Goal: Task Accomplishment & Management: Use online tool/utility

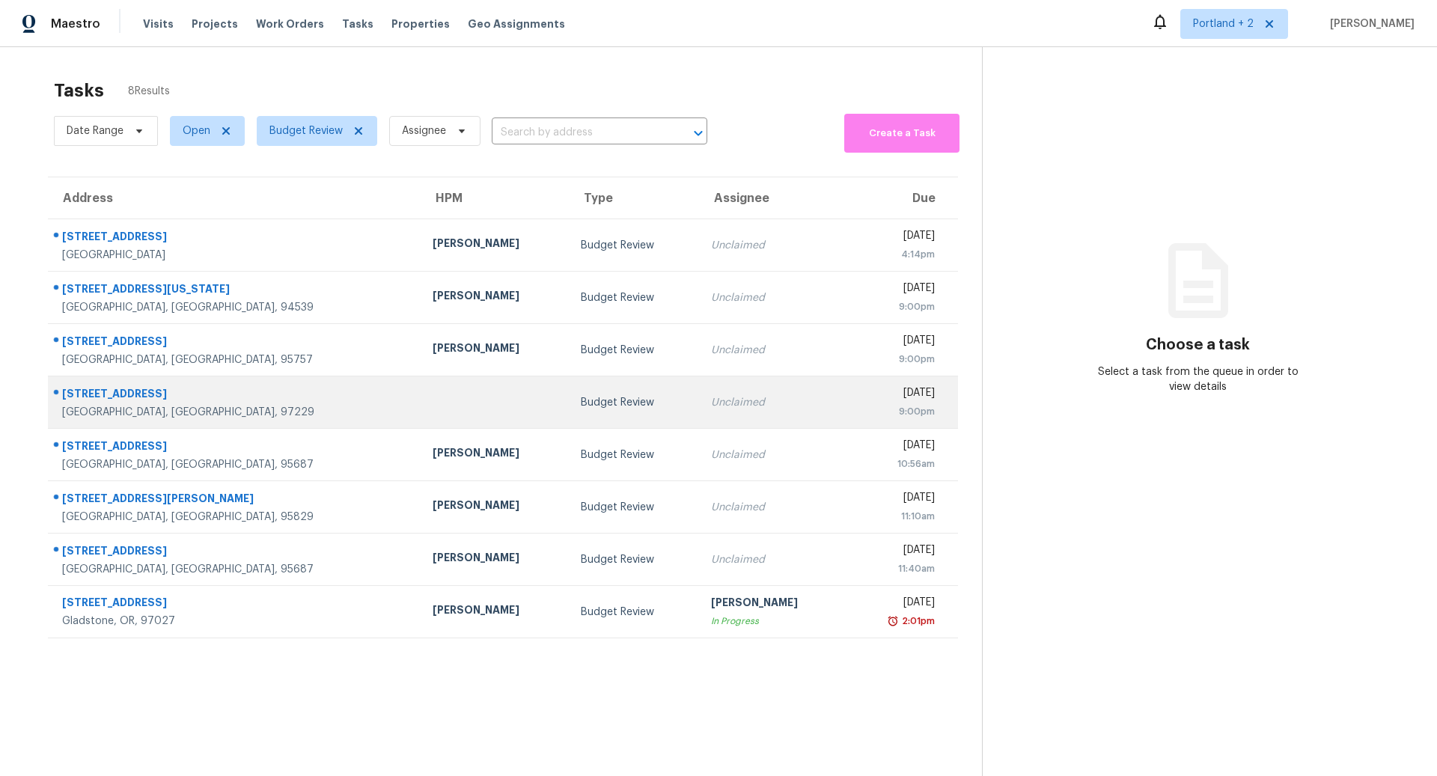
click at [581, 398] on div "Budget Review" at bounding box center [634, 402] width 106 height 15
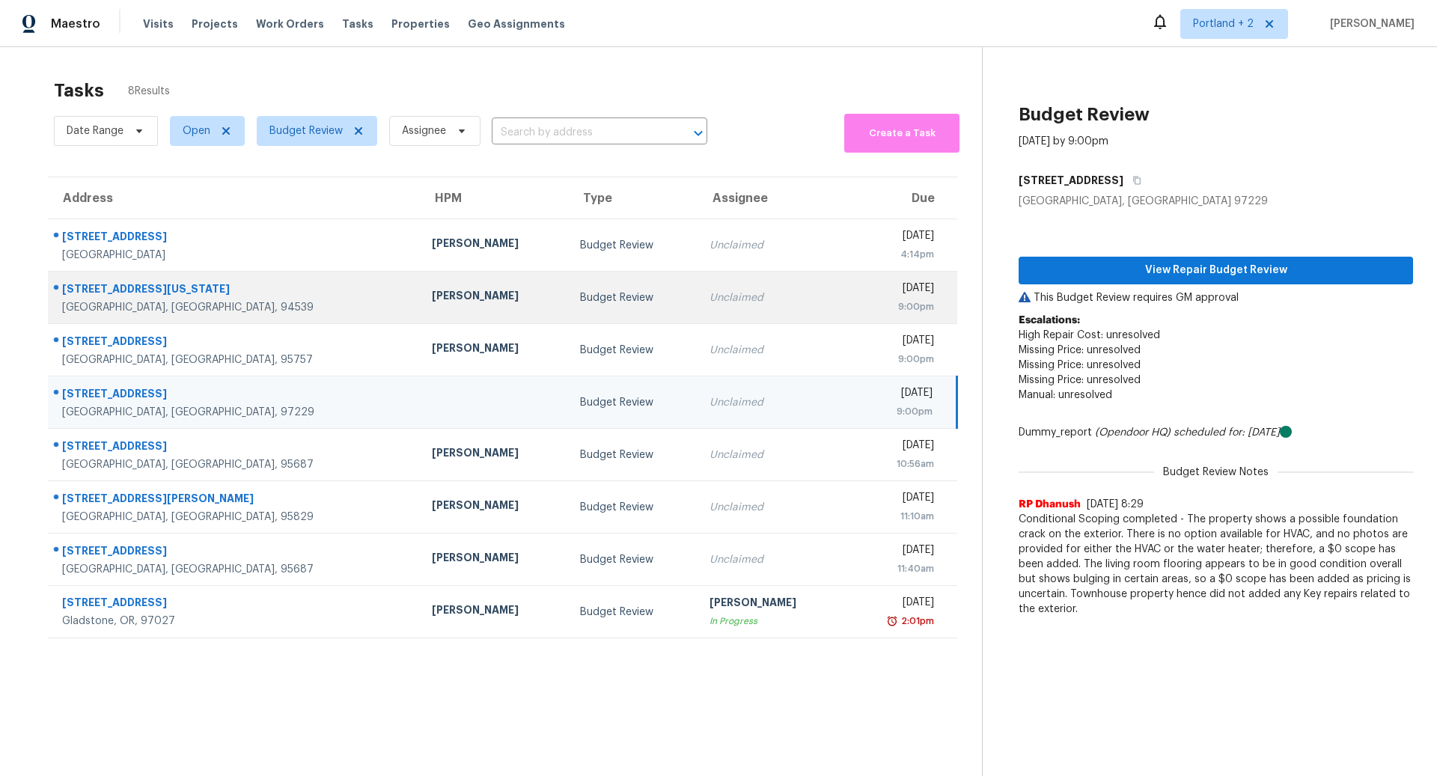
click at [432, 298] on div "[PERSON_NAME]" at bounding box center [494, 297] width 124 height 19
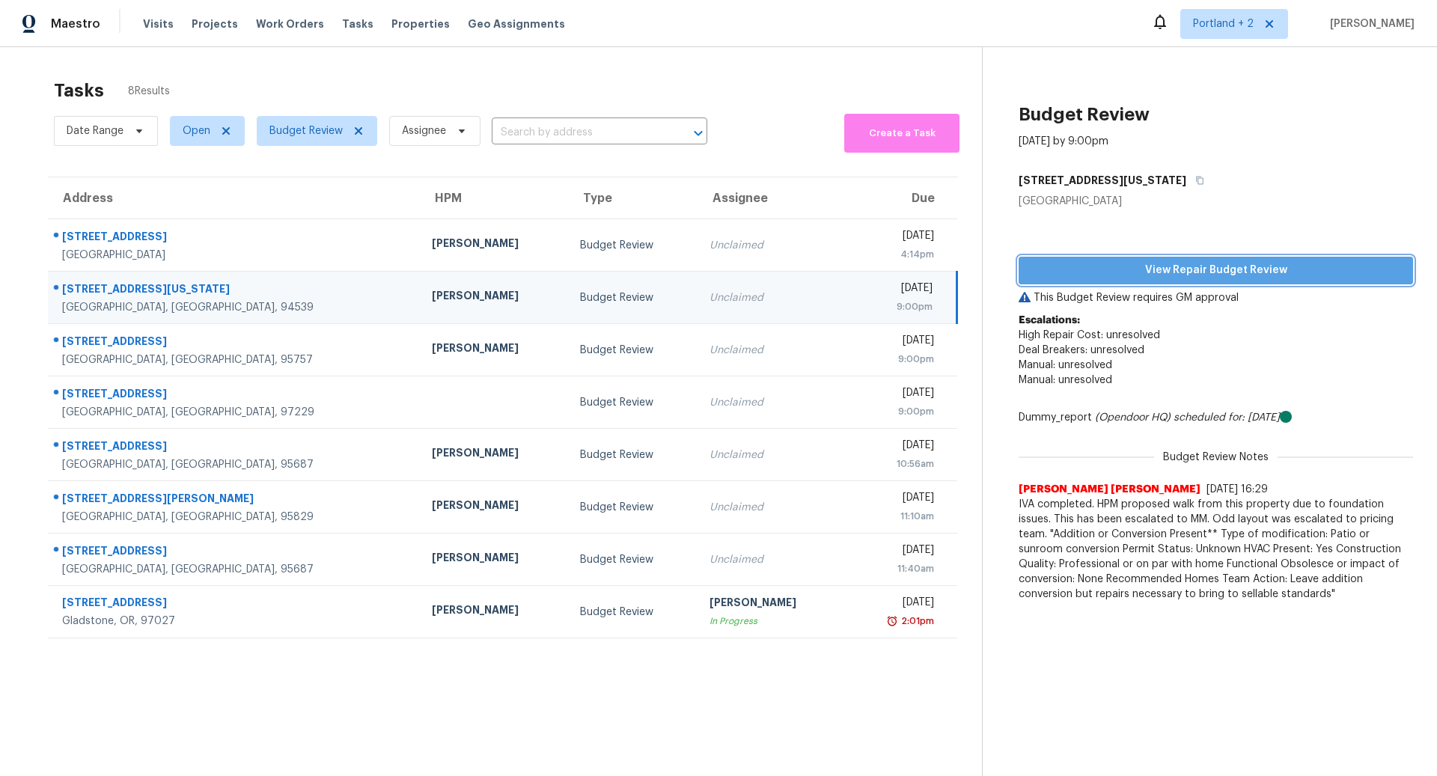
click at [1224, 269] on span "View Repair Budget Review" at bounding box center [1216, 270] width 371 height 19
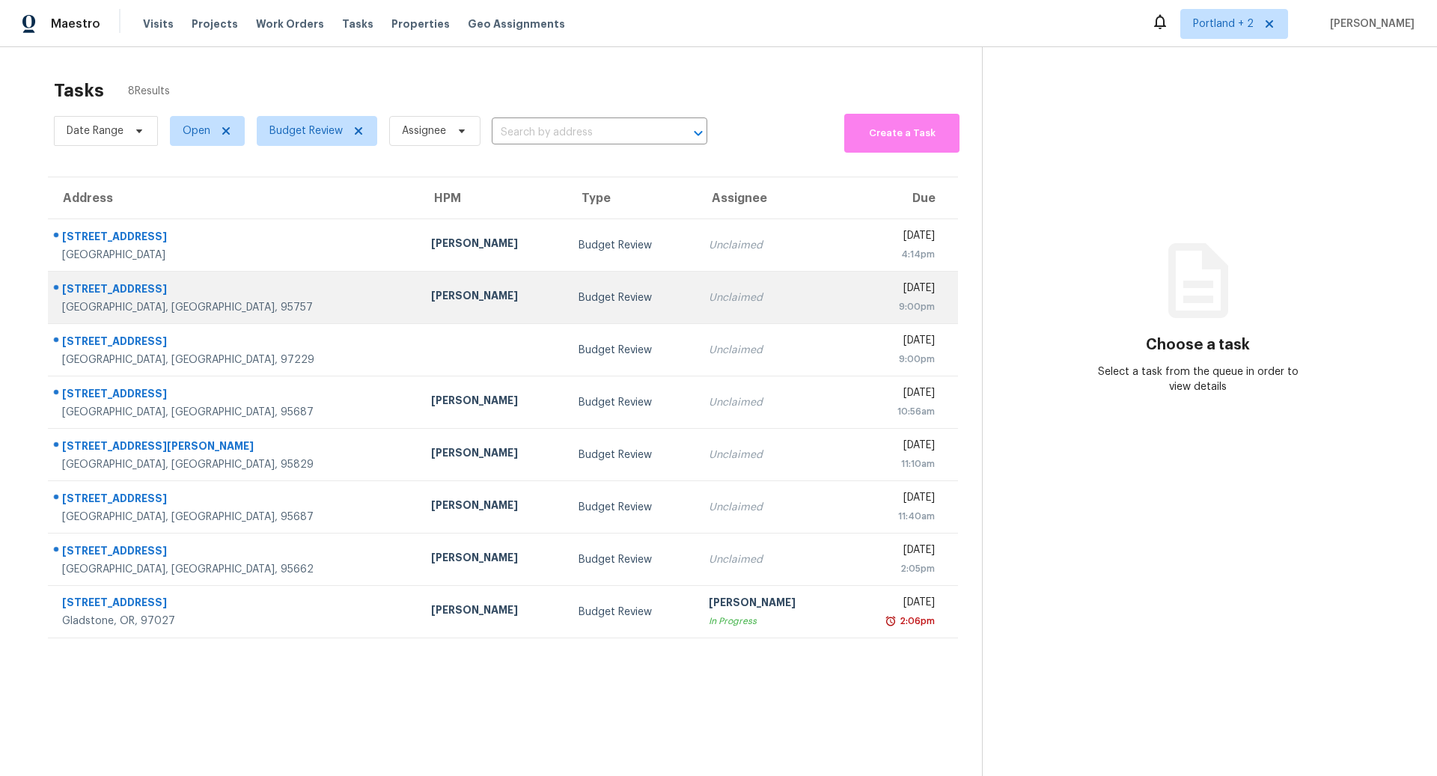
click at [579, 298] on div "Budget Review" at bounding box center [632, 297] width 106 height 15
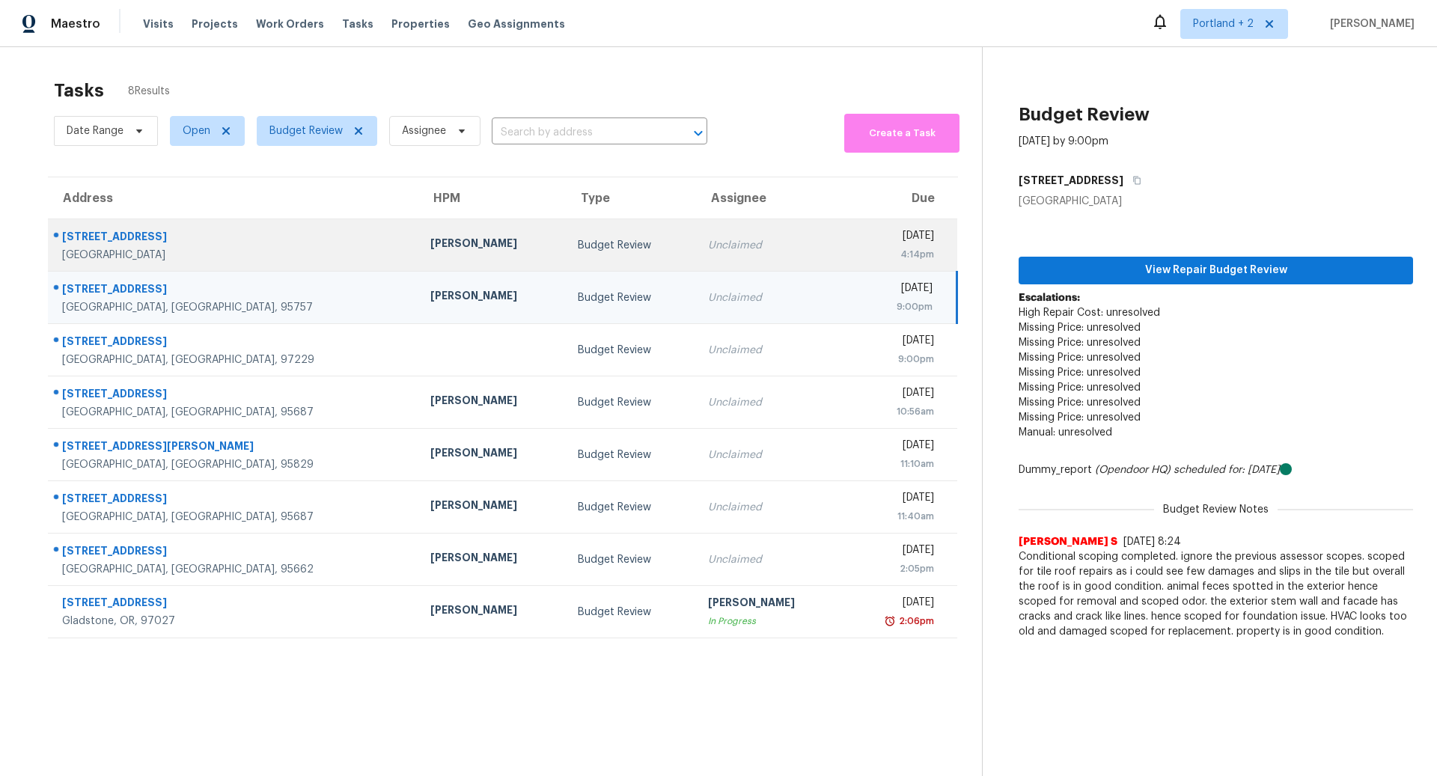
click at [578, 247] on div "Budget Review" at bounding box center [631, 245] width 106 height 15
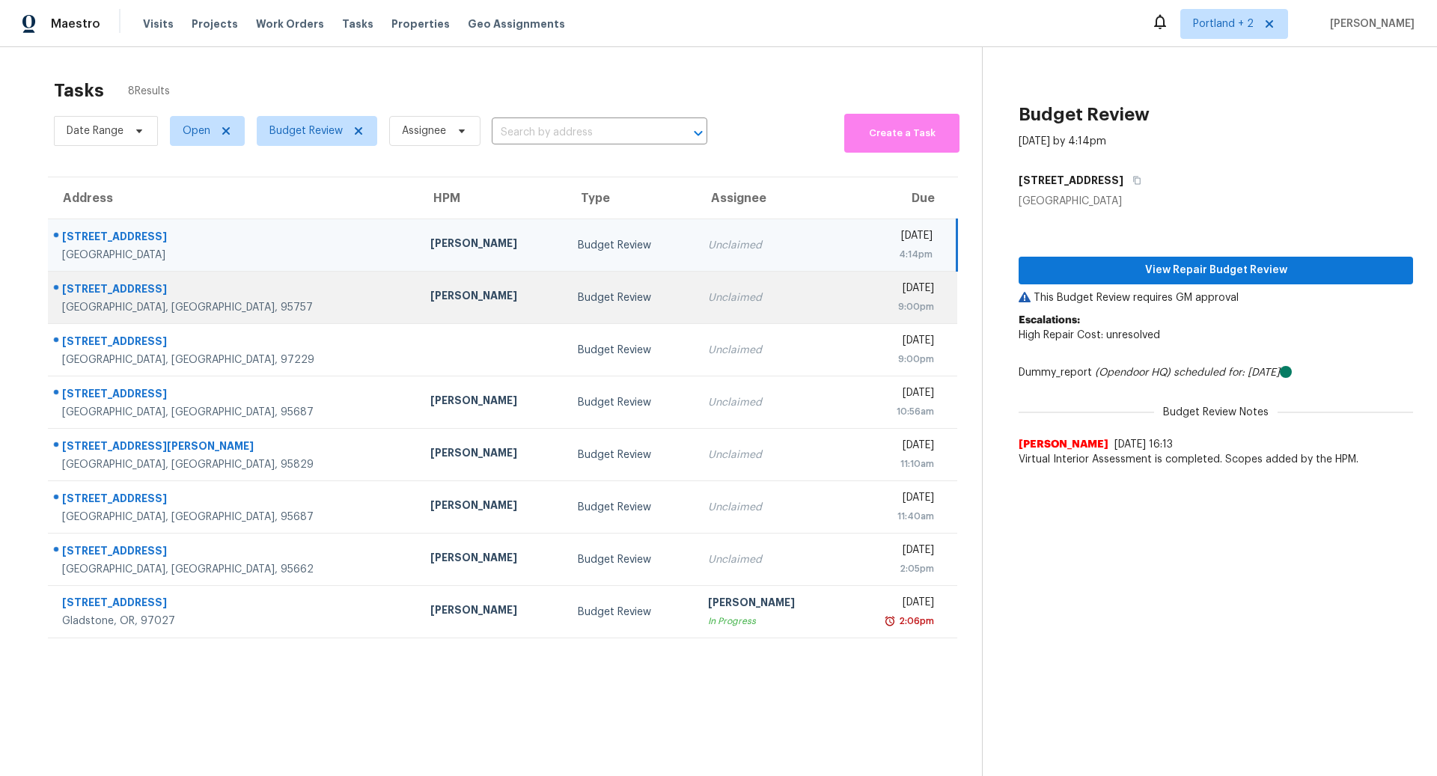
click at [145, 289] on div "[STREET_ADDRESS]" at bounding box center [234, 291] width 344 height 19
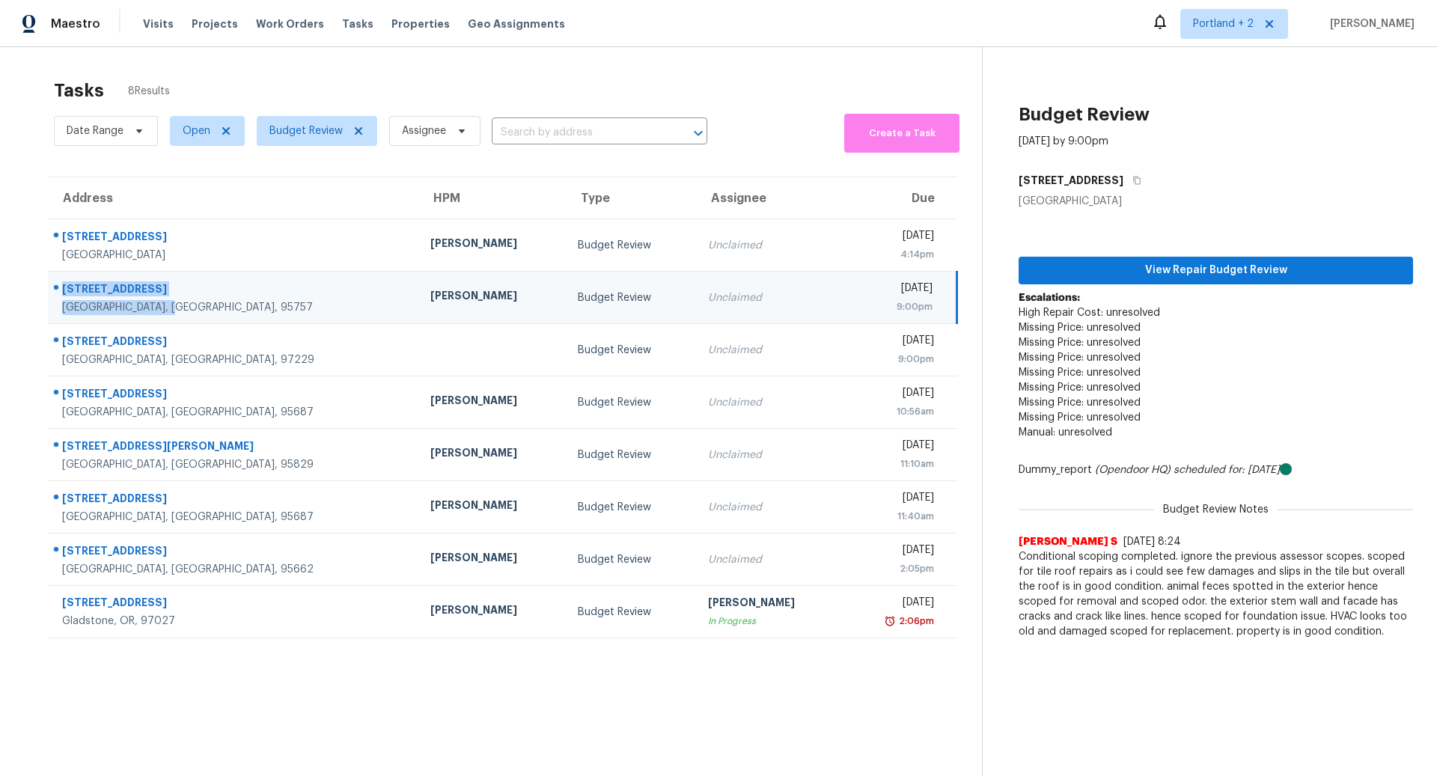
drag, startPoint x: 166, startPoint y: 308, endPoint x: 61, endPoint y: 286, distance: 107.0
click at [62, 286] on div "5020 Cleveland Bay Way Elk Grove, CA, 95757" at bounding box center [234, 299] width 344 height 34
copy div "5020 Cleveland Bay Way Elk Grove, CA, 95757"
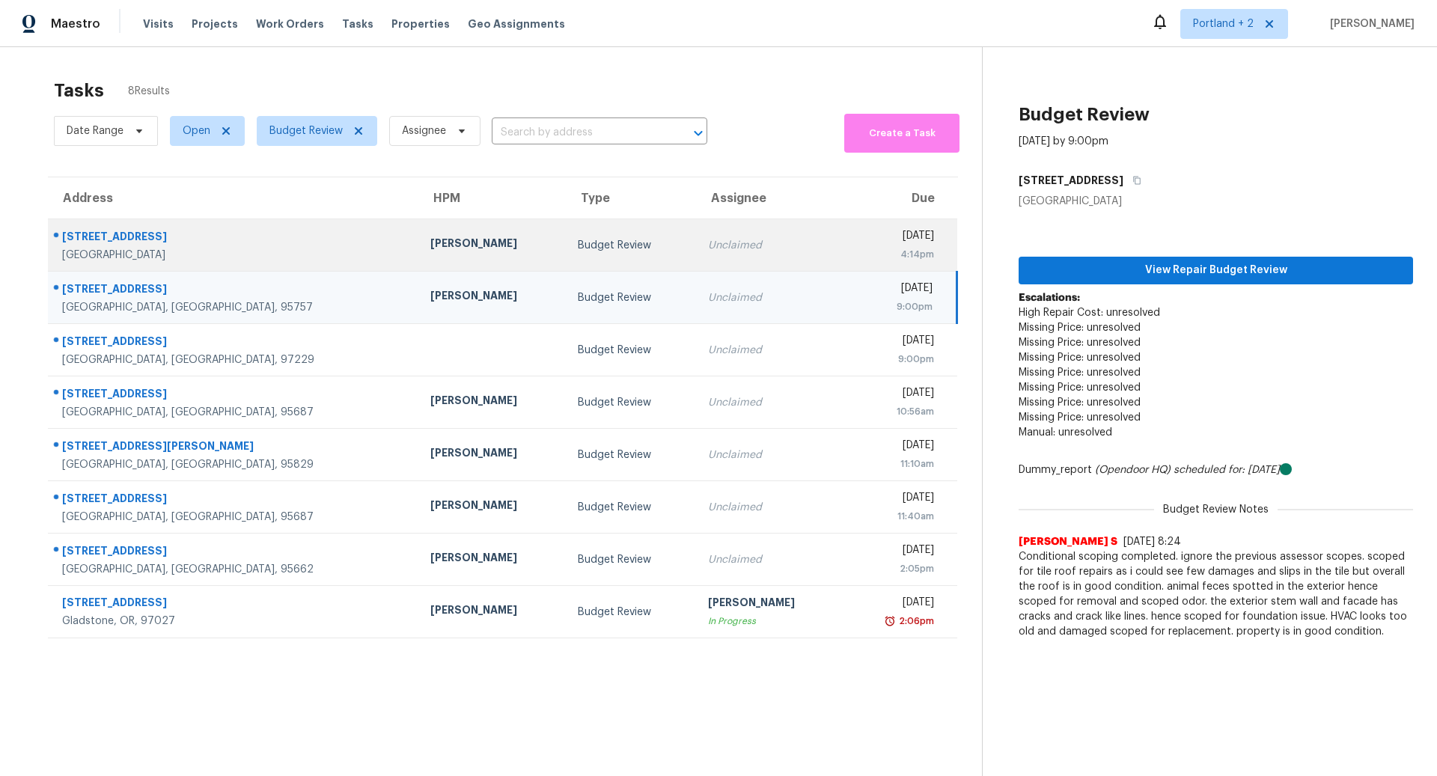
click at [270, 242] on td "820 Bering Way Suisun City, CA, 94585" at bounding box center [233, 245] width 371 height 52
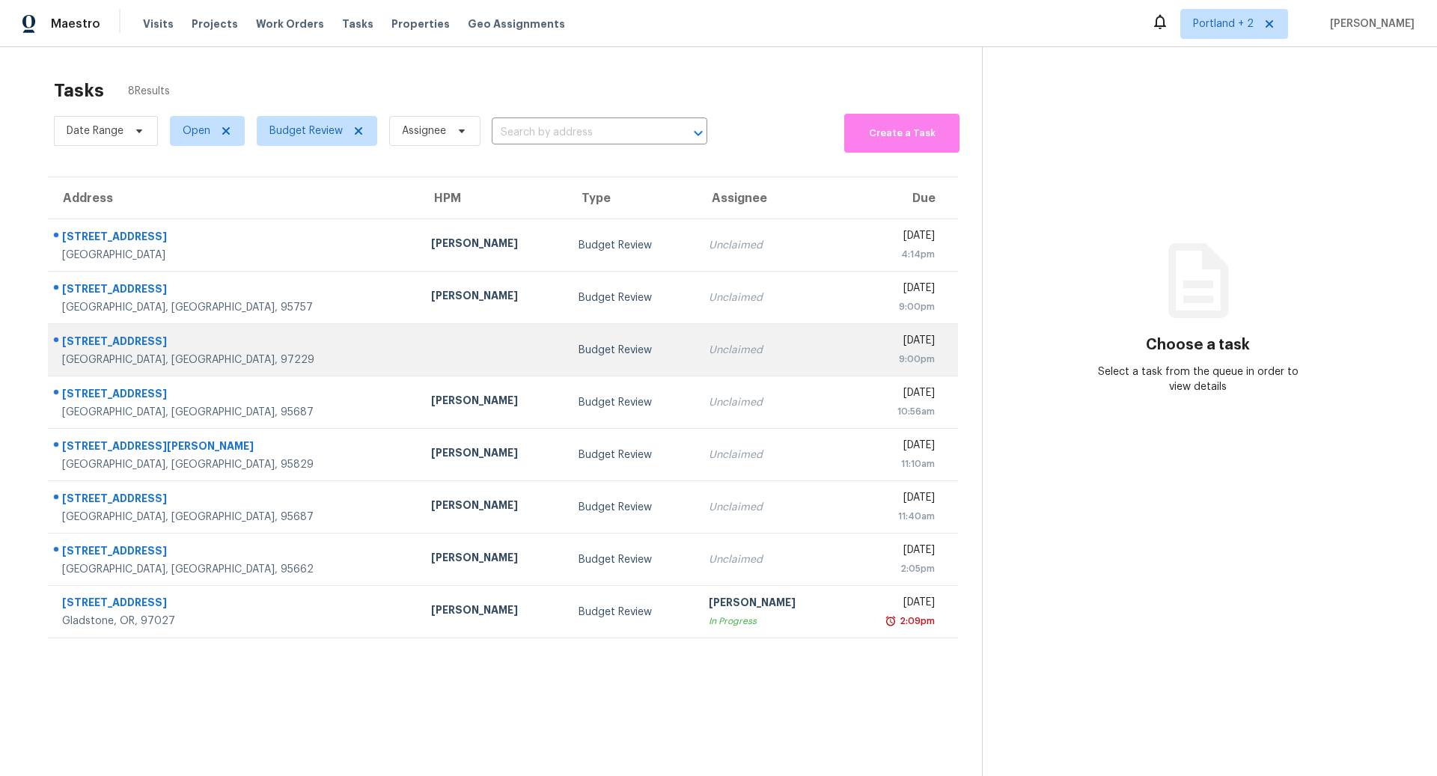
click at [579, 344] on div "Budget Review" at bounding box center [632, 350] width 106 height 15
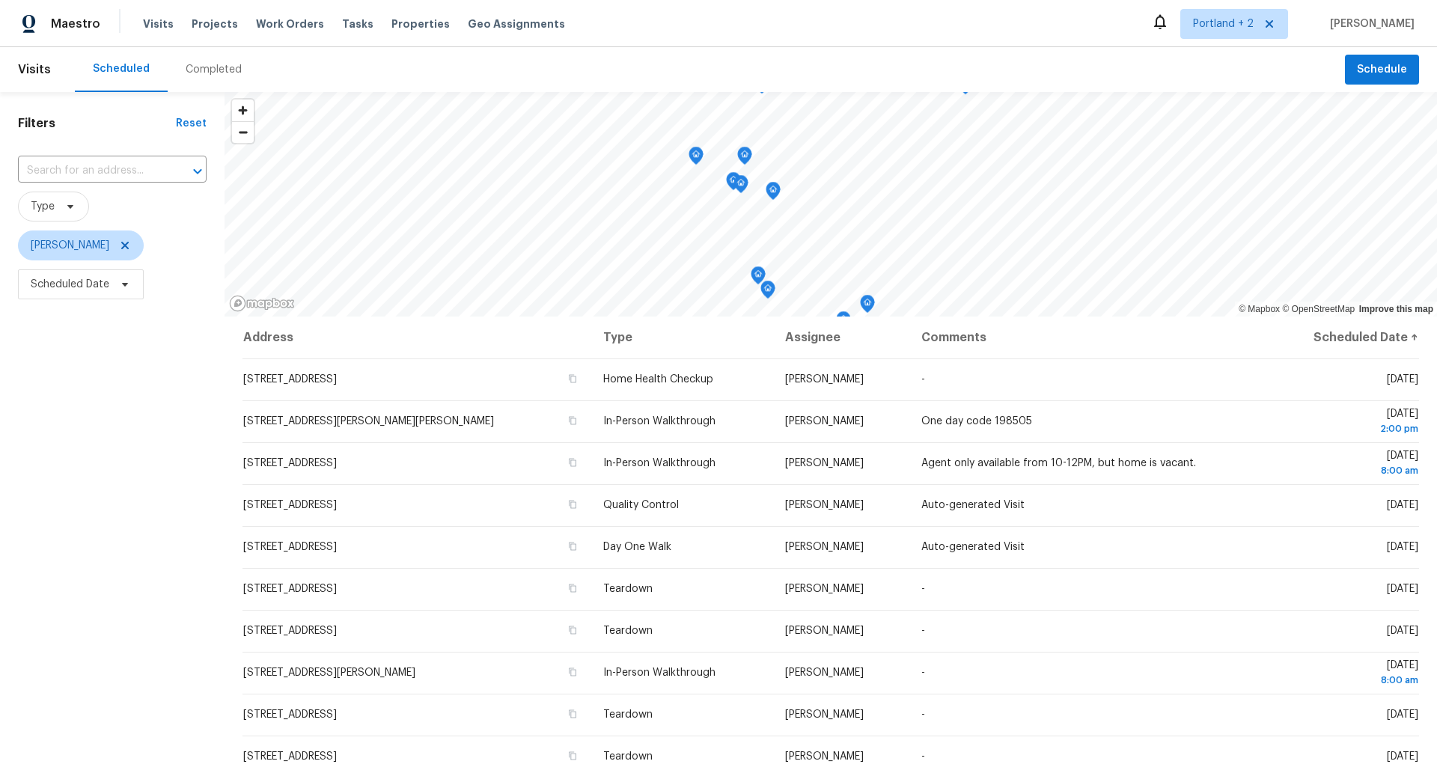
click at [161, 430] on div "Filters Reset ​ Type Nichole Darst Scheduled Date" at bounding box center [112, 515] width 225 height 846
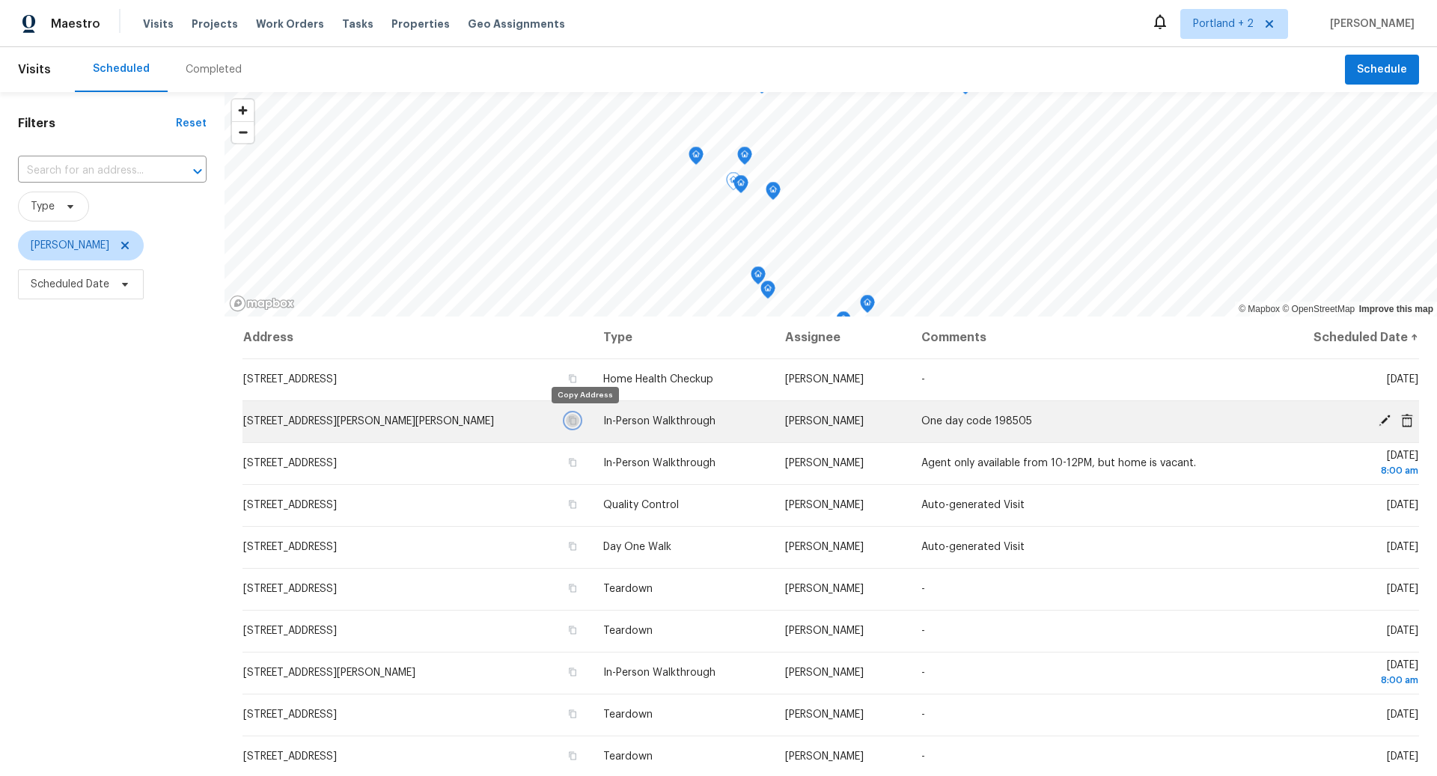
click at [577, 421] on icon "button" at bounding box center [572, 420] width 9 height 9
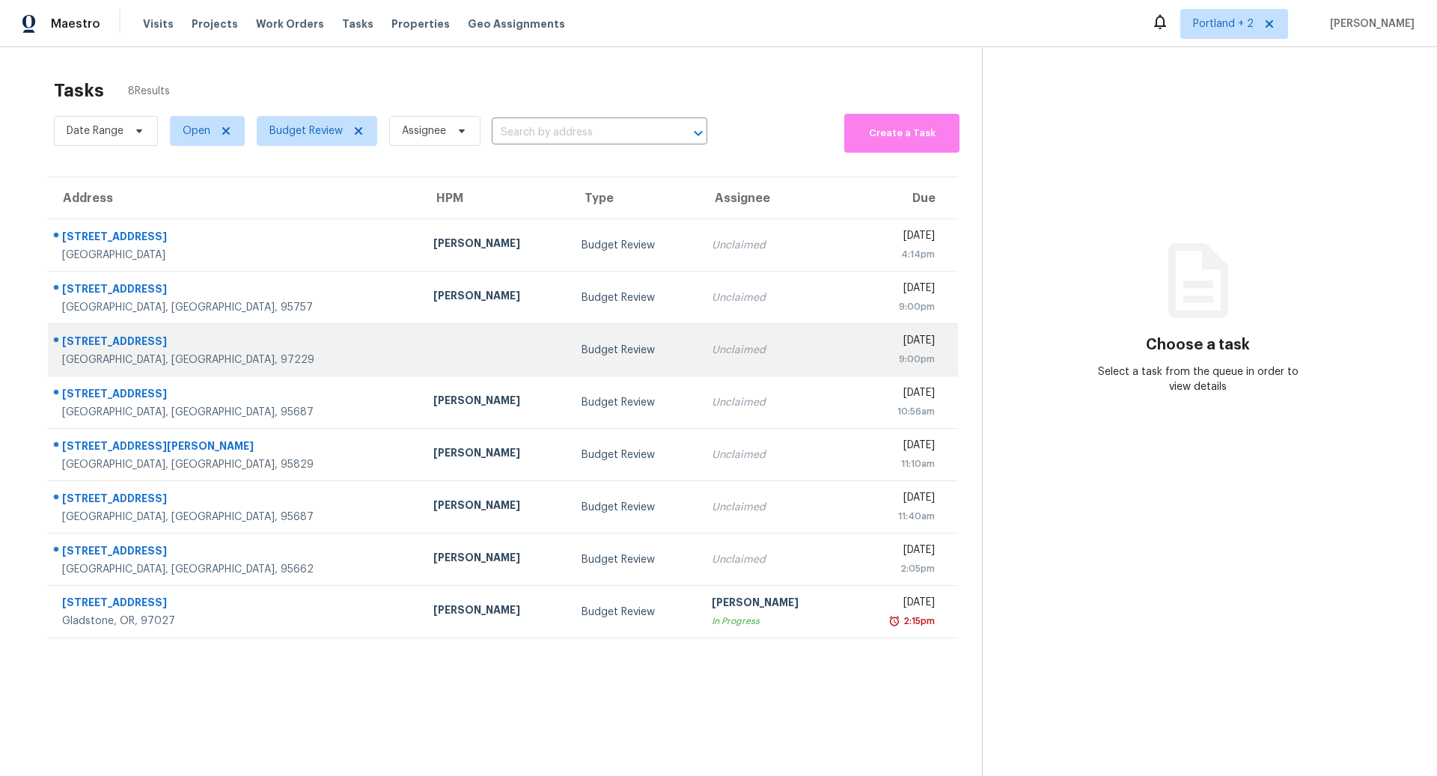
click at [582, 343] on div "Budget Review" at bounding box center [635, 350] width 106 height 15
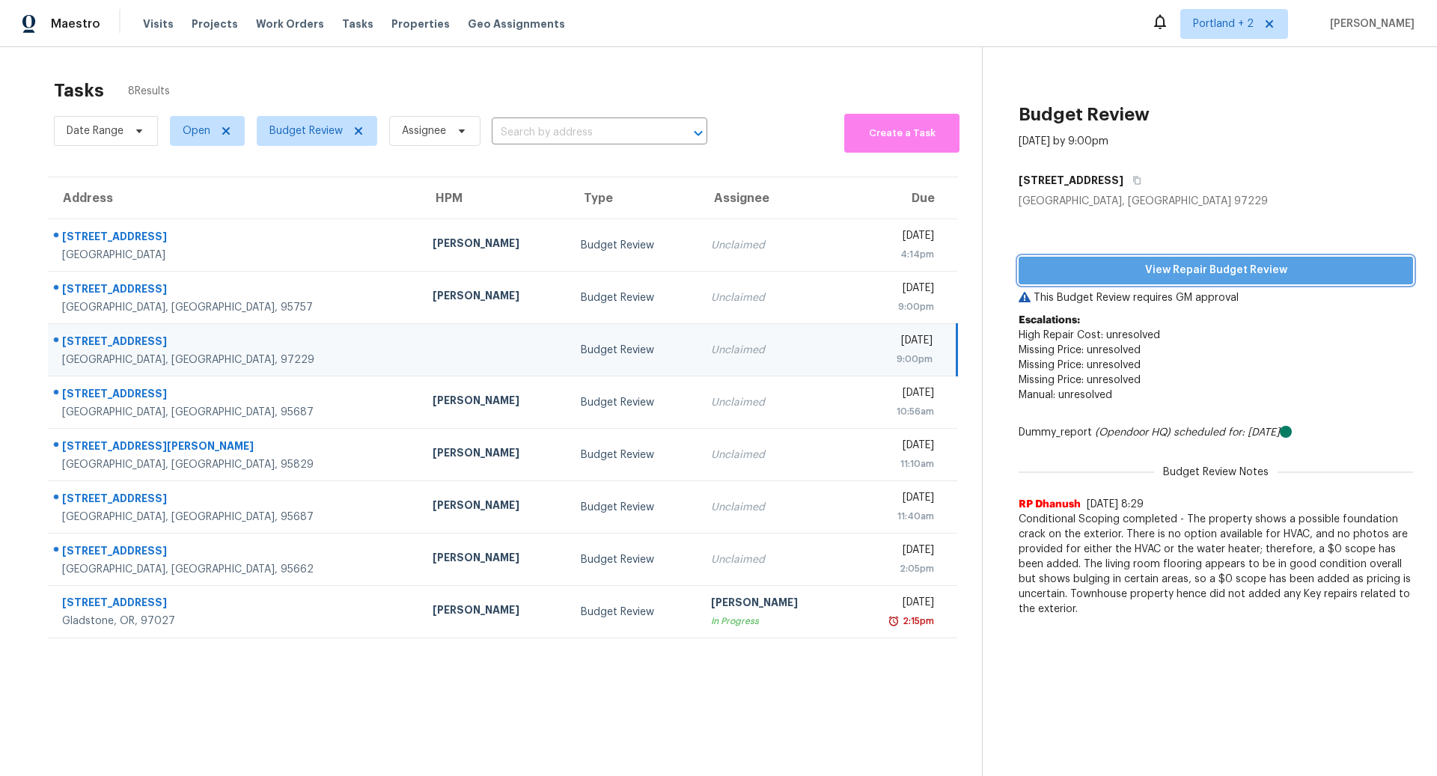
click at [1247, 269] on span "View Repair Budget Review" at bounding box center [1216, 270] width 371 height 19
click at [1232, 267] on span "View Repair Budget Review" at bounding box center [1216, 270] width 371 height 19
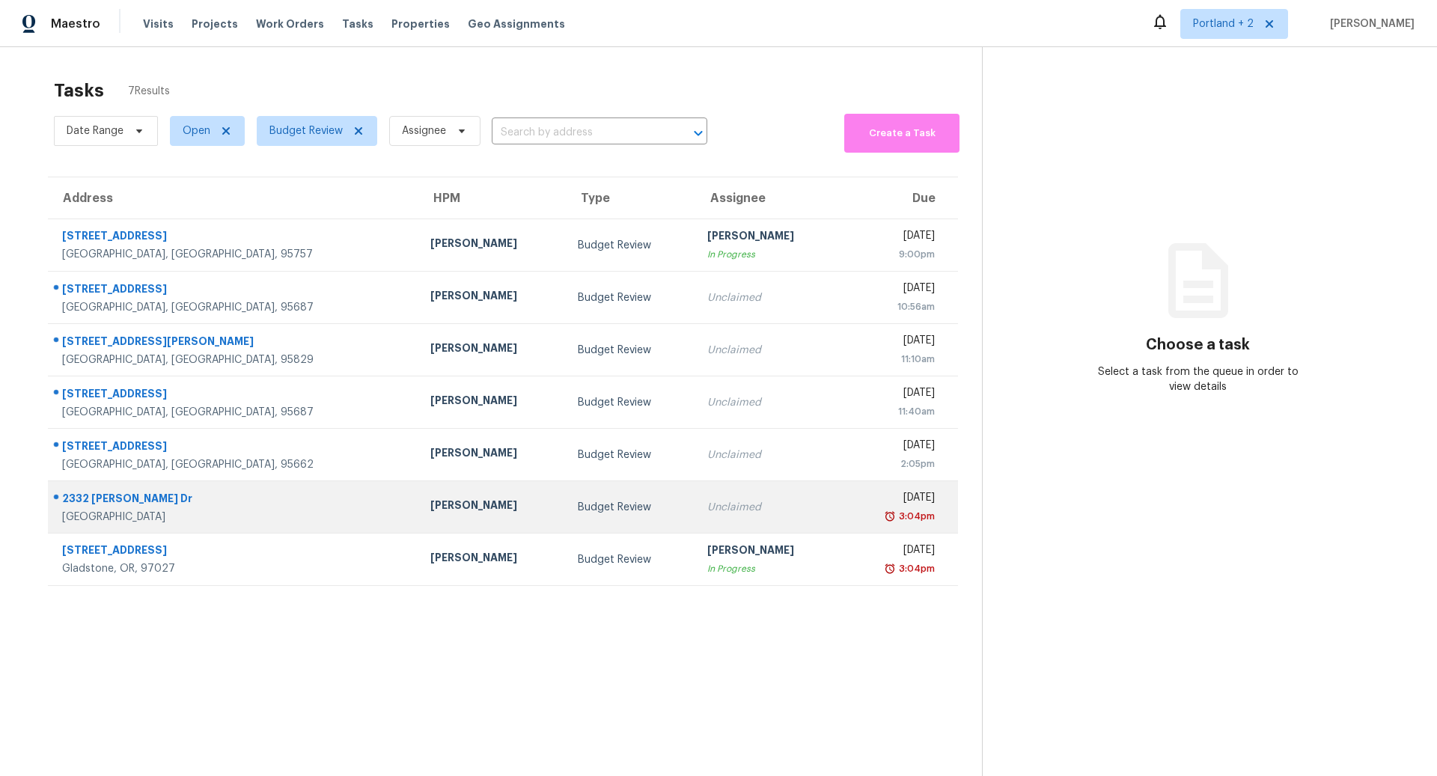
click at [430, 504] on div "[PERSON_NAME]" at bounding box center [492, 507] width 124 height 19
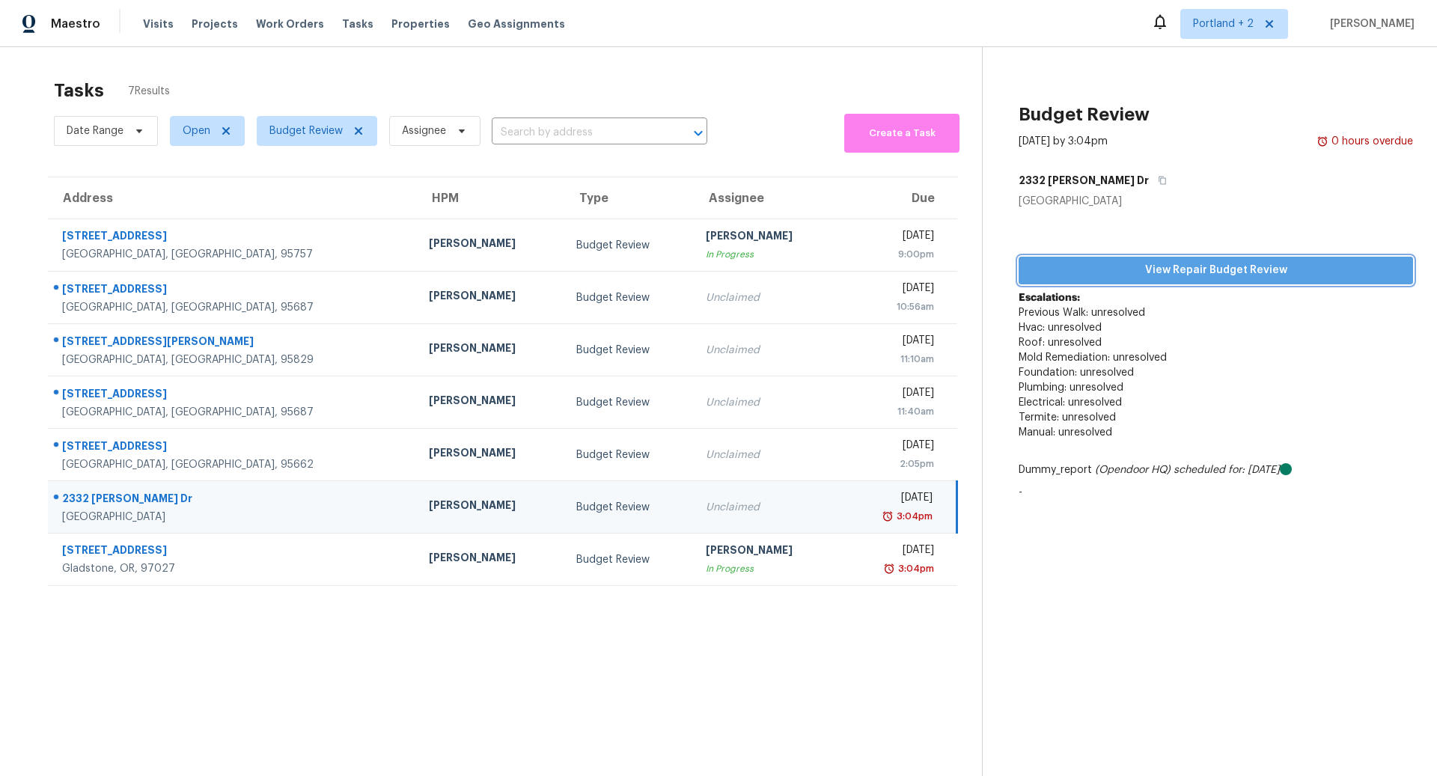
click at [1201, 260] on button "View Repair Budget Review" at bounding box center [1216, 271] width 395 height 28
click at [246, 504] on div "2332 Benita Dr" at bounding box center [233, 500] width 343 height 19
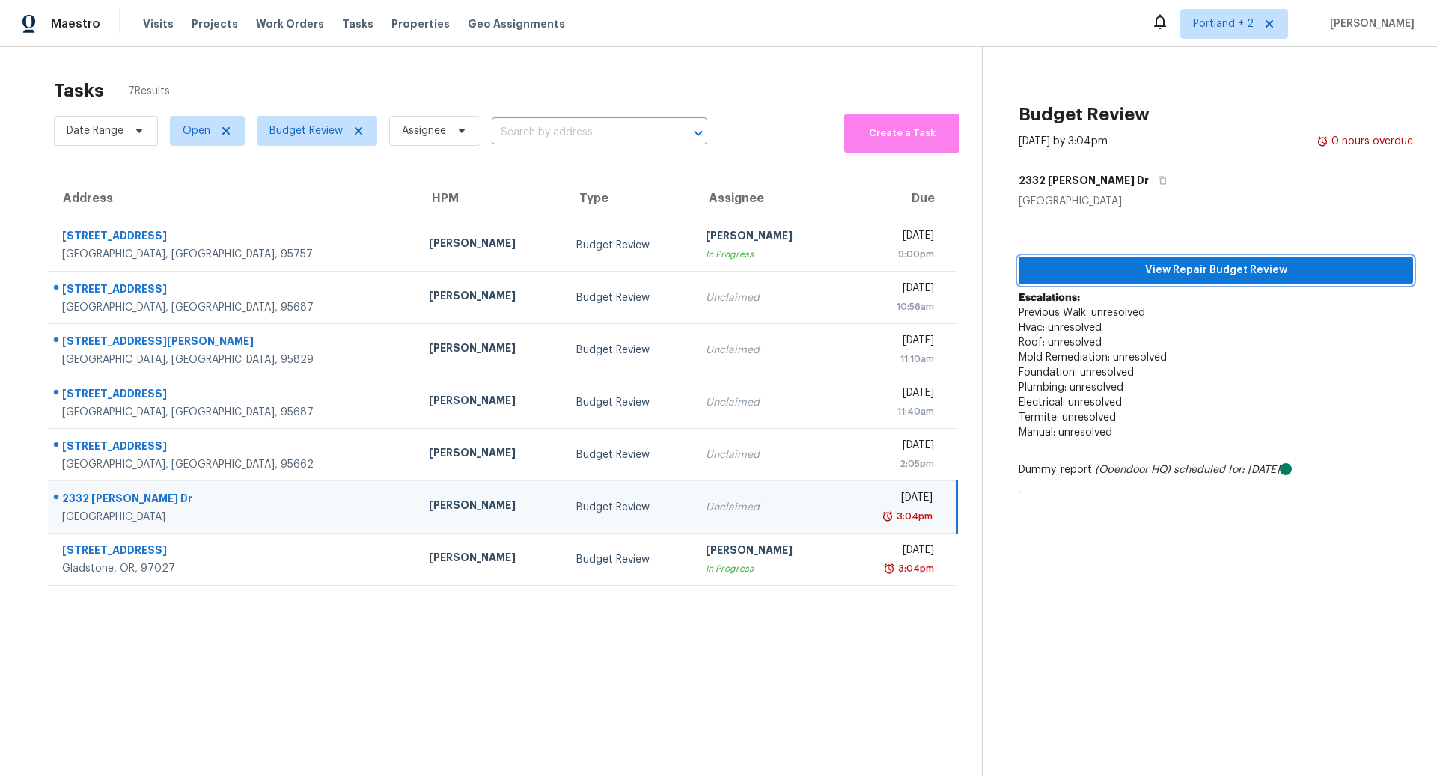
click at [1217, 270] on span "View Repair Budget Review" at bounding box center [1216, 270] width 371 height 19
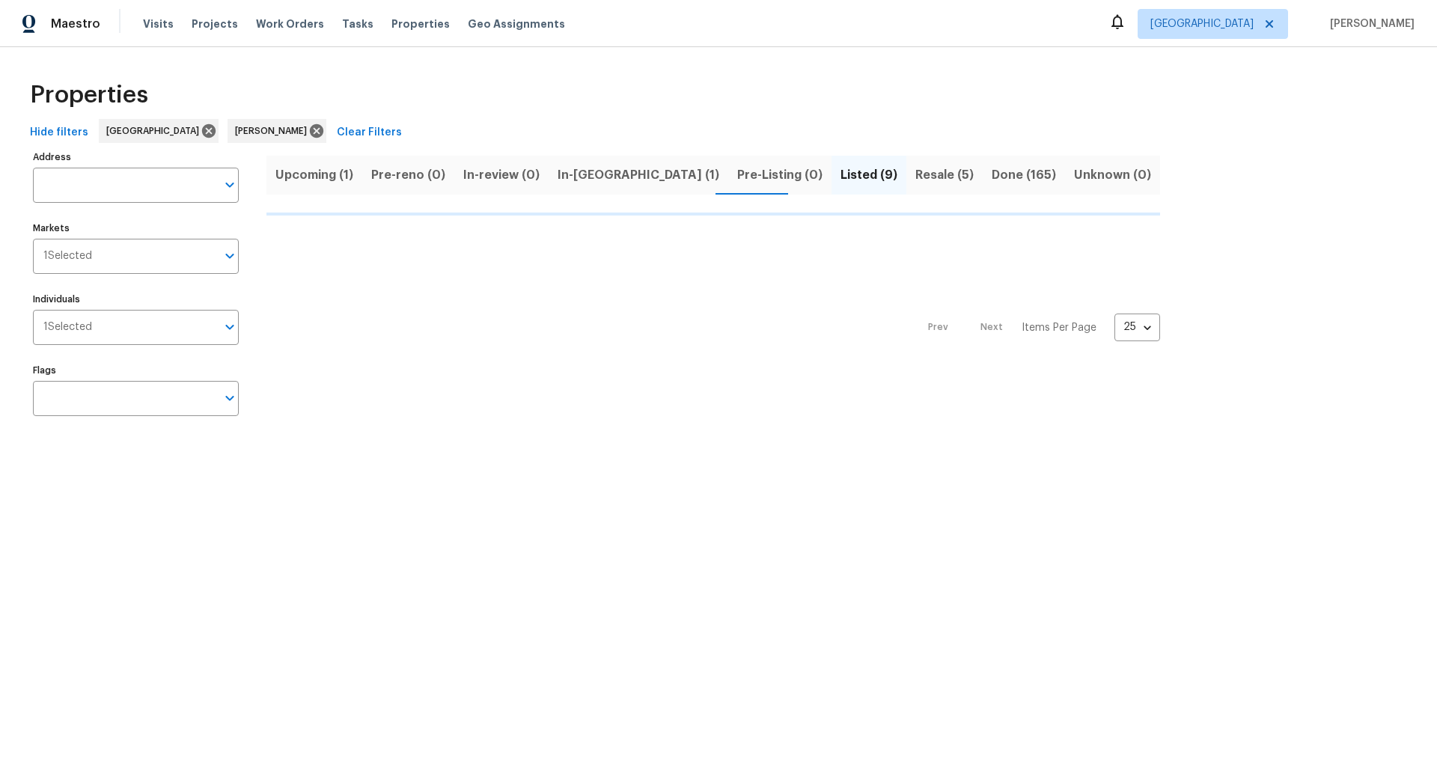
click at [323, 175] on span "Upcoming (1)" at bounding box center [315, 175] width 78 height 21
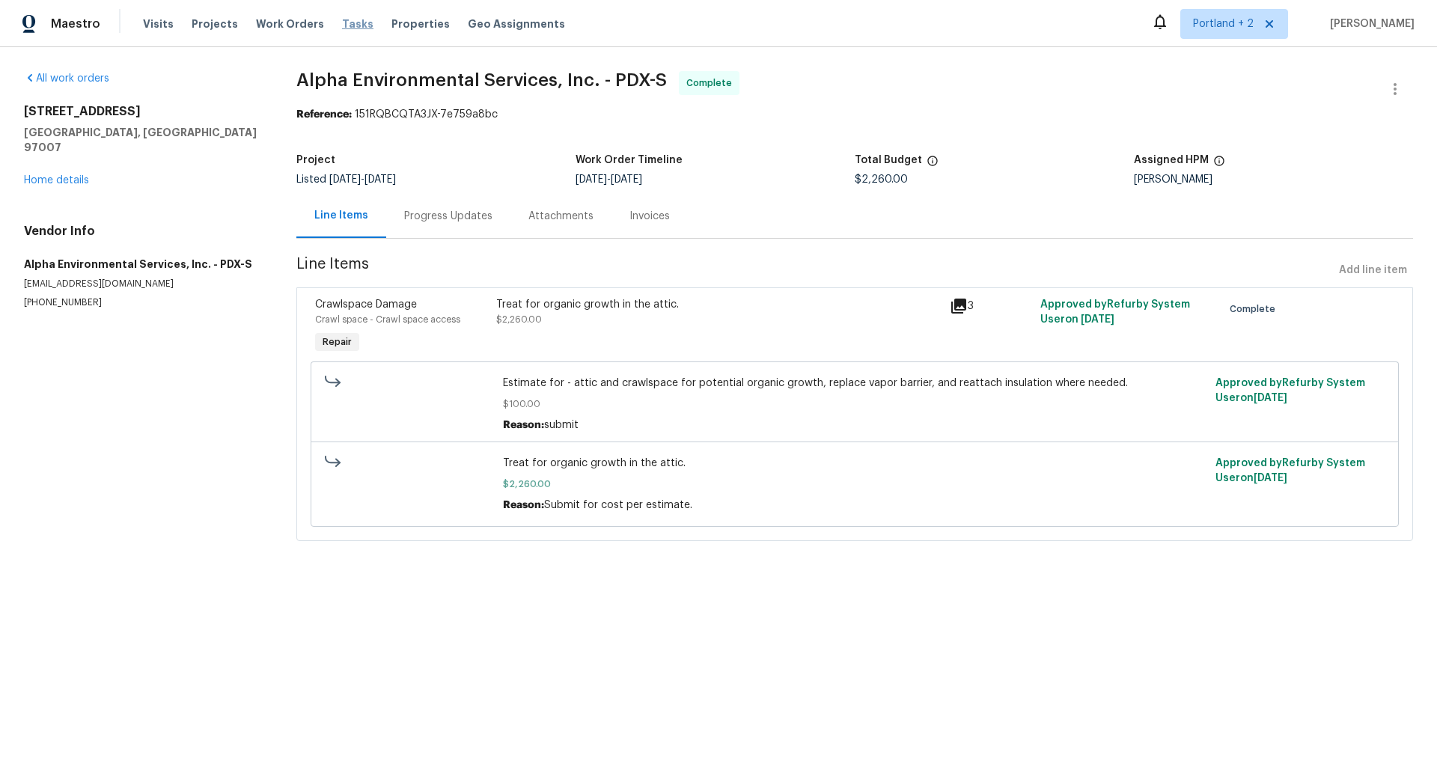
click at [344, 24] on span "Tasks" at bounding box center [357, 24] width 31 height 10
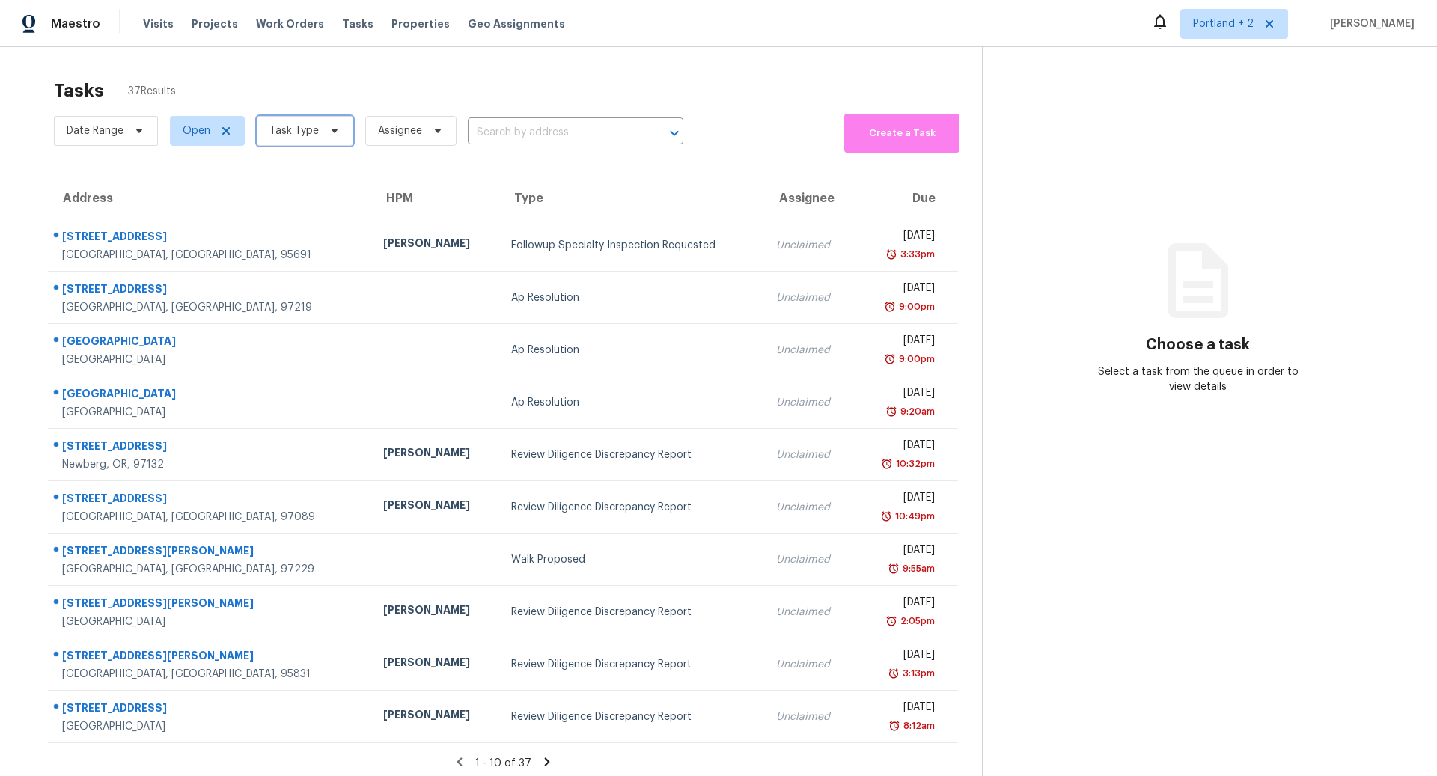
click at [332, 130] on icon at bounding box center [335, 132] width 6 height 4
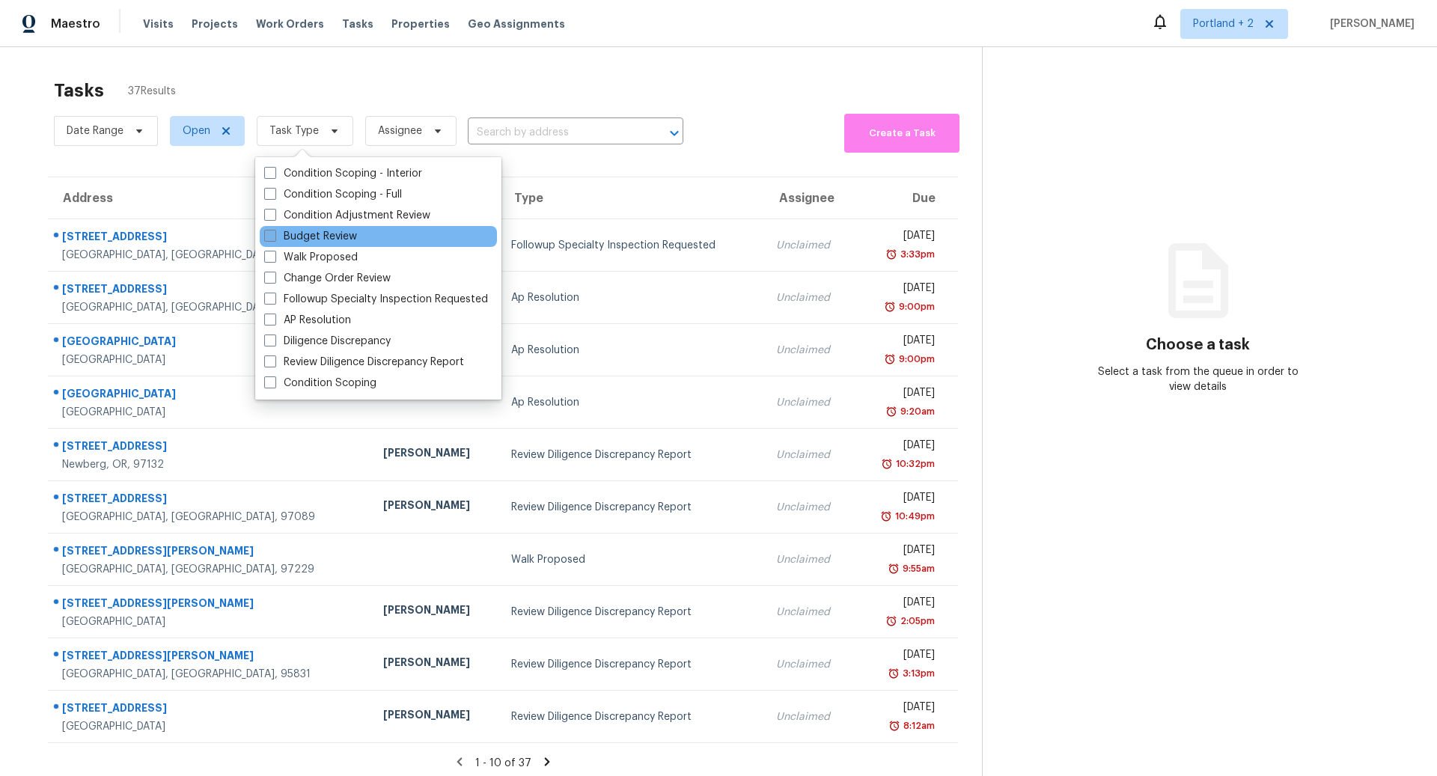
click at [269, 235] on span at bounding box center [270, 236] width 12 height 12
click at [269, 235] on input "Budget Review" at bounding box center [269, 234] width 10 height 10
checkbox input "true"
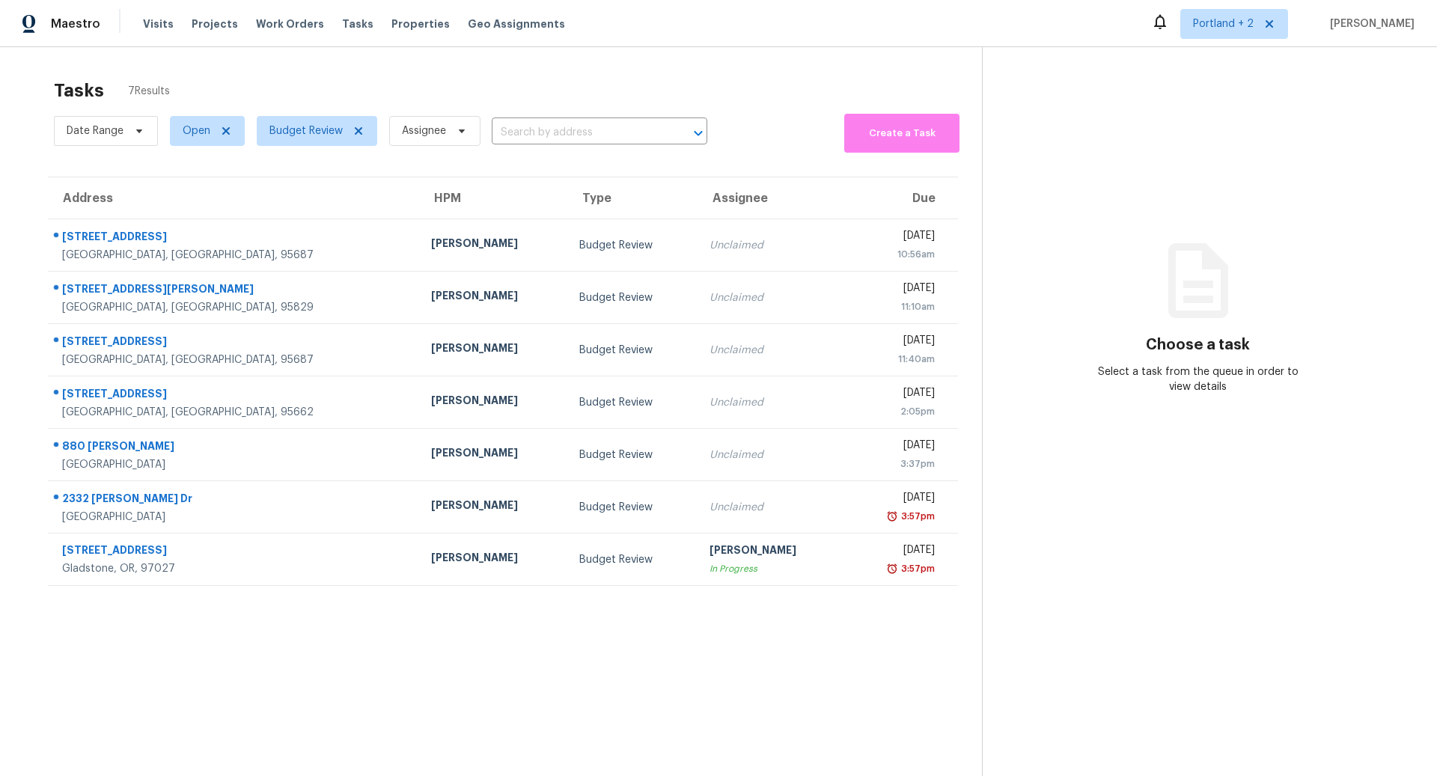
click at [762, 143] on div "Date Range Open Budget Review Assignee ​ Create a Task" at bounding box center [518, 131] width 928 height 43
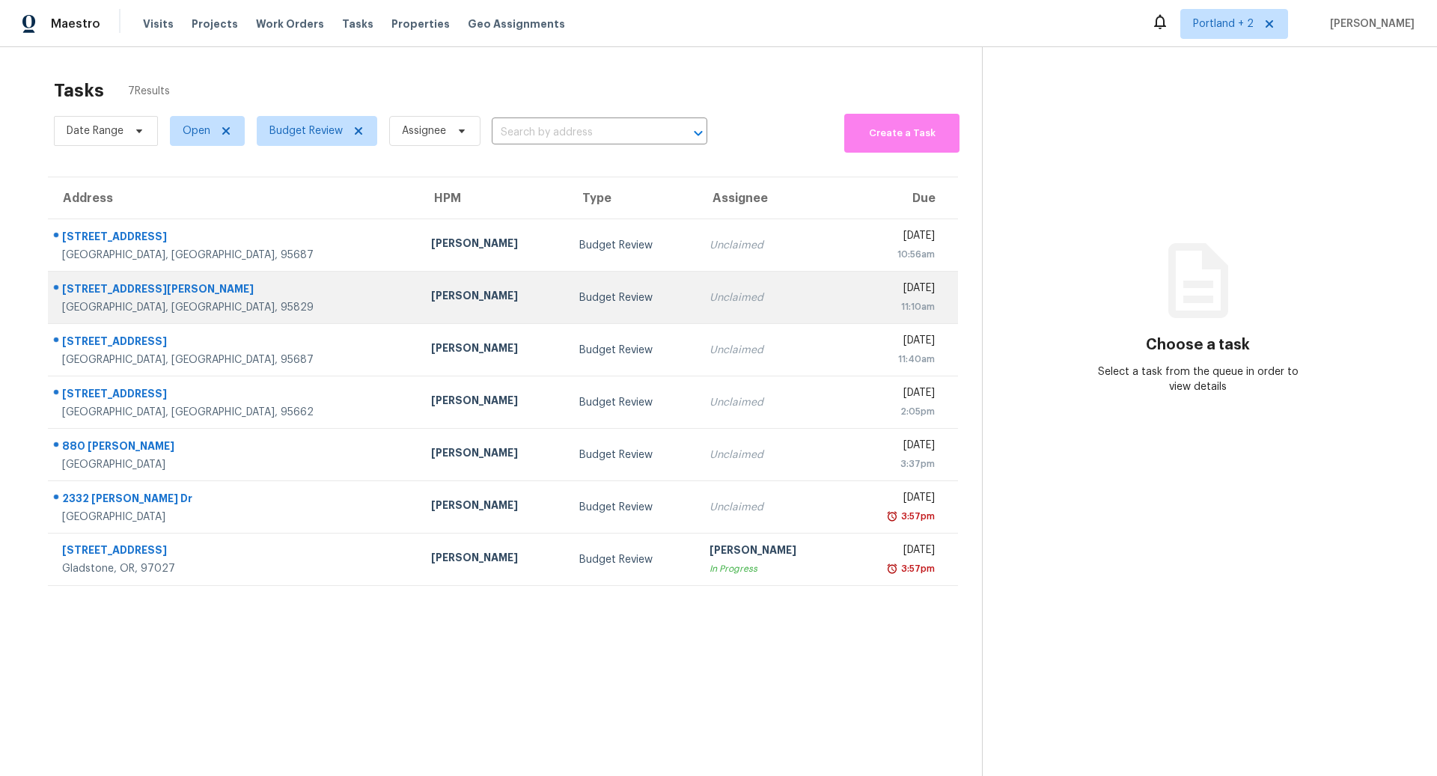
click at [431, 292] on div "Marcos Reyes" at bounding box center [493, 297] width 124 height 19
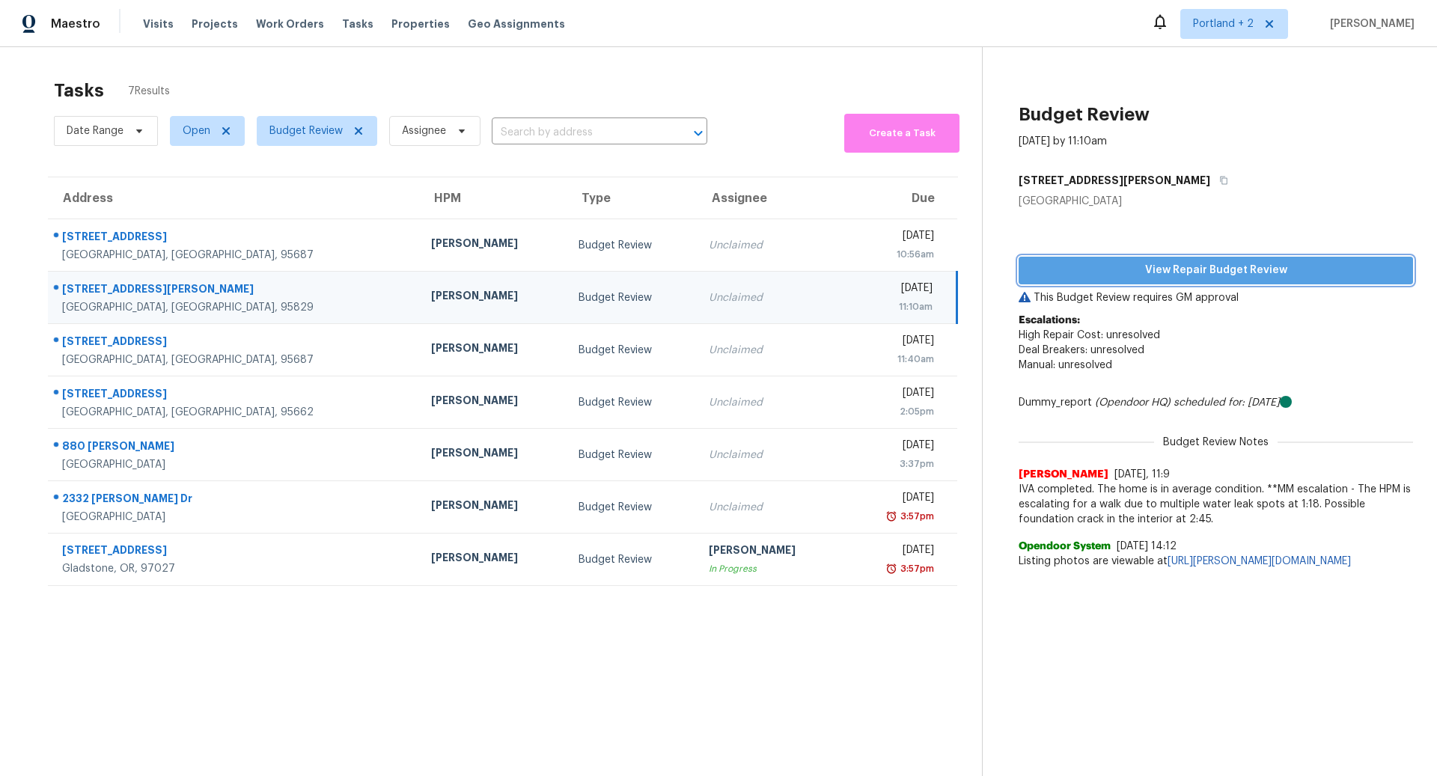
click at [1230, 267] on span "View Repair Budget Review" at bounding box center [1216, 270] width 371 height 19
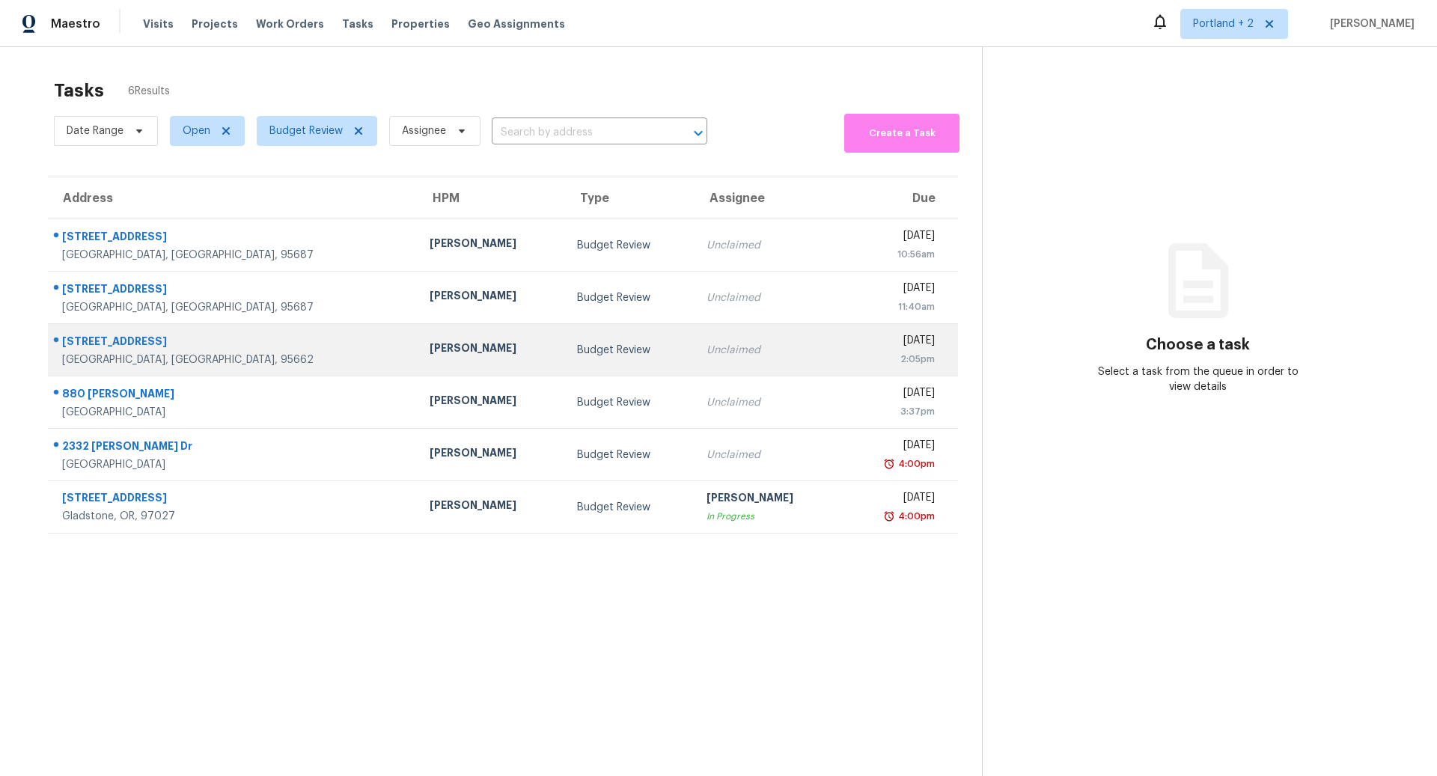
click at [223, 356] on div "Orangevale, CA, 95662" at bounding box center [234, 360] width 344 height 15
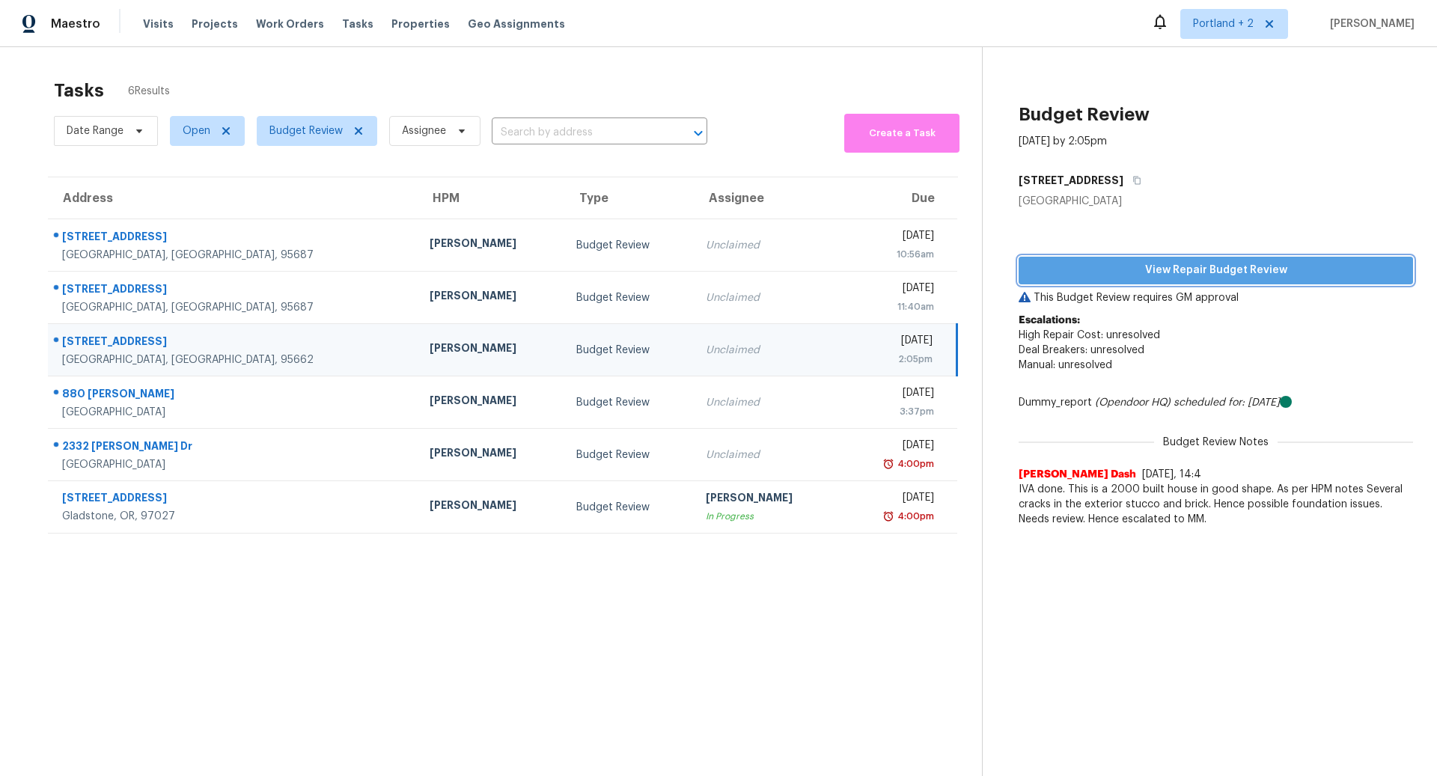
click at [1222, 267] on span "View Repair Budget Review" at bounding box center [1216, 270] width 371 height 19
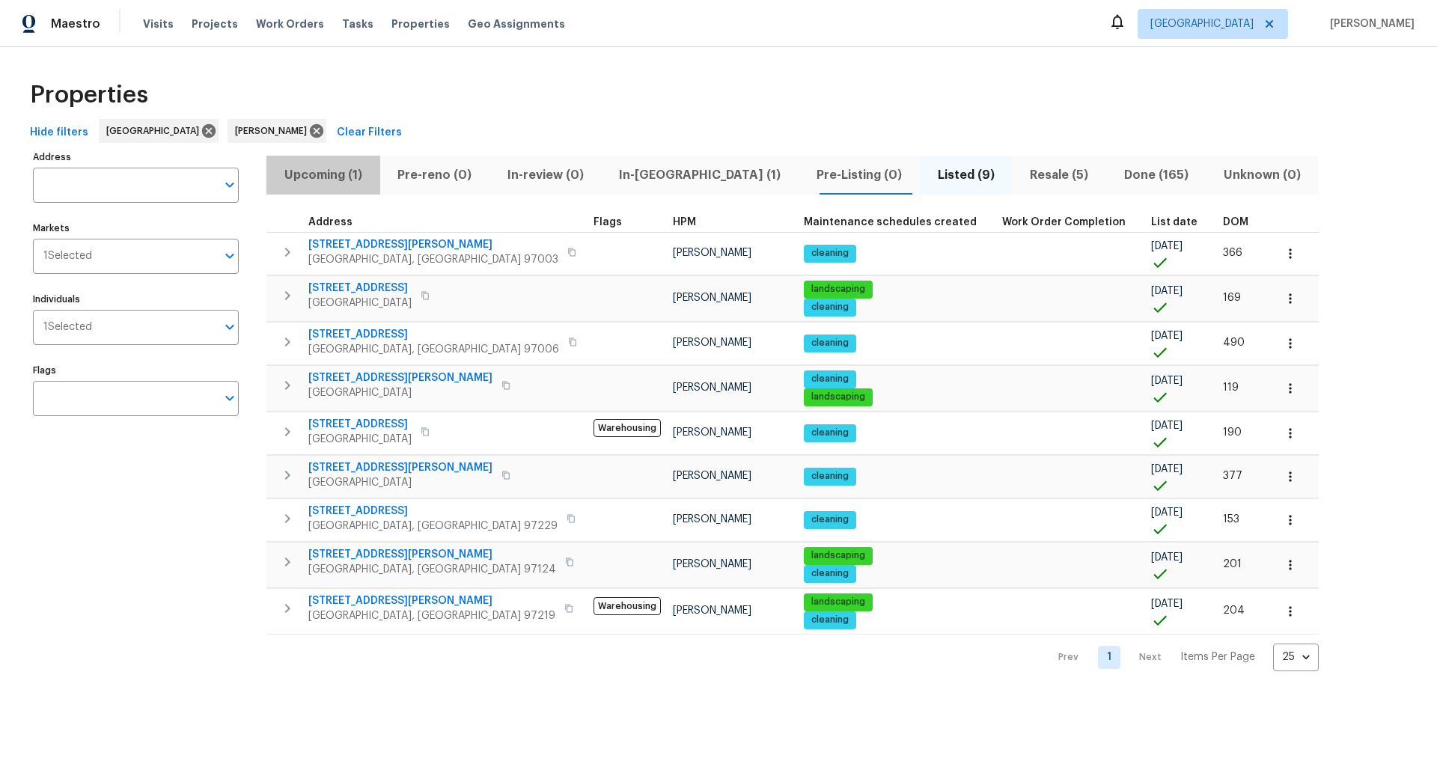
click at [317, 173] on span "Upcoming (1)" at bounding box center [324, 175] width 96 height 21
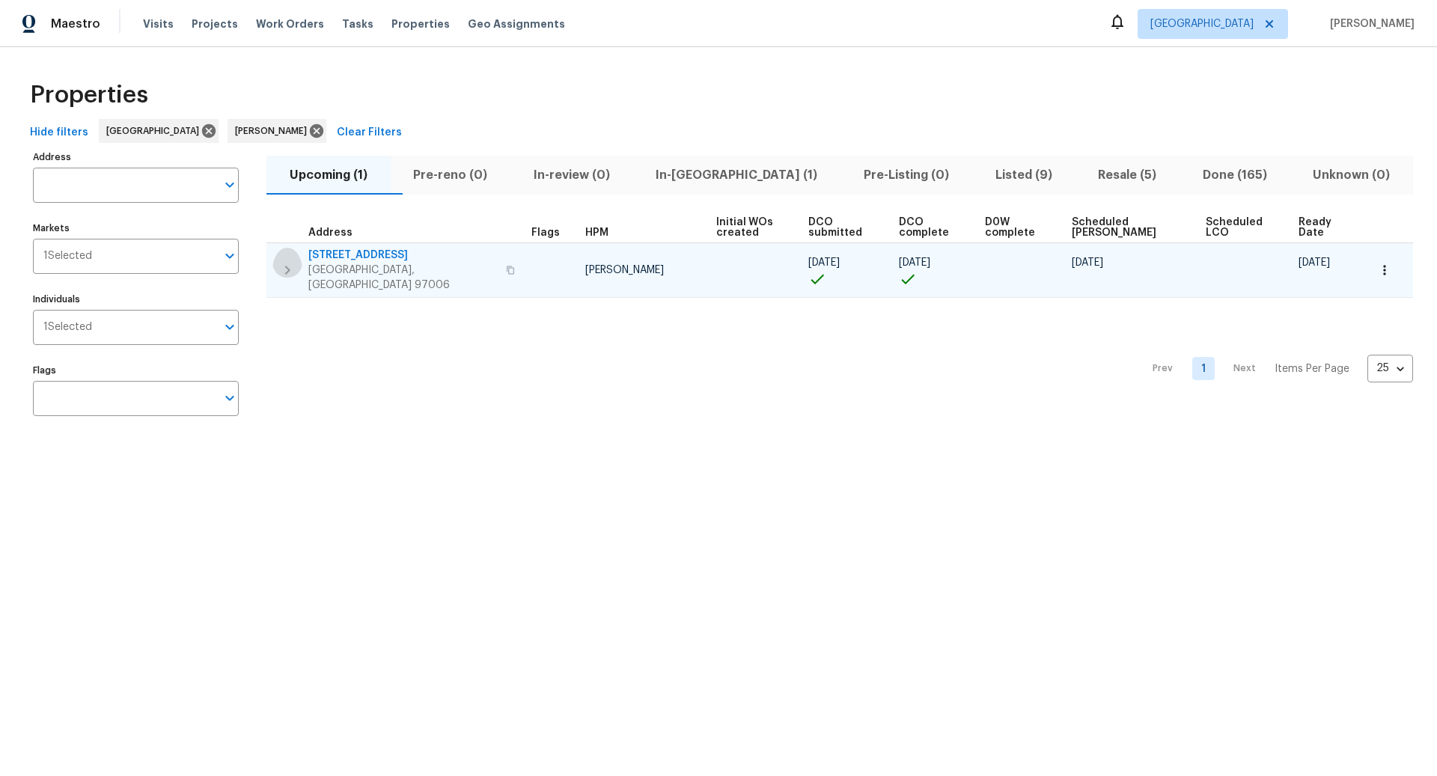
click at [287, 266] on icon "button" at bounding box center [287, 270] width 5 height 9
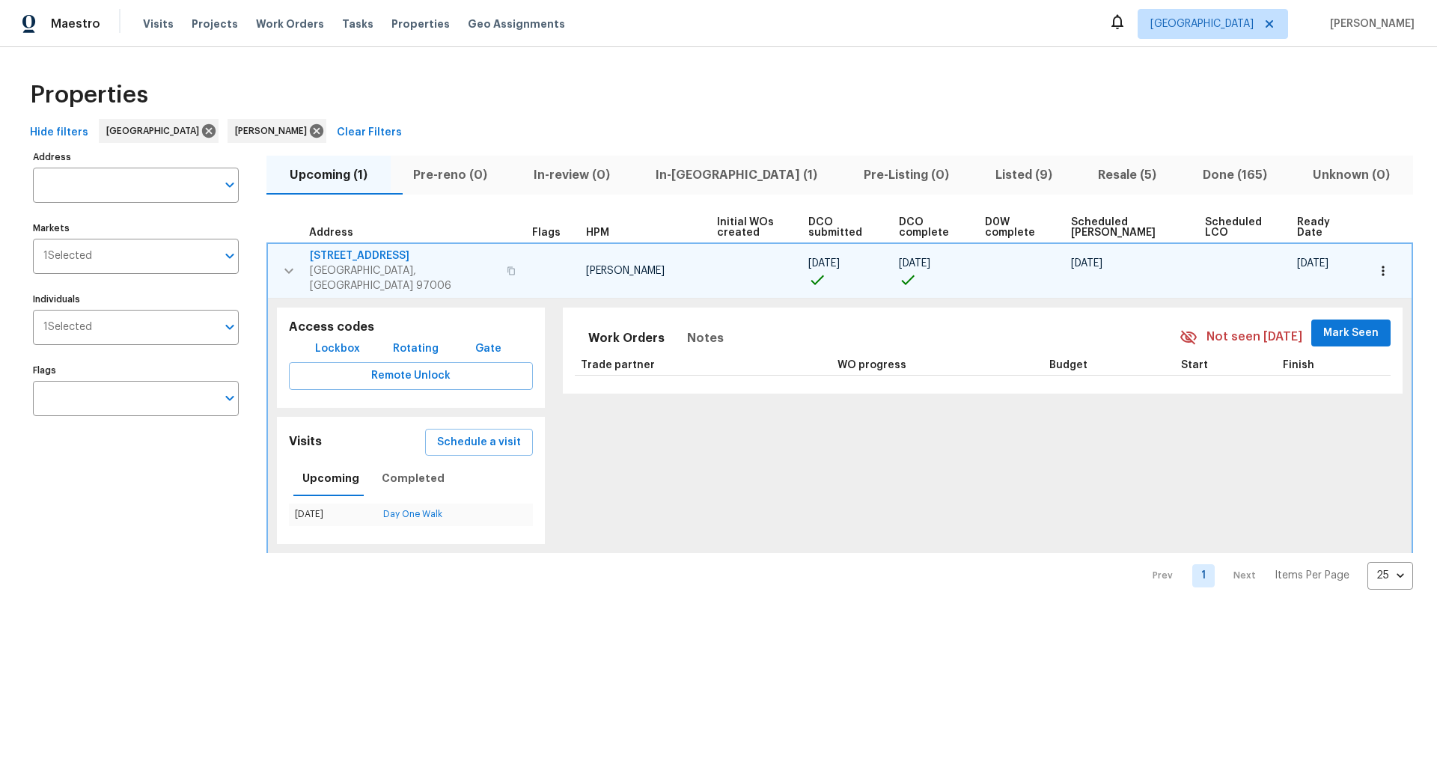
click at [1387, 264] on icon "button" at bounding box center [1383, 271] width 15 height 15
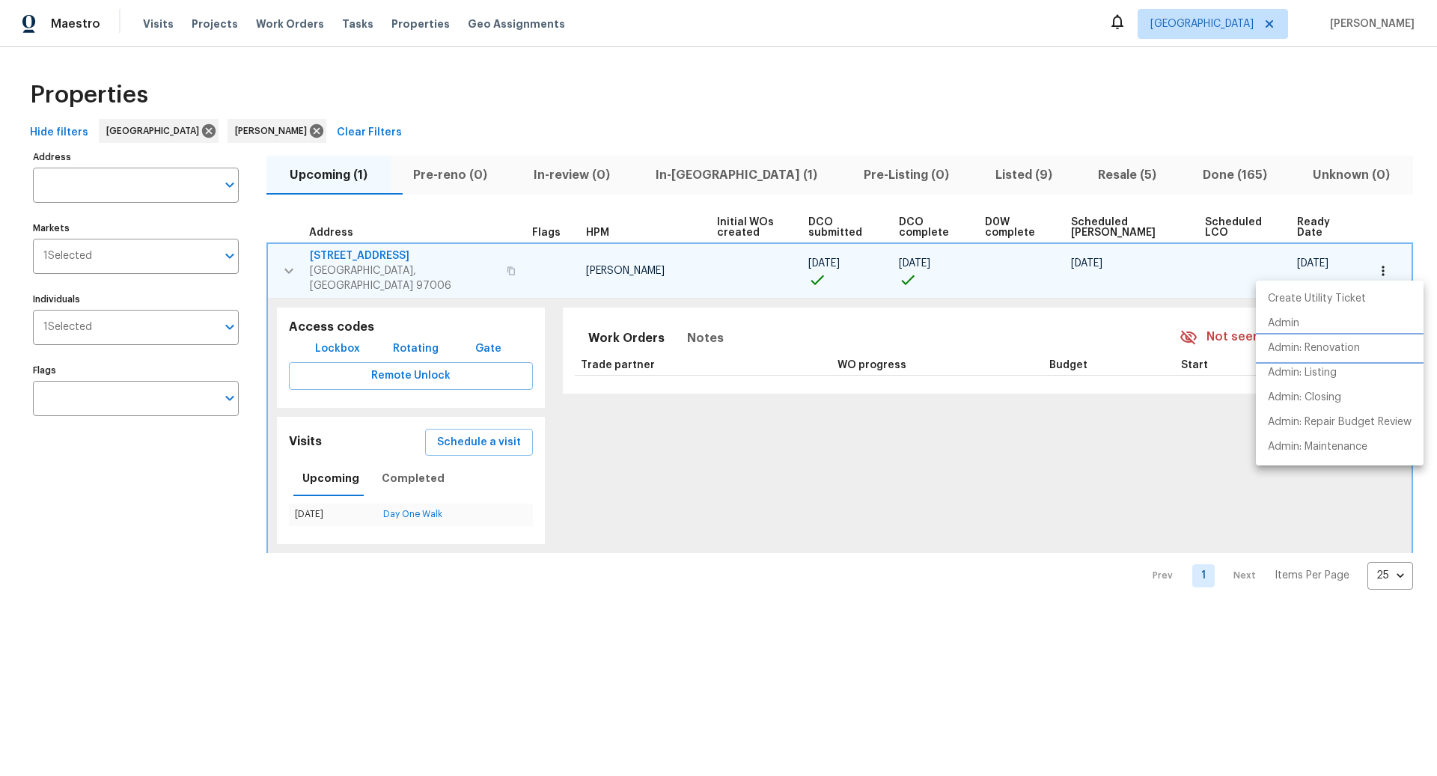
click at [1309, 347] on p "Admin: Renovation" at bounding box center [1314, 349] width 92 height 16
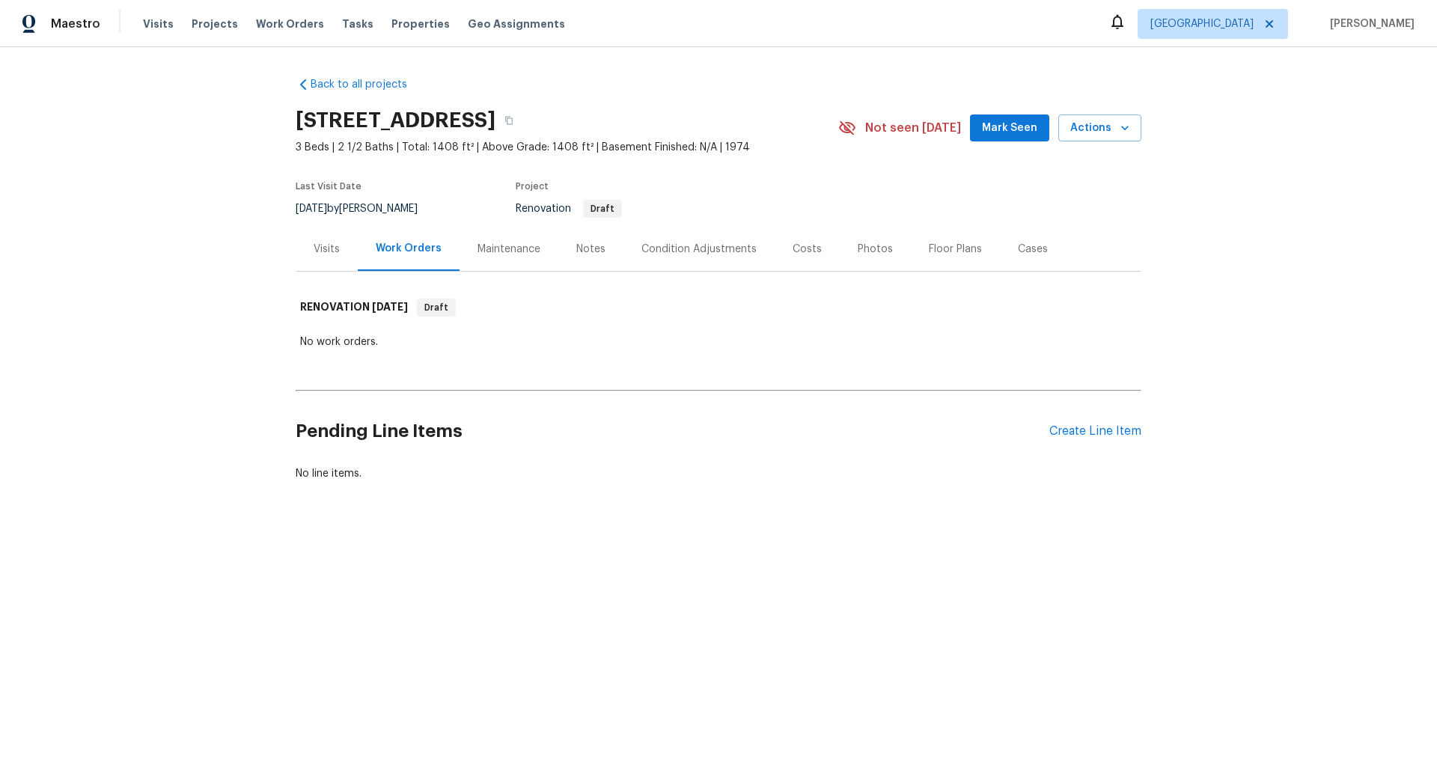
click at [719, 246] on div "Condition Adjustments" at bounding box center [699, 249] width 115 height 15
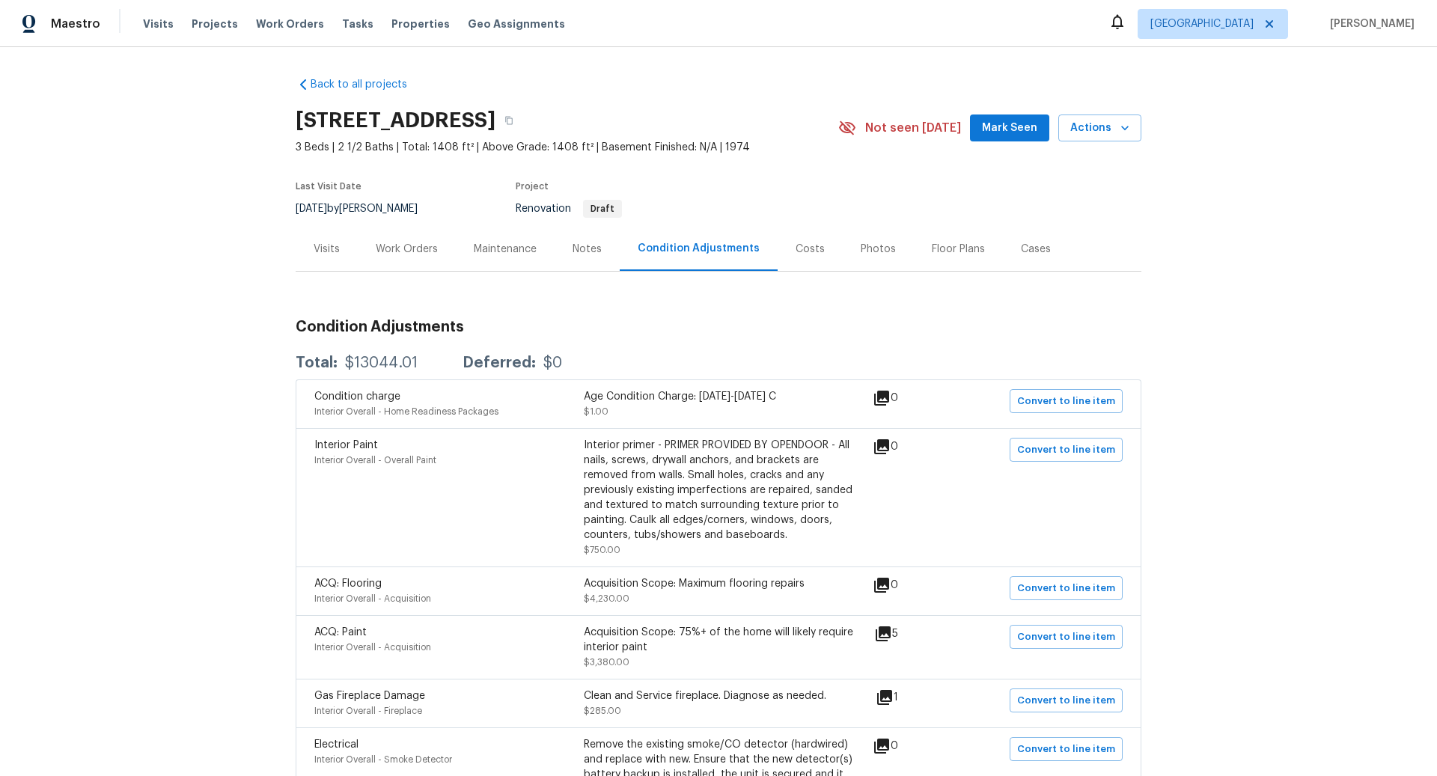
click at [401, 249] on div "Work Orders" at bounding box center [407, 249] width 62 height 15
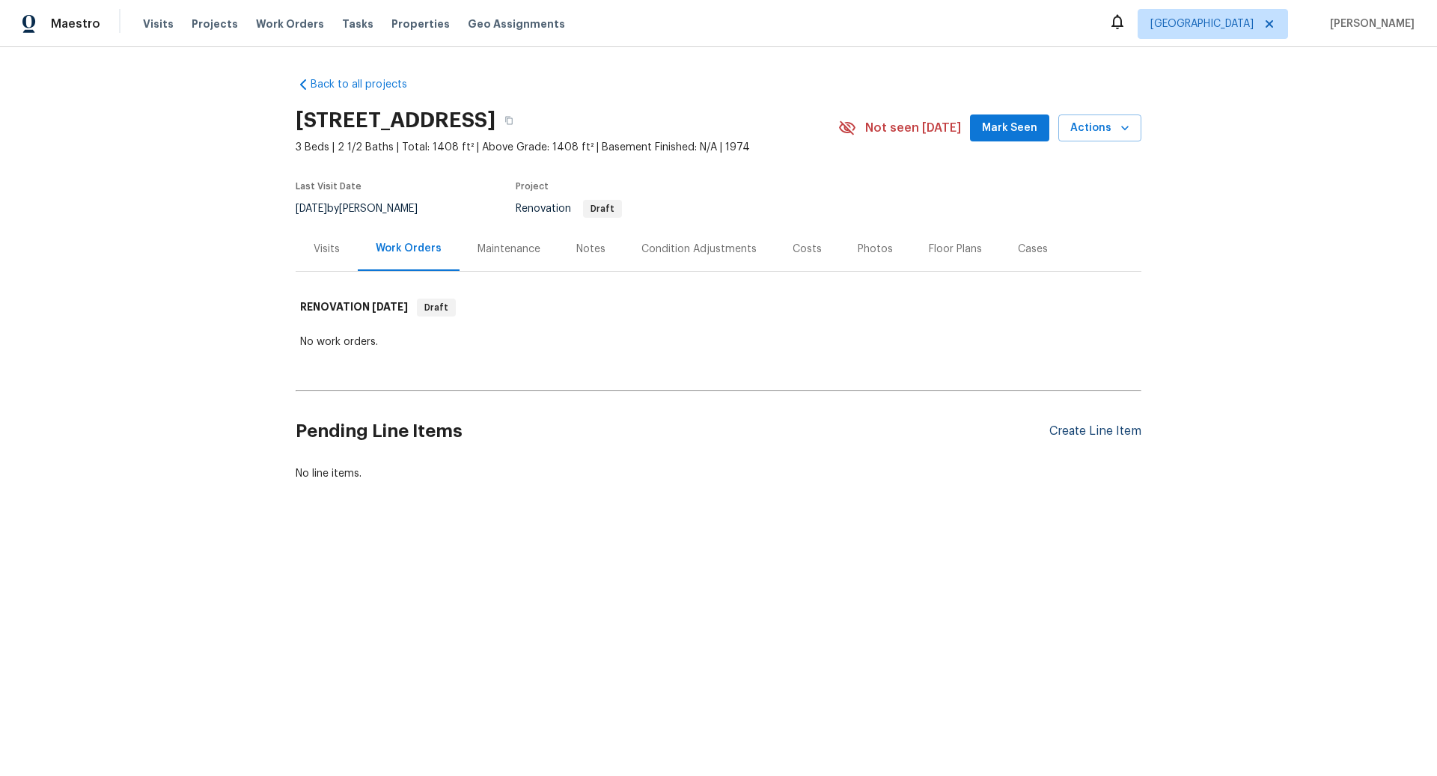
click at [1065, 428] on div "Create Line Item" at bounding box center [1096, 432] width 92 height 14
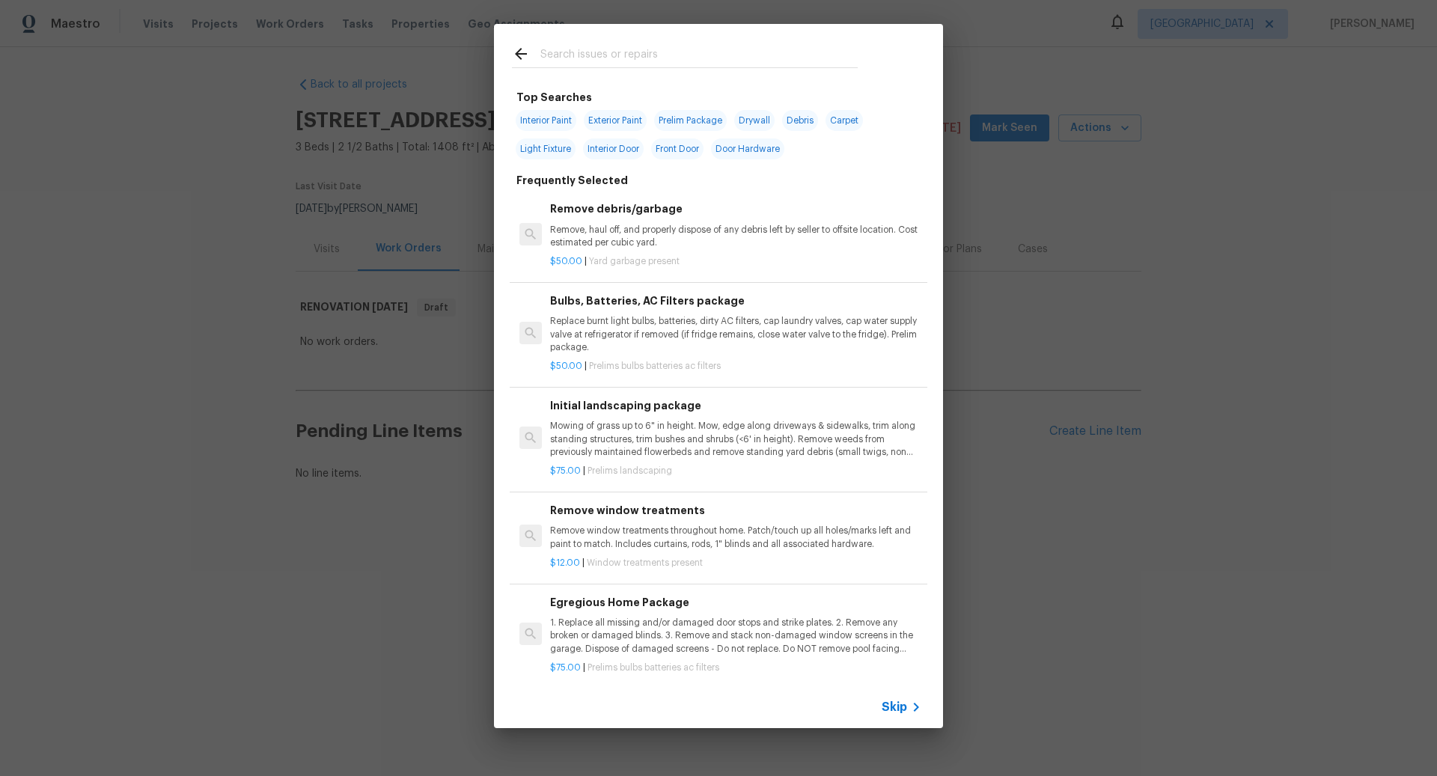
click at [903, 701] on span "Skip" at bounding box center [894, 707] width 25 height 15
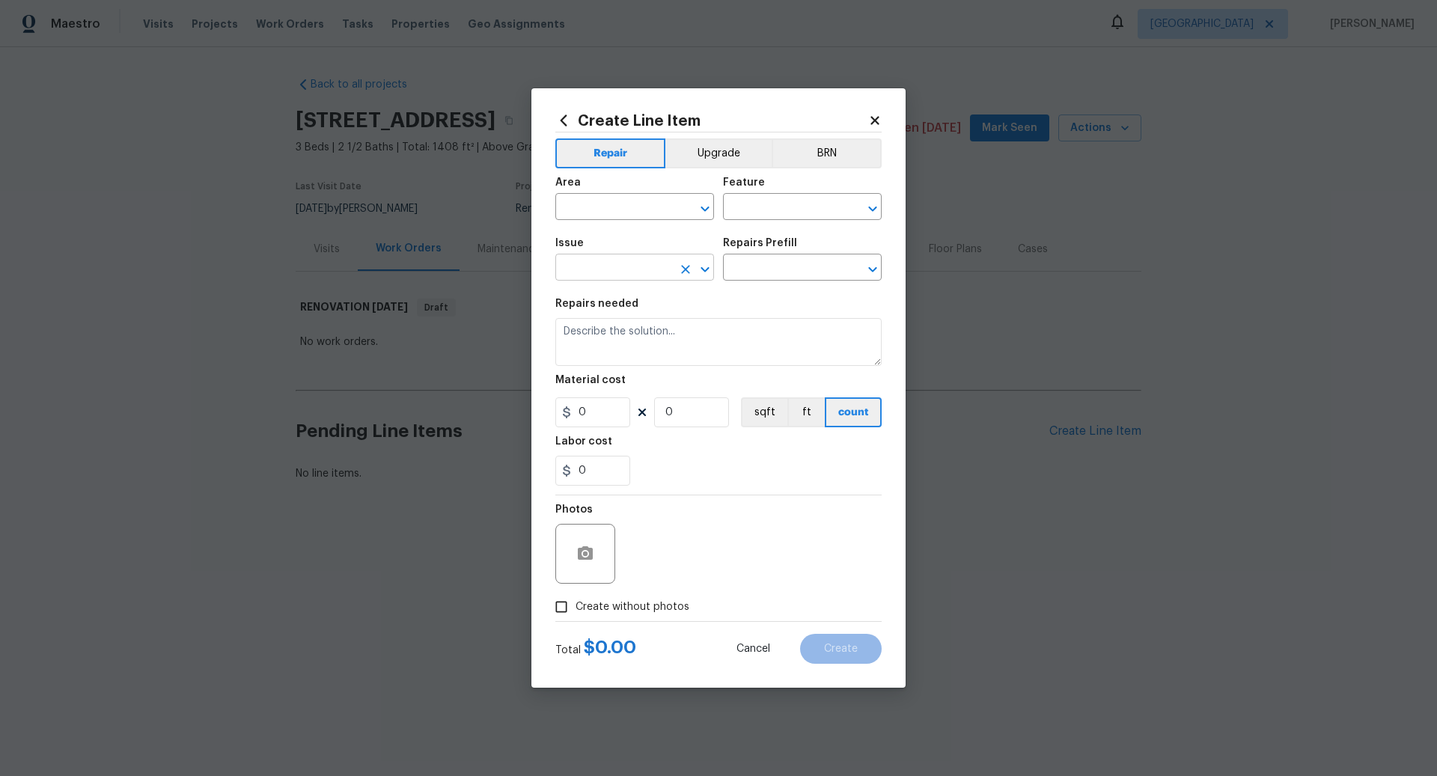
click at [586, 264] on input "text" at bounding box center [614, 269] width 117 height 23
click at [615, 338] on li "Pressure Washing" at bounding box center [635, 338] width 159 height 25
type input "Pressure Washing"
click at [785, 267] on input "text" at bounding box center [781, 269] width 117 height 23
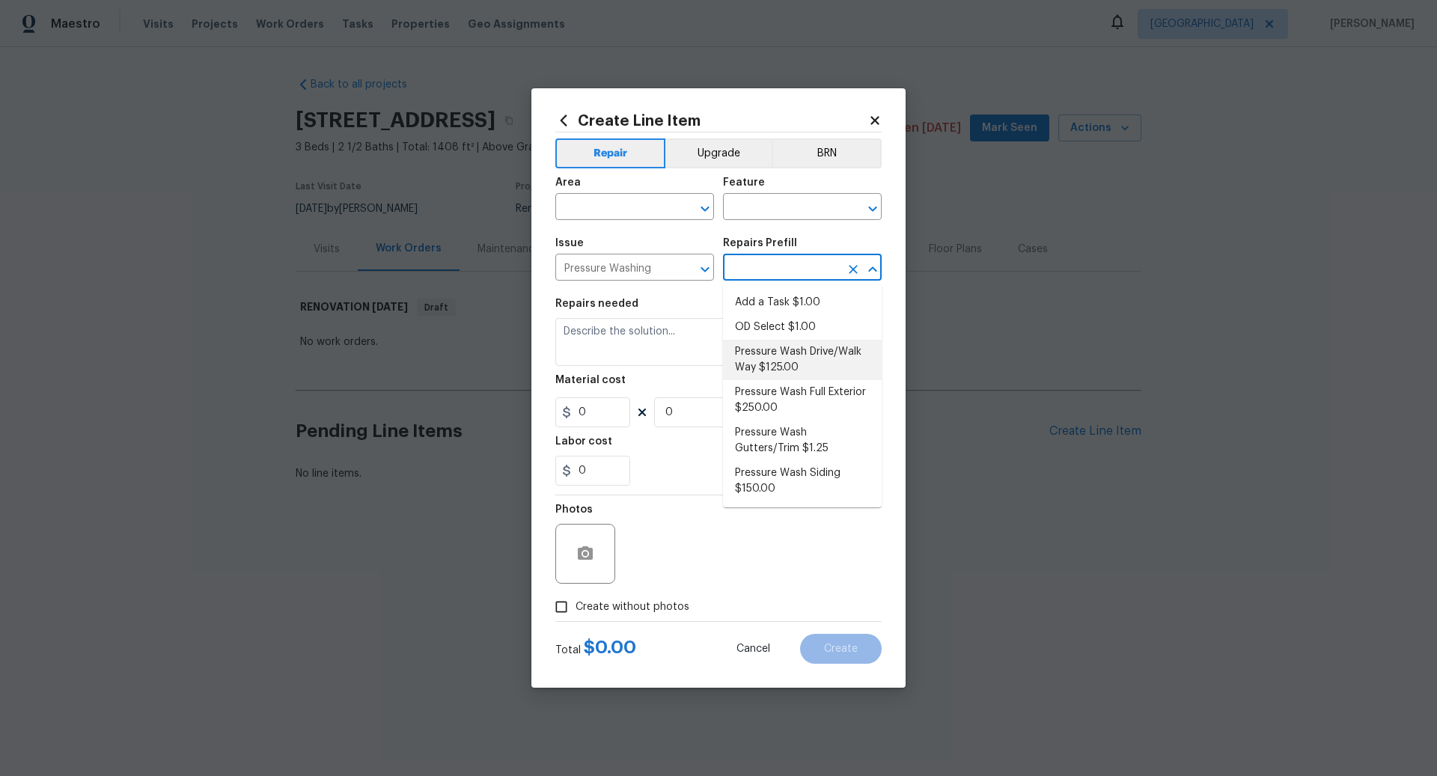
click at [784, 356] on li "Pressure Wash Drive/Walk Way $125.00" at bounding box center [802, 360] width 159 height 40
type input "Siding"
type input "Pressure Wash Drive/Walk Way $125.00"
type textarea "Pressure wash the driveways/walkways as directed by the PM. Ensure that all deb…"
type input "125"
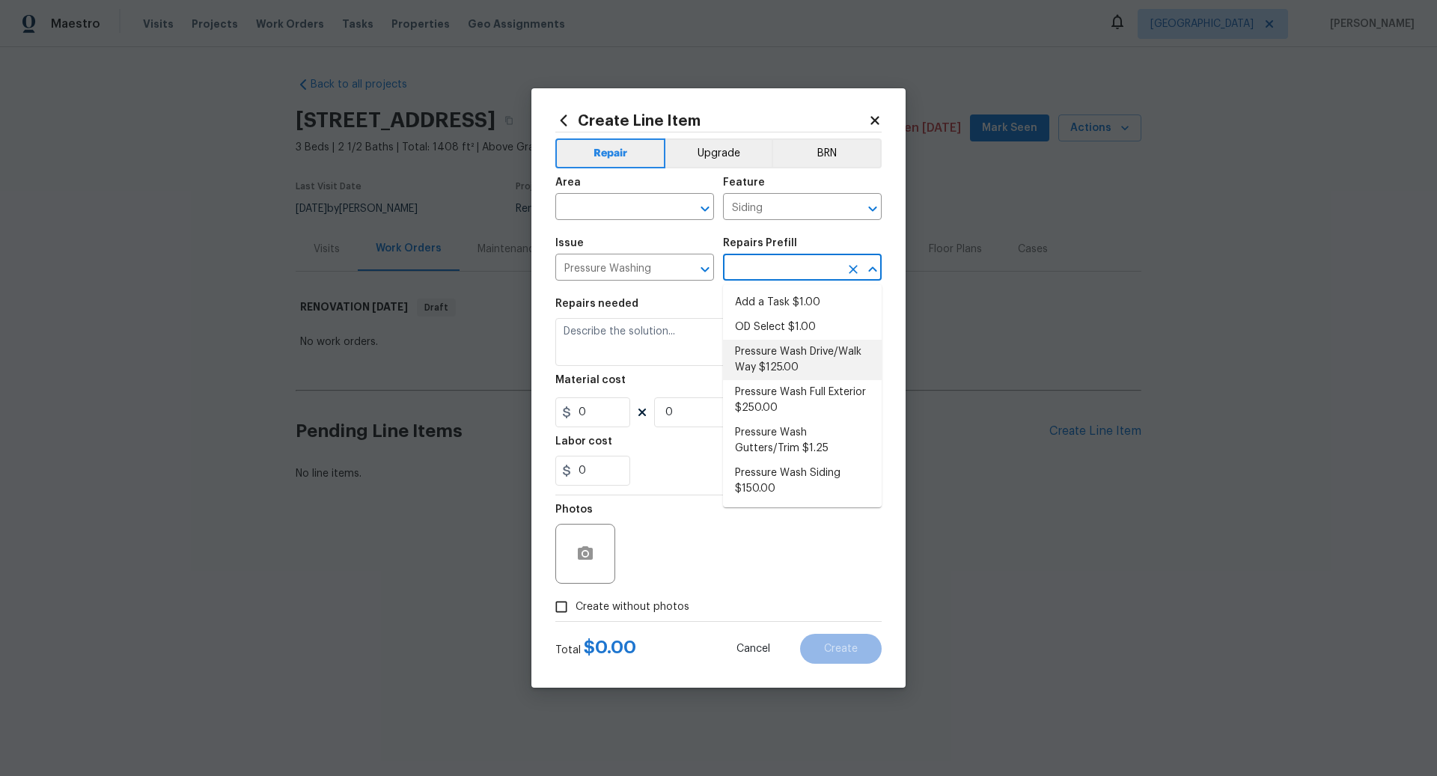
type input "1"
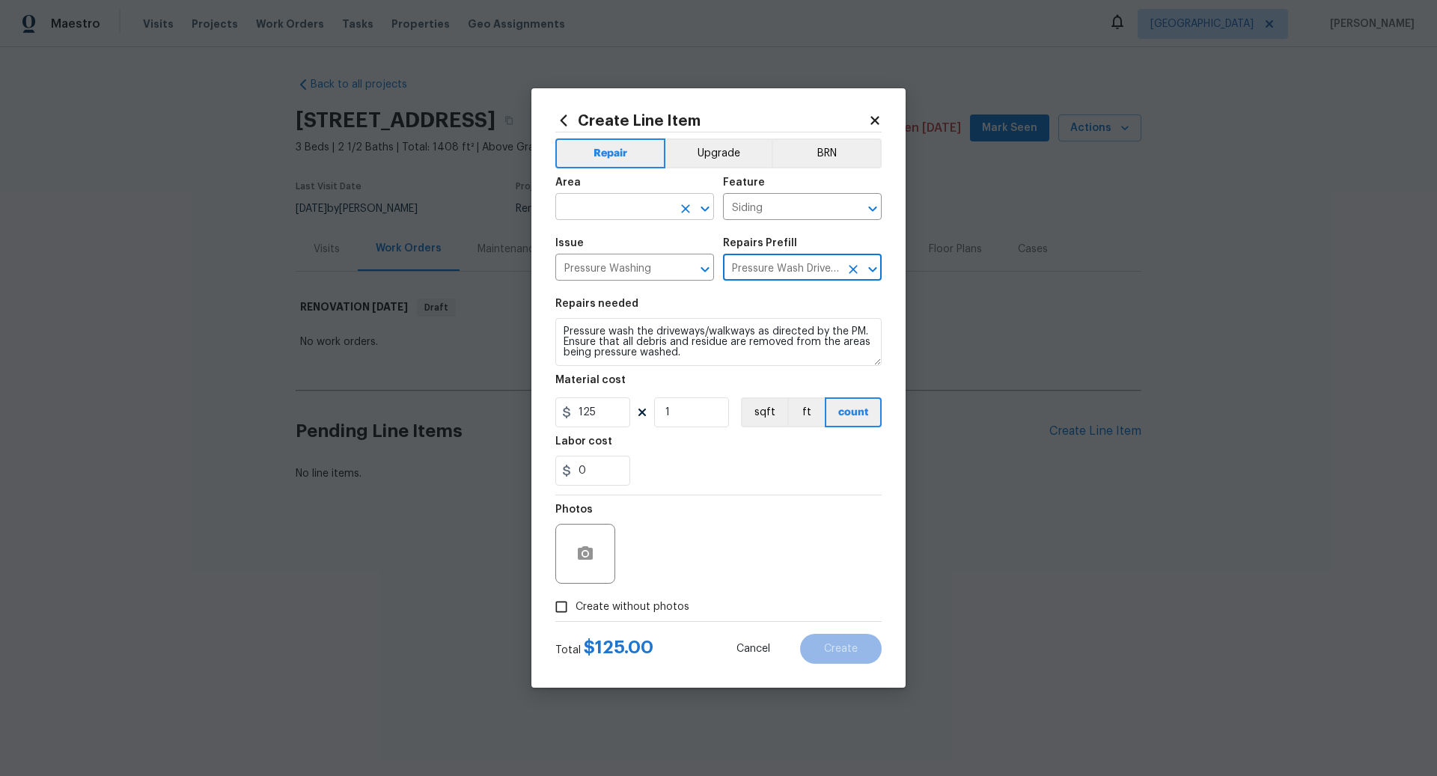
click at [611, 213] on input "text" at bounding box center [614, 208] width 117 height 23
click at [597, 243] on li "Front" at bounding box center [635, 242] width 159 height 25
type input "Front"
click at [567, 605] on input "Create without photos" at bounding box center [561, 607] width 28 height 28
checkbox input "true"
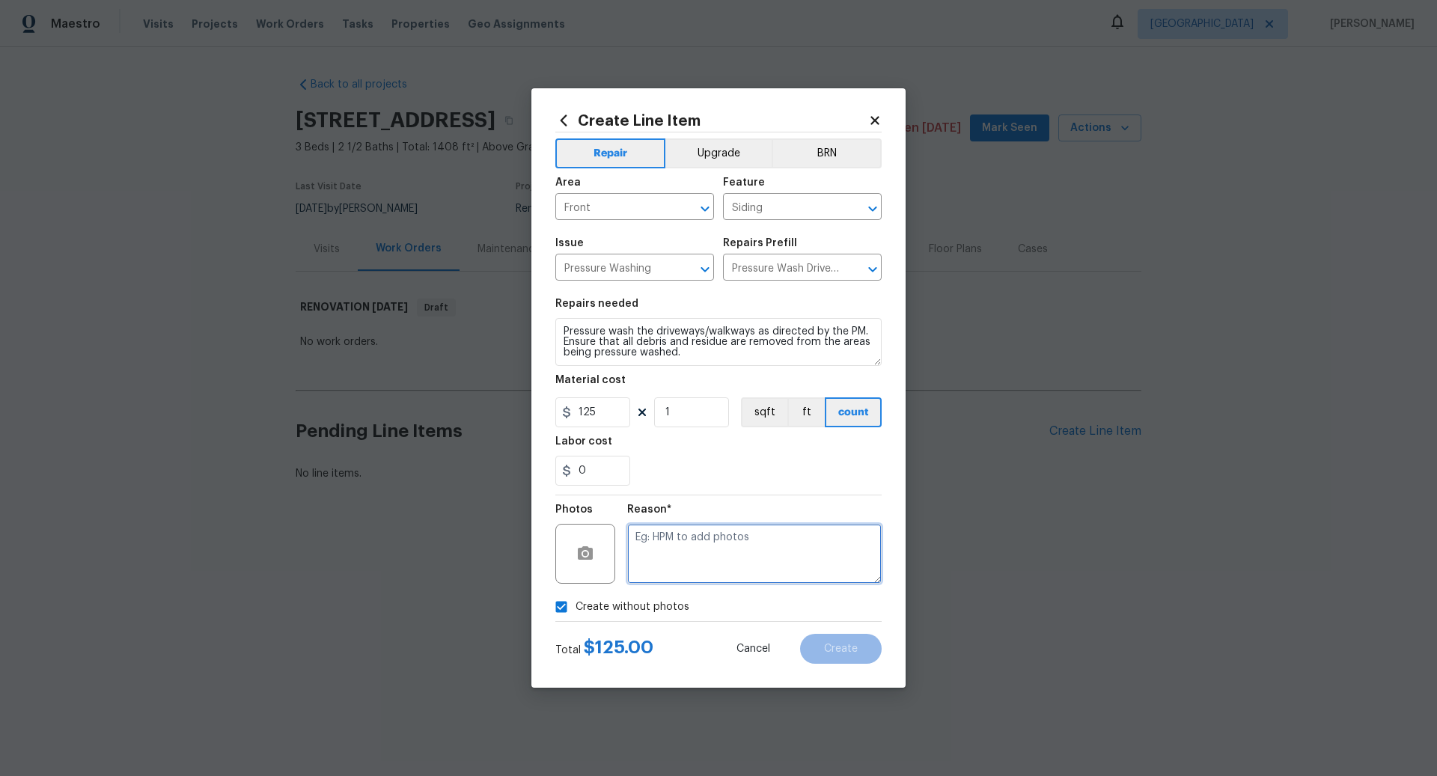
click at [696, 532] on textarea at bounding box center [754, 554] width 255 height 60
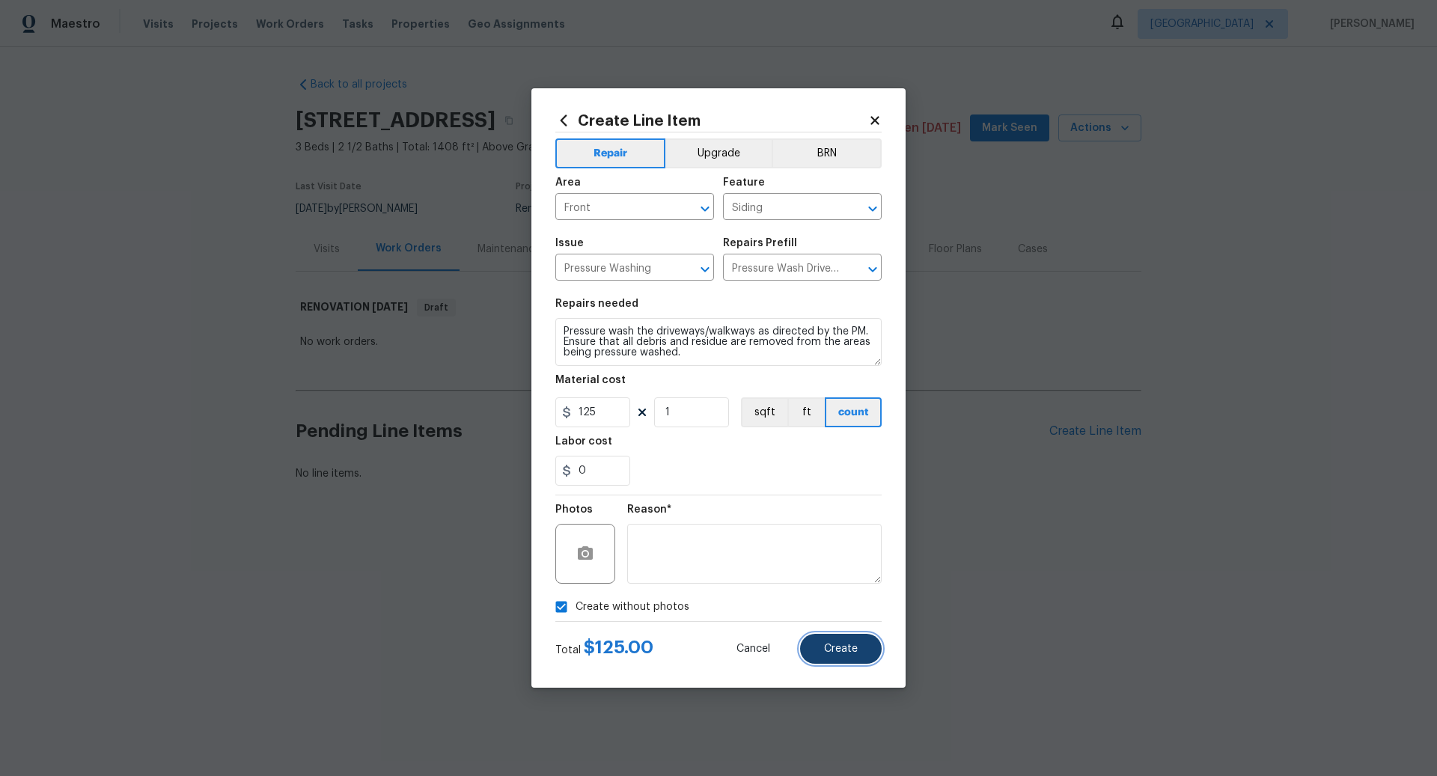
click at [845, 644] on span "Create" at bounding box center [841, 649] width 34 height 11
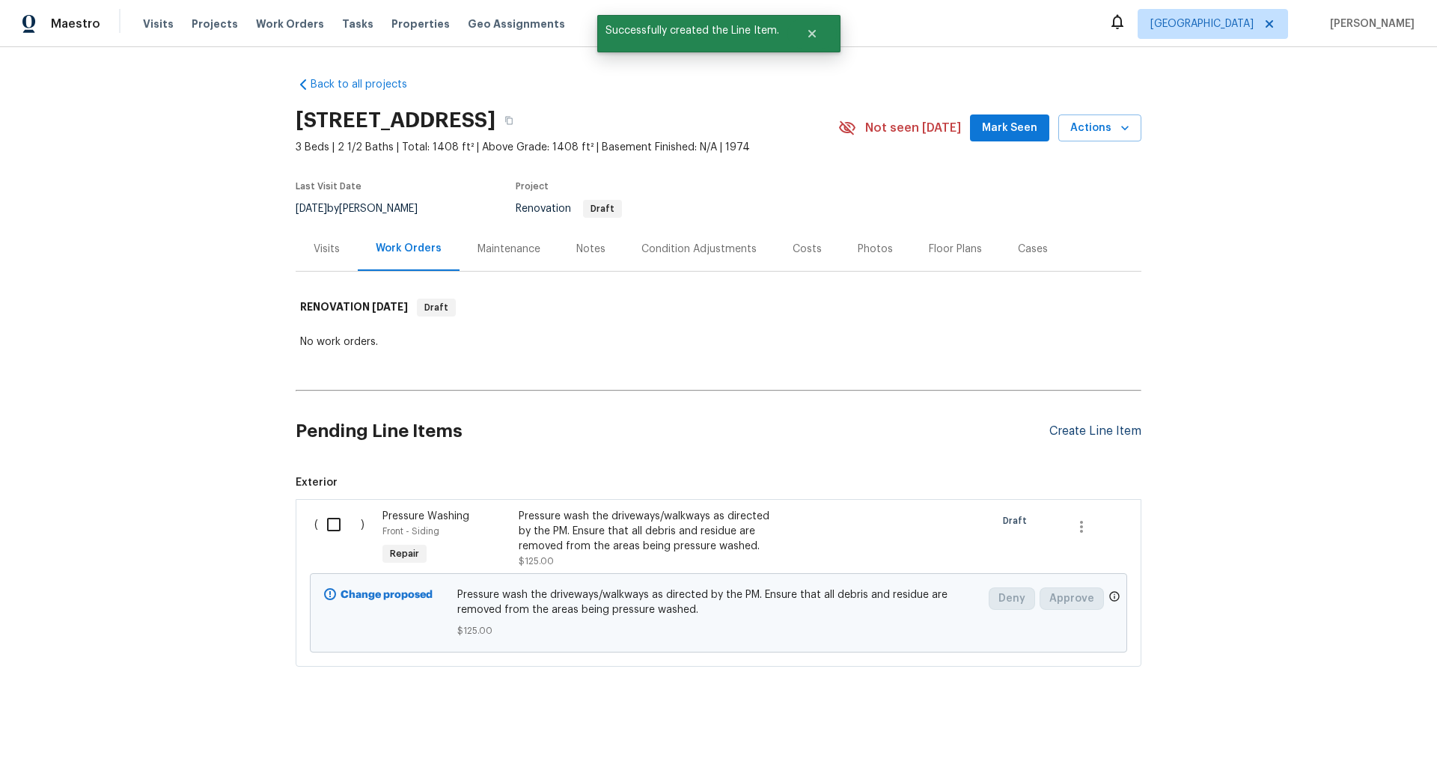
click at [1078, 430] on div "Create Line Item" at bounding box center [1096, 432] width 92 height 14
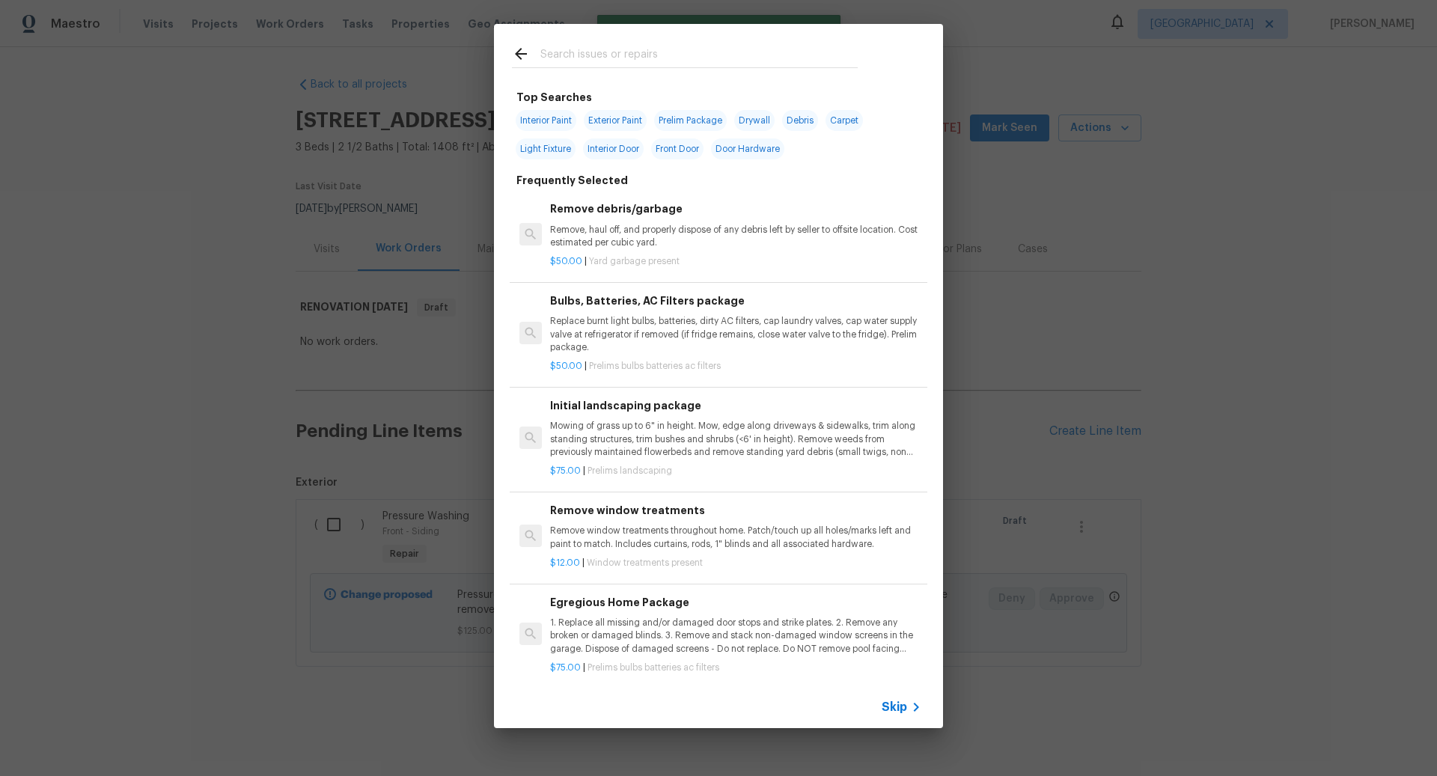
click at [895, 708] on span "Skip" at bounding box center [894, 707] width 25 height 15
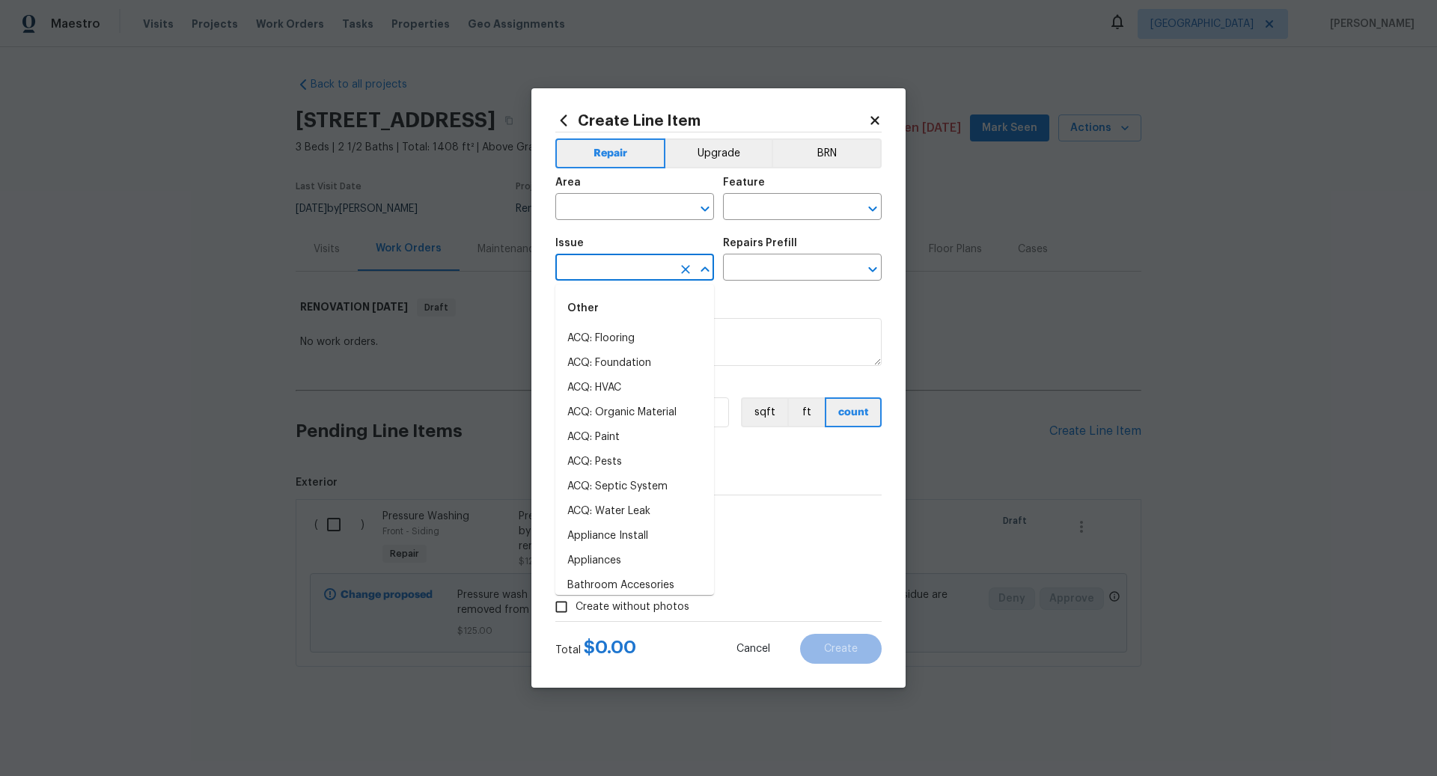
click at [596, 269] on input "text" at bounding box center [614, 269] width 117 height 23
click at [603, 337] on li "Electrical" at bounding box center [635, 338] width 159 height 25
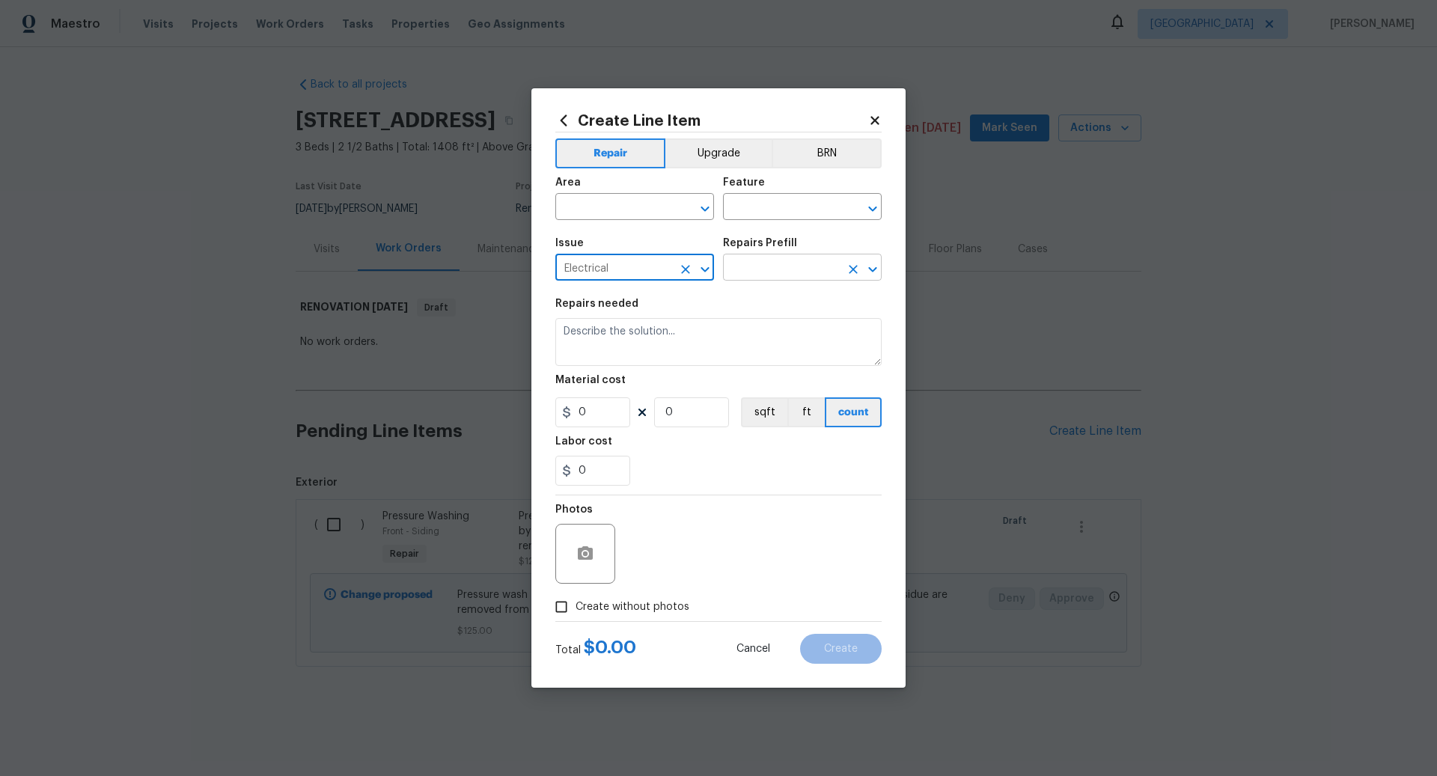
type input "Electrical"
click at [765, 269] on input "text" at bounding box center [781, 269] width 117 height 23
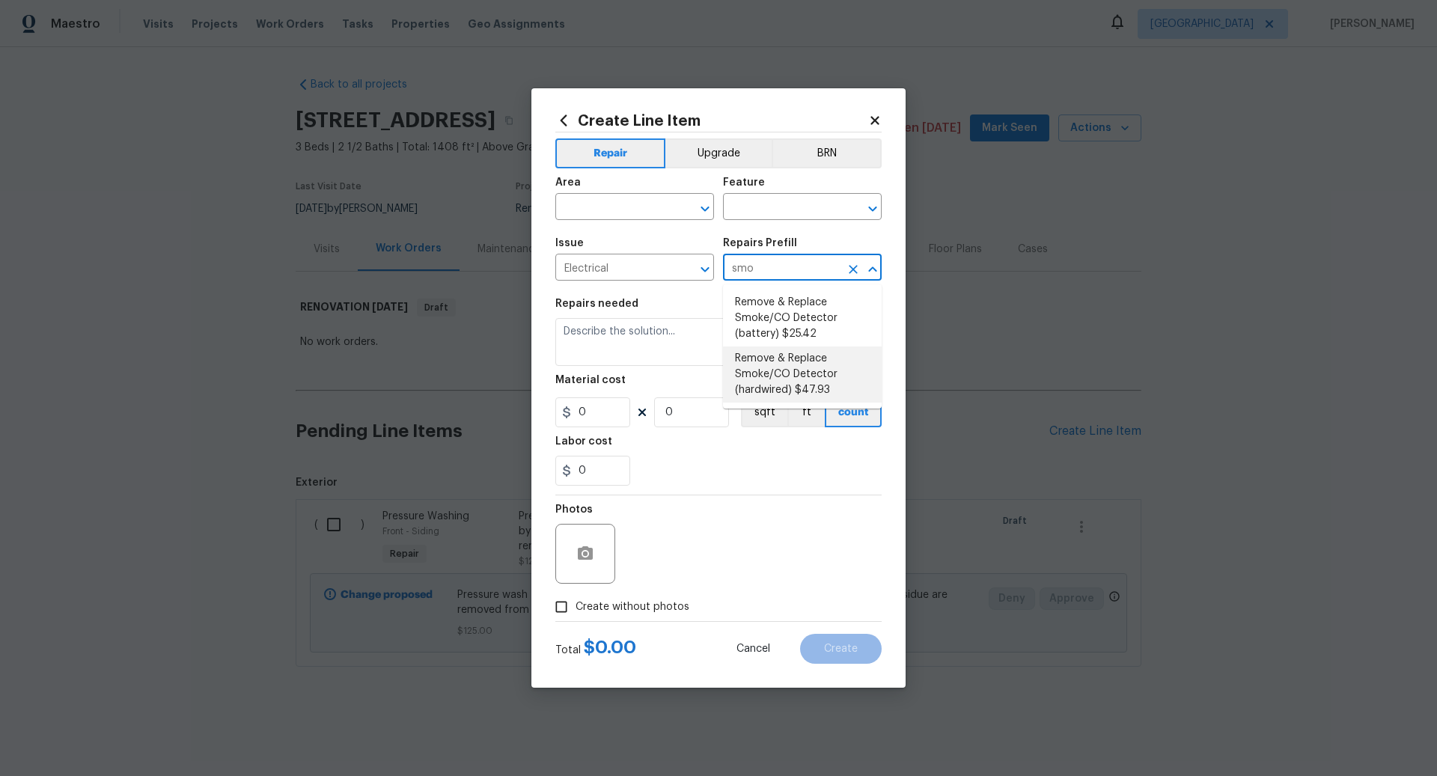
click at [781, 369] on li "Remove & Replace Smoke/CO Detector (hardwired) $47.93" at bounding box center [802, 375] width 159 height 56
type input "Remove & Replace Smoke/CO Detector (hardwired) $47.93"
type textarea "Remove the existing smoke/CO detector (hardwired) and replace with new. Ensure …"
type input "1"
type input "47.93"
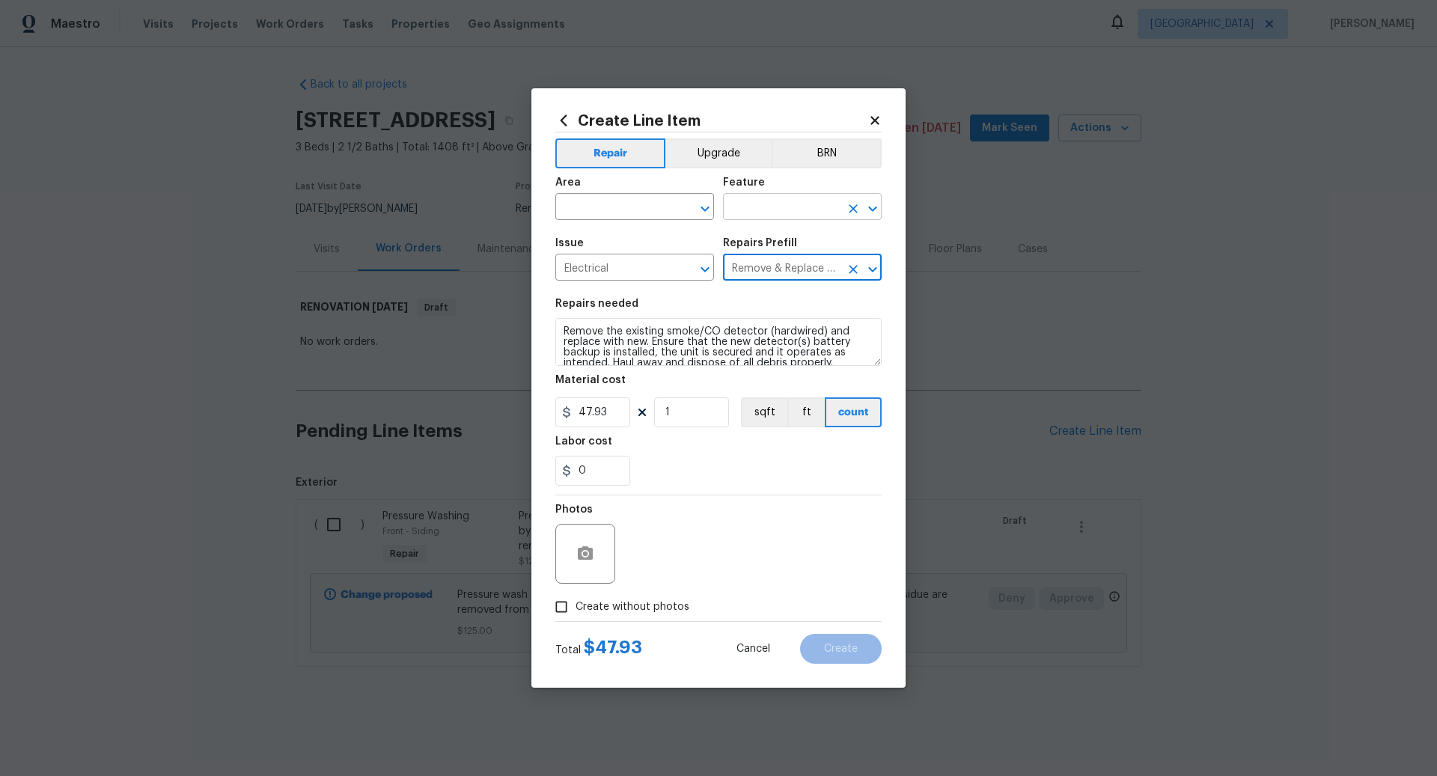
type input "Remove & Replace Smoke/CO Detector (hardwired) $47.93"
click at [772, 207] on input "text" at bounding box center [781, 208] width 117 height 23
click at [778, 274] on li "Smoke Detector" at bounding box center [802, 278] width 159 height 25
type input "Smoke Detector"
click at [595, 198] on input "text" at bounding box center [614, 208] width 117 height 23
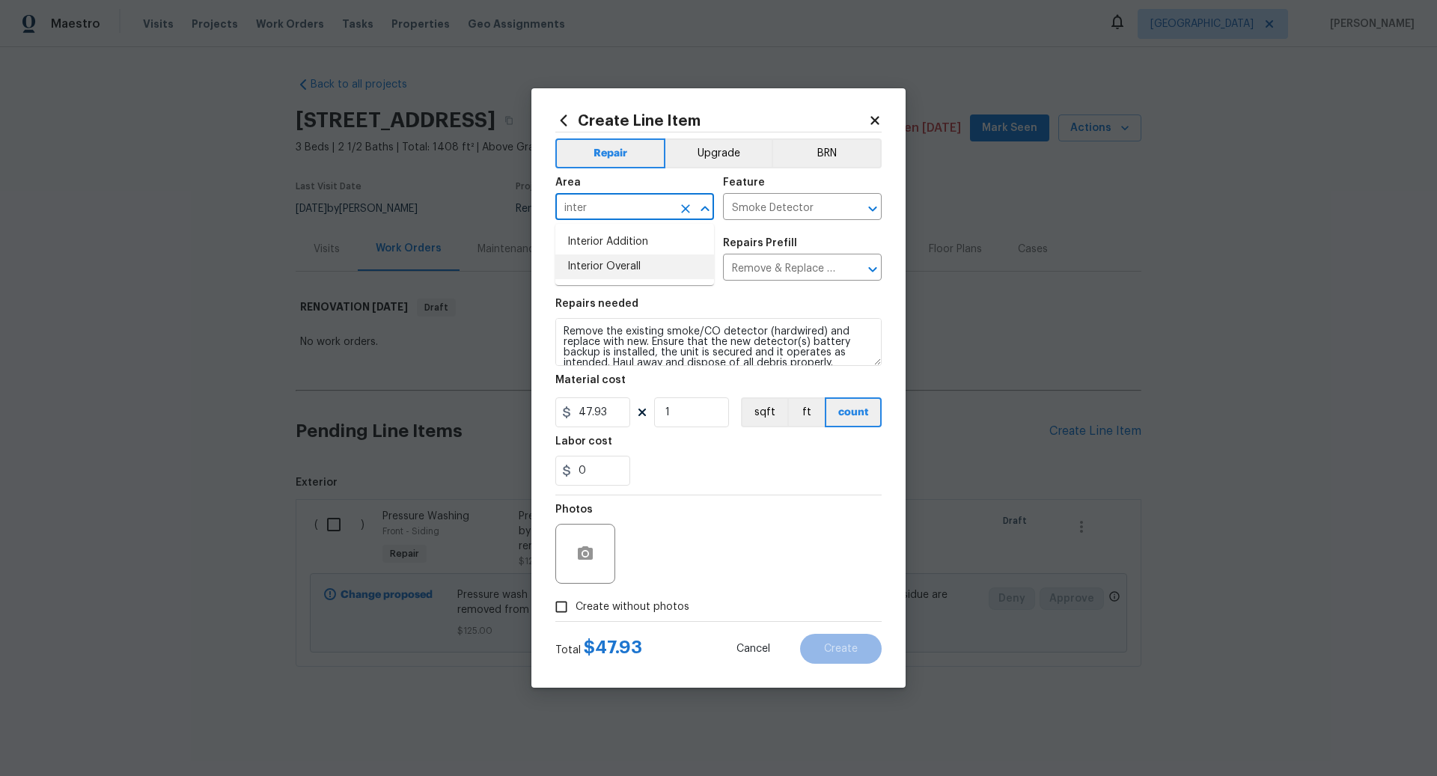
click at [603, 267] on li "Interior Overall" at bounding box center [635, 267] width 159 height 25
type input "Interior Overall"
click at [696, 416] on input "1" at bounding box center [691, 413] width 75 height 30
type input "7"
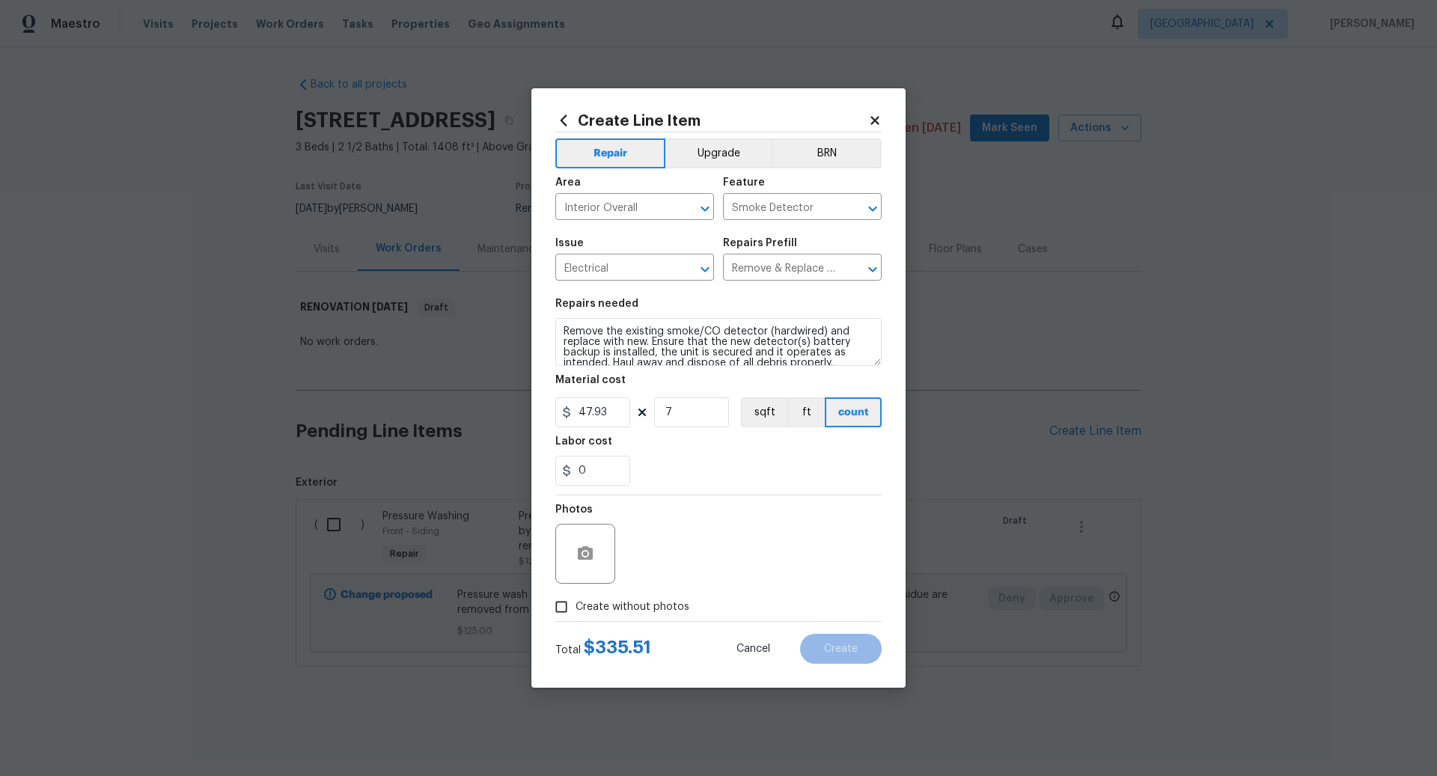
click at [569, 604] on input "Create without photos" at bounding box center [561, 607] width 28 height 28
checkbox input "true"
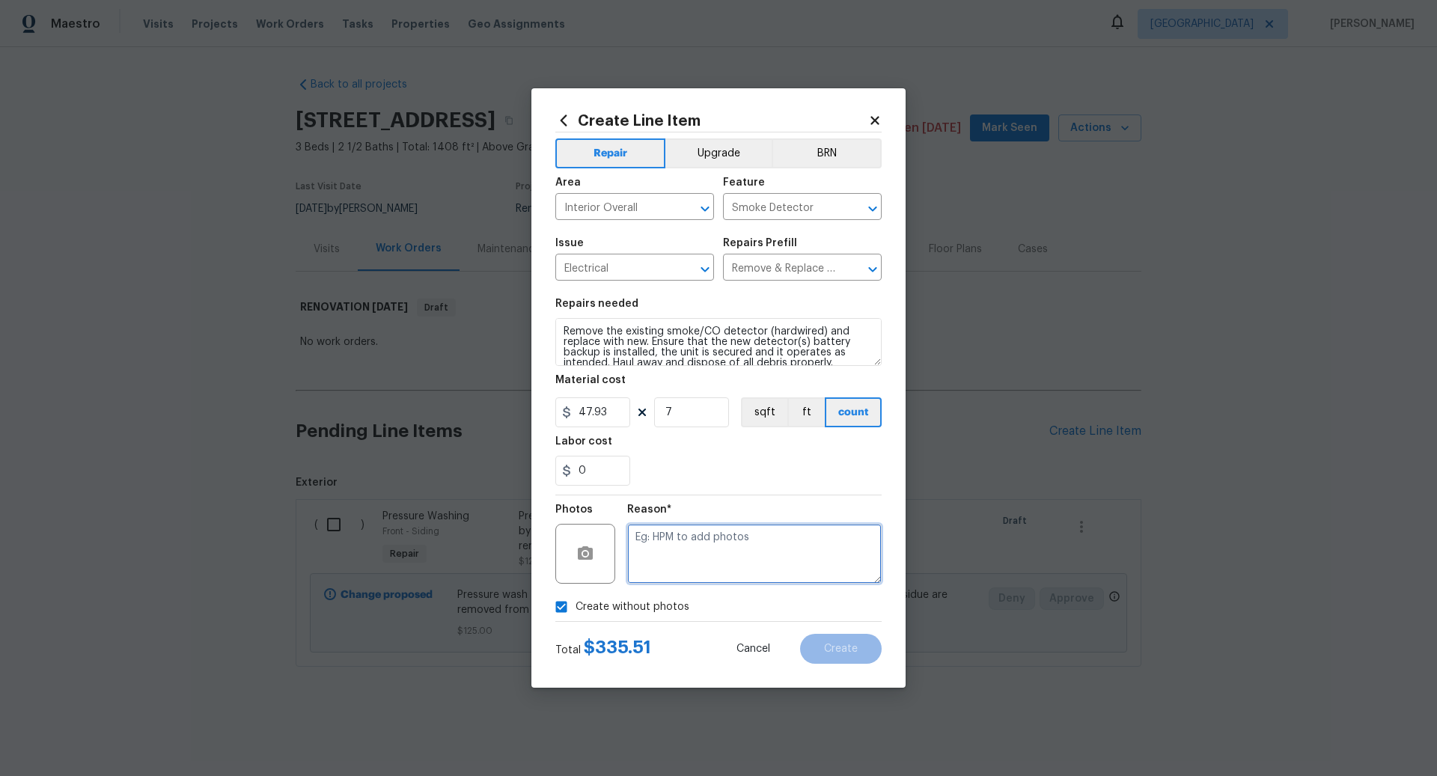
click at [671, 546] on textarea at bounding box center [754, 554] width 255 height 60
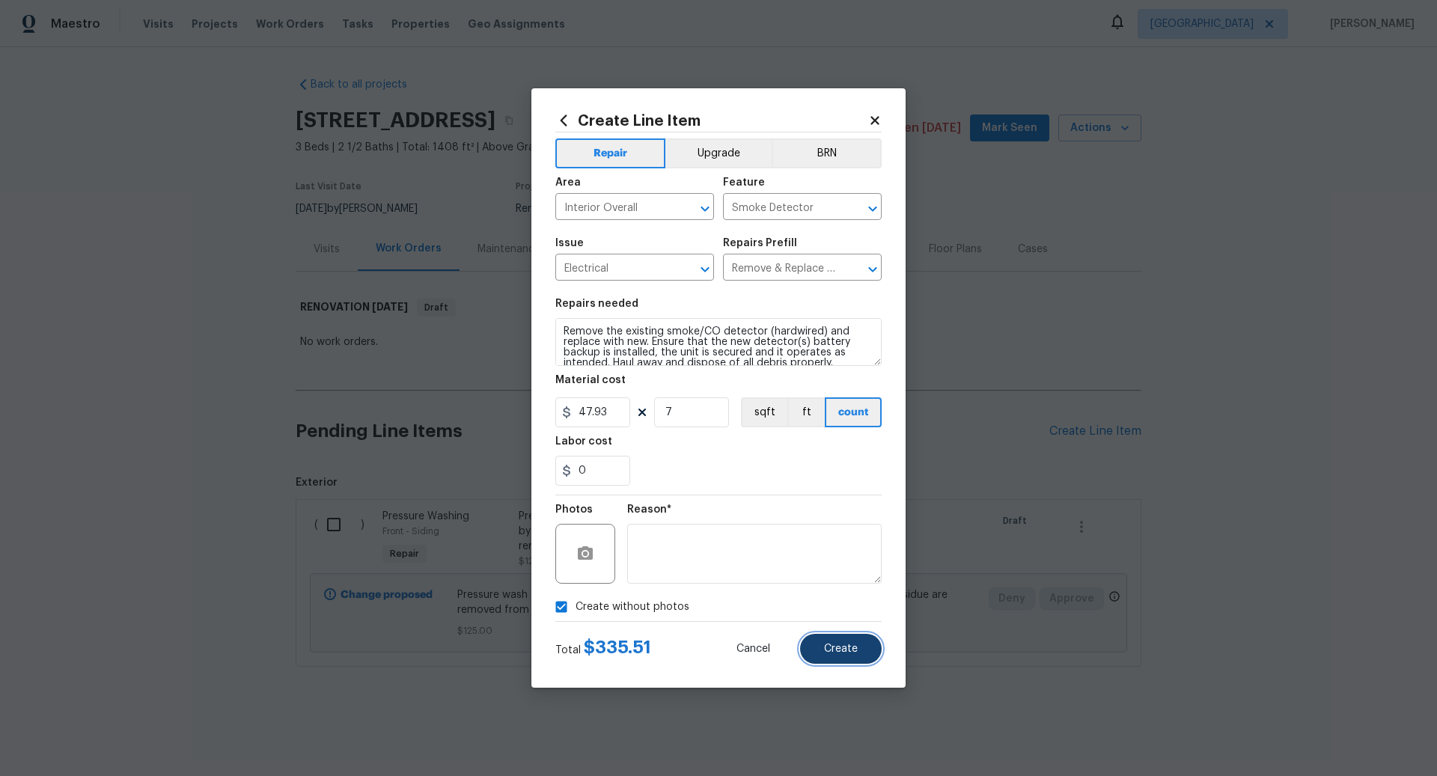
click at [839, 648] on span "Create" at bounding box center [841, 649] width 34 height 11
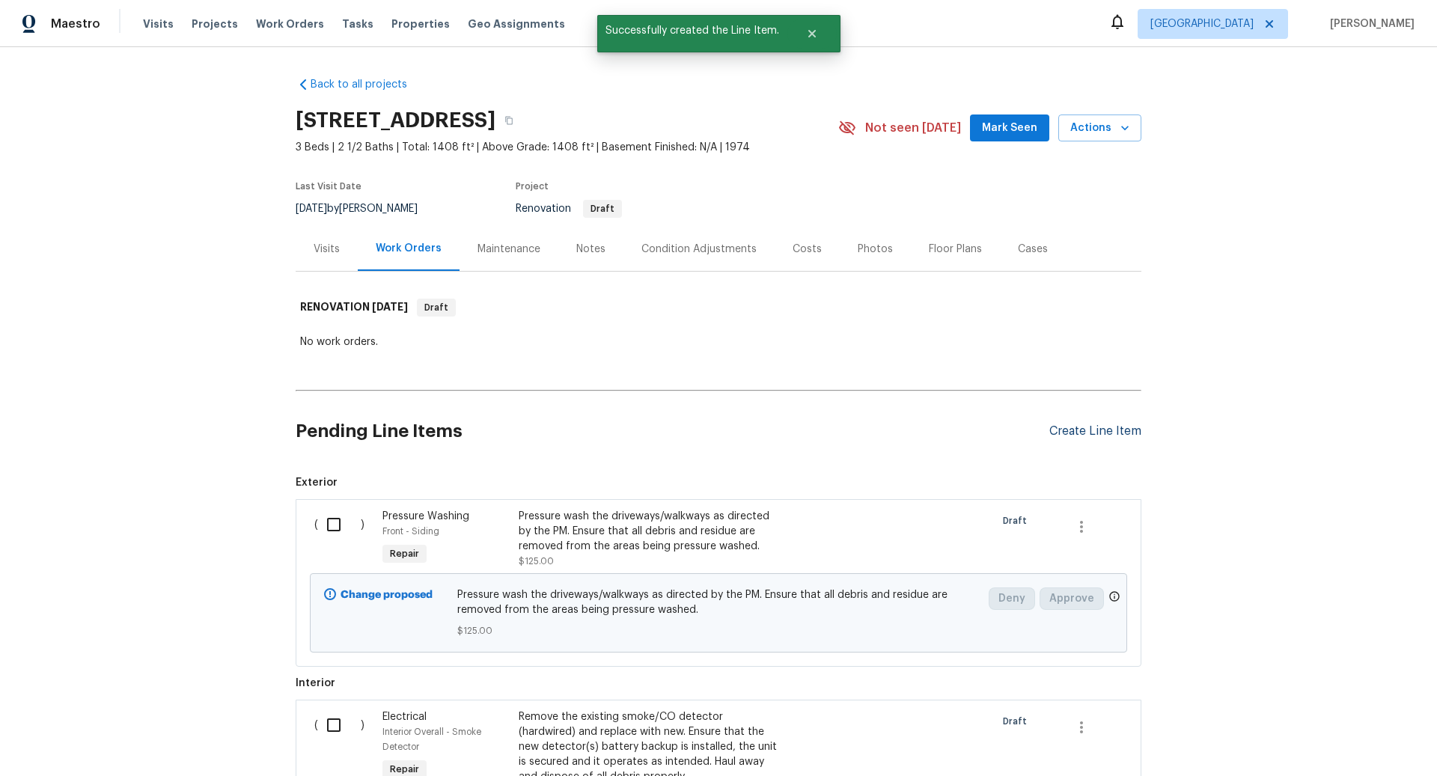
click at [1070, 428] on div "Create Line Item" at bounding box center [1096, 432] width 92 height 14
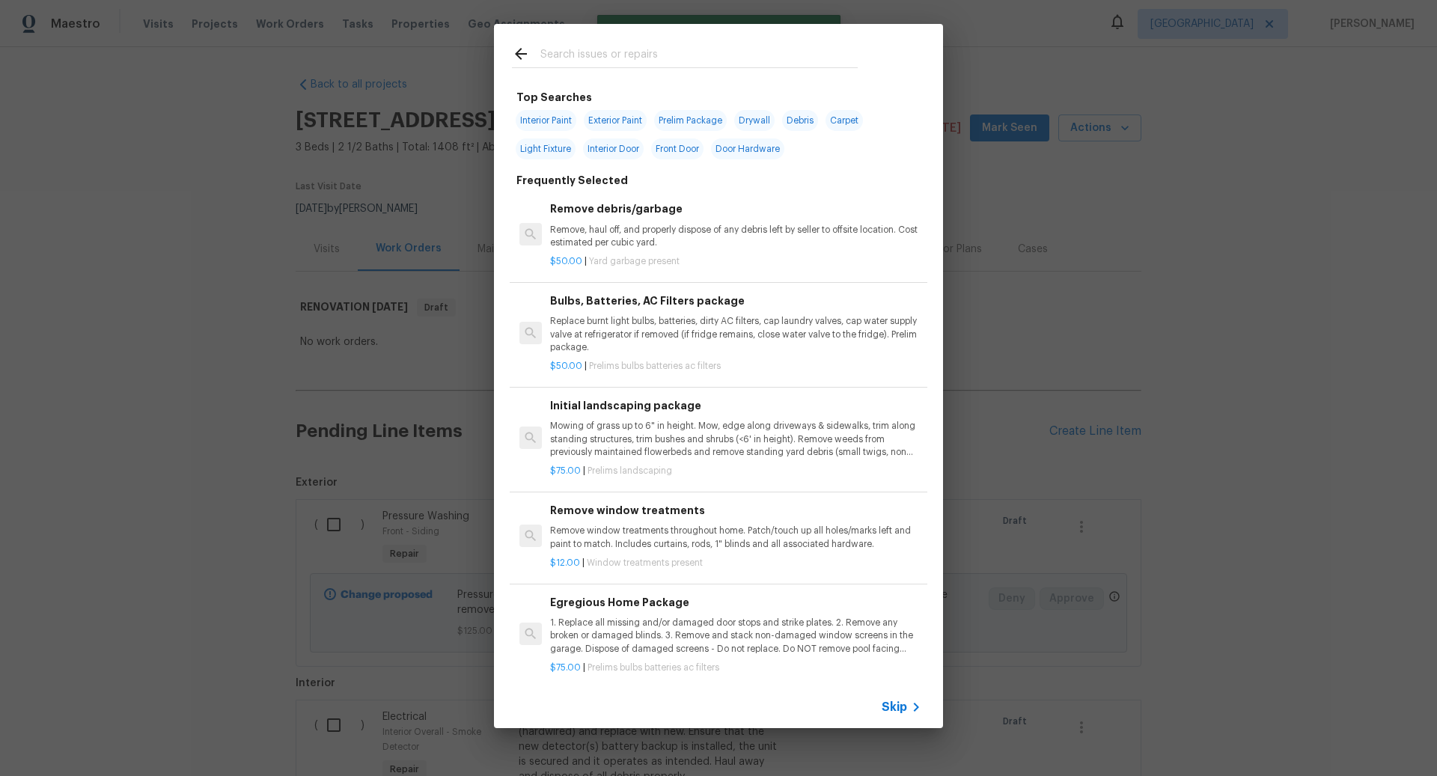
click at [894, 705] on span "Skip" at bounding box center [894, 707] width 25 height 15
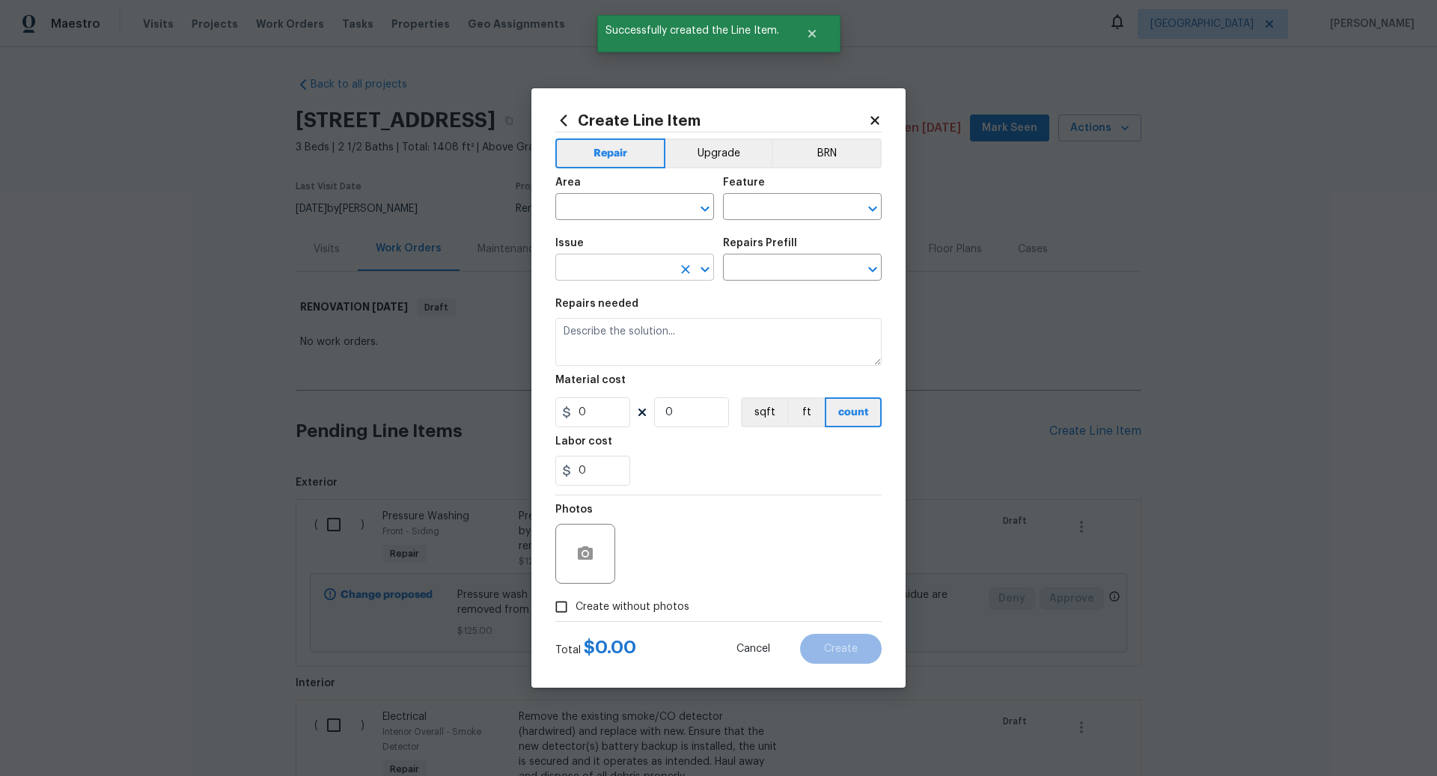
click at [600, 272] on input "text" at bounding box center [614, 269] width 117 height 23
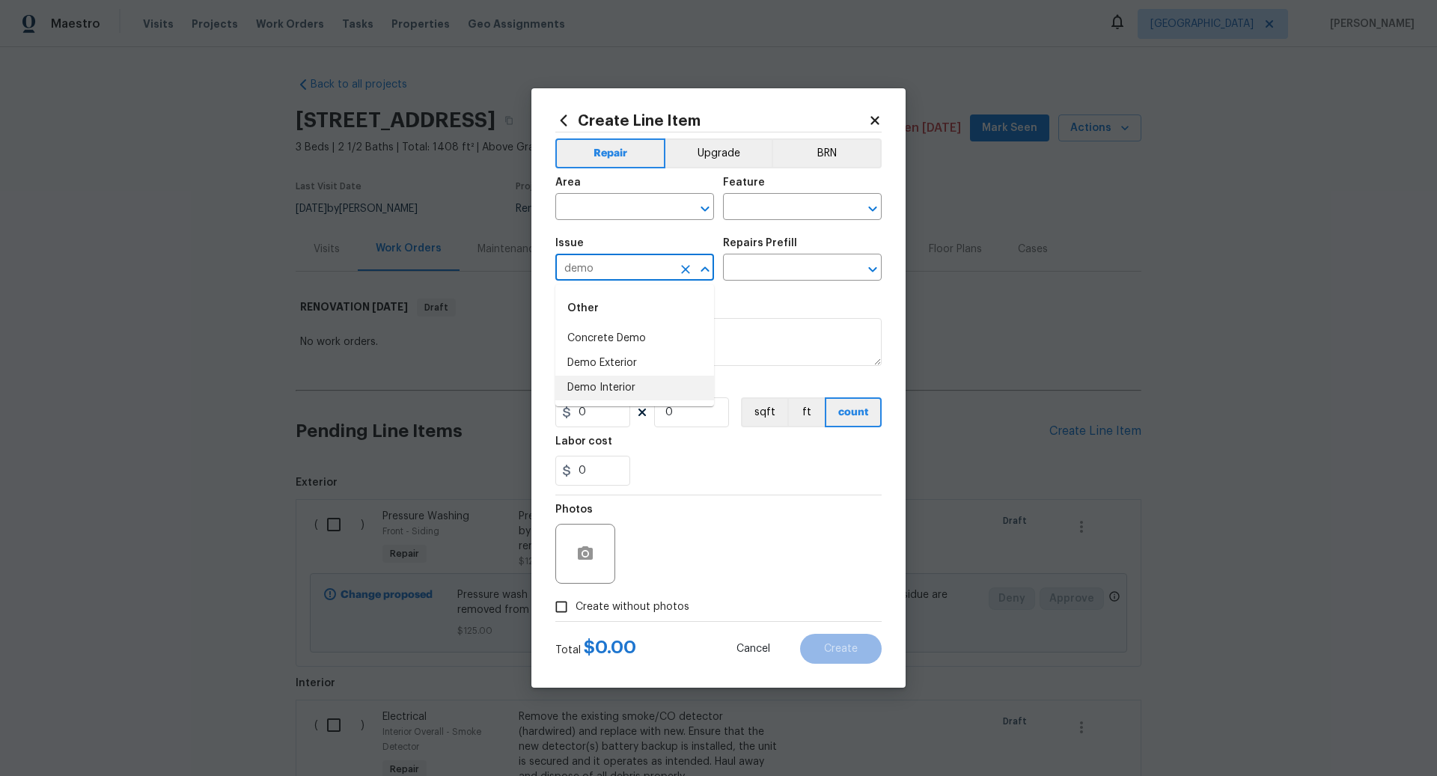
click at [598, 383] on li "Demo Interior" at bounding box center [635, 388] width 159 height 25
type input "Demo Interior"
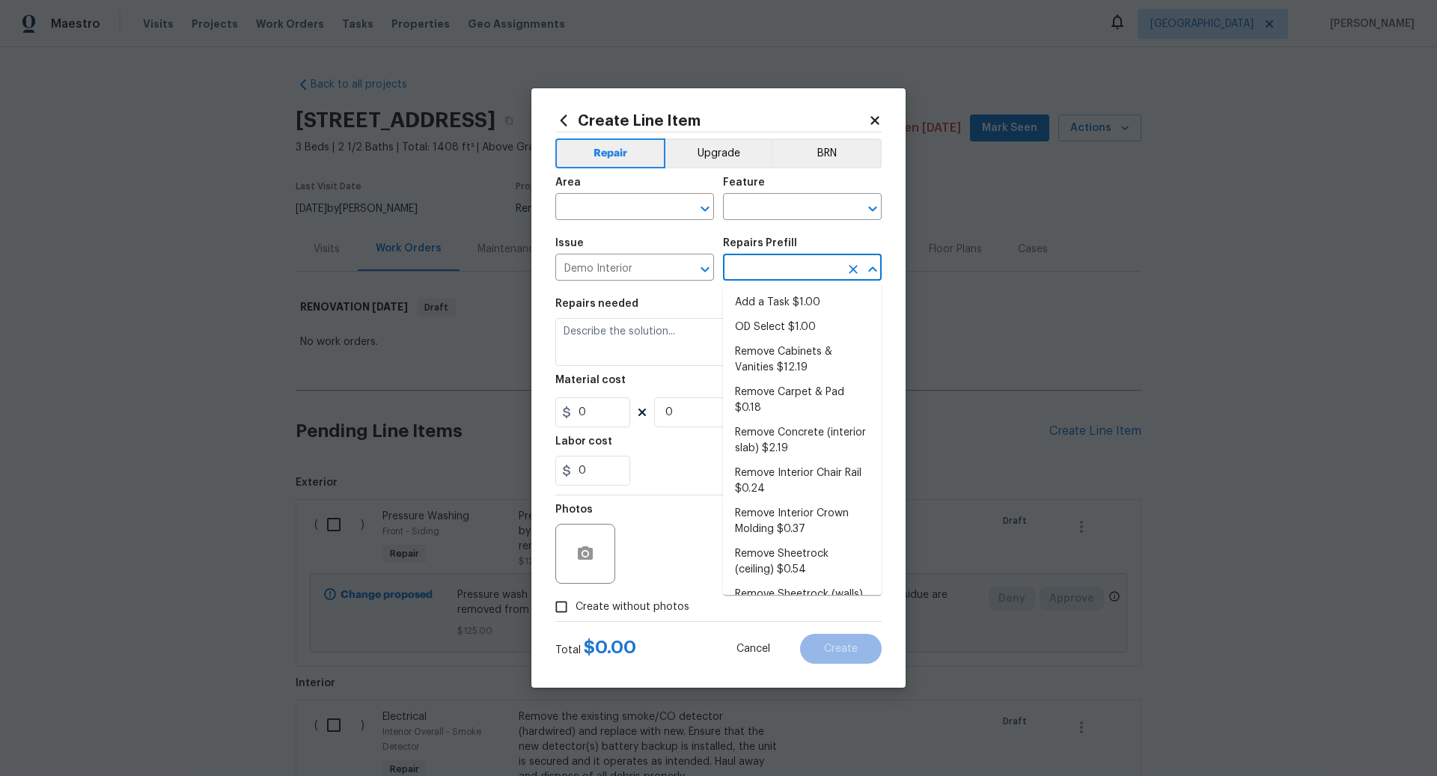
click at [770, 268] on input "text" at bounding box center [781, 269] width 117 height 23
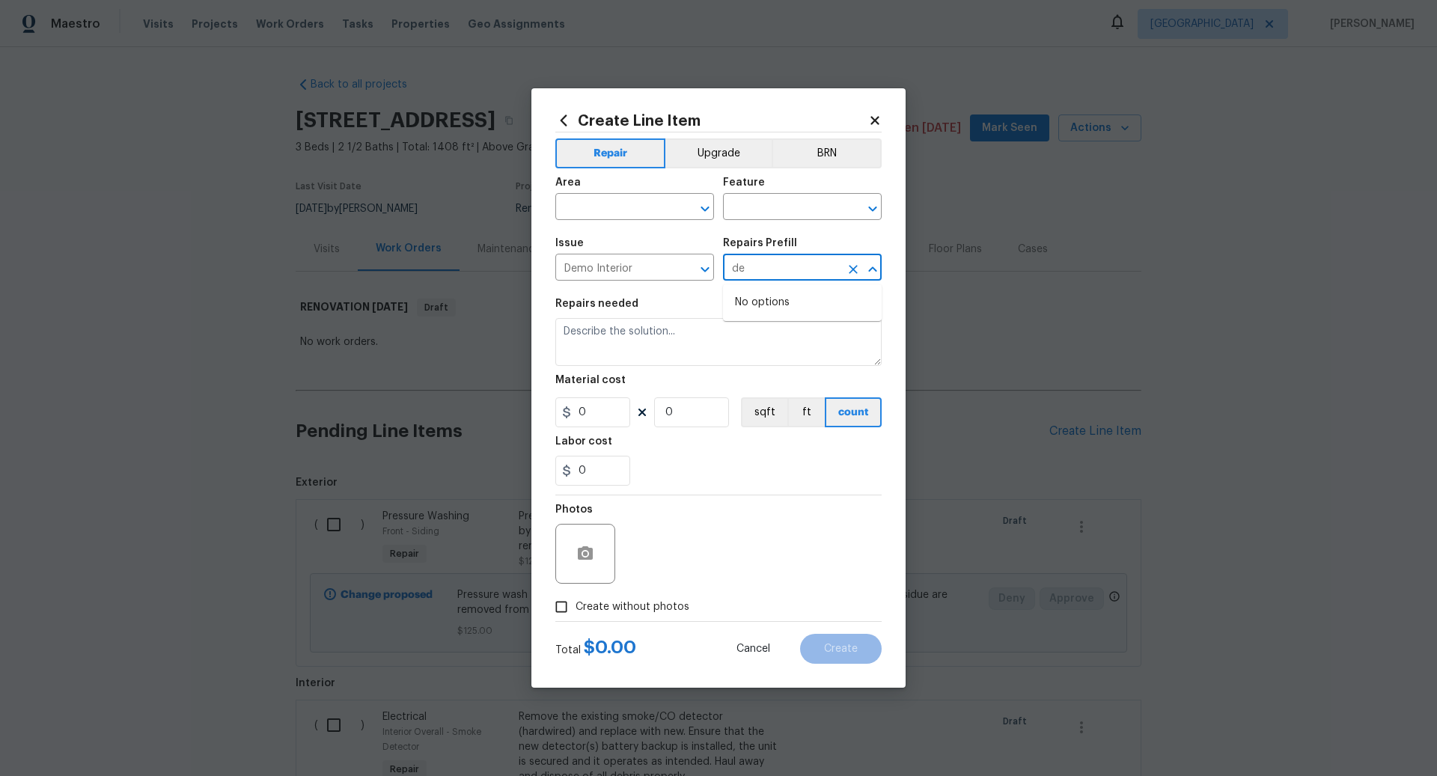
type input "d"
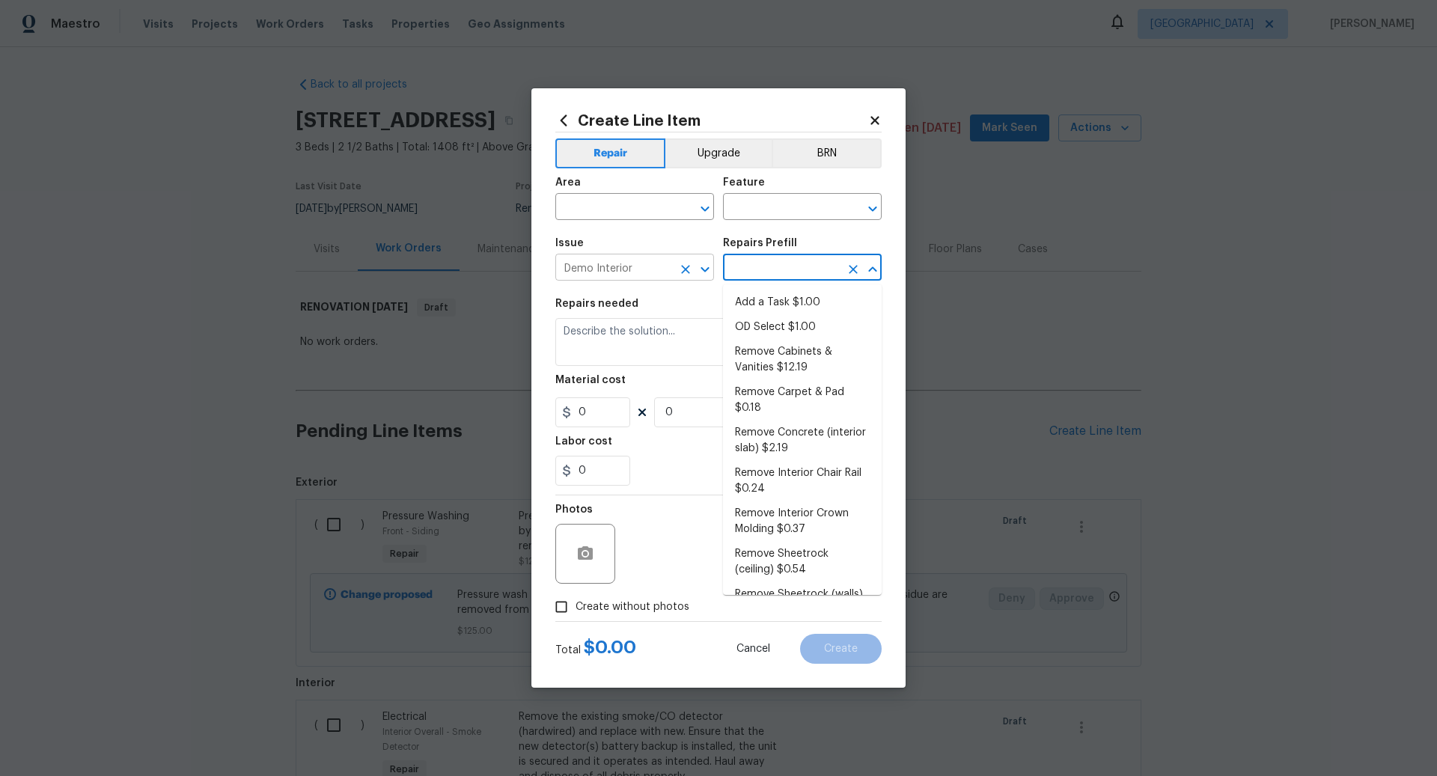
click at [652, 271] on input "Demo Interior" at bounding box center [614, 269] width 117 height 23
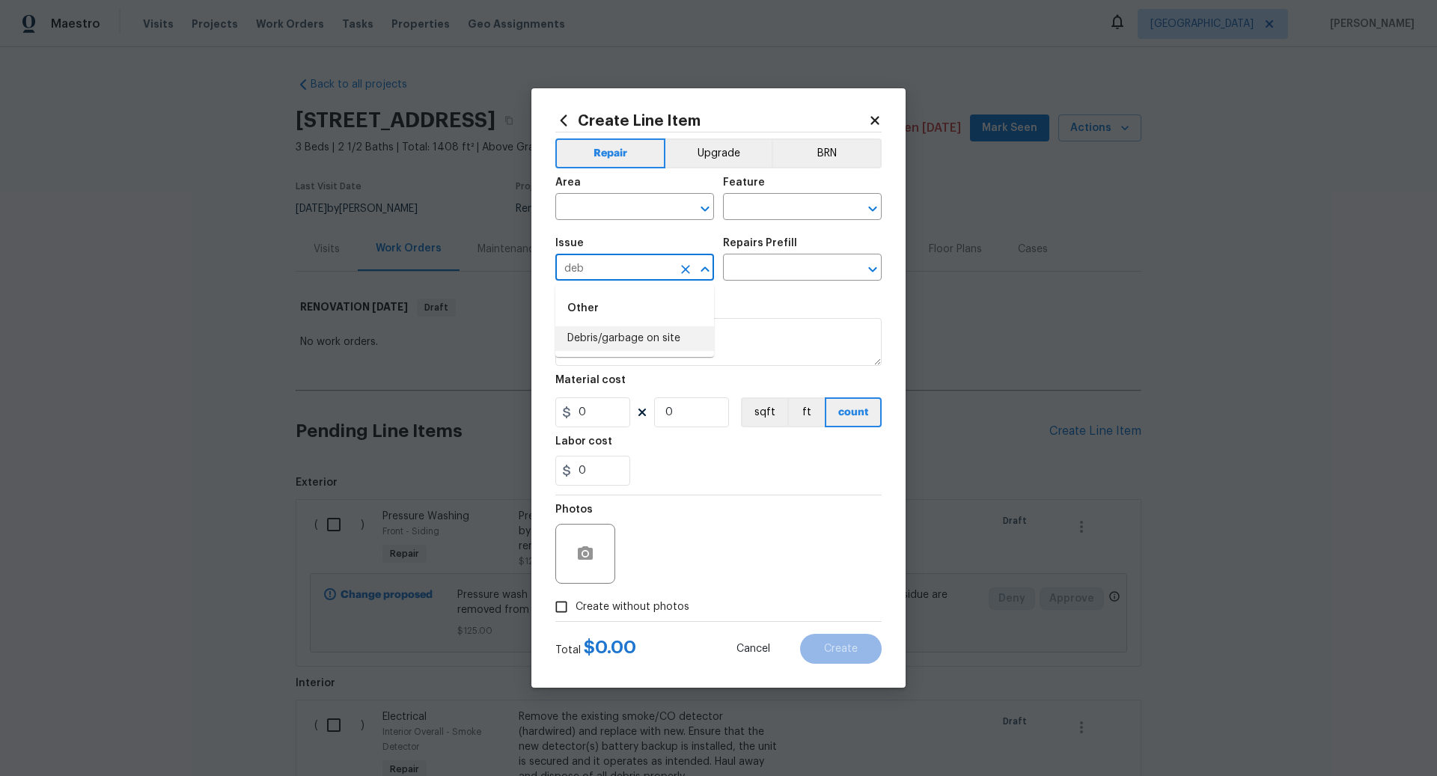
click at [645, 335] on li "Debris/garbage on site" at bounding box center [635, 338] width 159 height 25
type input "Debris/garbage on site"
click at [774, 269] on input "text" at bounding box center [781, 269] width 117 height 23
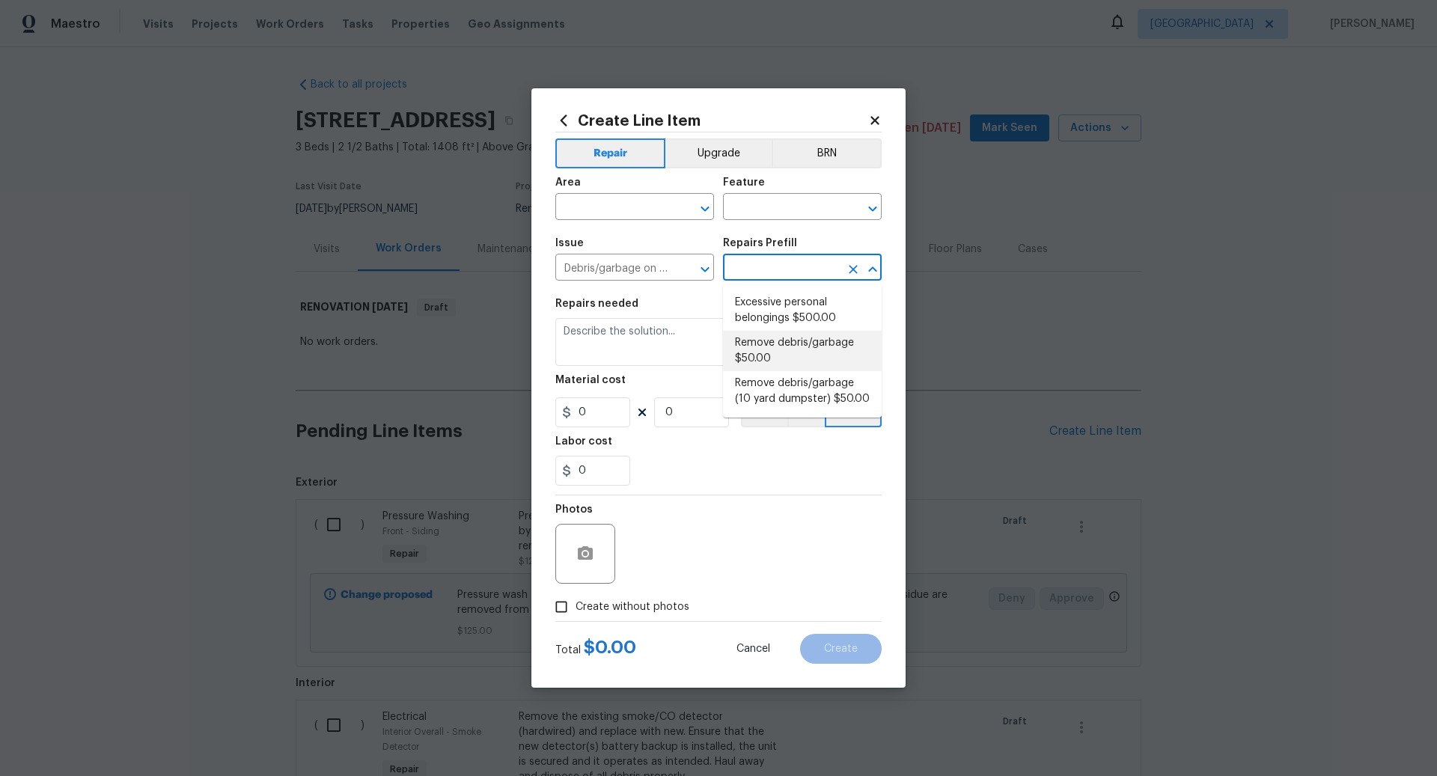
click at [769, 347] on li "Remove debris/garbage $50.00" at bounding box center [802, 351] width 159 height 40
type input "Remove debris/garbage $50.00"
type textarea "Remove, haul off, and properly dispose of any debris left by seller to offsite …"
type input "50"
type input "1"
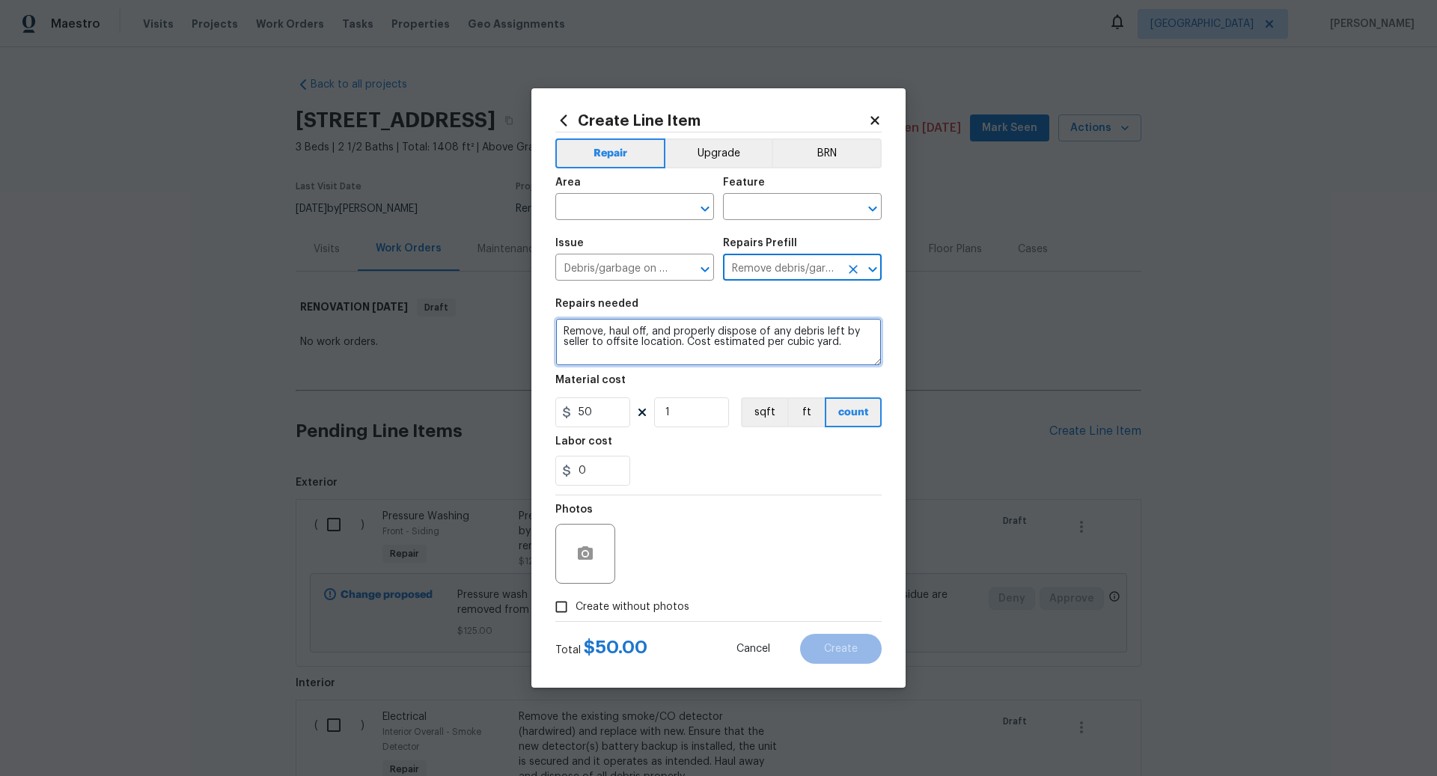
click at [563, 331] on textarea "Remove, haul off, and properly dispose of any debris left by seller to offsite …" at bounding box center [719, 342] width 326 height 48
type textarea "ALL MARKED ITEMS, ALL LOOSE ITEMS LEFT BY HOMEOWNER, AND ALL JOB SITE DEBRIS. R…"
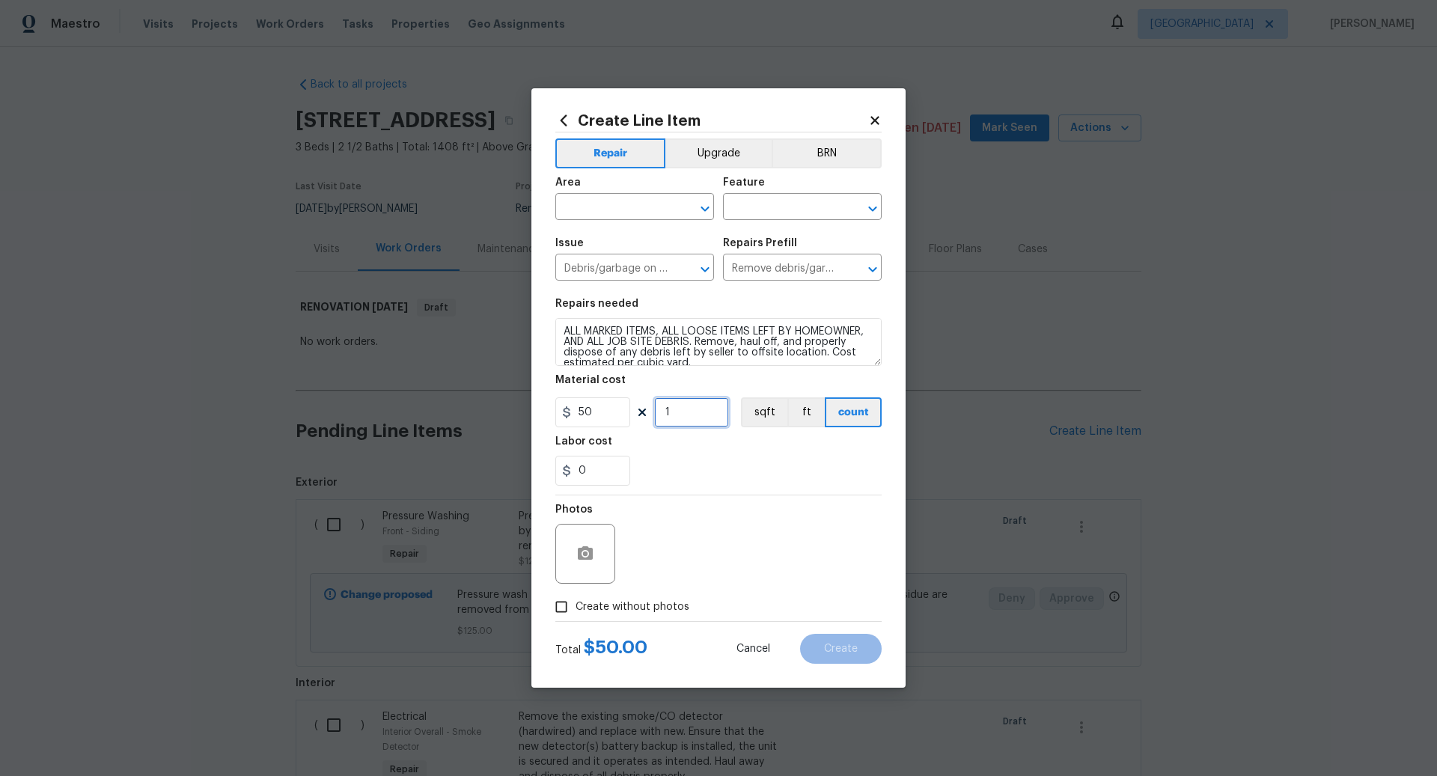
click at [684, 416] on input "1" at bounding box center [691, 413] width 75 height 30
type input "4"
click at [767, 210] on input "text" at bounding box center [781, 208] width 117 height 23
click at [760, 279] on li "Demolition" at bounding box center [802, 278] width 159 height 25
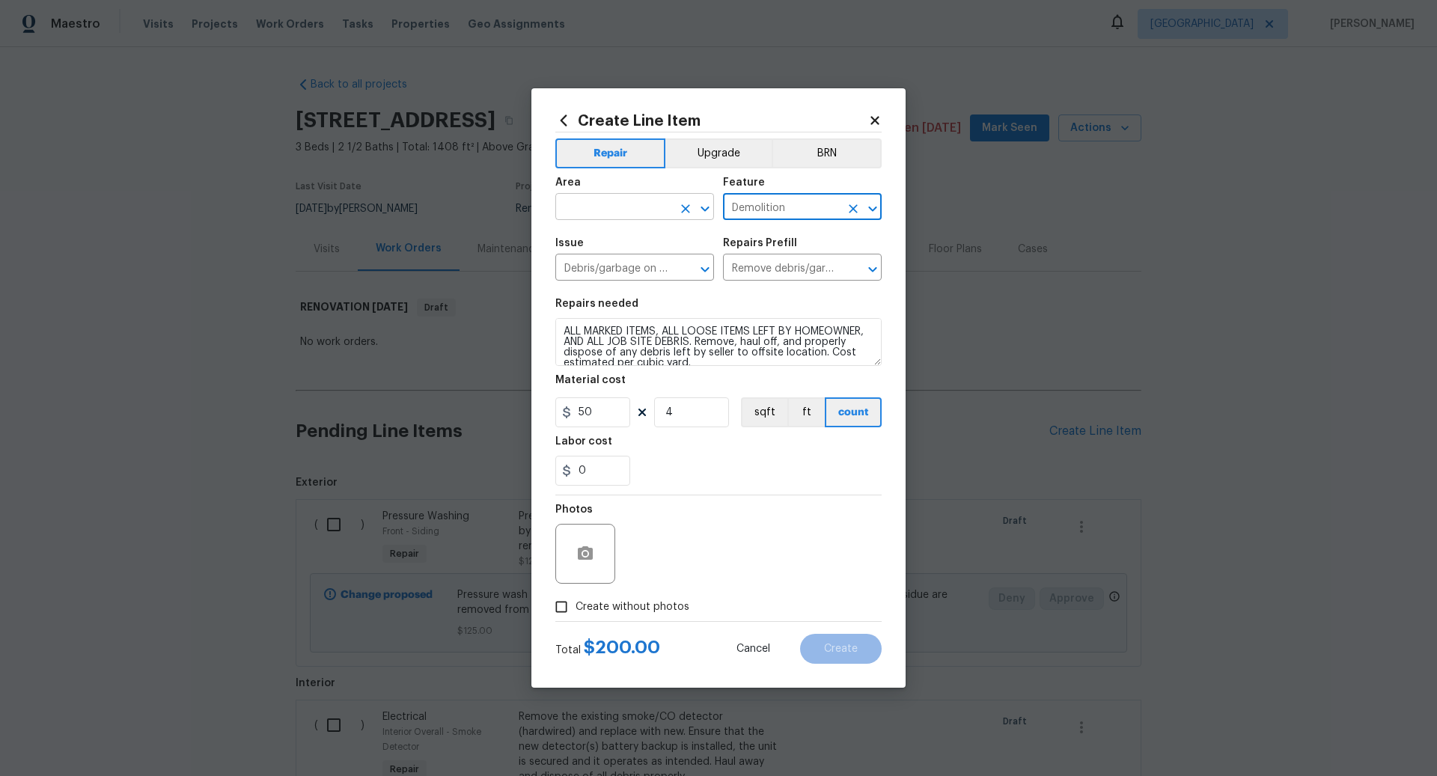
type input "Demolition"
click at [593, 199] on input "text" at bounding box center [614, 208] width 117 height 23
click at [598, 267] on li "Interior Overall" at bounding box center [635, 267] width 159 height 25
type input "Interior Overall"
click at [564, 606] on input "Create without photos" at bounding box center [561, 607] width 28 height 28
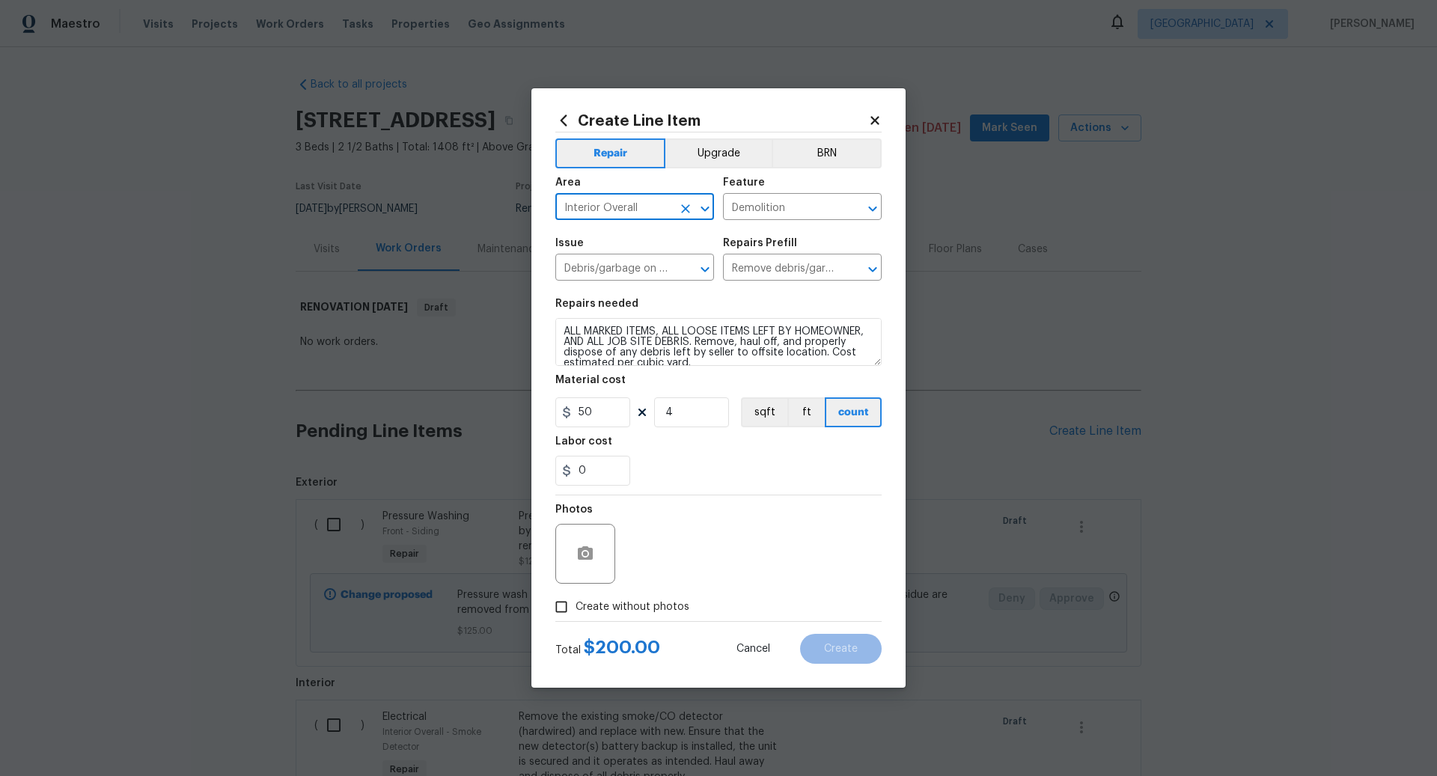
checkbox input "true"
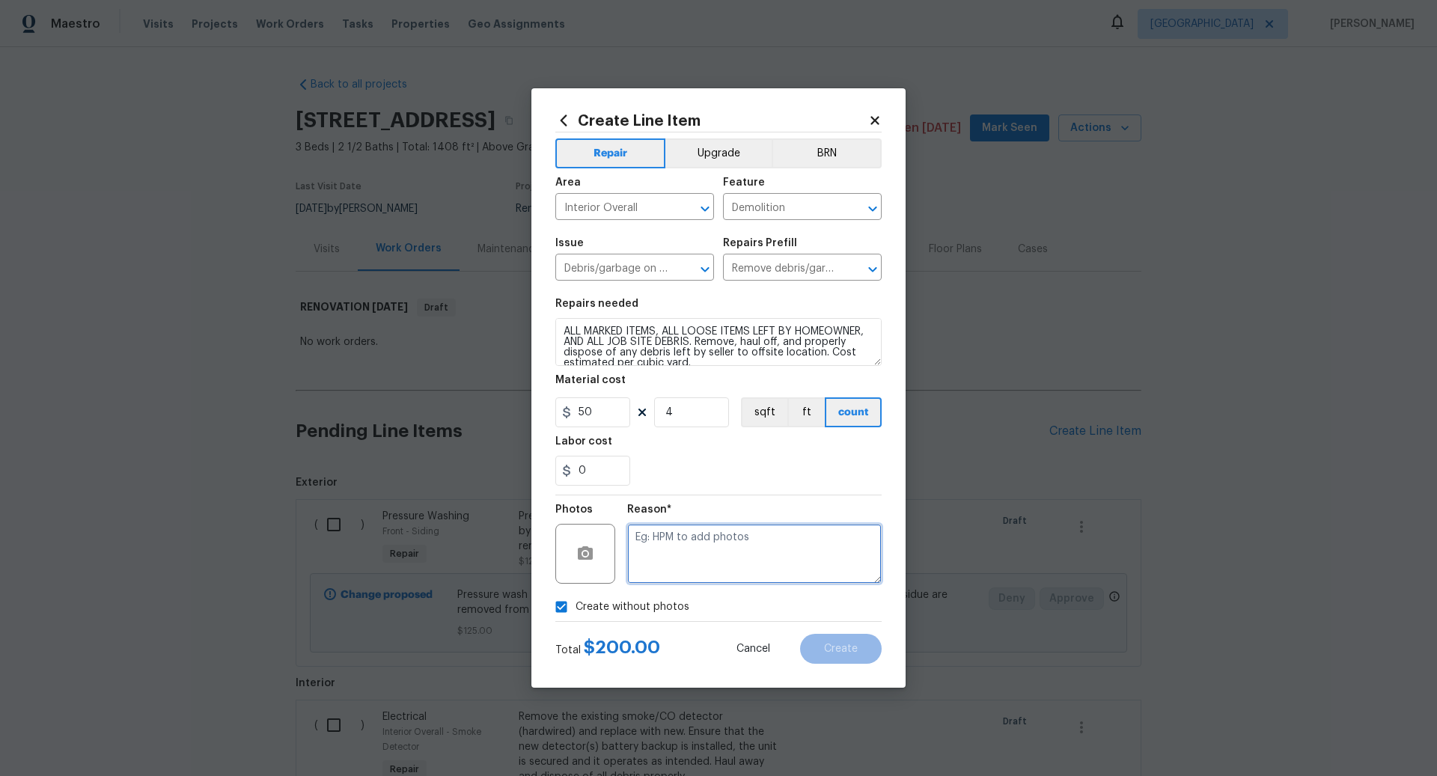
click at [688, 543] on textarea at bounding box center [754, 554] width 255 height 60
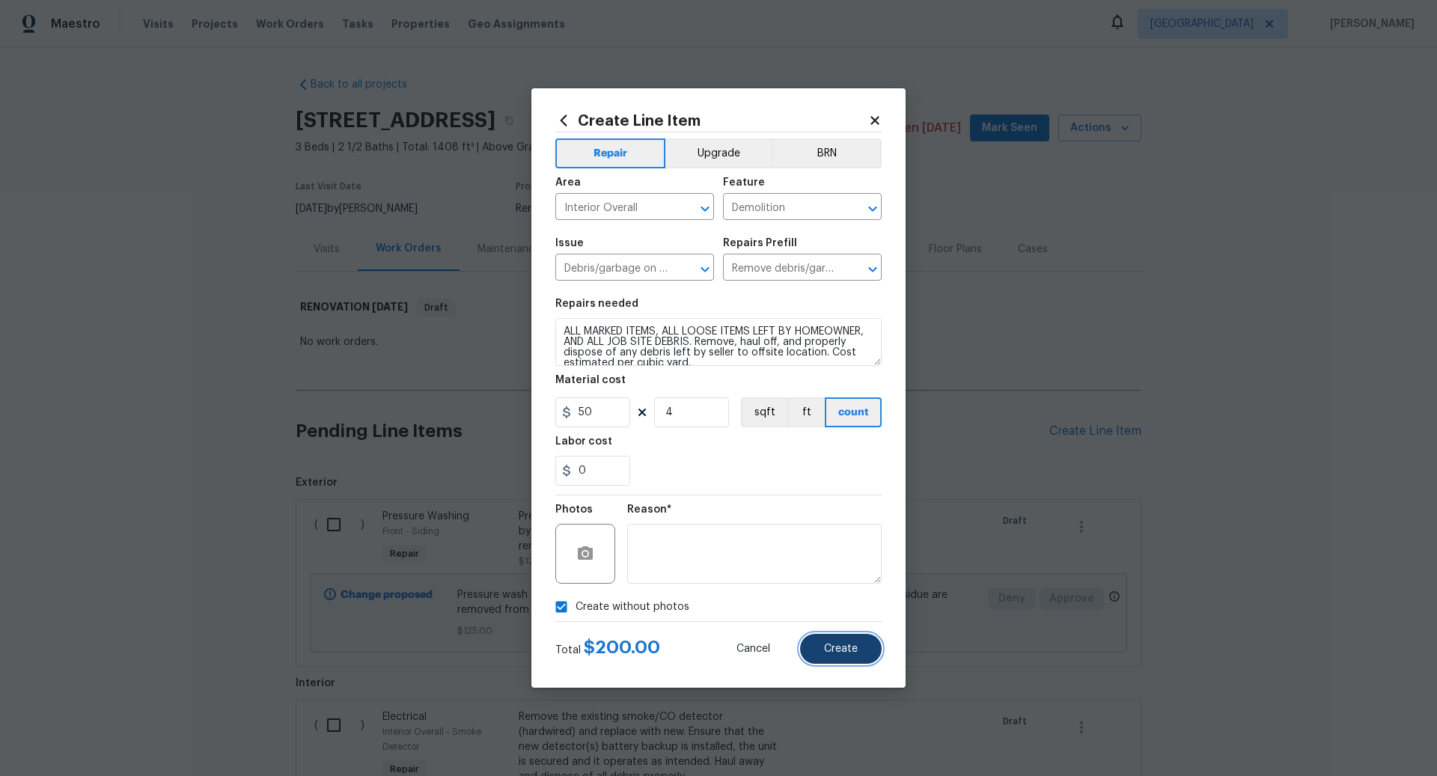
click at [839, 645] on span "Create" at bounding box center [841, 649] width 34 height 11
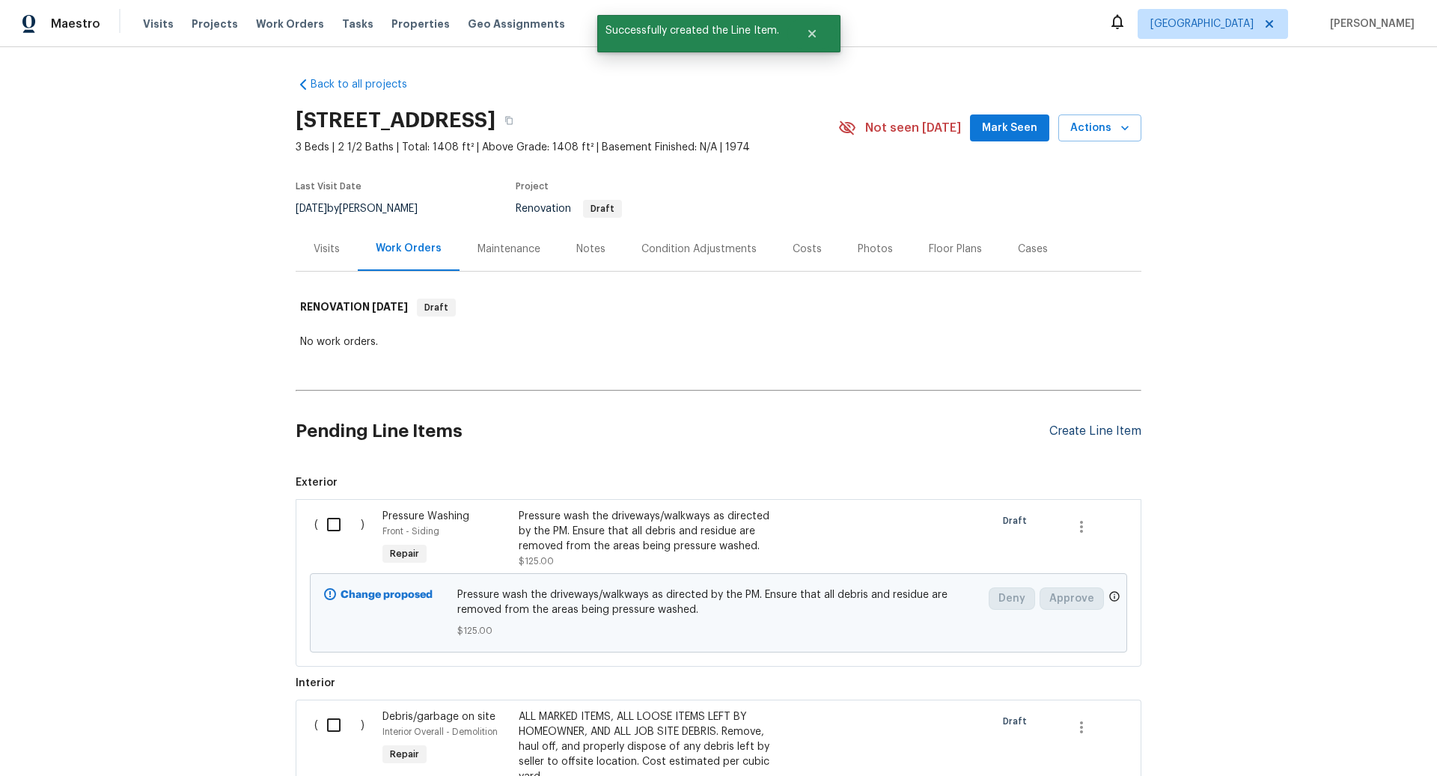
click at [1076, 431] on div "Create Line Item" at bounding box center [1096, 432] width 92 height 14
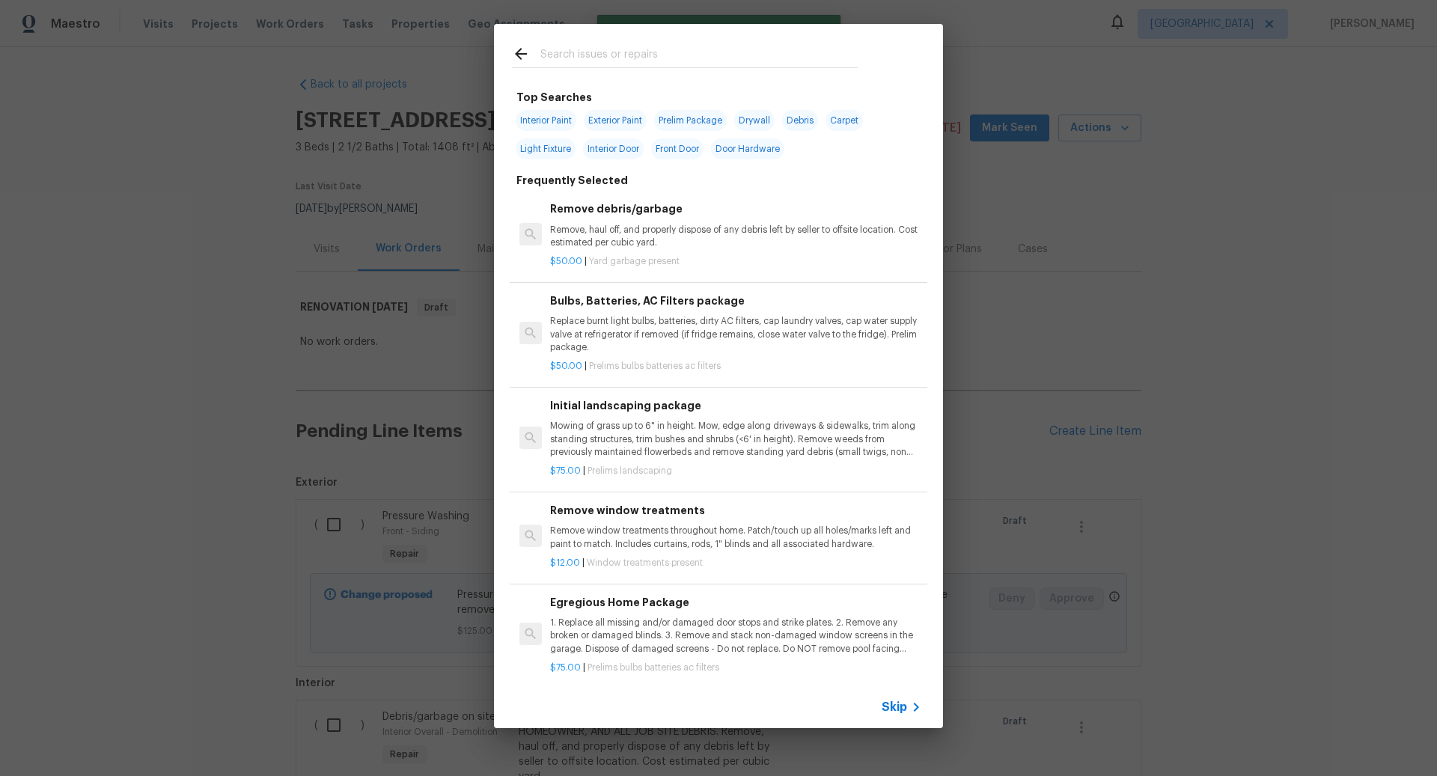
click at [898, 707] on span "Skip" at bounding box center [894, 707] width 25 height 15
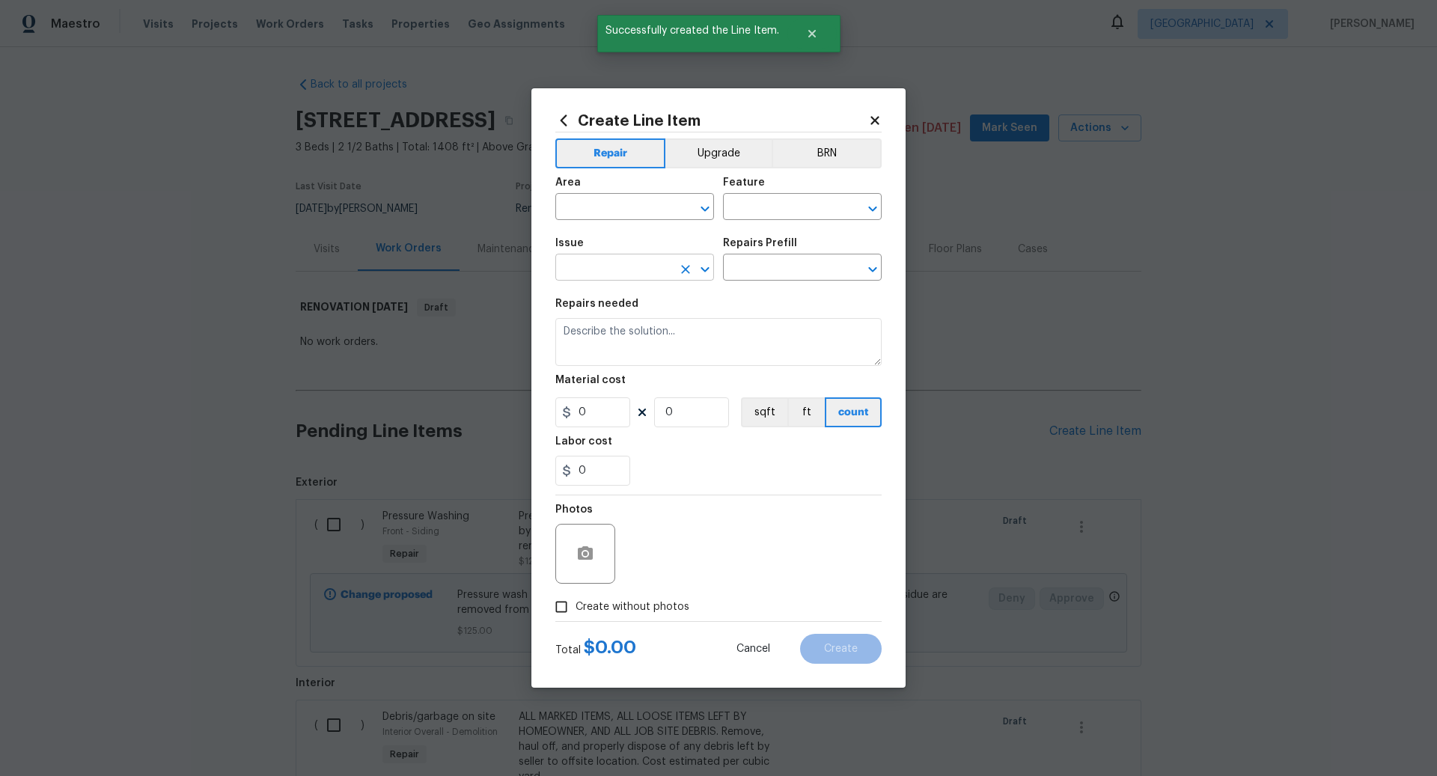
click at [590, 274] on input "text" at bounding box center [614, 269] width 117 height 23
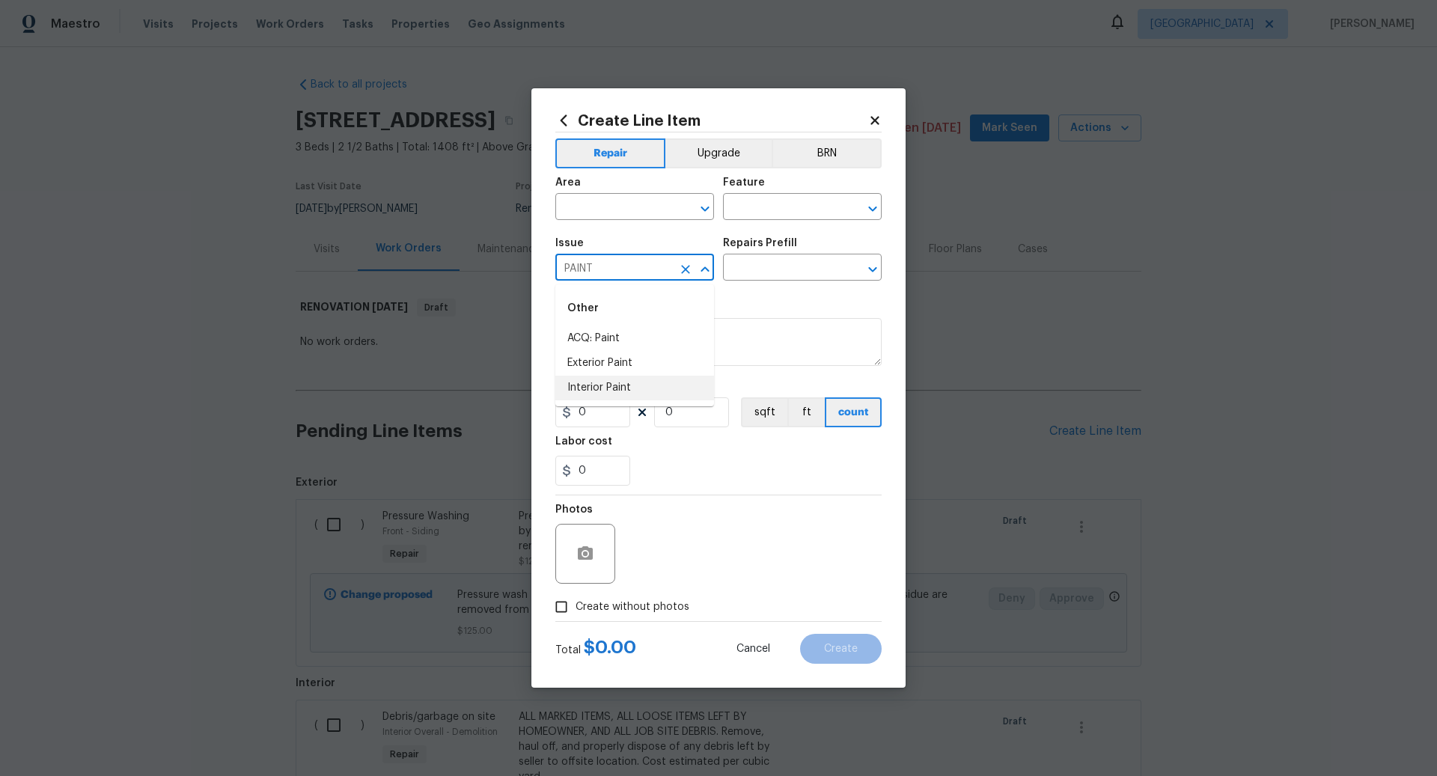
click at [599, 384] on li "Interior Paint" at bounding box center [635, 388] width 159 height 25
type input "Interior Paint"
click at [758, 262] on input "text" at bounding box center [781, 269] width 117 height 23
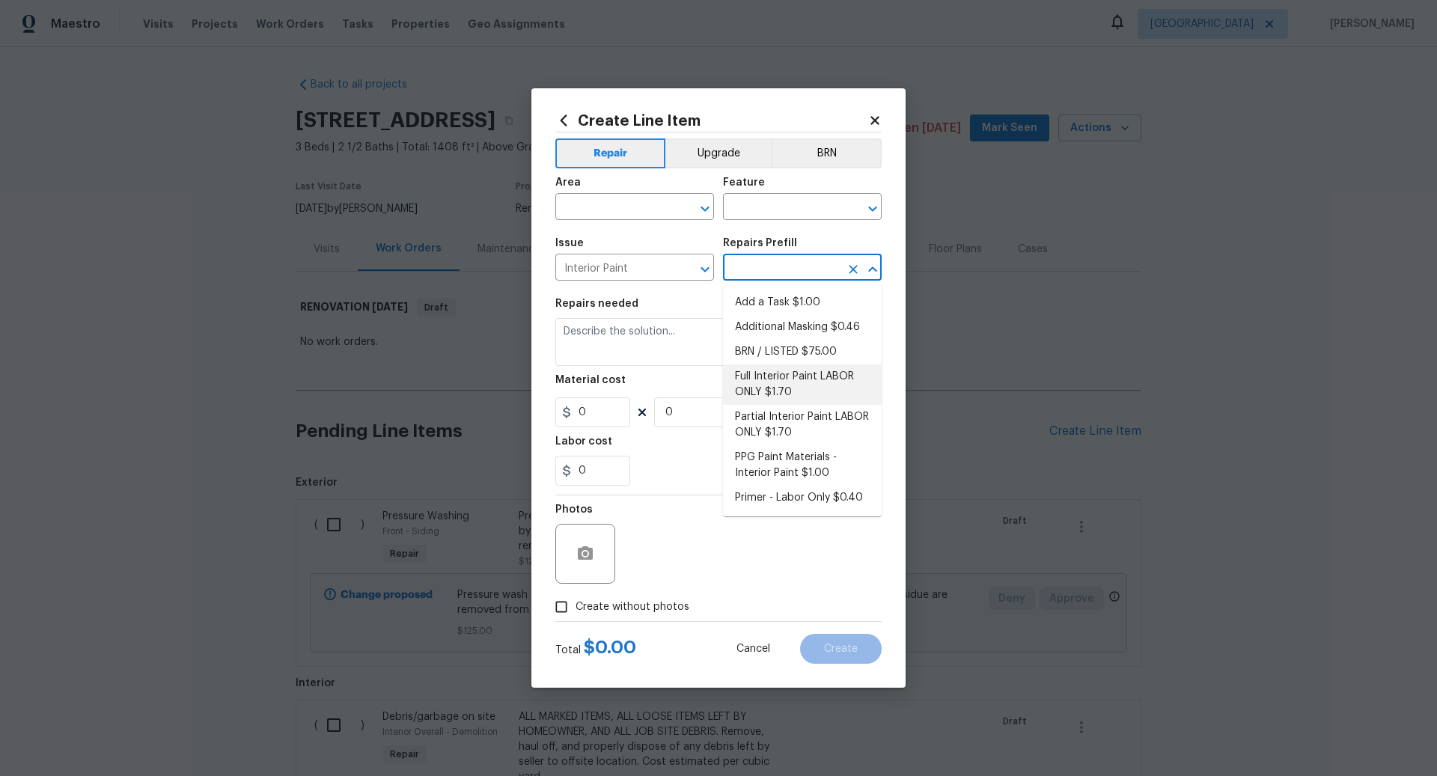
click at [768, 380] on li "Full Interior Paint LABOR ONLY $1.70" at bounding box center [802, 385] width 159 height 40
type input "Overall Paint"
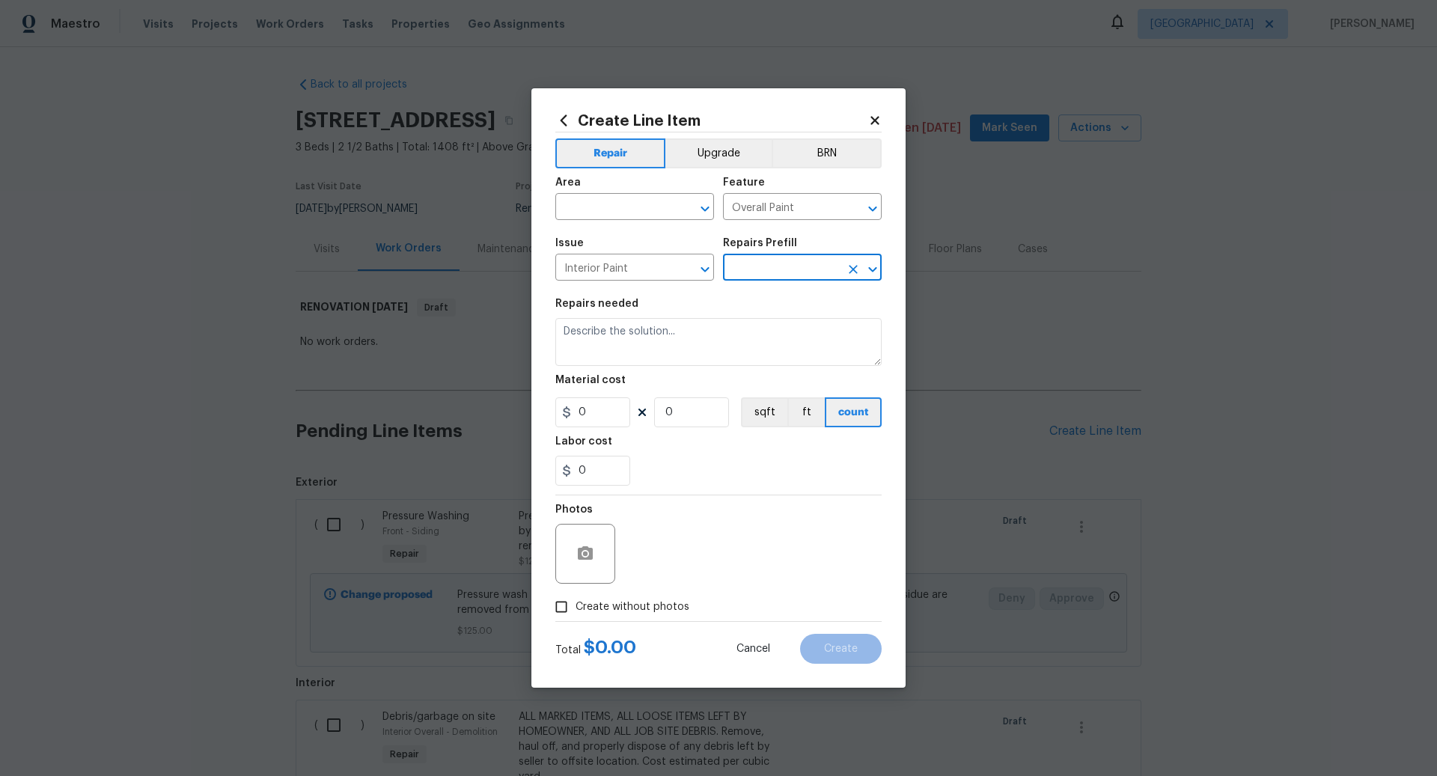
type input "Full Interior Paint LABOR ONLY $1.70"
type textarea "Full Interior paint - (walls, ceilings, trim, and doors) - PAINT PROVIDED BY OP…"
type input "1.7"
type input "1"
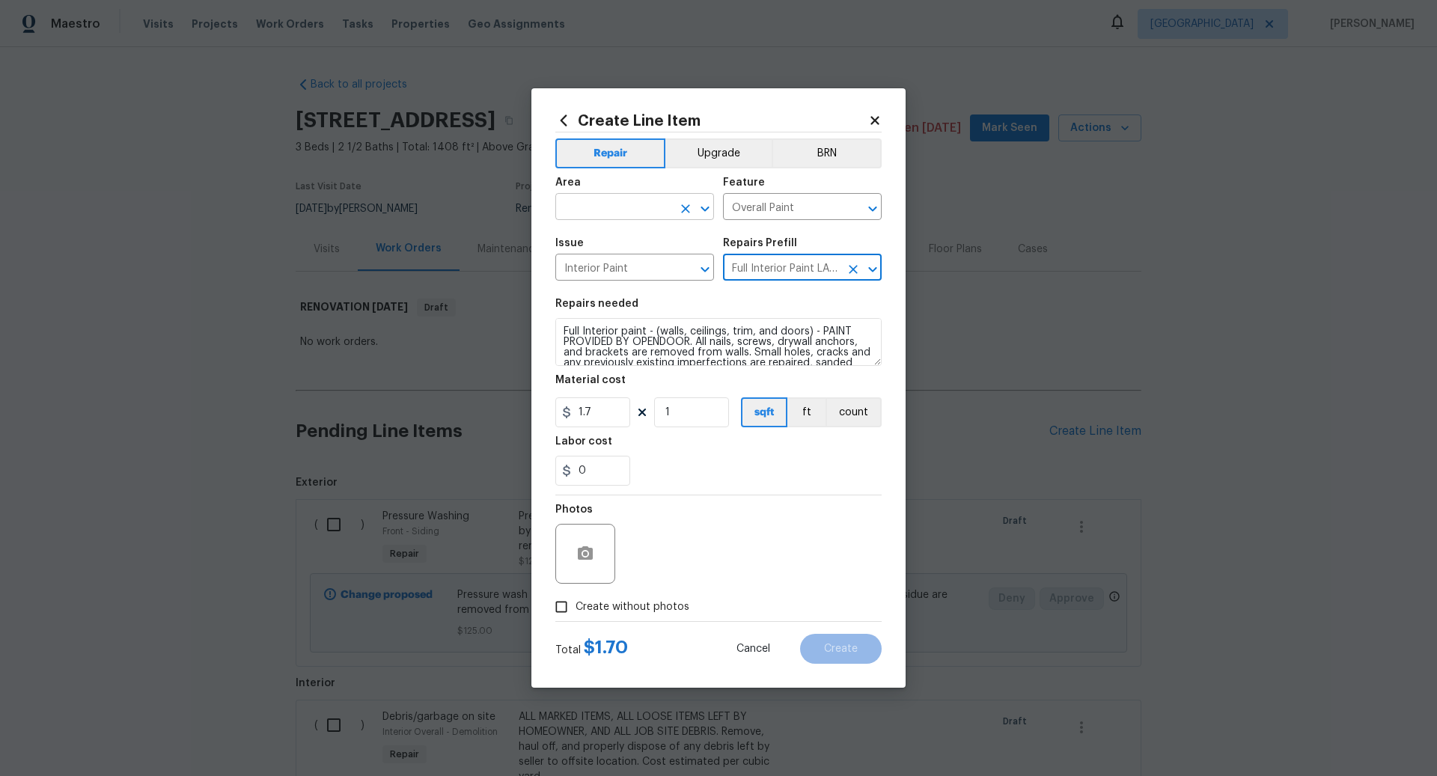
click at [602, 208] on input "text" at bounding box center [614, 208] width 117 height 23
click at [611, 260] on li "Interior Overall" at bounding box center [635, 267] width 159 height 25
type input "Interior Overall"
click at [690, 410] on input "1" at bounding box center [691, 413] width 75 height 30
type input "1408"
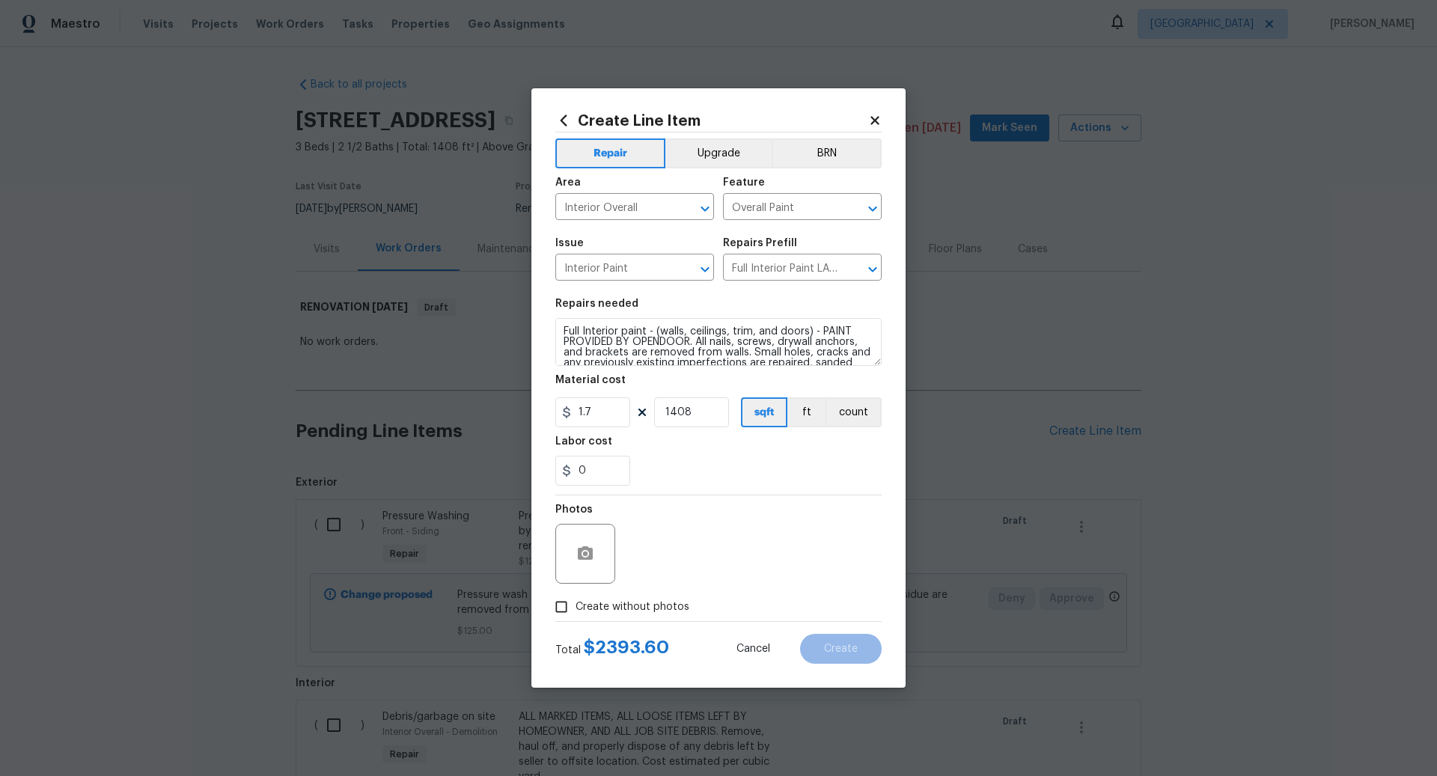
click at [562, 603] on input "Create without photos" at bounding box center [561, 607] width 28 height 28
checkbox input "true"
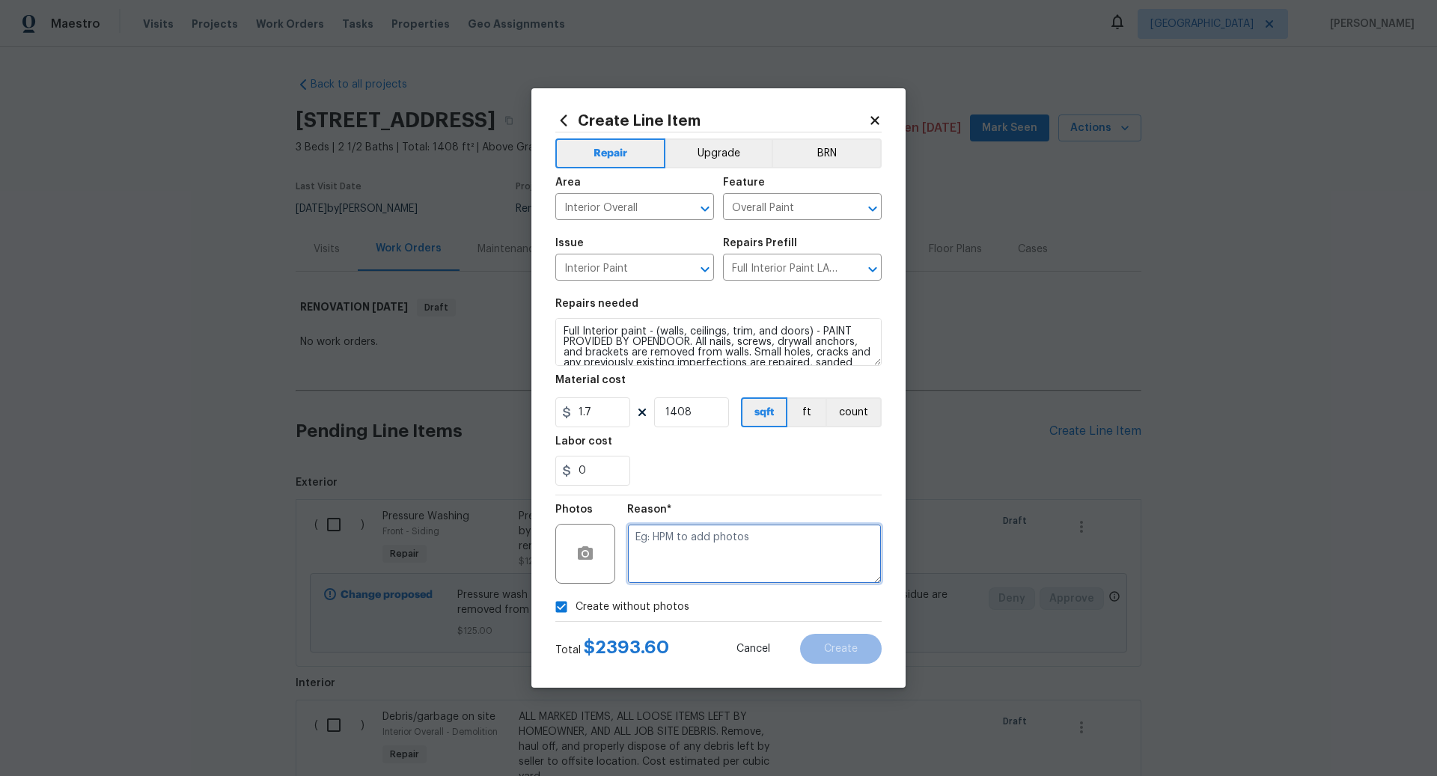
click at [710, 537] on textarea at bounding box center [754, 554] width 255 height 60
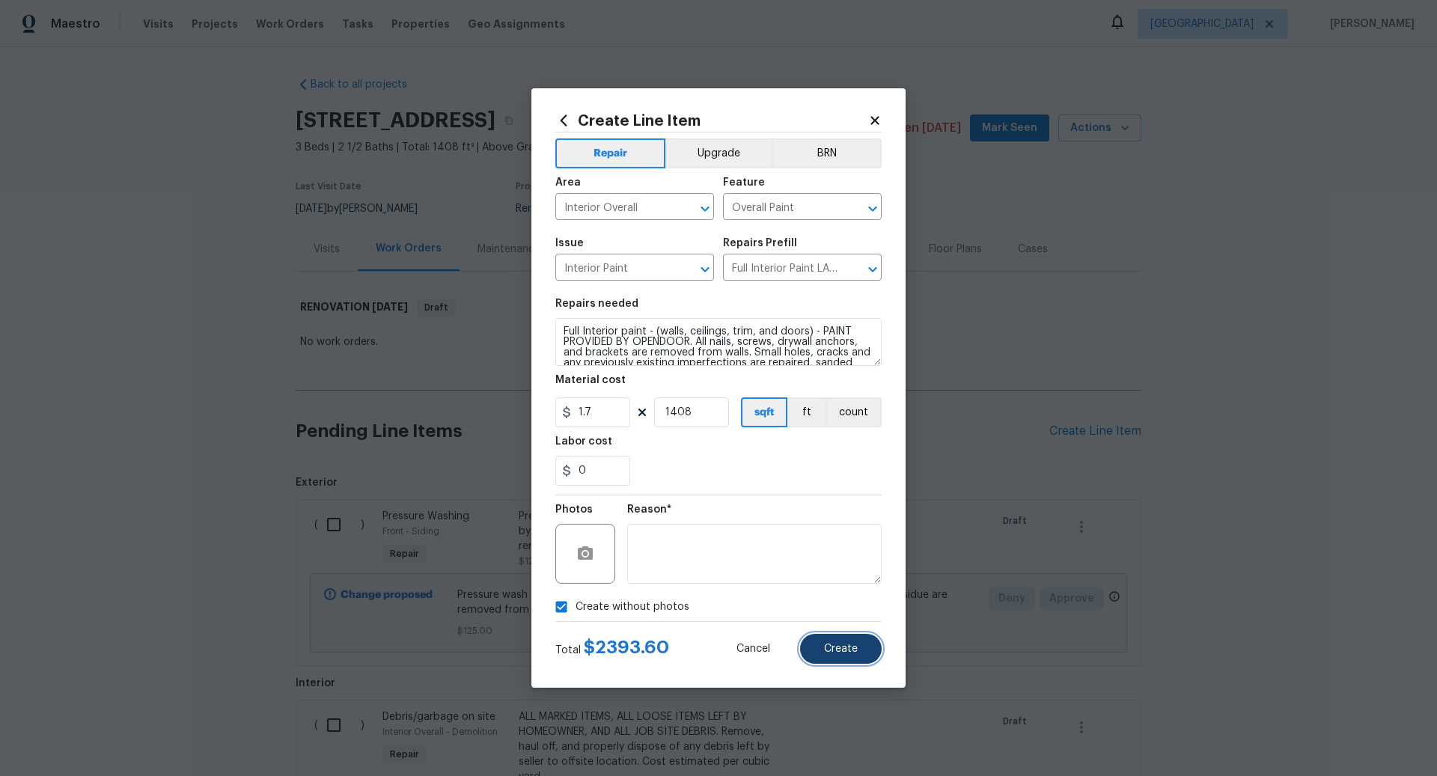
click at [845, 648] on span "Create" at bounding box center [841, 649] width 34 height 11
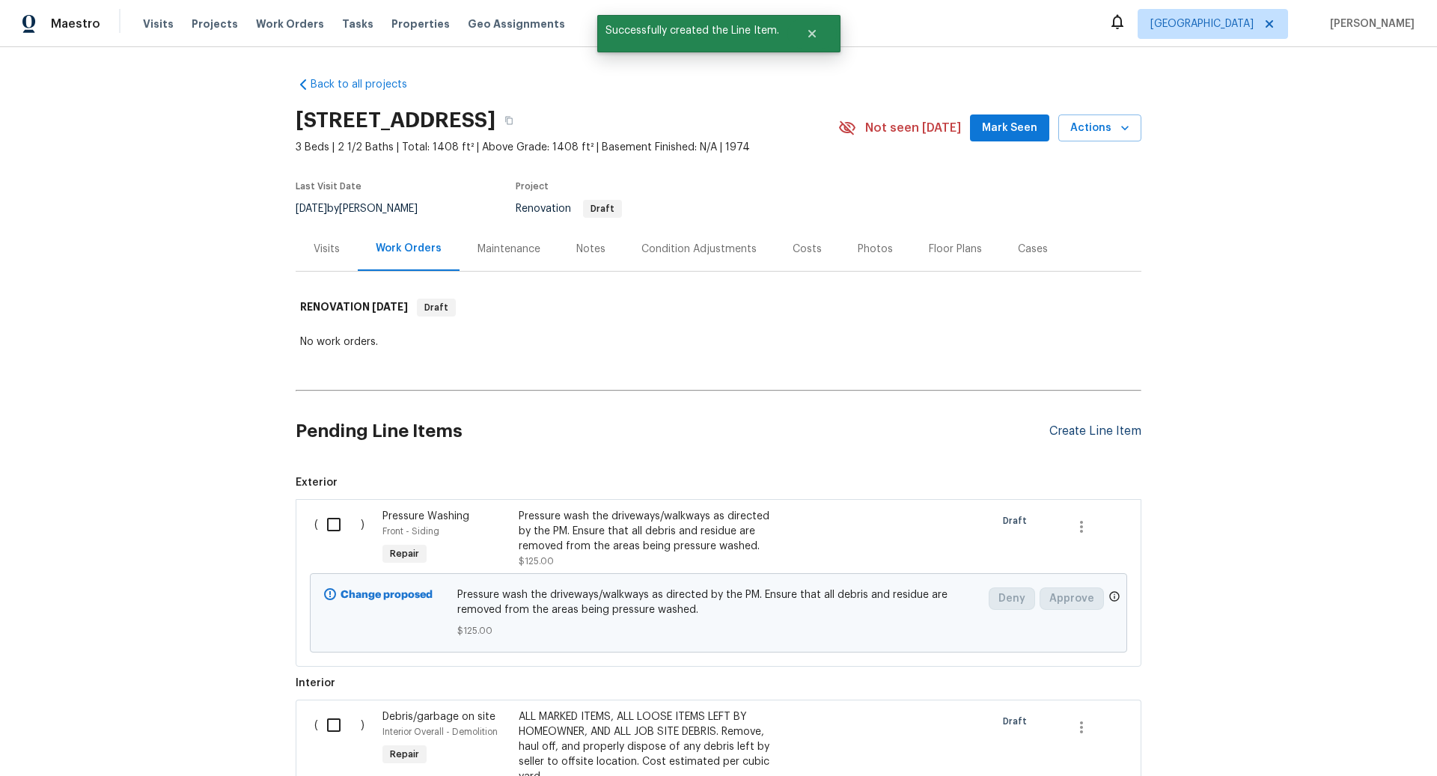
click at [1074, 428] on div "Create Line Item" at bounding box center [1096, 432] width 92 height 14
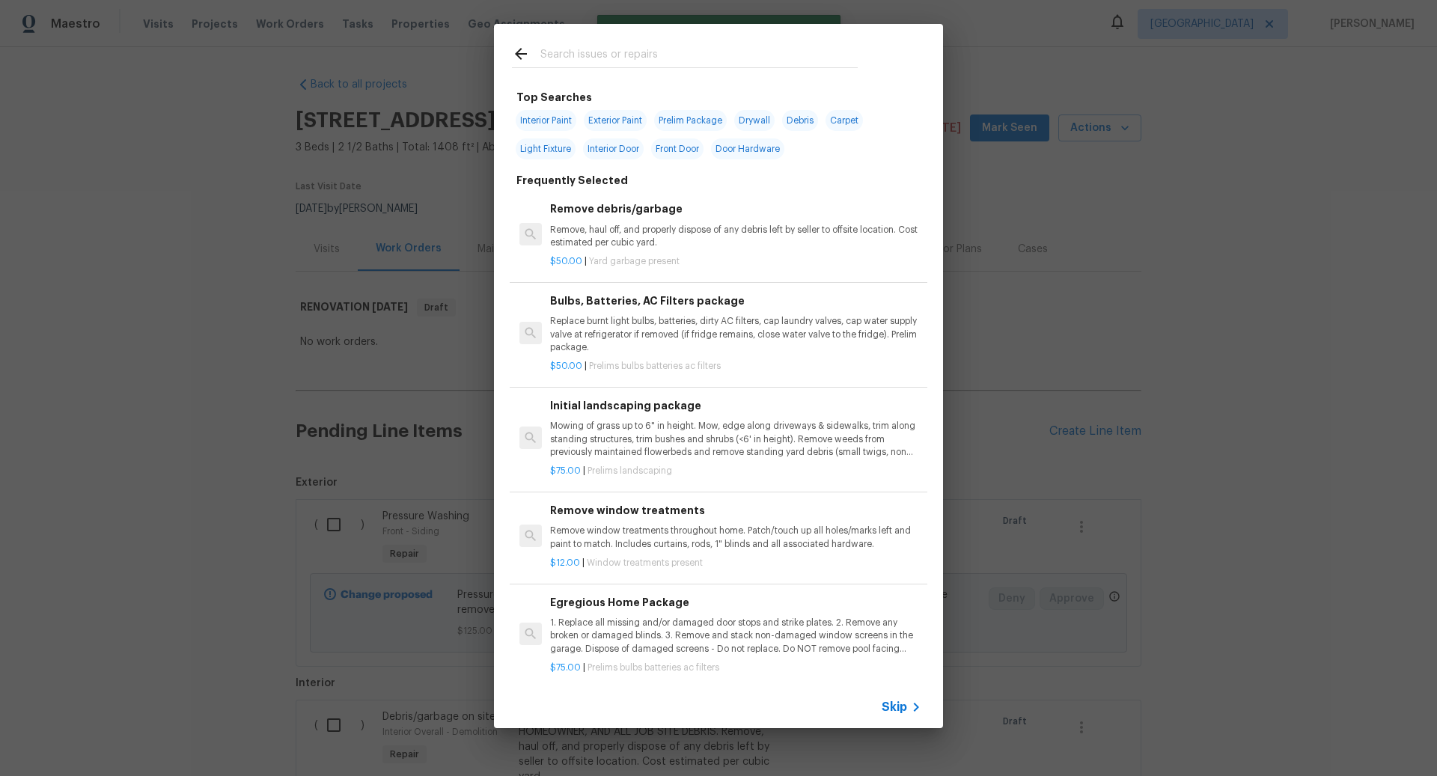
click at [551, 122] on span "Interior Paint" at bounding box center [546, 120] width 61 height 21
type input "Interior Paint"
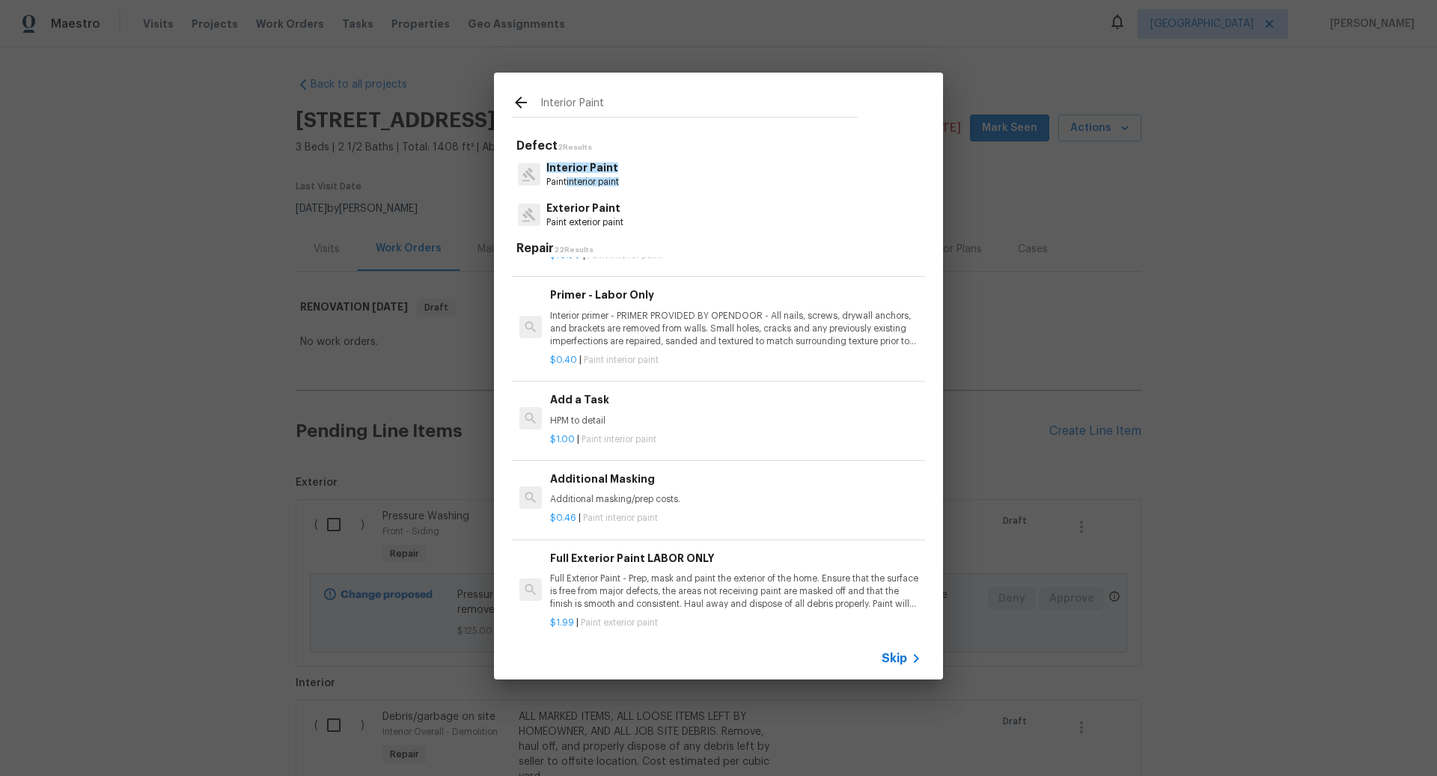
scroll to position [339, 0]
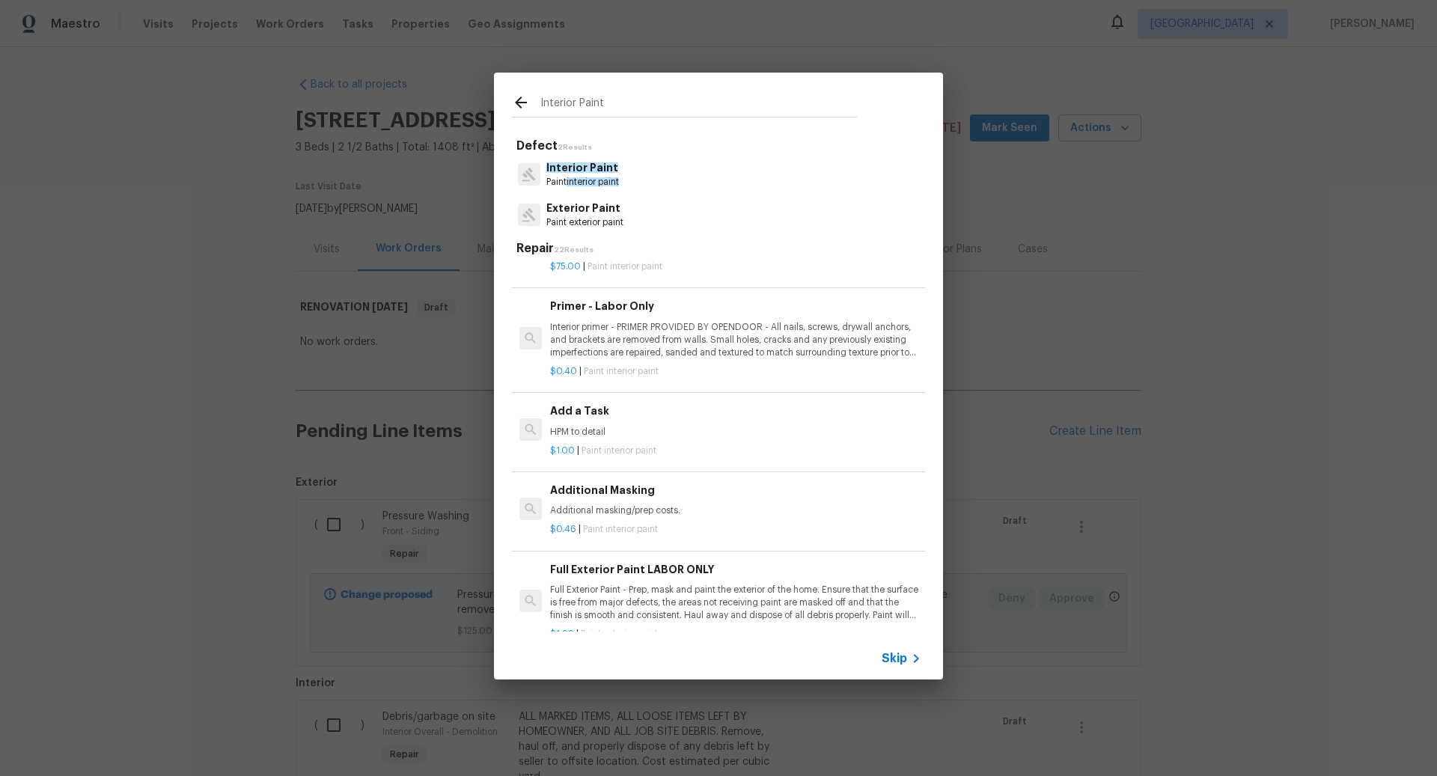
click at [615, 330] on p "Interior primer - PRIMER PROVIDED BY OPENDOOR - All nails, screws, drywall anch…" at bounding box center [735, 340] width 371 height 38
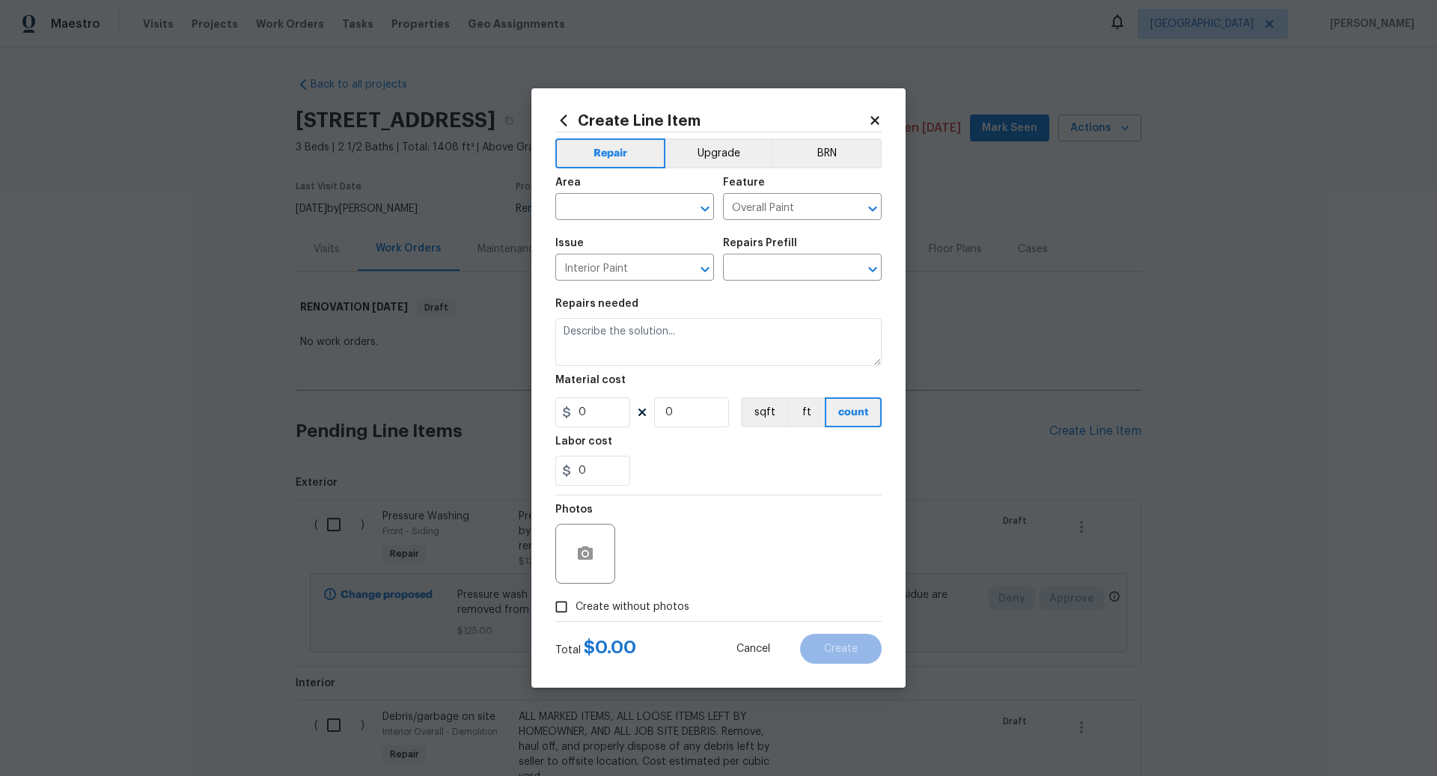
type input "Primer - Labor Only $0.40"
type textarea "Interior primer - PRIMER PROVIDED BY OPENDOOR - All nails, screws, drywall anch…"
type input "0.4"
type input "1"
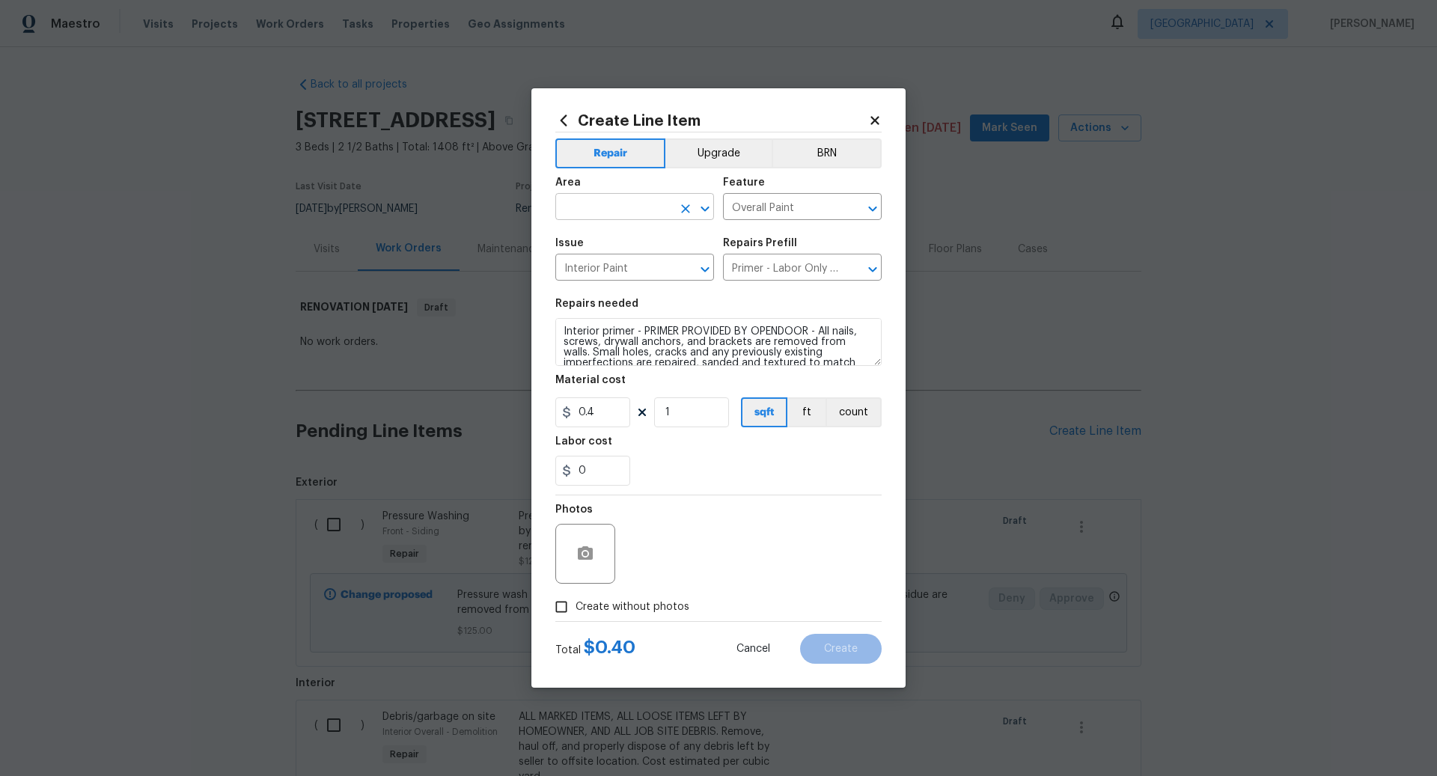
click at [606, 204] on input "text" at bounding box center [614, 208] width 117 height 23
click at [615, 260] on li "Interior Overall" at bounding box center [635, 267] width 159 height 25
type input "Interior Overall"
click at [684, 415] on input "1" at bounding box center [691, 413] width 75 height 30
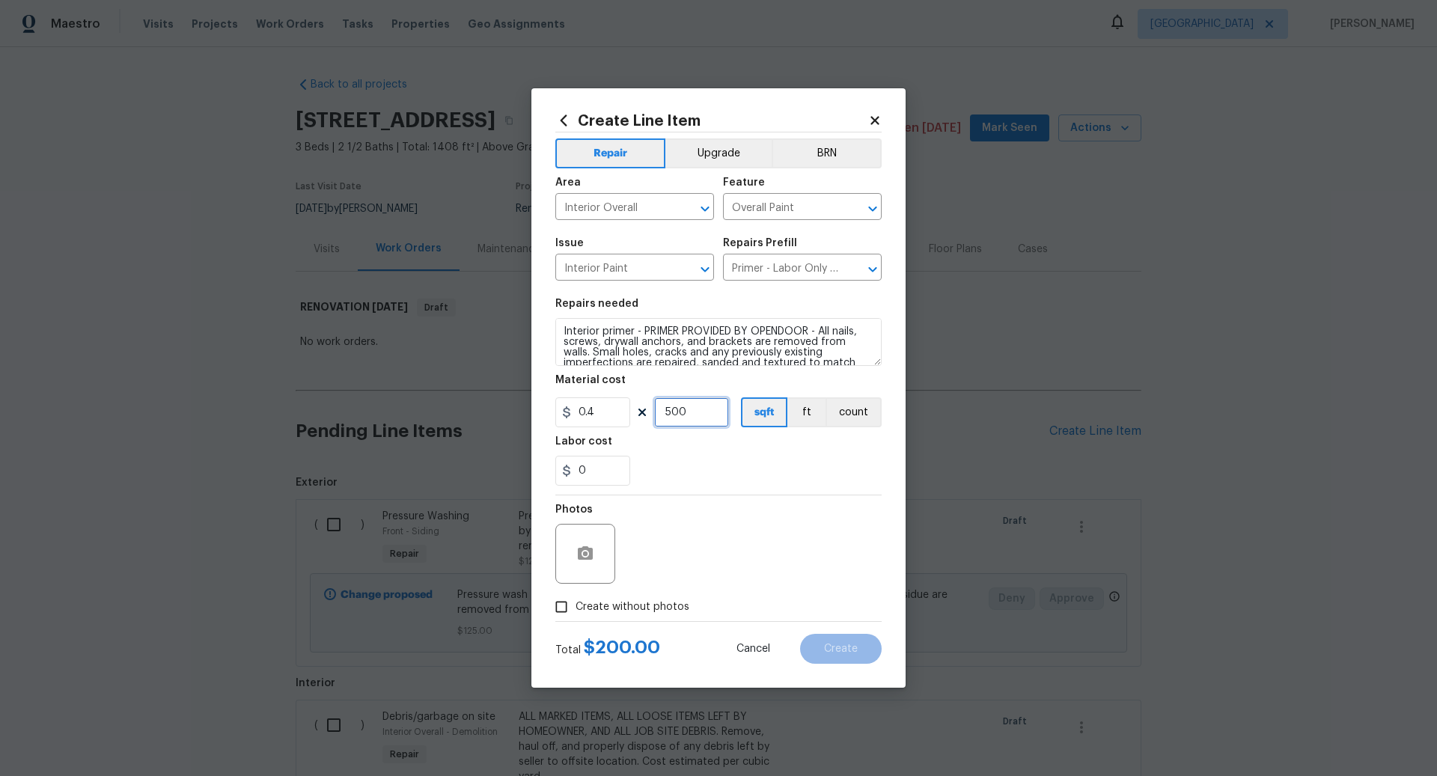
type input "500"
click at [564, 604] on input "Create without photos" at bounding box center [561, 607] width 28 height 28
checkbox input "true"
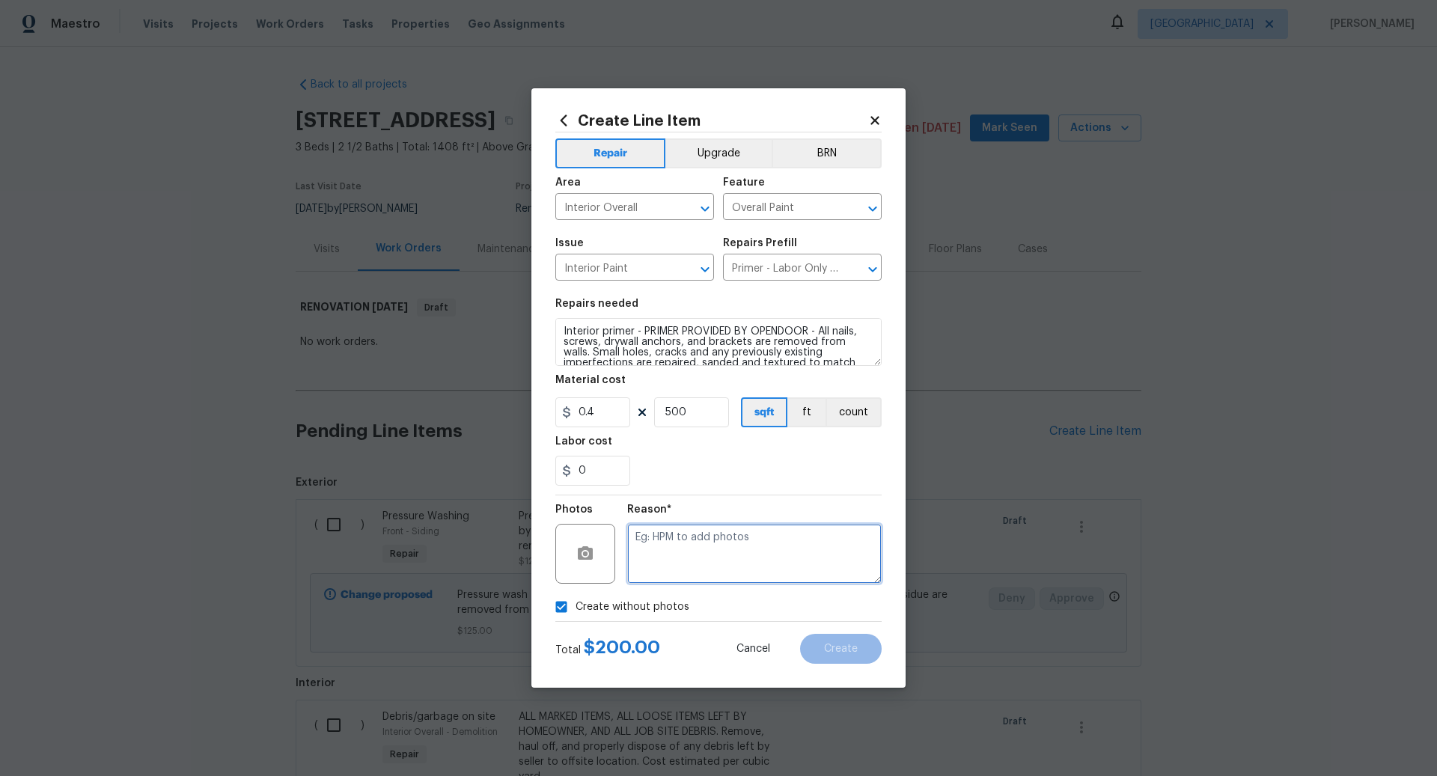
click at [682, 547] on textarea at bounding box center [754, 554] width 255 height 60
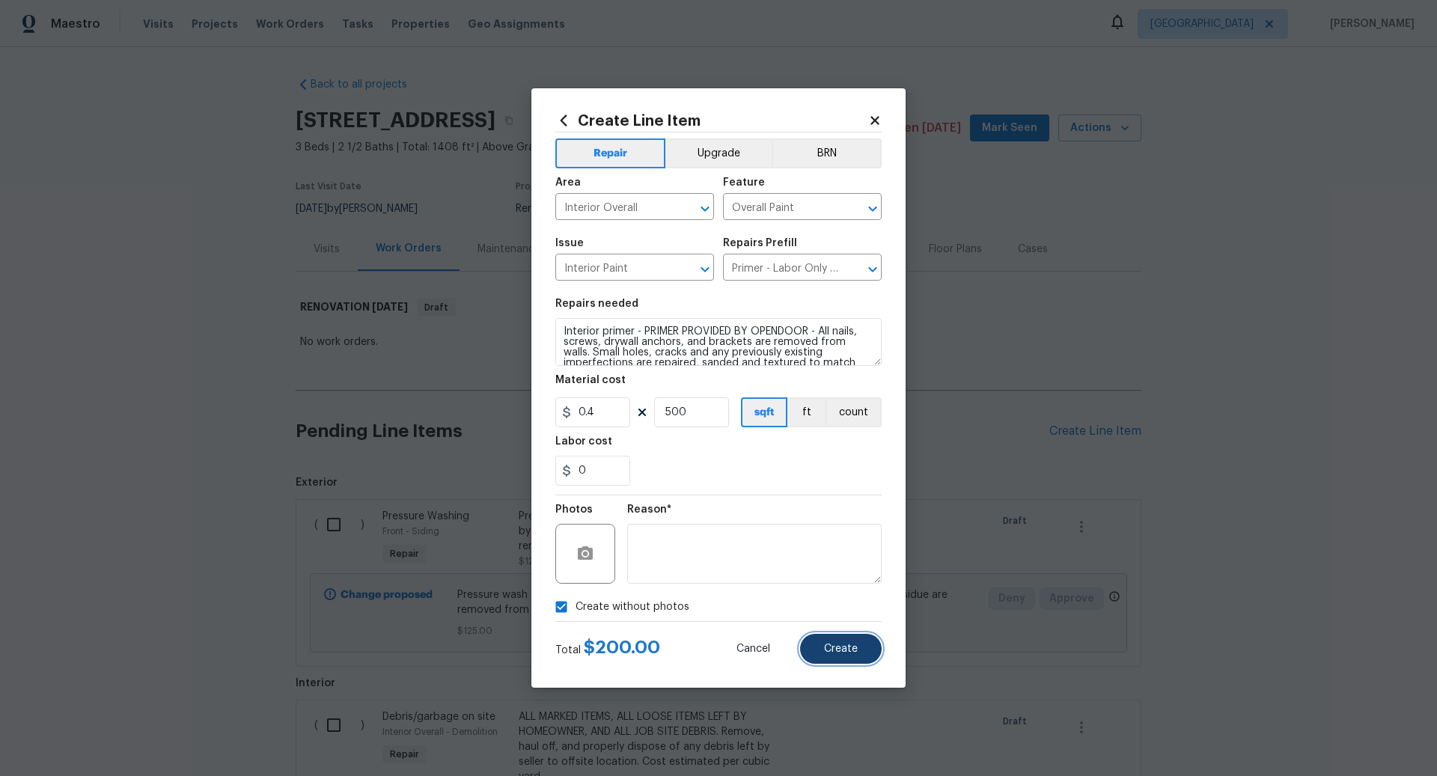
click at [842, 644] on span "Create" at bounding box center [841, 649] width 34 height 11
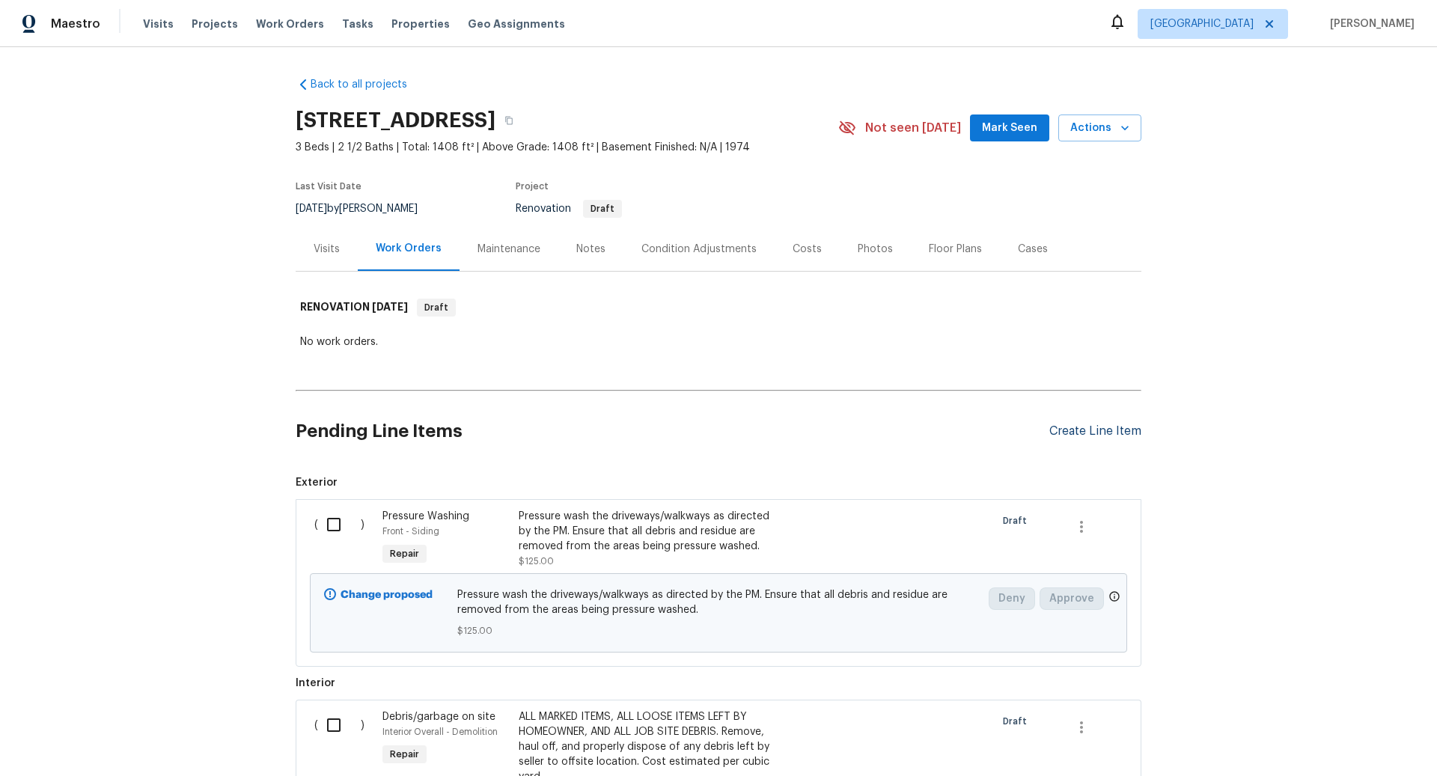
click at [1088, 429] on div "Create Line Item" at bounding box center [1096, 432] width 92 height 14
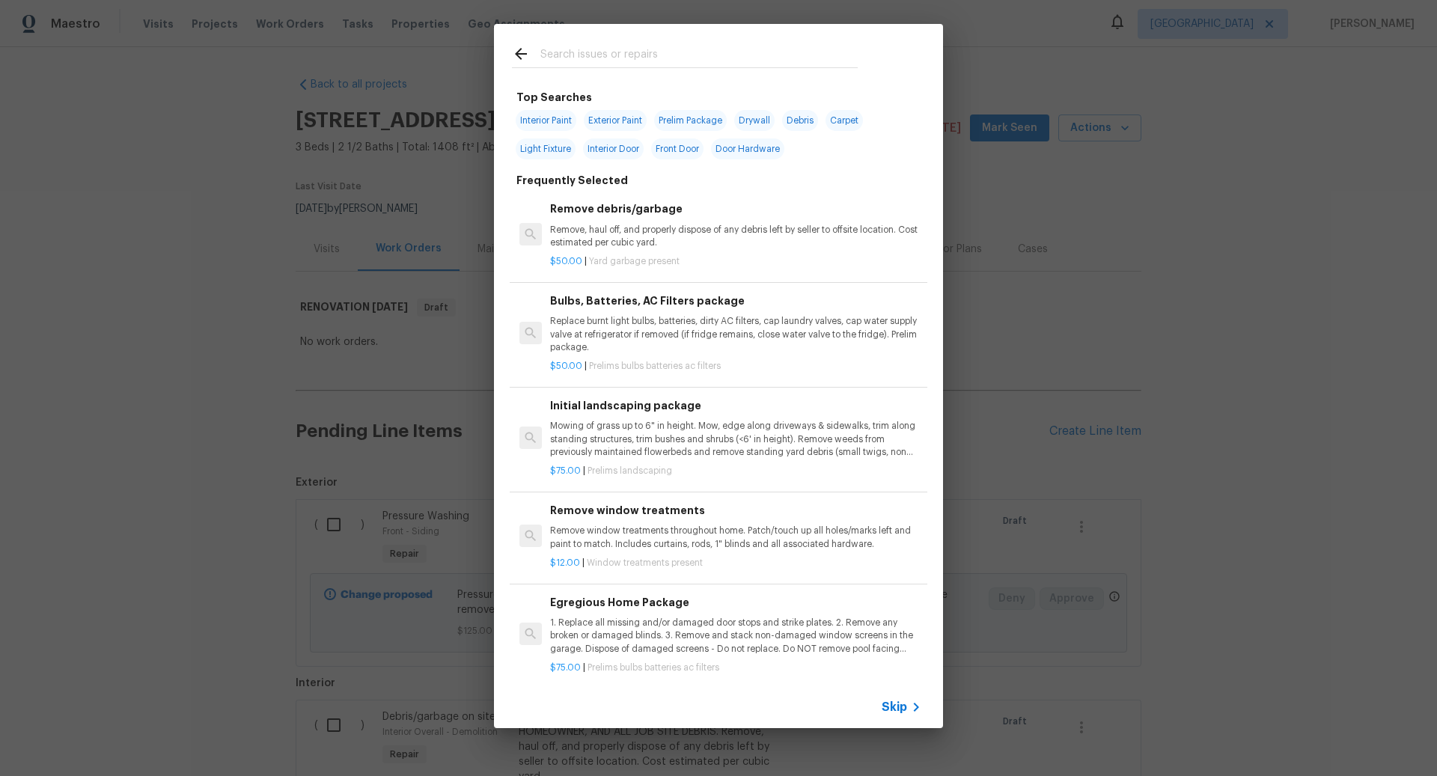
click at [602, 60] on input "text" at bounding box center [699, 56] width 317 height 22
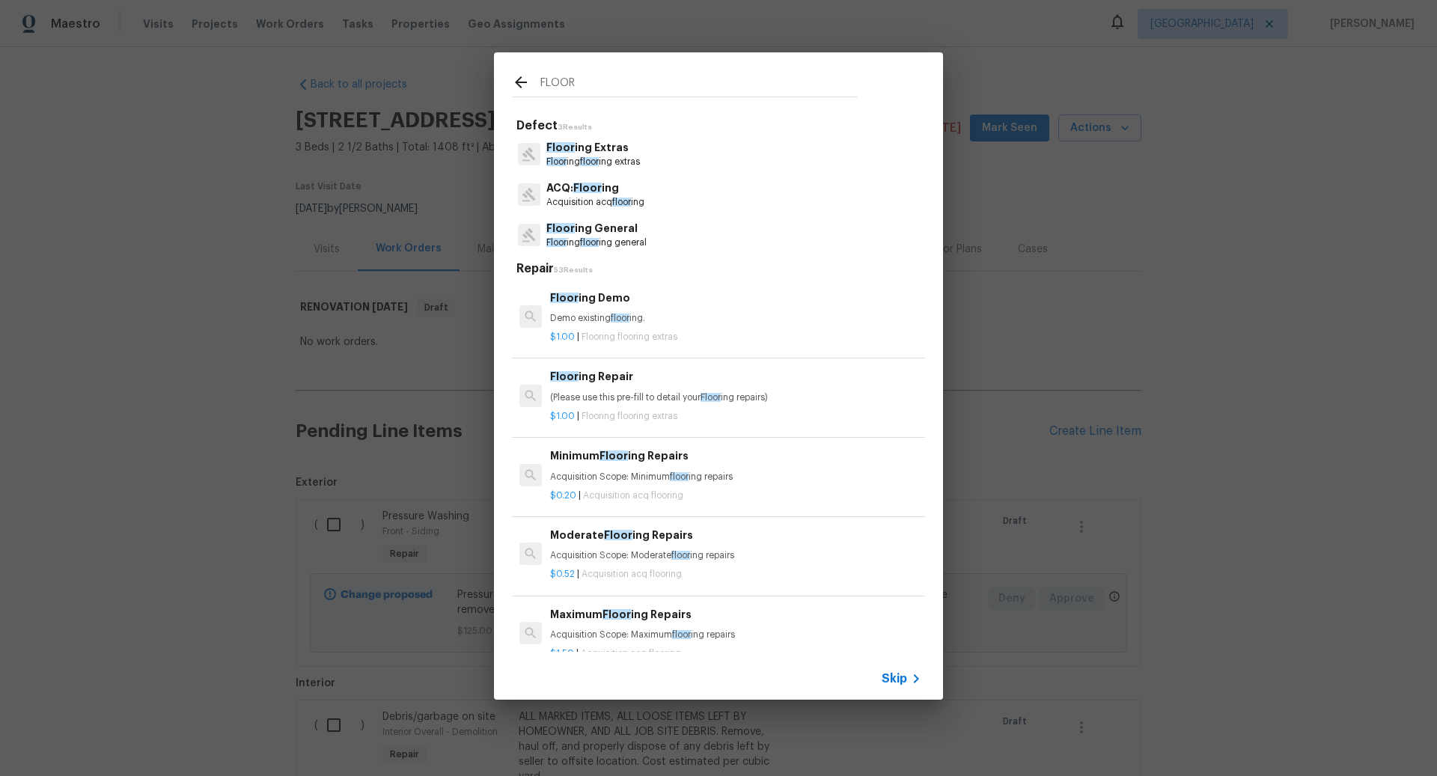
type input "FLOOR"
click at [587, 235] on p "Floor ing General" at bounding box center [597, 229] width 100 height 16
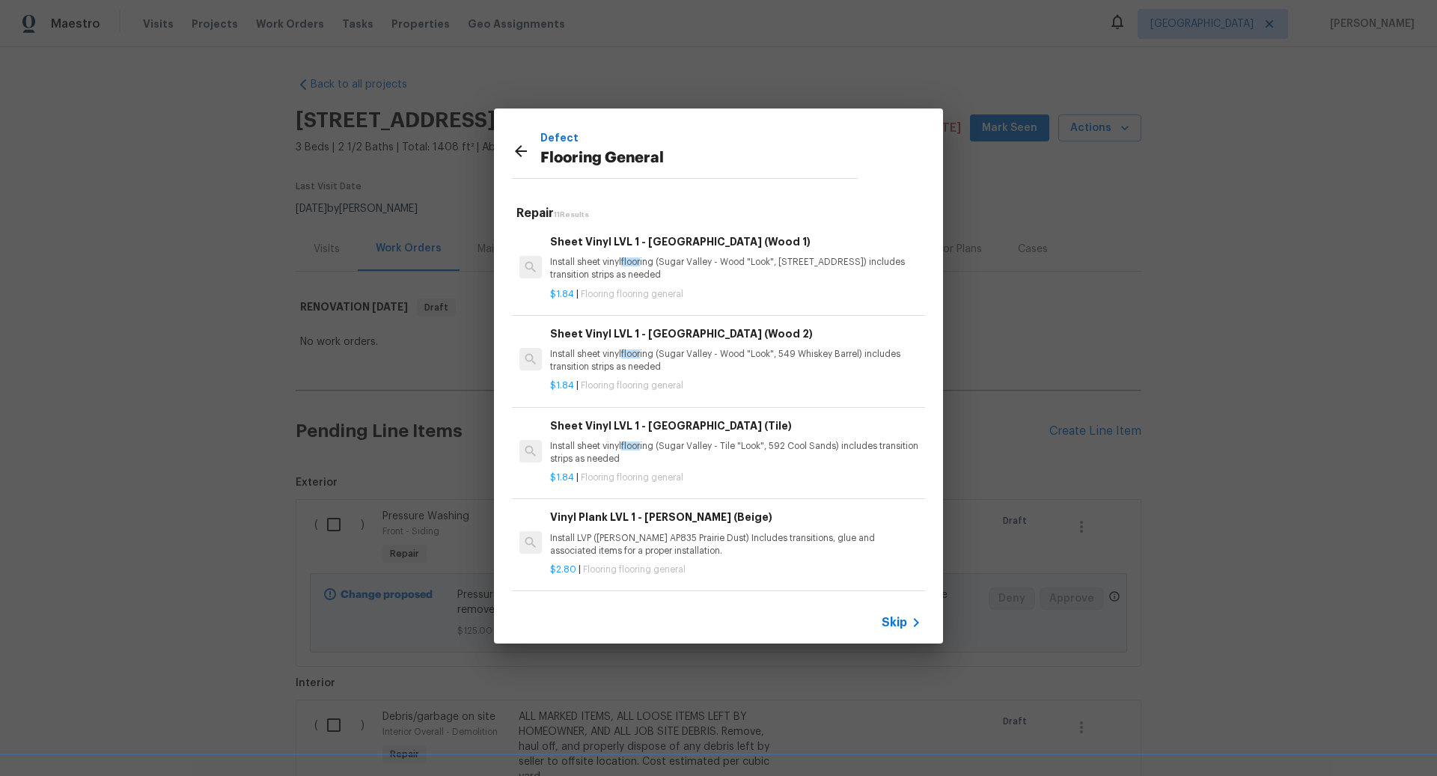
click at [895, 617] on span "Skip" at bounding box center [894, 622] width 25 height 15
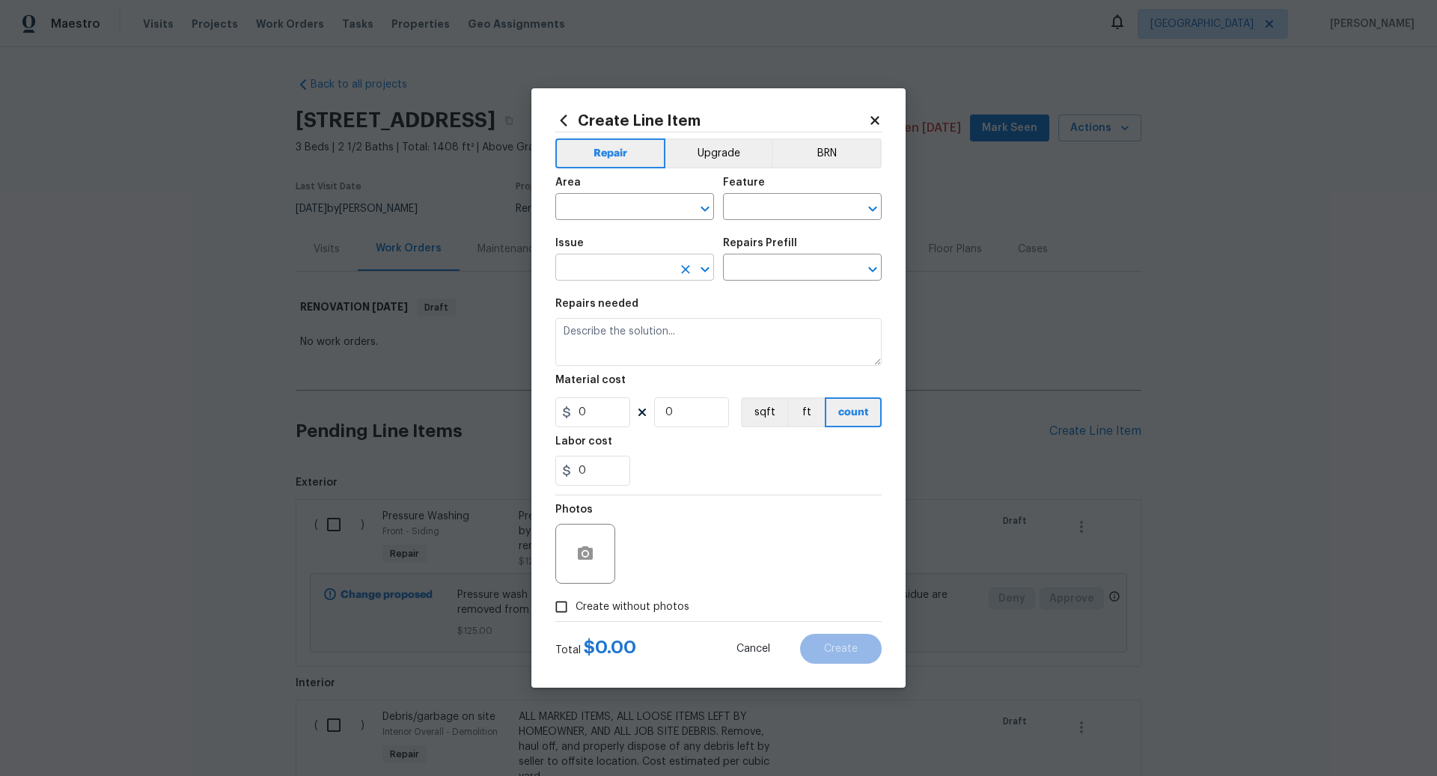
click at [601, 261] on input "text" at bounding box center [614, 269] width 117 height 23
click at [610, 385] on li "Flooring General" at bounding box center [635, 388] width 159 height 25
type input "Flooring General"
click at [772, 271] on input "text" at bounding box center [781, 269] width 117 height 23
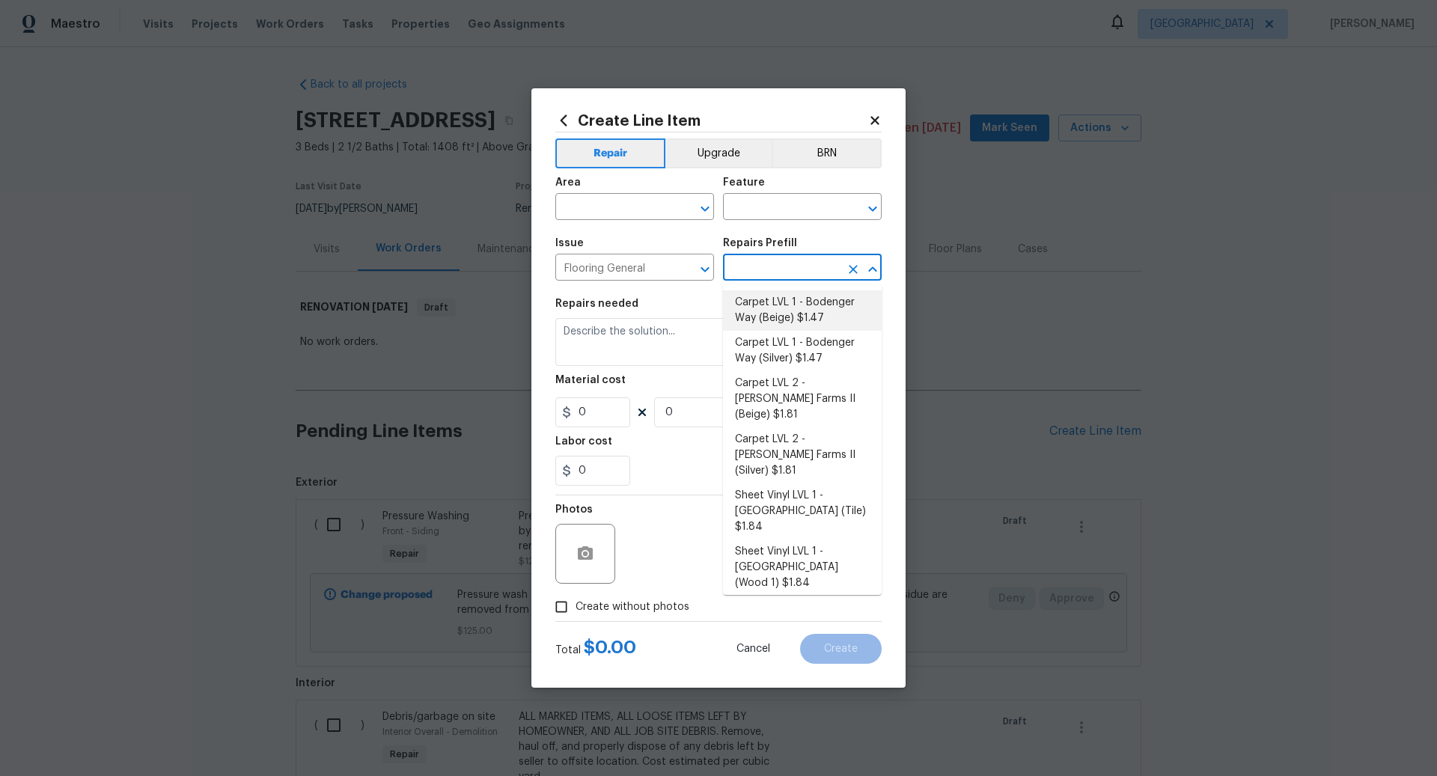
click at [791, 309] on li "Carpet LVL 1 - Bodenger Way (Beige) $1.47" at bounding box center [802, 310] width 159 height 40
type input "Overall Flooring"
type input "Carpet LVL 1 - Bodenger Way (Beige) $1.47"
type textarea "Install new carpet. (Bodenger Way 749 Bird Bath, Beige) at all previously carpe…"
type input "1.47"
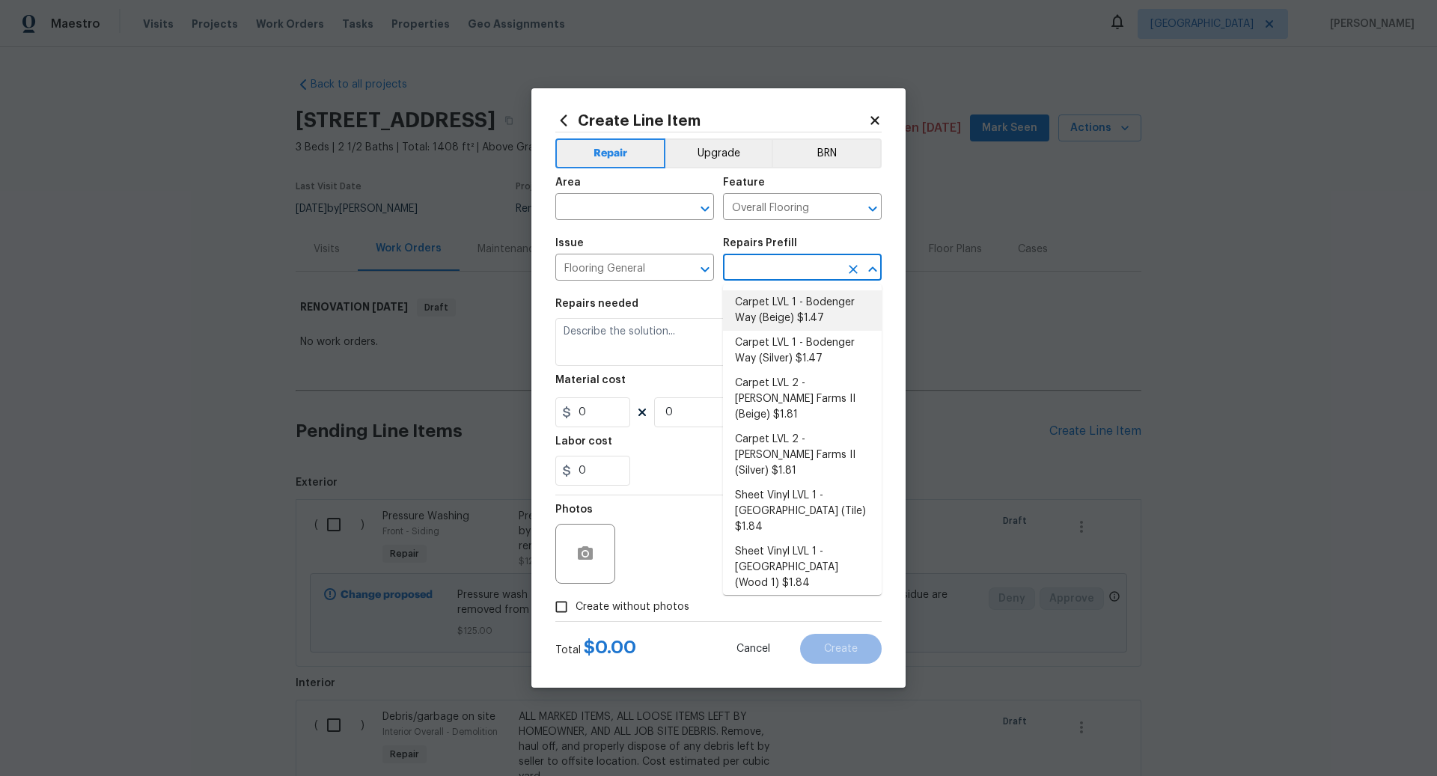
type input "1"
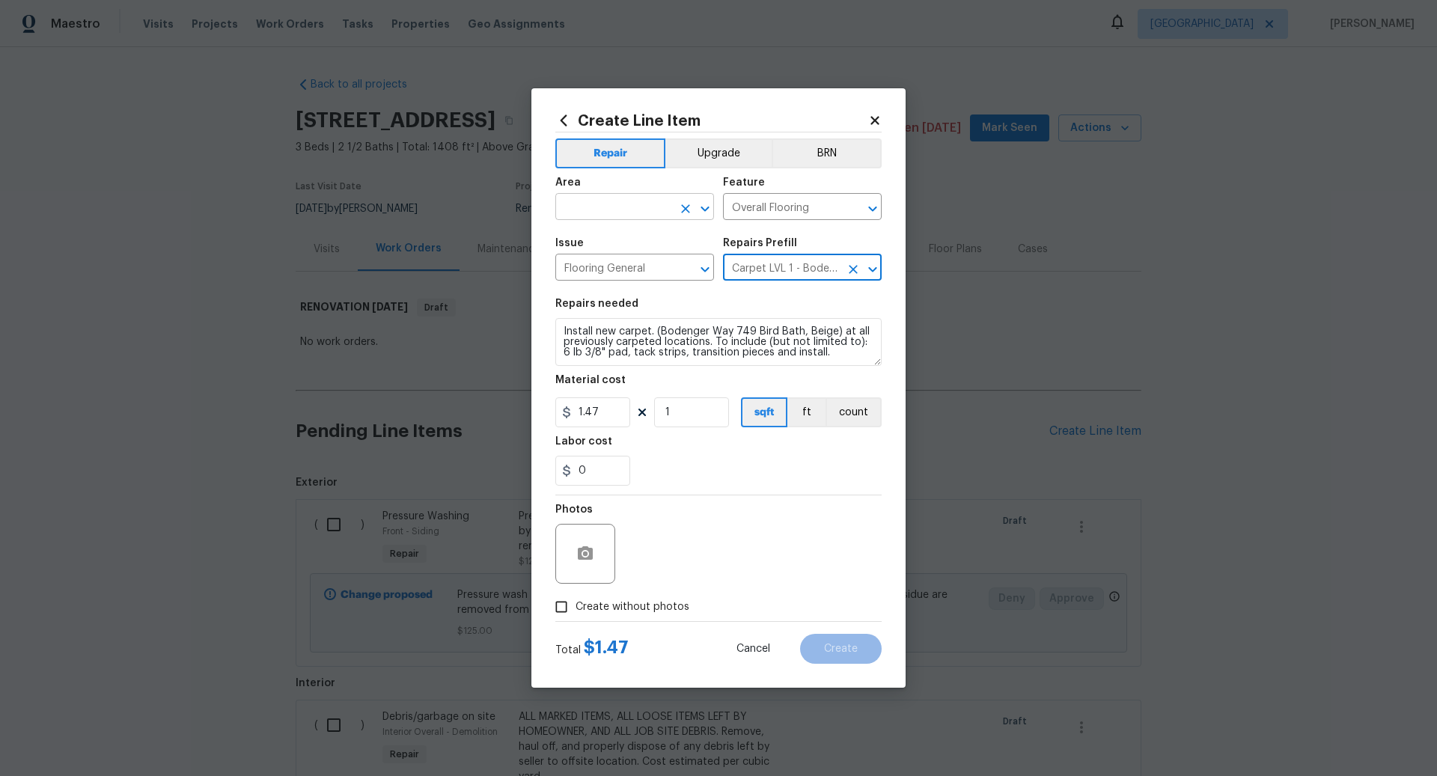
click at [612, 208] on input "text" at bounding box center [614, 208] width 117 height 23
click at [619, 266] on li "Interior Overall" at bounding box center [635, 267] width 159 height 25
type input "Interior Overall"
click at [676, 416] on input "1" at bounding box center [691, 413] width 75 height 30
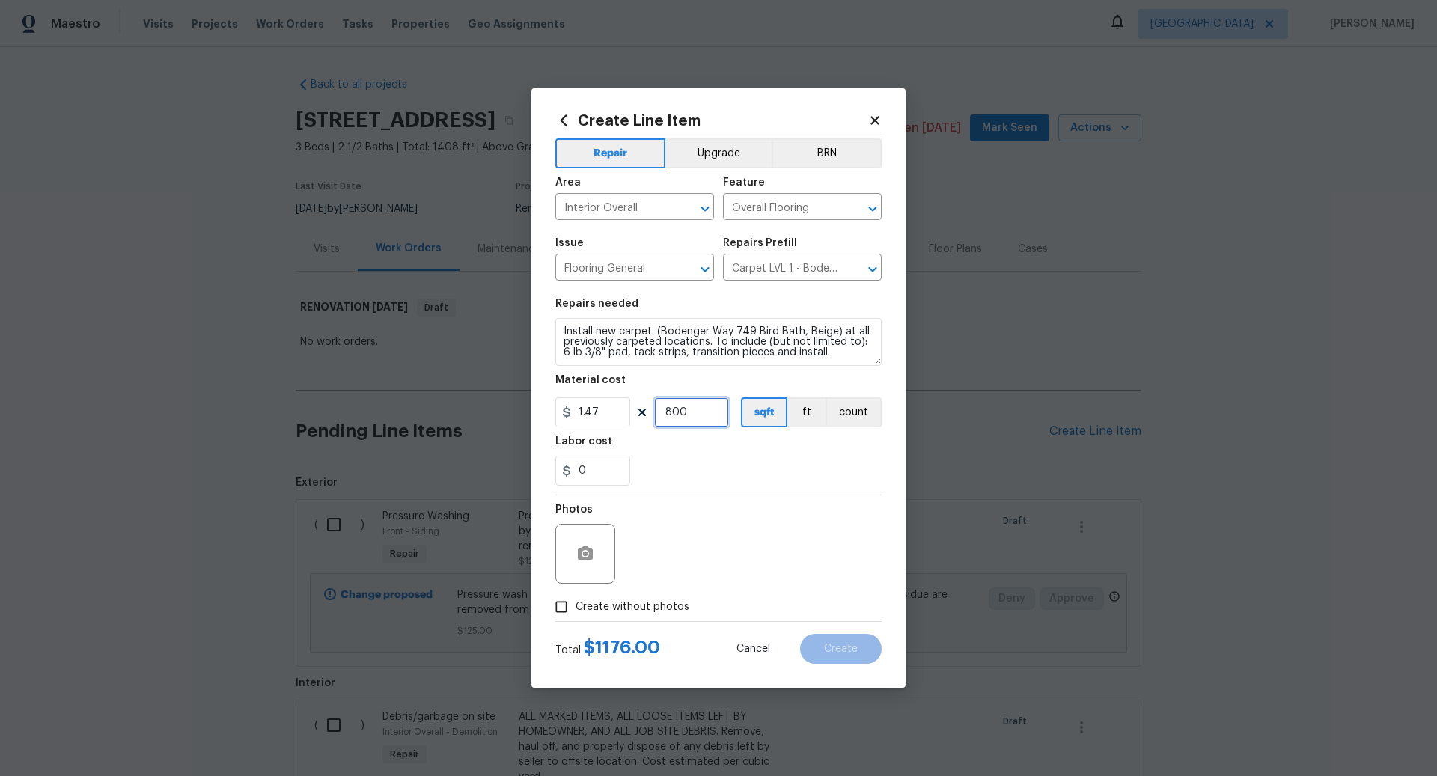
type input "800"
click at [562, 603] on input "Create without photos" at bounding box center [561, 607] width 28 height 28
checkbox input "true"
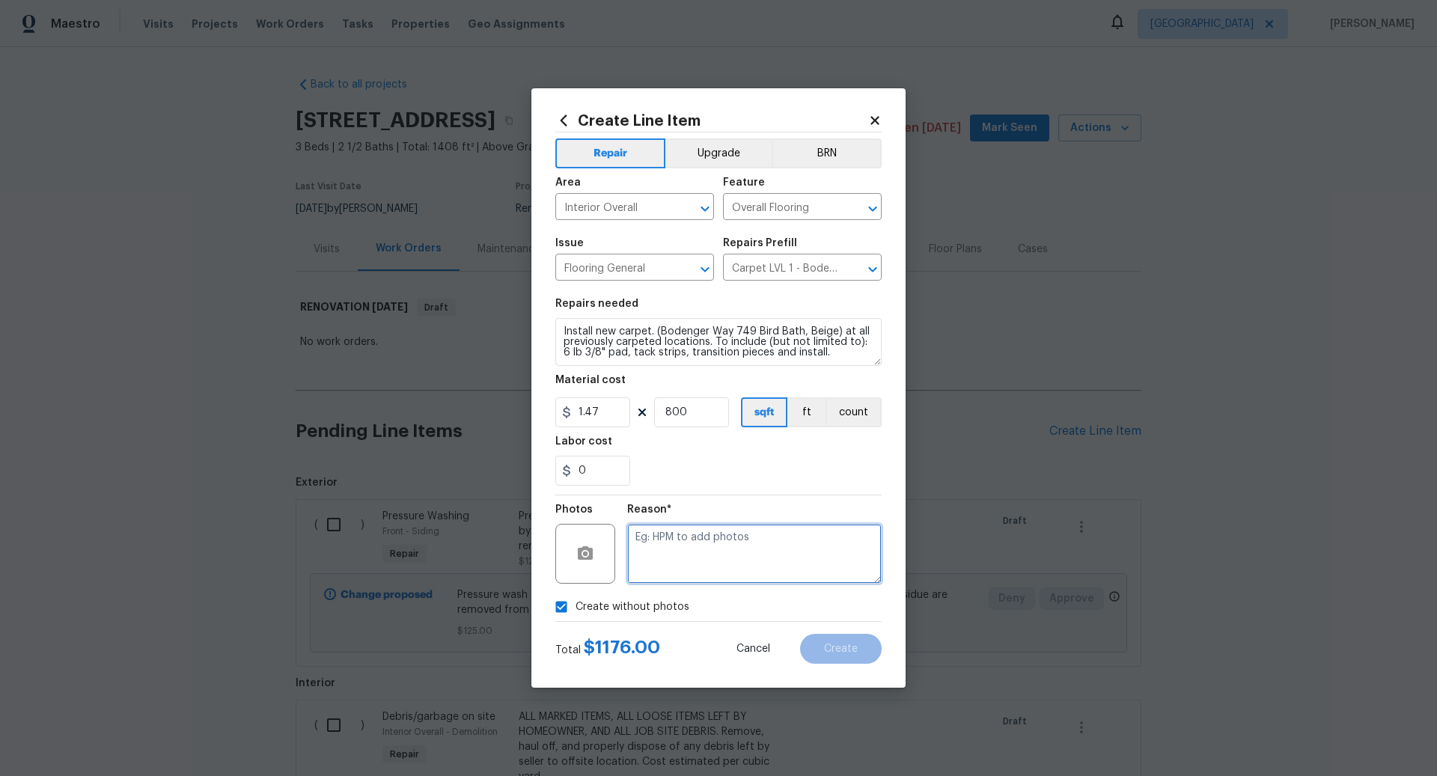
click at [682, 548] on textarea at bounding box center [754, 554] width 255 height 60
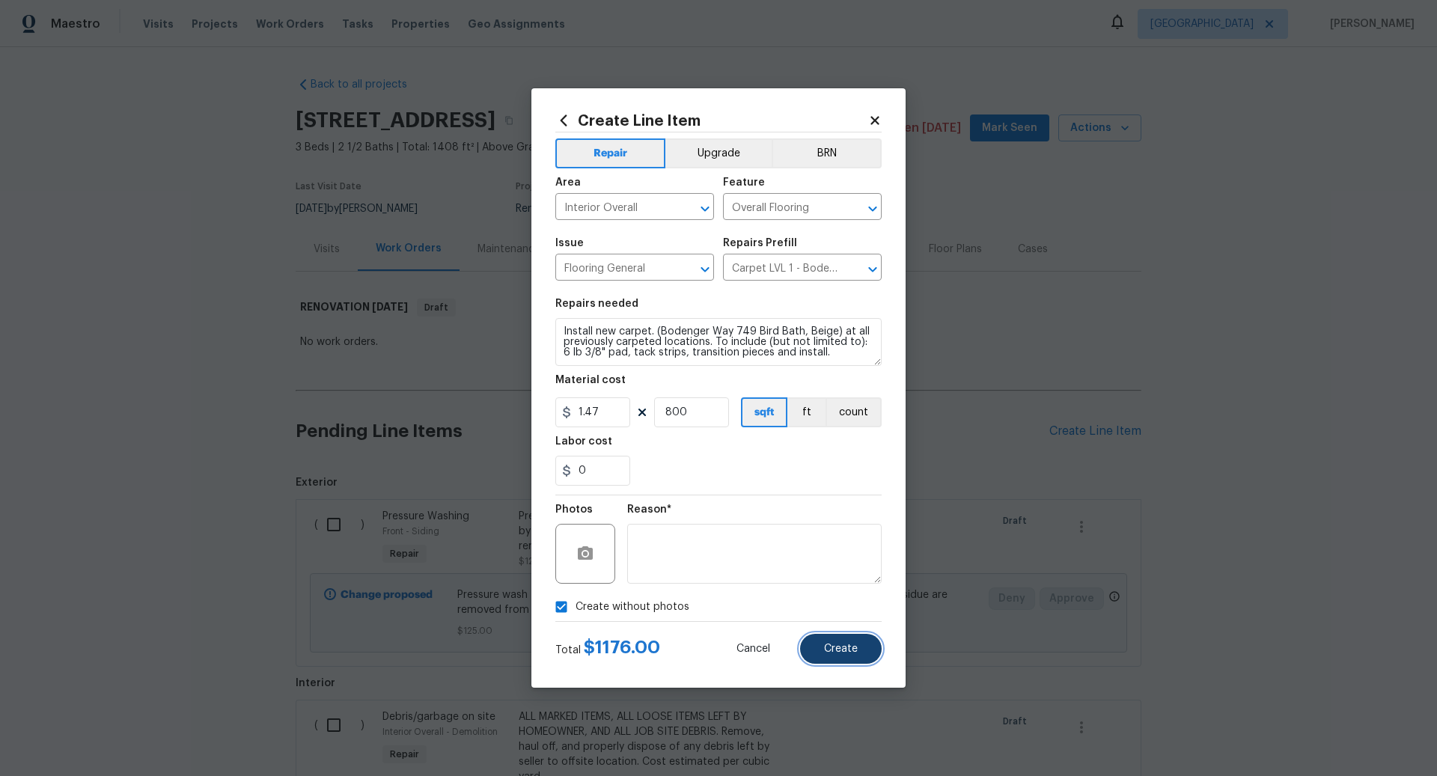
click at [849, 649] on span "Create" at bounding box center [841, 649] width 34 height 11
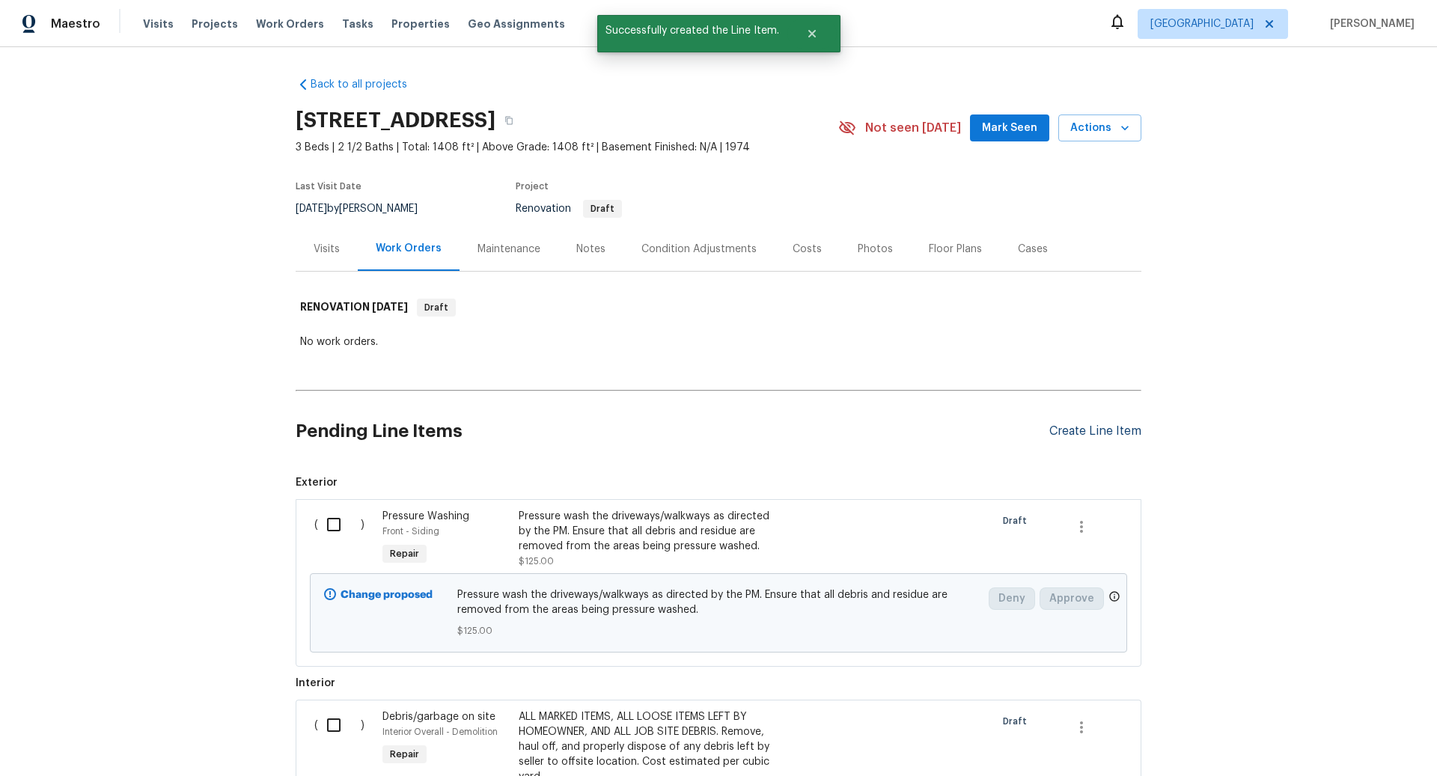
click at [1077, 428] on div "Create Line Item" at bounding box center [1096, 432] width 92 height 14
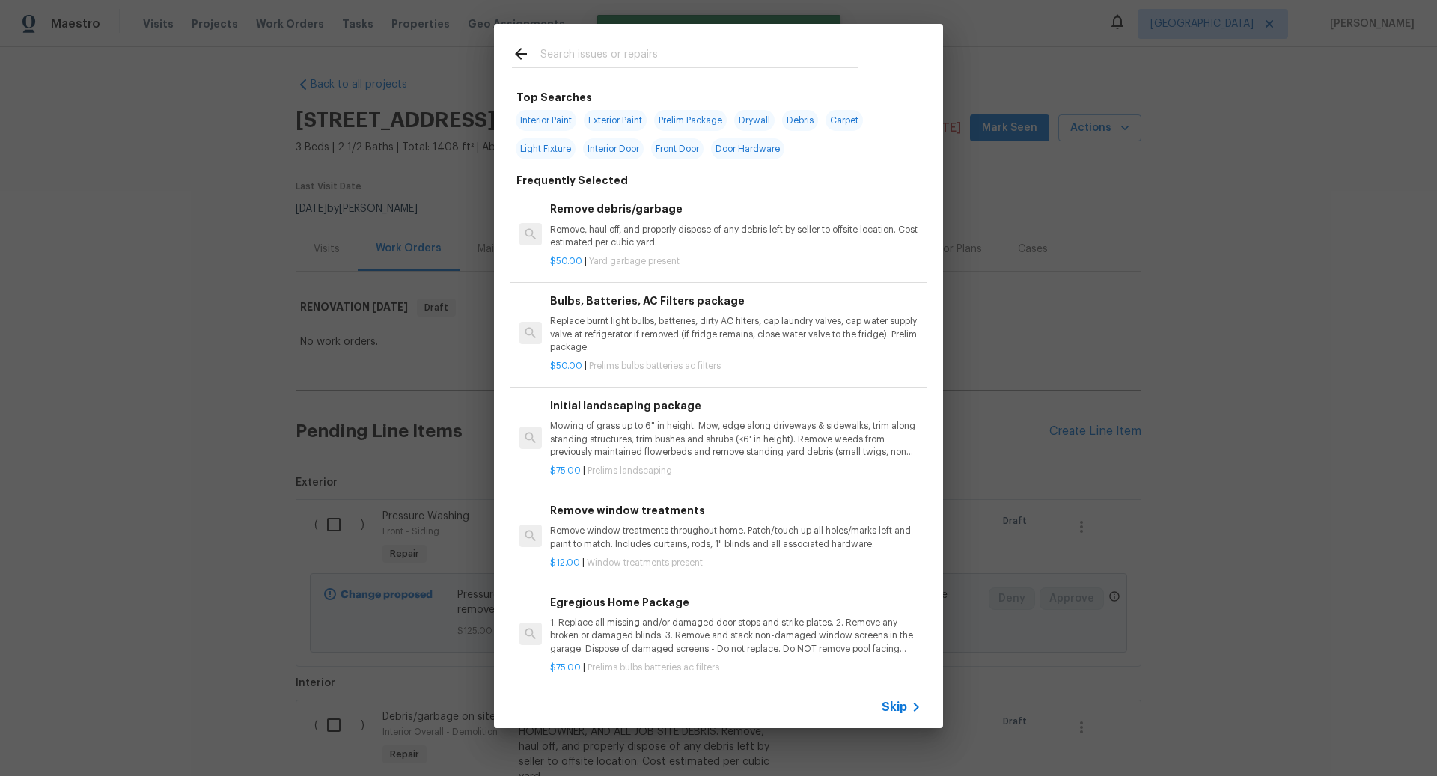
click at [898, 705] on span "Skip" at bounding box center [894, 707] width 25 height 15
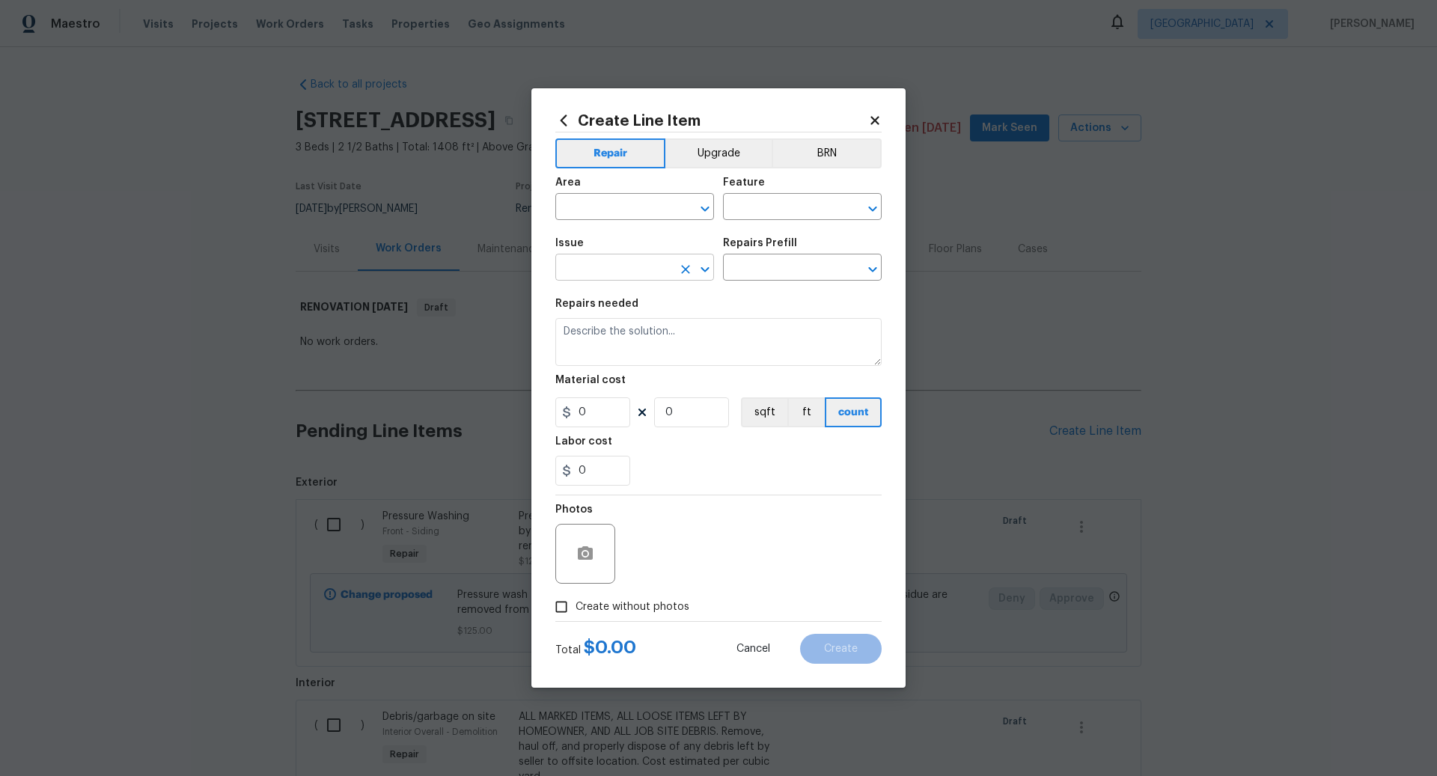
click at [610, 270] on input "text" at bounding box center [614, 269] width 117 height 23
click at [618, 382] on li "Flooring General" at bounding box center [635, 388] width 159 height 25
type input "Flooring General"
click at [765, 272] on input "text" at bounding box center [781, 269] width 117 height 23
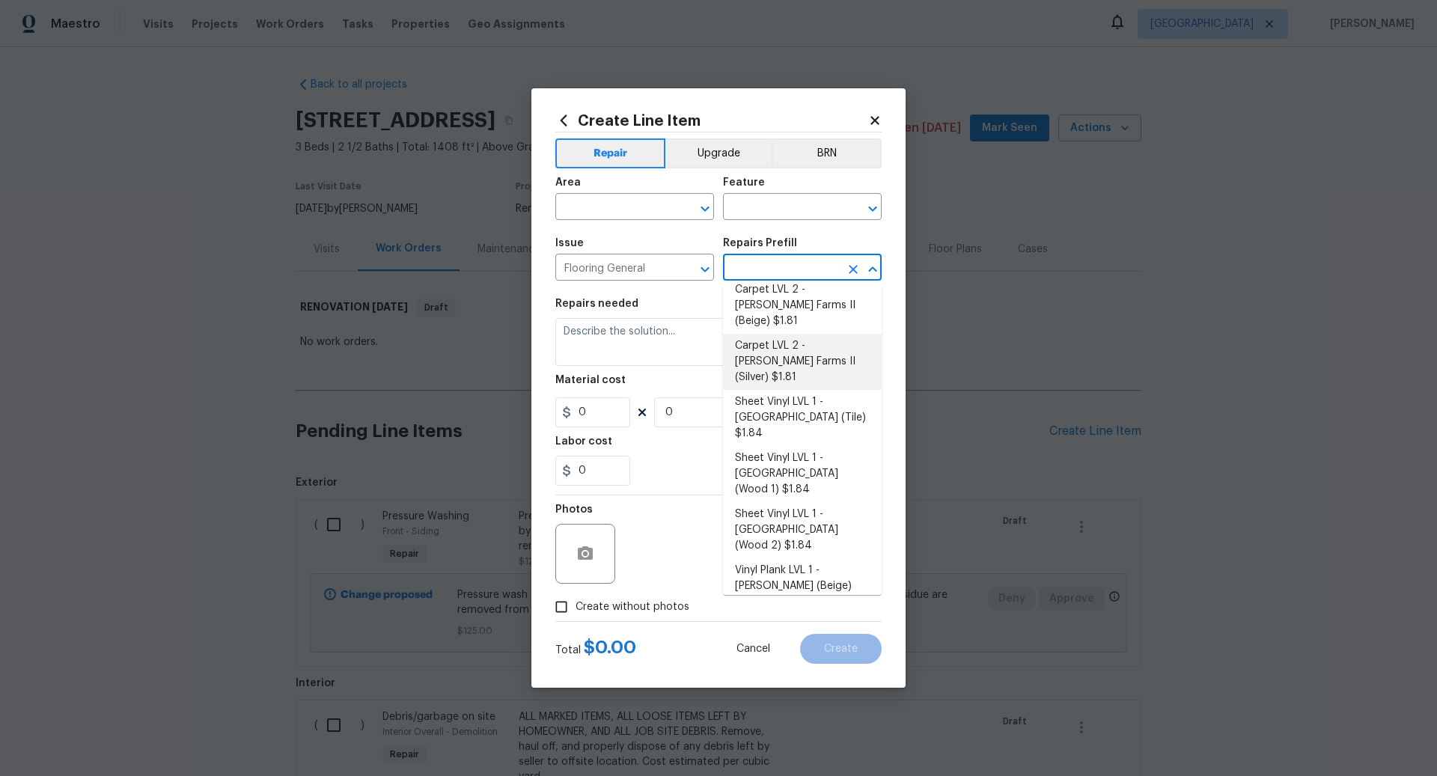
scroll to position [99, 0]
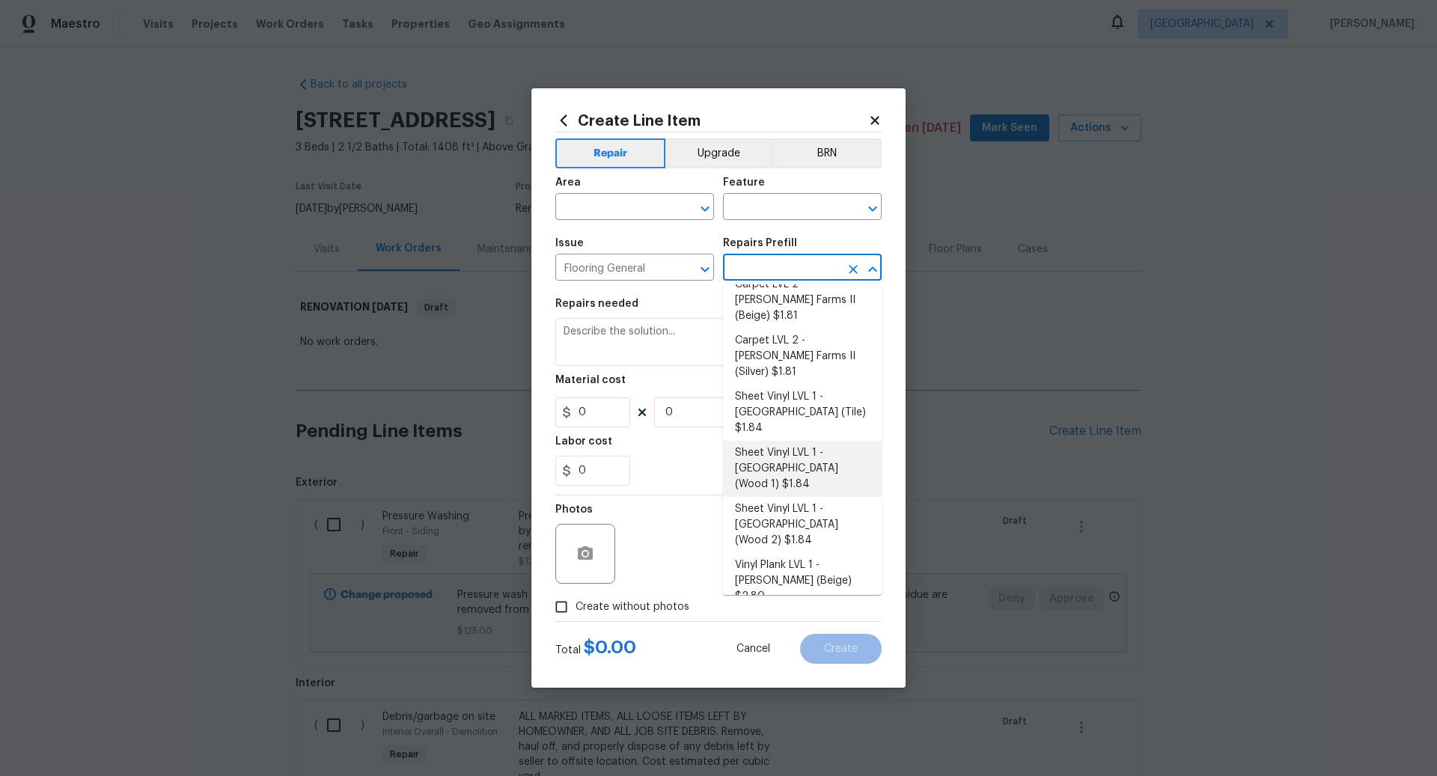
click at [785, 441] on li "Sheet Vinyl LVL 1 - Sugar Valley (Wood 1) $1.84" at bounding box center [802, 469] width 159 height 56
type input "Overall Flooring"
type input "Sheet Vinyl LVL 1 - Sugar Valley (Wood 1) $1.84"
type textarea "Install sheet vinyl flooring (Sugar Valley - Wood "Look", 565 Beacon Hill) incl…"
type input "1.84"
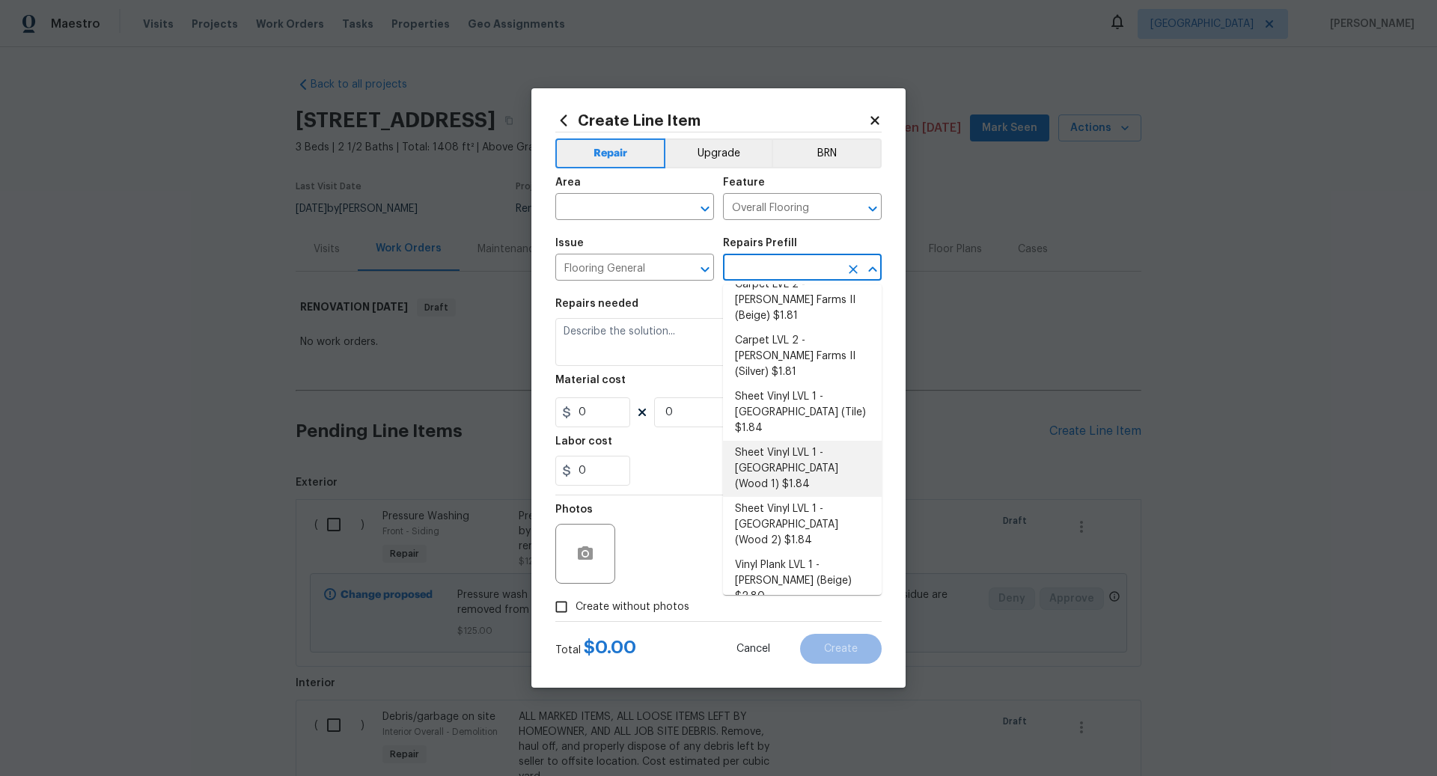
type input "1"
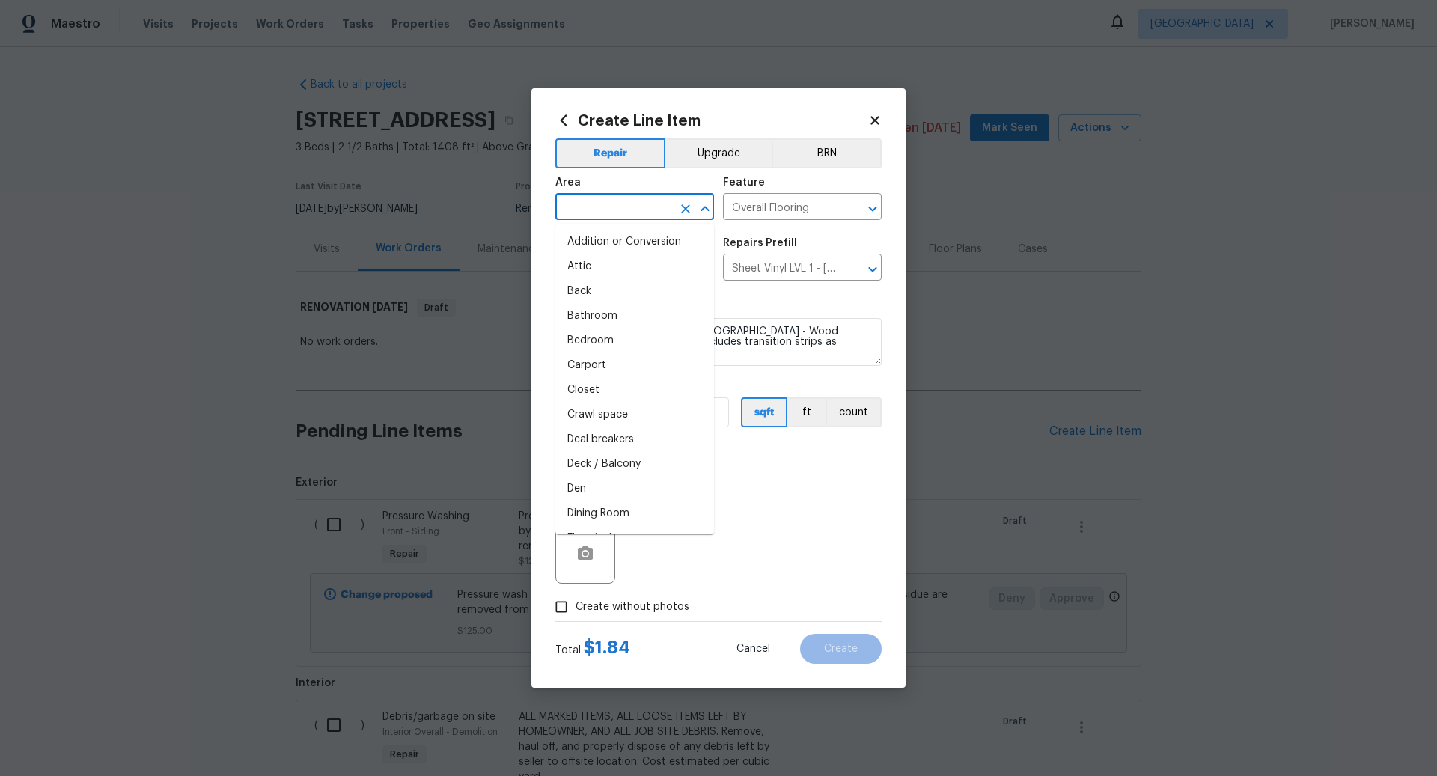
click at [587, 203] on input "text" at bounding box center [614, 208] width 117 height 23
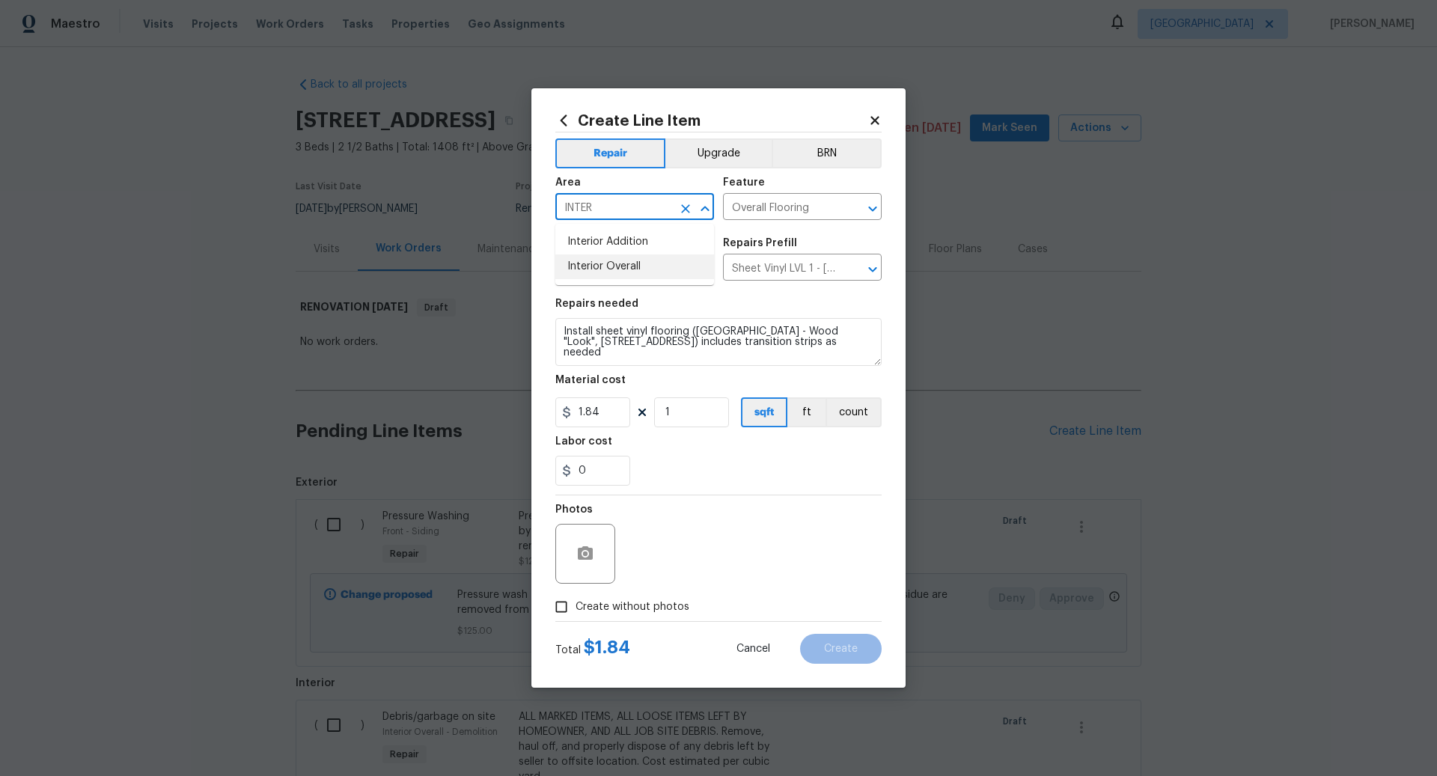
click at [594, 261] on li "Interior Overall" at bounding box center [635, 267] width 159 height 25
type input "Interior Overall"
click at [562, 329] on textarea "Install sheet vinyl flooring (Sugar Valley - Wood "Look", 565 Beacon Hill) incl…" at bounding box center [719, 342] width 326 height 48
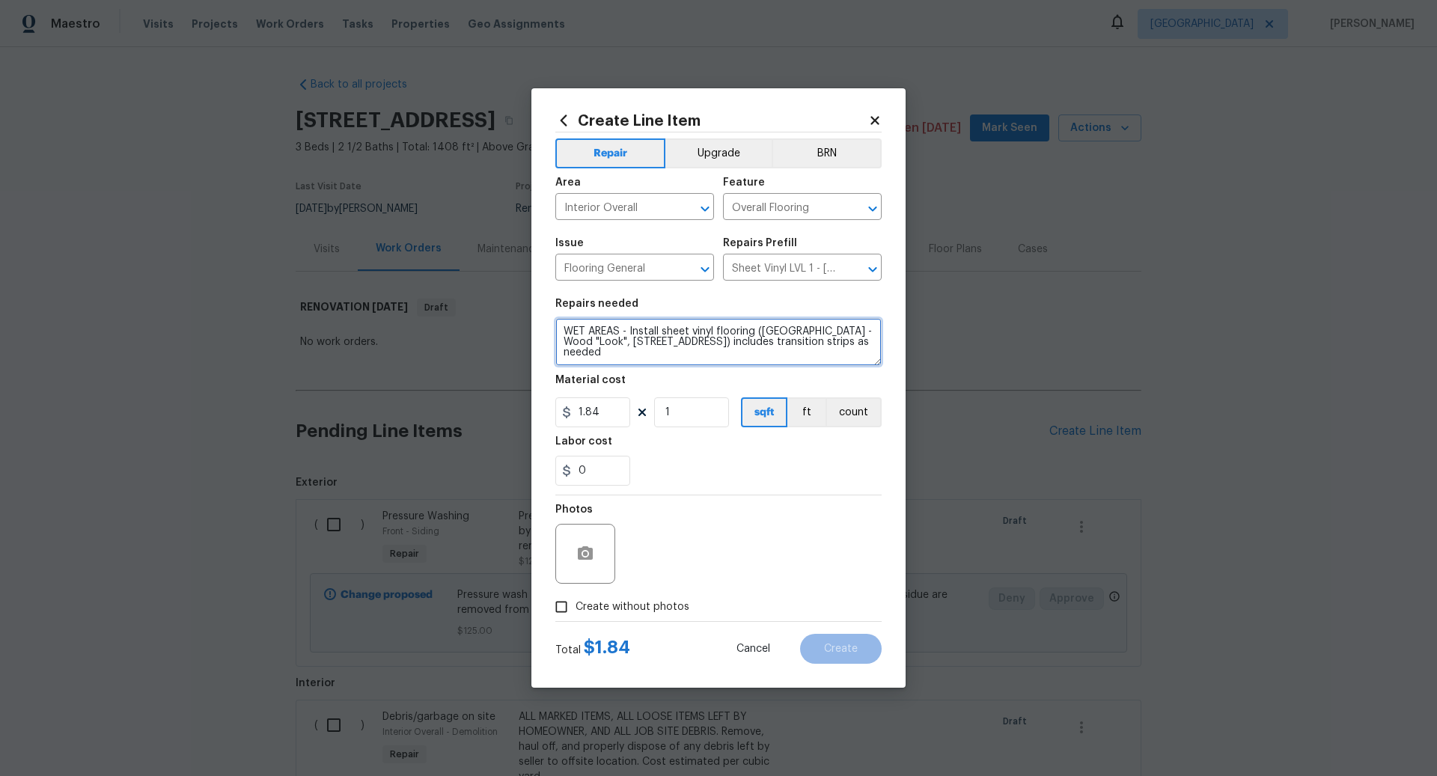
type textarea "WET AREAS - Install sheet vinyl flooring ([GEOGRAPHIC_DATA] - Wood "Look", [STR…"
click at [670, 409] on input "1" at bounding box center [691, 413] width 75 height 30
type input "400"
click at [560, 600] on input "Create without photos" at bounding box center [561, 607] width 28 height 28
checkbox input "true"
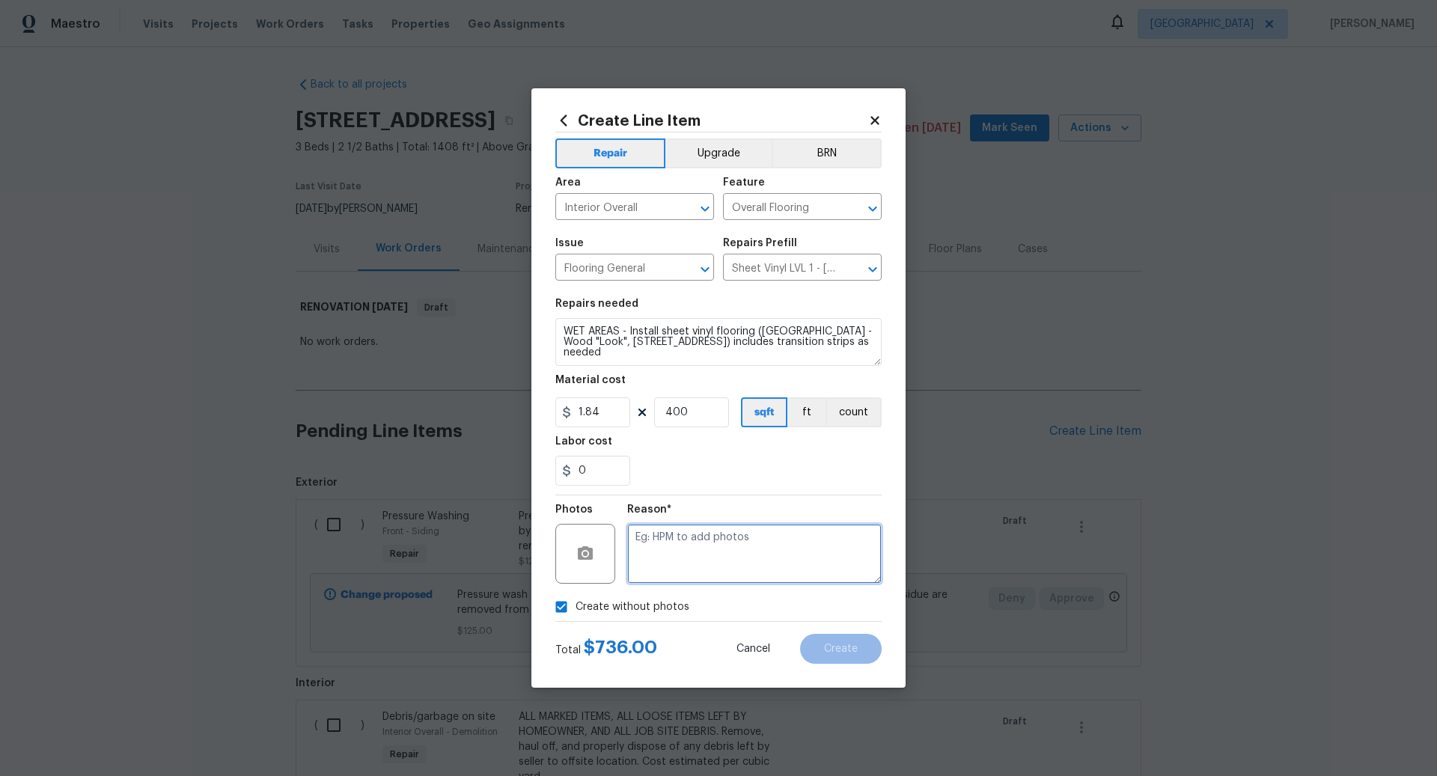
click at [678, 560] on textarea at bounding box center [754, 554] width 255 height 60
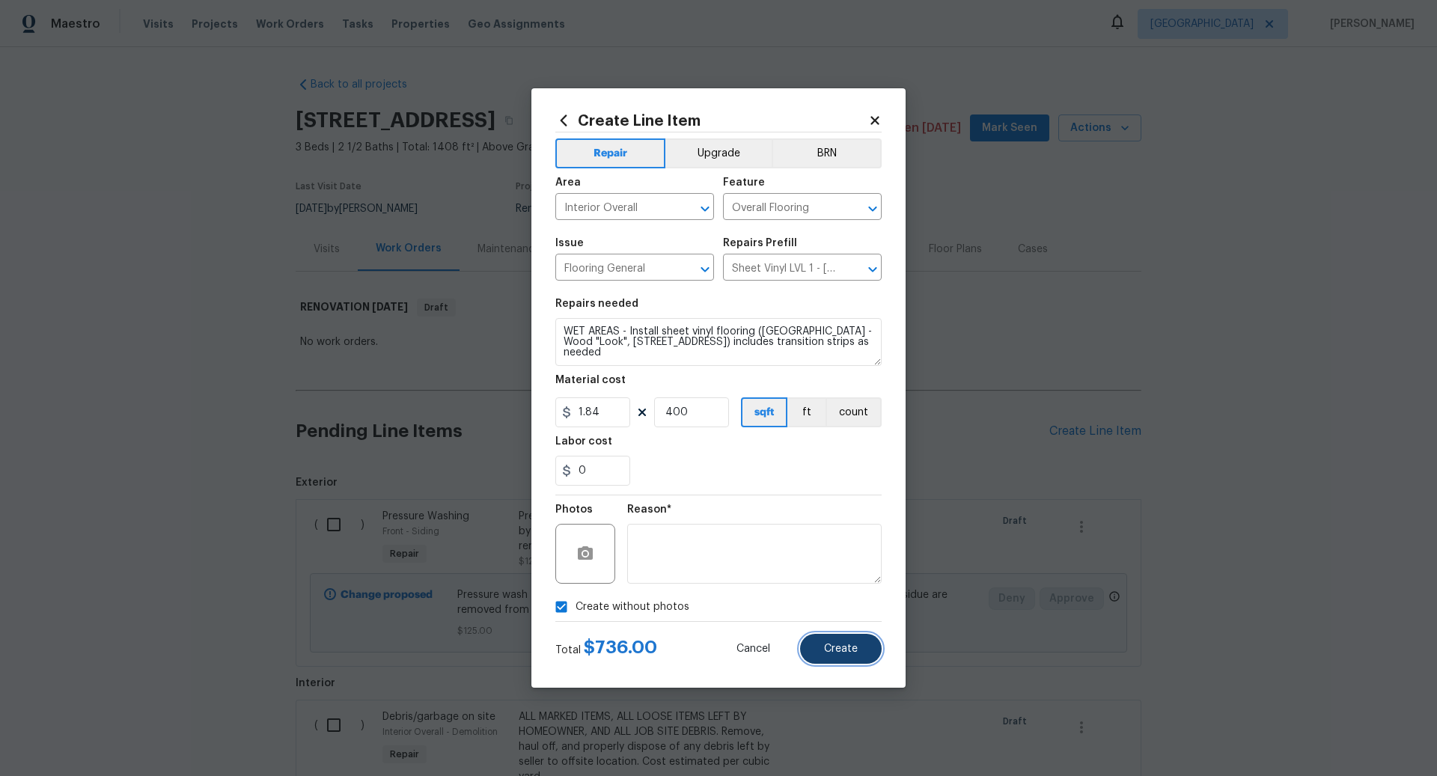
click at [841, 648] on span "Create" at bounding box center [841, 649] width 34 height 11
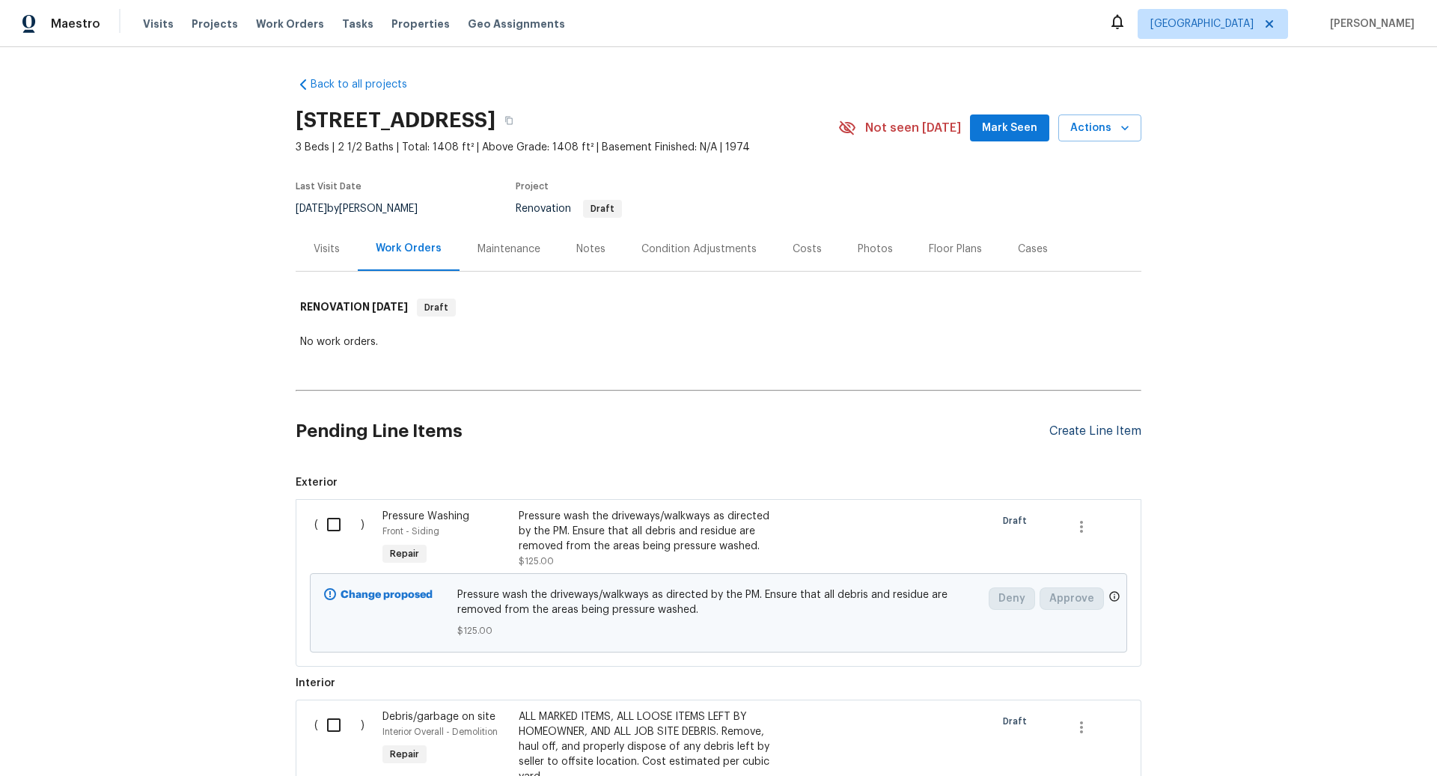
click at [1074, 430] on div "Create Line Item" at bounding box center [1096, 432] width 92 height 14
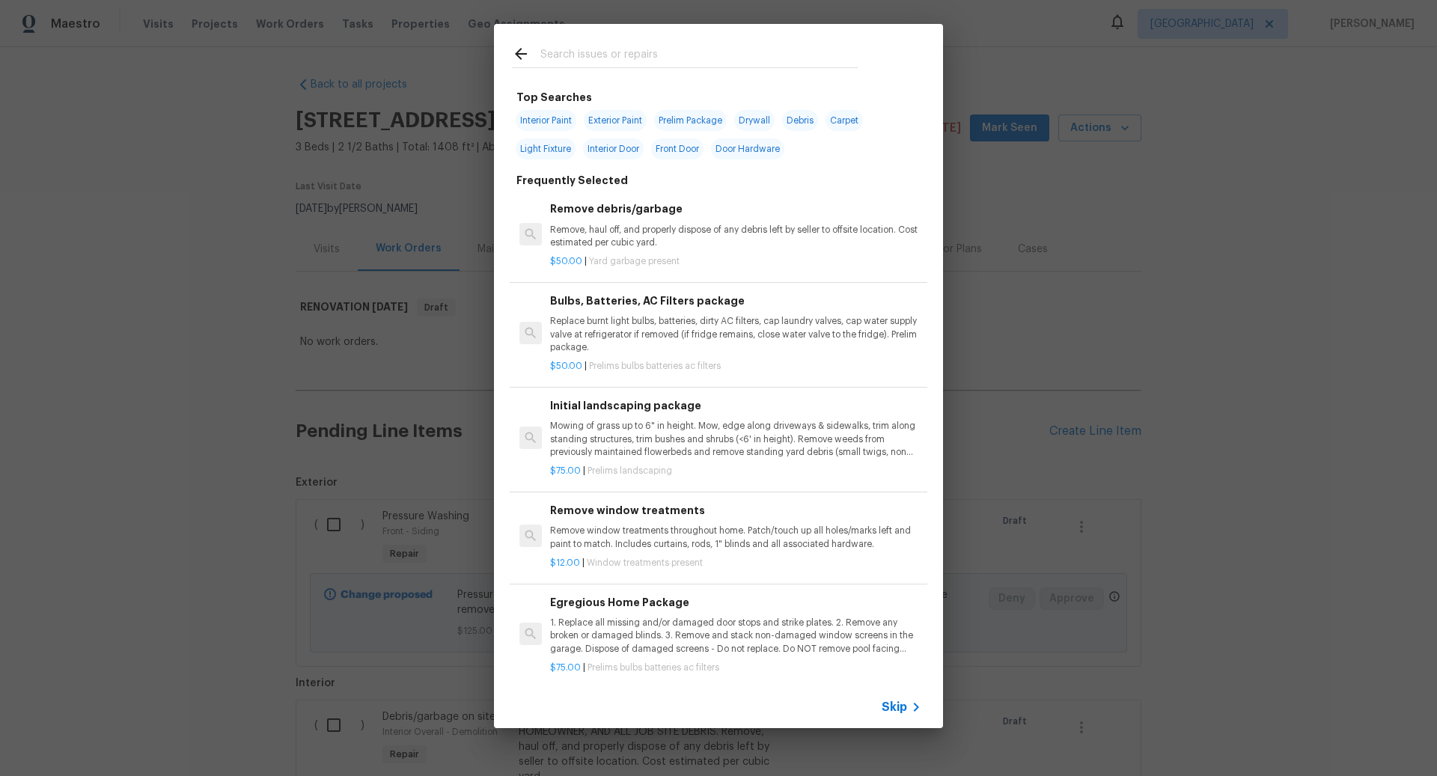
click at [900, 708] on span "Skip" at bounding box center [894, 707] width 25 height 15
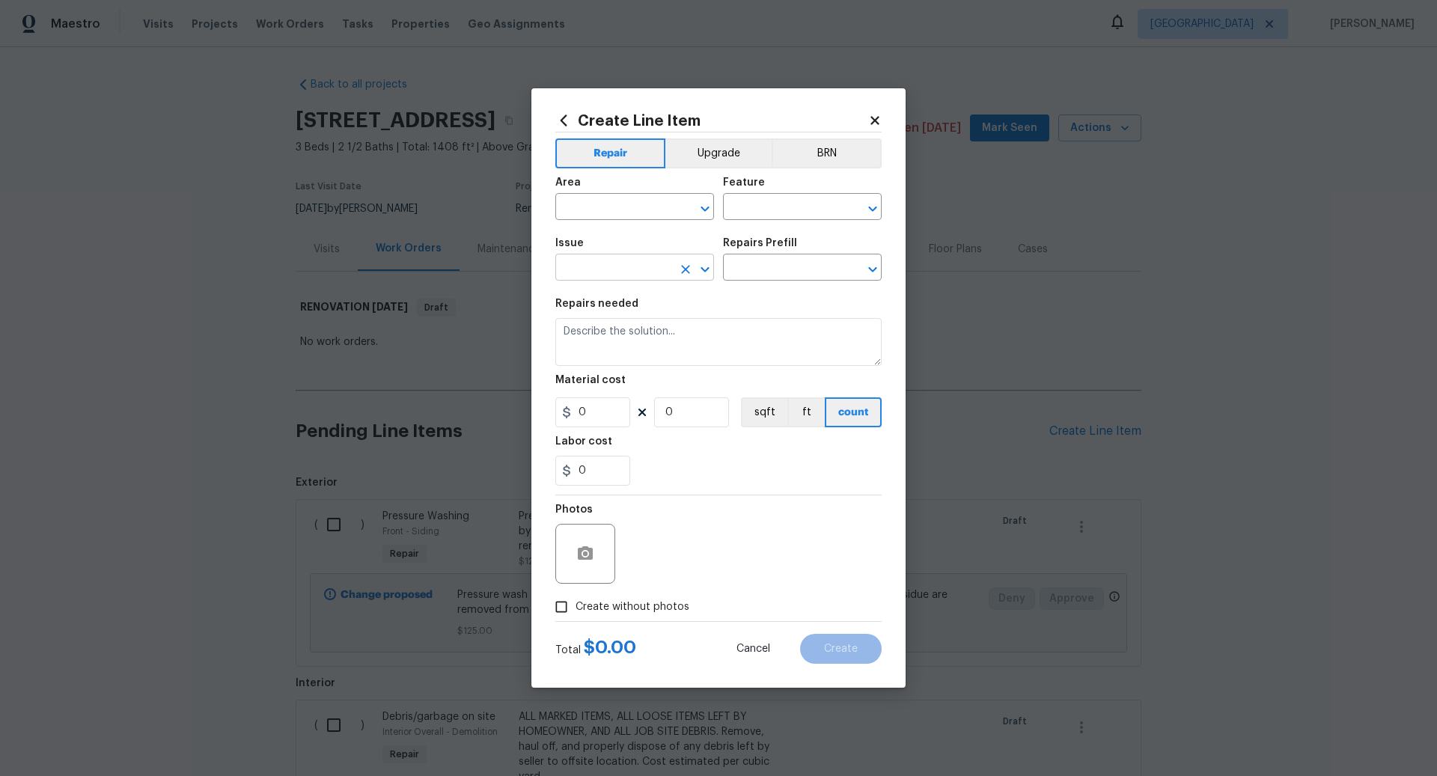
click at [599, 271] on input "text" at bounding box center [614, 269] width 117 height 23
type input "T"
click at [600, 337] on li "Siding" at bounding box center [635, 338] width 159 height 25
type input "Siding"
click at [762, 270] on input "text" at bounding box center [781, 269] width 117 height 23
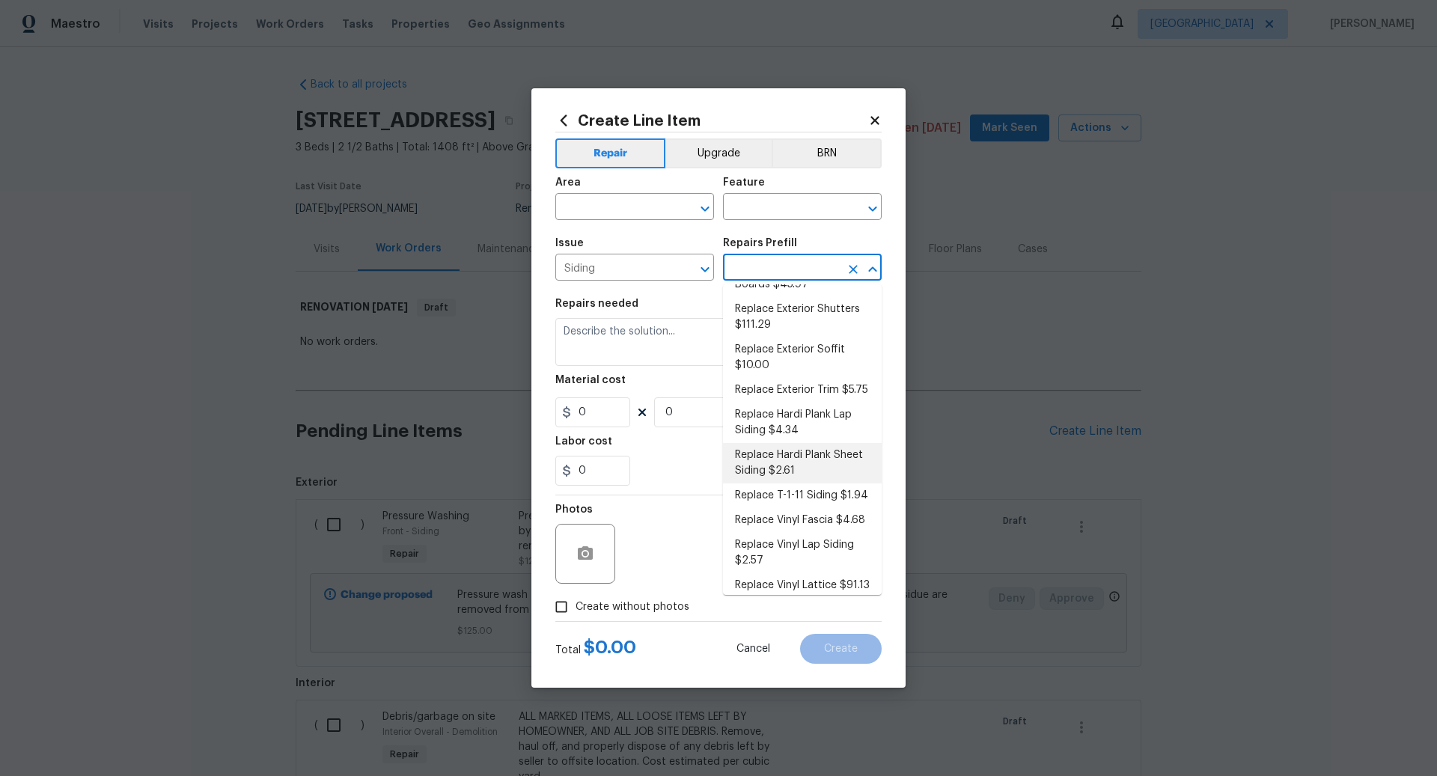
scroll to position [0, 0]
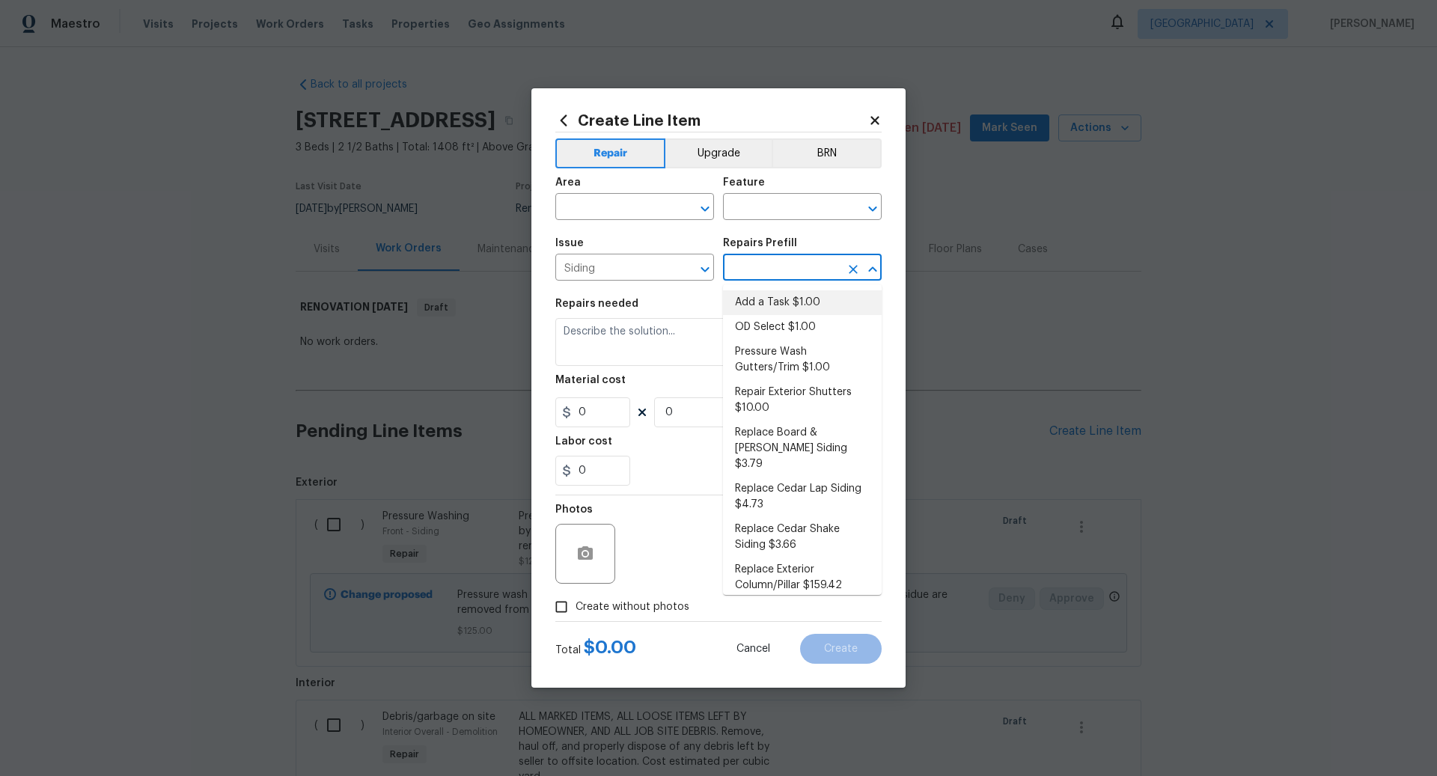
click at [773, 298] on li "Add a Task $1.00" at bounding box center [802, 302] width 159 height 25
type input "Siding"
type input "Add a Task $1.00"
type textarea "HPM to detail"
type input "1"
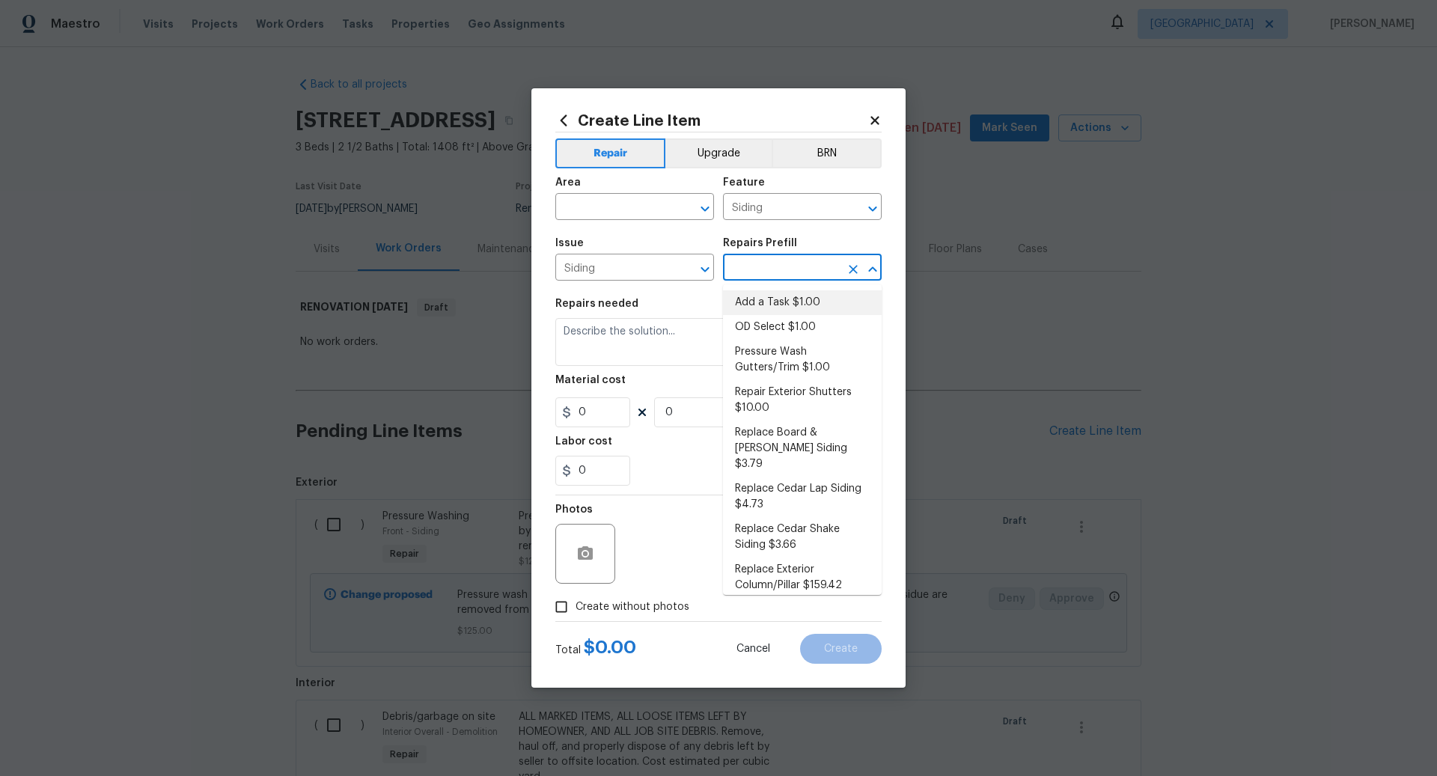
type input "1"
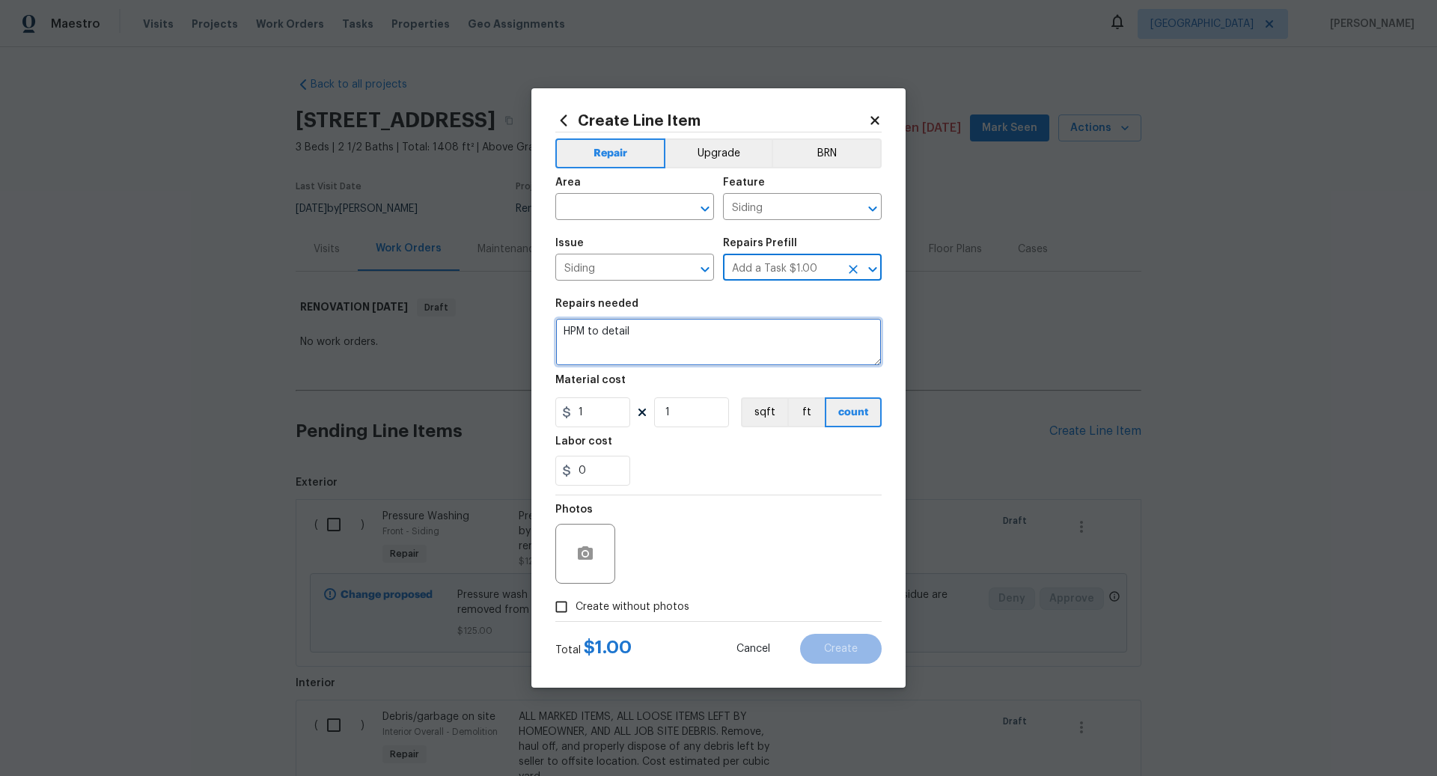
click at [644, 335] on textarea "HPM to detail" at bounding box center [719, 342] width 326 height 48
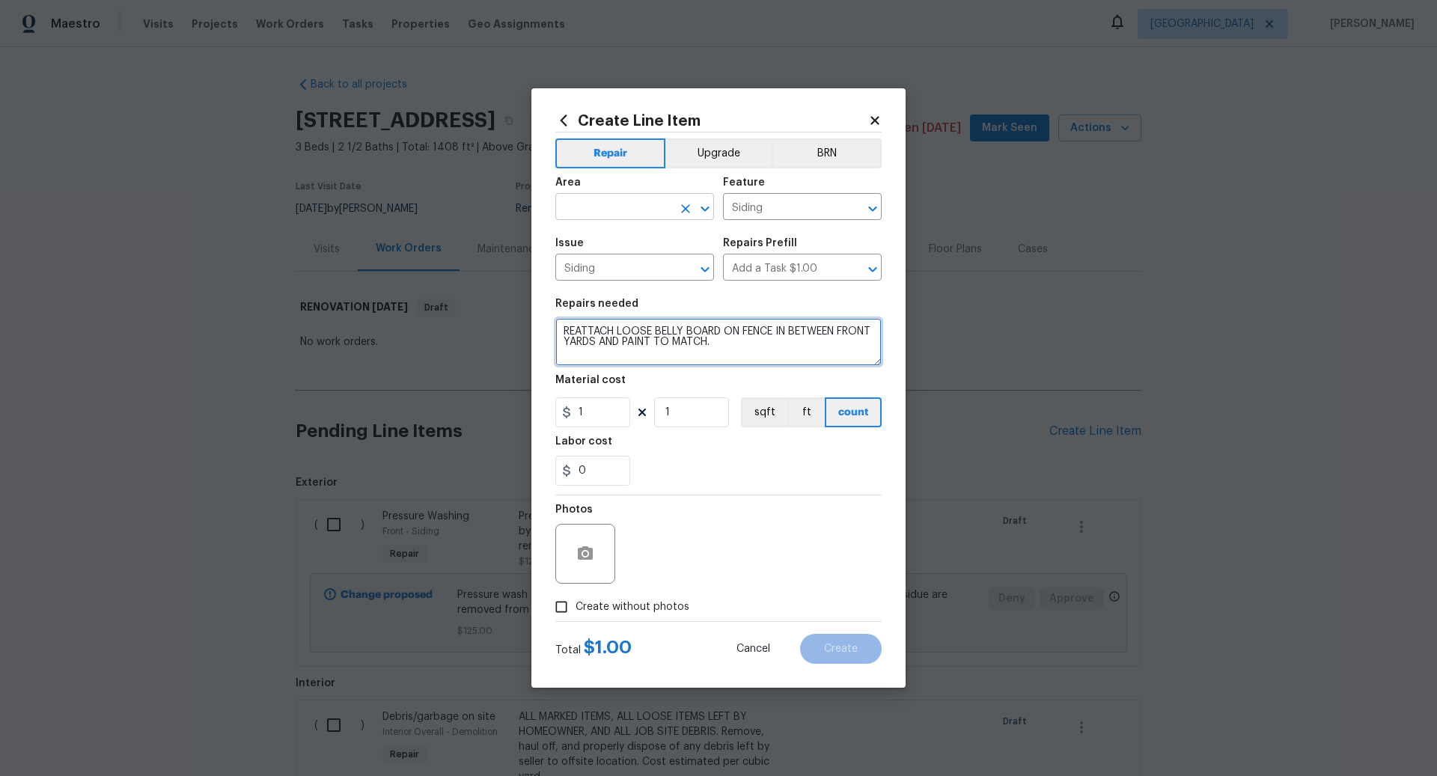
type textarea "REATTACH LOOSE BELLY BOARD ON FENCE IN BETWEEN FRONT YARDS AND PAINT TO MATCH."
click at [584, 207] on input "text" at bounding box center [614, 208] width 117 height 23
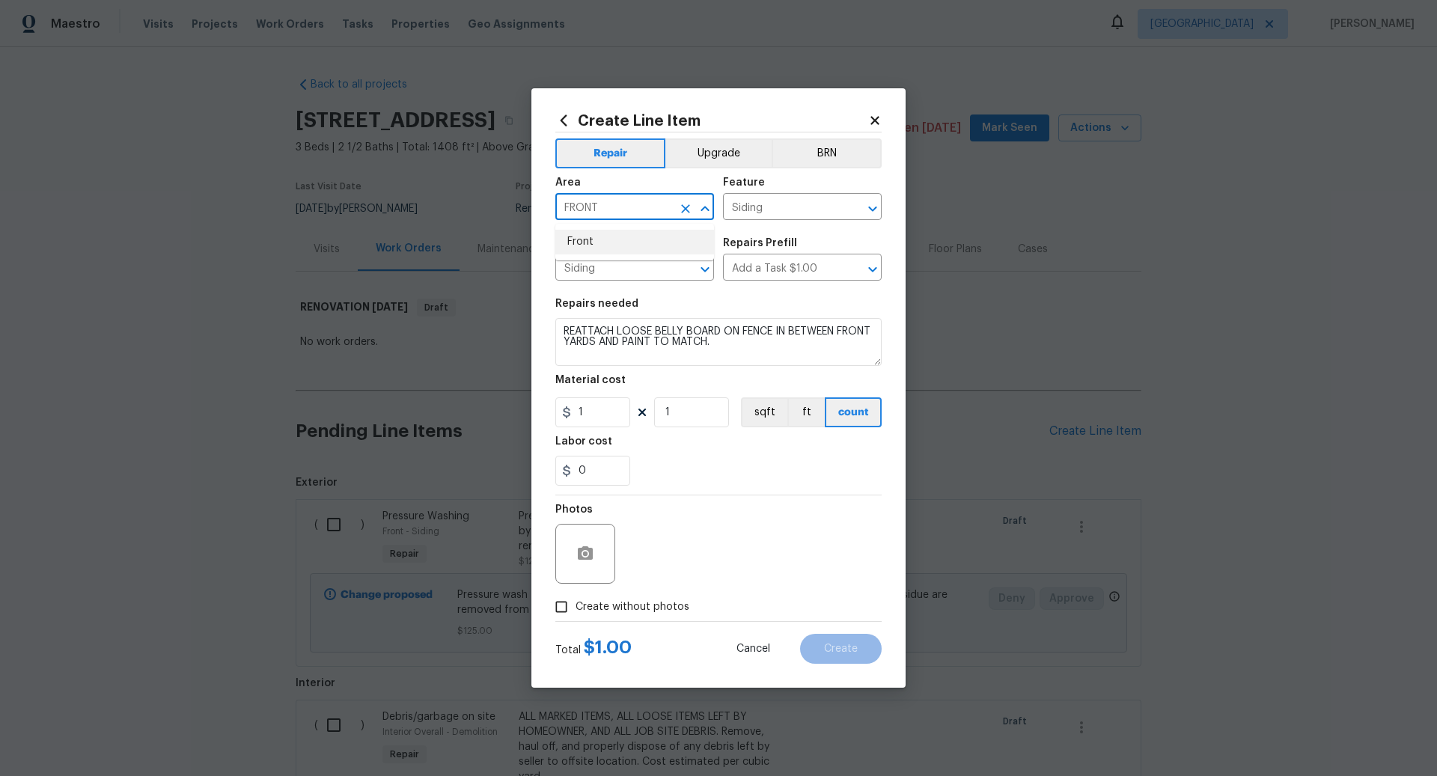
click at [585, 242] on li "Front" at bounding box center [635, 242] width 159 height 25
type input "Front"
click at [594, 417] on input "1" at bounding box center [593, 413] width 75 height 30
click at [600, 407] on input "150" at bounding box center [593, 413] width 75 height 30
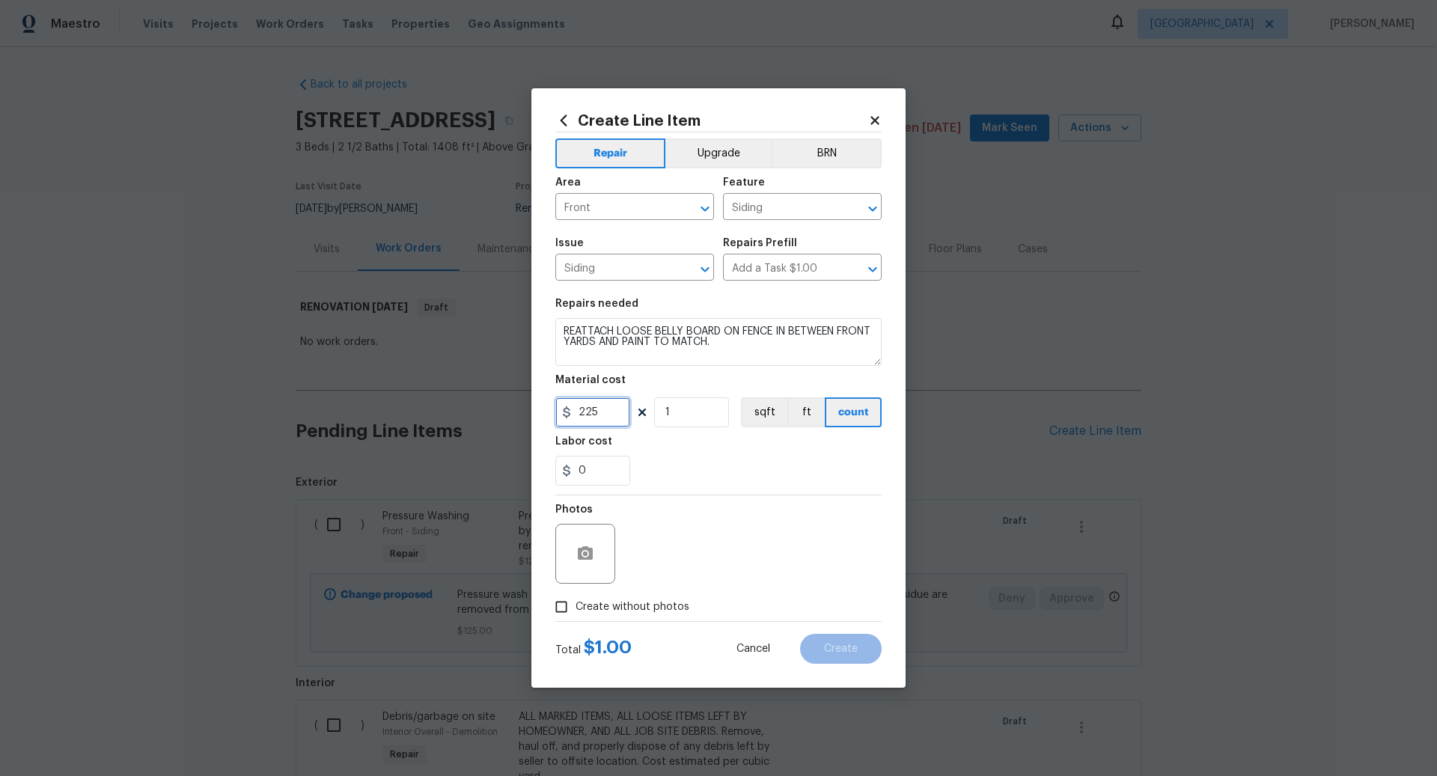
type input "225"
click at [562, 606] on input "Create without photos" at bounding box center [561, 607] width 28 height 28
checkbox input "true"
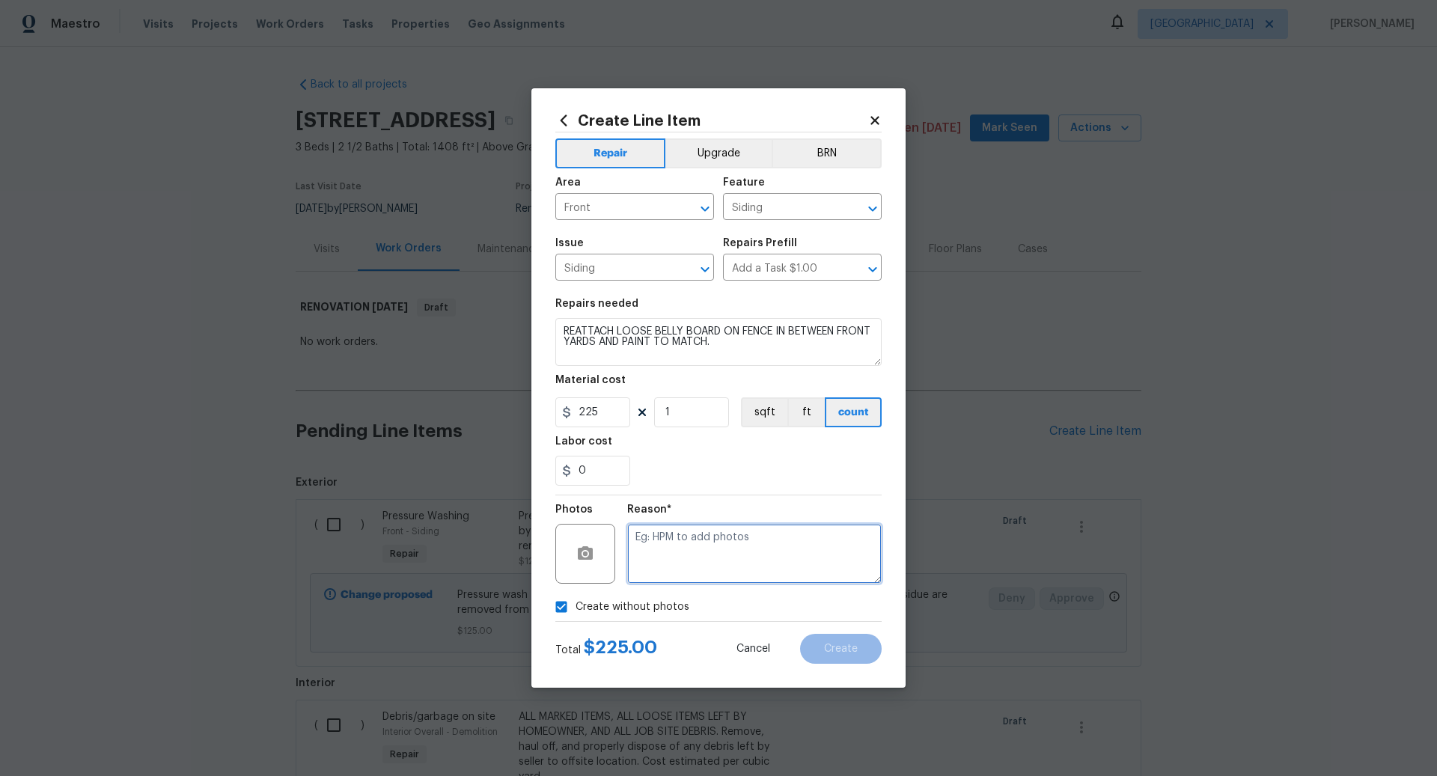
click at [683, 554] on textarea at bounding box center [754, 554] width 255 height 60
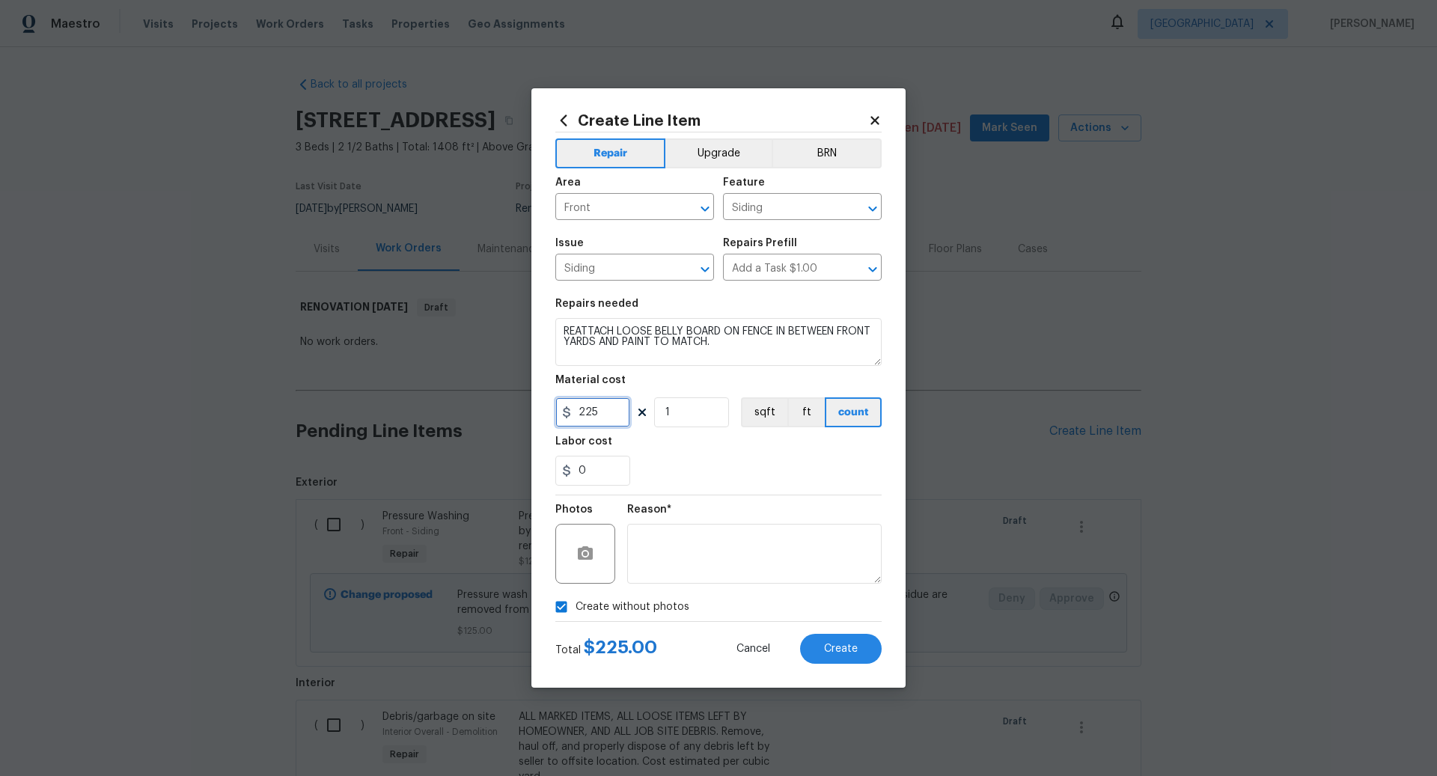
click at [611, 413] on input "225" at bounding box center [593, 413] width 75 height 30
type input "175"
click at [671, 555] on textarea at bounding box center [754, 554] width 255 height 60
click at [845, 651] on span "Create" at bounding box center [841, 649] width 34 height 11
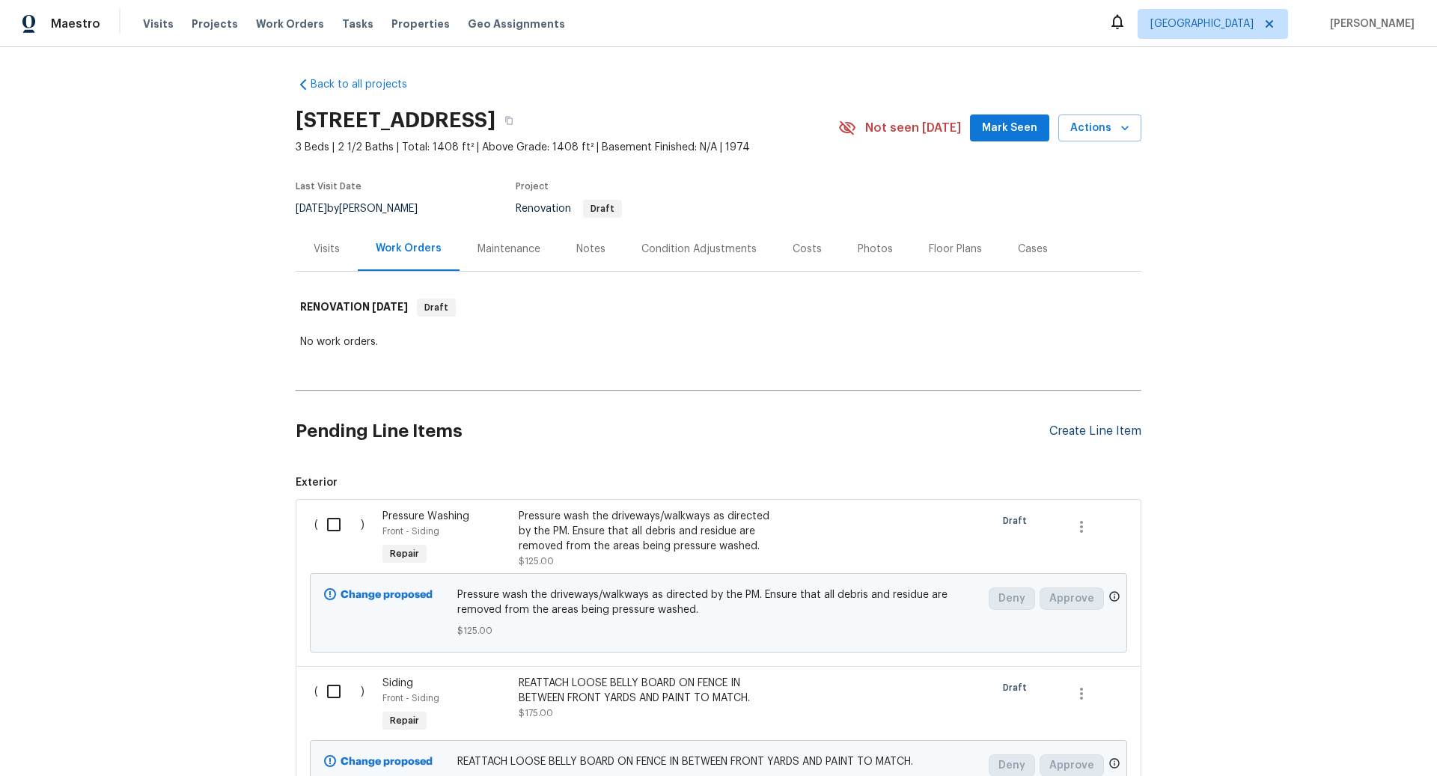
click at [1069, 428] on div "Create Line Item" at bounding box center [1096, 432] width 92 height 14
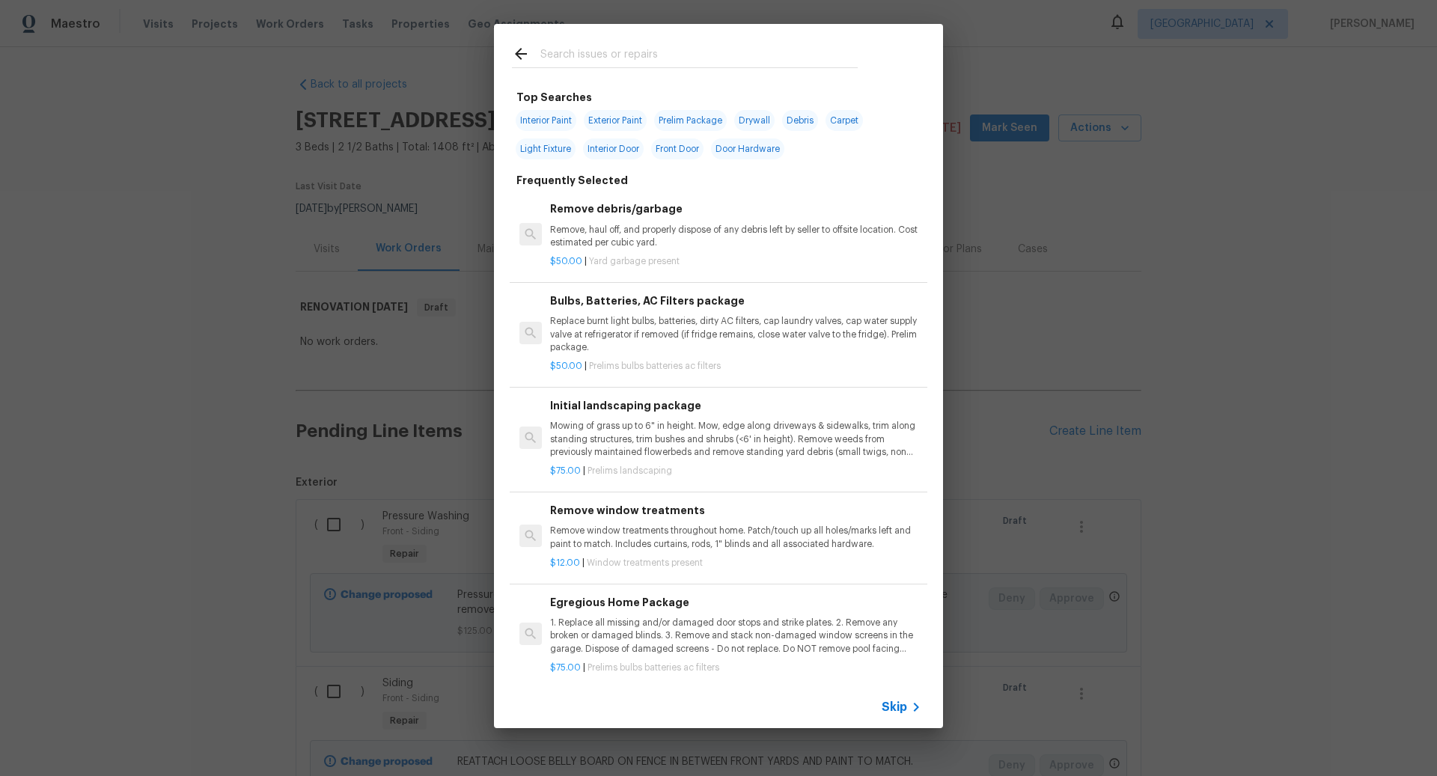
click at [899, 708] on span "Skip" at bounding box center [894, 707] width 25 height 15
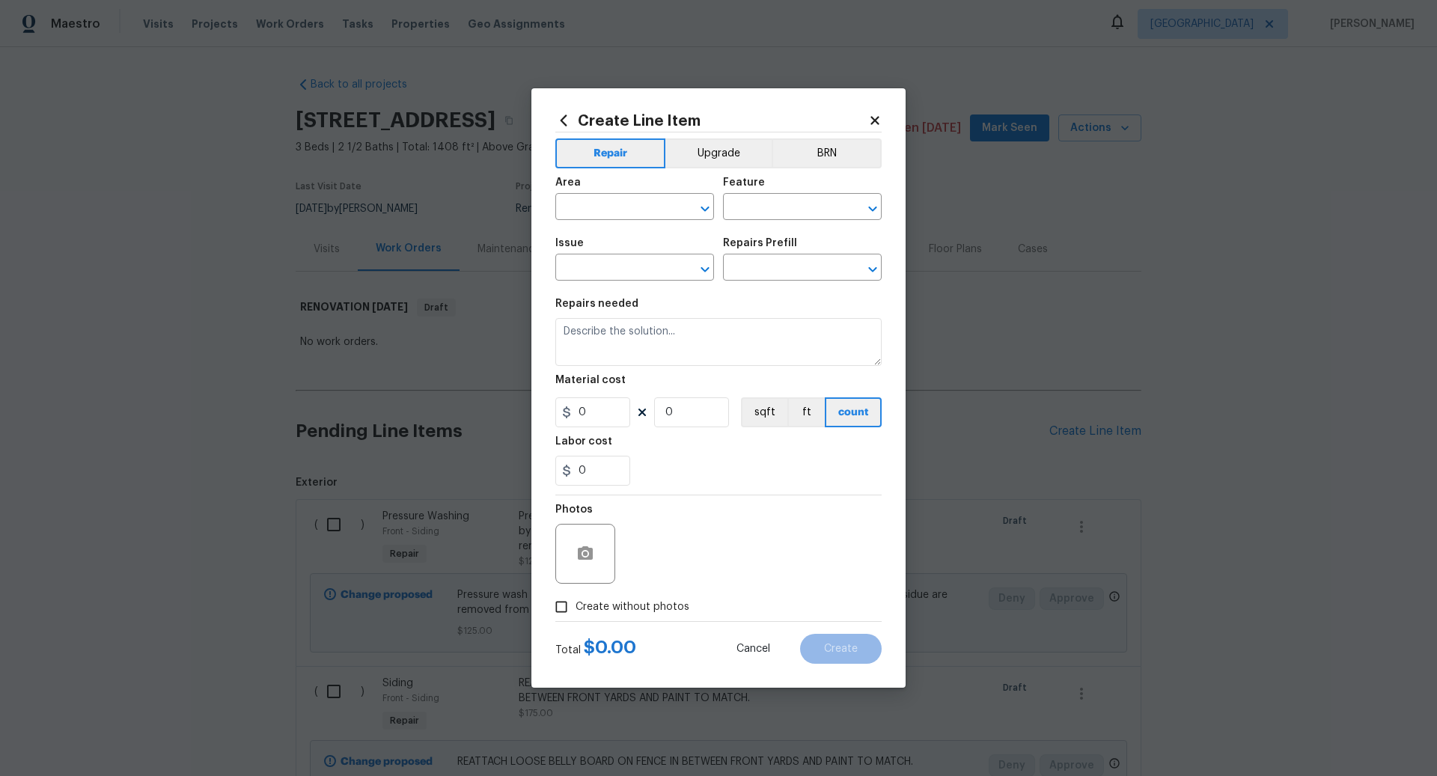
click at [876, 115] on icon at bounding box center [874, 120] width 13 height 13
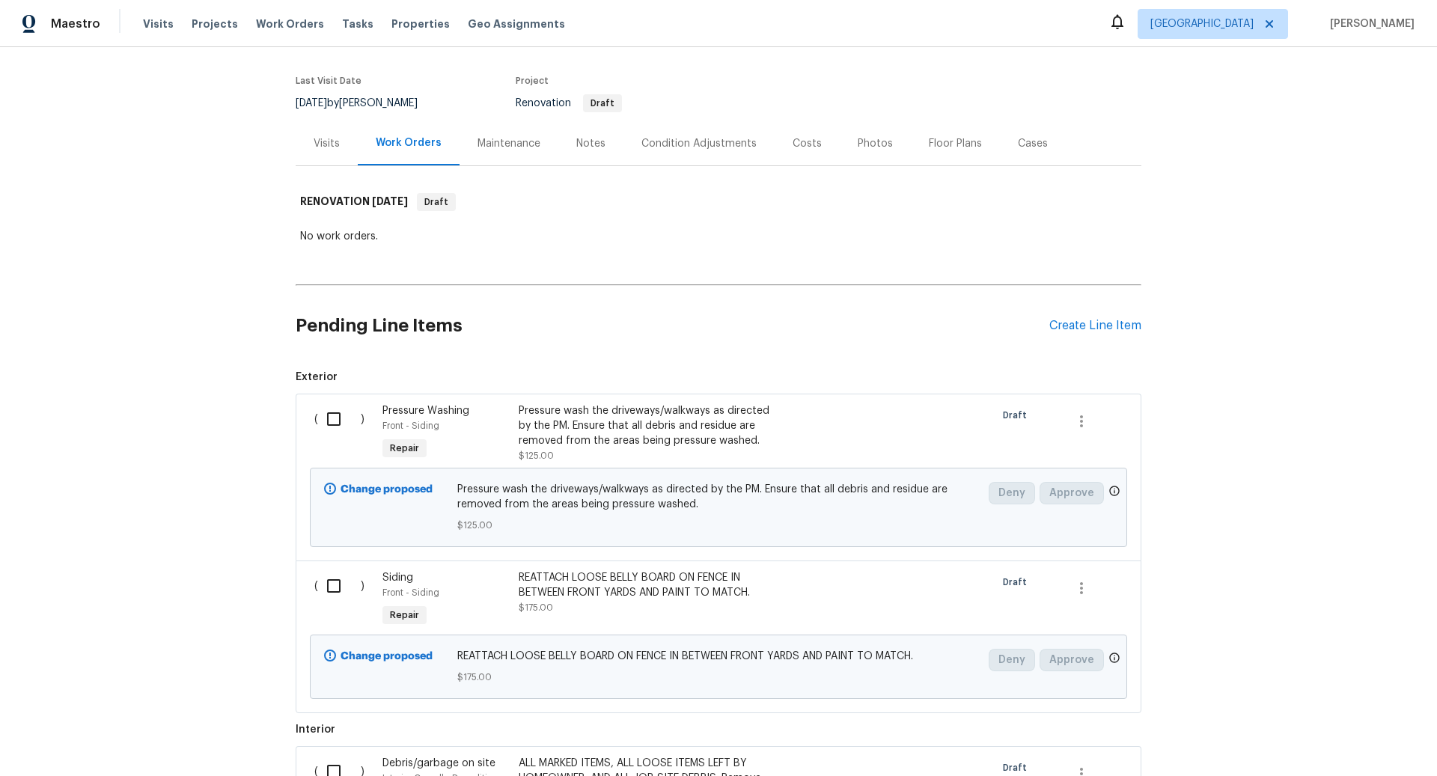
scroll to position [28, 0]
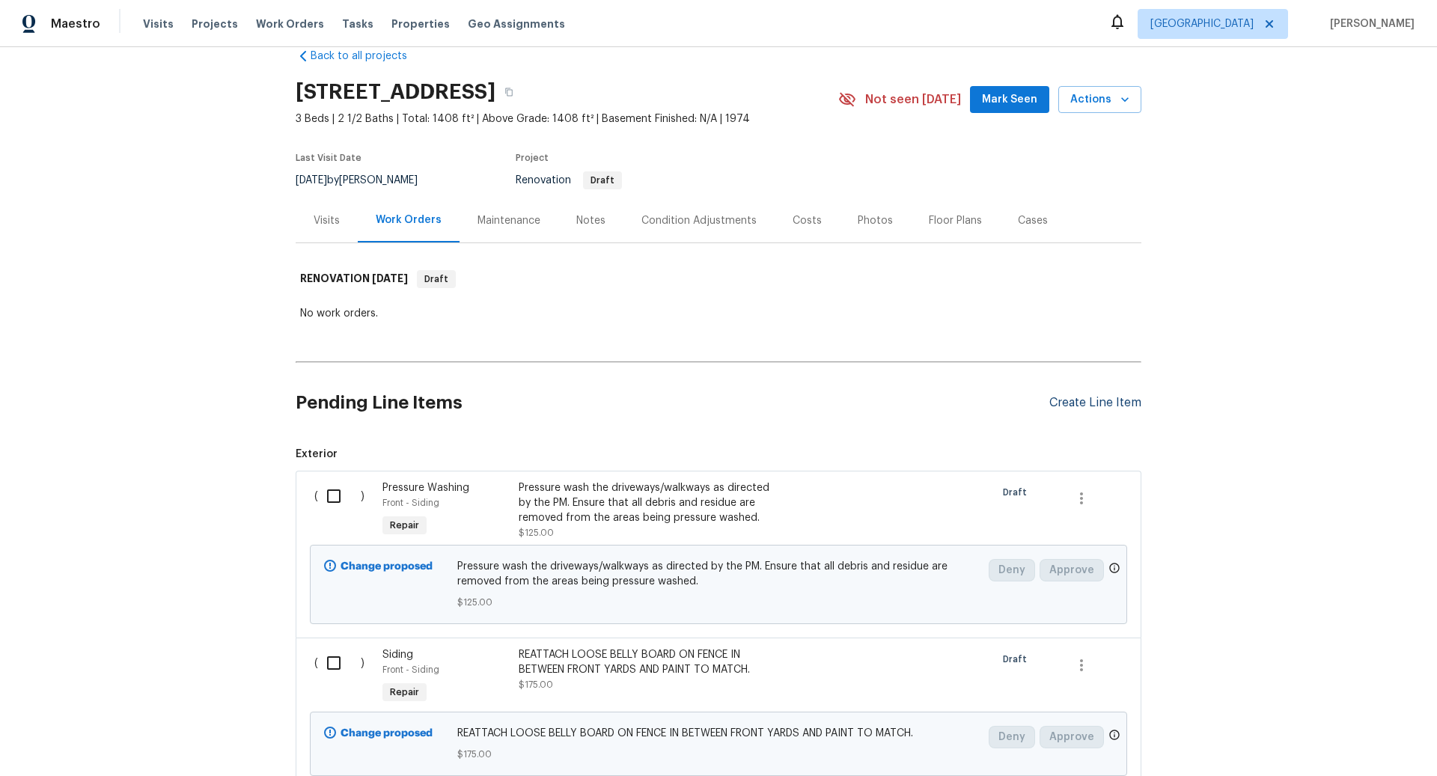
click at [1073, 402] on div "Create Line Item" at bounding box center [1096, 403] width 92 height 14
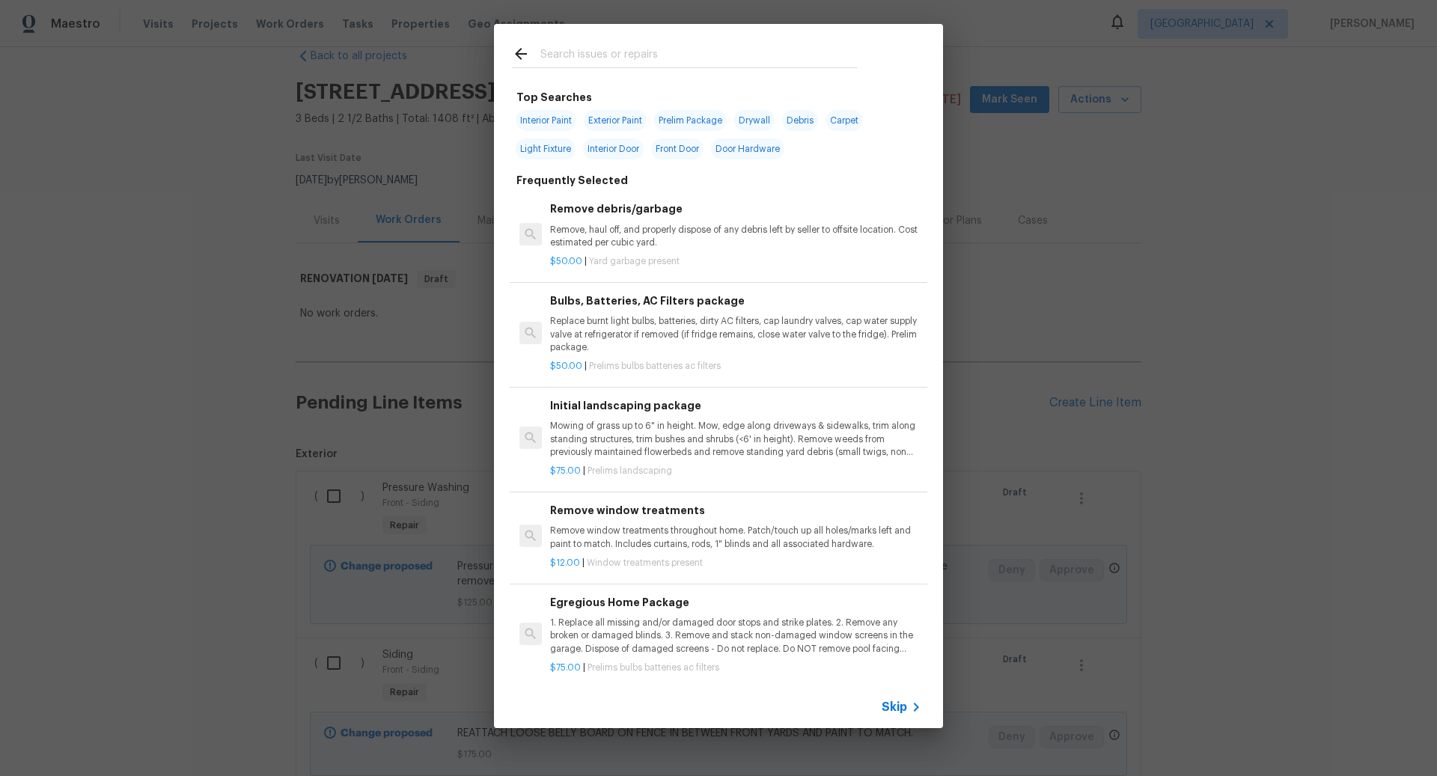
click at [896, 709] on span "Skip" at bounding box center [894, 707] width 25 height 15
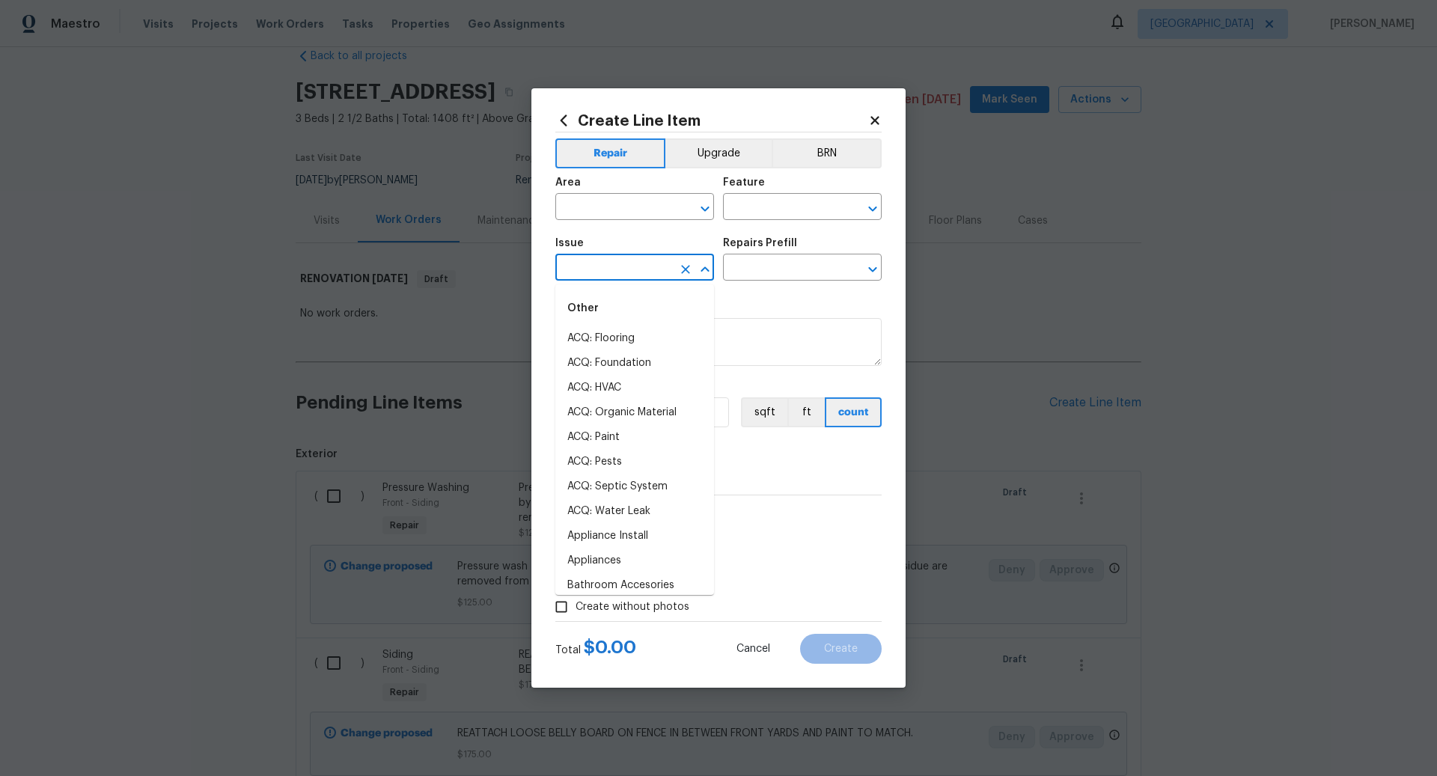
click at [586, 264] on input "text" at bounding box center [614, 269] width 117 height 23
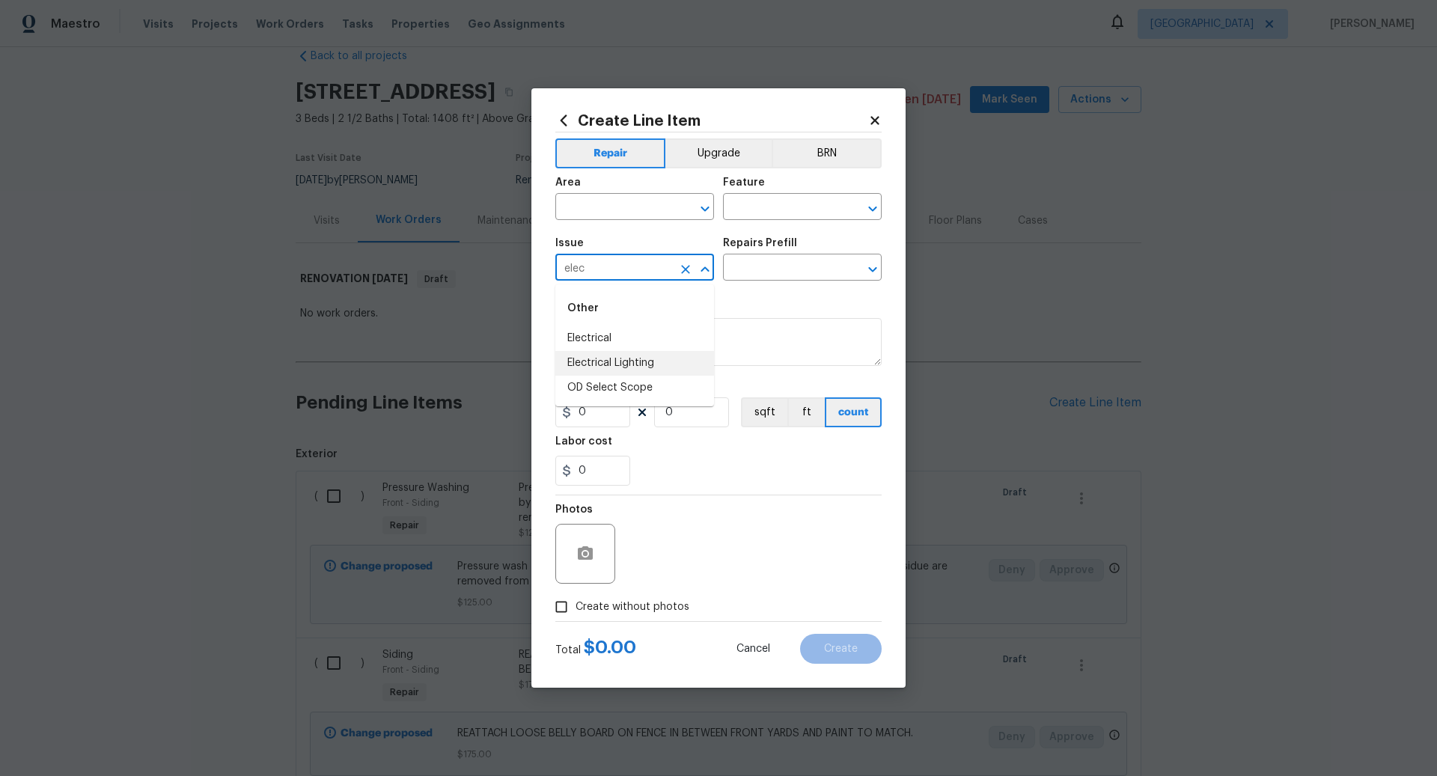
click at [617, 356] on li "Electrical Lighting" at bounding box center [635, 363] width 159 height 25
click at [787, 270] on input "text" at bounding box center [781, 269] width 117 height 23
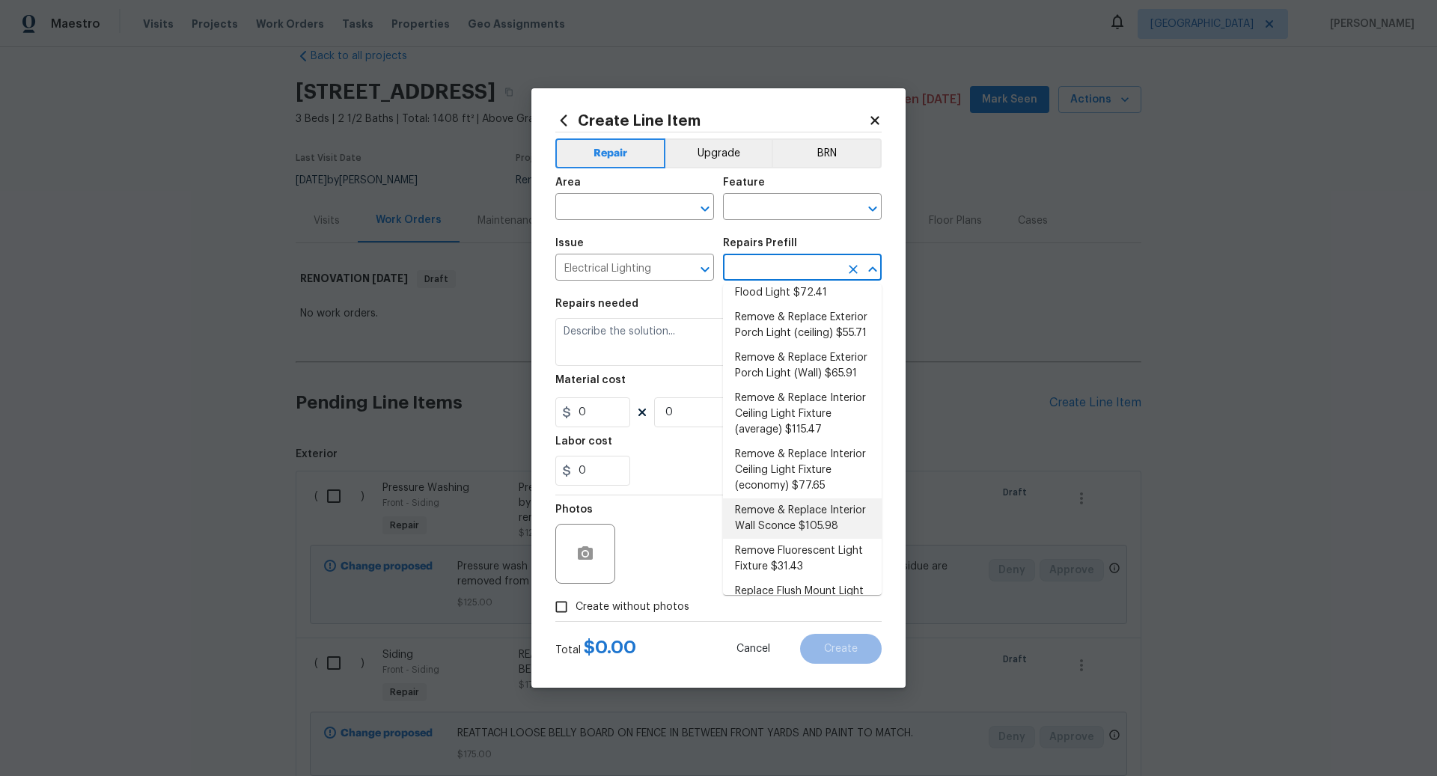
scroll to position [336, 0]
click at [666, 273] on input "Electrical Lighting" at bounding box center [614, 269] width 117 height 23
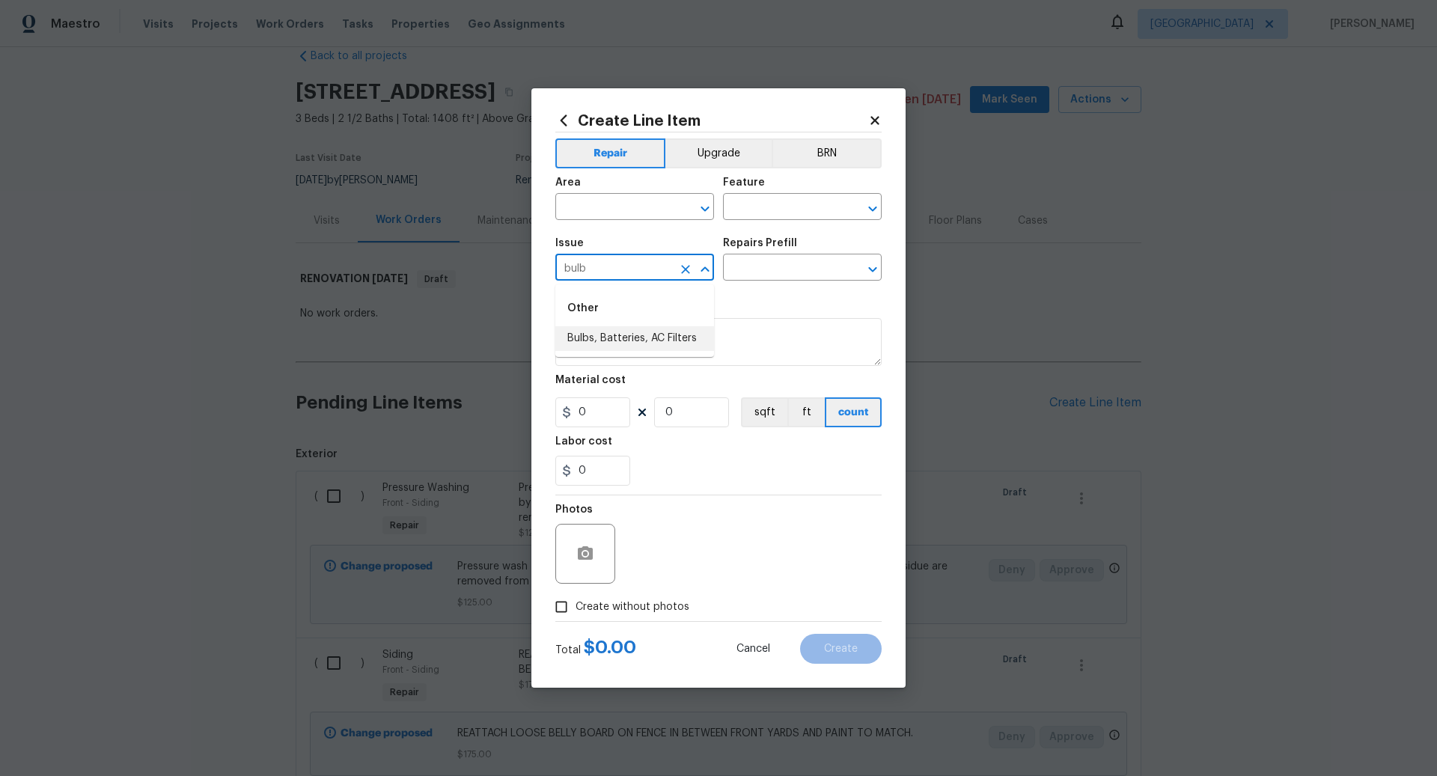
click at [685, 337] on li "Bulbs, Batteries, AC Filters" at bounding box center [635, 338] width 159 height 25
type input "Bulbs, Batteries, AC Filters"
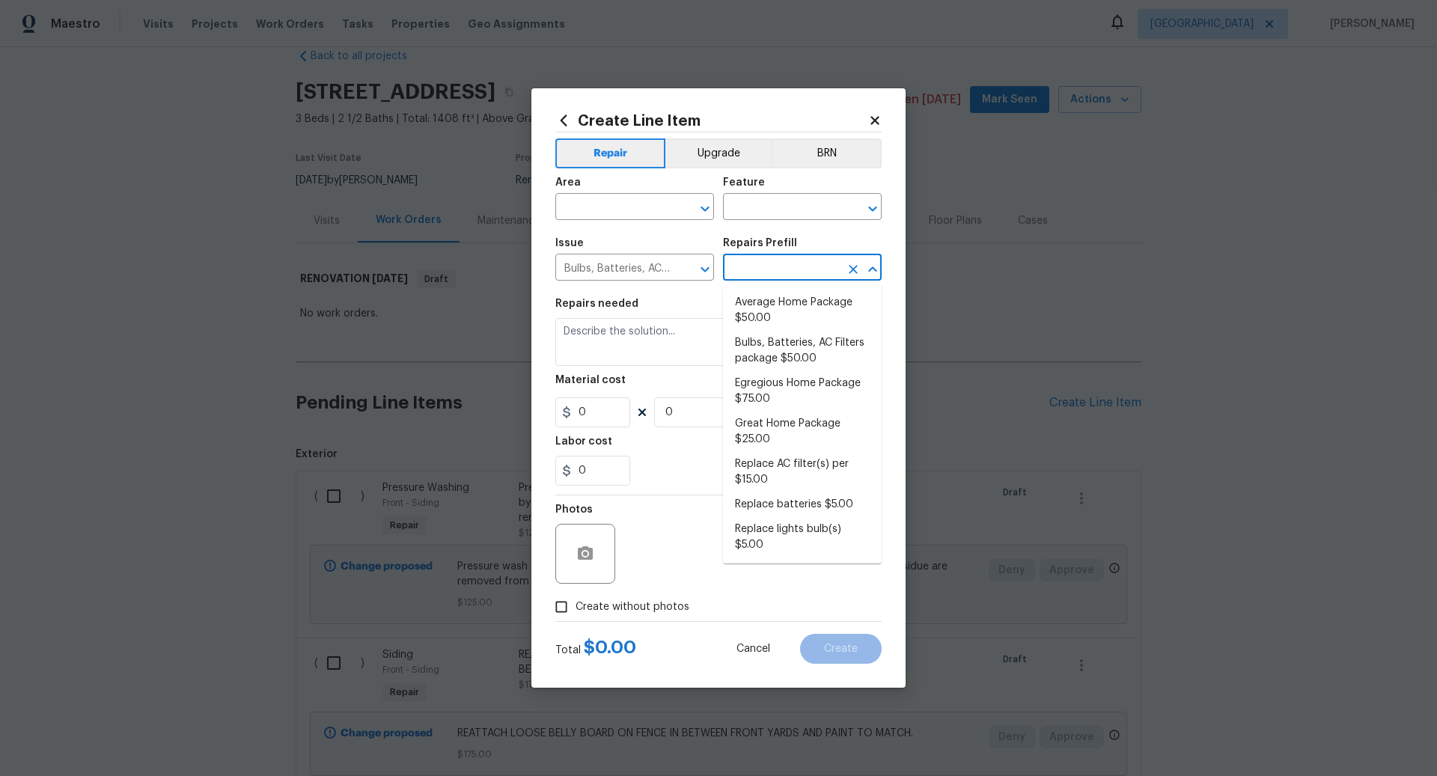
click at [795, 264] on input "text" at bounding box center [781, 269] width 117 height 23
click at [781, 392] on li "Egregious Home Package $75.00" at bounding box center [802, 391] width 159 height 40
type input "Home Readiness Packages"
type input "Egregious Home Package $75.00"
type textarea "1. Replace all missing and/or damaged door stops and strike plates. 2. Remove a…"
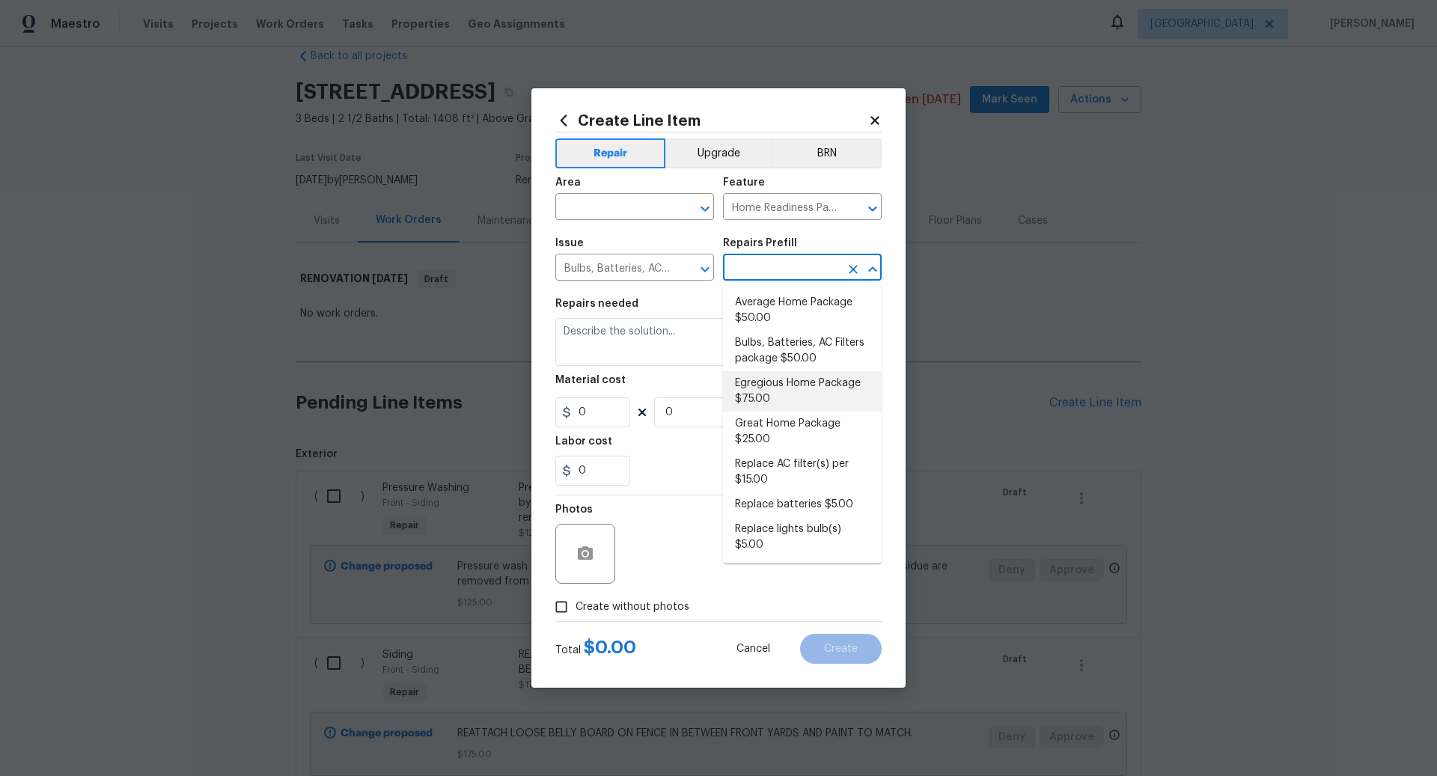
type input "75"
type input "1"
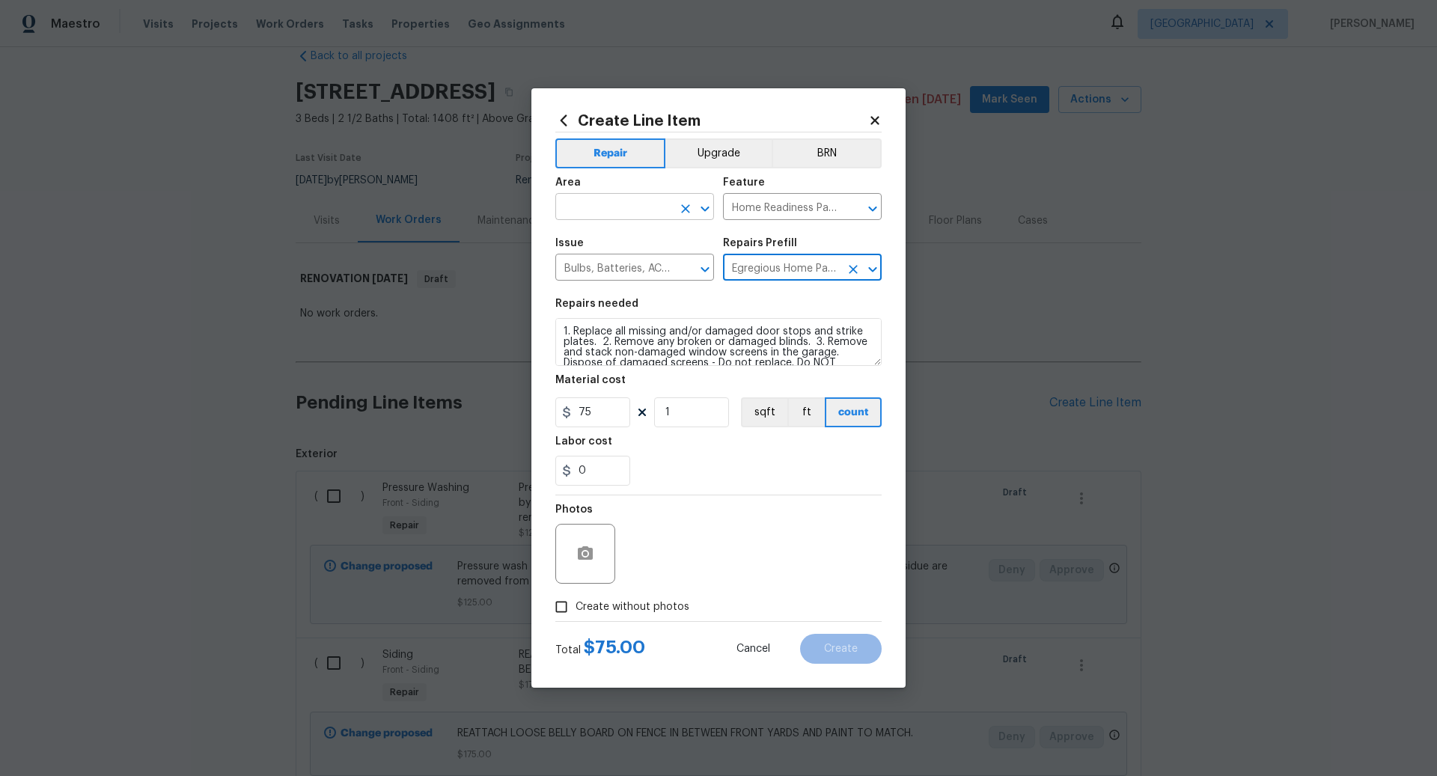
click at [621, 210] on input "text" at bounding box center [614, 208] width 117 height 23
click at [629, 264] on li "Interior Overall" at bounding box center [635, 267] width 159 height 25
type input "Interior Overall"
click at [562, 602] on input "Create without photos" at bounding box center [561, 607] width 28 height 28
checkbox input "true"
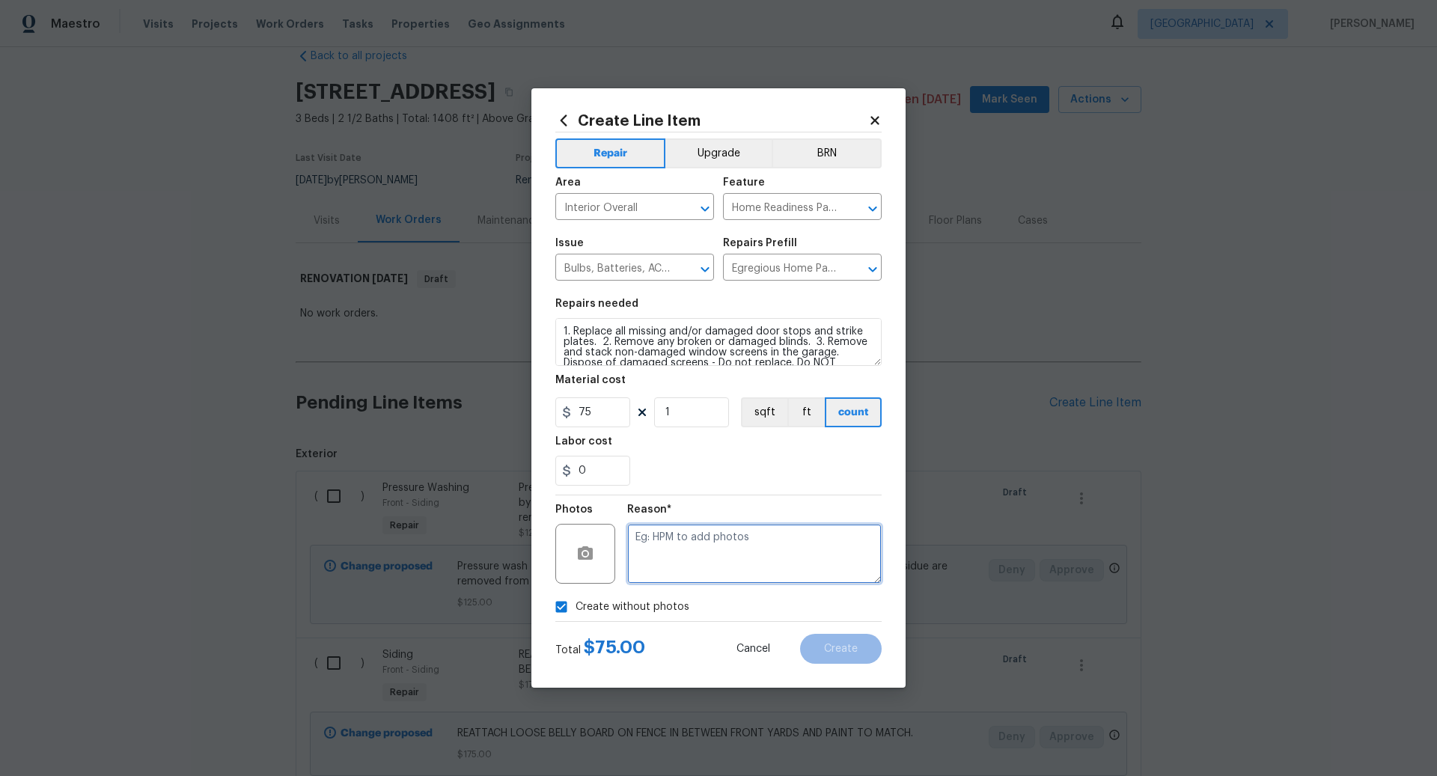
click at [695, 532] on textarea at bounding box center [754, 554] width 255 height 60
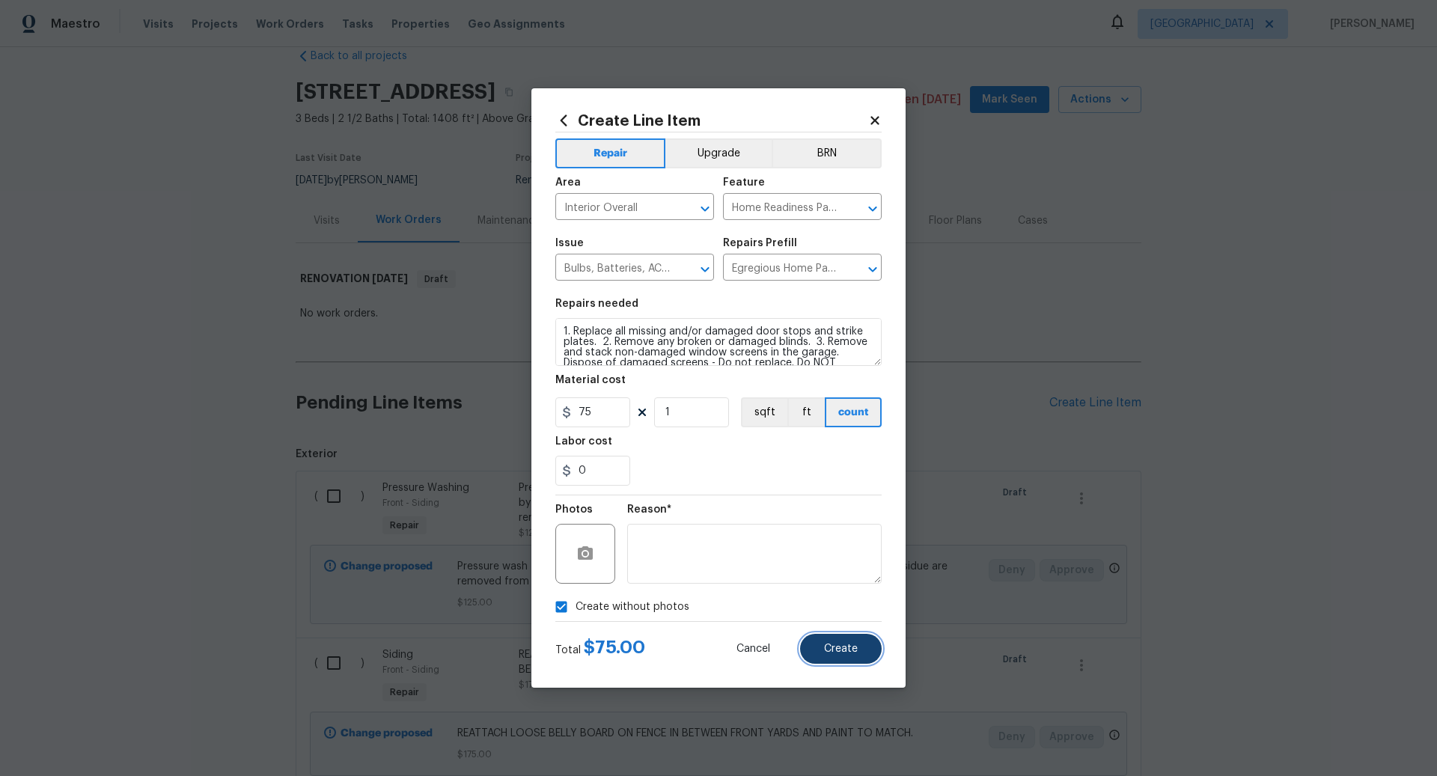
click at [847, 645] on span "Create" at bounding box center [841, 649] width 34 height 11
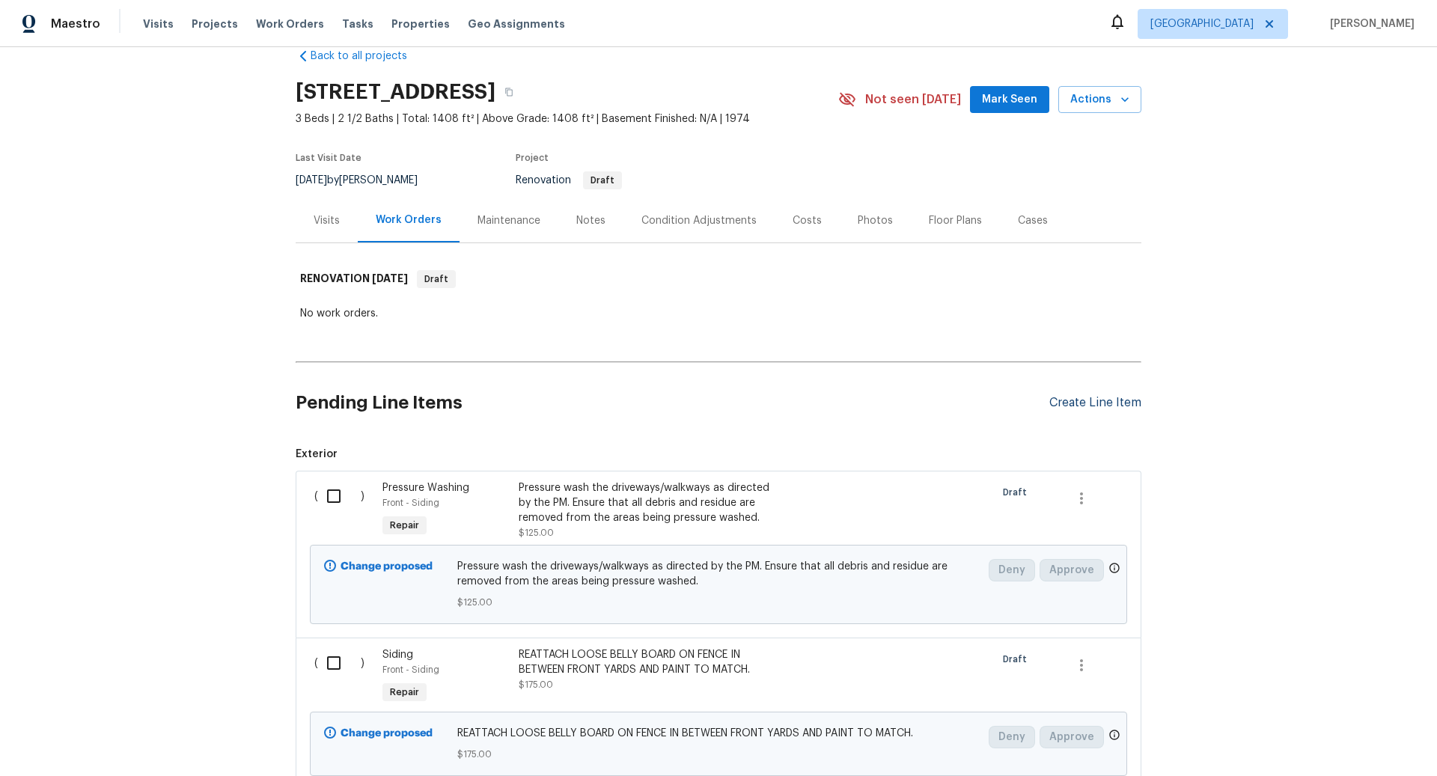
click at [1077, 401] on div "Create Line Item" at bounding box center [1096, 403] width 92 height 14
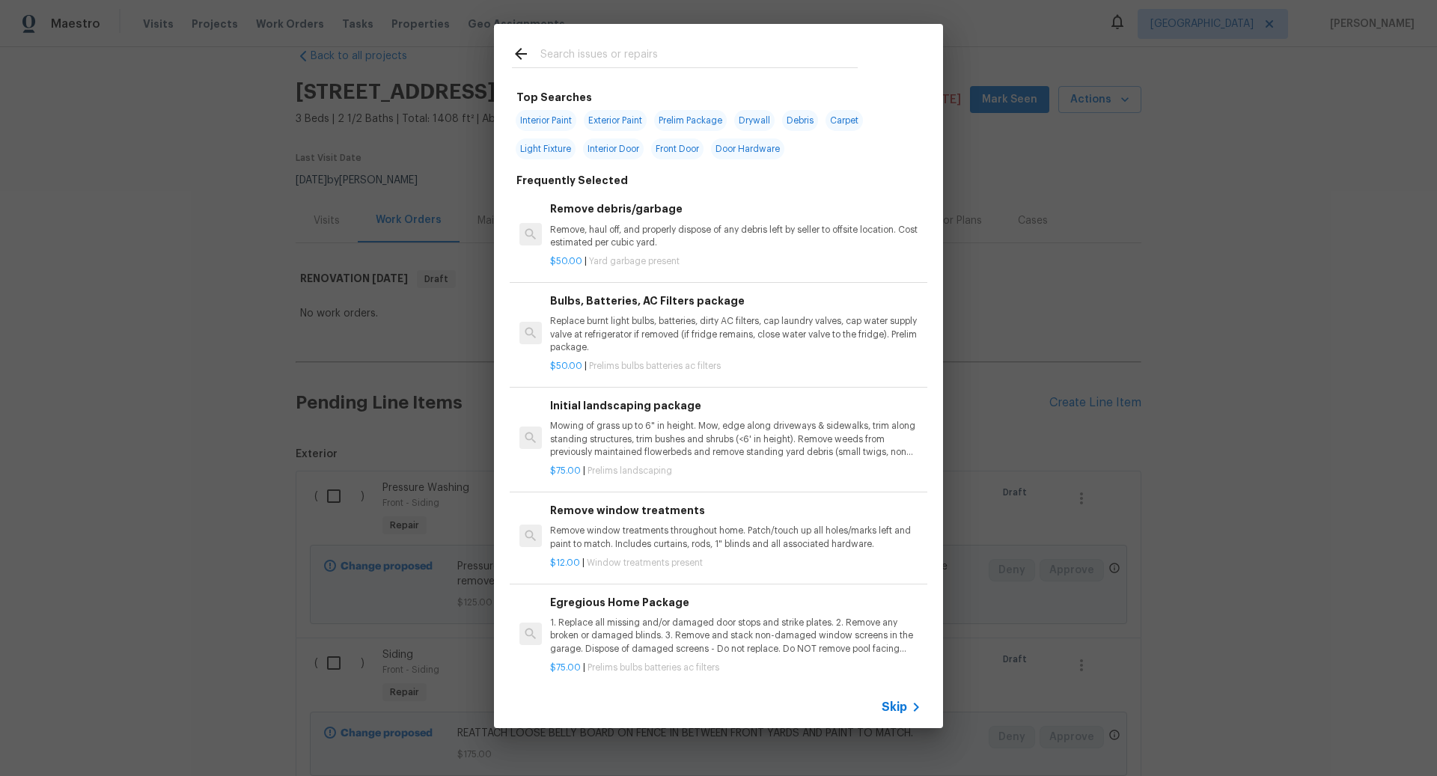
click at [901, 702] on span "Skip" at bounding box center [894, 707] width 25 height 15
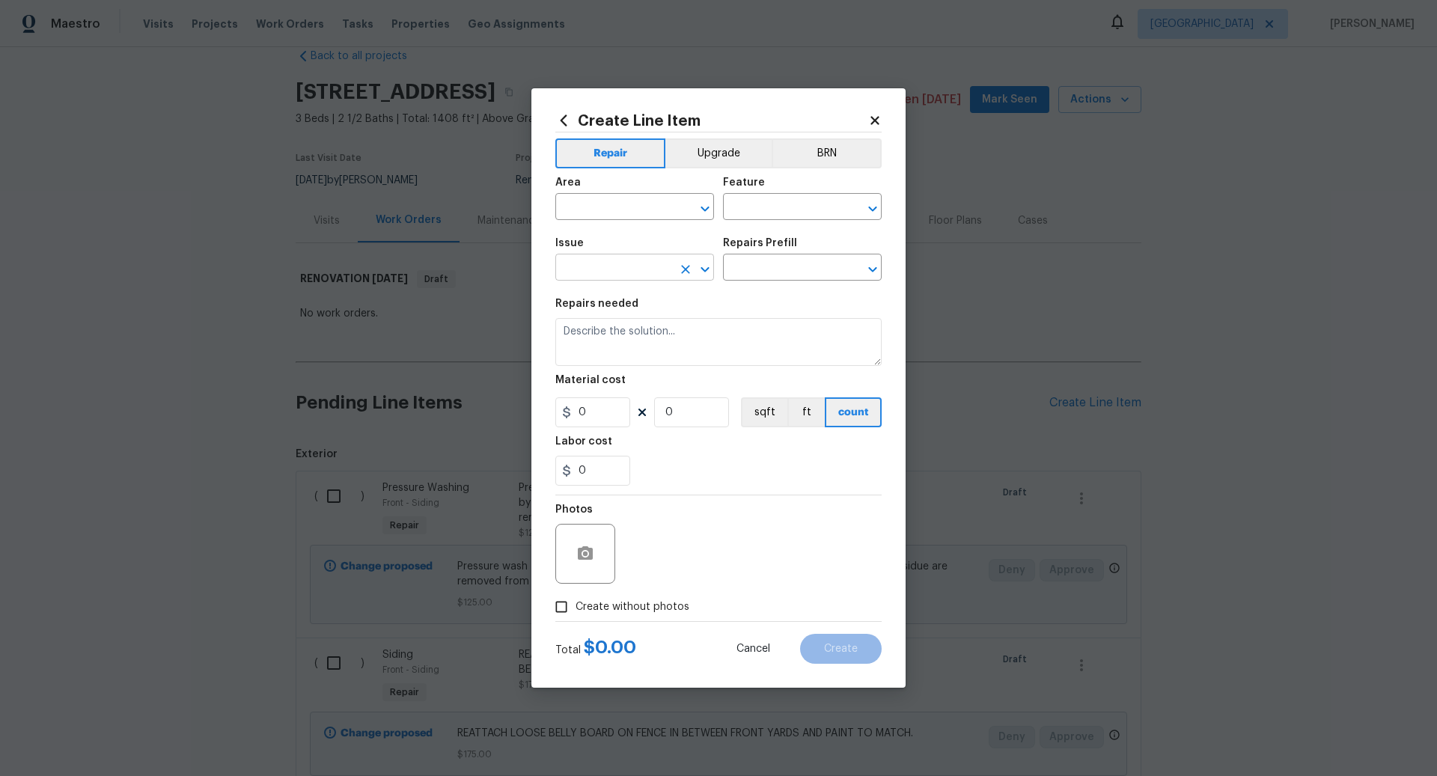
click at [612, 267] on input "text" at bounding box center [614, 269] width 117 height 23
click at [633, 359] on li "General Plumbing" at bounding box center [635, 363] width 159 height 25
type input "General Plumbing"
click at [666, 269] on input "General Plumbing" at bounding box center [614, 269] width 117 height 23
click at [686, 269] on icon "Clear" at bounding box center [685, 269] width 9 height 9
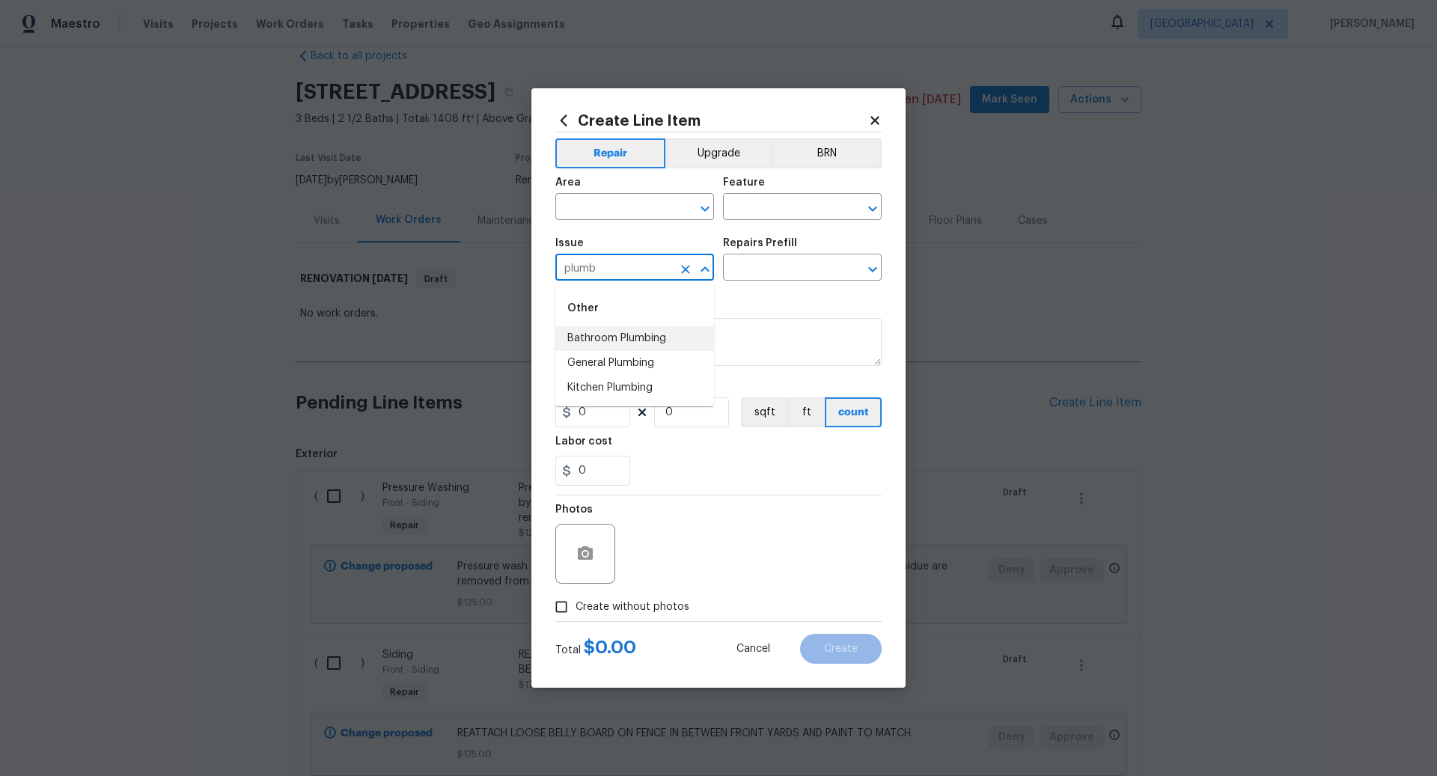
click at [626, 336] on li "Bathroom Plumbing" at bounding box center [635, 338] width 159 height 25
type input "Bathroom Plumbing"
click at [759, 269] on input "text" at bounding box center [781, 269] width 117 height 23
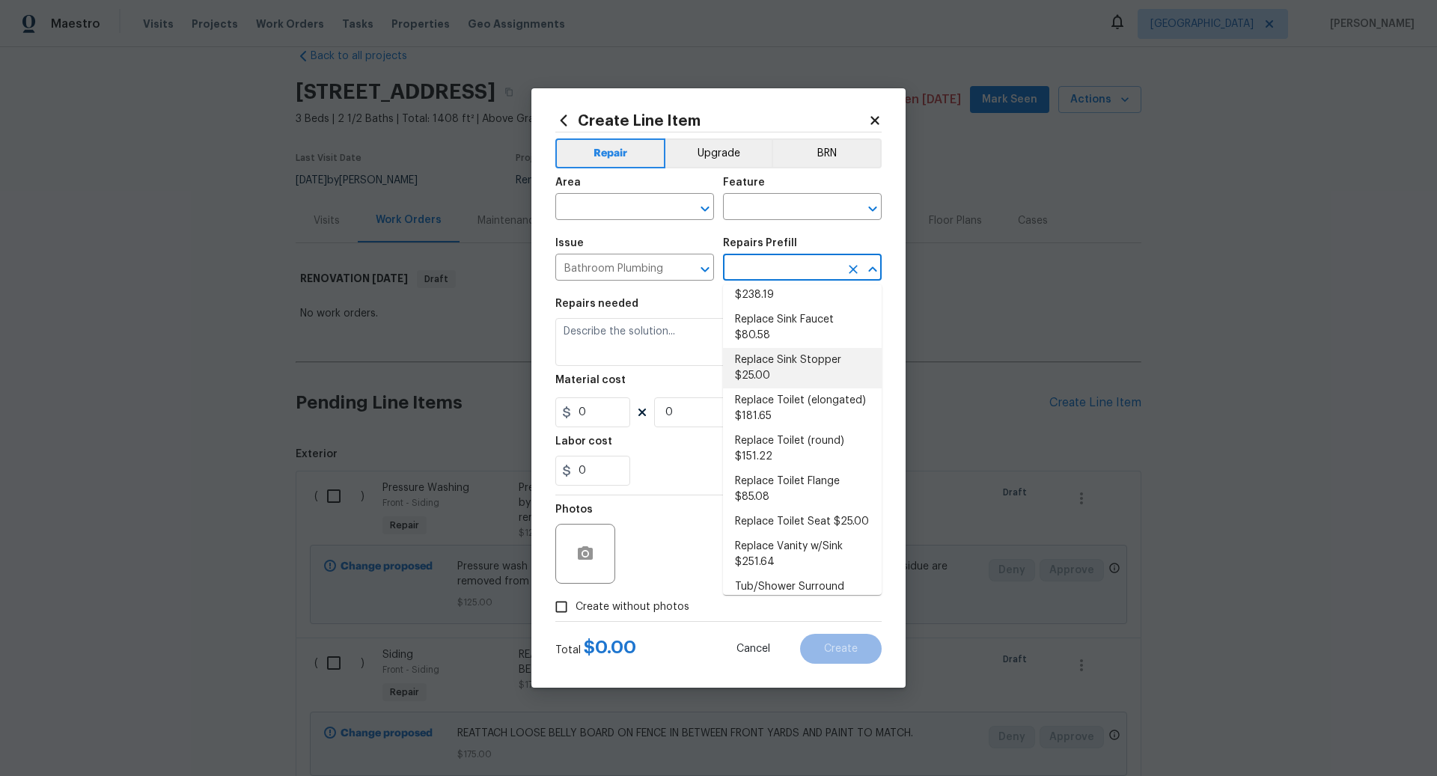
scroll to position [755, 0]
click at [767, 388] on li "Replace Toilet (elongated) $181.65" at bounding box center [802, 406] width 159 height 40
type input "Plumbing"
type input "Replace Toilet (elongated) $181.65"
type textarea "Remove the existing toilet, prep the flange, install a new elongated toilet wit…"
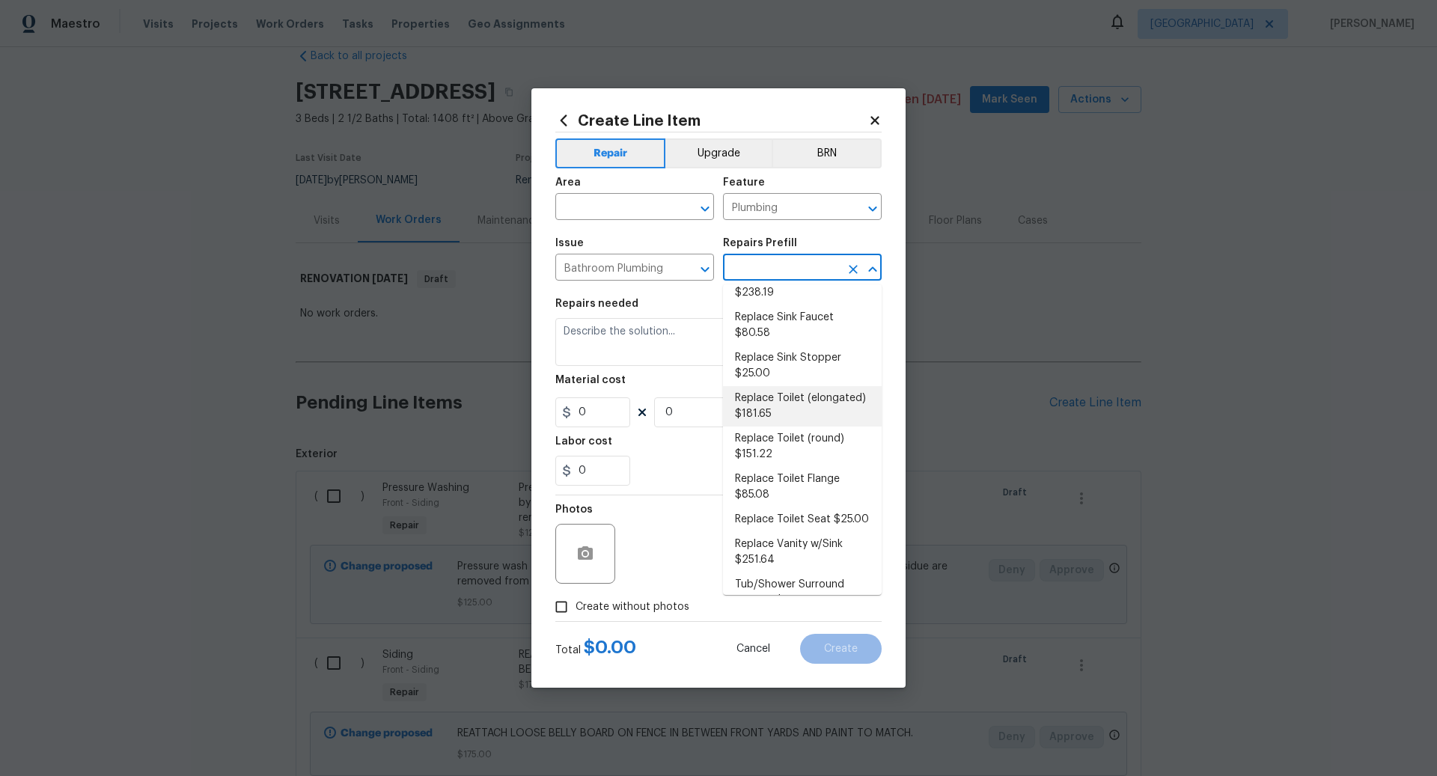
type input "181.65"
type input "1"
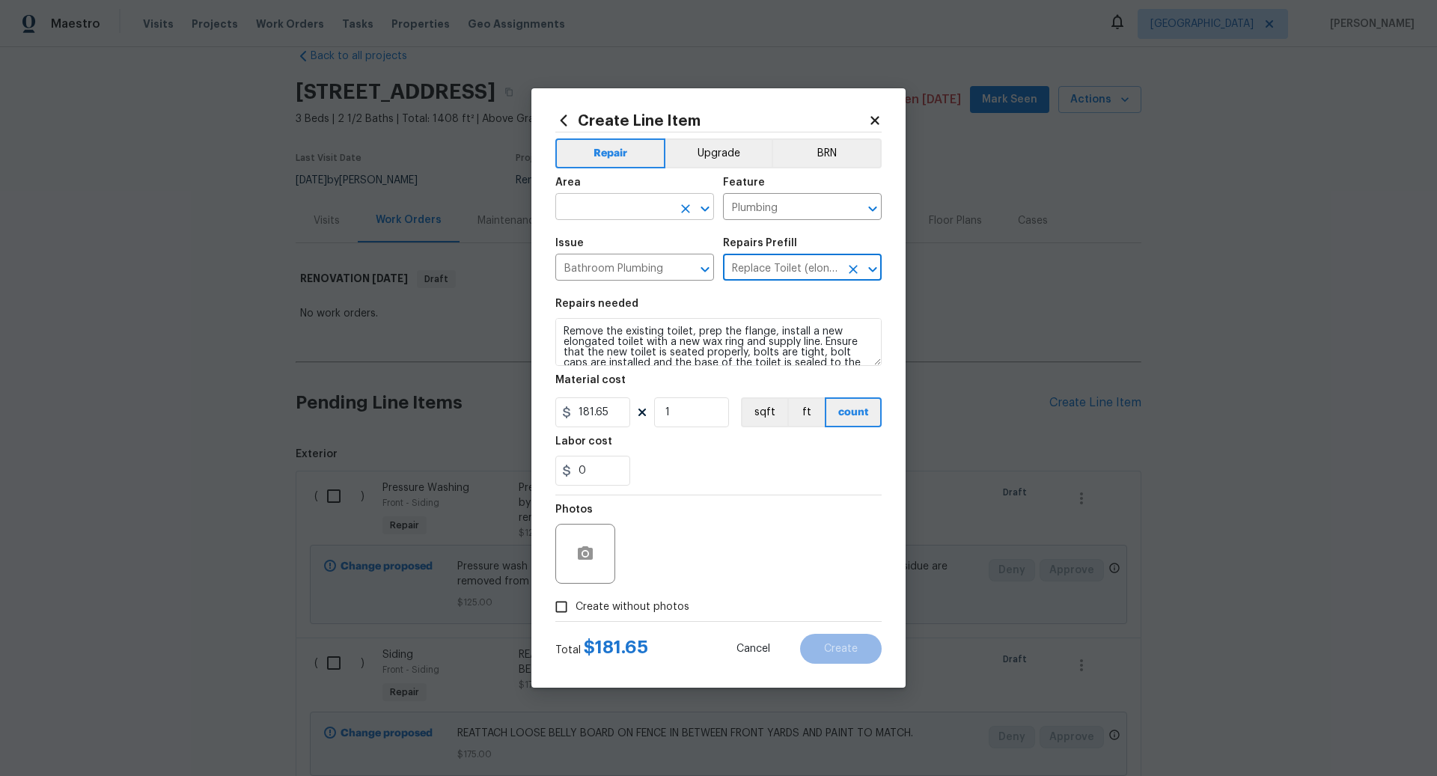
click at [585, 210] on input "text" at bounding box center [614, 208] width 117 height 23
click at [592, 267] on li "Main Bathroom" at bounding box center [635, 267] width 159 height 25
type input "Main Bathroom"
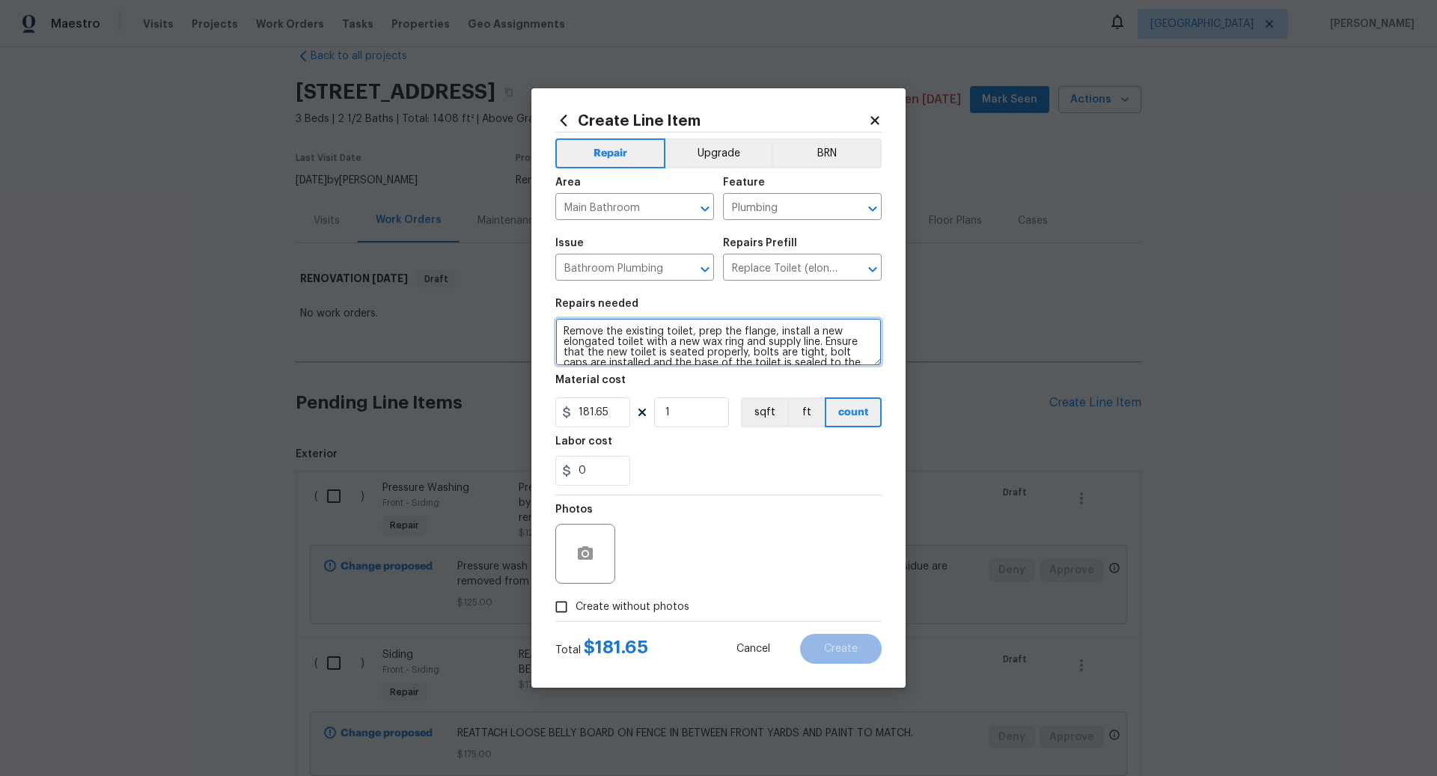
click at [562, 330] on textarea "Remove the existing toilet, prep the flange, install a new elongated toilet wit…" at bounding box center [719, 342] width 326 height 48
type textarea "PRIMARY BATHROOM - Remove the existing toilet, prep the flange, install a new e…"
click at [565, 607] on input "Create without photos" at bounding box center [561, 607] width 28 height 28
checkbox input "true"
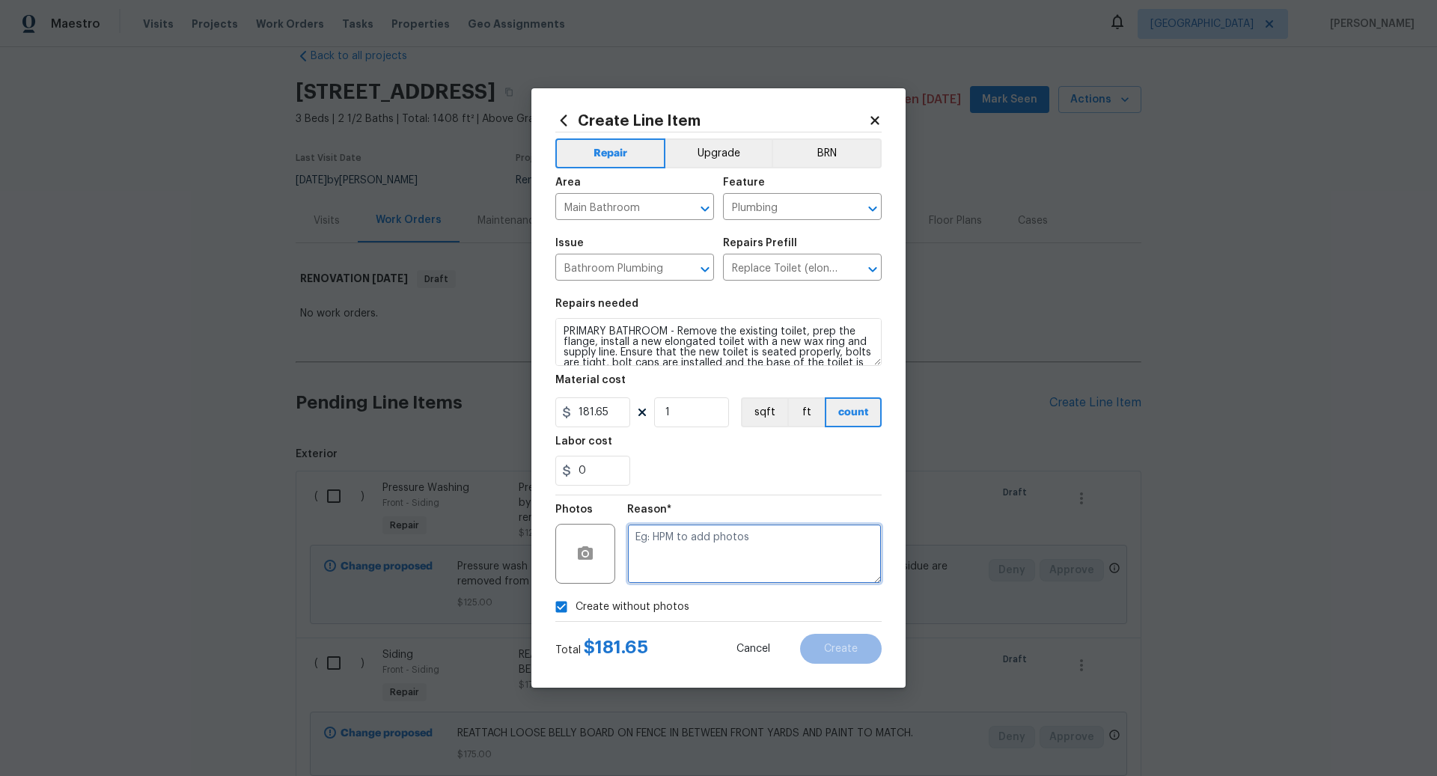
click at [664, 570] on textarea at bounding box center [754, 554] width 255 height 60
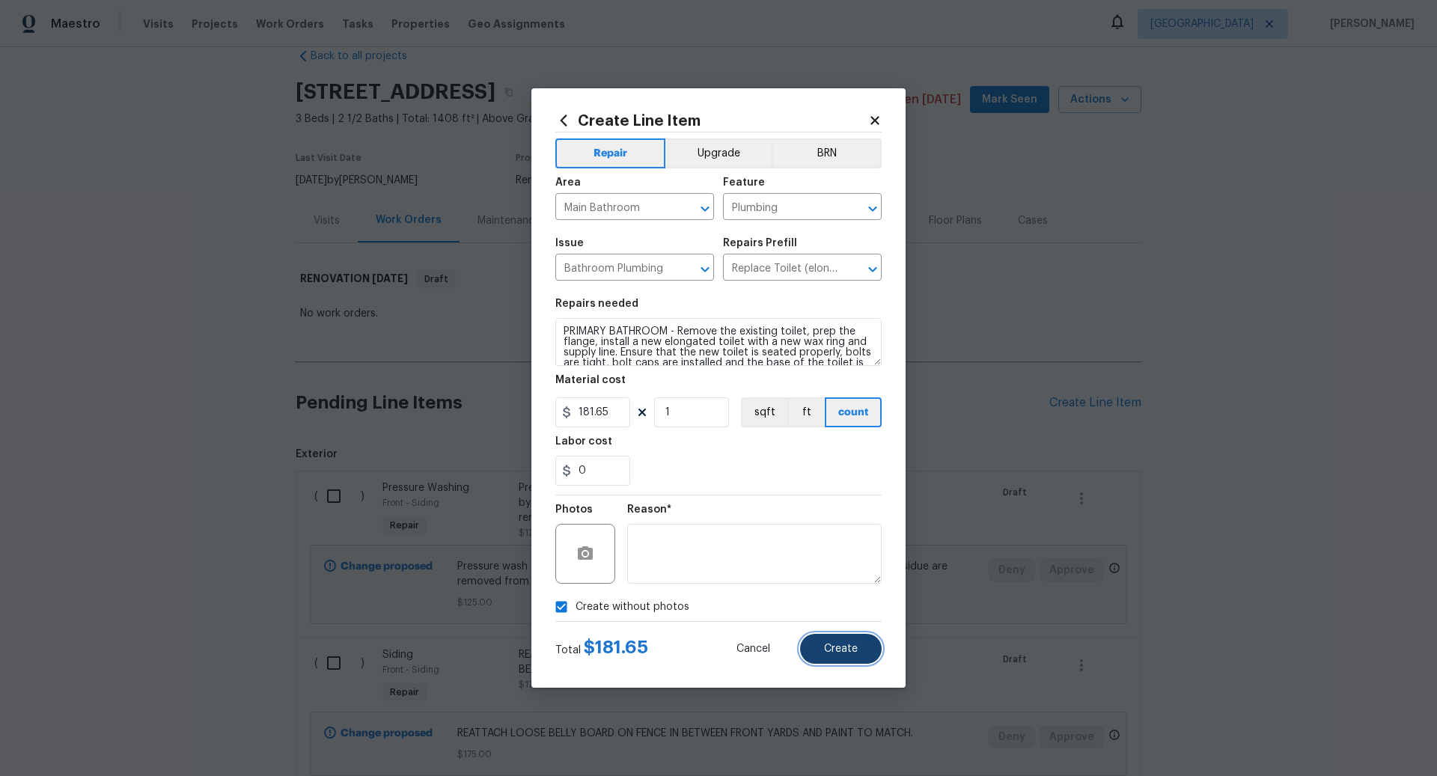
click at [852, 651] on span "Create" at bounding box center [841, 649] width 34 height 11
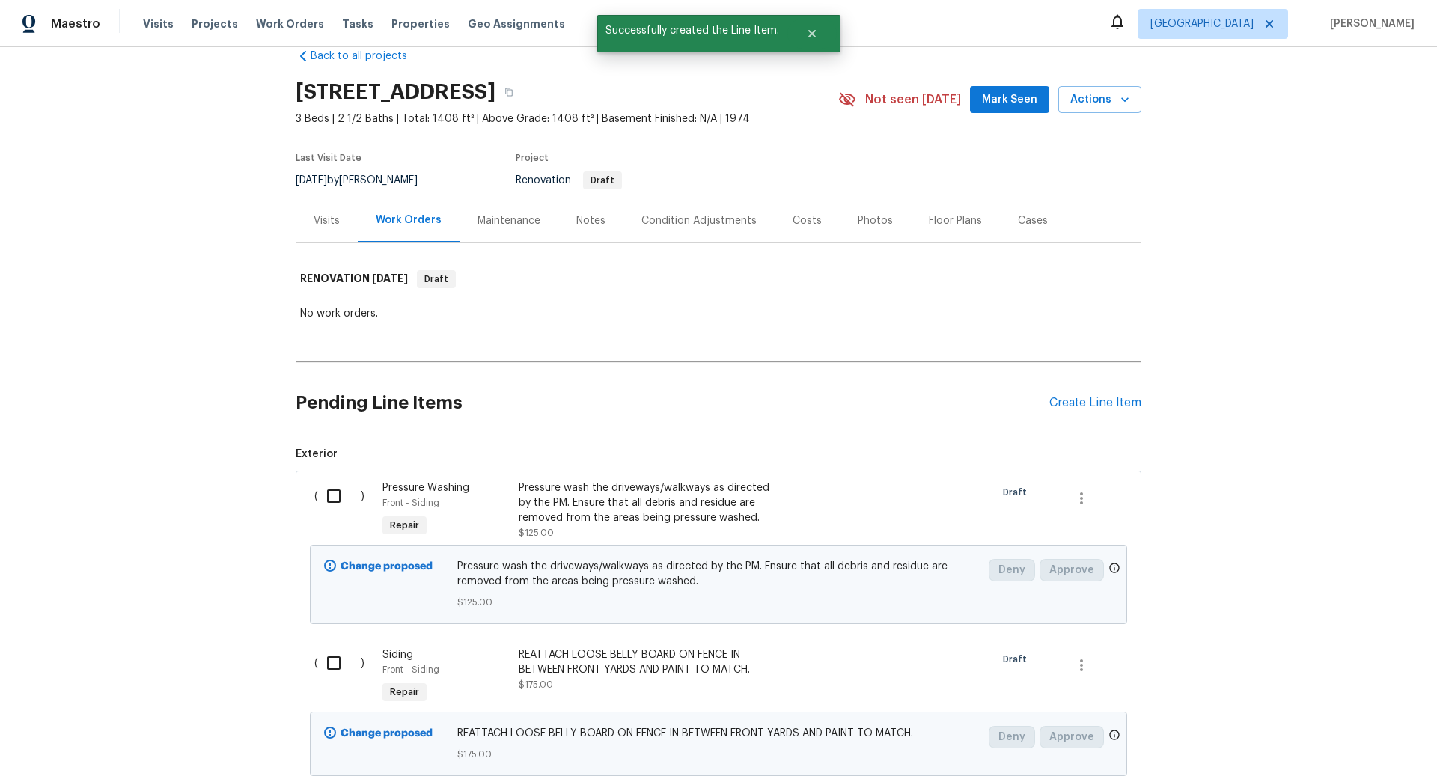
click at [708, 219] on div "Condition Adjustments" at bounding box center [699, 220] width 115 height 15
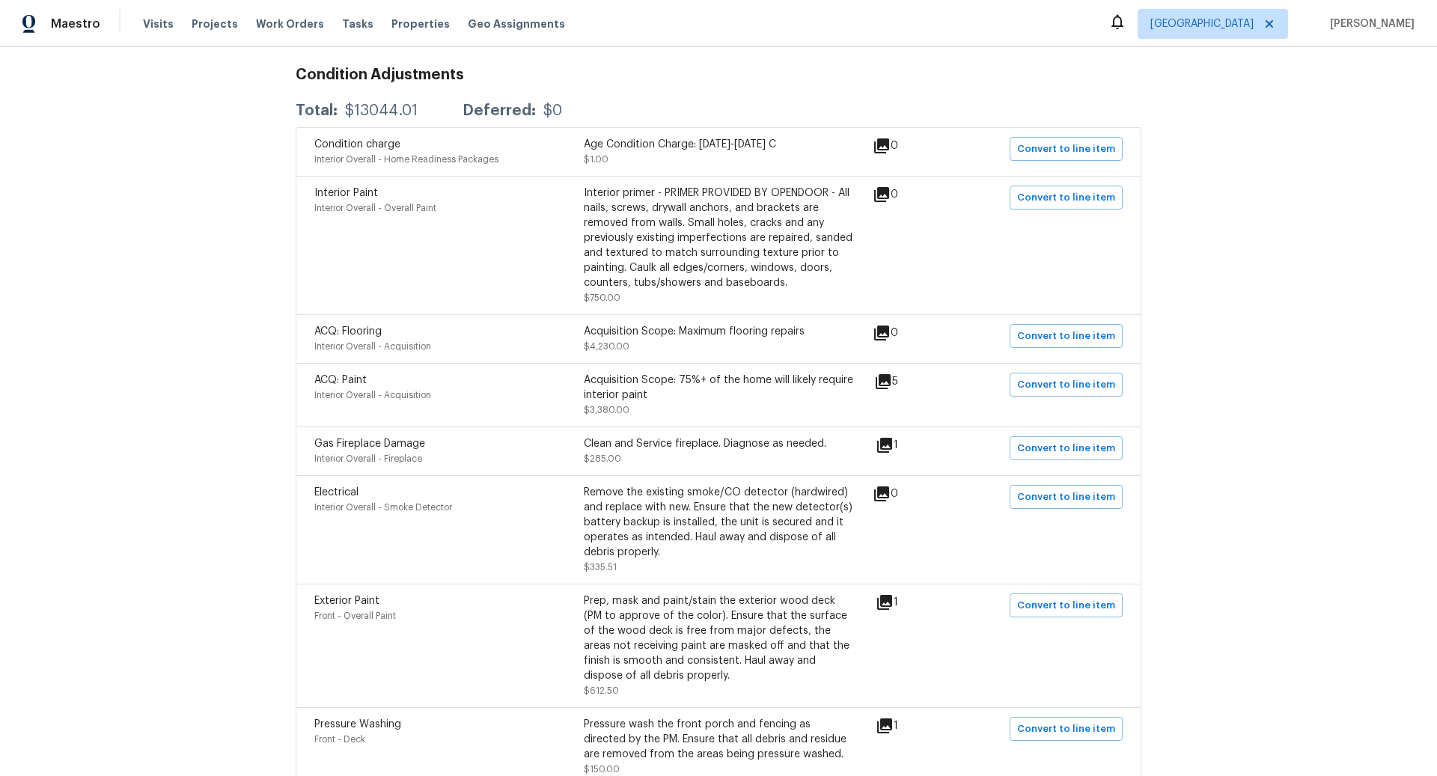
scroll to position [240, 0]
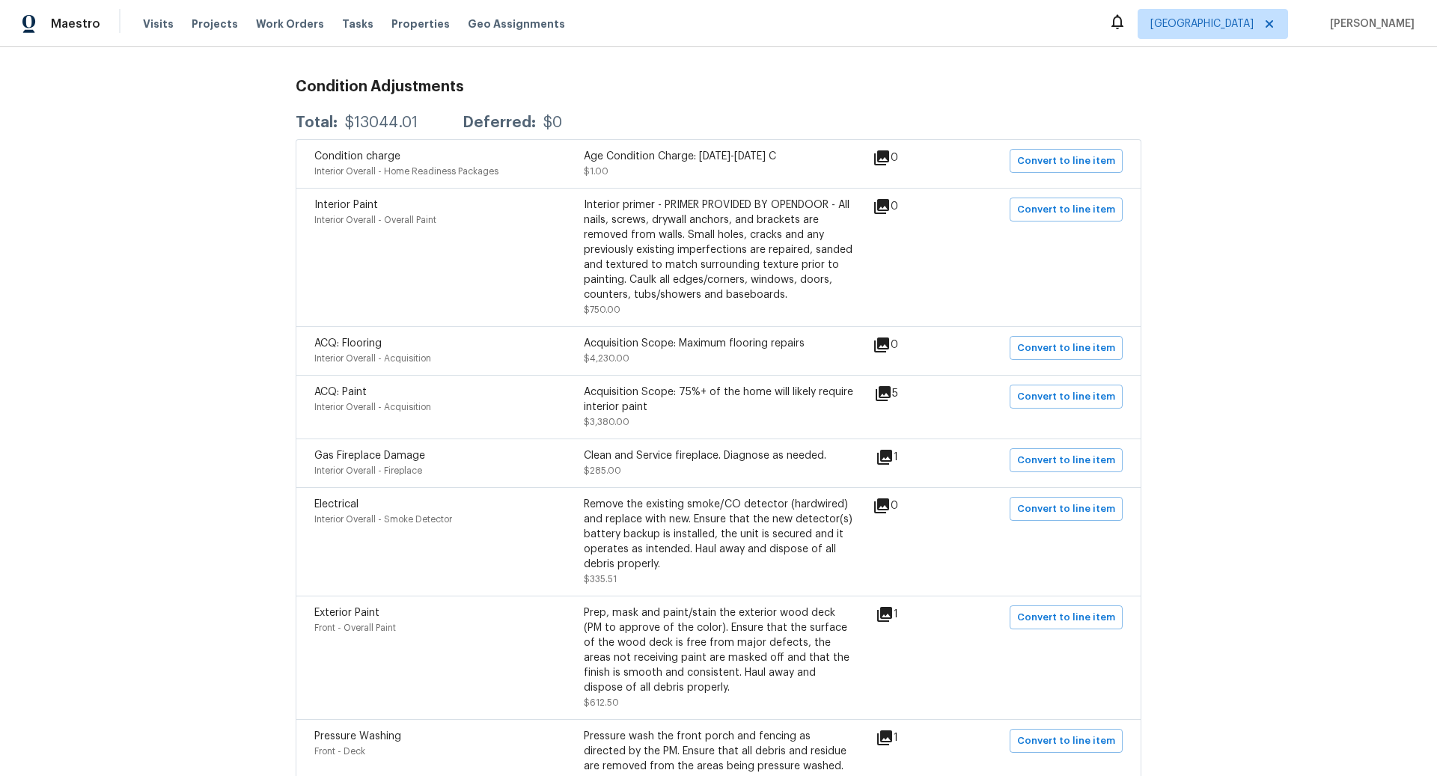
click at [636, 398] on div "Acquisition Scope: 75%+ of the home will likely require interior paint" at bounding box center [719, 400] width 270 height 30
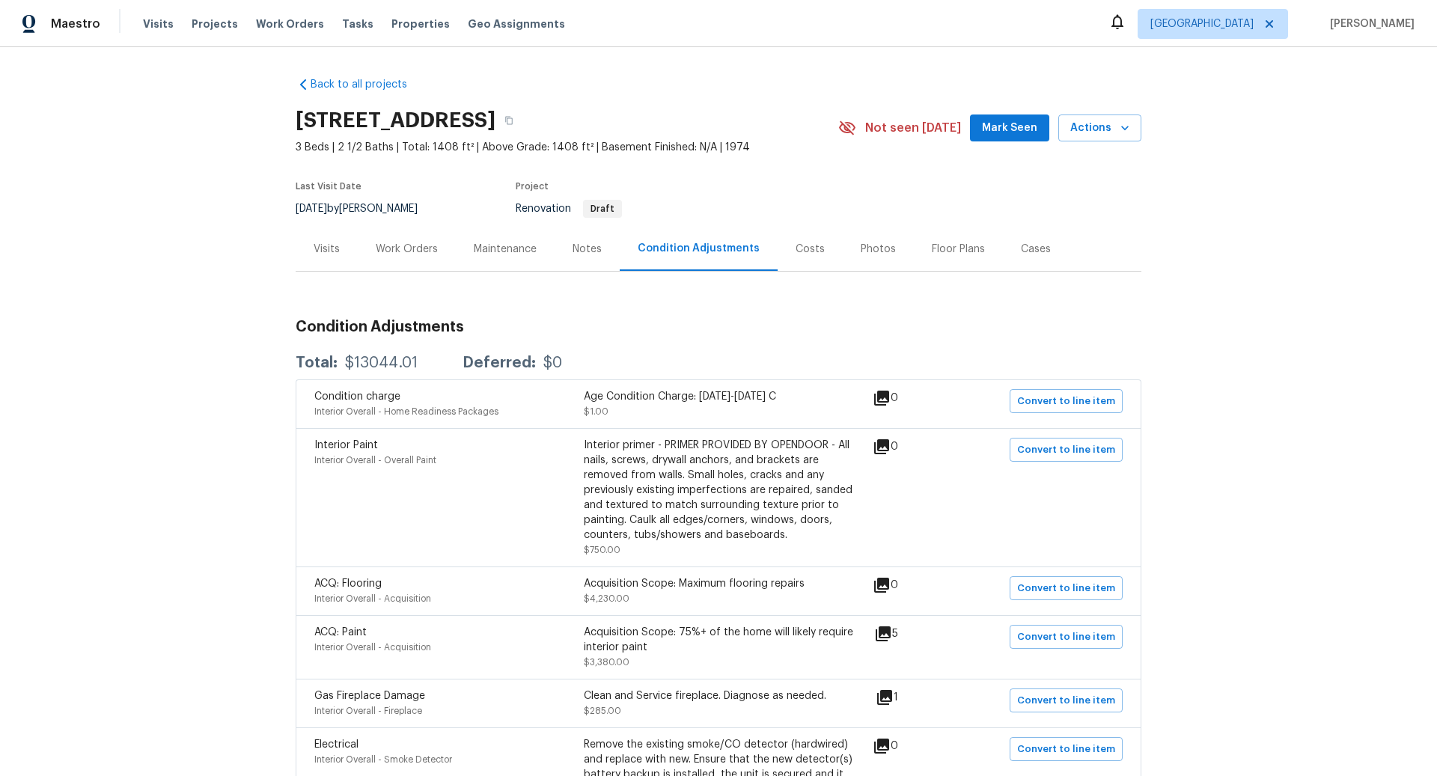
click at [422, 244] on div "Work Orders" at bounding box center [407, 249] width 62 height 15
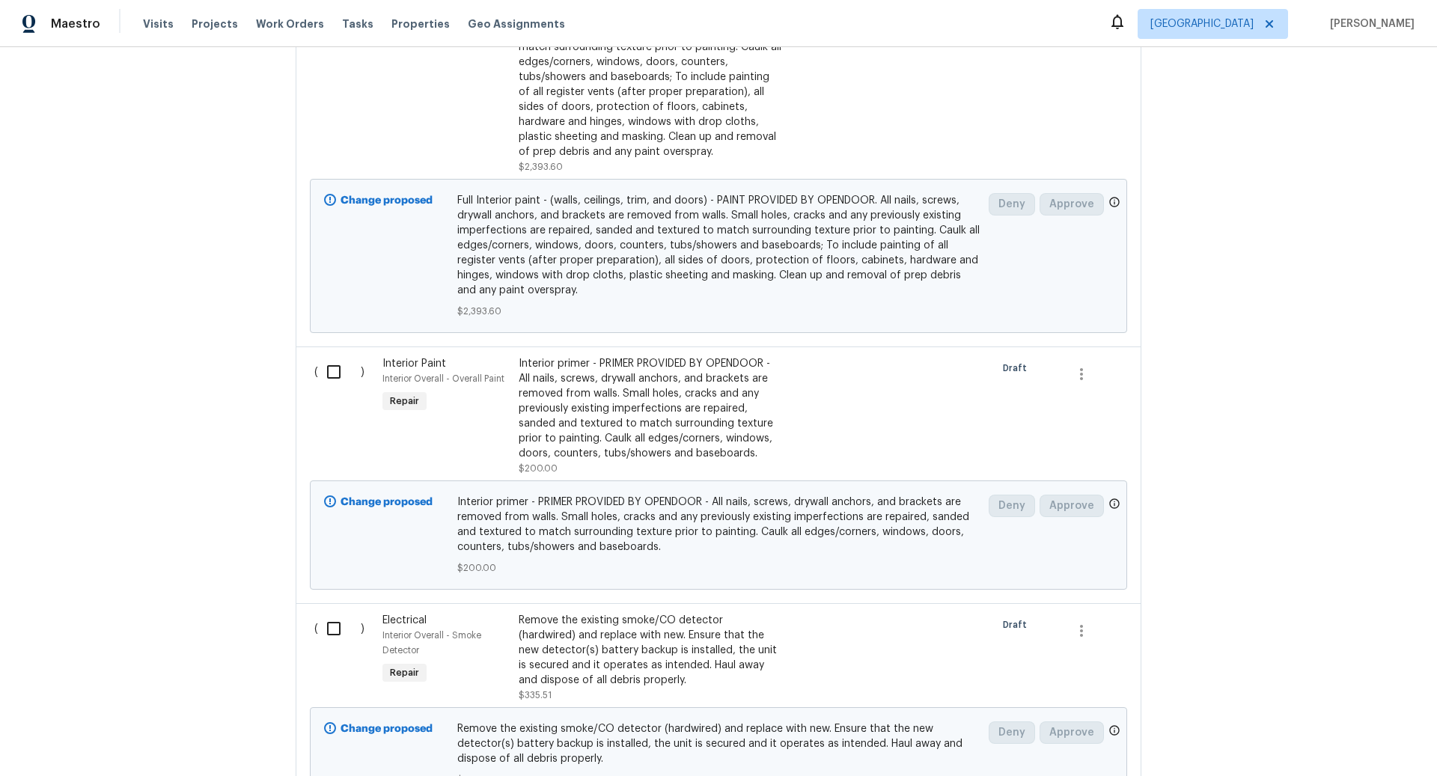
scroll to position [1989, 0]
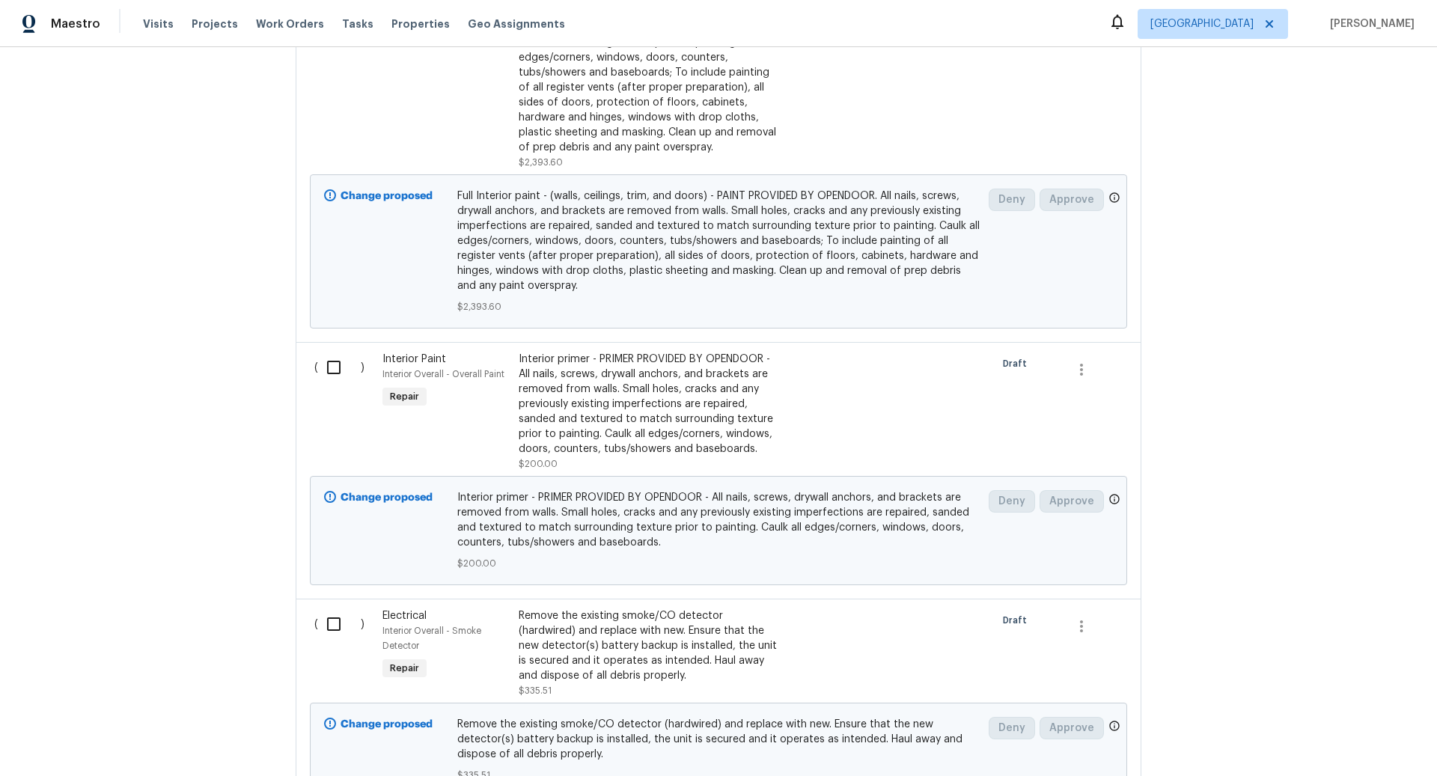
click at [657, 380] on div "Interior primer - PRIMER PROVIDED BY OPENDOOR - All nails, screws, drywall anch…" at bounding box center [651, 404] width 264 height 105
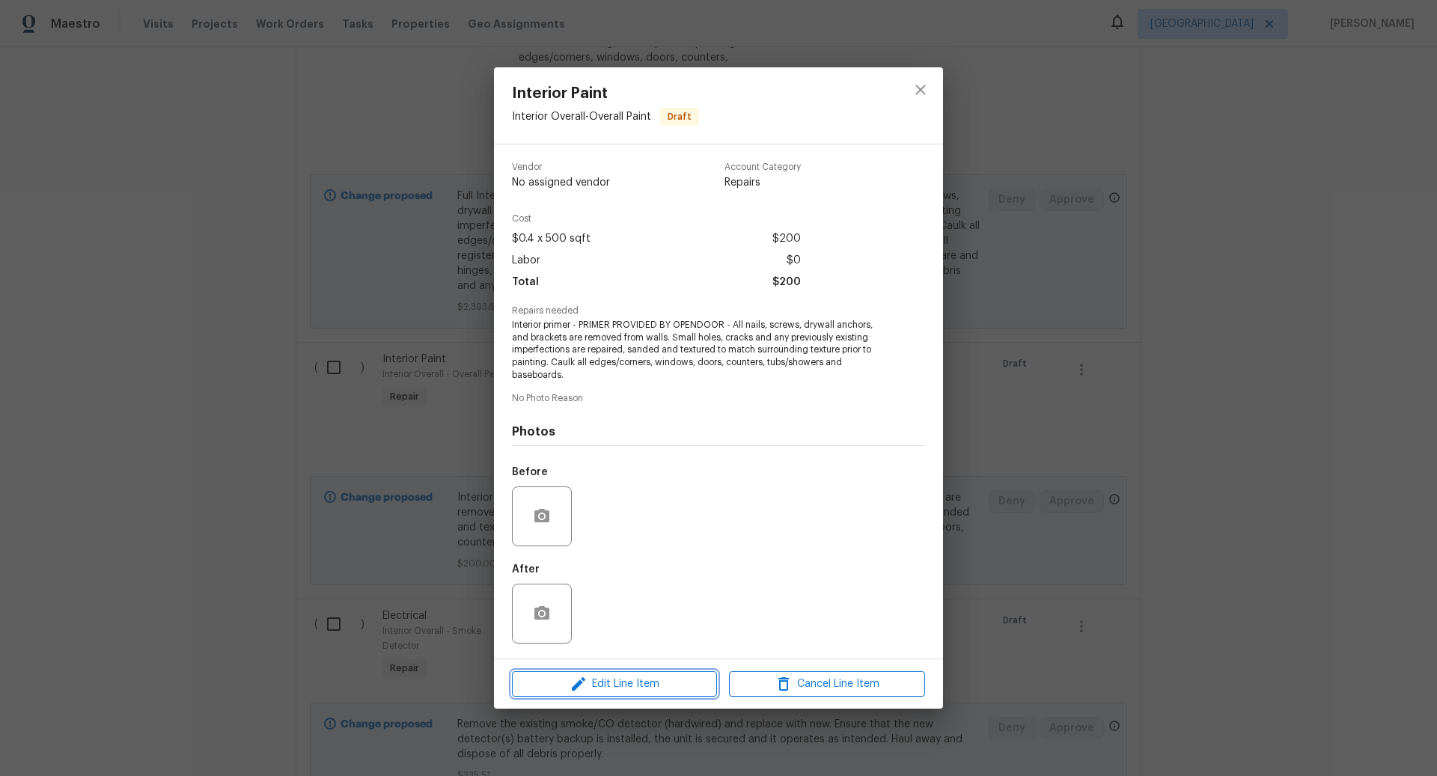
click at [624, 681] on span "Edit Line Item" at bounding box center [615, 684] width 196 height 19
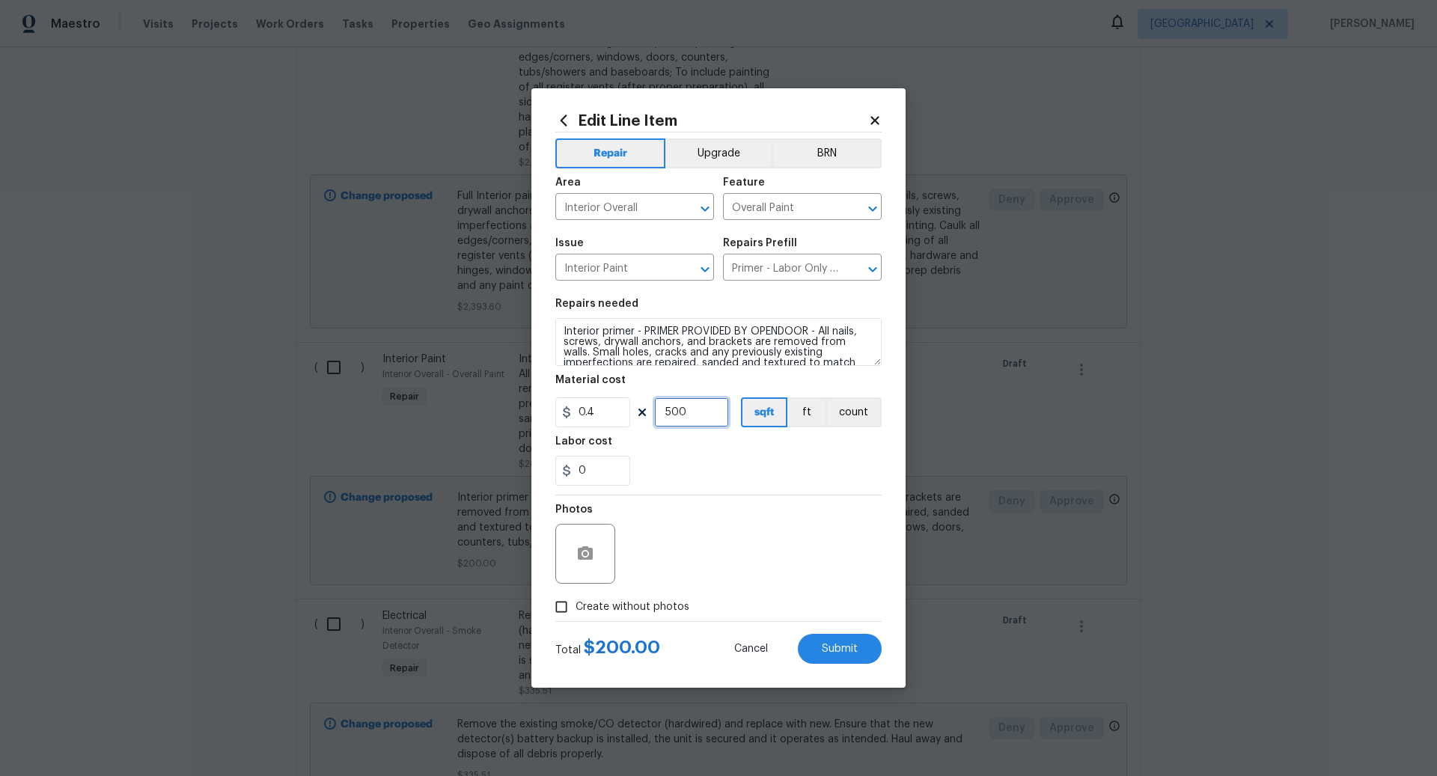
click at [699, 414] on input "500" at bounding box center [691, 413] width 75 height 30
type input "700"
click at [562, 606] on input "Create without photos" at bounding box center [561, 607] width 28 height 28
checkbox input "true"
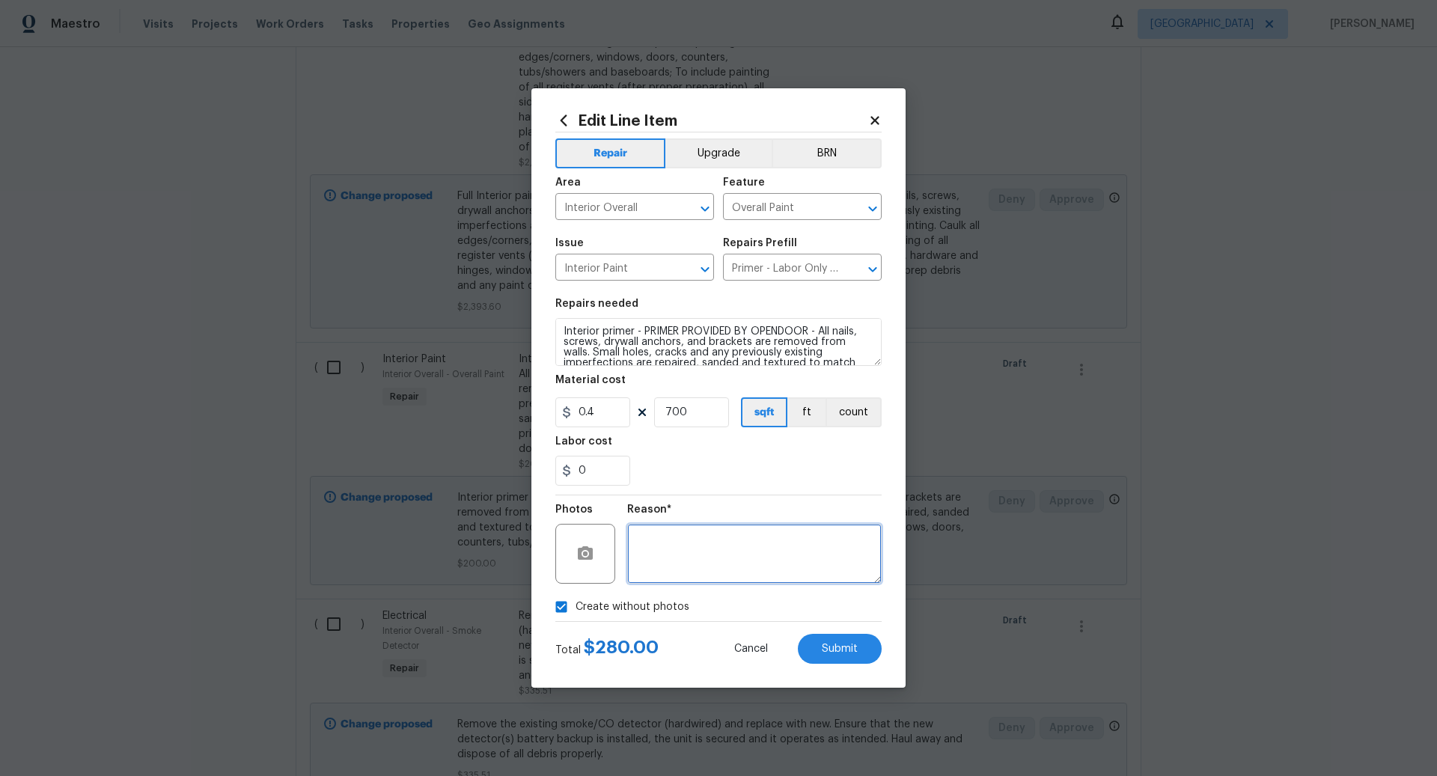
click at [697, 552] on textarea at bounding box center [754, 554] width 255 height 60
click at [842, 645] on span "Submit" at bounding box center [840, 649] width 36 height 11
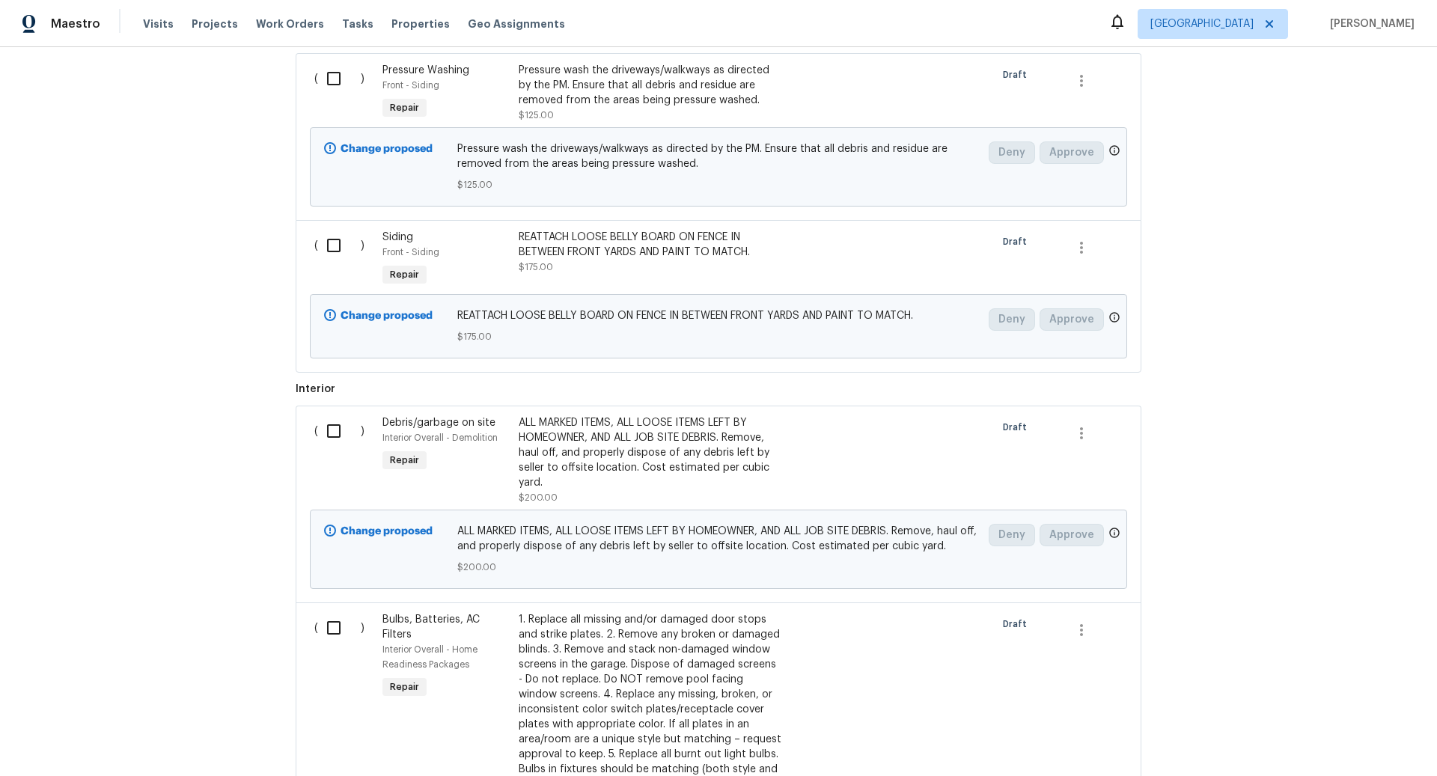
scroll to position [273, 0]
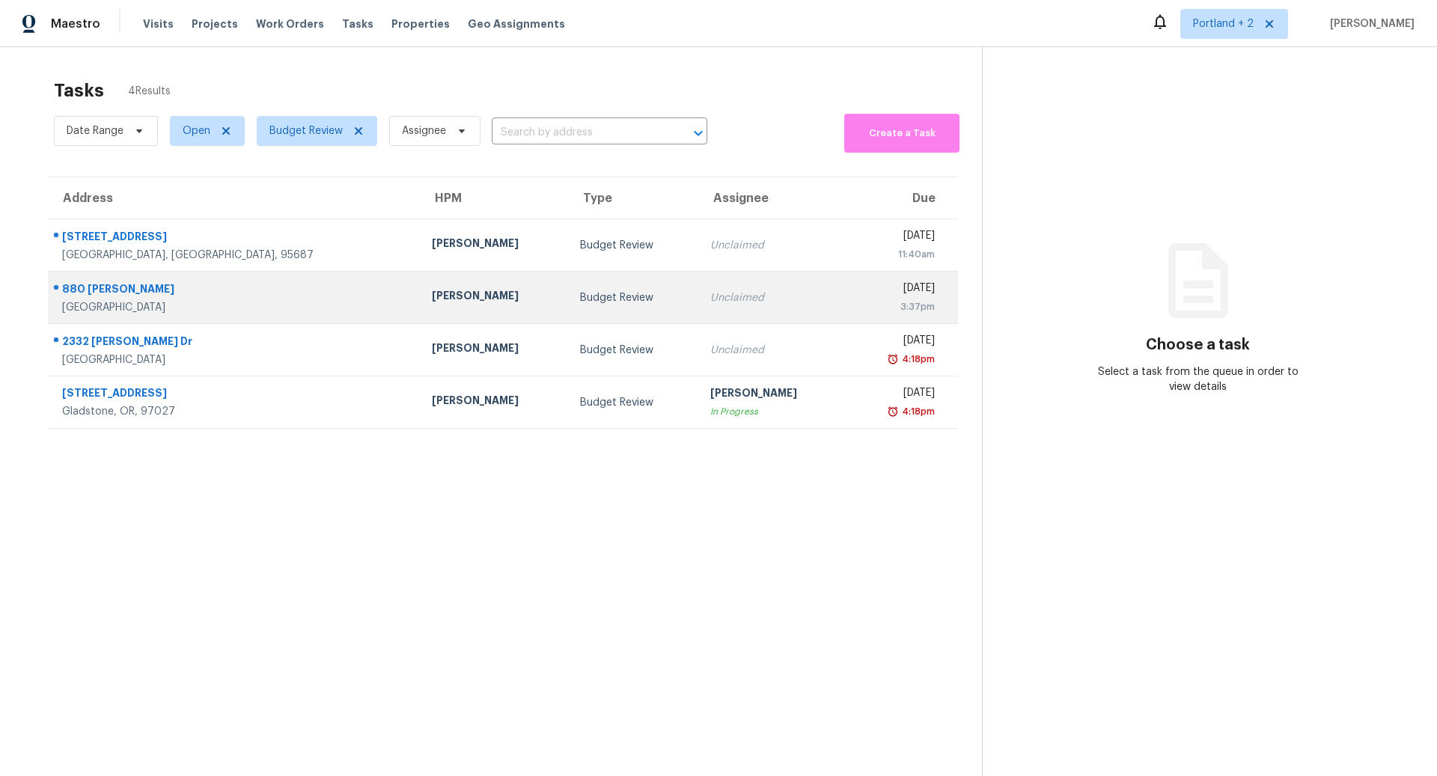
click at [246, 294] on div "880 Nicholas Ct" at bounding box center [235, 291] width 346 height 19
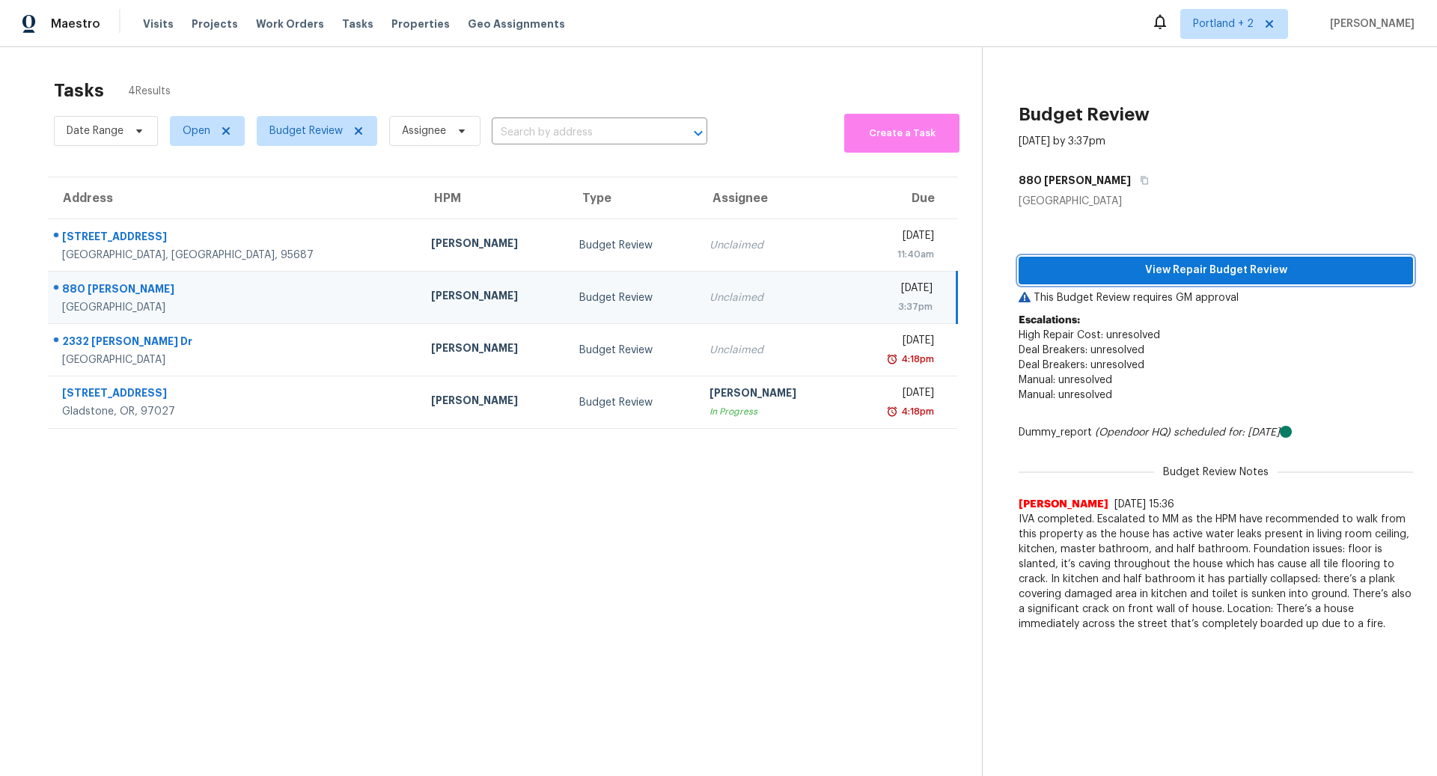
click at [1245, 268] on span "View Repair Budget Review" at bounding box center [1216, 270] width 371 height 19
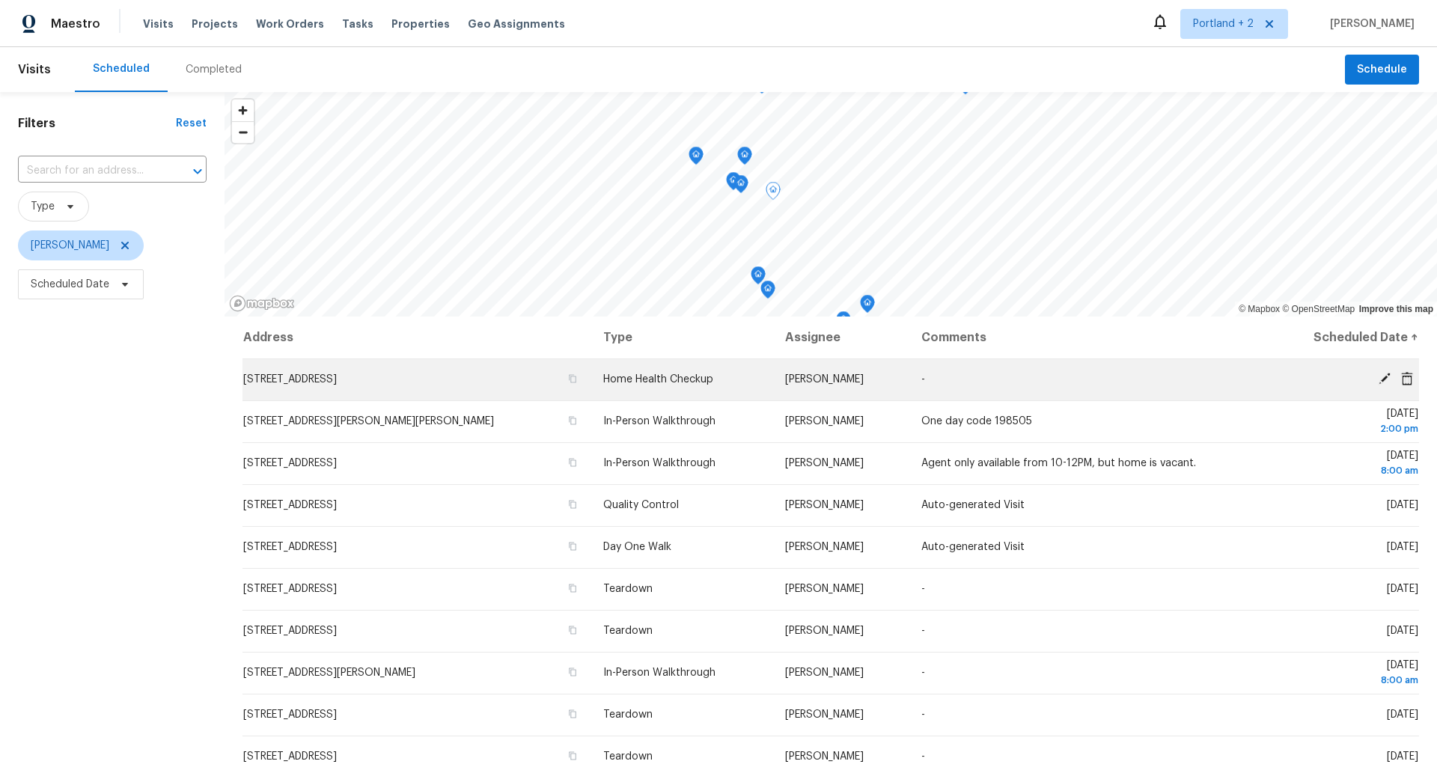
click at [1381, 377] on icon at bounding box center [1384, 378] width 13 height 13
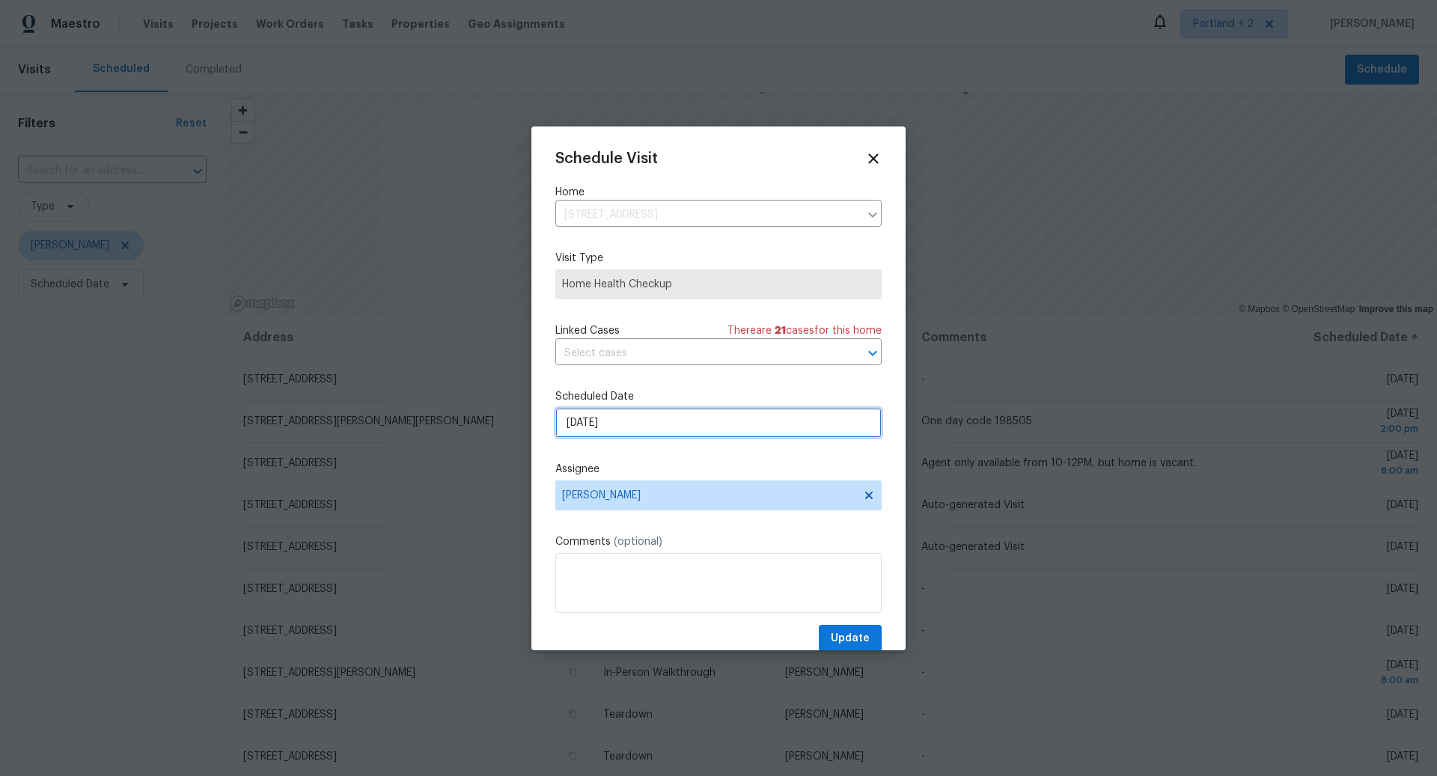
click at [709, 421] on input "[DATE]" at bounding box center [719, 423] width 326 height 30
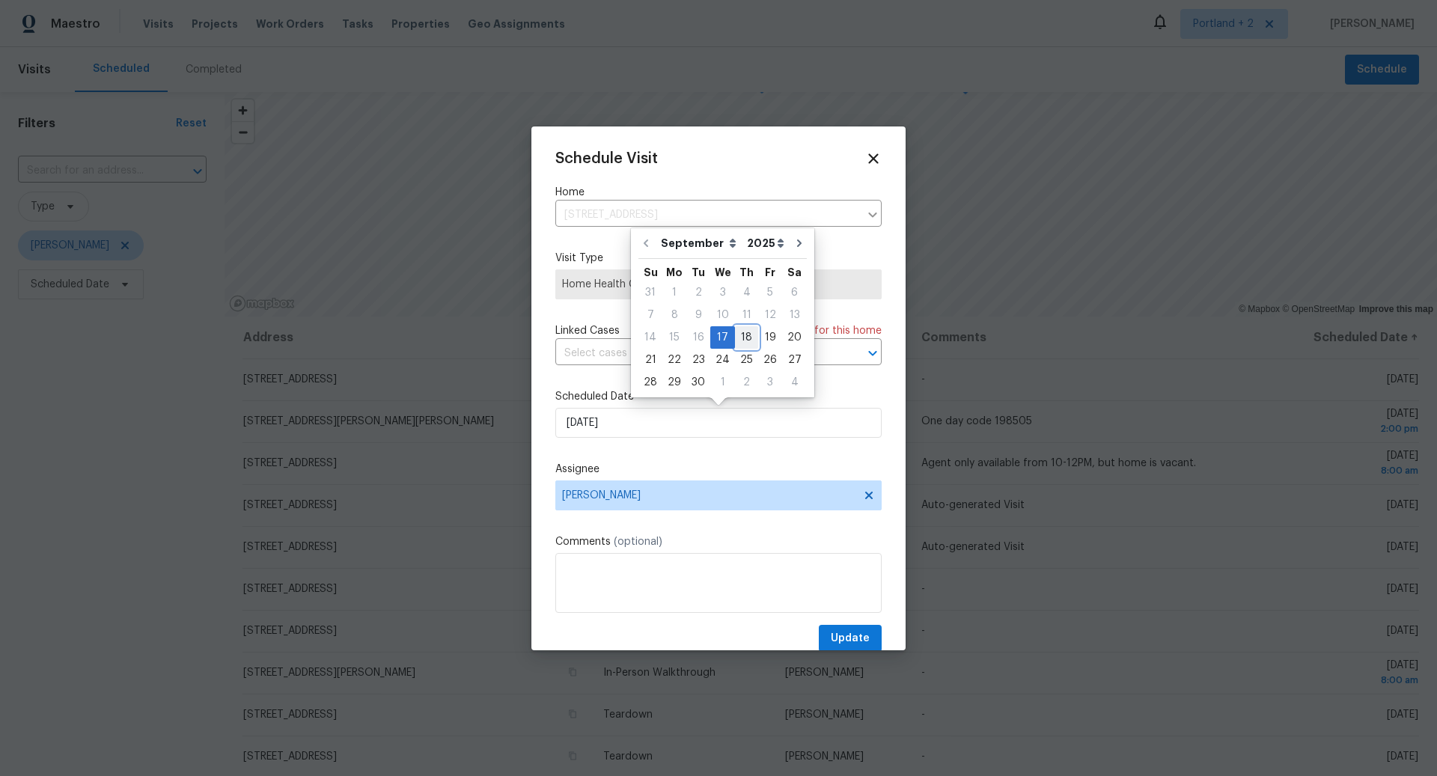
click at [745, 335] on div "18" at bounding box center [746, 337] width 23 height 21
type input "9/18/2025"
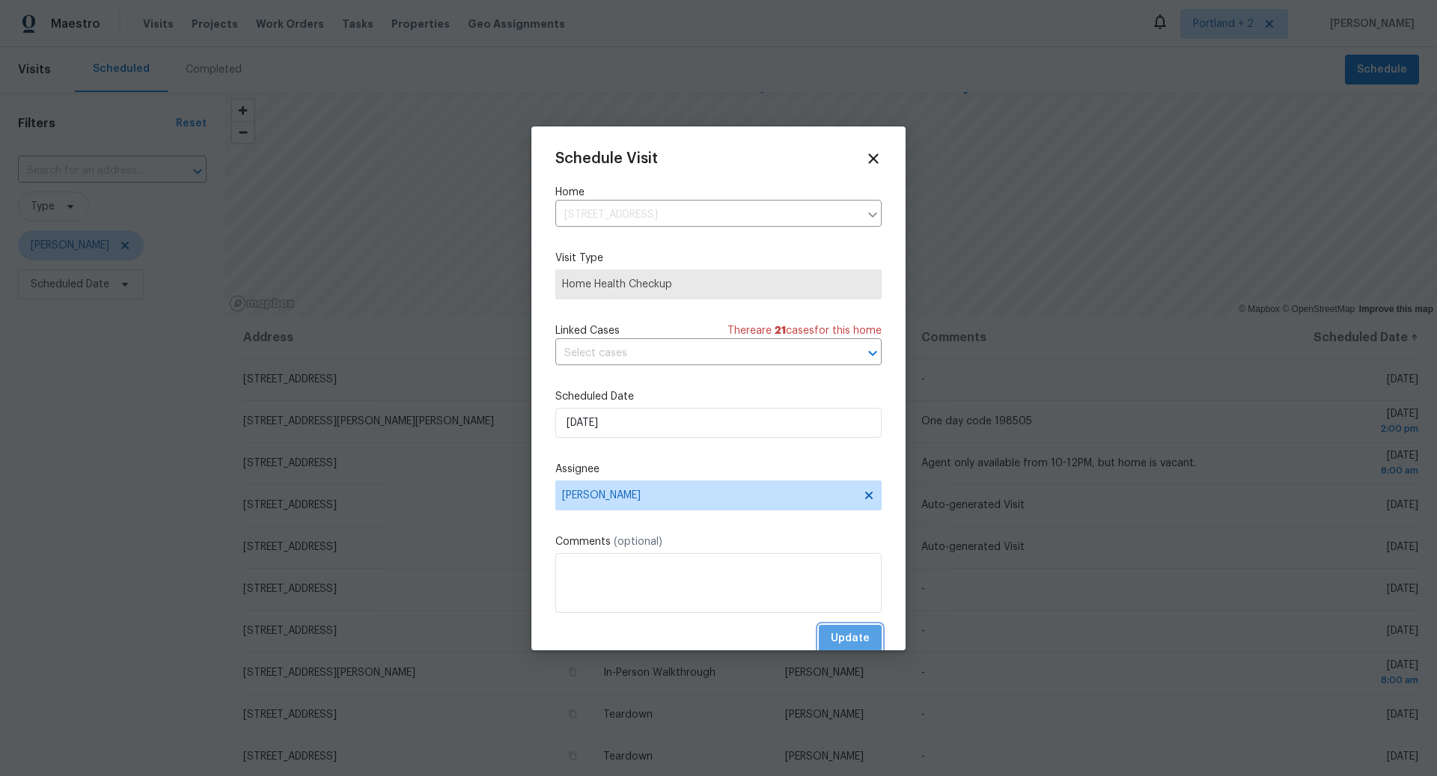
click at [859, 636] on span "Update" at bounding box center [850, 639] width 39 height 19
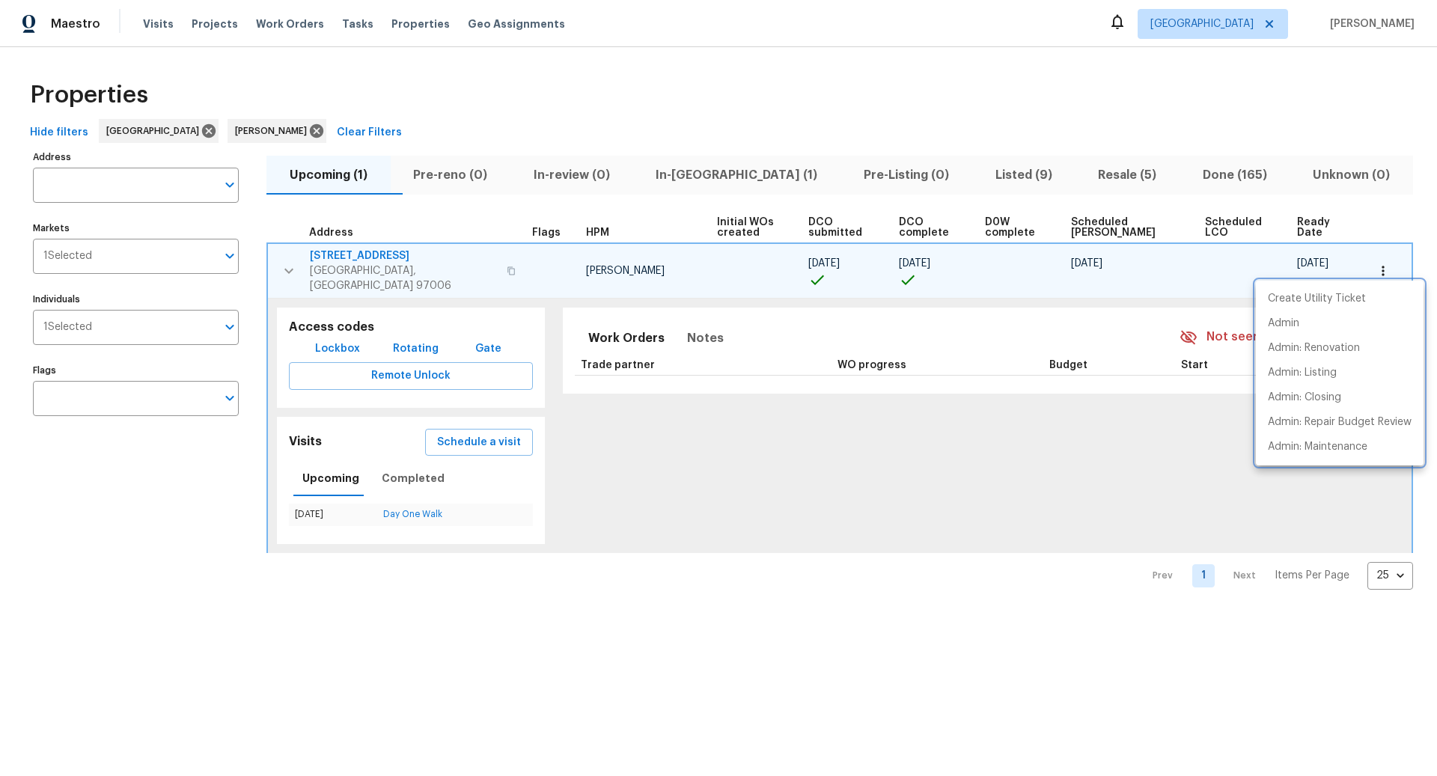
click at [717, 454] on div at bounding box center [718, 388] width 1437 height 776
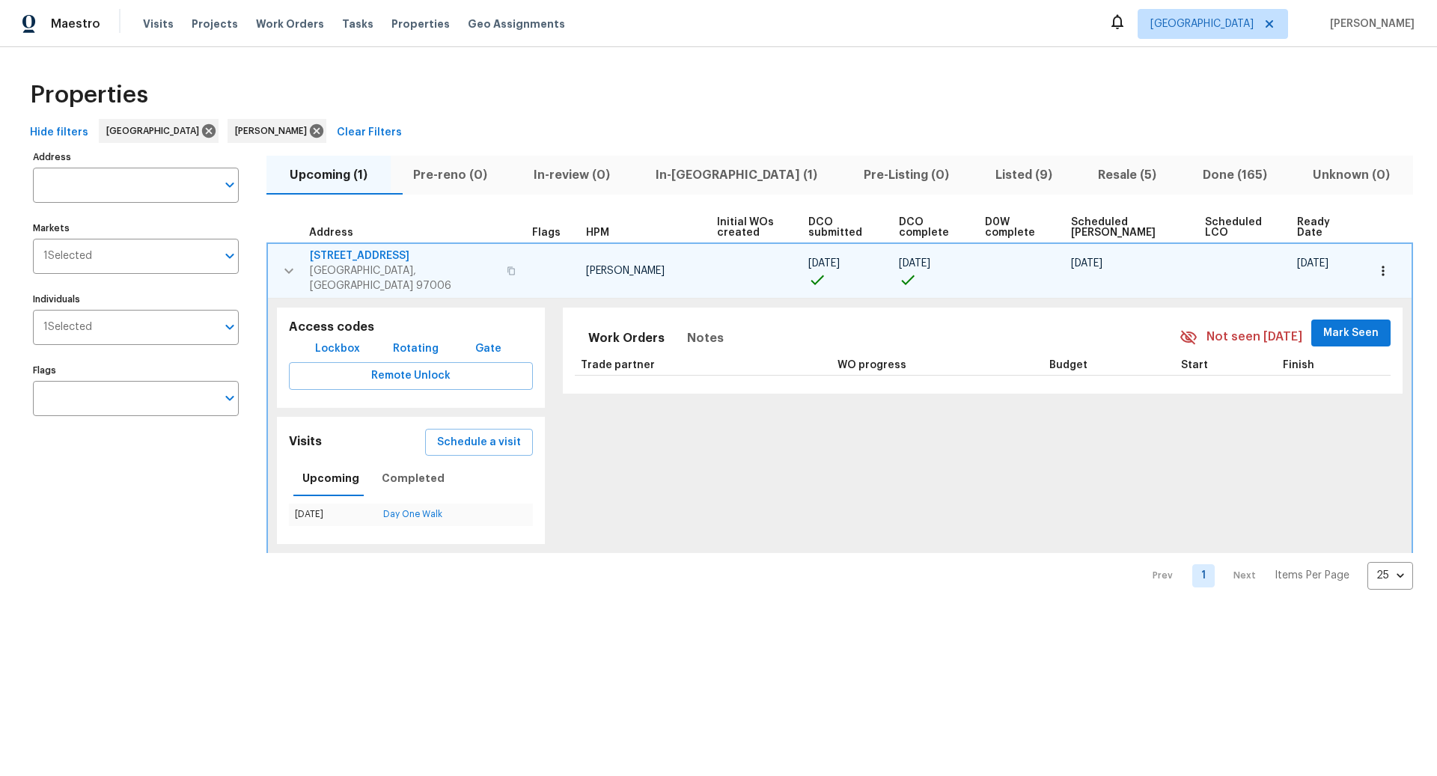
click at [1097, 172] on span "Resale (5)" at bounding box center [1127, 175] width 87 height 21
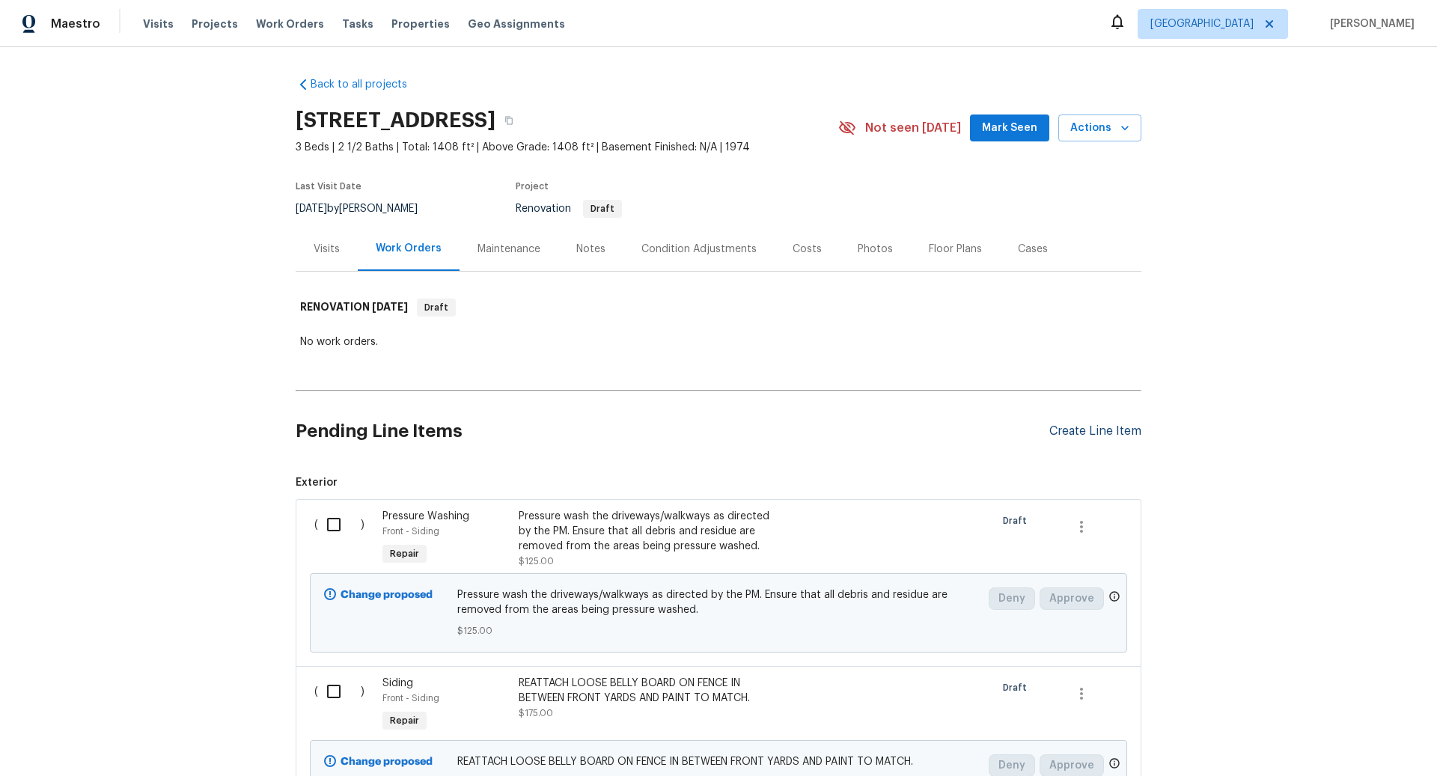
click at [1096, 427] on div "Create Line Item" at bounding box center [1096, 432] width 92 height 14
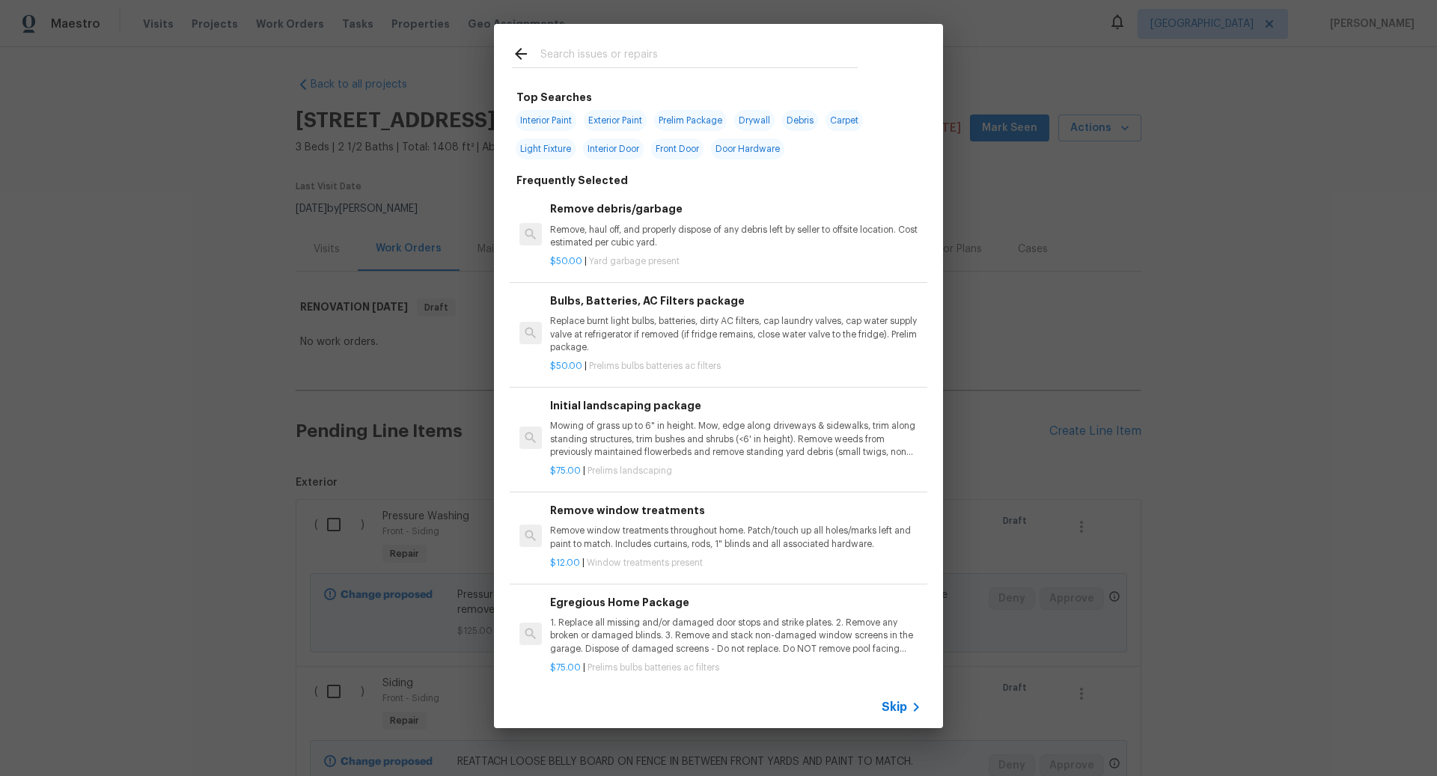
click at [898, 706] on span "Skip" at bounding box center [894, 707] width 25 height 15
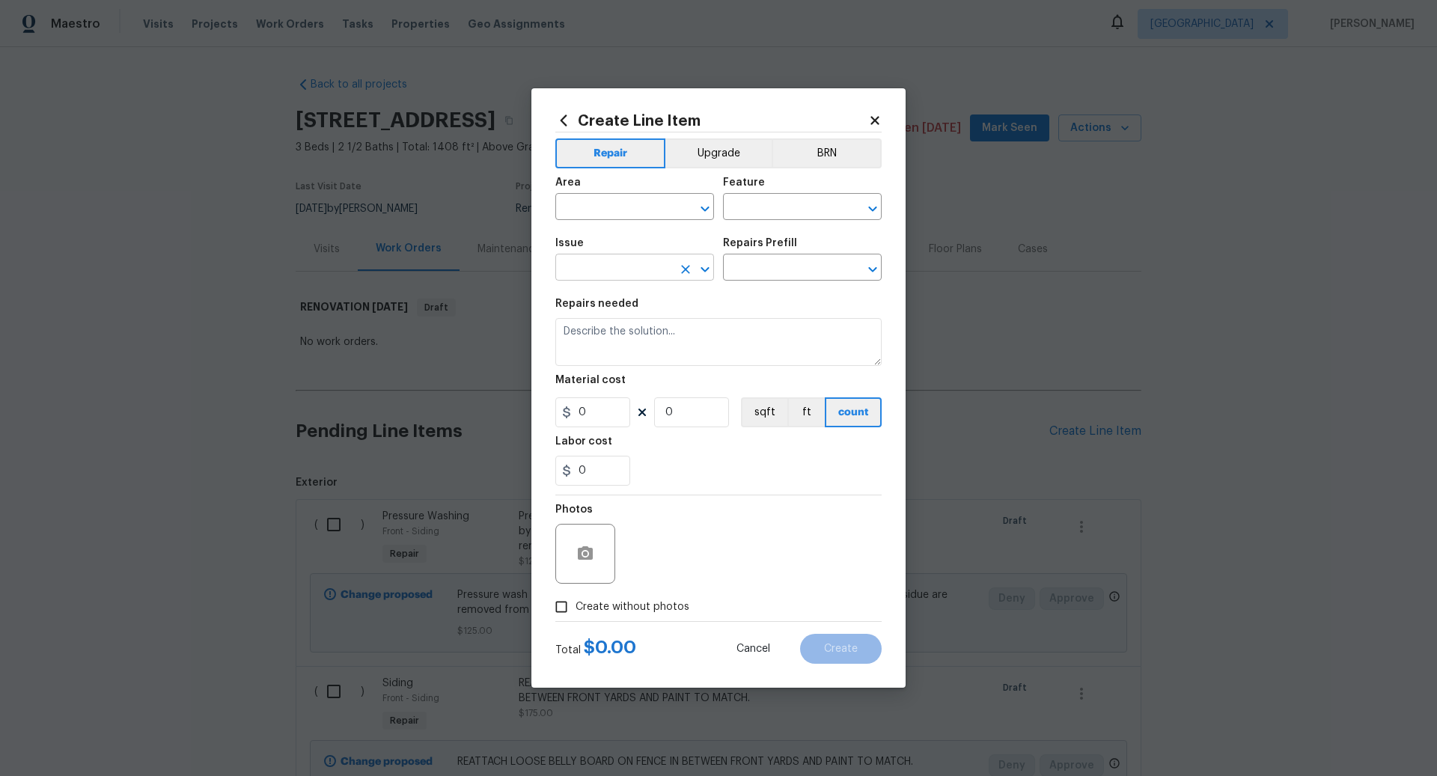
click at [585, 266] on input "text" at bounding box center [614, 269] width 117 height 23
click at [607, 335] on li "Initial cleaning" at bounding box center [635, 338] width 159 height 25
type input "Initial cleaning"
click at [762, 265] on input "text" at bounding box center [781, 269] width 117 height 23
click at [779, 293] on li "Initial cleaning $300.00" at bounding box center [802, 302] width 159 height 25
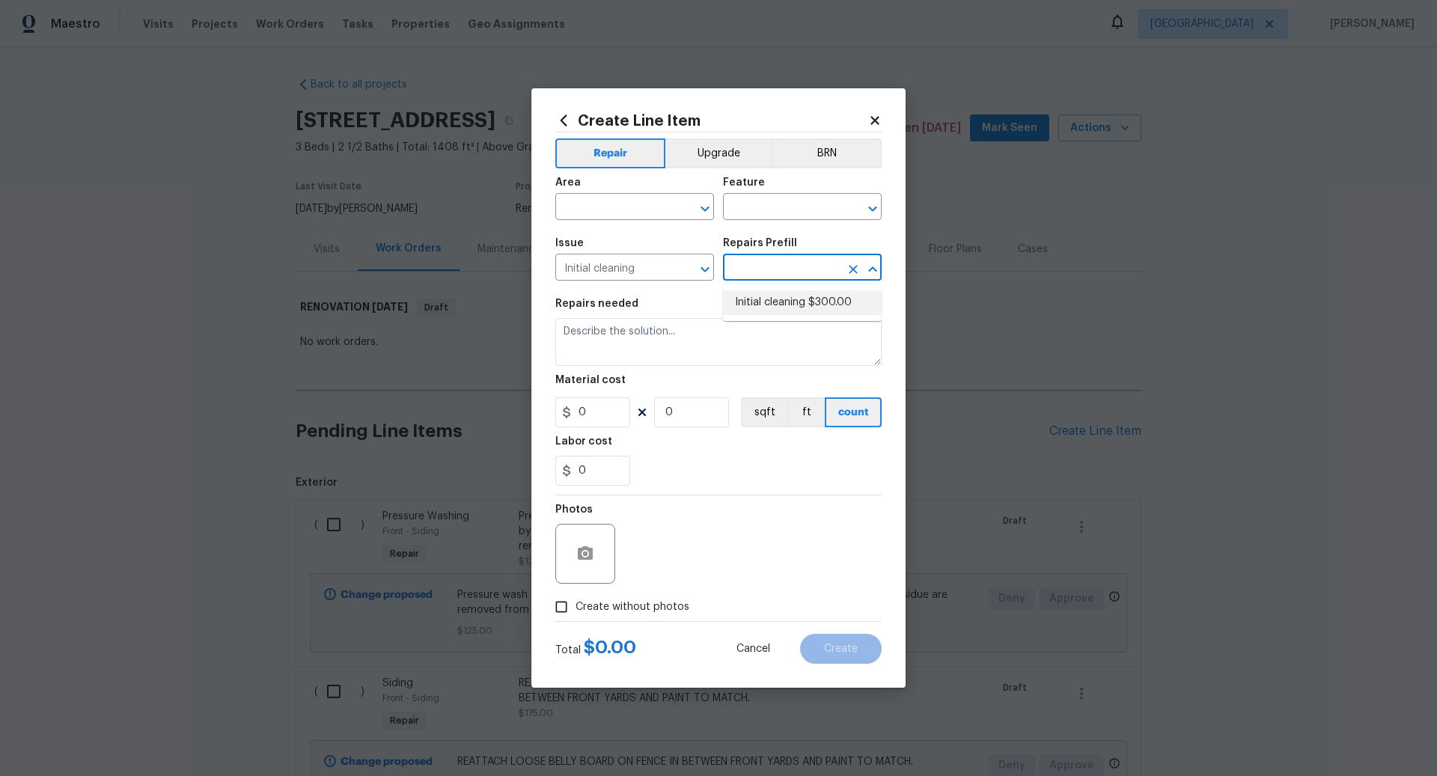
type input "Home Readiness Packages"
type input "Initial cleaning $300.00"
type textarea "1. Wipe down exterior doors and trim. 2. Clean out all exterior light fixtures …"
type input "300"
type input "1"
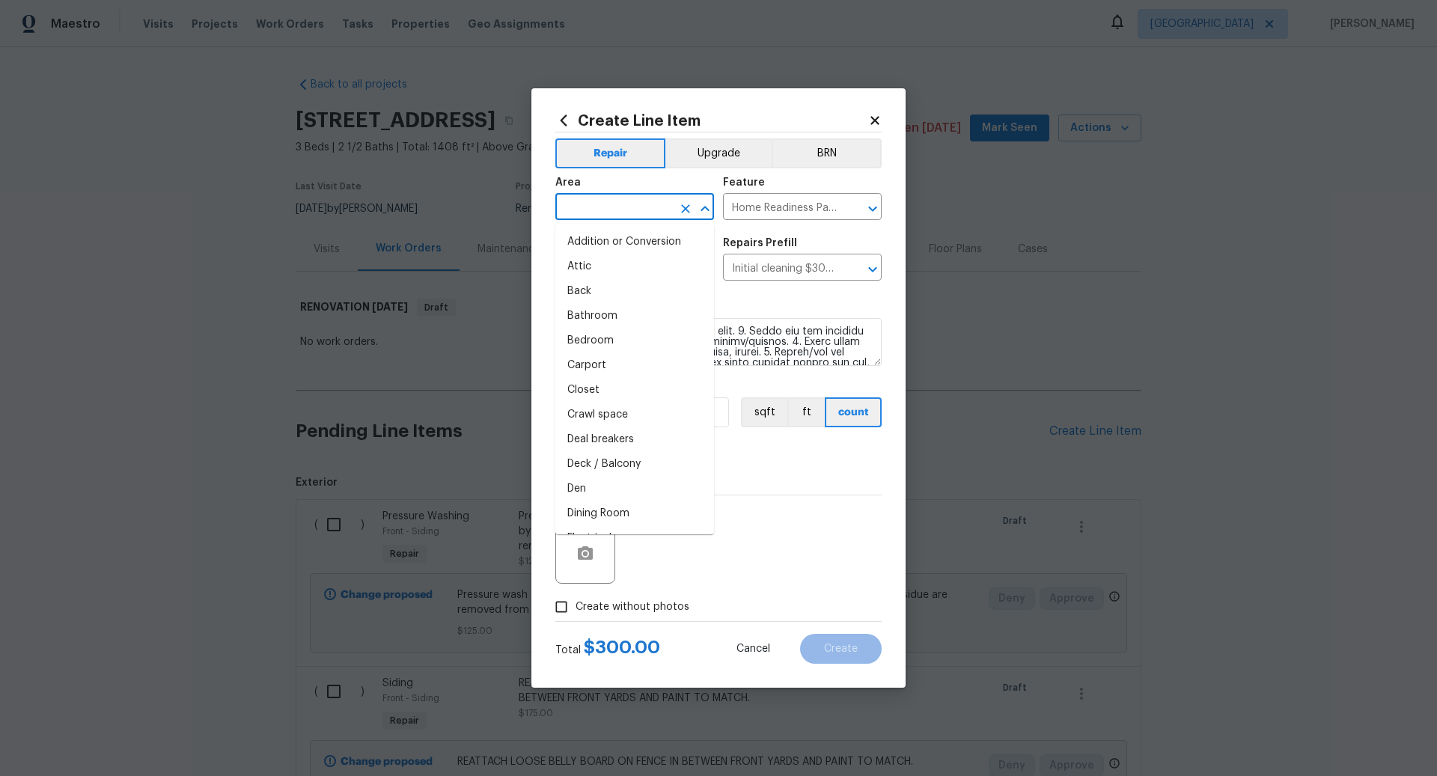
click at [606, 204] on input "text" at bounding box center [614, 208] width 117 height 23
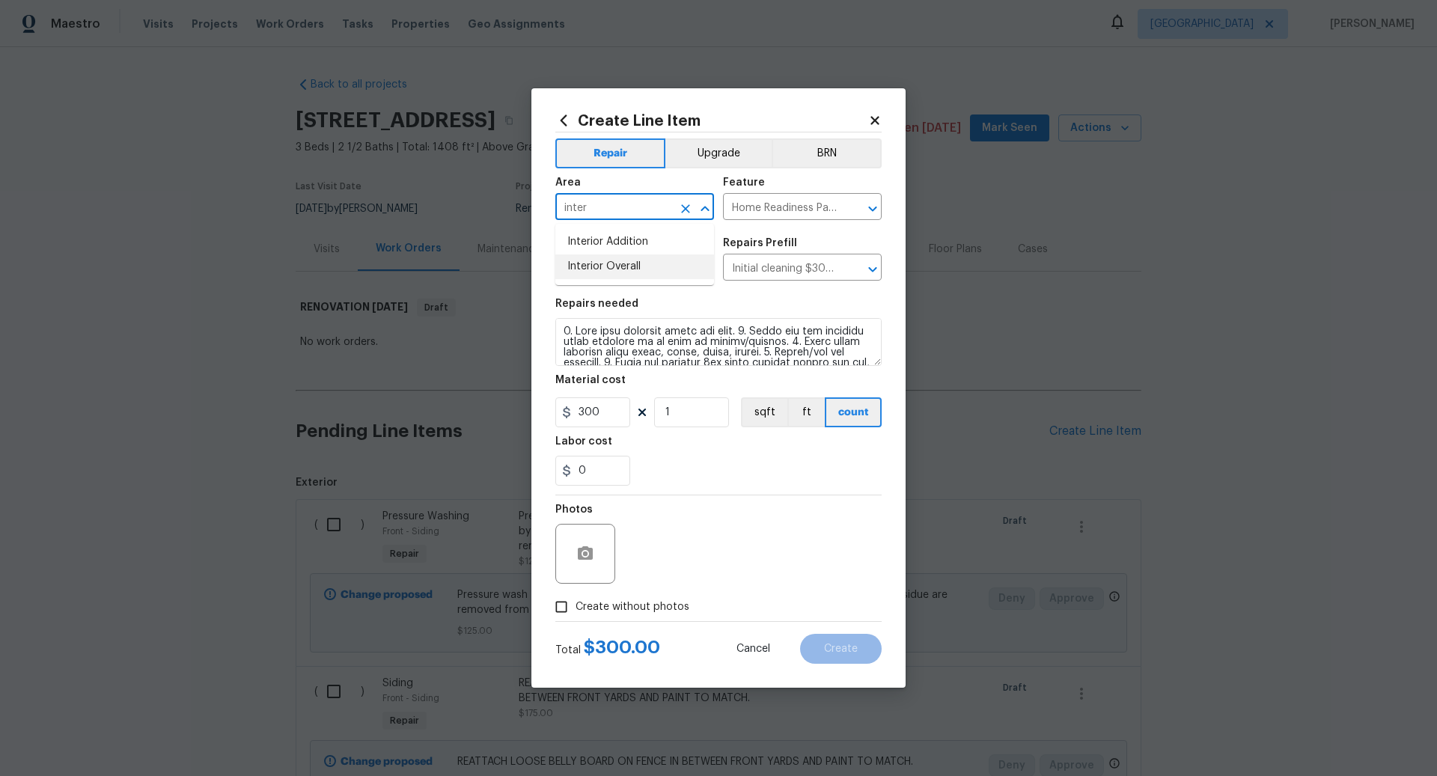
click at [624, 264] on li "Interior Overall" at bounding box center [635, 267] width 159 height 25
type input "Interior Overall"
click at [567, 609] on input "Create without photos" at bounding box center [561, 607] width 28 height 28
checkbox input "true"
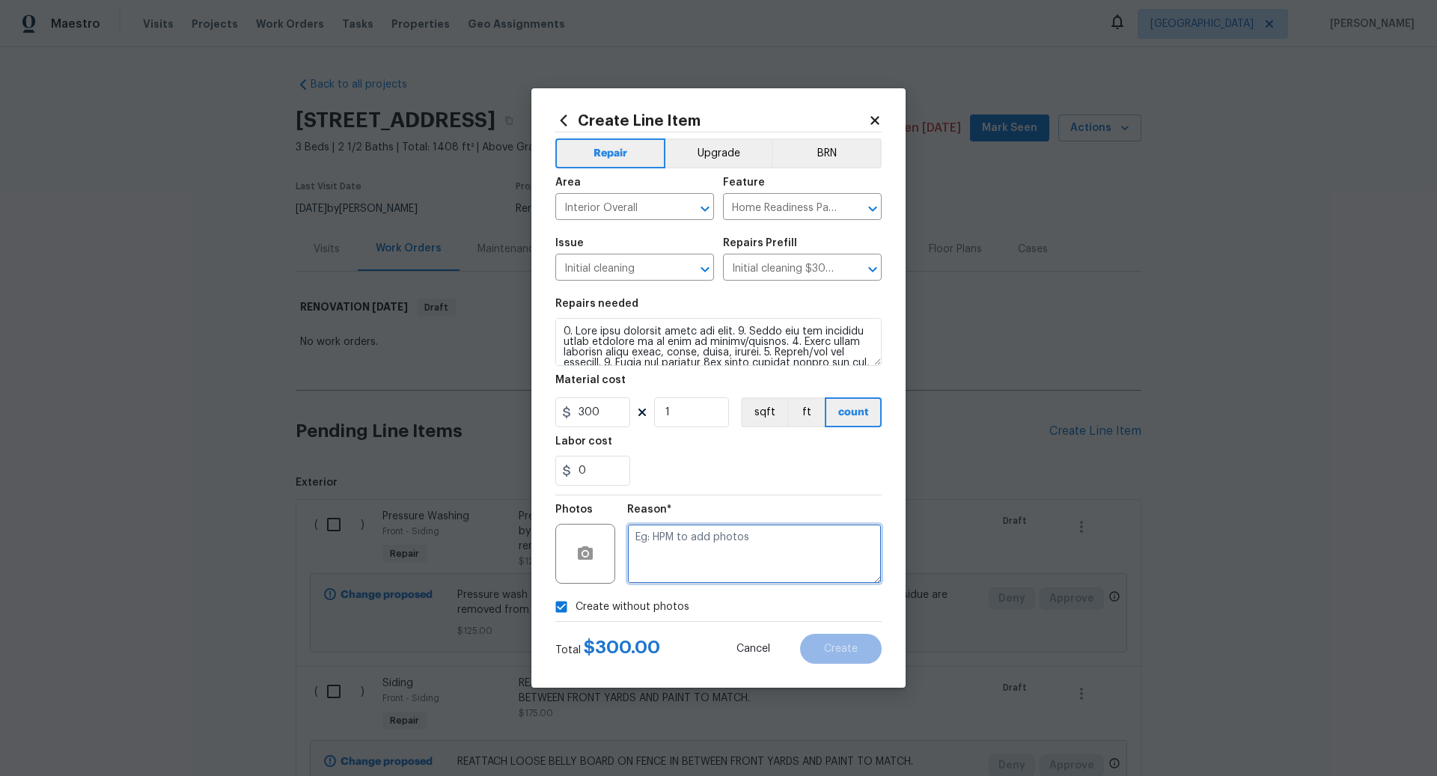
click at [673, 568] on textarea at bounding box center [754, 554] width 255 height 60
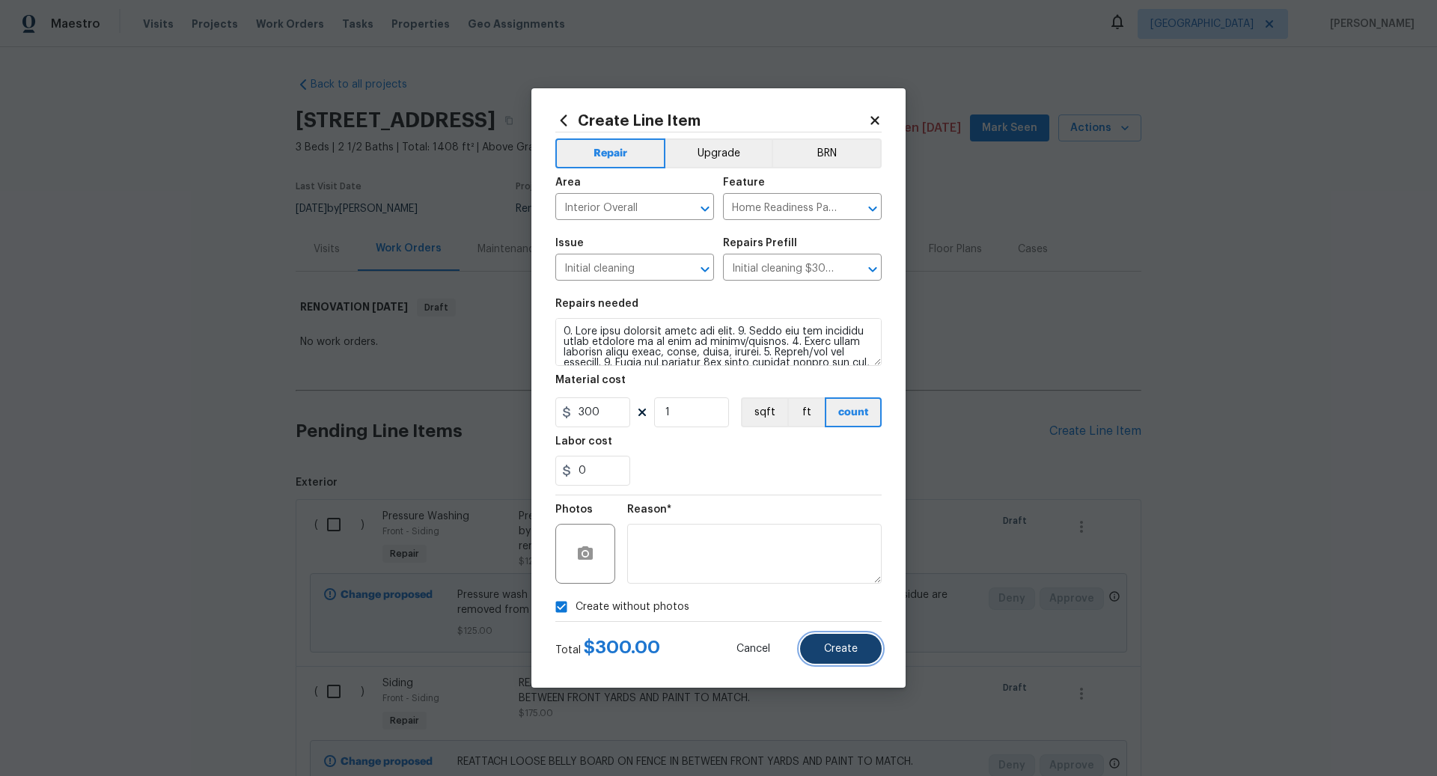
click at [842, 652] on span "Create" at bounding box center [841, 649] width 34 height 11
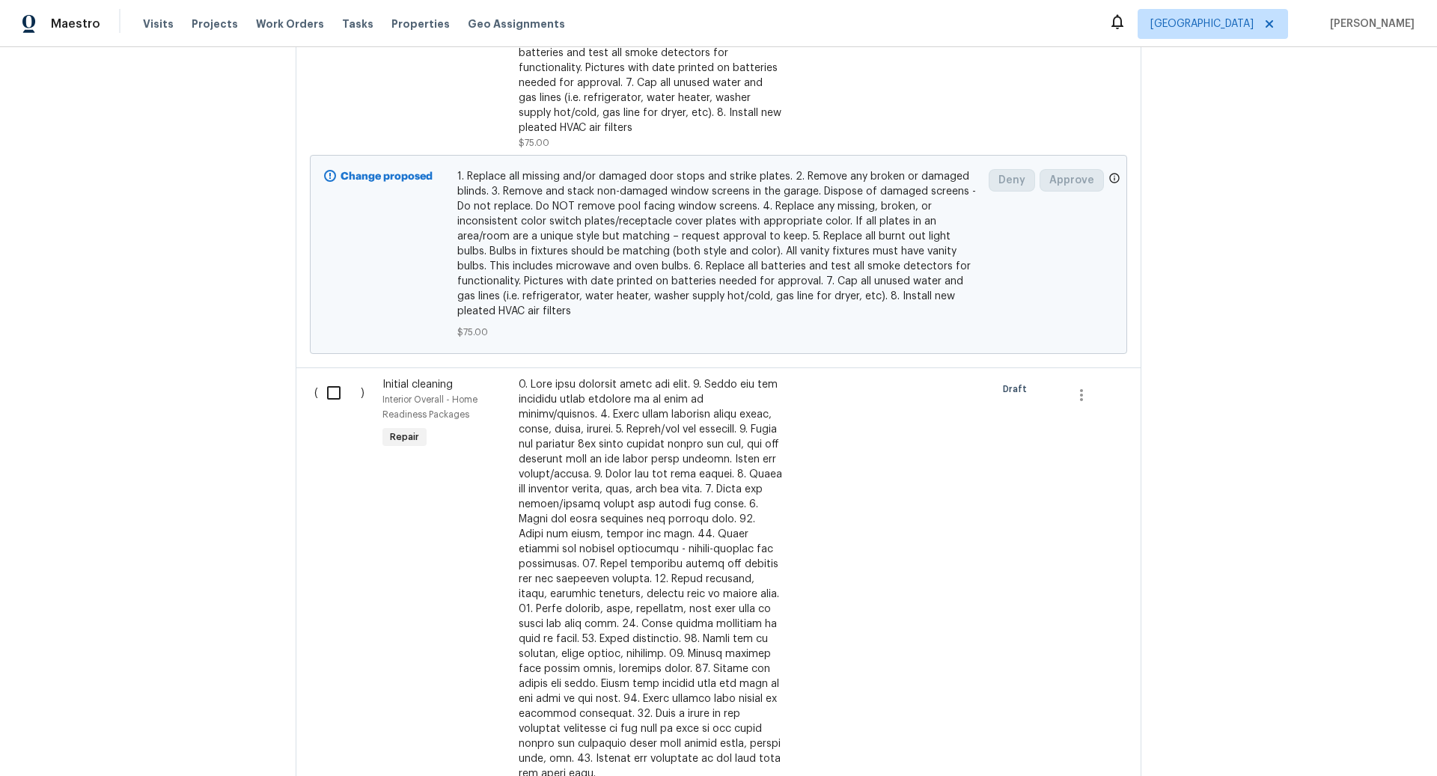
scroll to position [1195, 0]
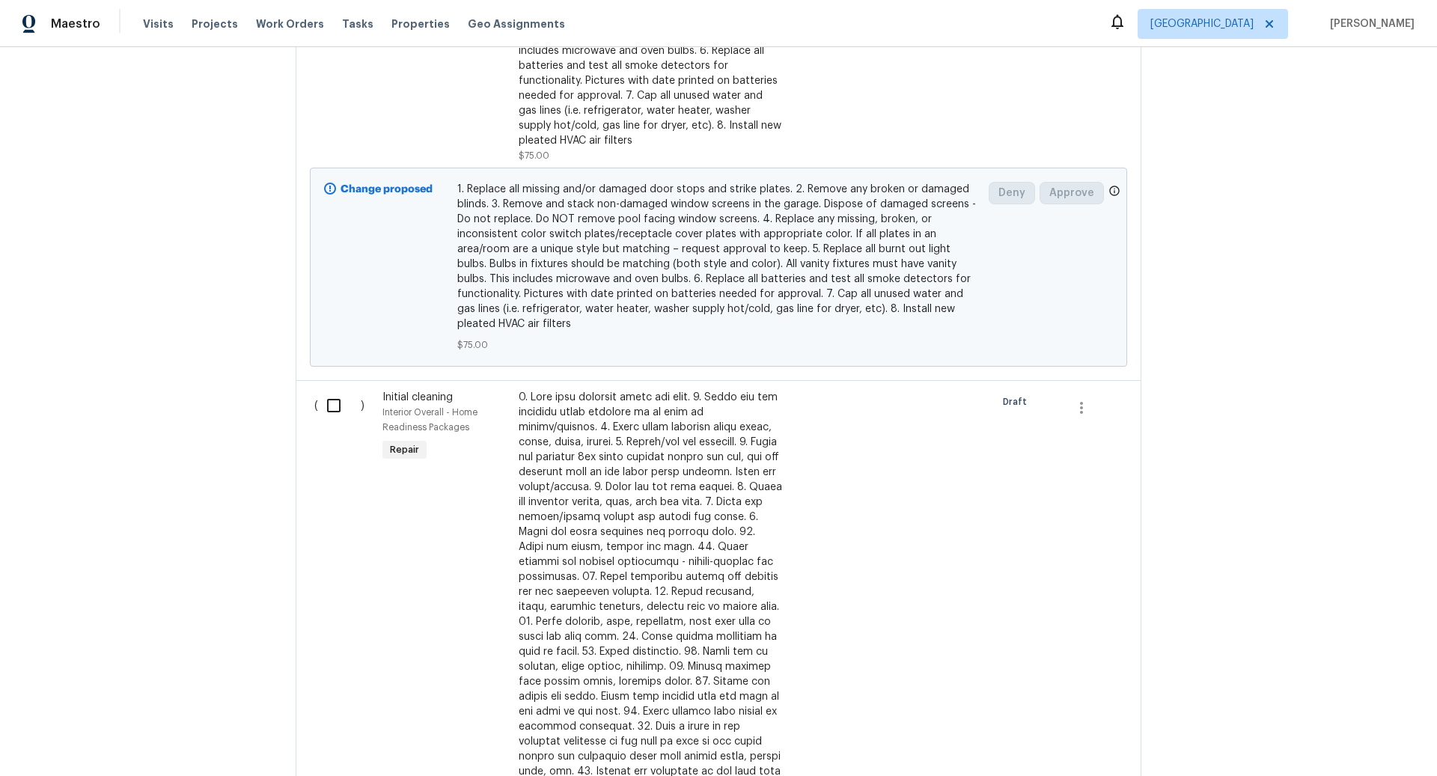
click at [336, 390] on input "checkbox" at bounding box center [339, 405] width 43 height 31
checkbox input "true"
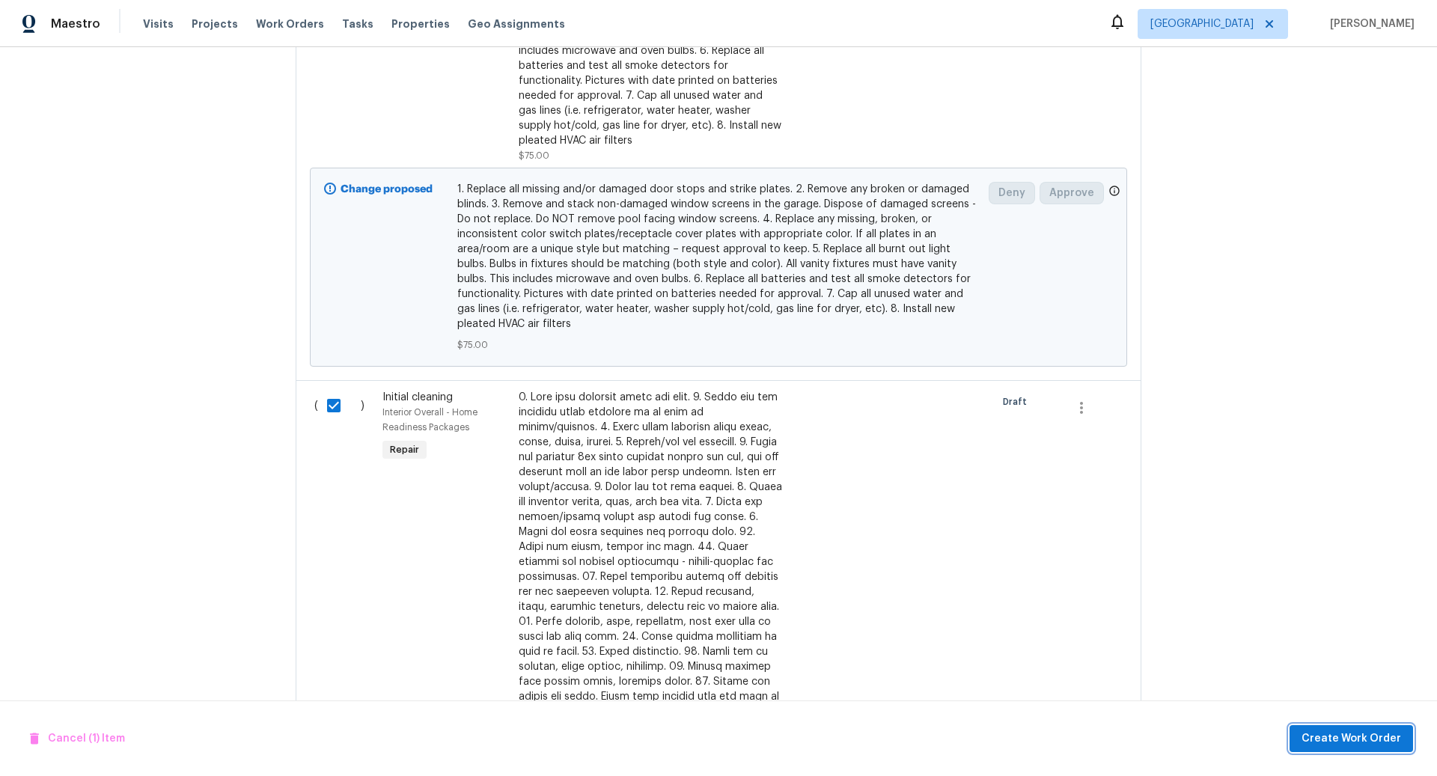
click at [1344, 734] on span "Create Work Order" at bounding box center [1352, 739] width 100 height 19
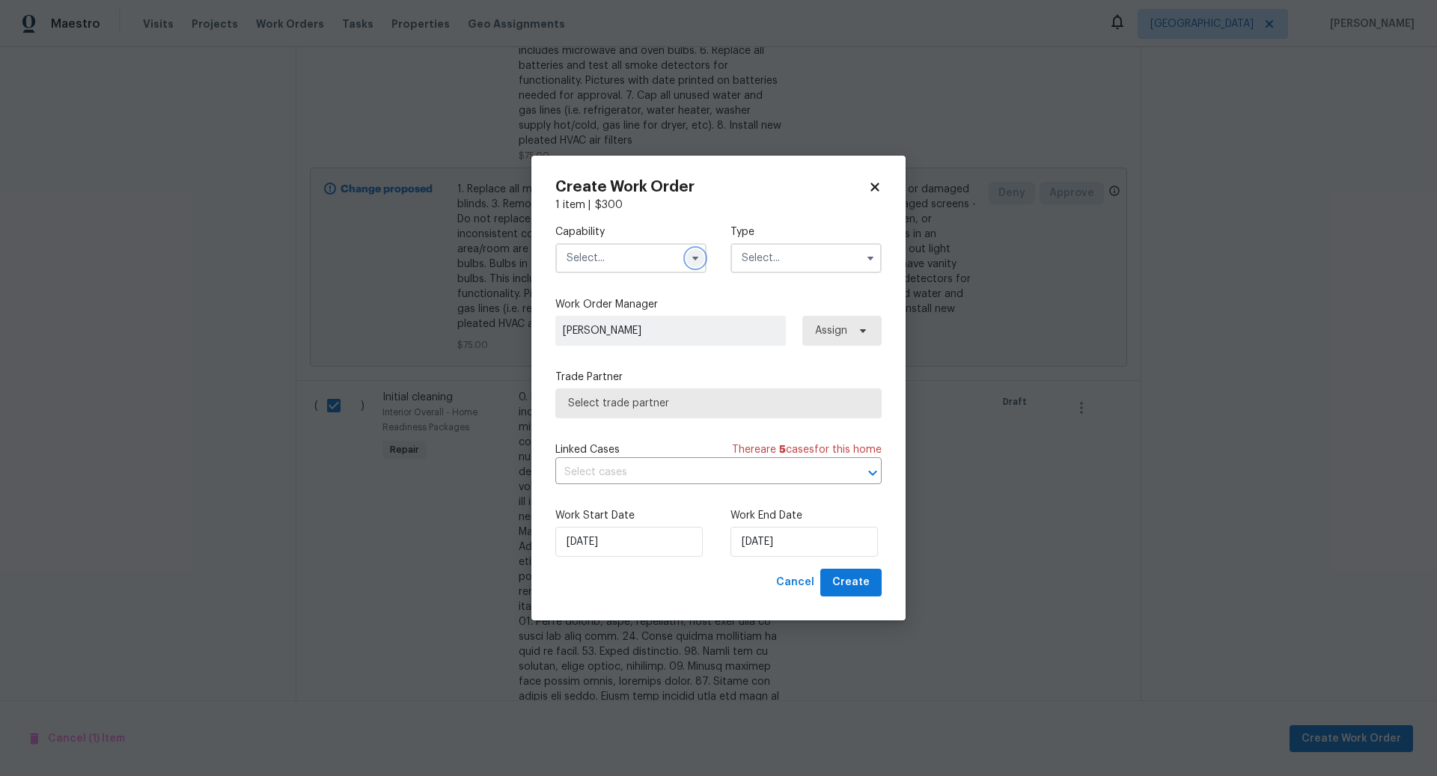
click at [697, 258] on icon "button" at bounding box center [696, 259] width 6 height 4
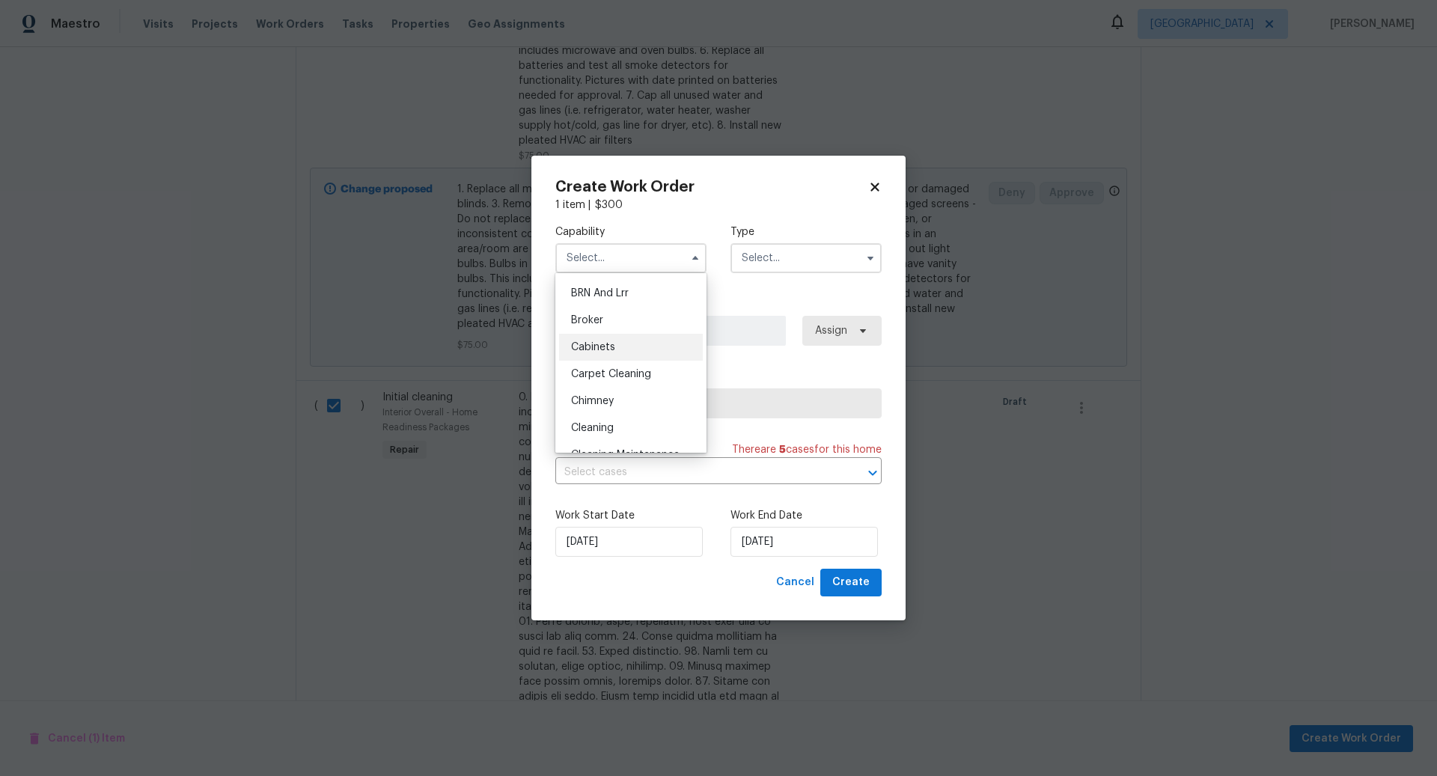
scroll to position [82, 0]
click at [598, 420] on span "Cleaning" at bounding box center [592, 424] width 43 height 10
type input "Cleaning"
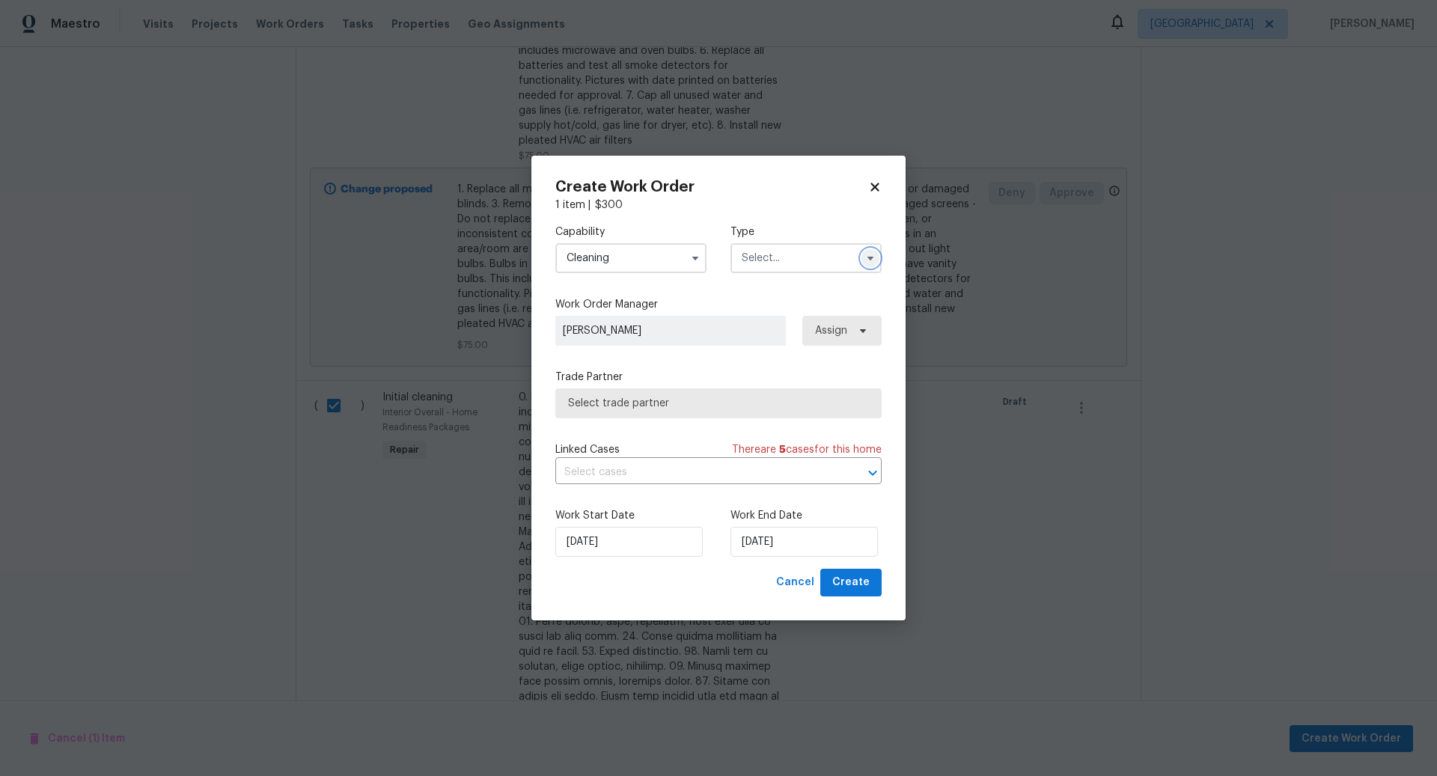
click at [869, 259] on icon "button" at bounding box center [871, 259] width 6 height 4
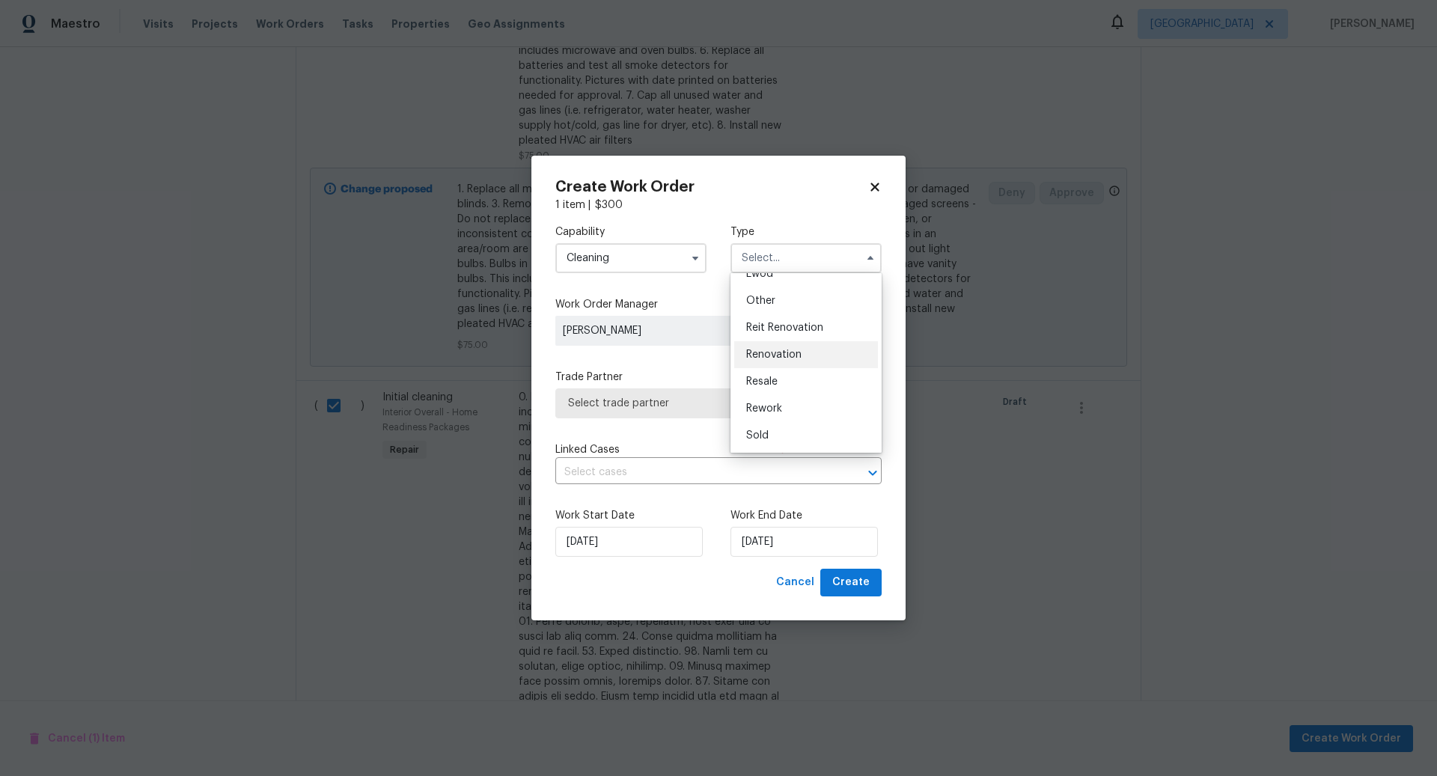
click at [779, 348] on div "Renovation" at bounding box center [806, 354] width 144 height 27
type input "Renovation"
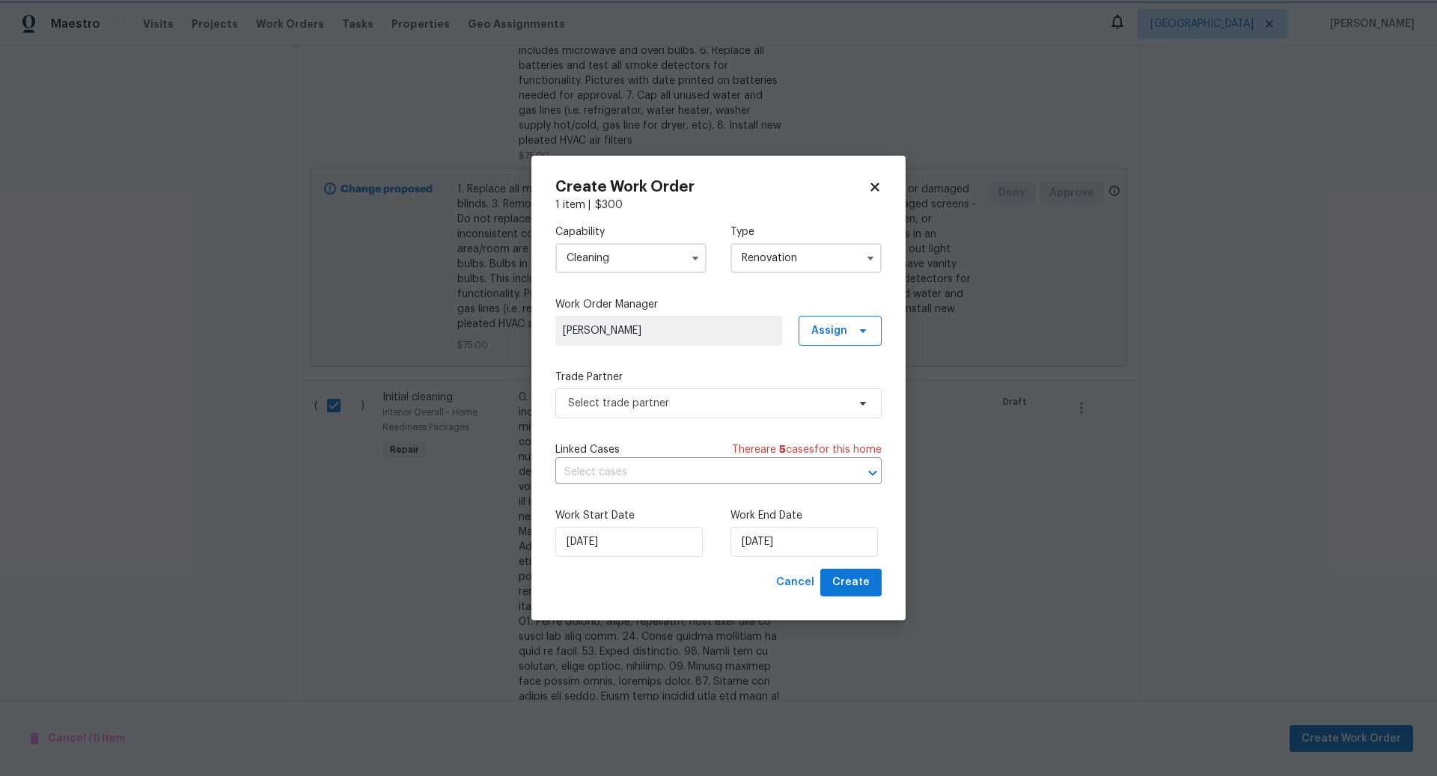
scroll to position [0, 0]
click at [708, 404] on span "Select trade partner" at bounding box center [707, 403] width 279 height 15
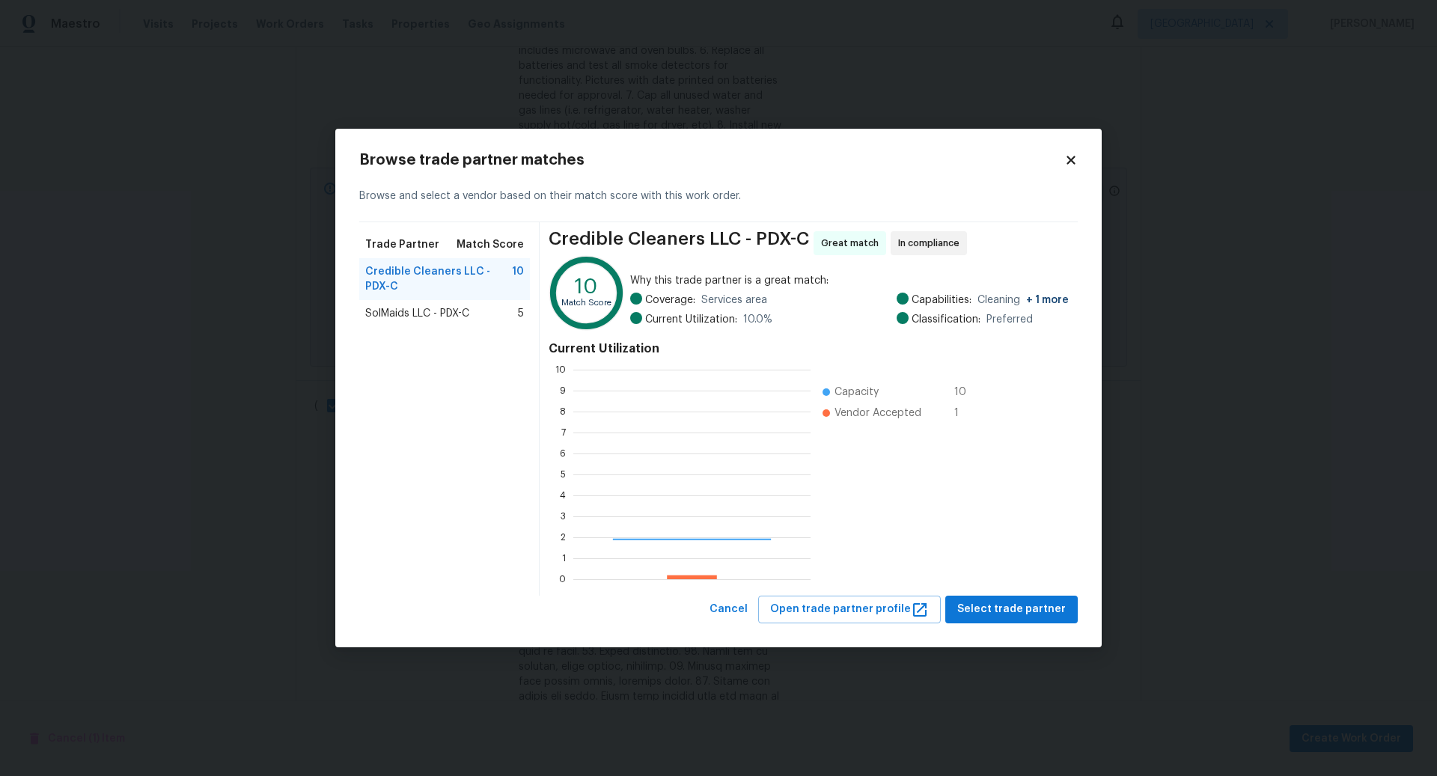
scroll to position [210, 237]
click at [429, 313] on span "SolMaids LLC - PDX-C" at bounding box center [417, 313] width 104 height 15
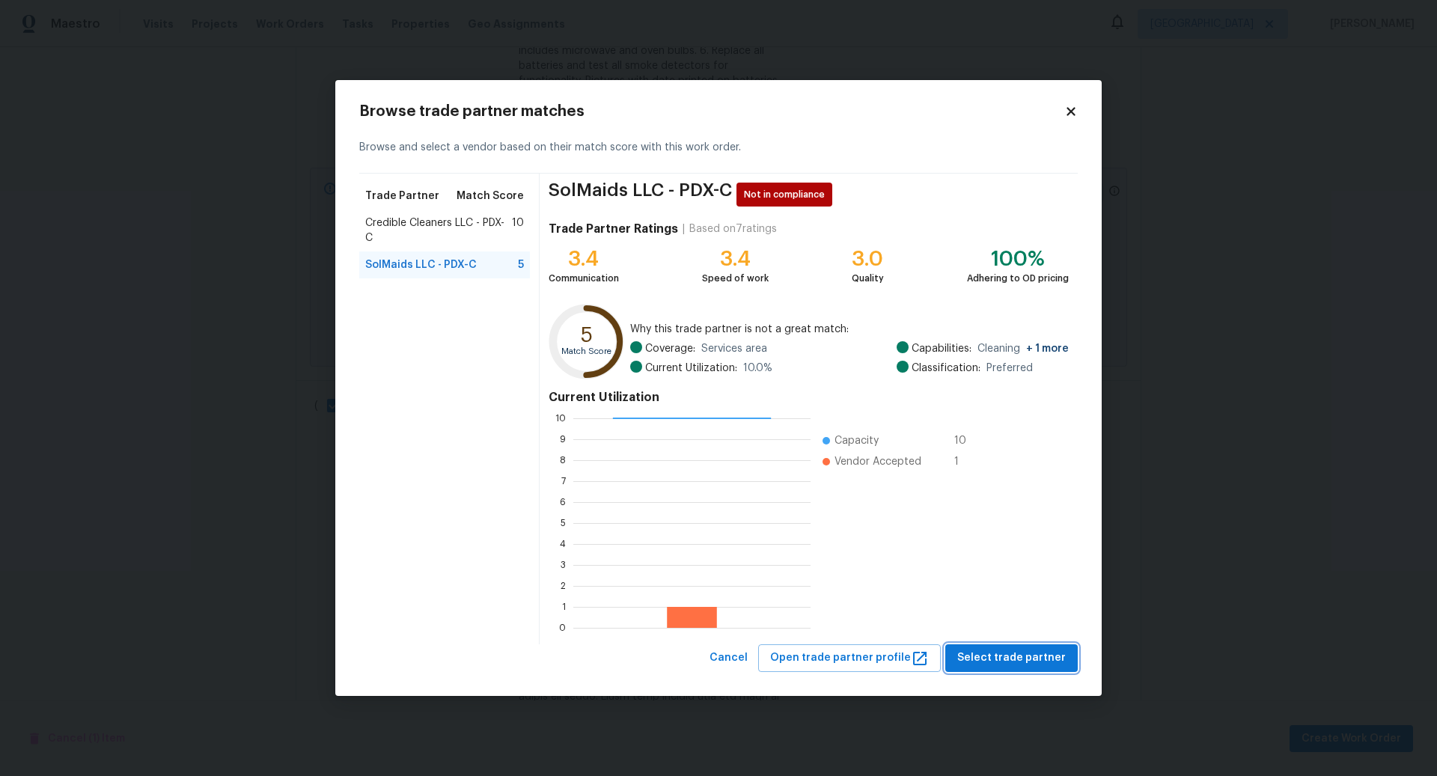
click at [1012, 655] on span "Select trade partner" at bounding box center [1012, 658] width 109 height 19
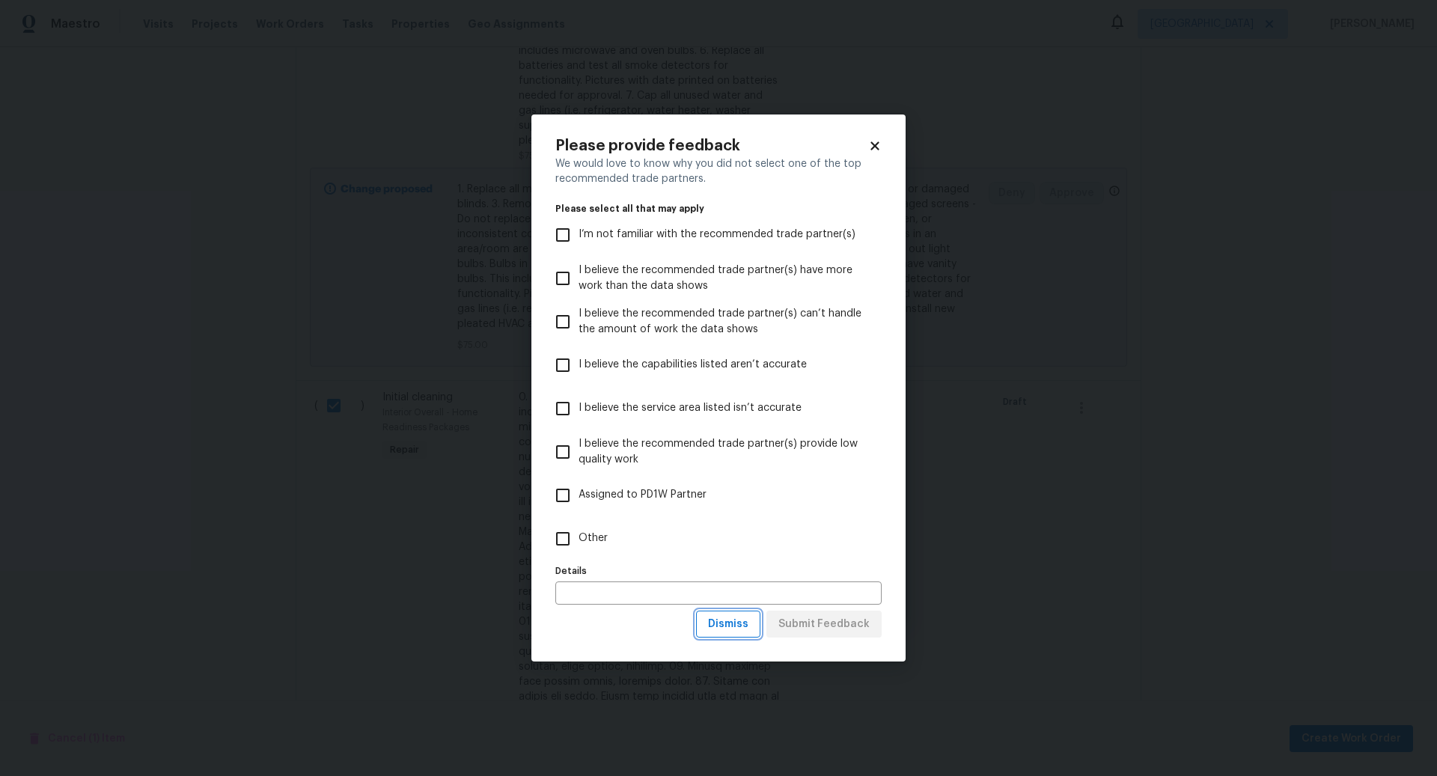
click at [731, 624] on span "Dismiss" at bounding box center [728, 624] width 40 height 19
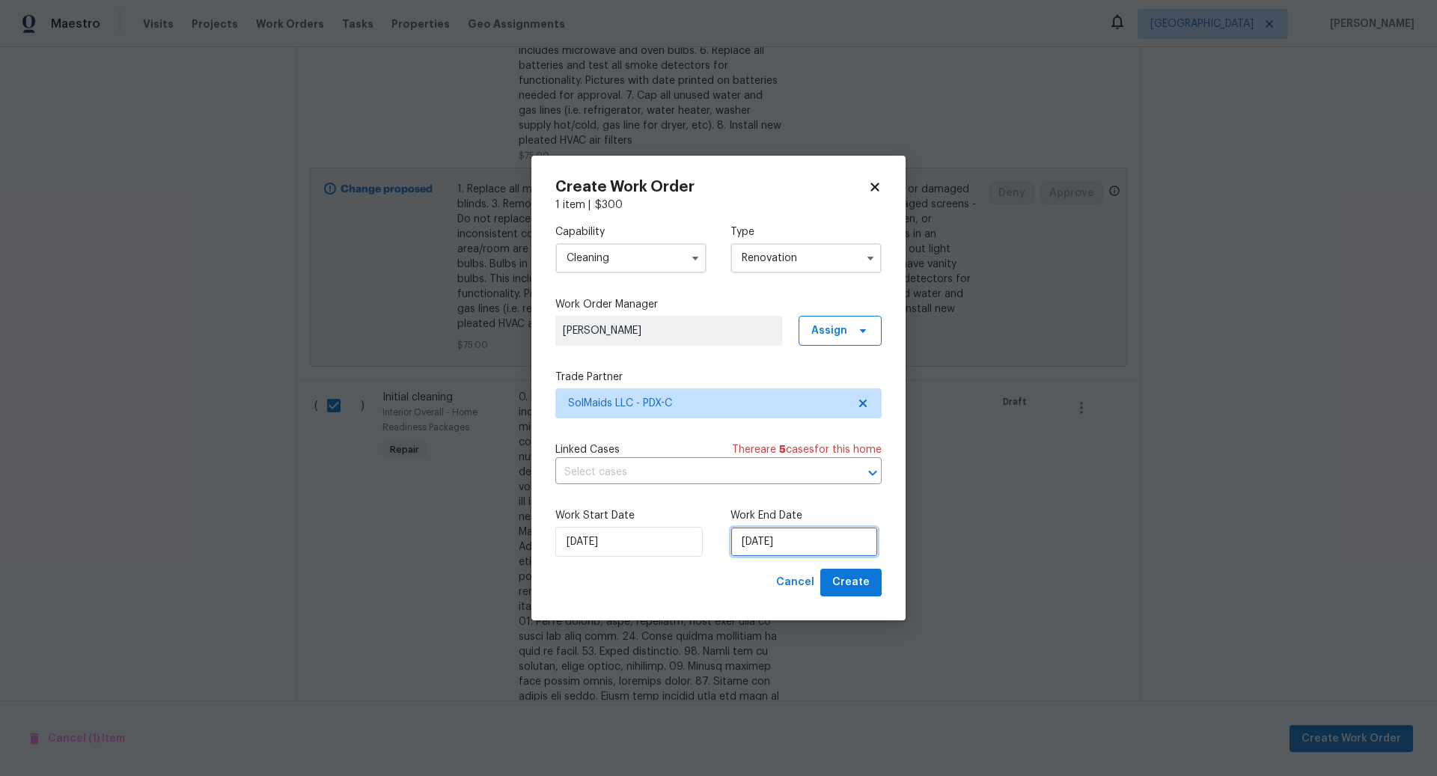
click at [815, 540] on input "[DATE]" at bounding box center [804, 542] width 147 height 30
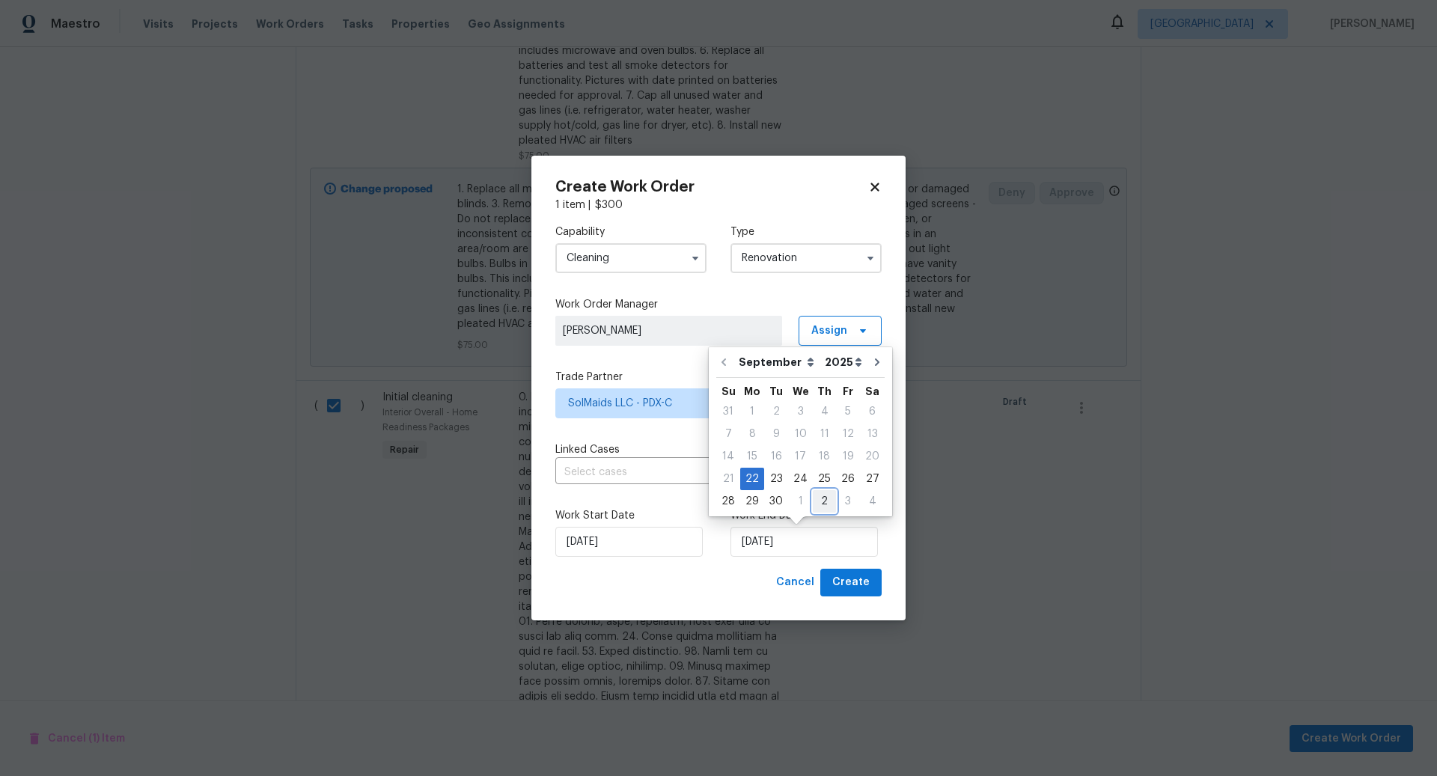
click at [819, 499] on div "2" at bounding box center [824, 501] width 23 height 21
type input "[DATE]"
select select "9"
click at [852, 577] on span "Create" at bounding box center [851, 582] width 37 height 19
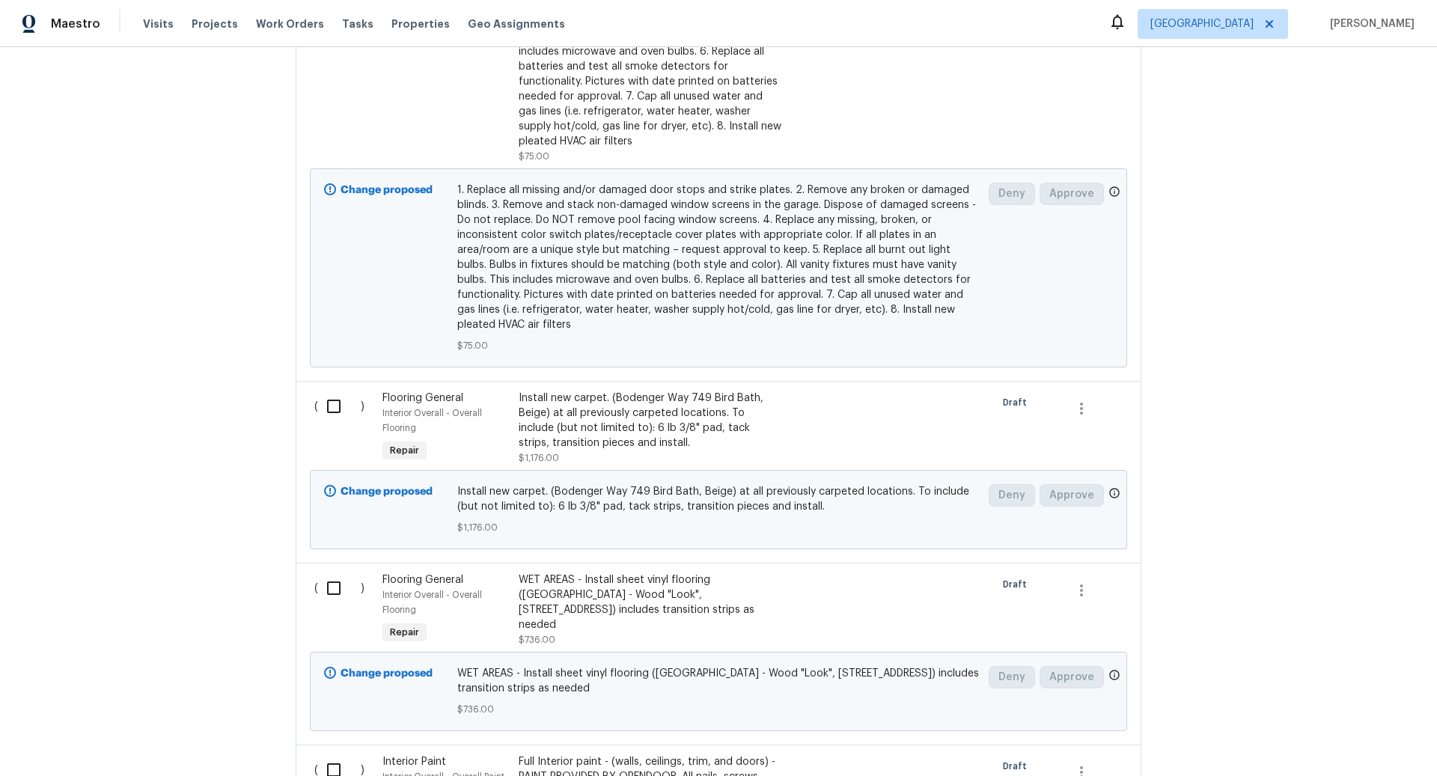
scroll to position [0, 0]
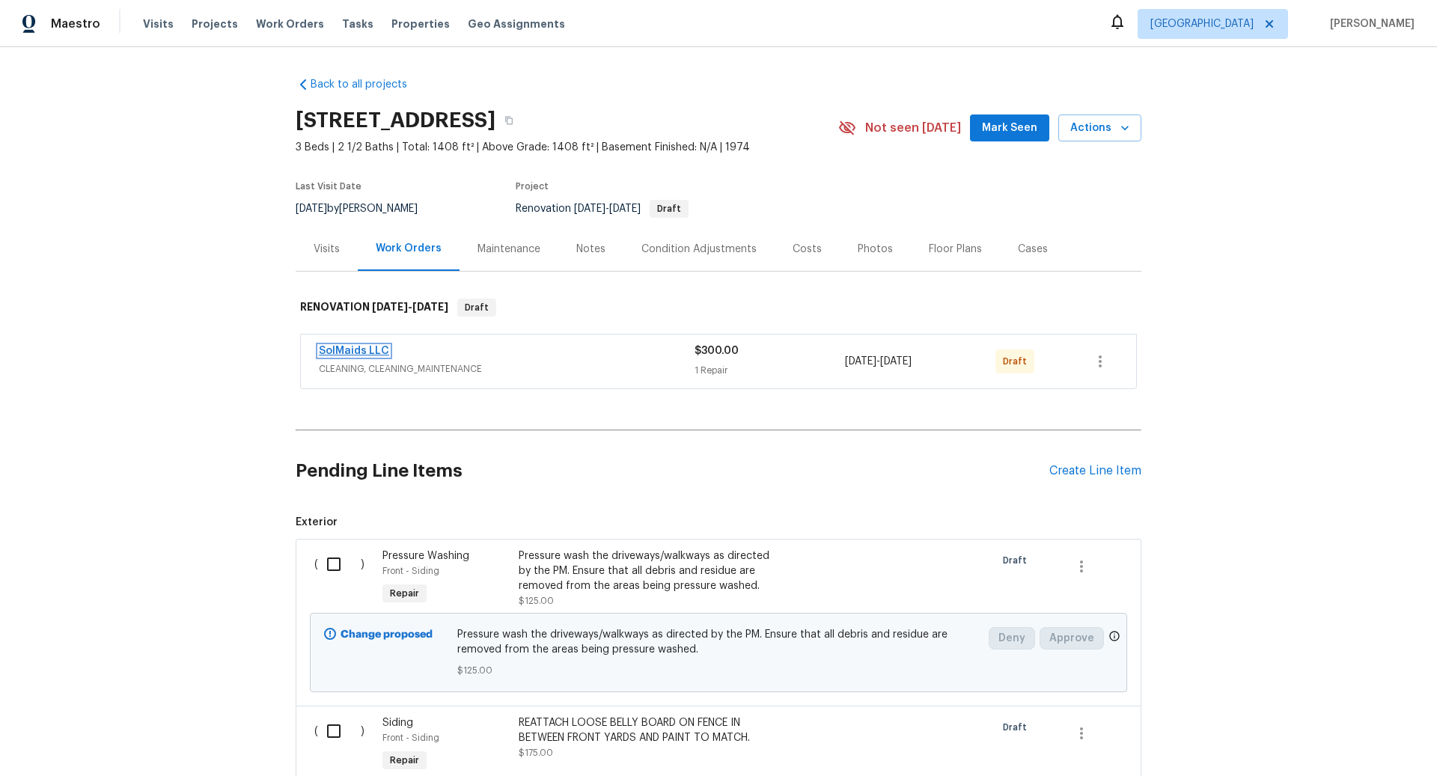
click at [368, 350] on link "SolMaids LLC" at bounding box center [354, 351] width 70 height 10
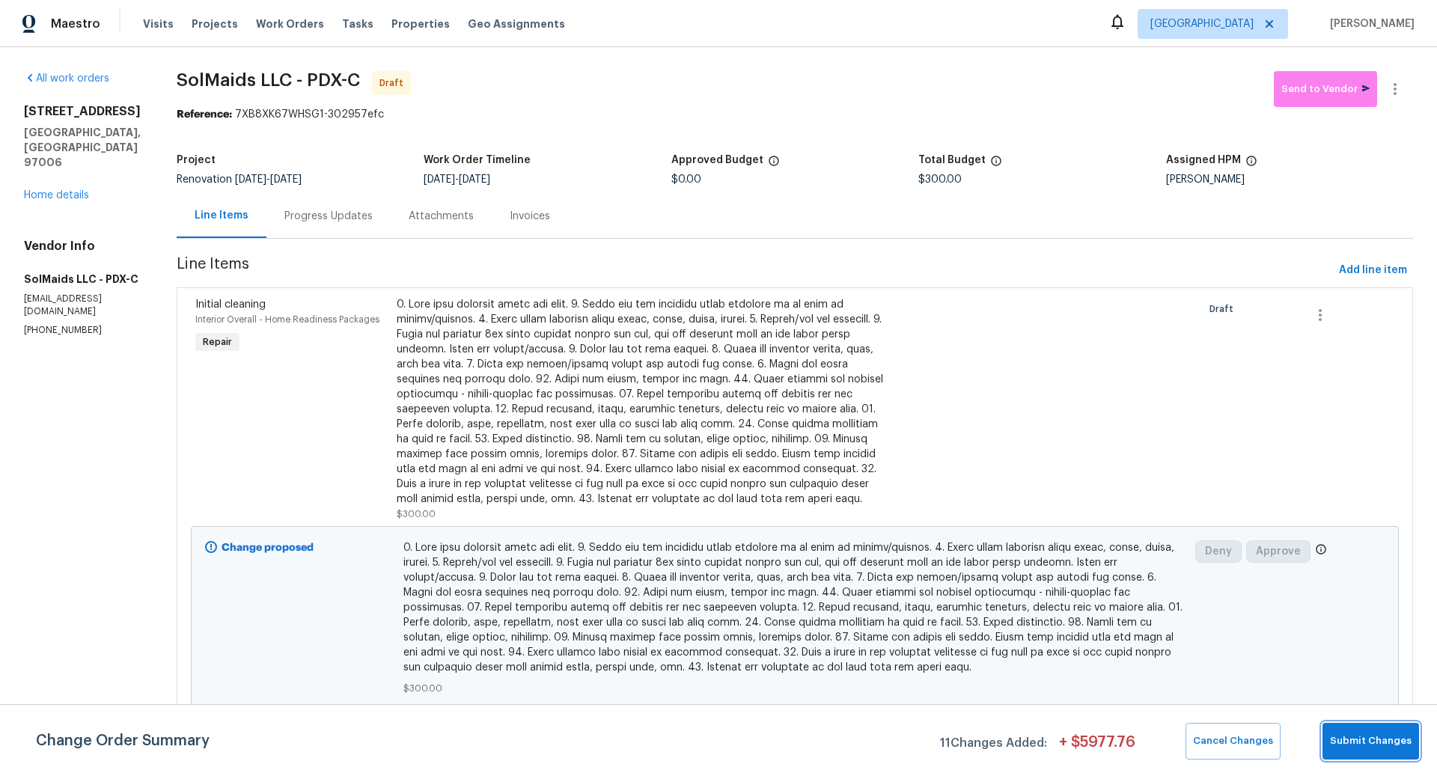
click at [1370, 741] on span "Submit Changes" at bounding box center [1371, 741] width 82 height 17
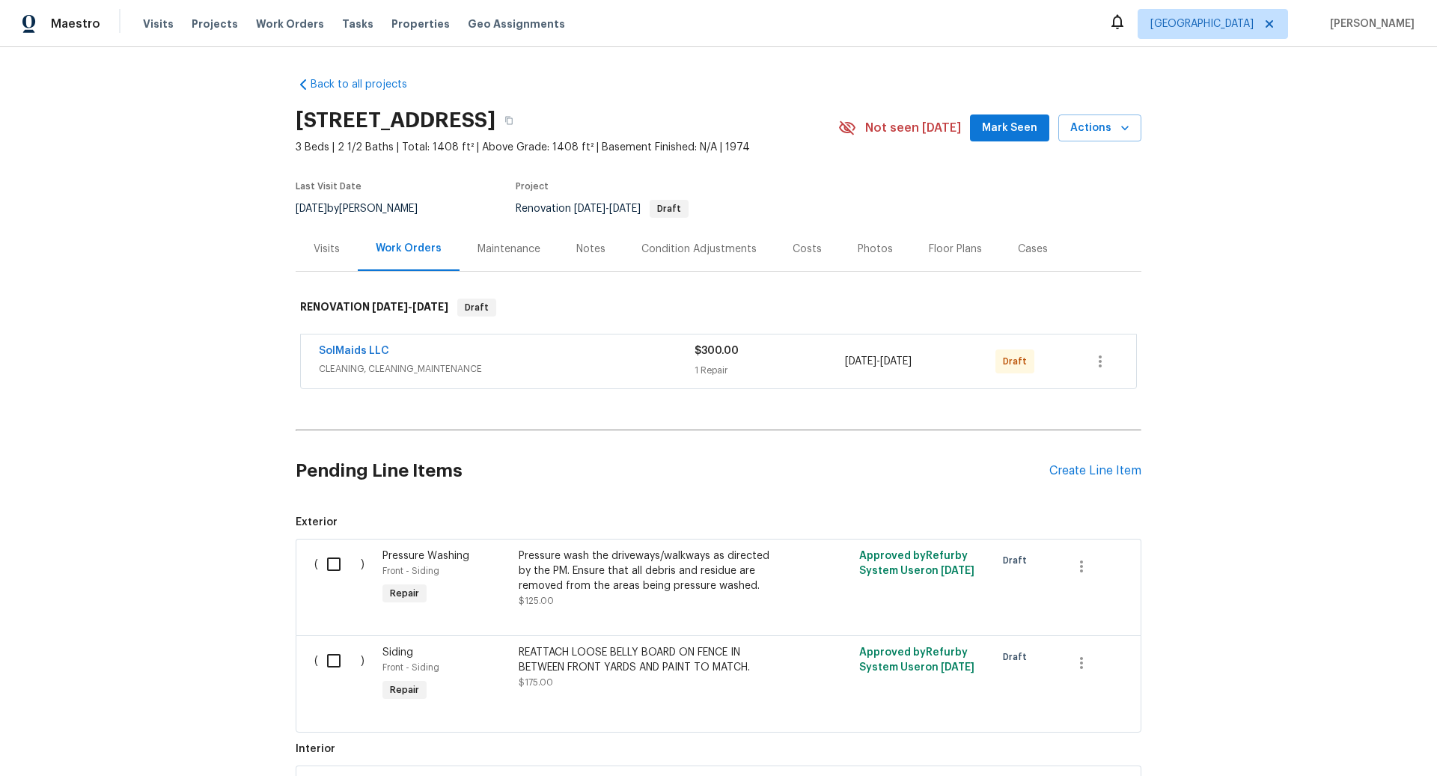
click at [699, 246] on div "Condition Adjustments" at bounding box center [699, 249] width 115 height 15
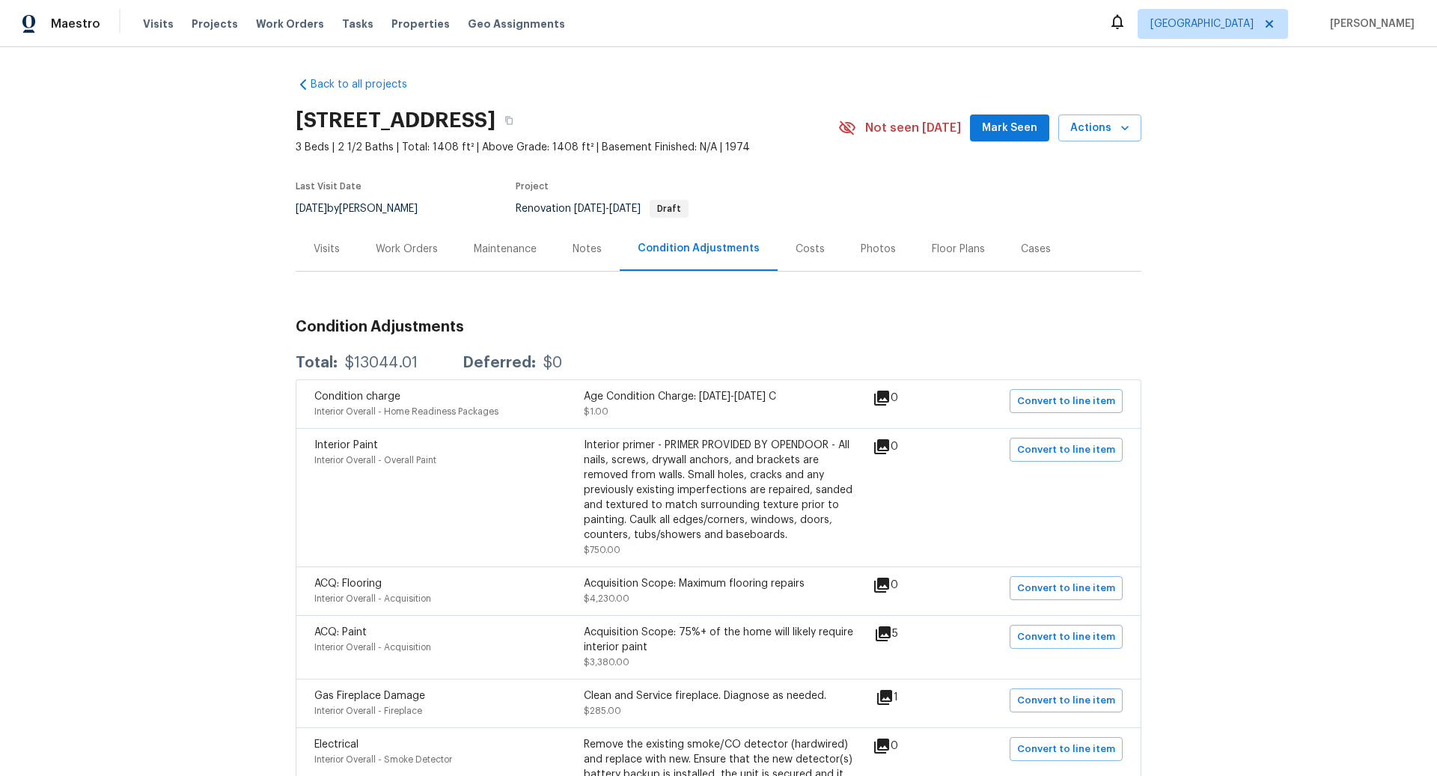
click at [419, 250] on div "Work Orders" at bounding box center [407, 249] width 62 height 15
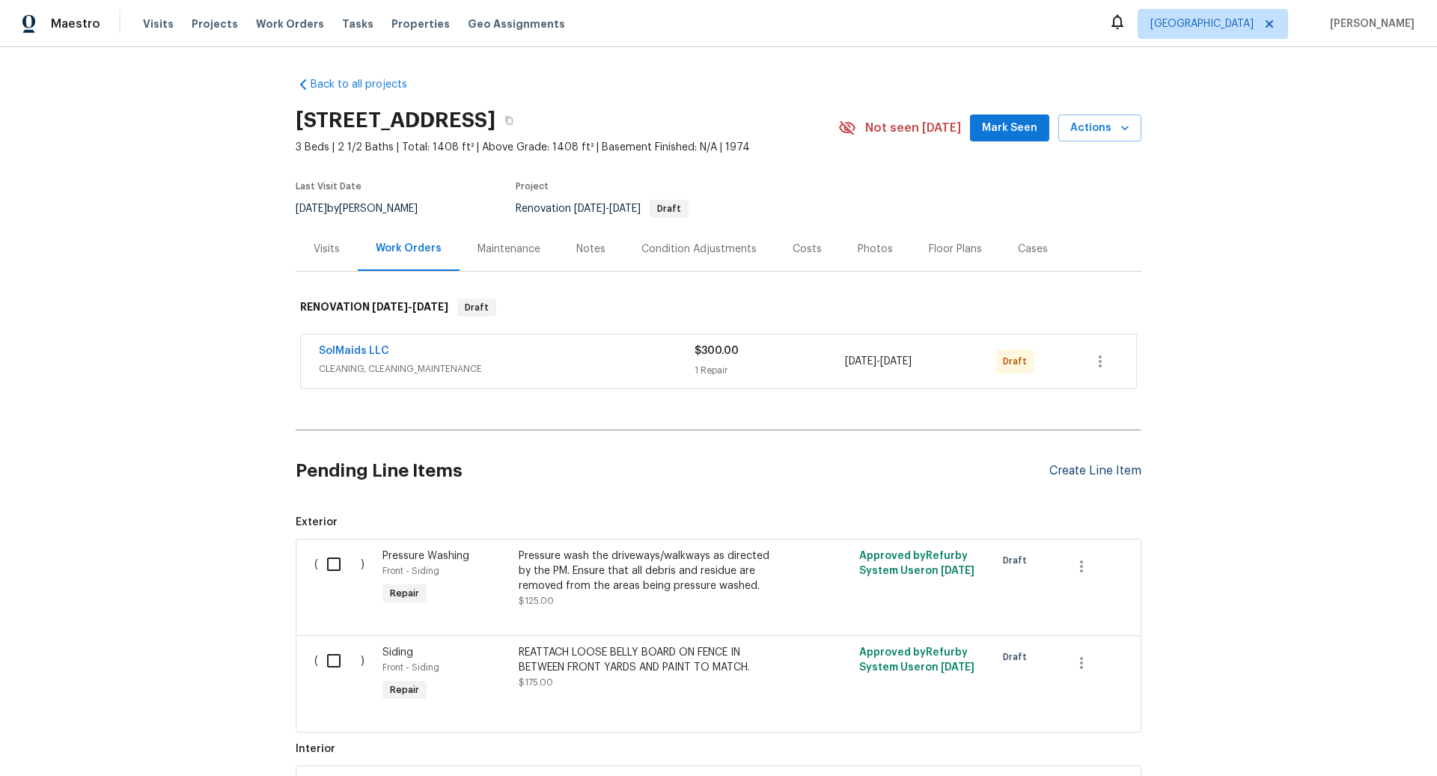
click at [1072, 469] on div "Create Line Item" at bounding box center [1096, 471] width 92 height 14
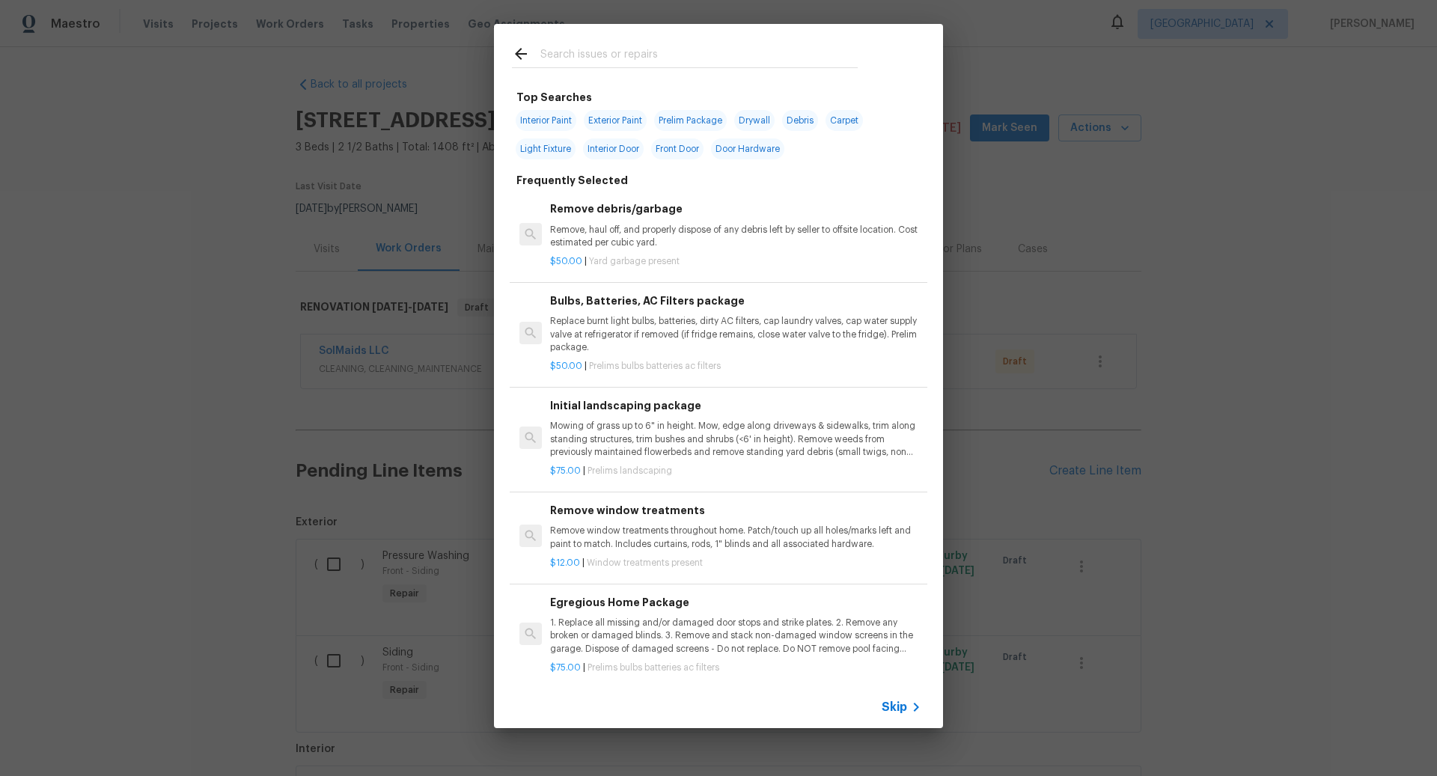
click at [902, 708] on span "Skip" at bounding box center [894, 707] width 25 height 15
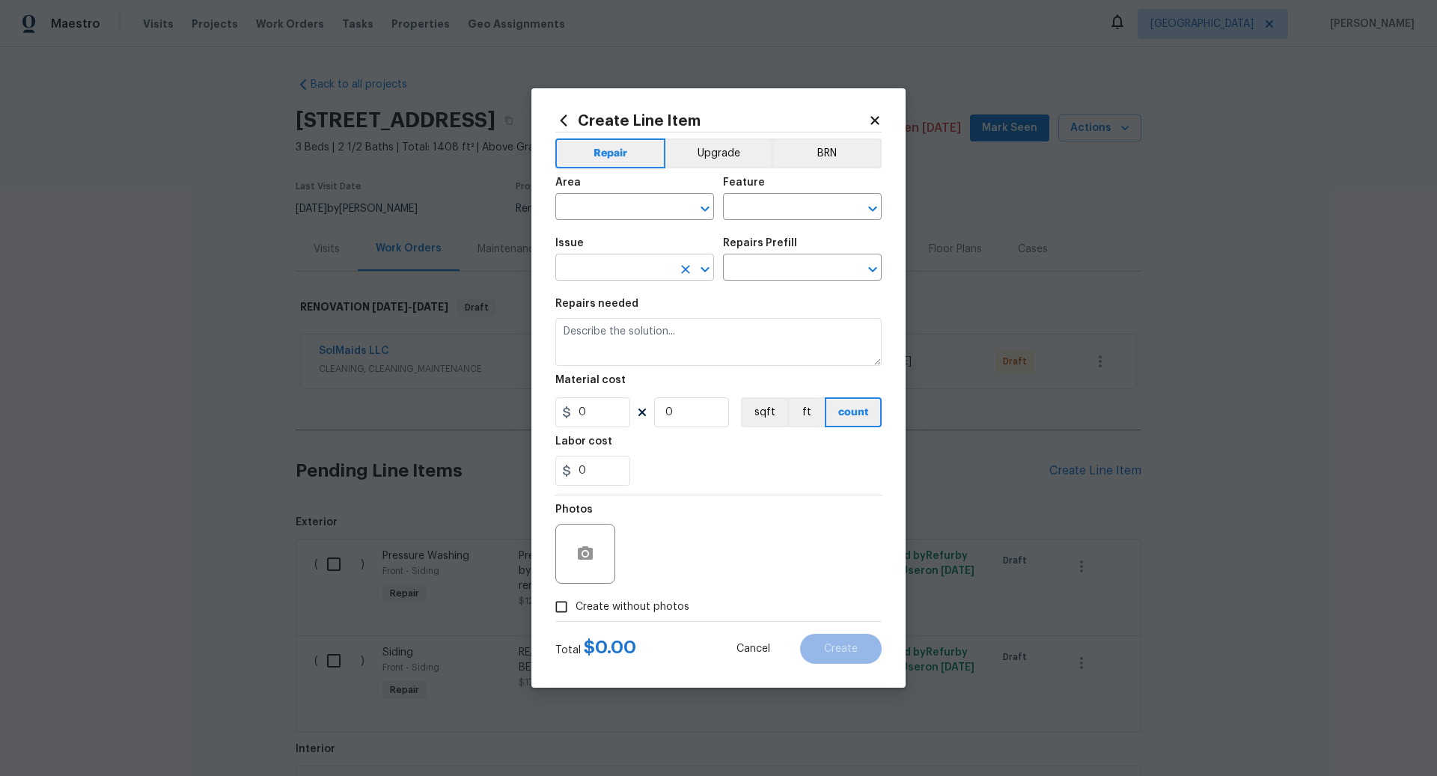
click at [572, 265] on input "text" at bounding box center [614, 269] width 117 height 23
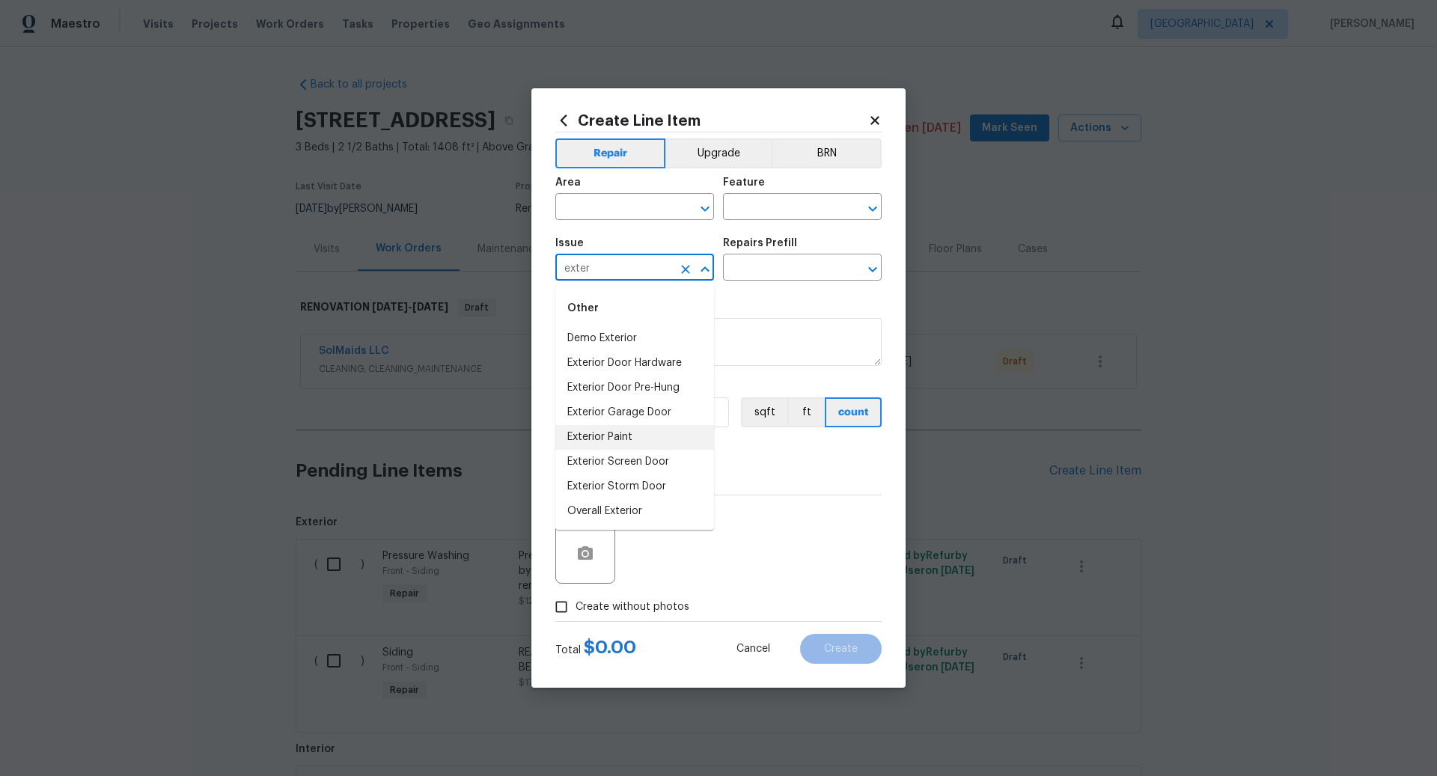
click at [618, 436] on li "Exterior Paint" at bounding box center [635, 437] width 159 height 25
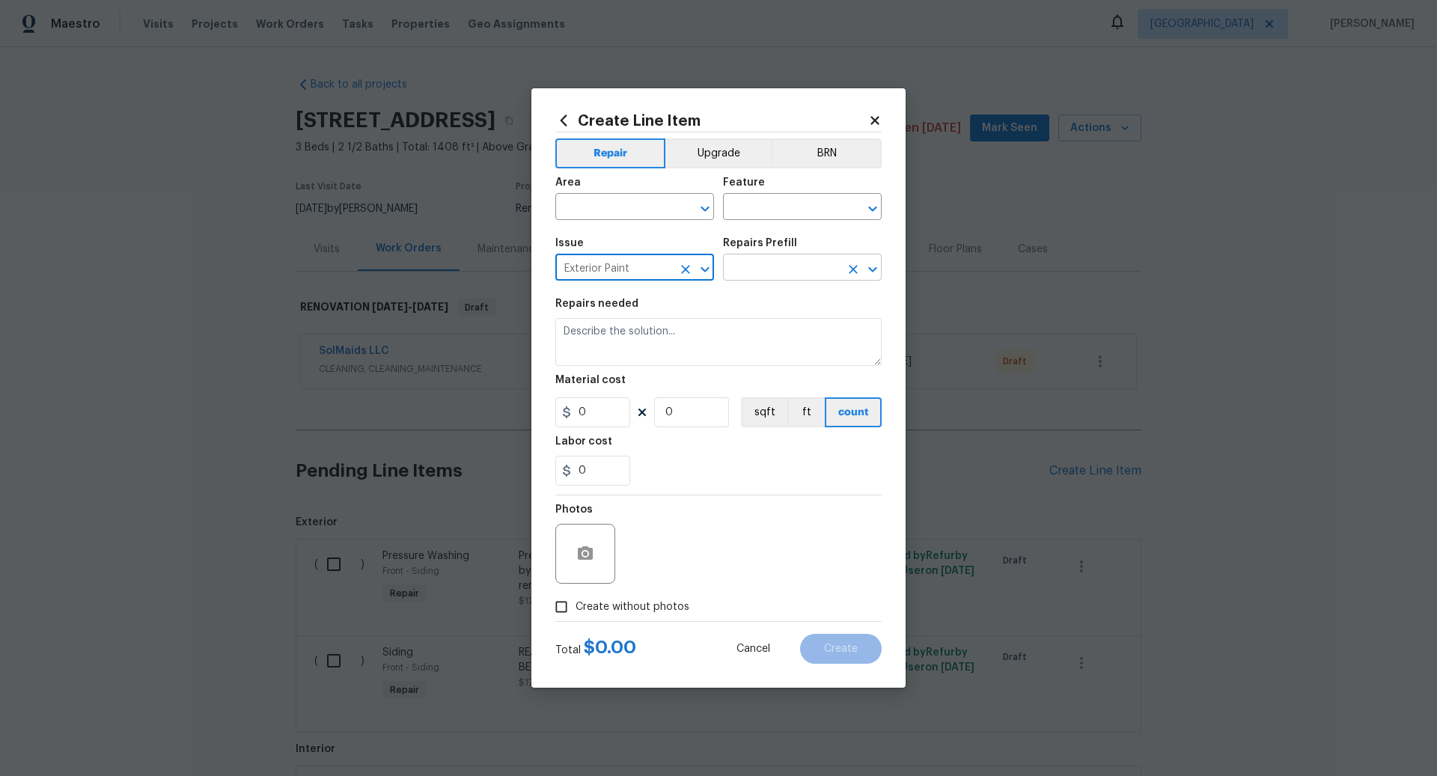
type input "Exterior Paint"
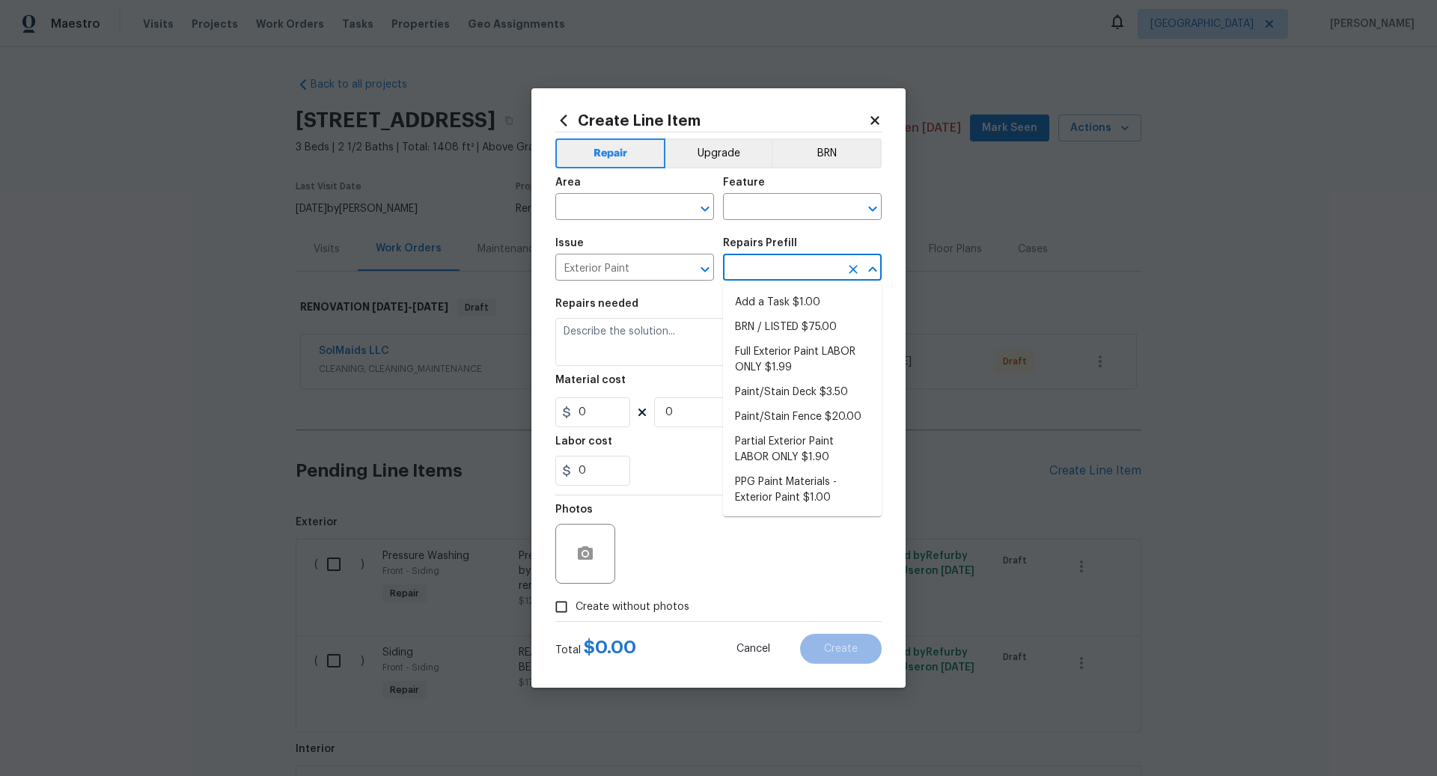
click at [782, 276] on input "text" at bounding box center [781, 269] width 117 height 23
click at [785, 389] on li "Paint/Stain Deck $3.50" at bounding box center [802, 392] width 159 height 25
type input "Overall Paint"
type input "Paint/Stain Deck $3.50"
type textarea "Prep, mask and paint/stain the exterior wood deck (PM to approve of the color).…"
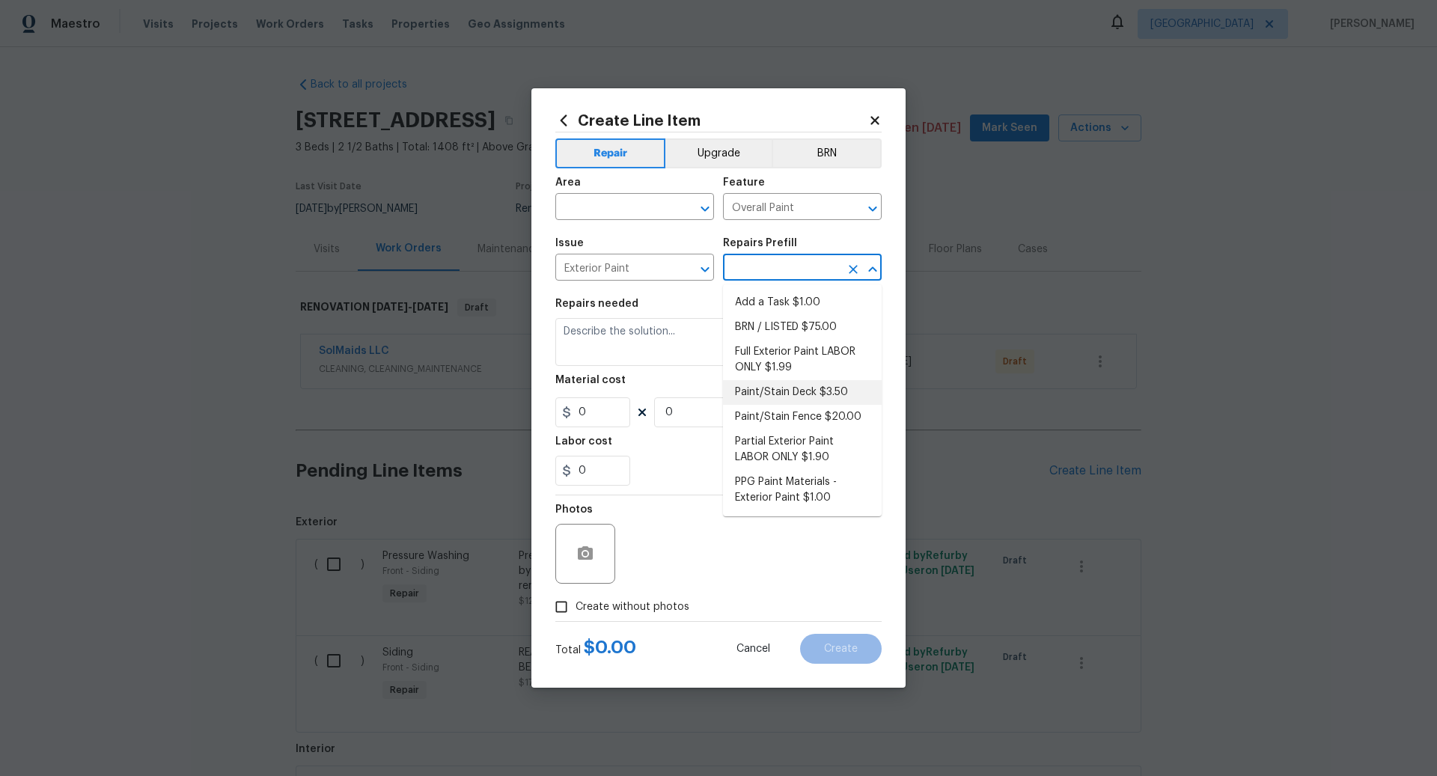
type input "3.5"
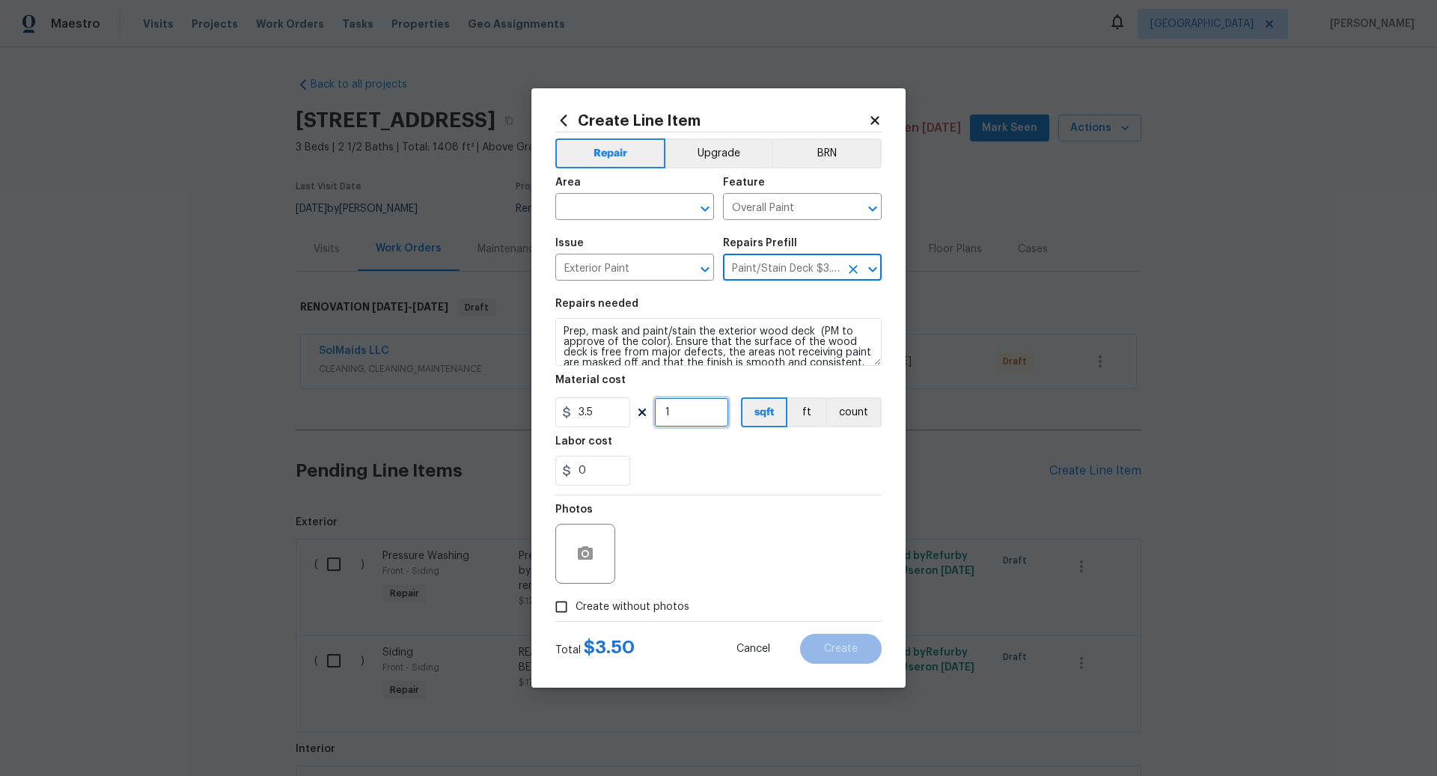
click at [690, 414] on input "1" at bounding box center [691, 413] width 75 height 30
type input "150"
click at [604, 210] on input "text" at bounding box center [614, 208] width 117 height 23
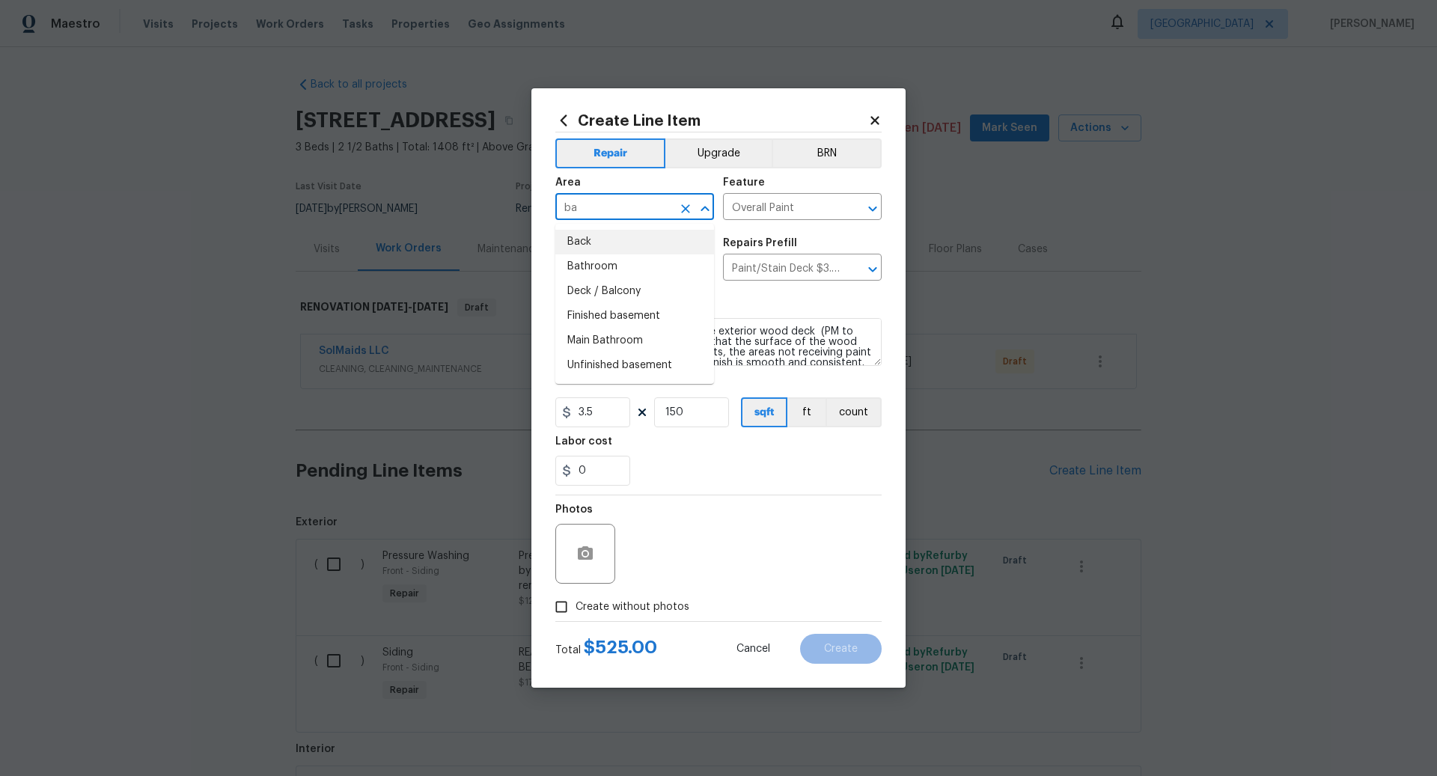
click at [593, 240] on li "Back" at bounding box center [635, 242] width 159 height 25
type input "Back"
click at [613, 218] on input "Back" at bounding box center [614, 208] width 117 height 23
click at [687, 207] on icon "Clear" at bounding box center [685, 208] width 9 height 9
click at [618, 210] on input "text" at bounding box center [614, 208] width 117 height 23
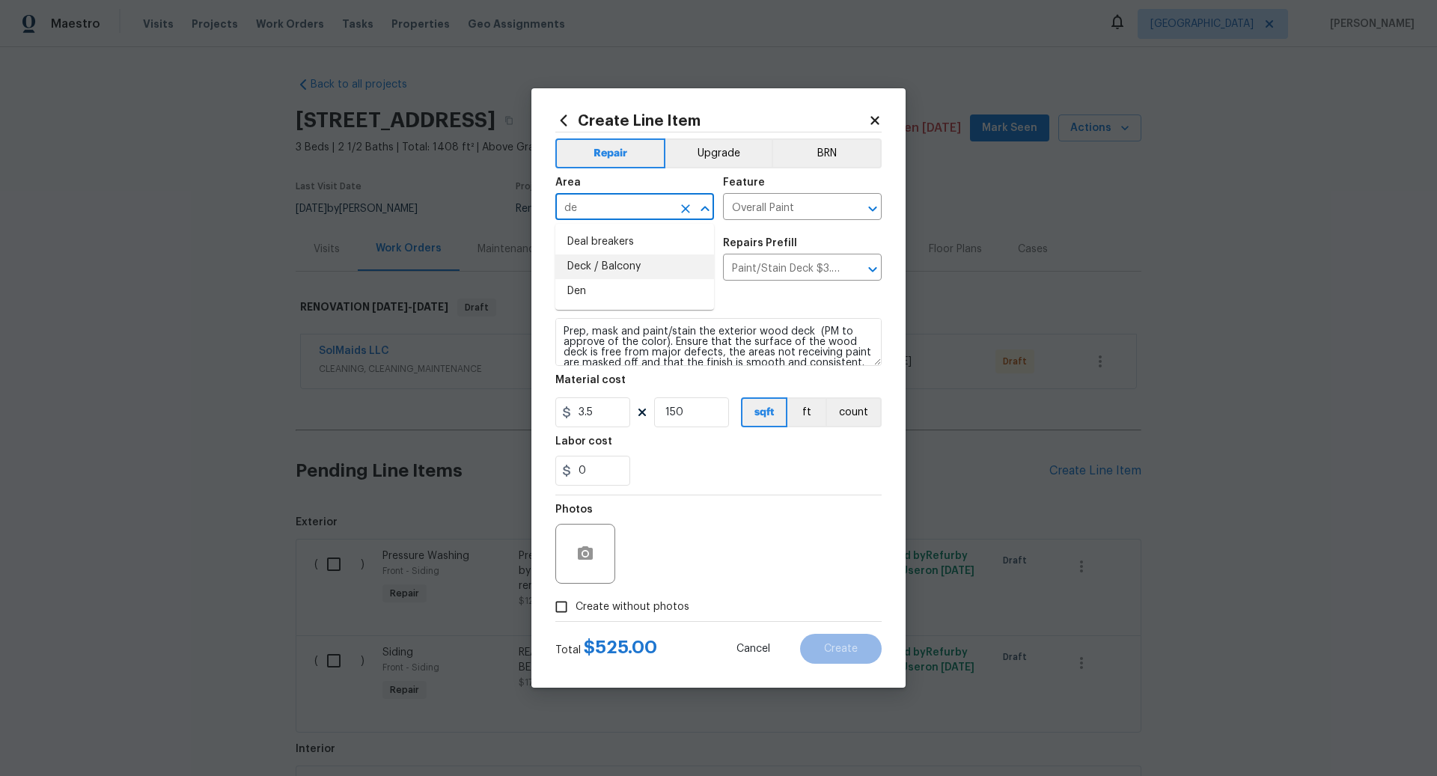
click at [615, 264] on li "Deck / Balcony" at bounding box center [635, 267] width 159 height 25
type input "Deck / Balcony"
click at [569, 603] on input "Create without photos" at bounding box center [561, 607] width 28 height 28
checkbox input "true"
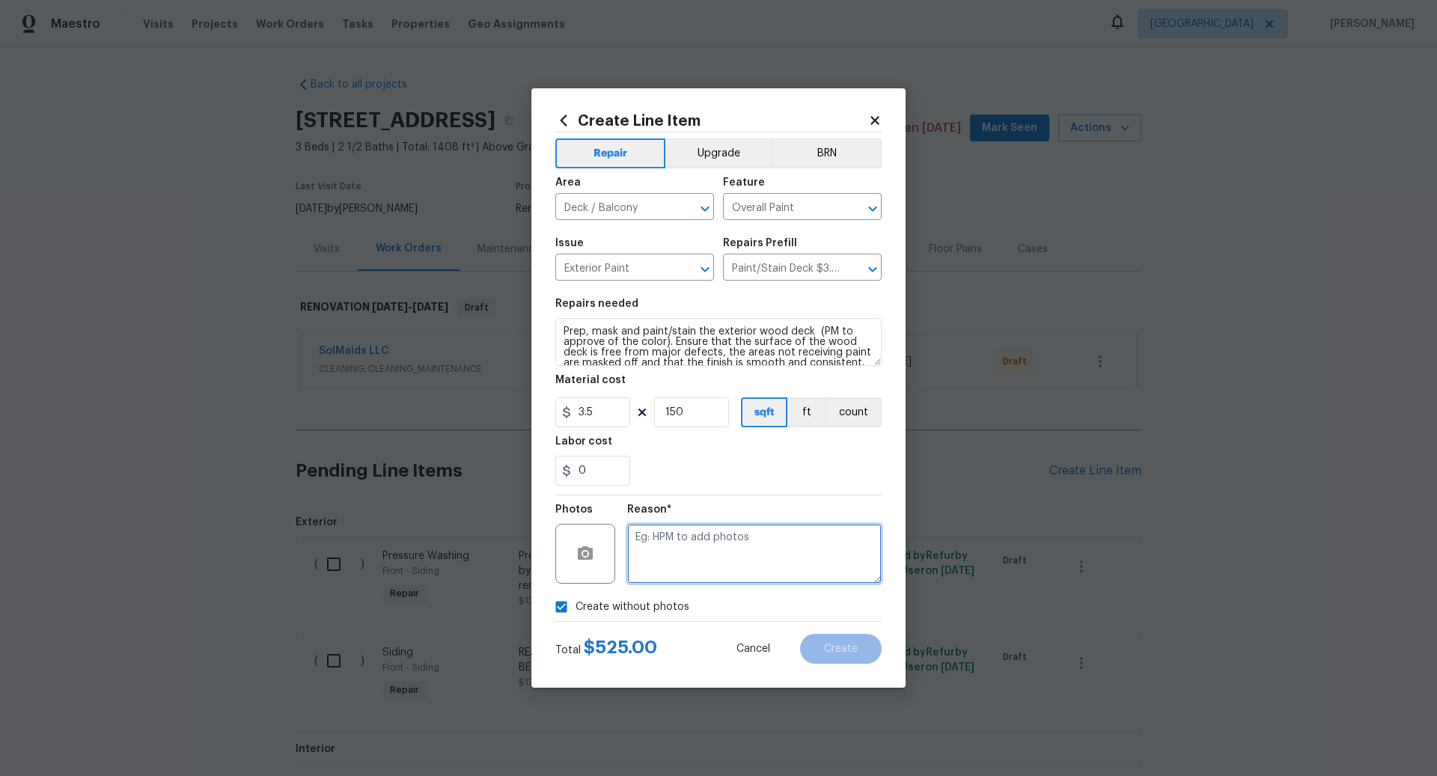
click at [699, 550] on textarea at bounding box center [754, 554] width 255 height 60
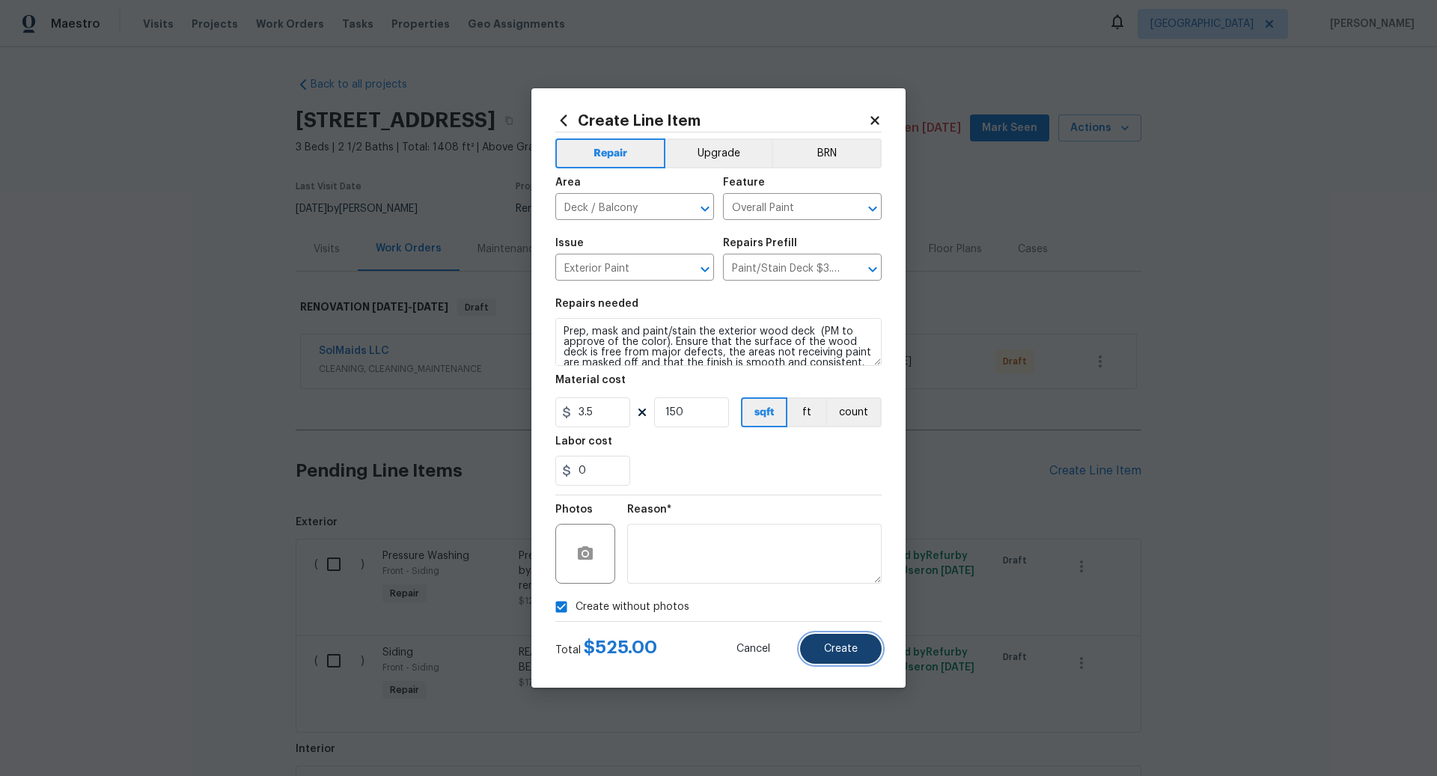
click at [845, 650] on span "Create" at bounding box center [841, 649] width 34 height 11
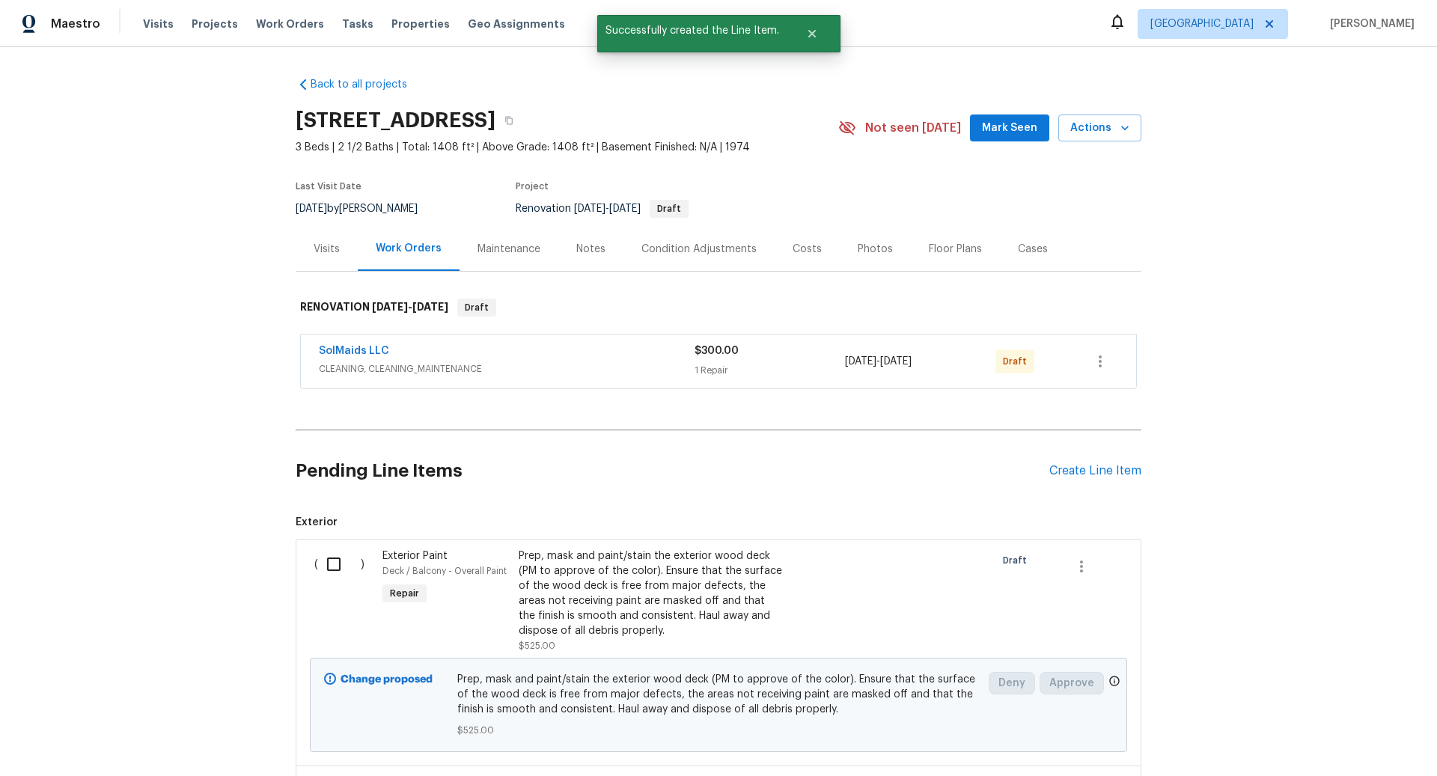
click at [703, 249] on div "Condition Adjustments" at bounding box center [699, 249] width 115 height 15
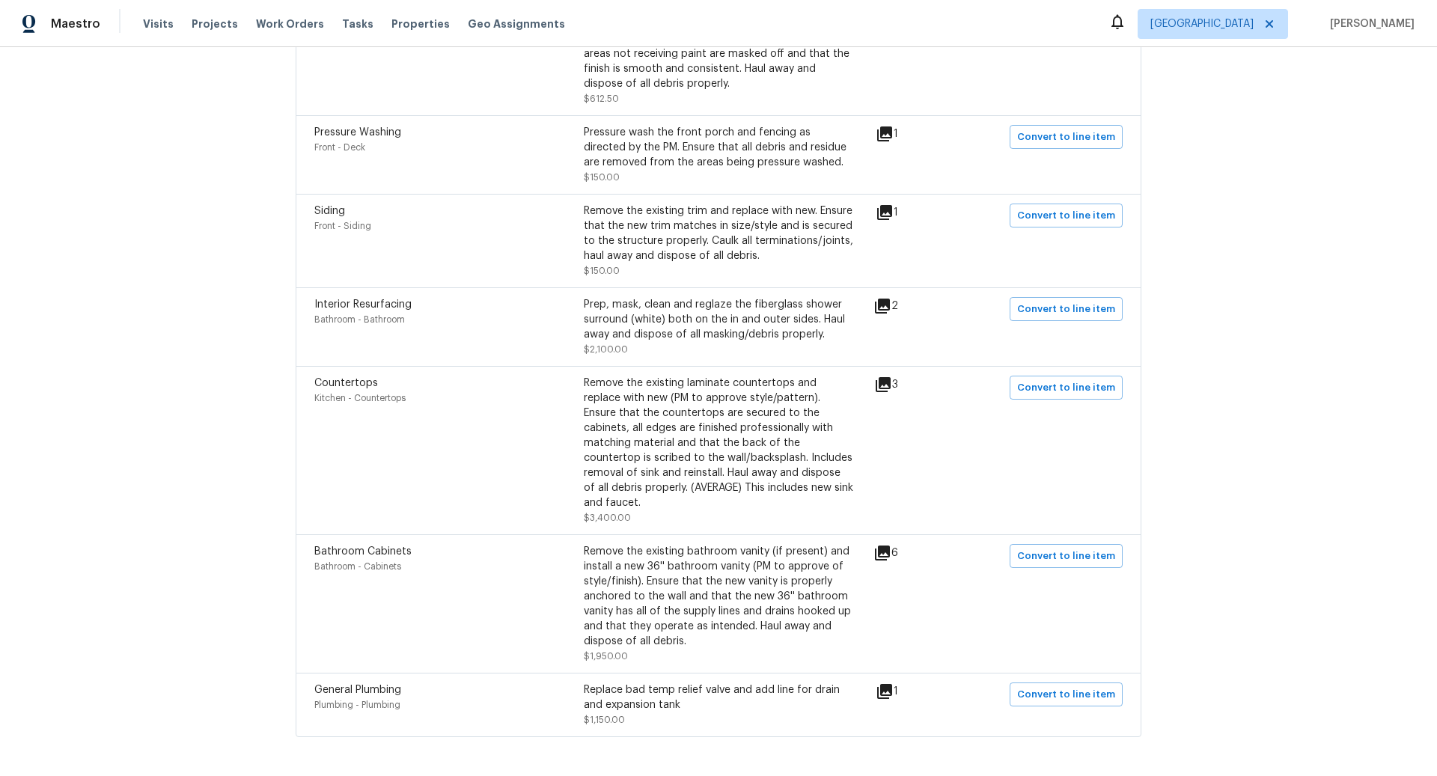
scroll to position [876, 0]
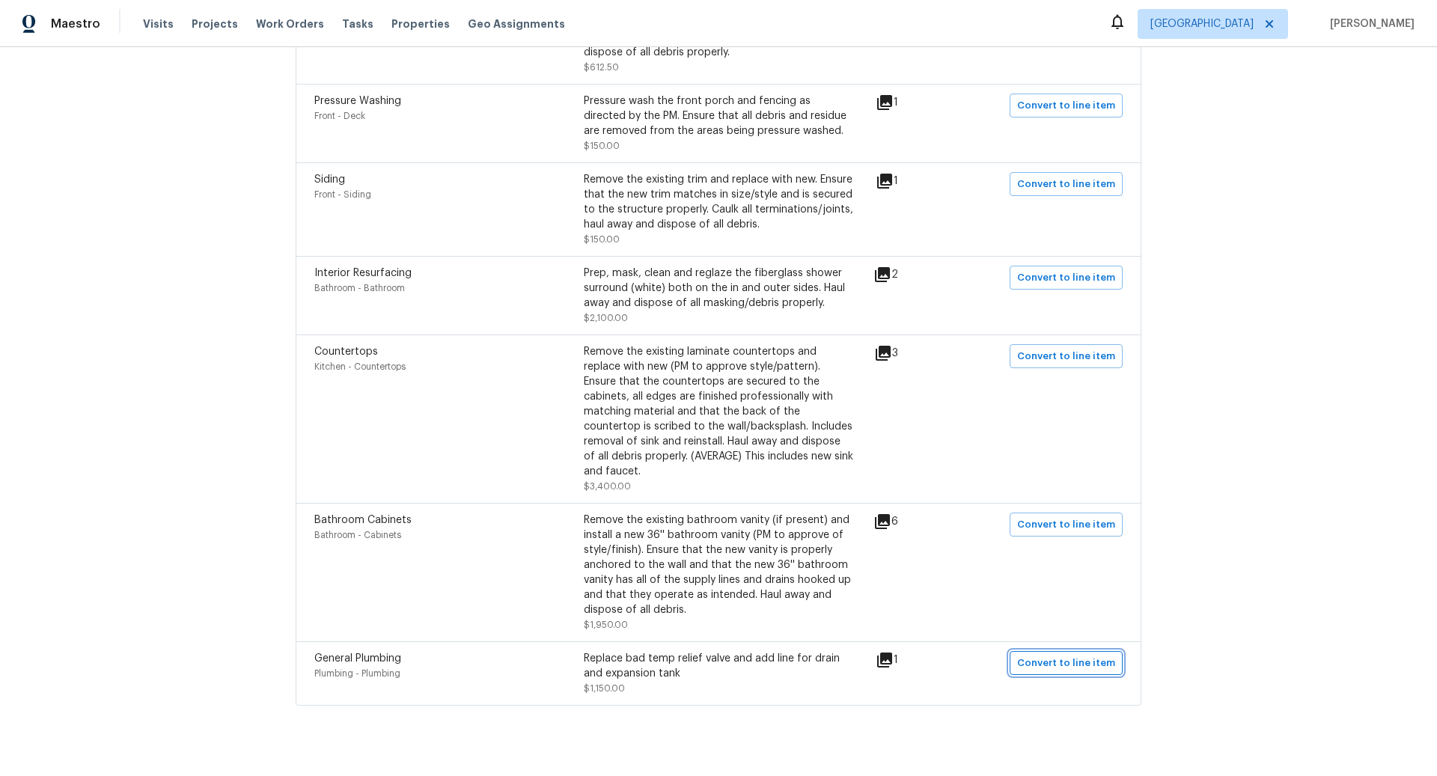
click at [1062, 655] on span "Convert to line item" at bounding box center [1066, 663] width 98 height 17
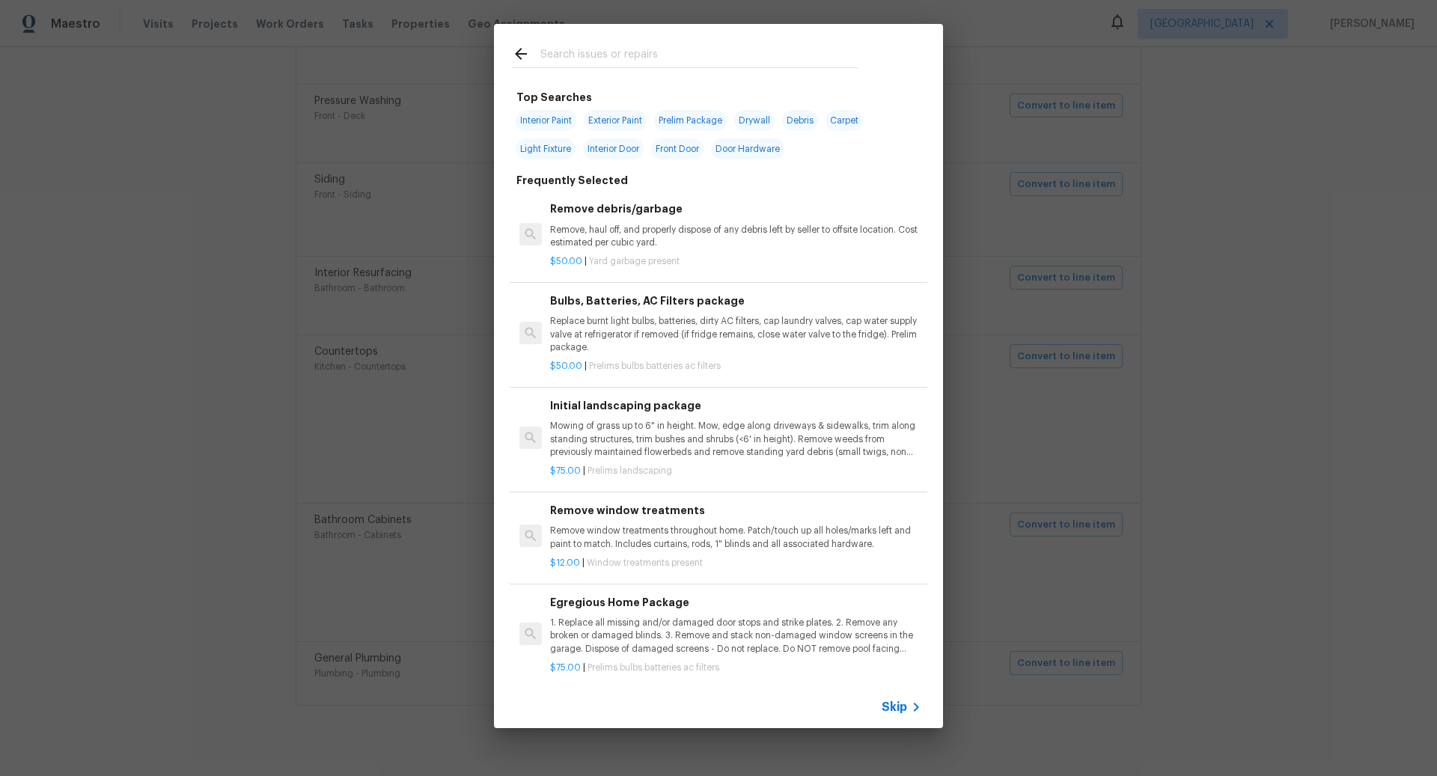
click at [895, 712] on span "Skip" at bounding box center [894, 707] width 25 height 15
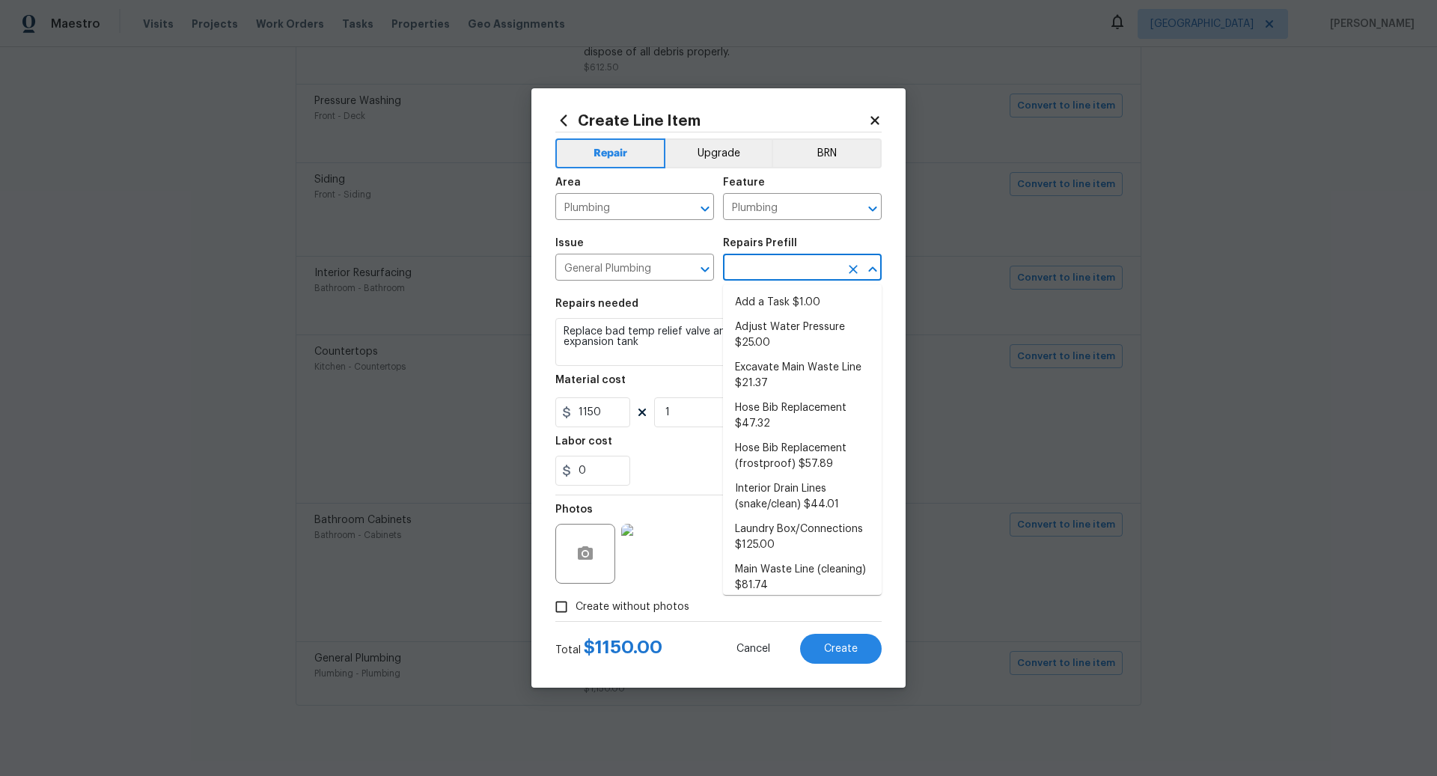
click at [758, 270] on input "text" at bounding box center [781, 269] width 117 height 23
click at [762, 300] on li "Add a Task $1.00" at bounding box center [802, 302] width 159 height 25
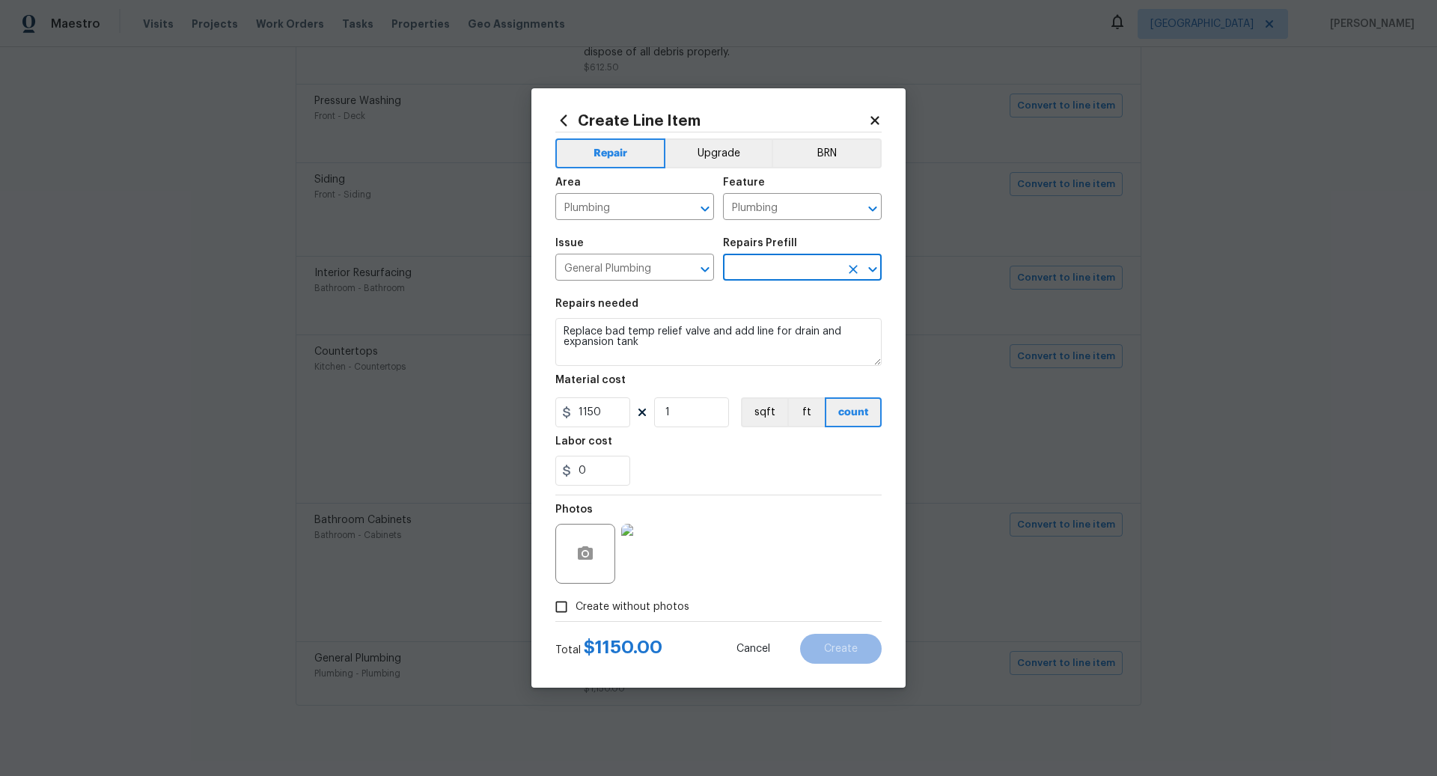
type input "Add a Task $1.00"
type textarea "HPM to detail"
type input "1"
click at [874, 114] on icon at bounding box center [874, 120] width 13 height 13
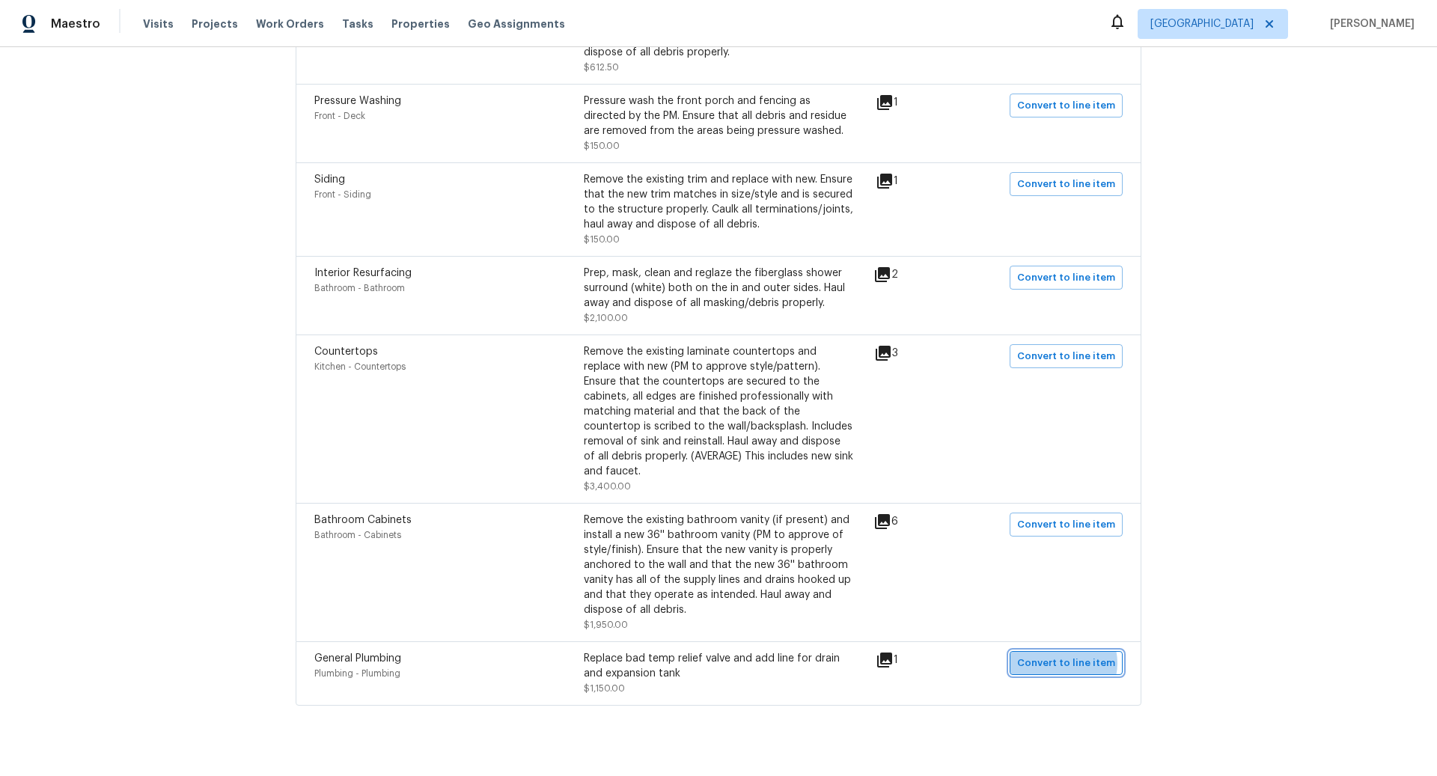
click at [1066, 655] on span "Convert to line item" at bounding box center [1066, 663] width 98 height 17
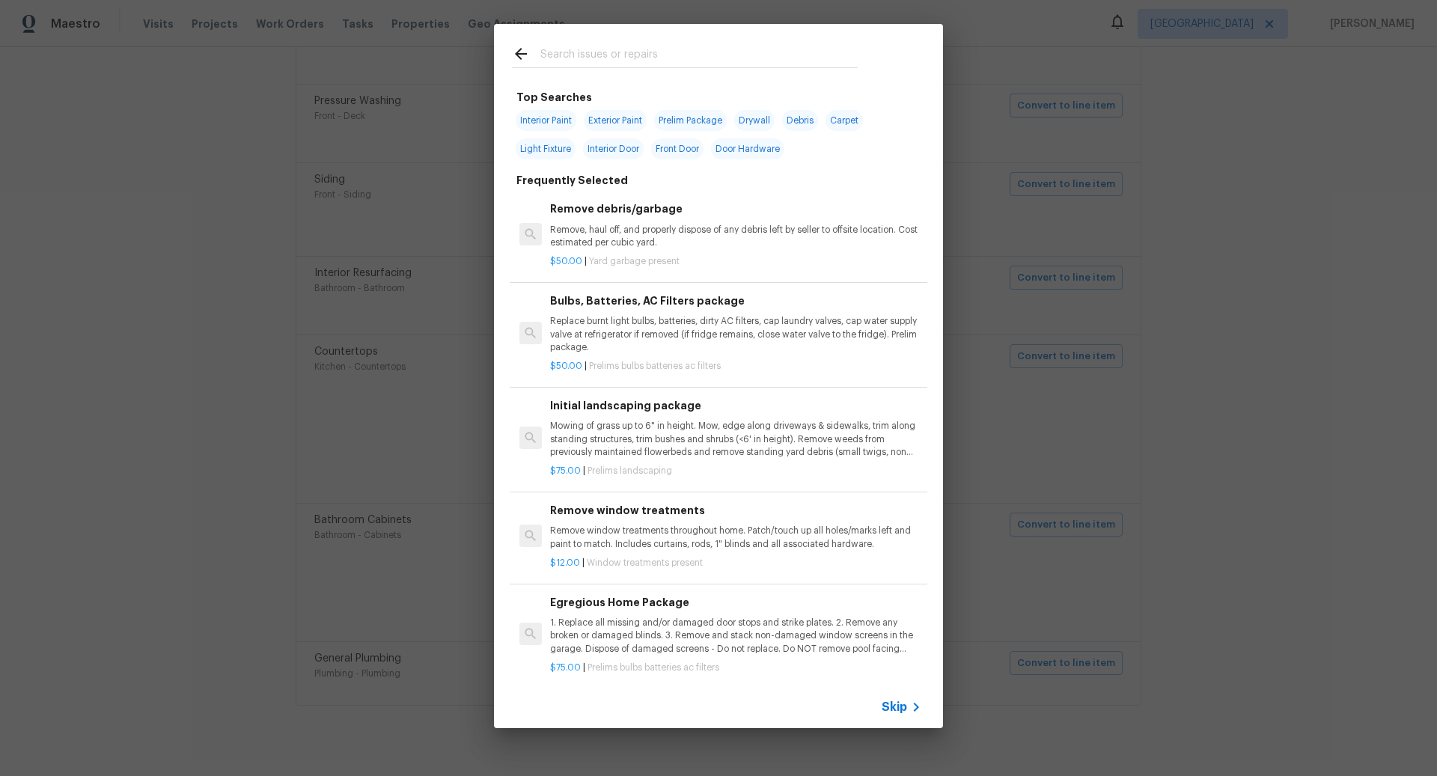
click at [891, 709] on span "Skip" at bounding box center [894, 707] width 25 height 15
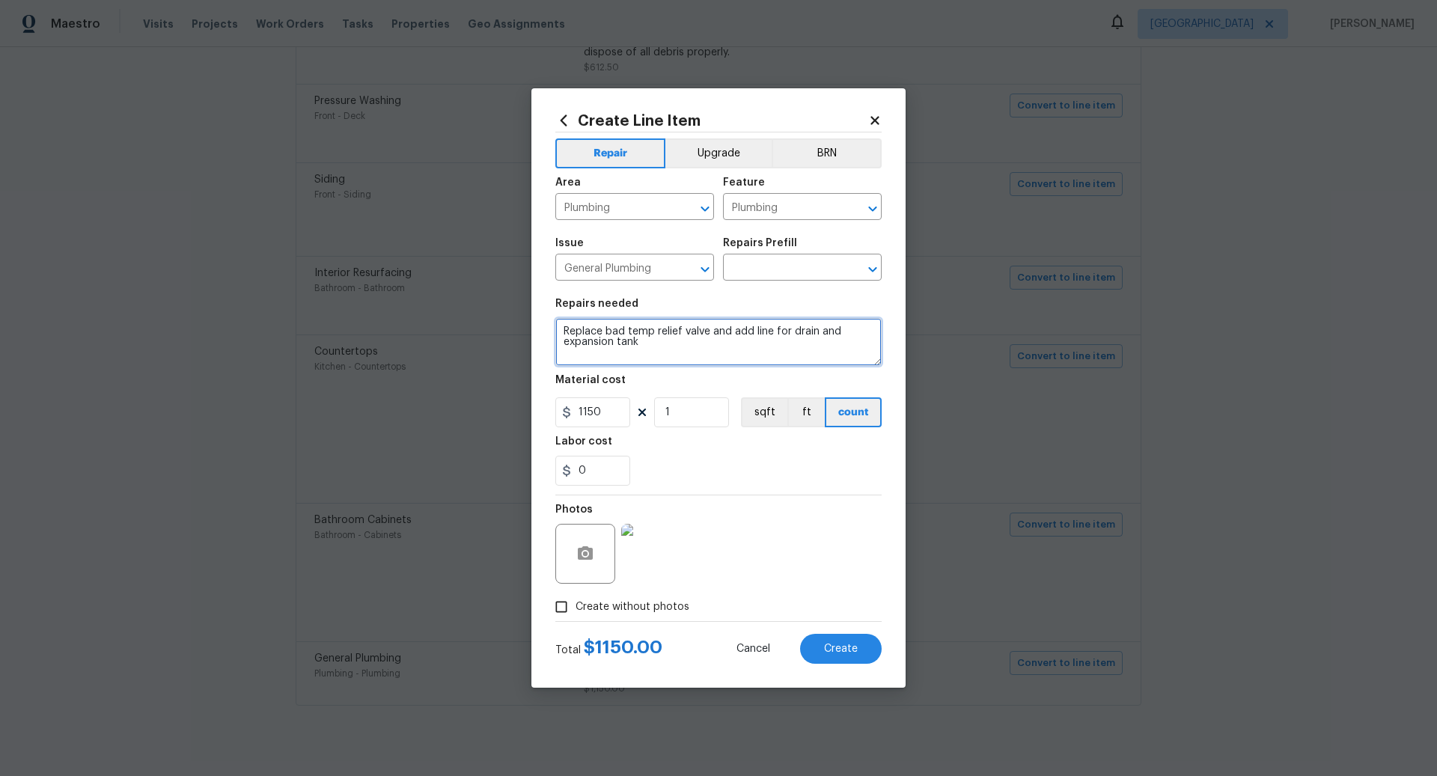
click at [707, 348] on textarea "Replace bad temp relief valve and add line for drain and expansion tank" at bounding box center [719, 342] width 326 height 48
click at [770, 266] on input "text" at bounding box center [781, 269] width 117 height 23
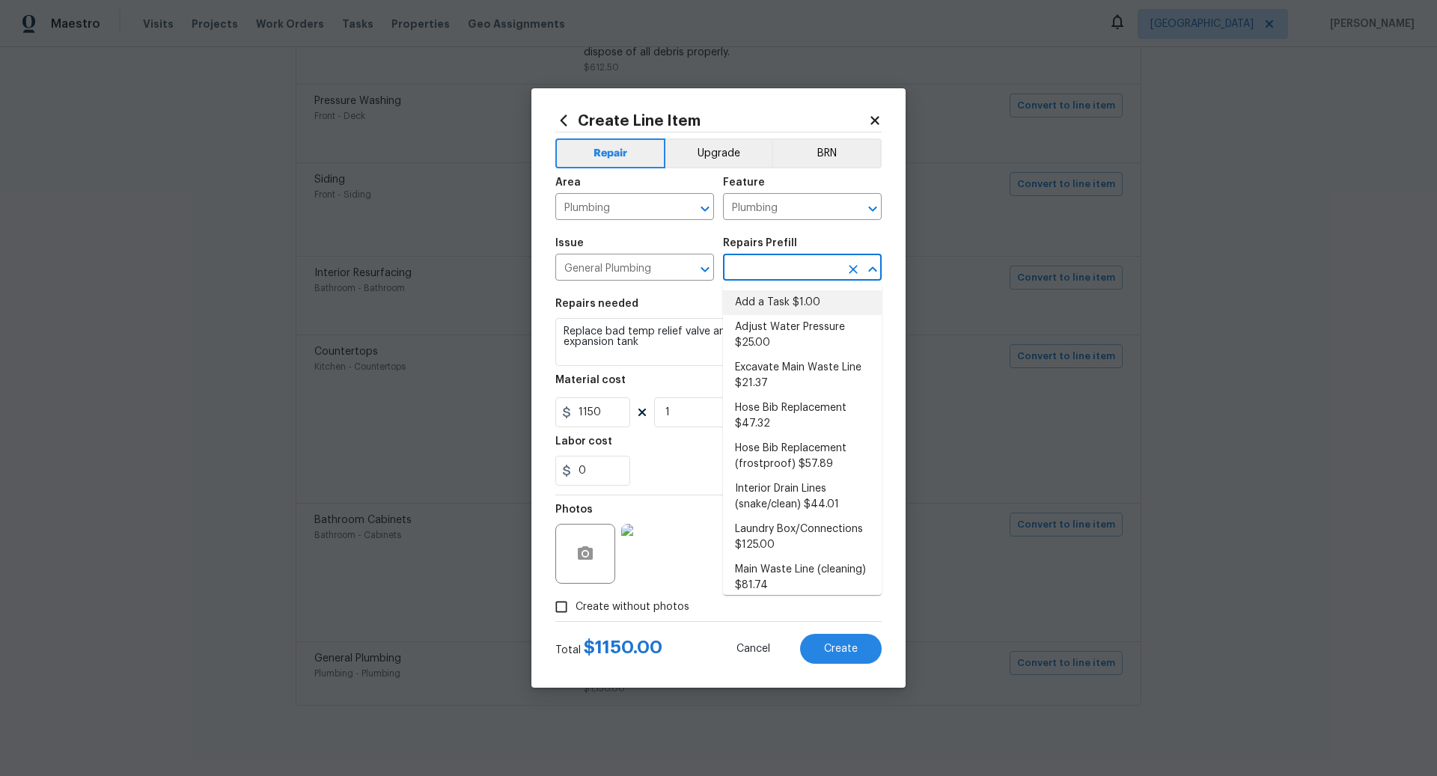
click at [768, 304] on li "Add a Task $1.00" at bounding box center [802, 302] width 159 height 25
type input "Add a Task $1.00"
type textarea "HPM to detail"
type input "1"
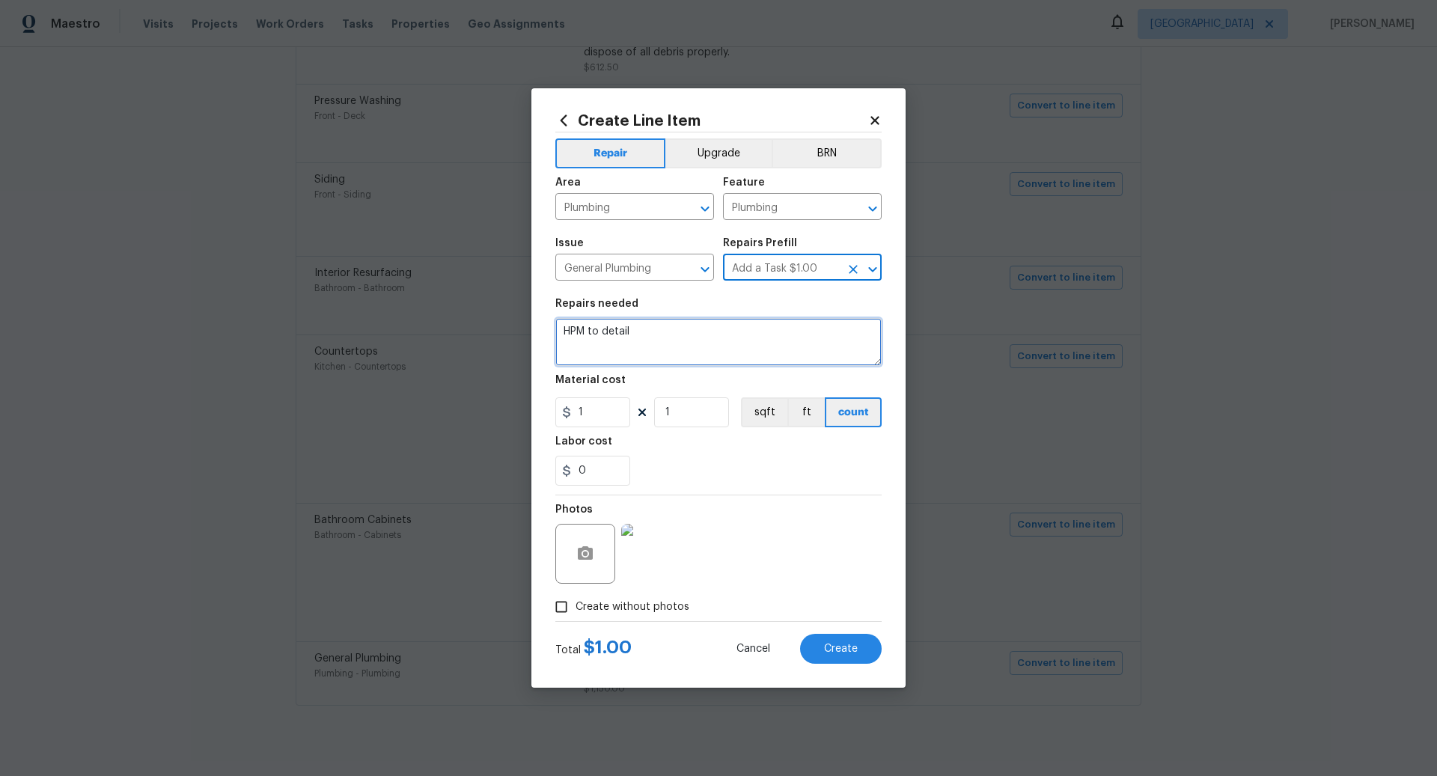
click at [661, 335] on textarea "HPM to detail" at bounding box center [719, 342] width 326 height 48
paste textarea "Replace bad temp relief valve and add line for drain and expansion tank"
type textarea "Replace bad temp relief valve and add line for drain and expansion tank"
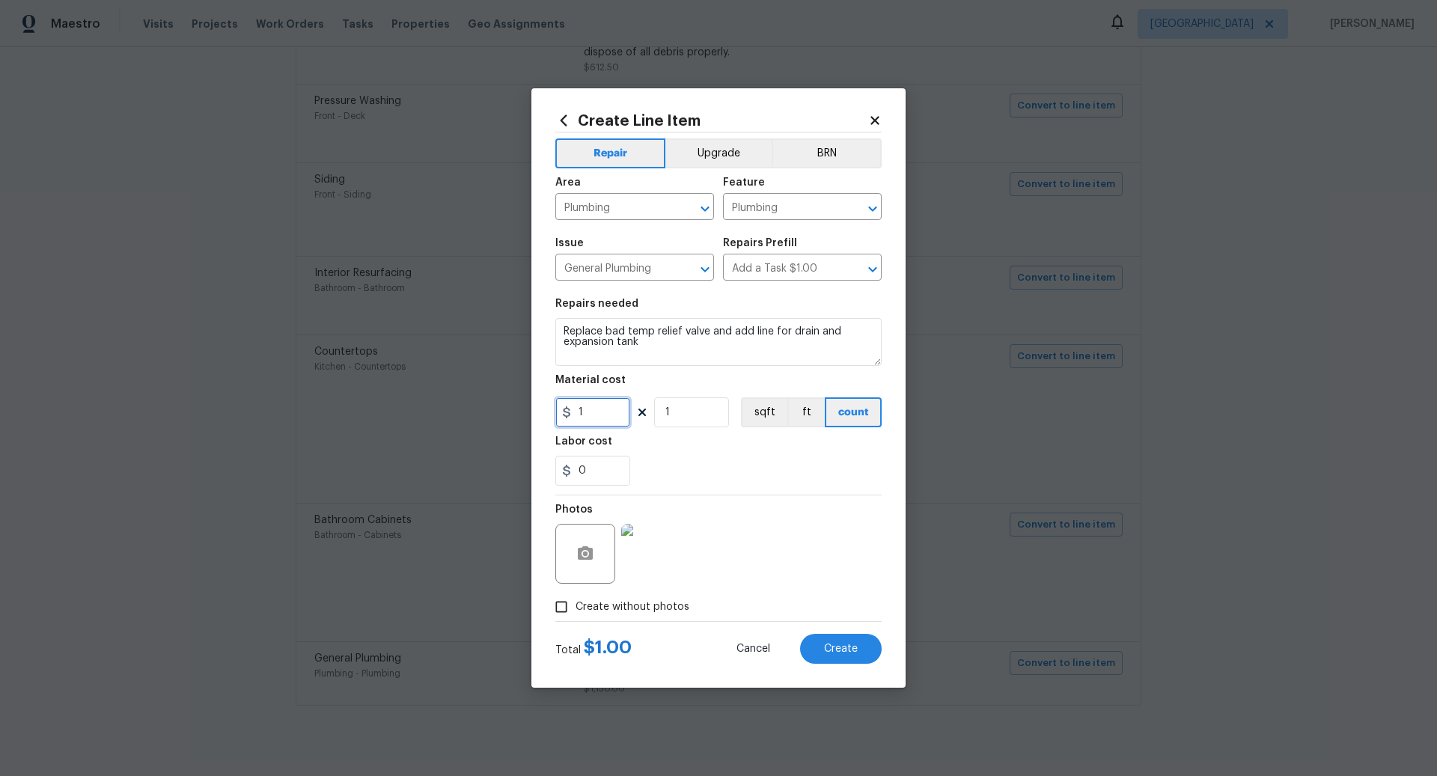
click at [605, 415] on input "1" at bounding box center [593, 413] width 75 height 30
type input "750"
click at [568, 607] on input "Create without photos" at bounding box center [561, 607] width 28 height 28
checkbox input "false"
click at [840, 648] on span "Create" at bounding box center [841, 649] width 34 height 11
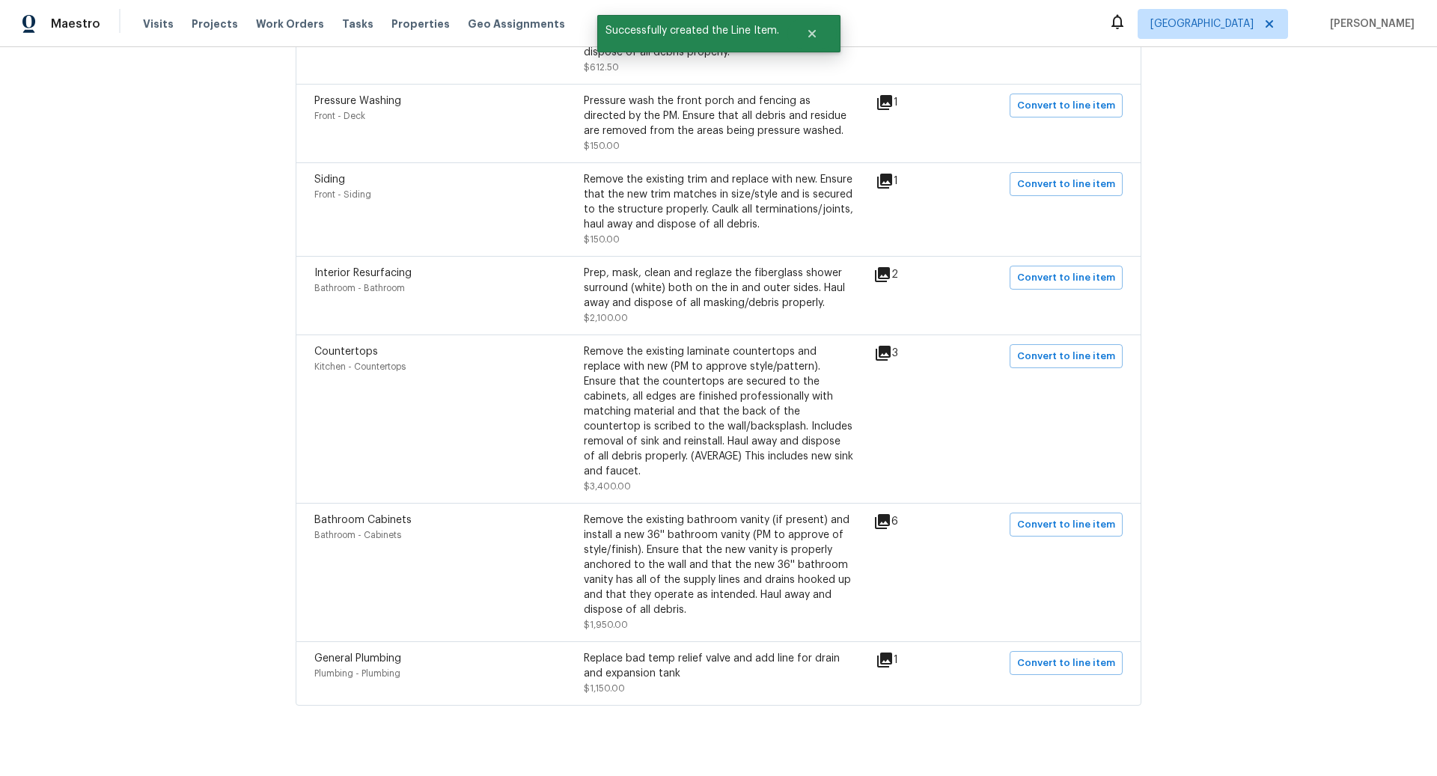
click at [262, 109] on div "Back to all projects 1584 NW Bridgeway Ln, Beaverton, OR 97006 3 Beds | 2 1/2 B…" at bounding box center [718, 411] width 1437 height 729
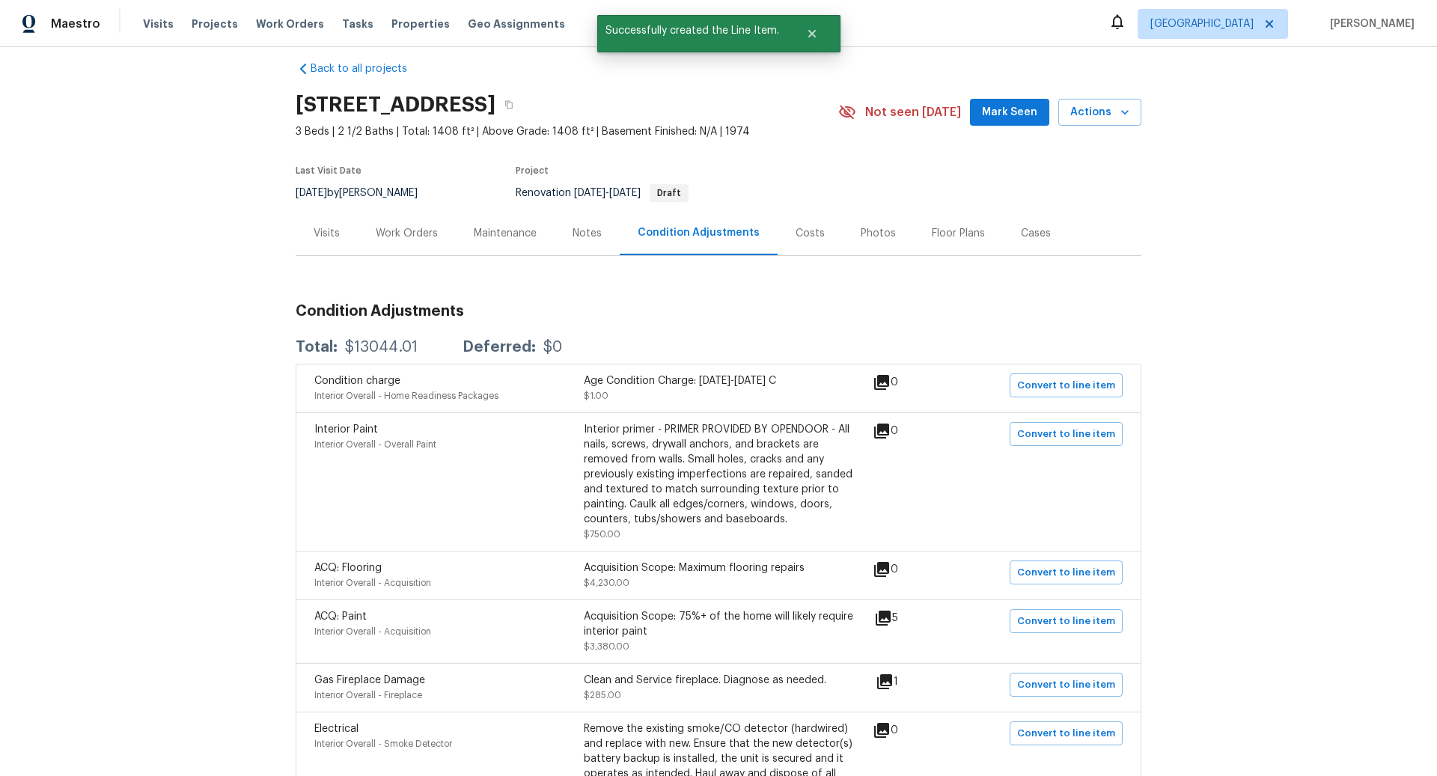
scroll to position [0, 0]
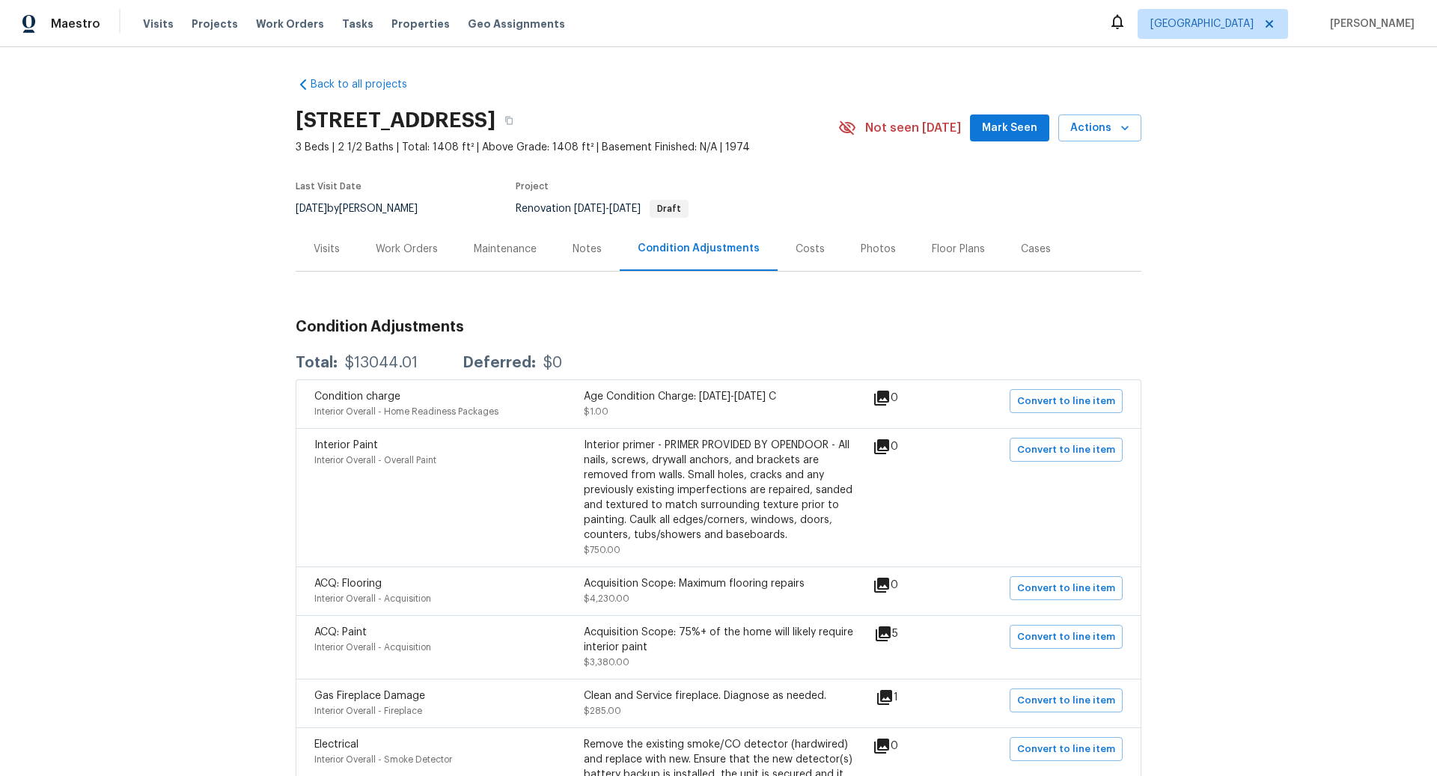
click at [414, 251] on div "Work Orders" at bounding box center [407, 249] width 62 height 15
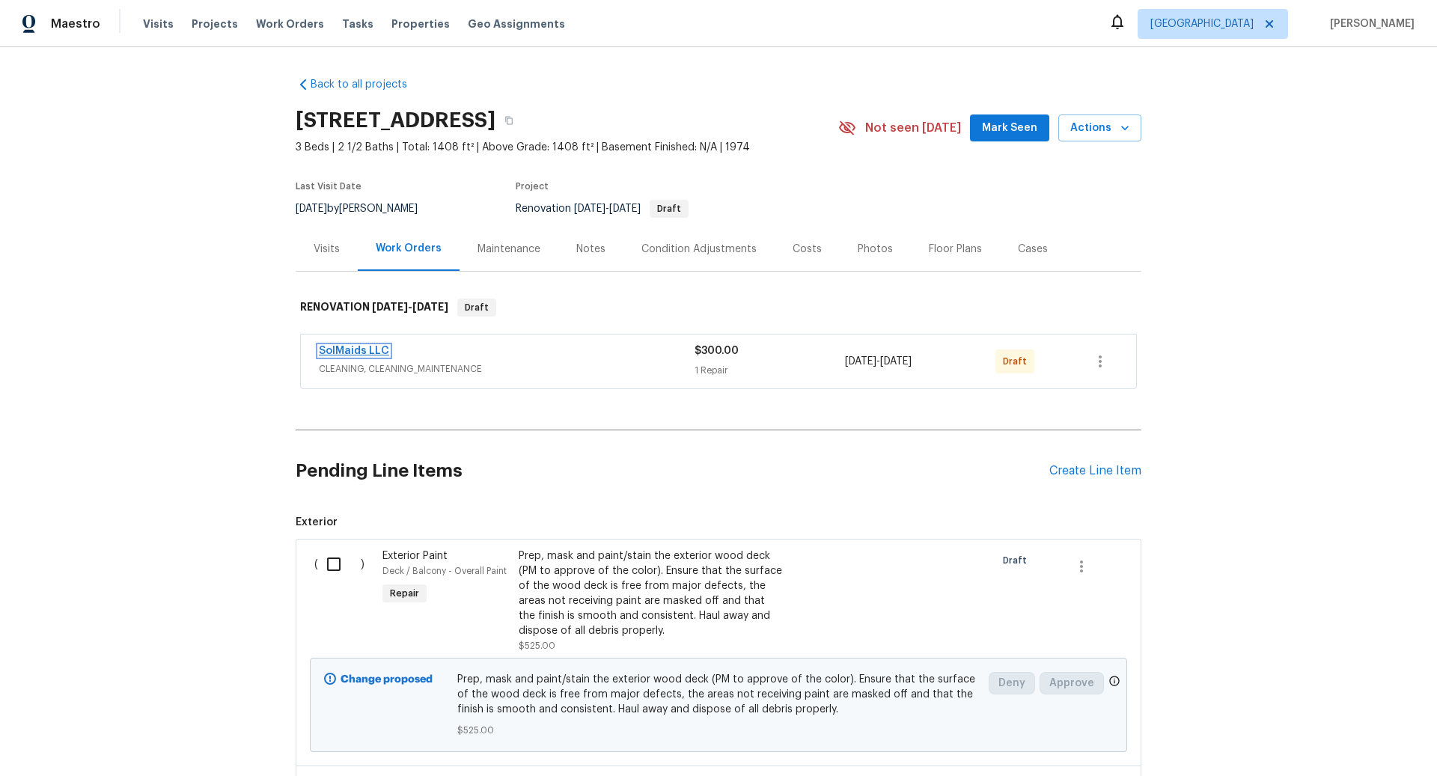
click at [359, 350] on link "SolMaids LLC" at bounding box center [354, 351] width 70 height 10
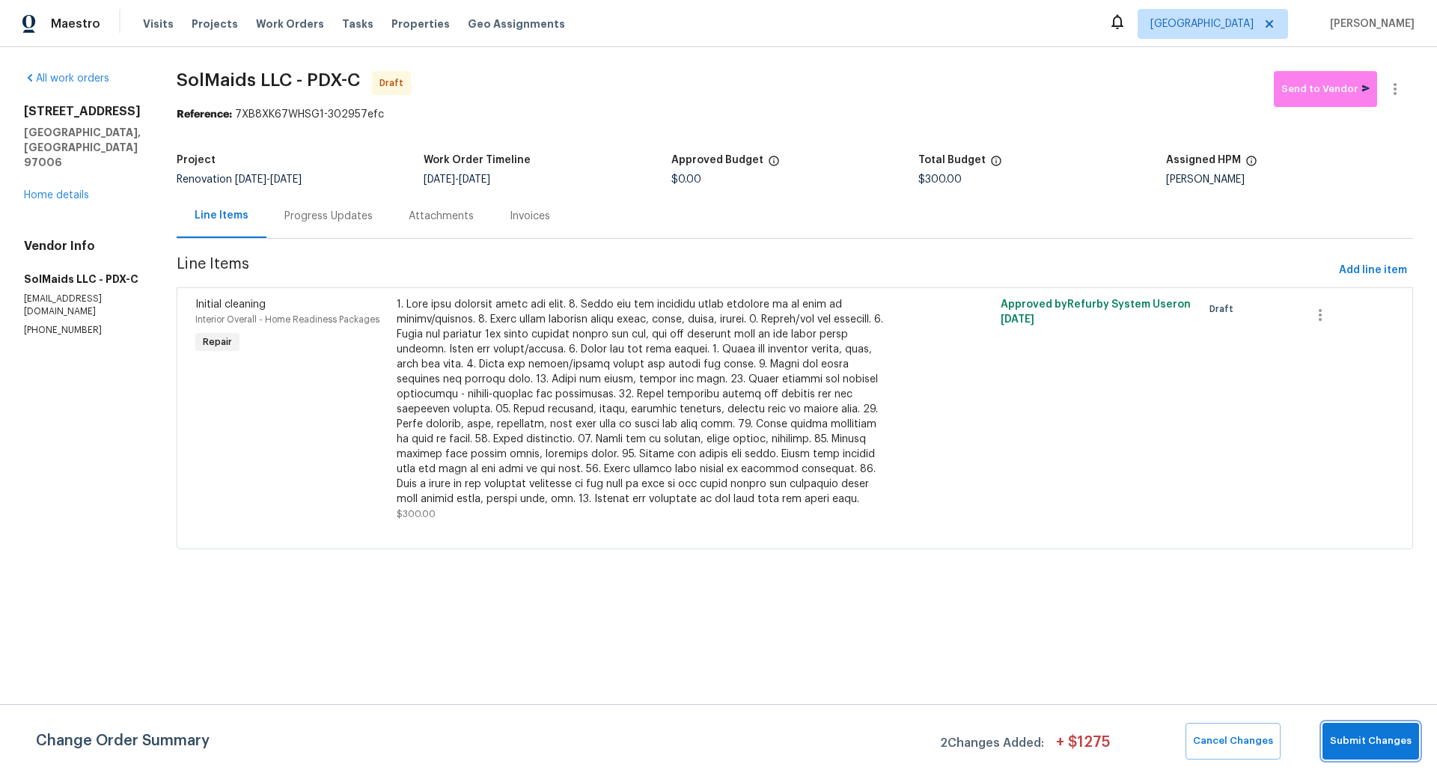
click at [1369, 737] on span "Submit Changes" at bounding box center [1371, 741] width 82 height 17
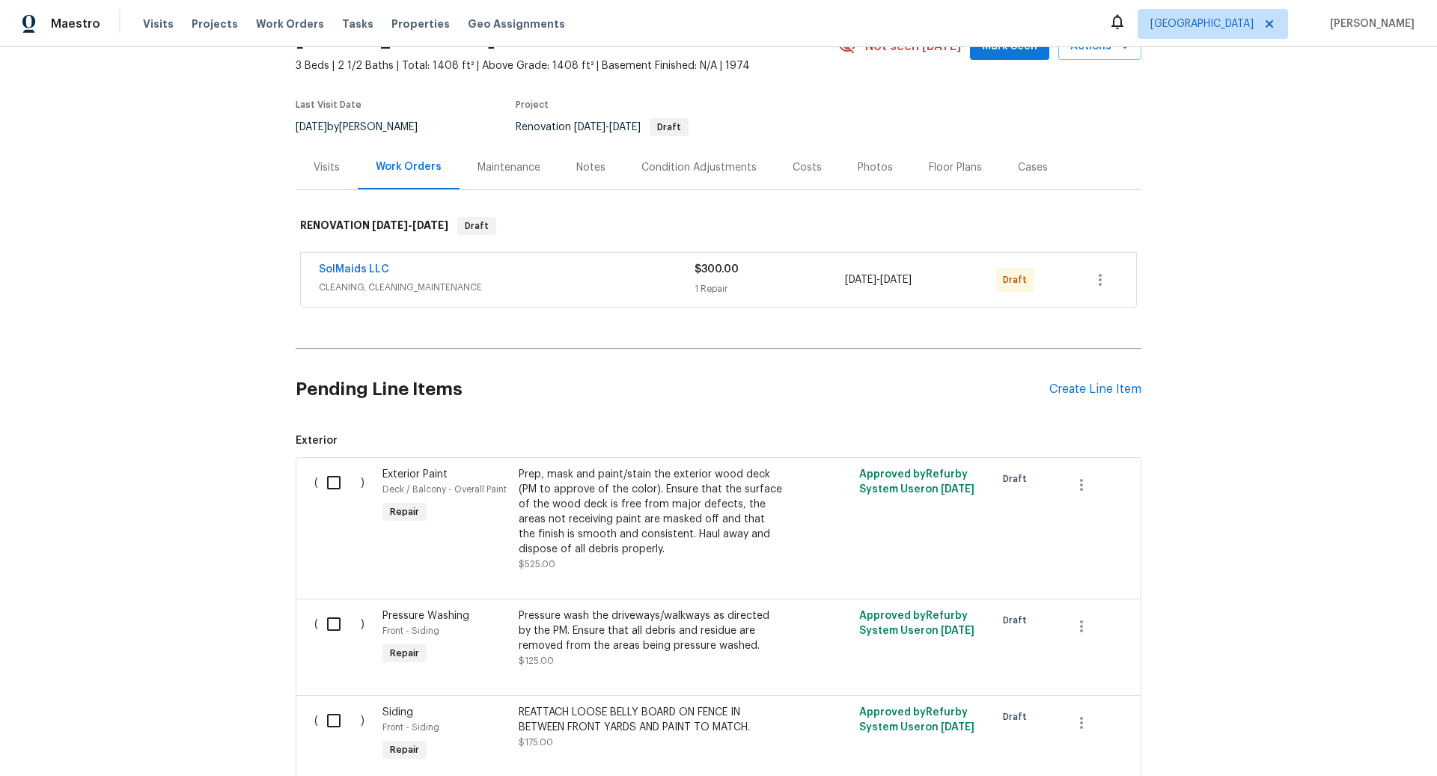
scroll to position [79, 0]
click at [690, 165] on div "Condition Adjustments" at bounding box center [699, 169] width 115 height 15
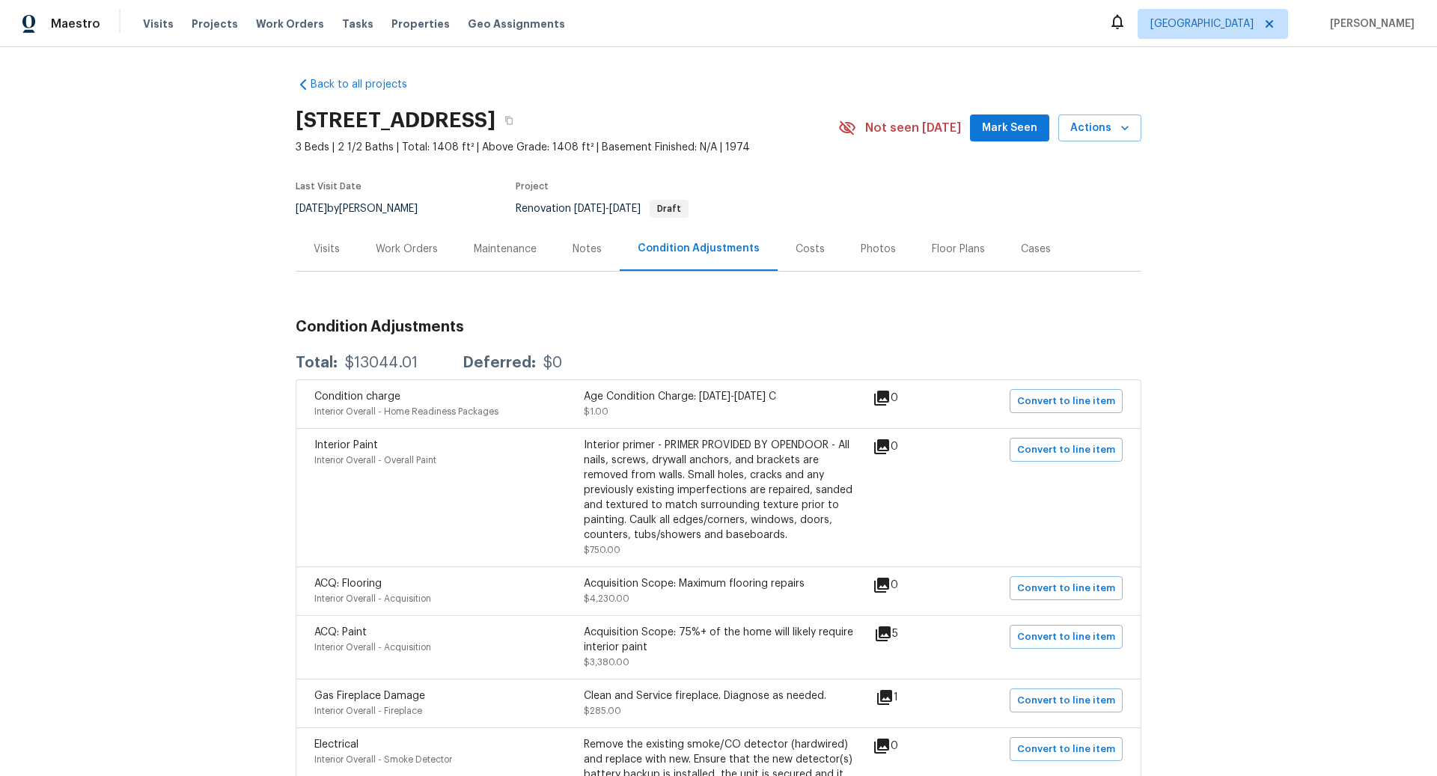
click at [413, 245] on div "Work Orders" at bounding box center [407, 249] width 62 height 15
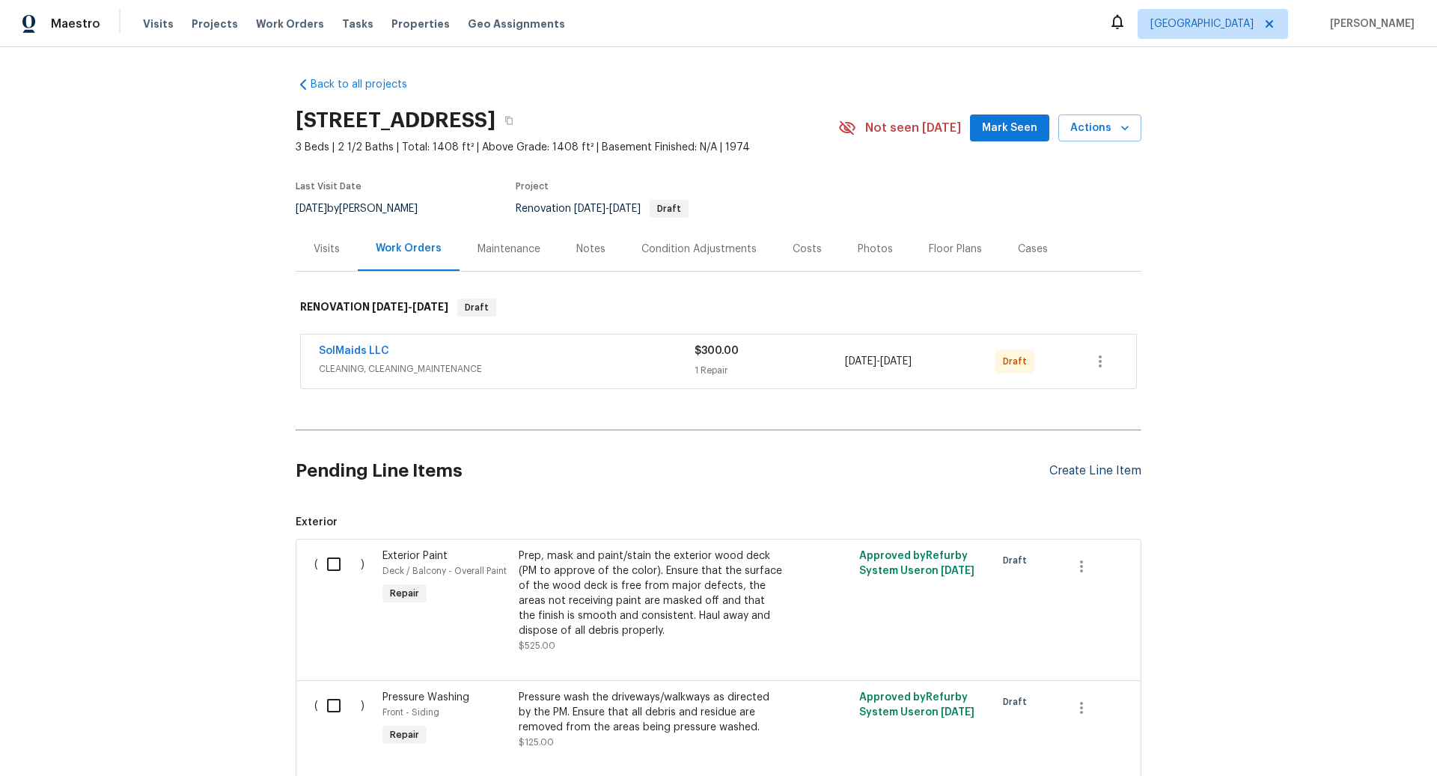
click at [1075, 472] on div "Create Line Item" at bounding box center [1096, 471] width 92 height 14
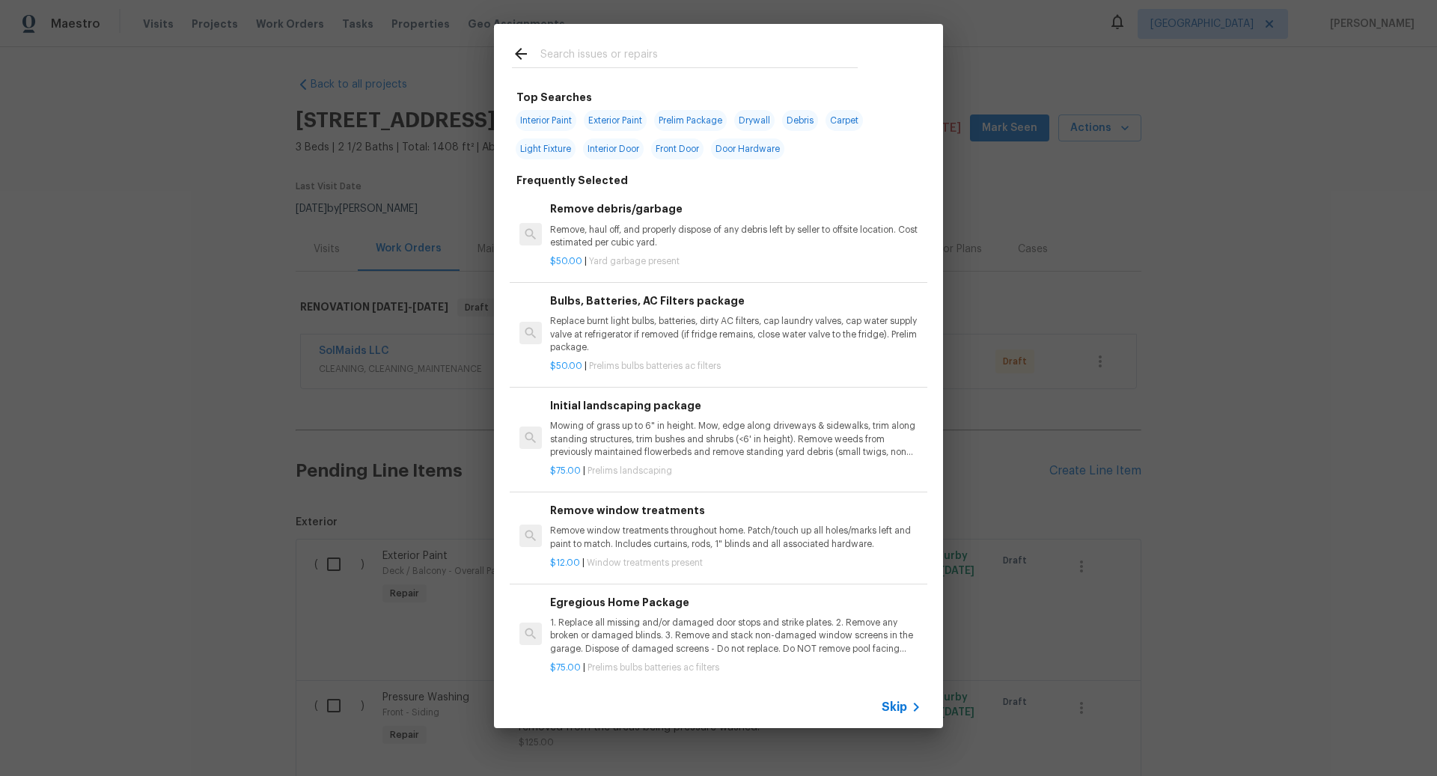
click at [900, 708] on span "Skip" at bounding box center [894, 707] width 25 height 15
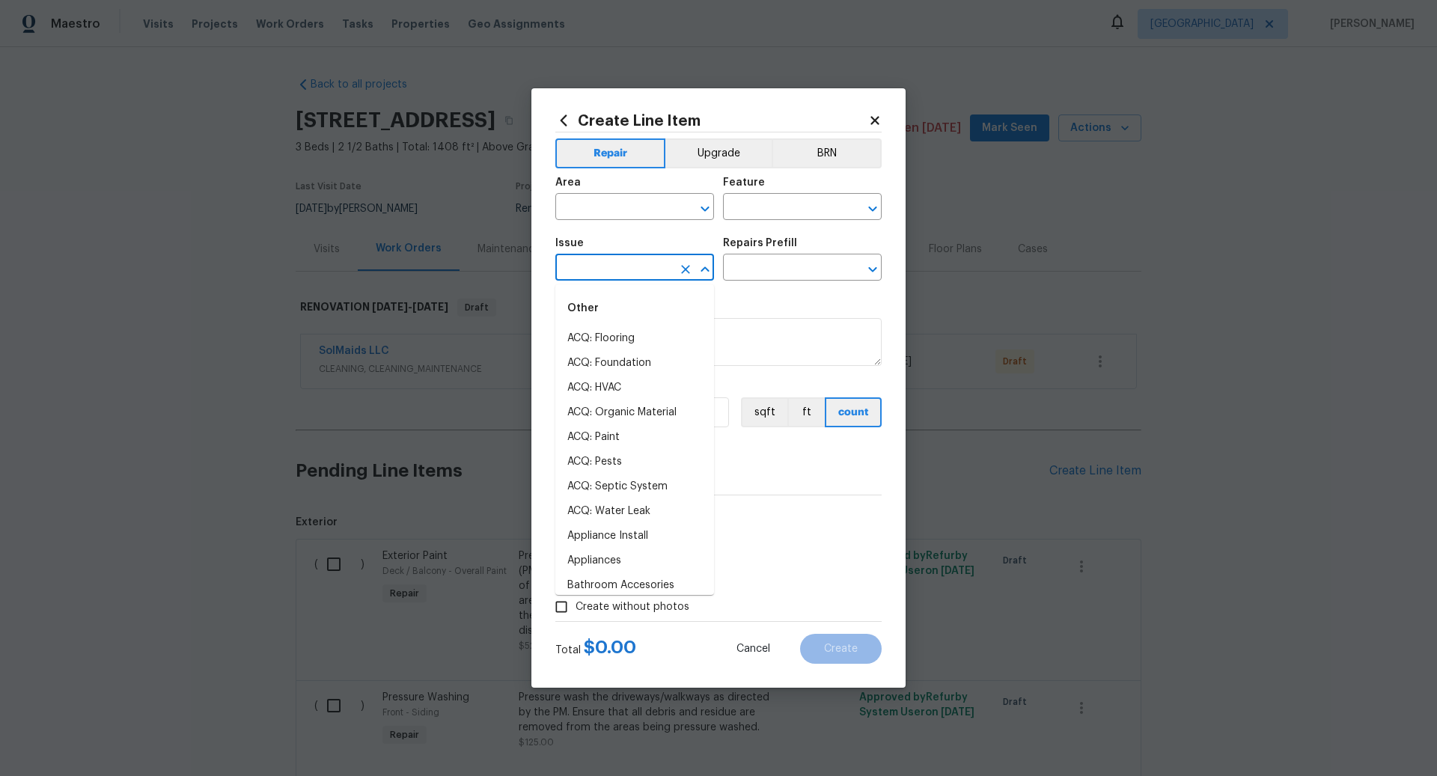
click at [595, 264] on input "text" at bounding box center [614, 269] width 117 height 23
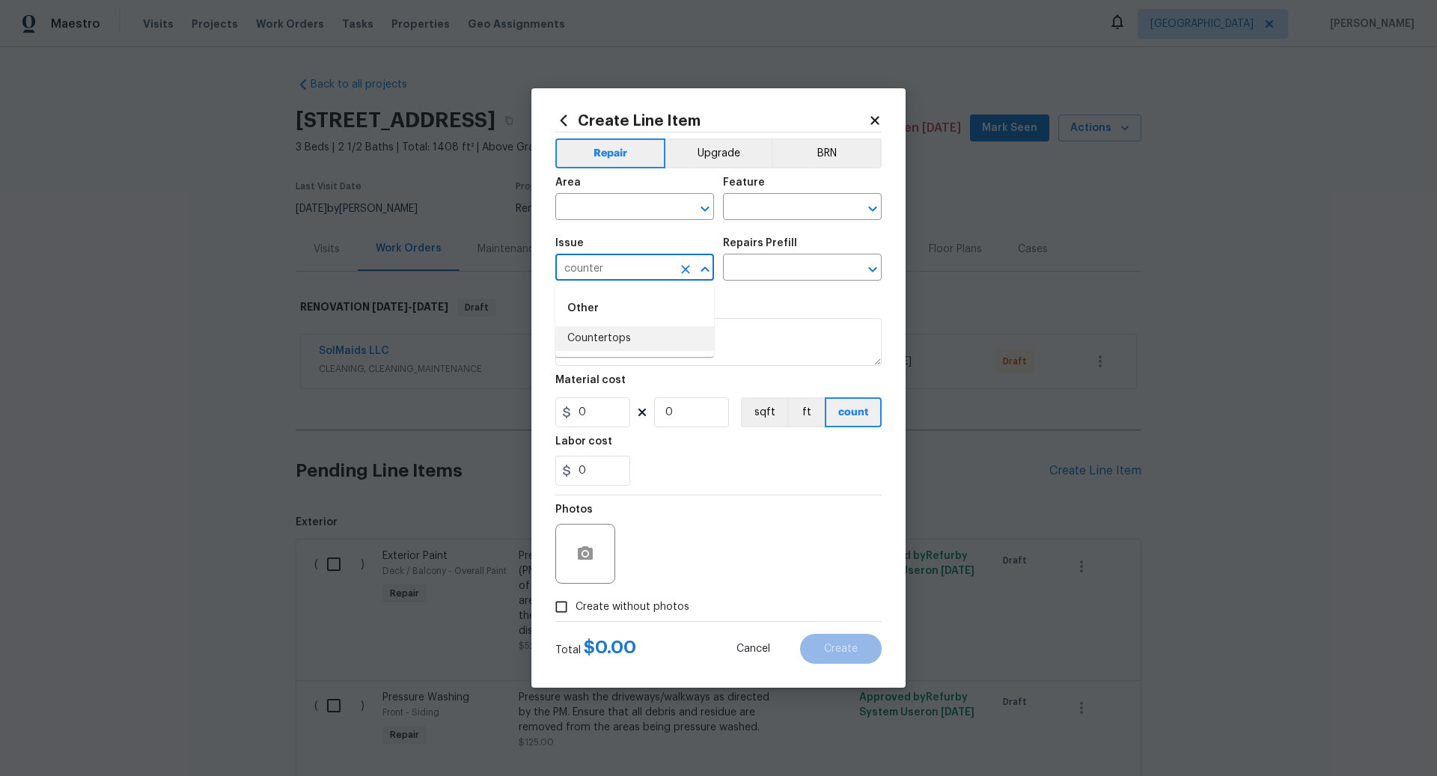
click at [611, 332] on li "Countertops" at bounding box center [635, 338] width 159 height 25
type input "Countertops"
click at [781, 267] on input "text" at bounding box center [781, 269] width 117 height 23
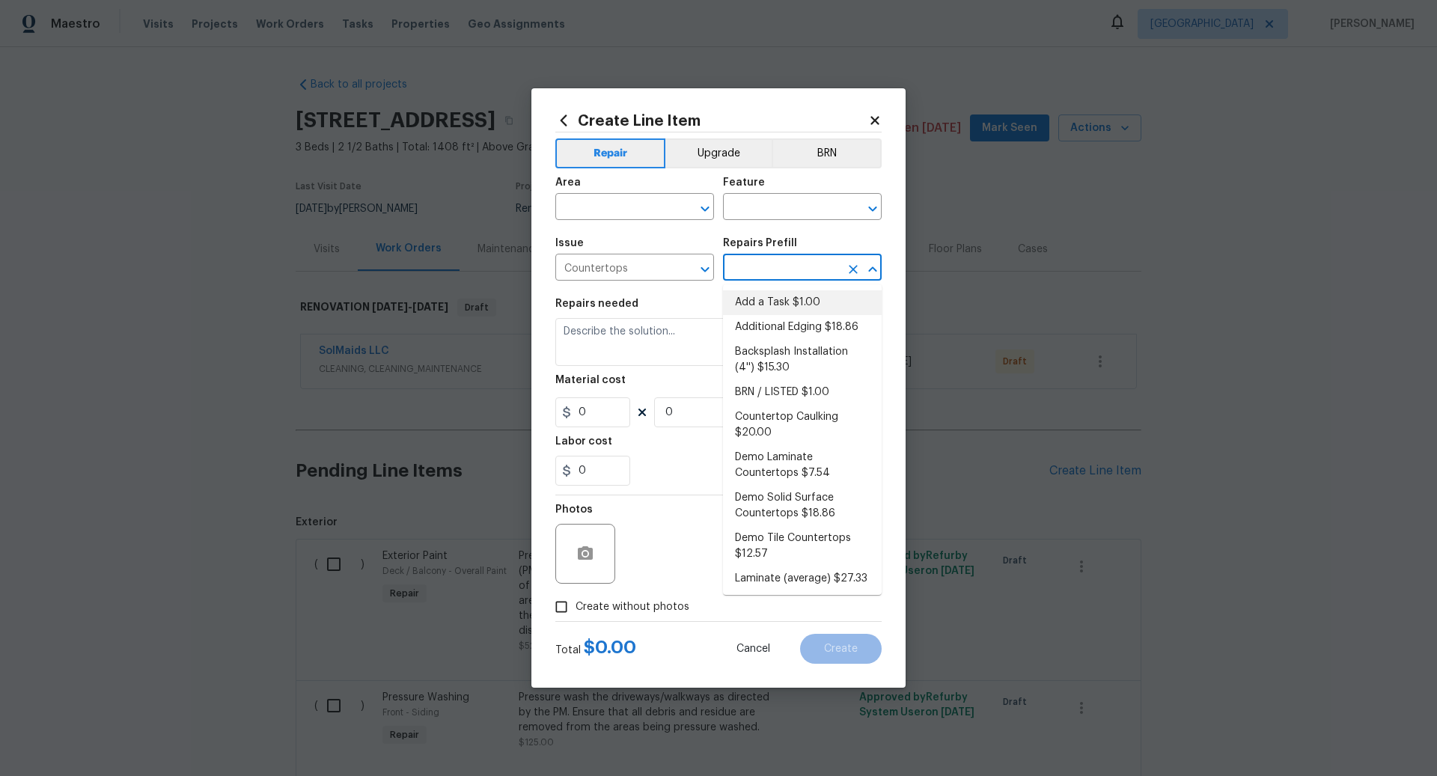
click at [776, 298] on li "Add a Task $1.00" at bounding box center [802, 302] width 159 height 25
type input "Countertops"
type input "Add a Task $1.00"
type textarea "HPM to detail"
type input "1"
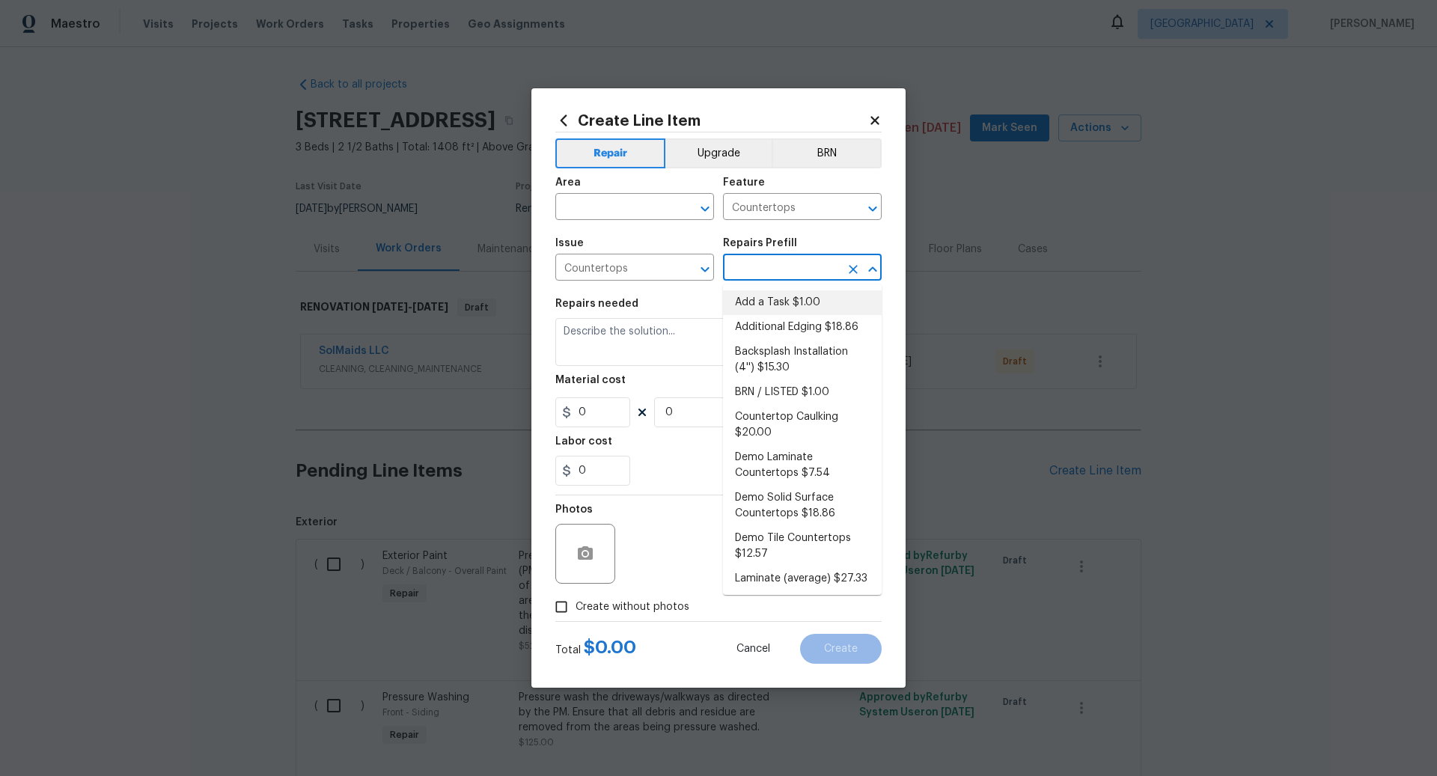
type input "1"
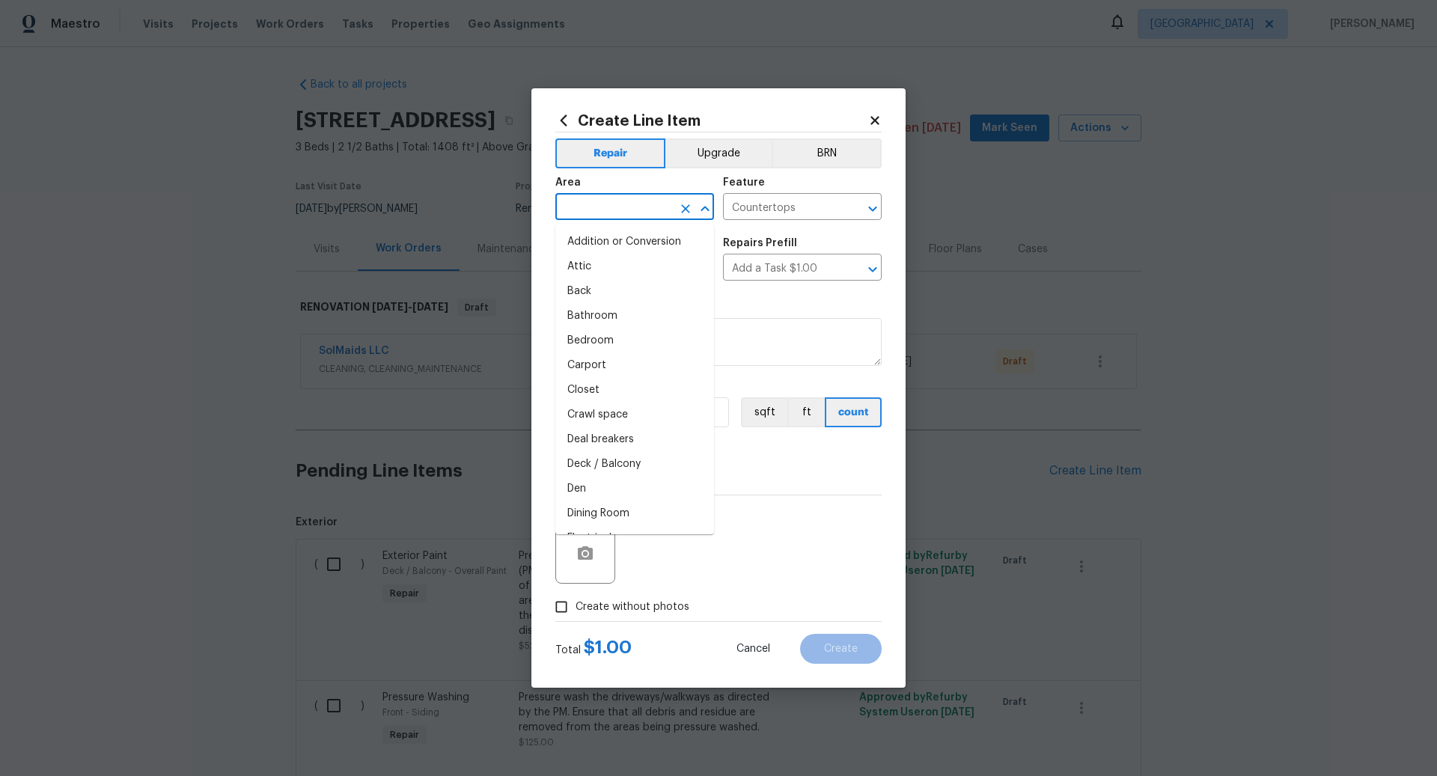
click at [606, 209] on input "text" at bounding box center [614, 208] width 117 height 23
click at [607, 242] on li "Kitchen" at bounding box center [635, 242] width 159 height 25
type input "Kitchen"
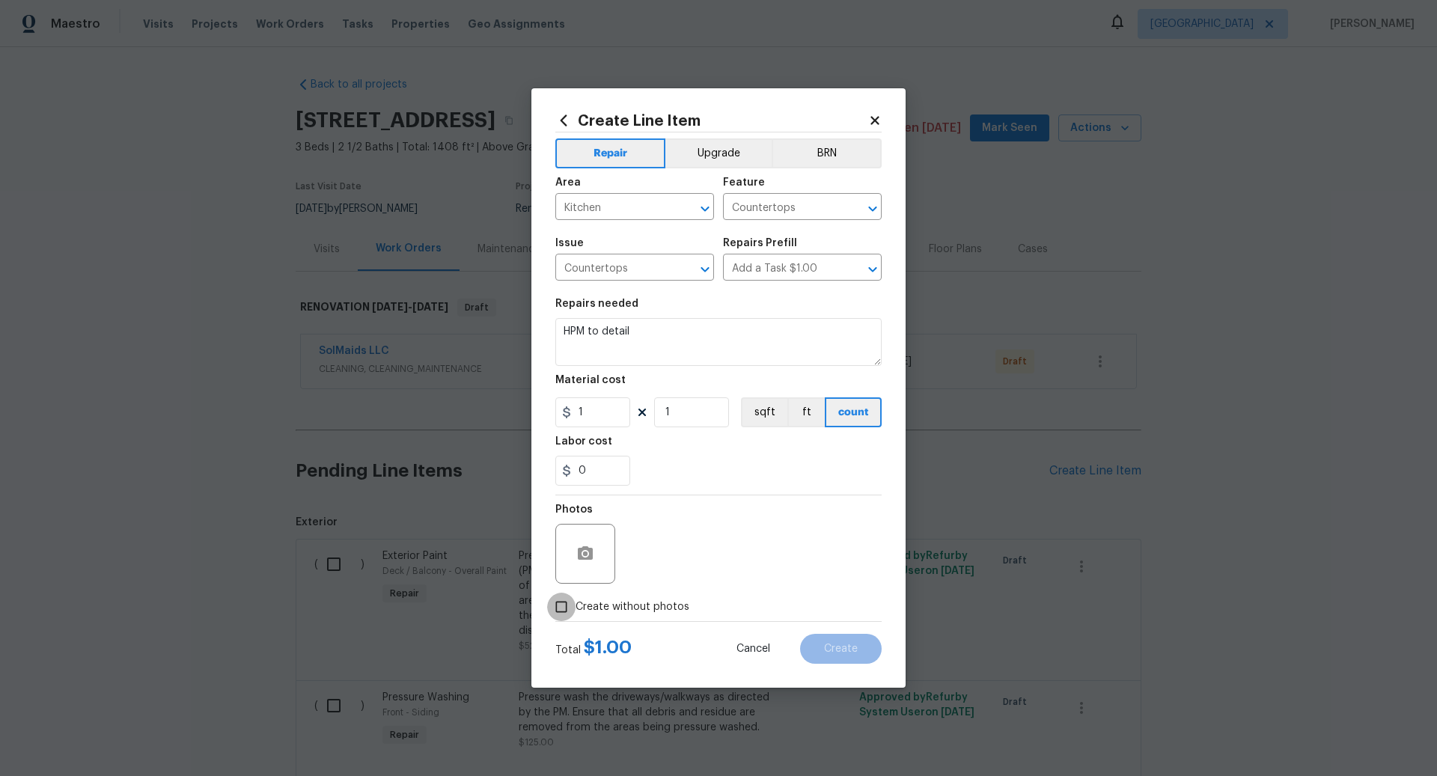
click at [564, 610] on input "Create without photos" at bounding box center [561, 607] width 28 height 28
checkbox input "true"
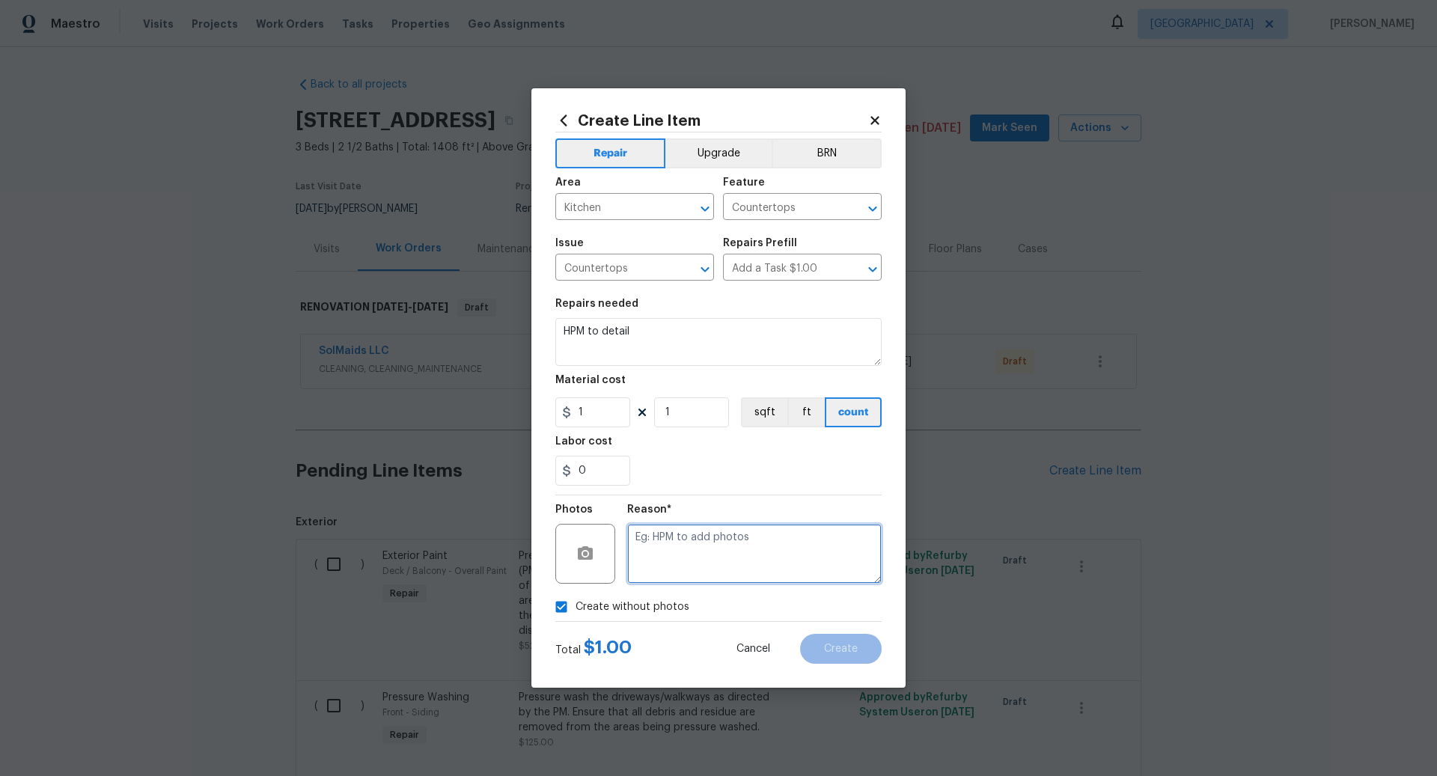
click at [669, 576] on textarea at bounding box center [754, 554] width 255 height 60
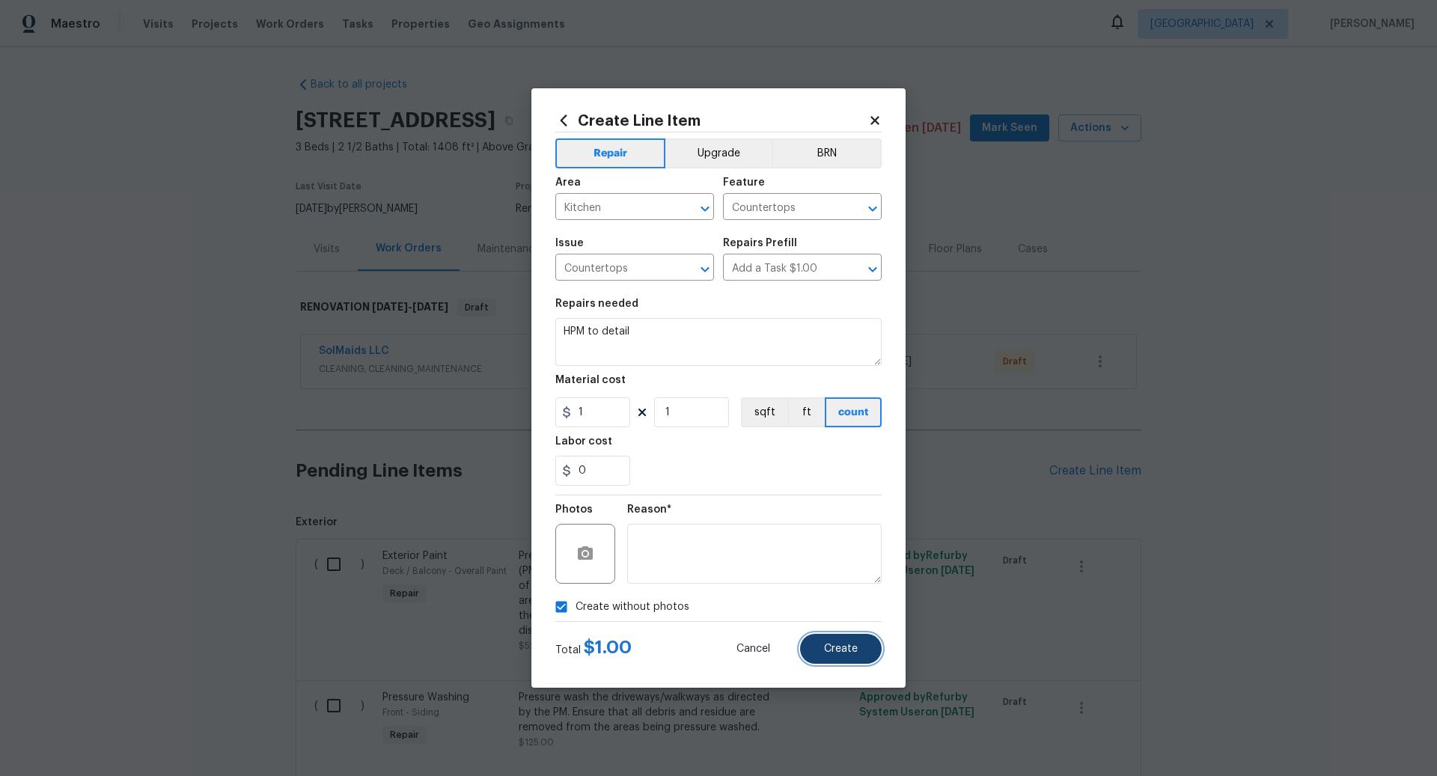
click at [837, 648] on span "Create" at bounding box center [841, 649] width 34 height 11
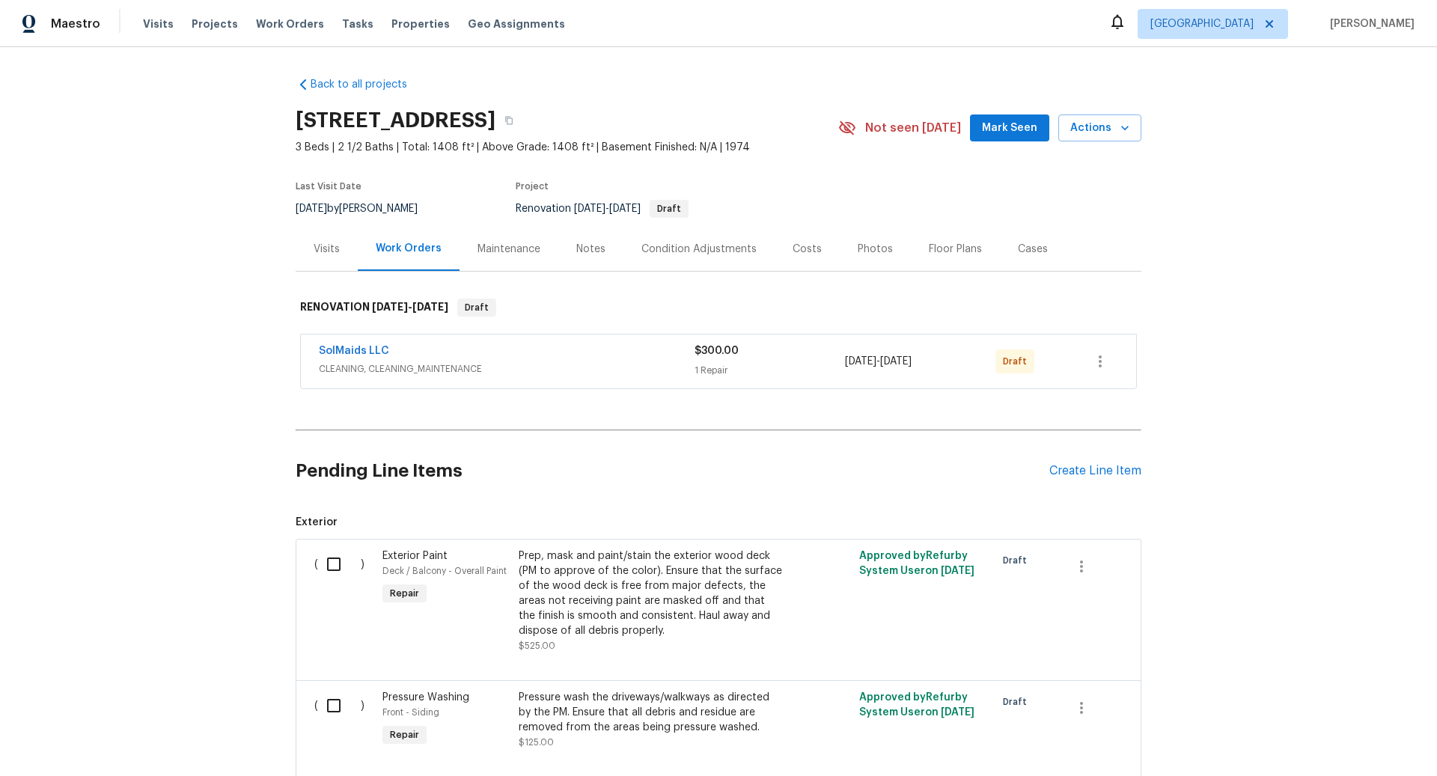
click at [701, 247] on div "Condition Adjustments" at bounding box center [699, 249] width 115 height 15
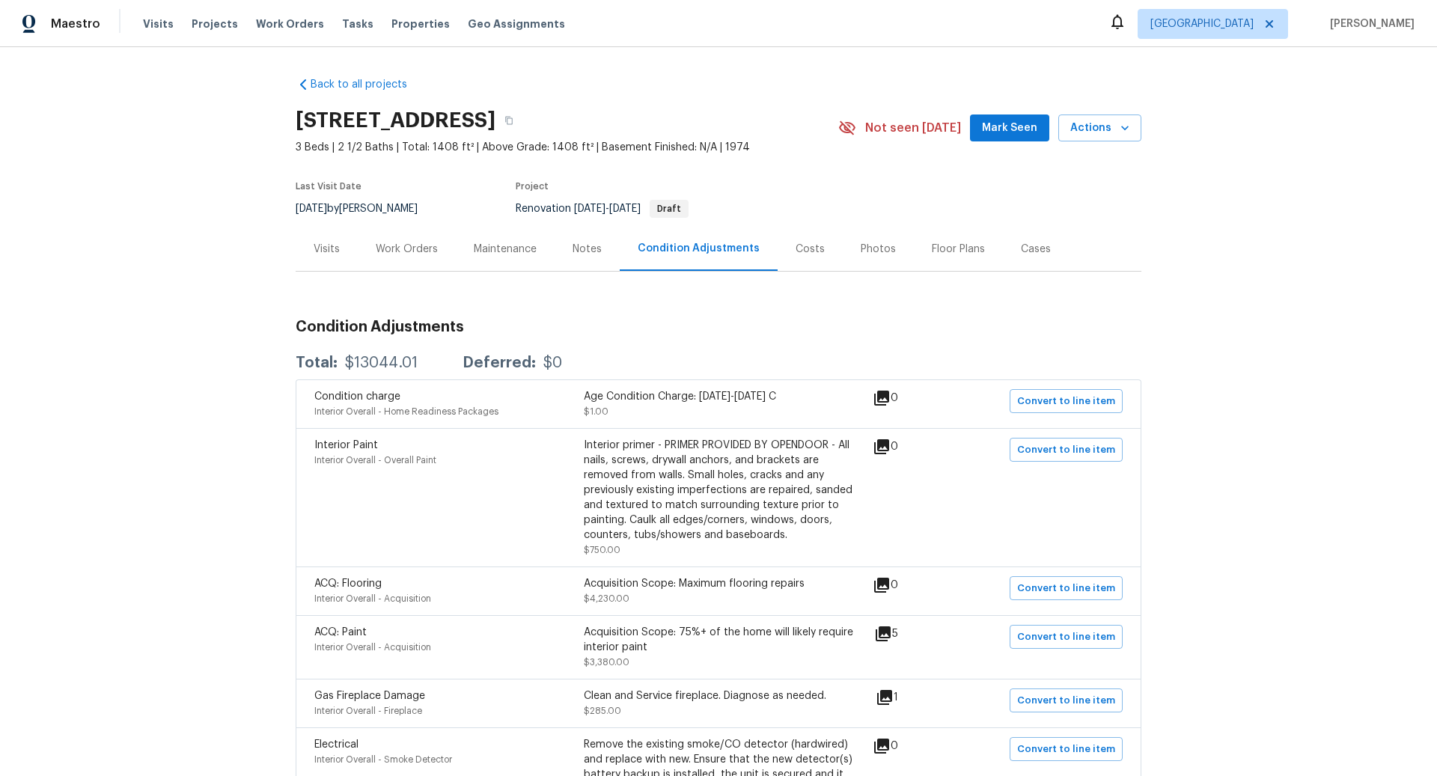
click at [410, 246] on div "Work Orders" at bounding box center [407, 249] width 62 height 15
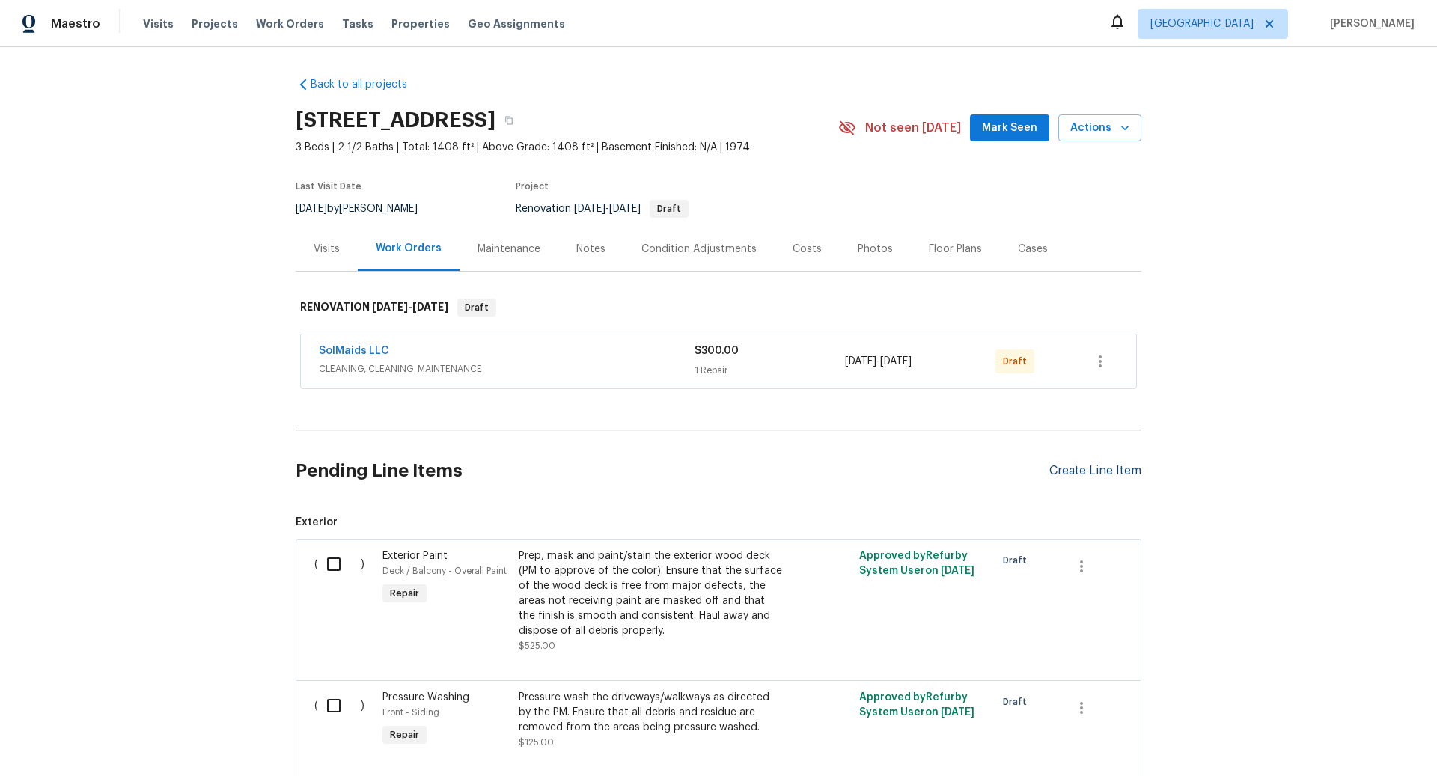
click at [1068, 467] on div "Create Line Item" at bounding box center [1096, 471] width 92 height 14
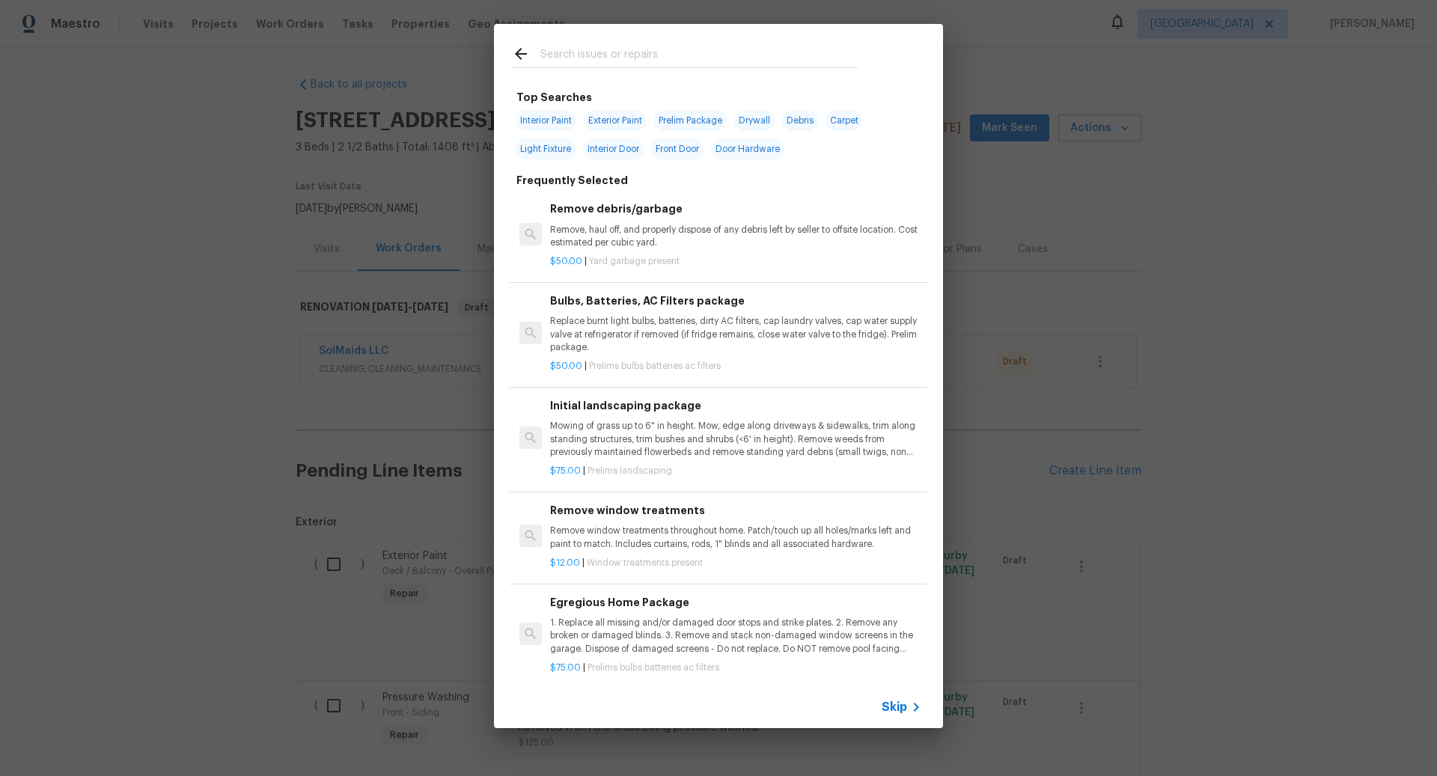
click at [897, 702] on span "Skip" at bounding box center [894, 707] width 25 height 15
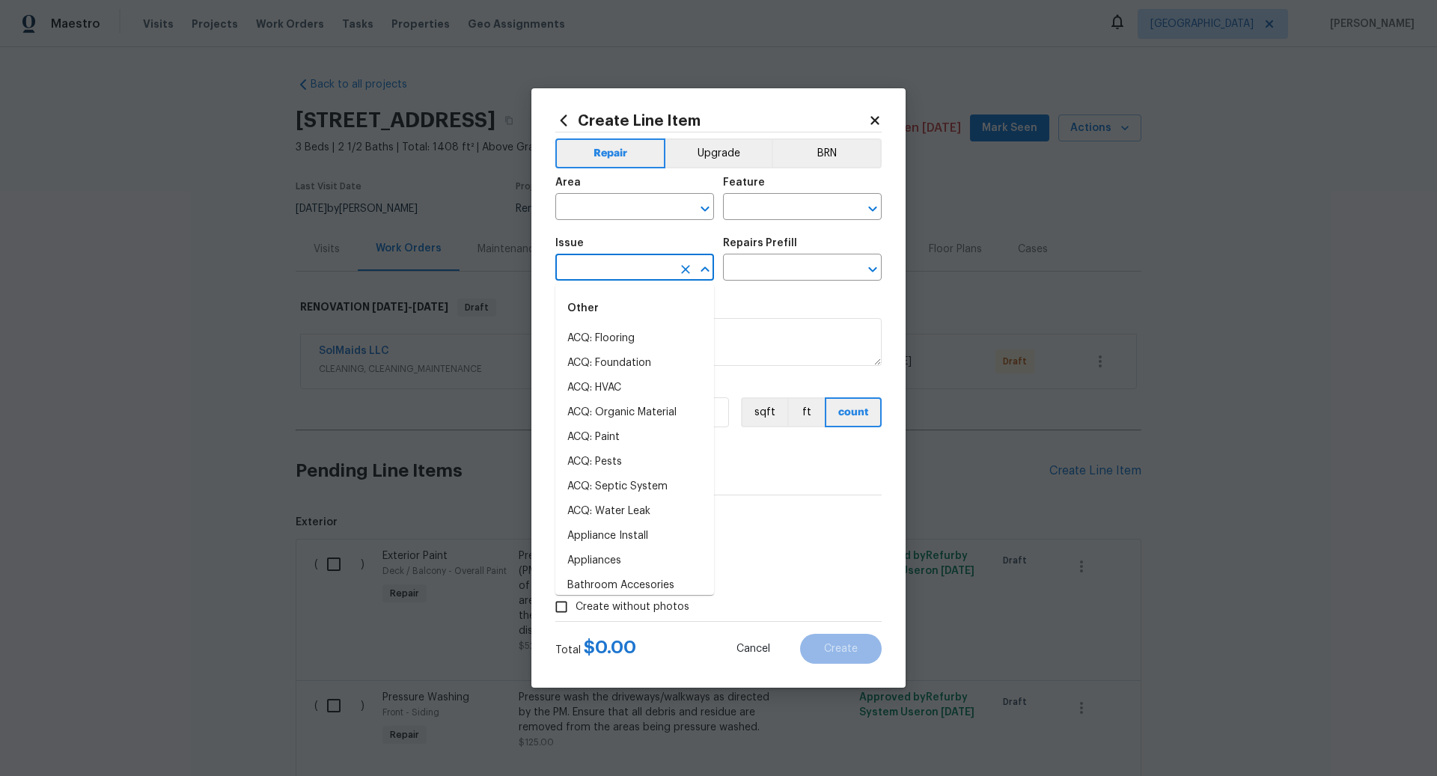
click at [581, 267] on input "text" at bounding box center [614, 269] width 117 height 23
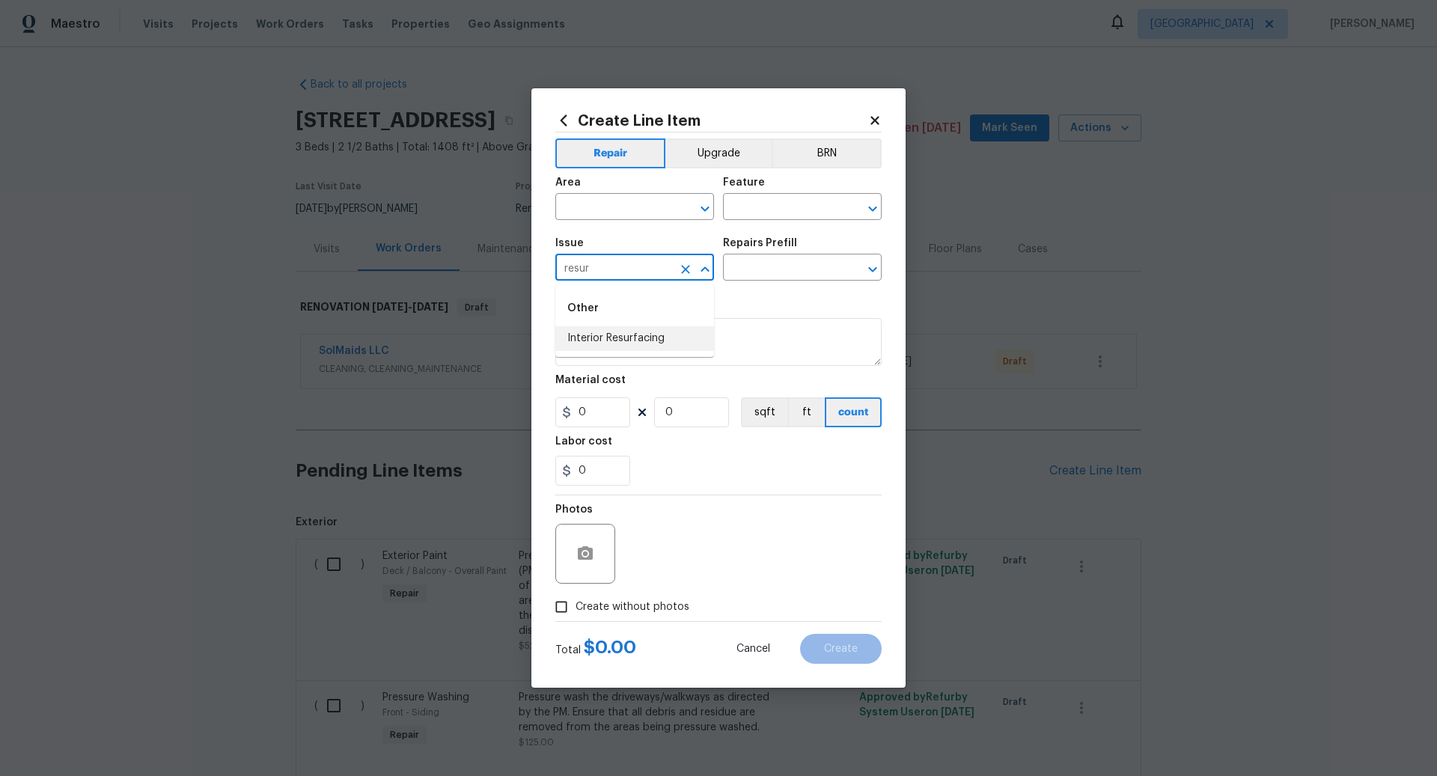
click at [612, 326] on li "Interior Resurfacing" at bounding box center [635, 338] width 159 height 25
type input "Interior Resurfacing"
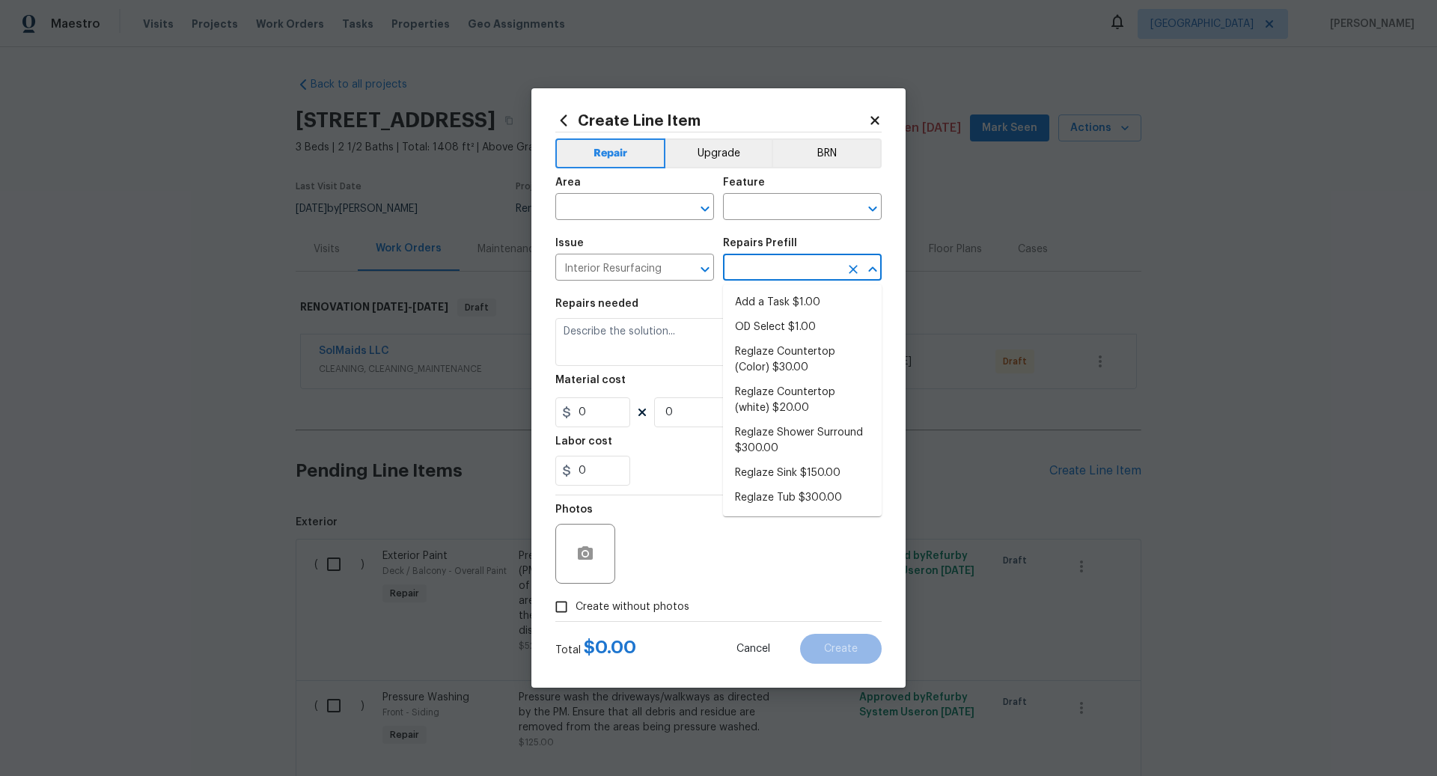
click at [794, 267] on input "text" at bounding box center [781, 269] width 117 height 23
click at [775, 495] on li "Reglaze Tub $300.00" at bounding box center [802, 498] width 159 height 25
type input "Reglaze Tub $300.00"
type textarea "Prep, mask, clean and reglaze the tub (white) both on the in and outer sides. H…"
type input "1"
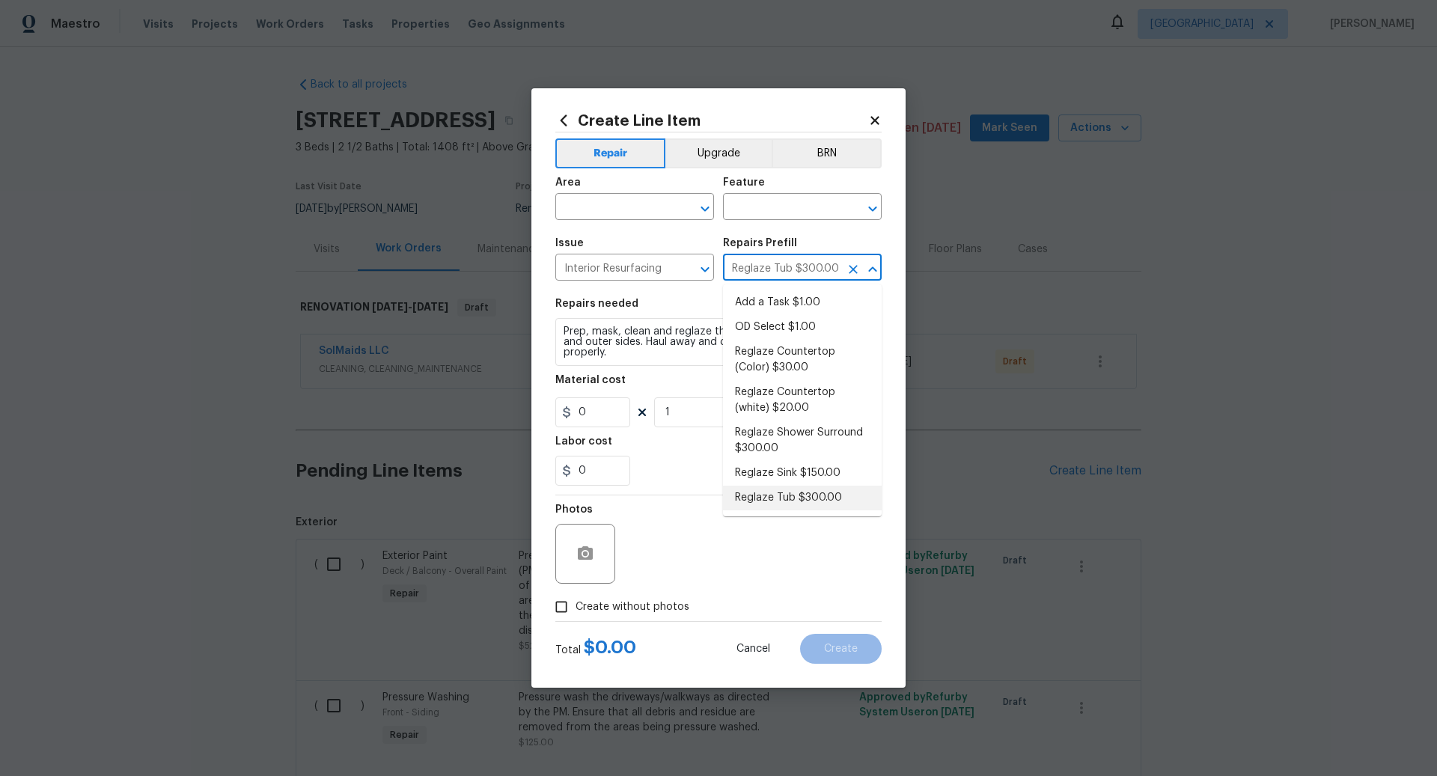
type input "300"
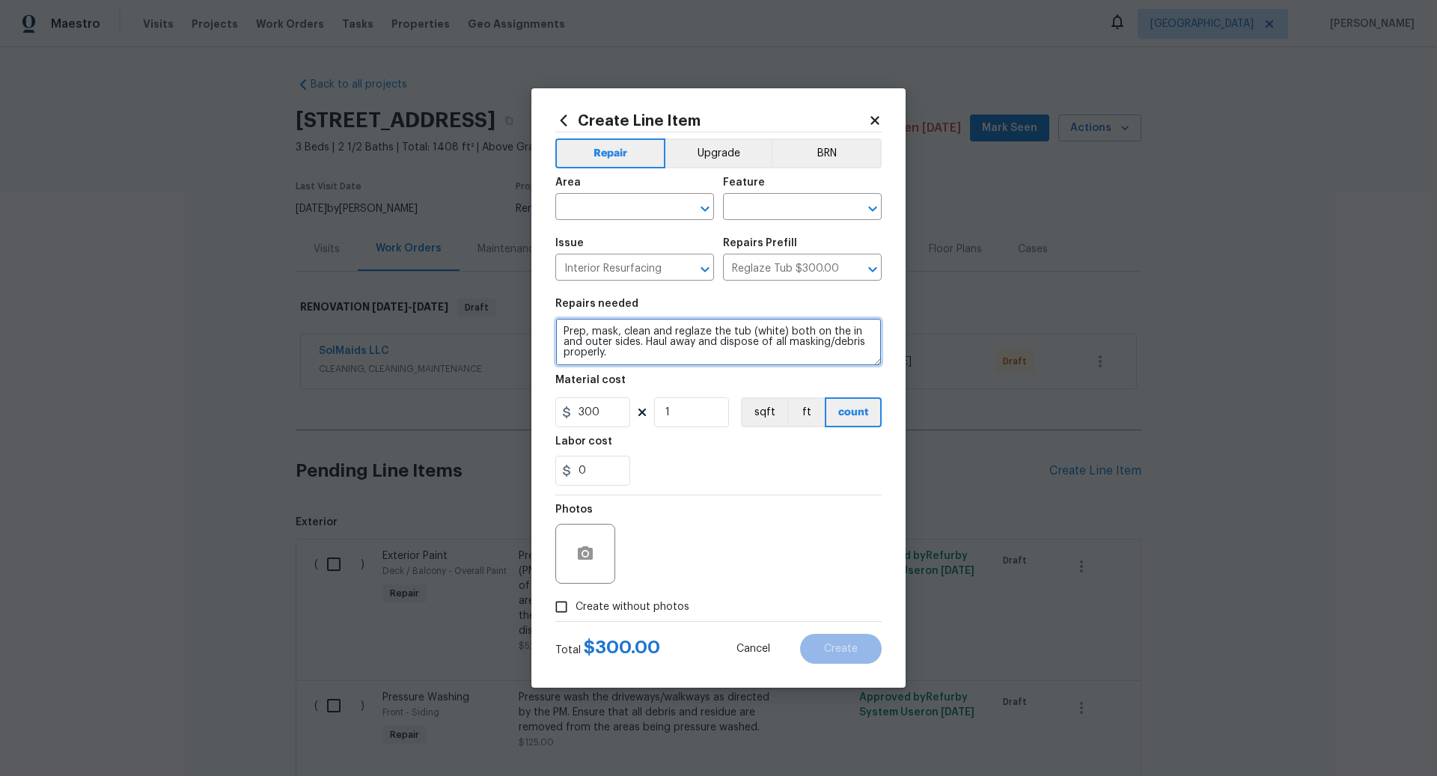
click at [559, 332] on textarea "Prep, mask, clean and reglaze the tub (white) both on the in and outer sides. H…" at bounding box center [719, 342] width 326 height 48
type textarea "BOTH UPSTAIRS BATHROOMS - SHOWER AND SURROUND AND BATH TUB AND SURROUND - Prep,…"
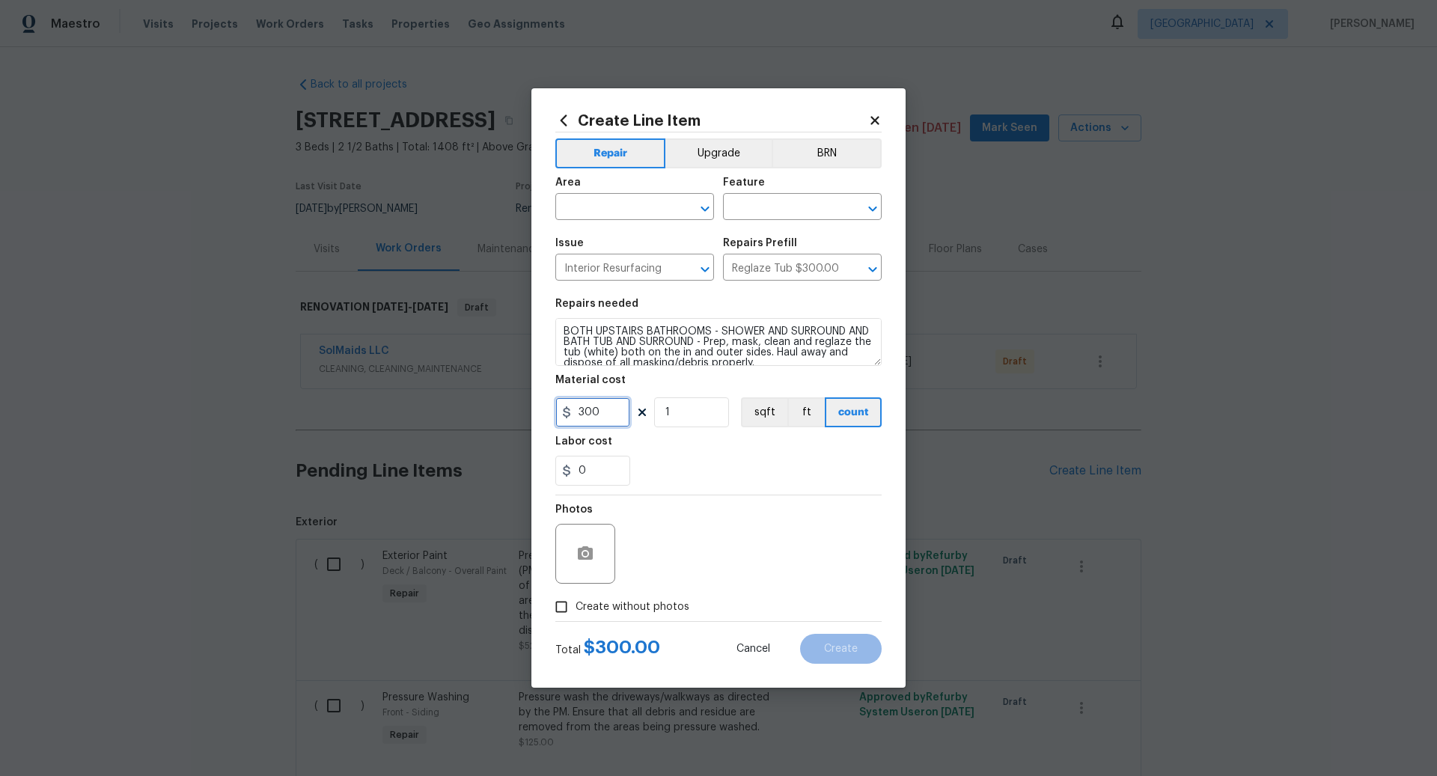
click at [609, 411] on input "300" at bounding box center [593, 413] width 75 height 30
type input "950"
type input "2"
click at [760, 212] on input "text" at bounding box center [781, 208] width 117 height 23
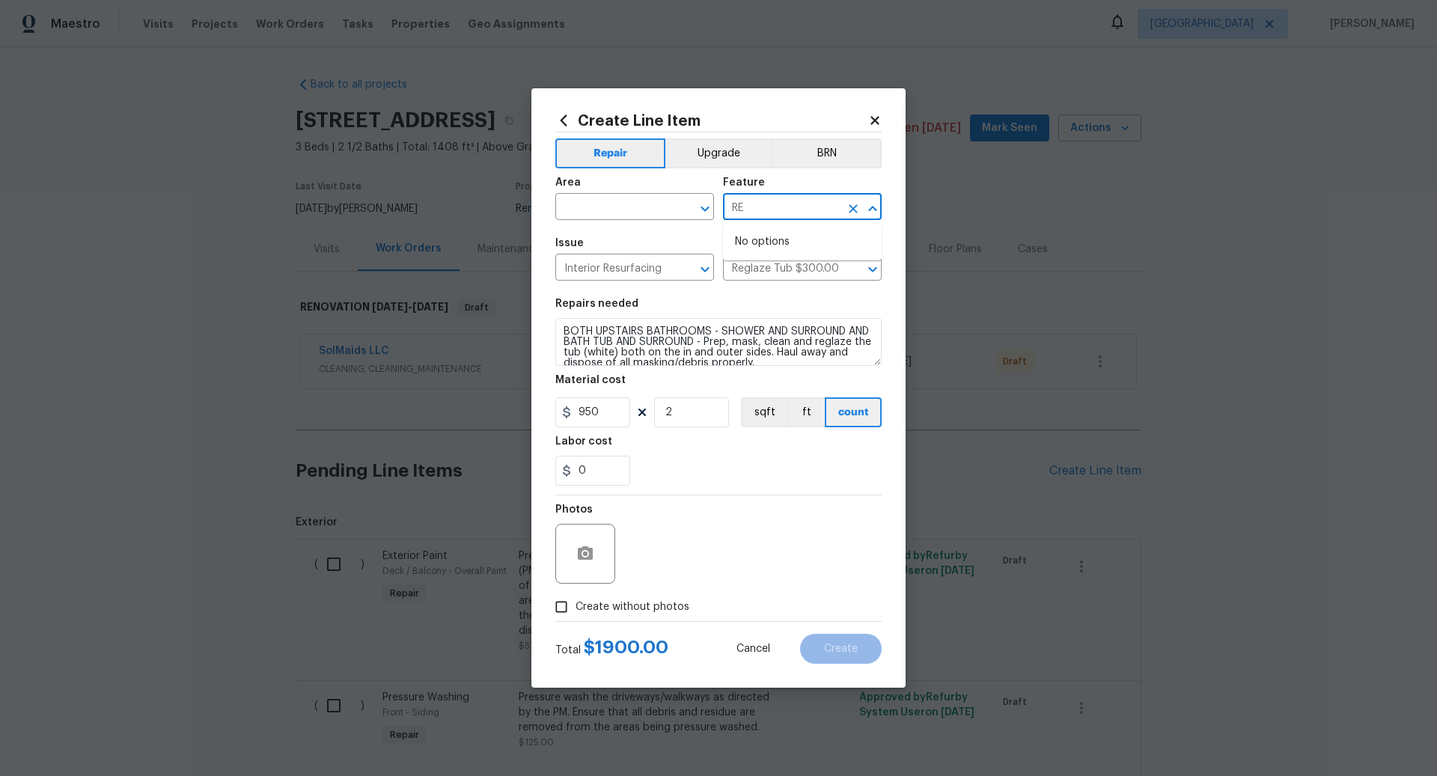
type input "R"
click at [752, 324] on li "Bathtub" at bounding box center [802, 327] width 159 height 25
type input "Bathtub"
click at [618, 210] on input "text" at bounding box center [614, 208] width 117 height 23
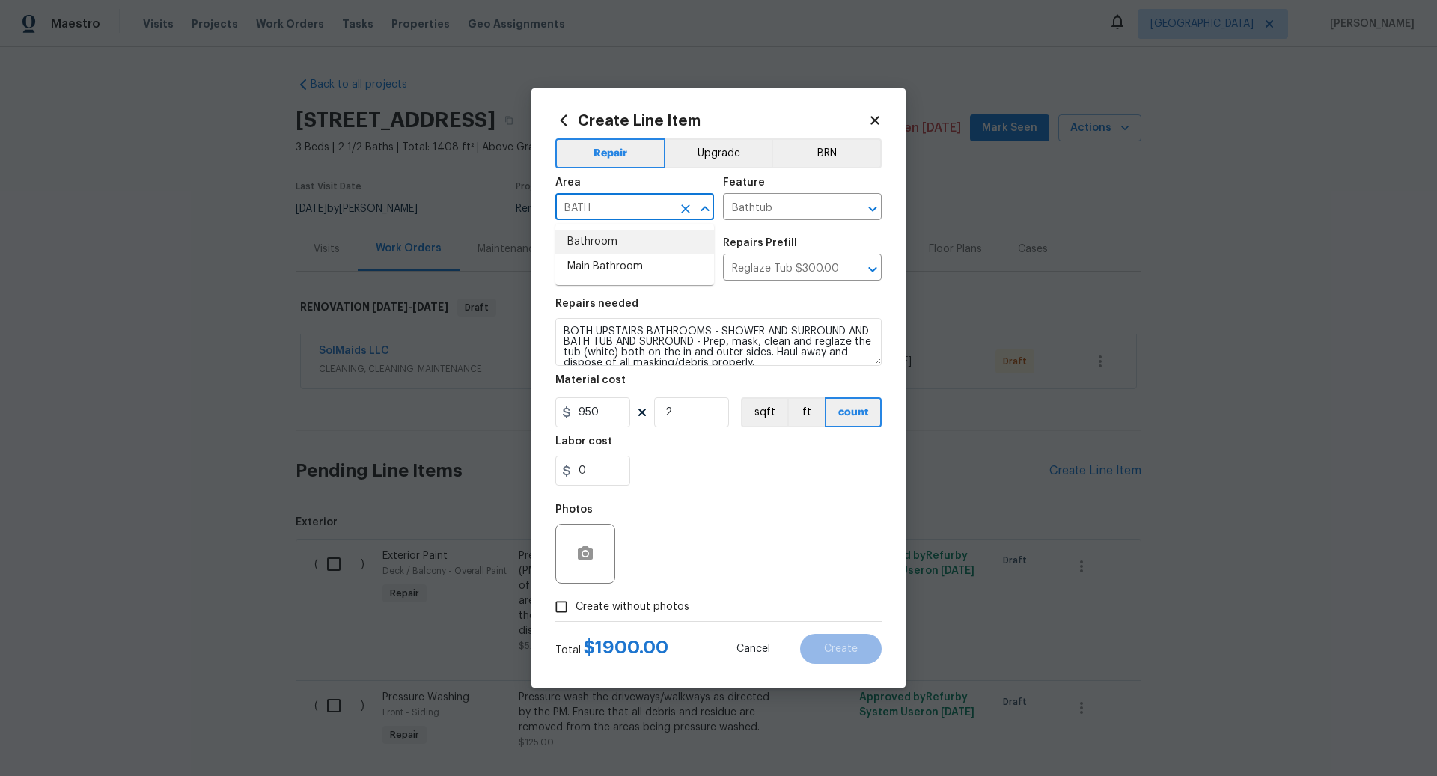
click at [609, 241] on li "Bathroom" at bounding box center [635, 242] width 159 height 25
type input "Bathroom"
click at [563, 607] on input "Create without photos" at bounding box center [561, 607] width 28 height 28
checkbox input "true"
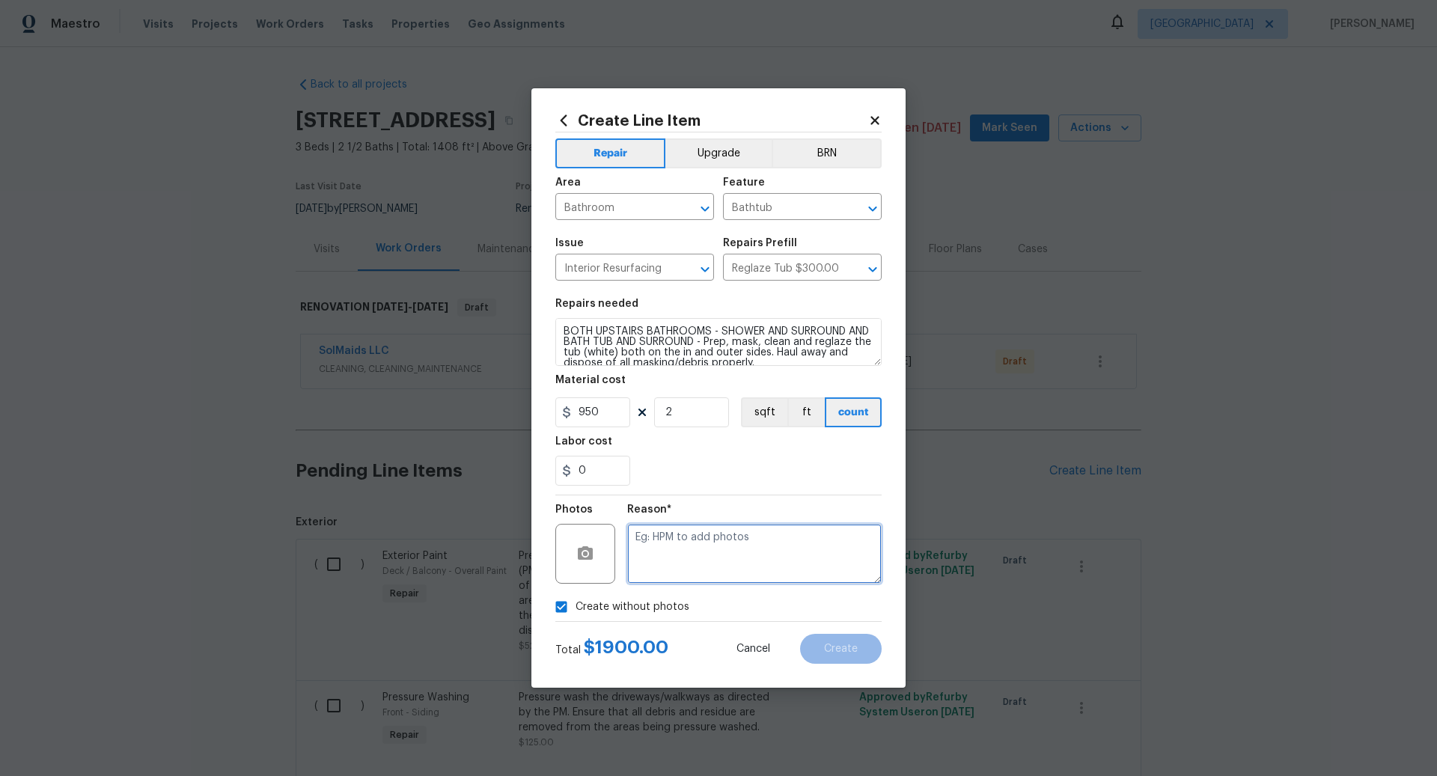
click at [713, 558] on textarea at bounding box center [754, 554] width 255 height 60
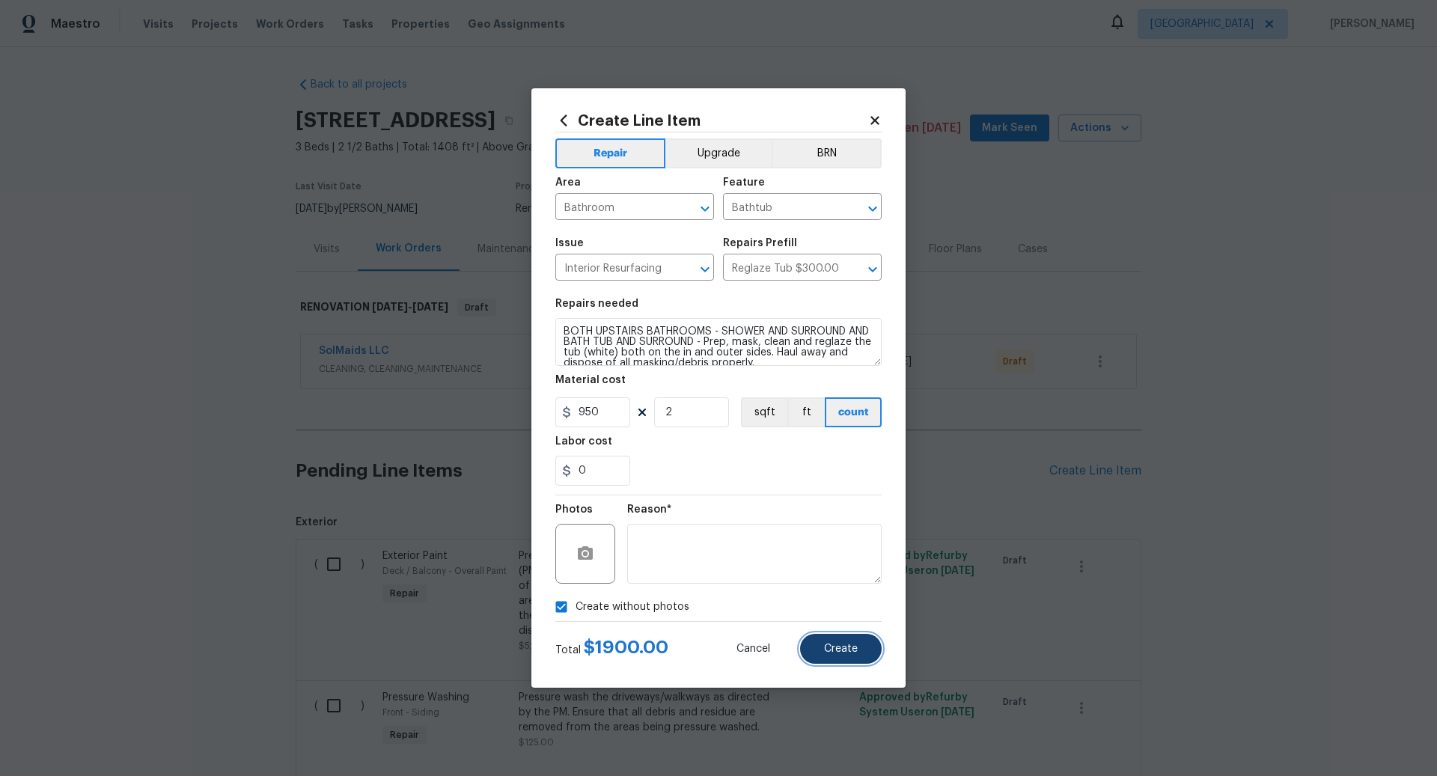
click at [846, 649] on span "Create" at bounding box center [841, 649] width 34 height 11
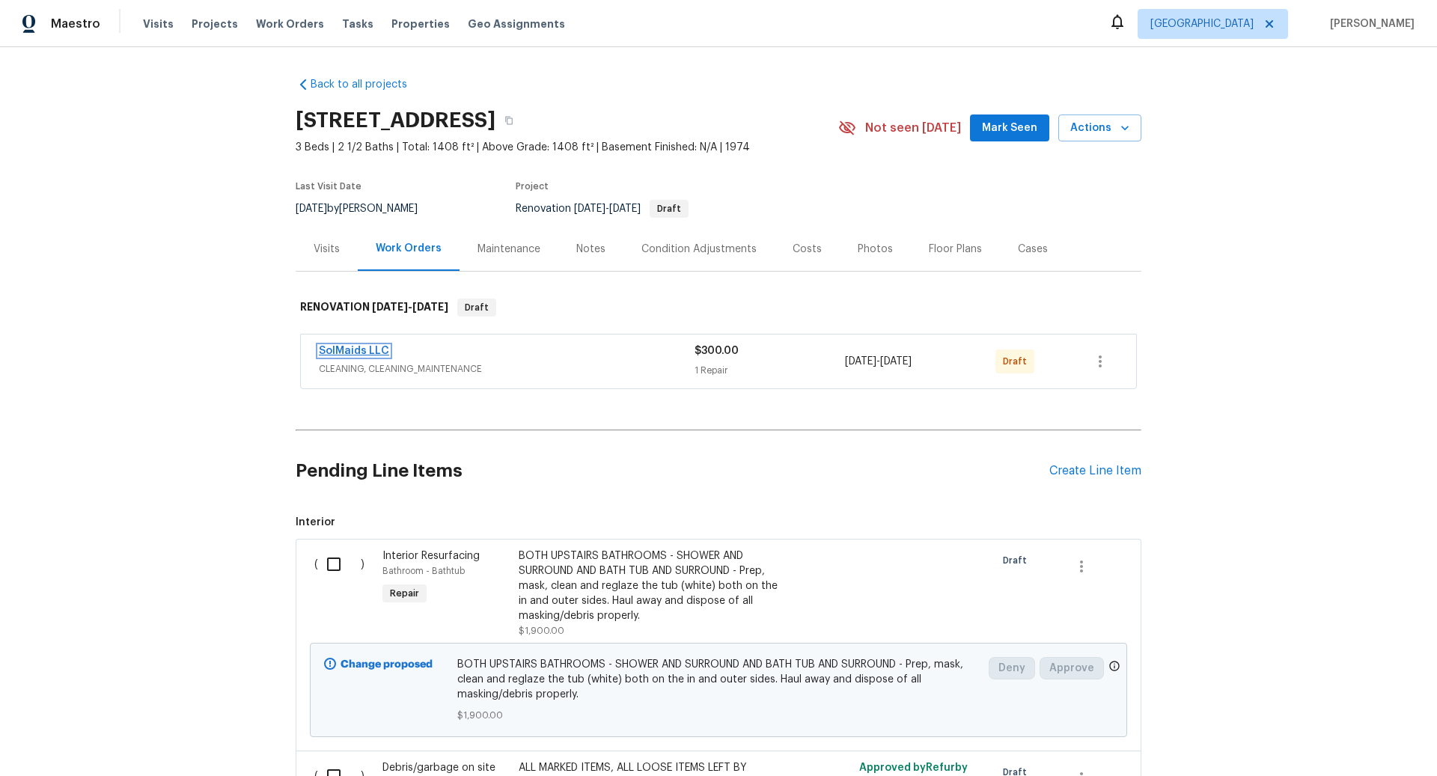
click at [367, 348] on link "SolMaids LLC" at bounding box center [354, 351] width 70 height 10
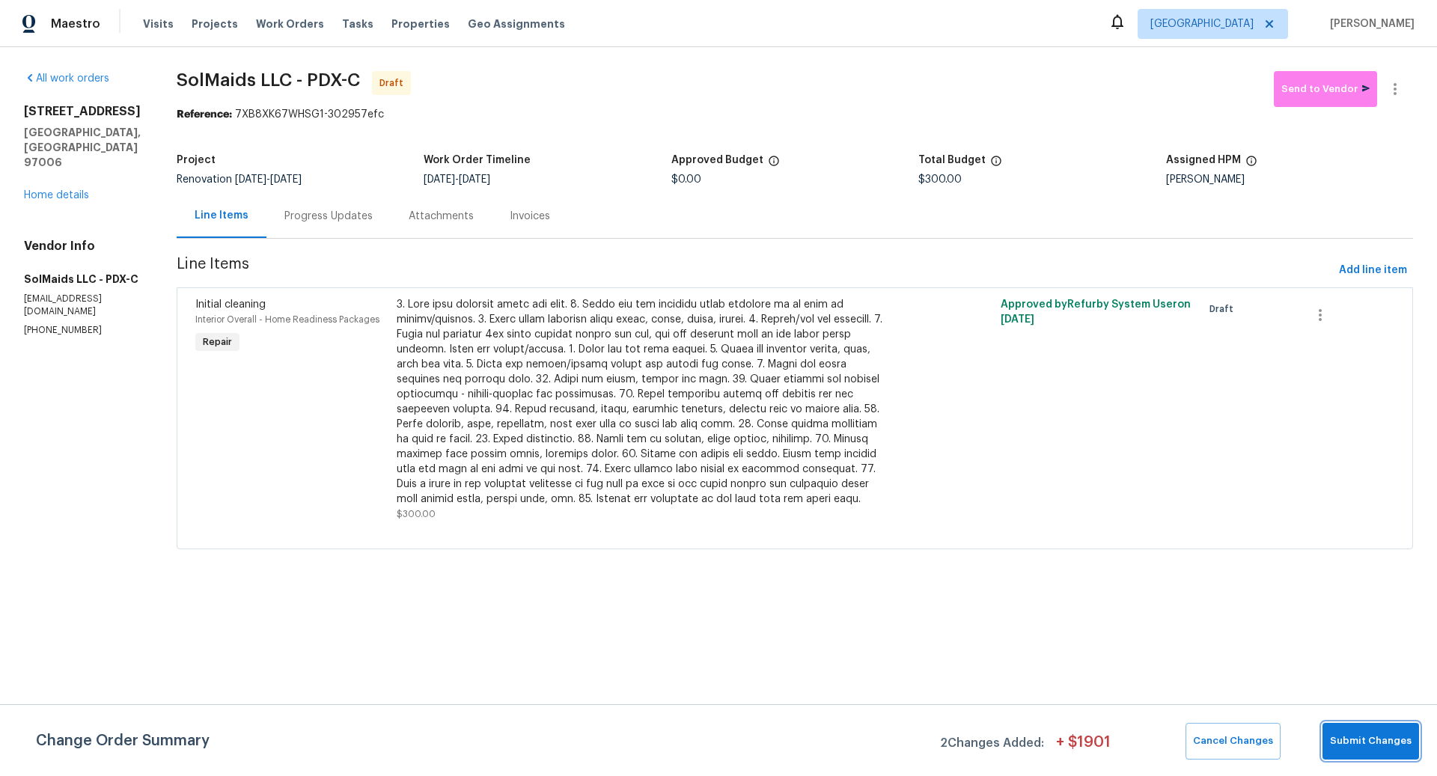
click at [1371, 738] on span "Submit Changes" at bounding box center [1371, 741] width 82 height 17
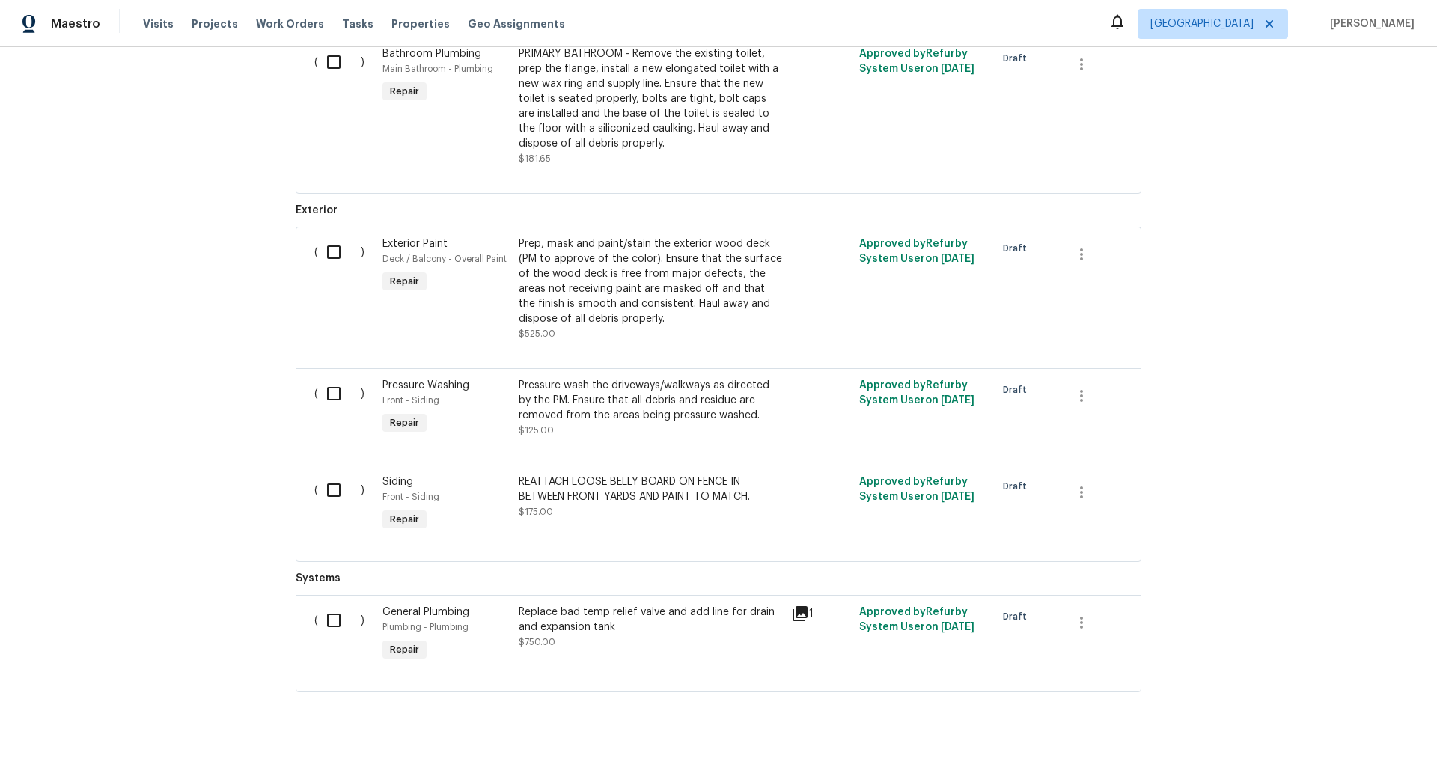
scroll to position [1953, 0]
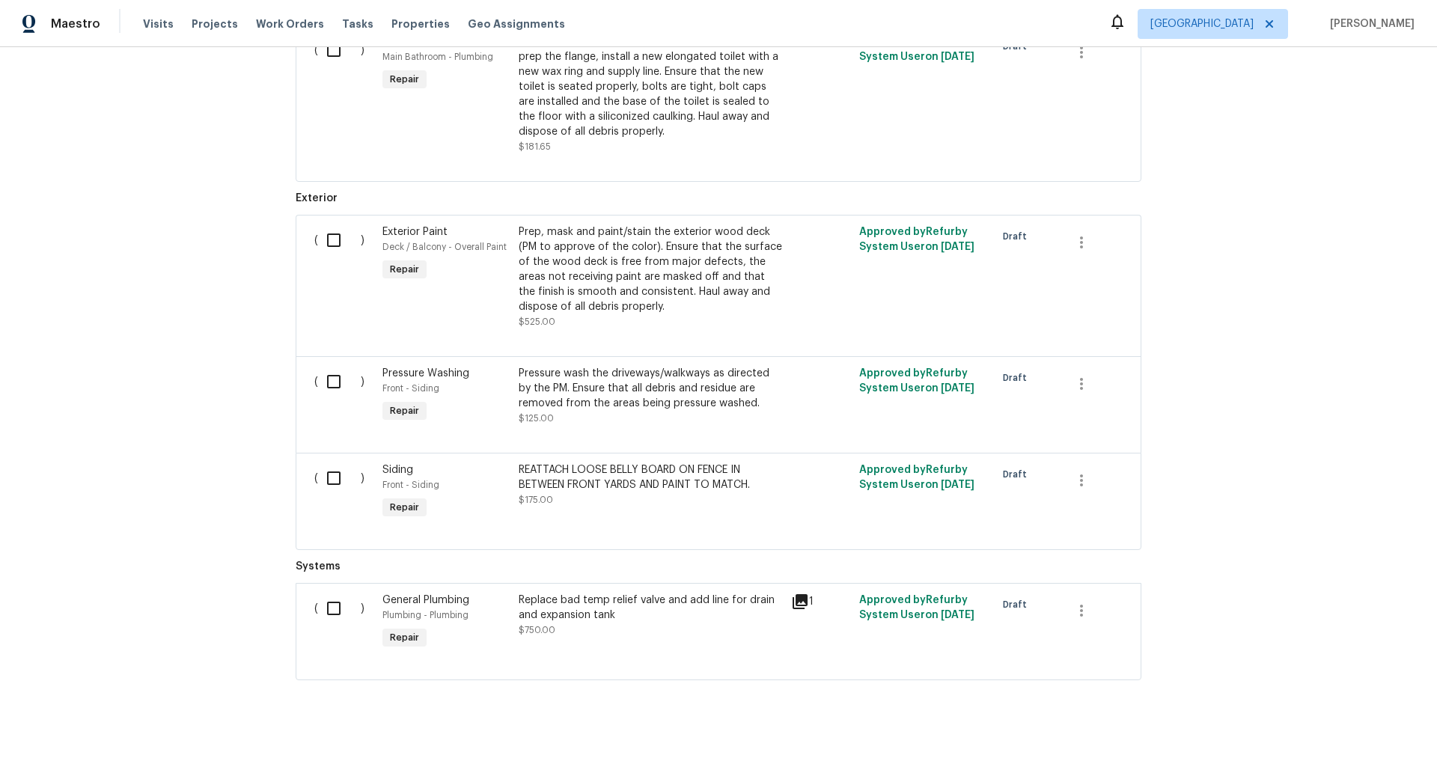
click at [623, 476] on div "REATTACH LOOSE BELLY BOARD ON FENCE IN BETWEEN FRONT YARDS AND PAINT TO MATCH." at bounding box center [651, 478] width 264 height 30
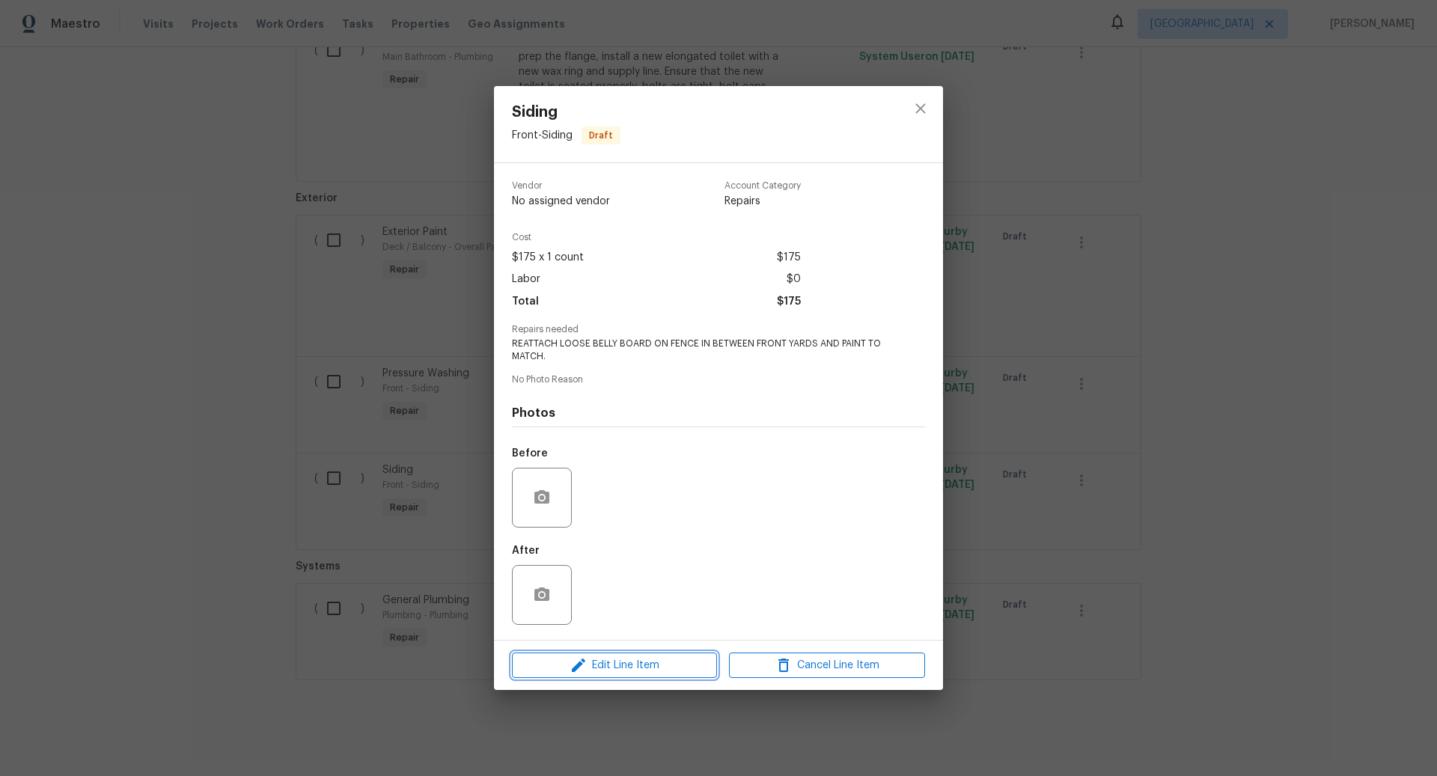
click at [625, 663] on span "Edit Line Item" at bounding box center [615, 666] width 196 height 19
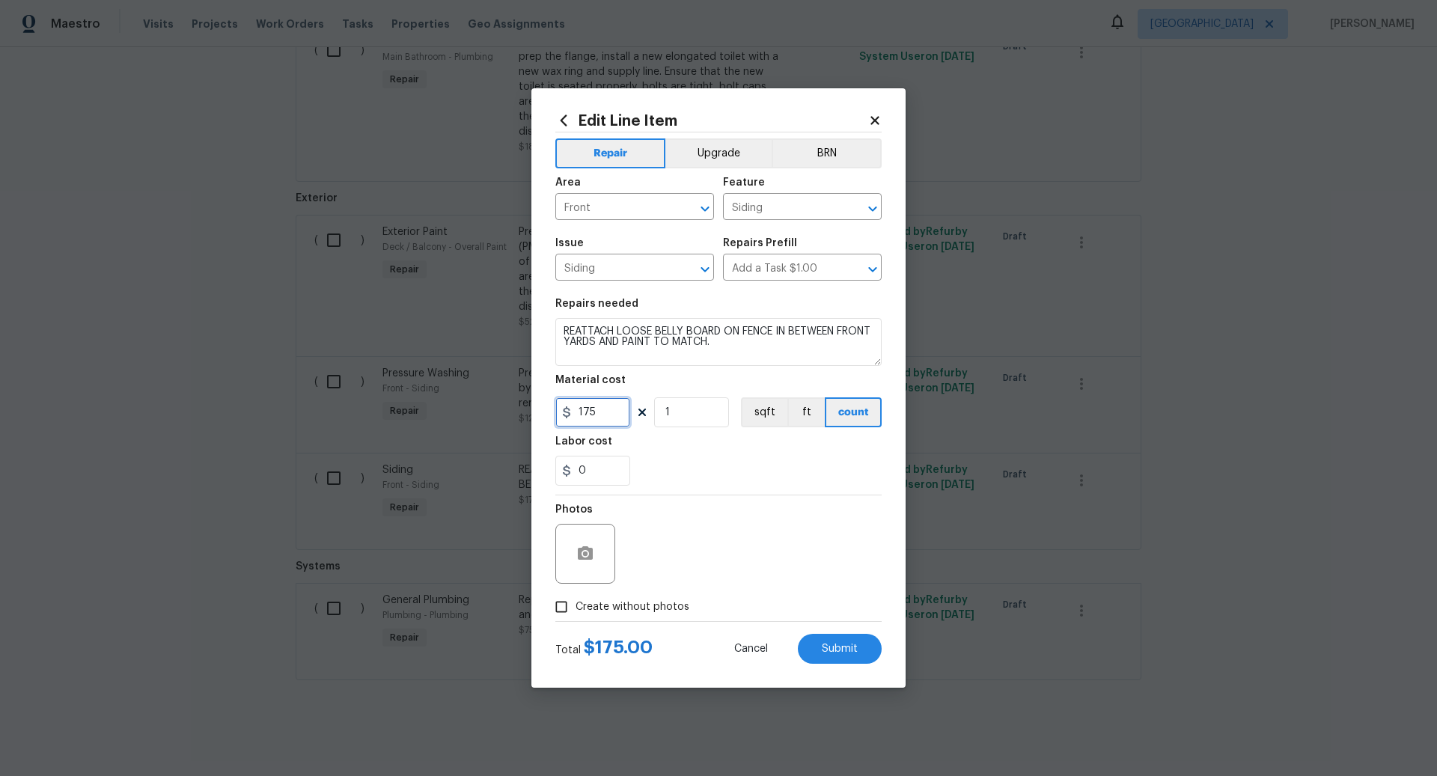
click at [605, 416] on input "175" at bounding box center [593, 413] width 75 height 30
type input "150"
click at [562, 610] on input "Create without photos" at bounding box center [561, 607] width 28 height 28
checkbox input "true"
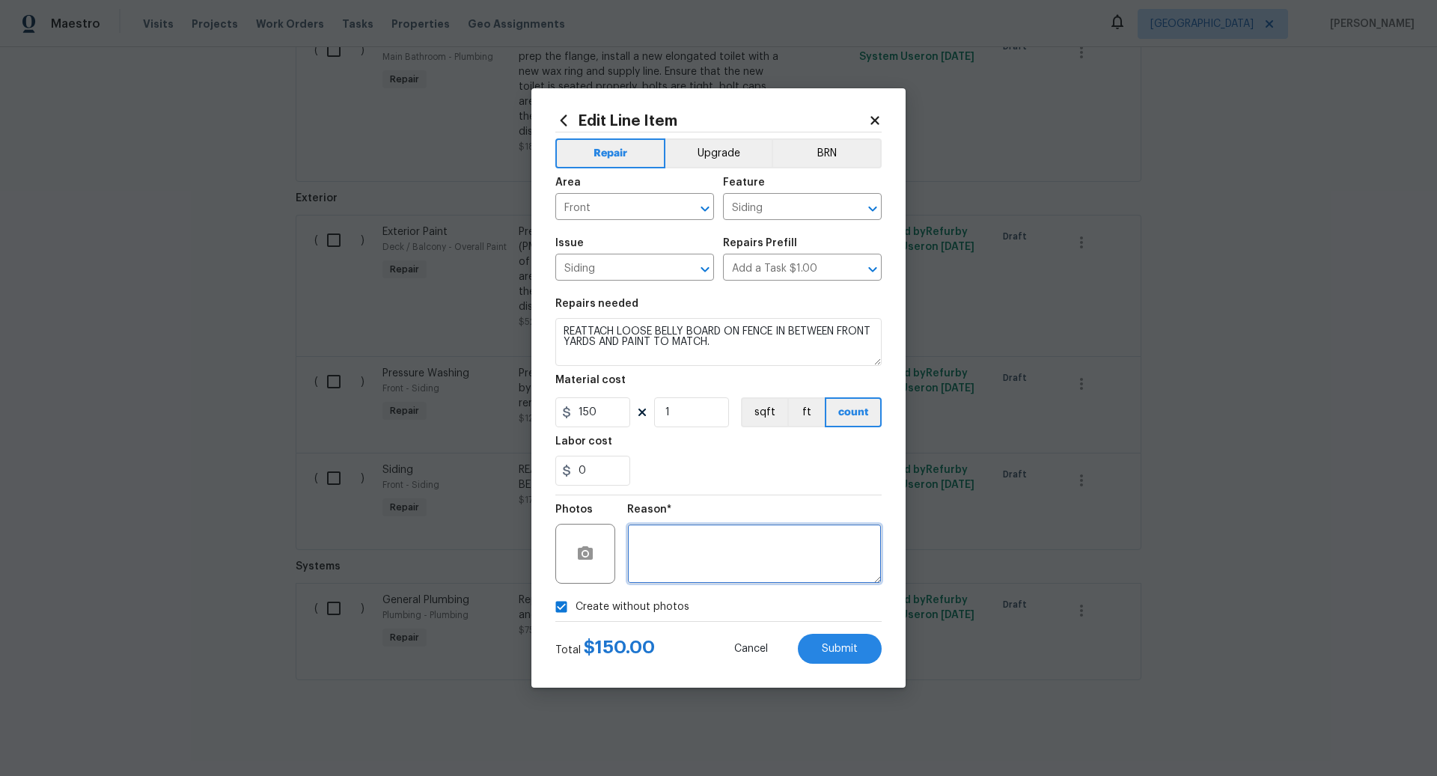
click at [668, 559] on textarea at bounding box center [754, 554] width 255 height 60
click at [837, 648] on span "Submit" at bounding box center [840, 649] width 36 height 11
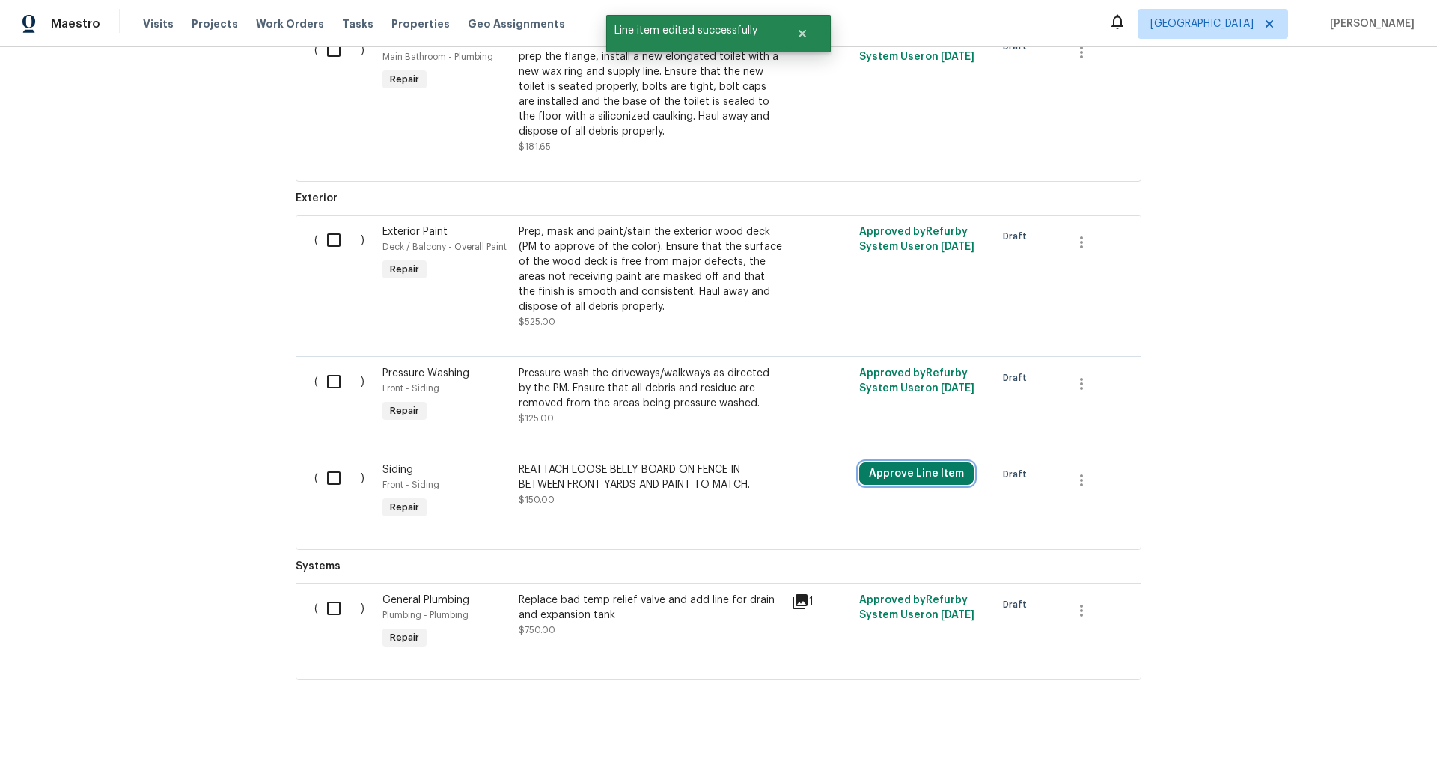
click at [928, 465] on button "Approve Line Item" at bounding box center [916, 474] width 115 height 22
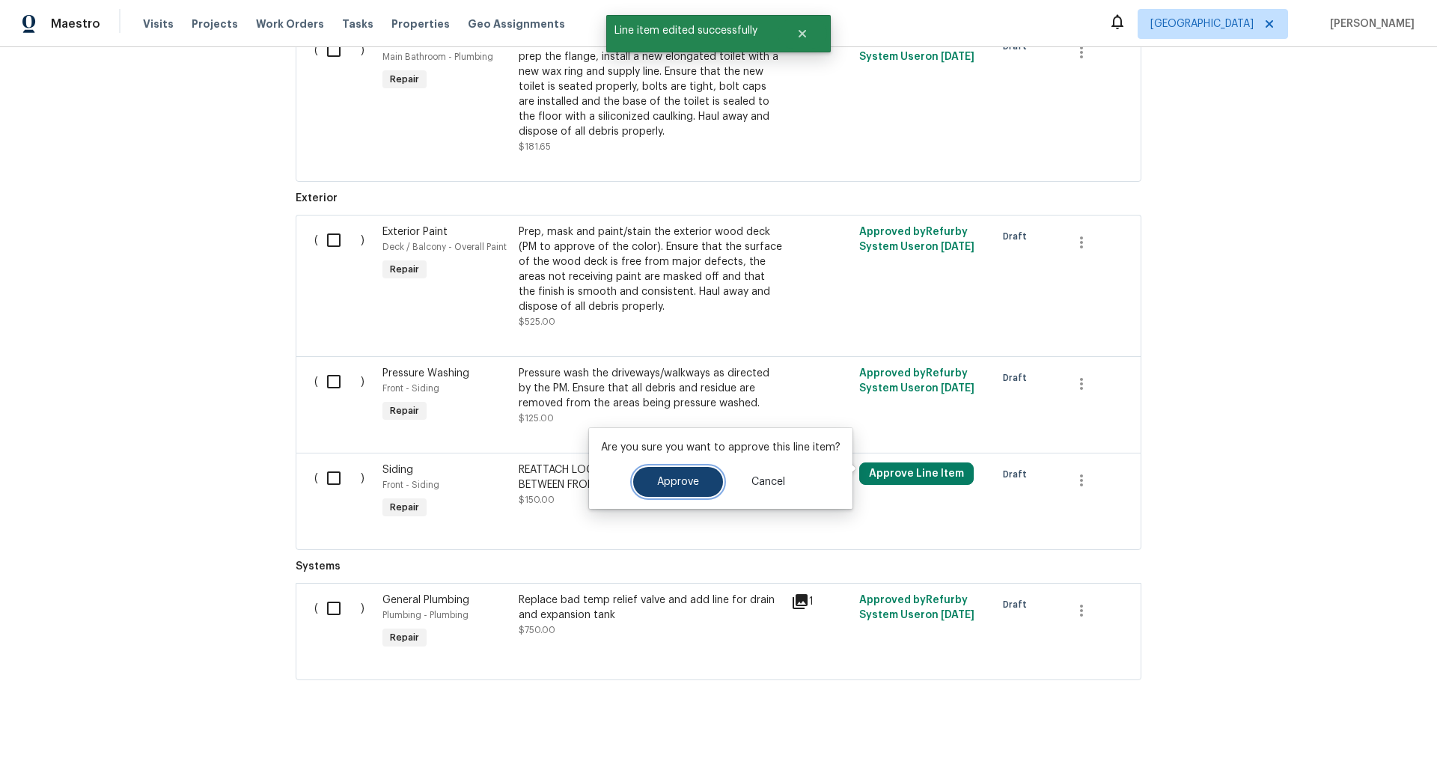
click at [681, 480] on span "Approve" at bounding box center [678, 482] width 42 height 11
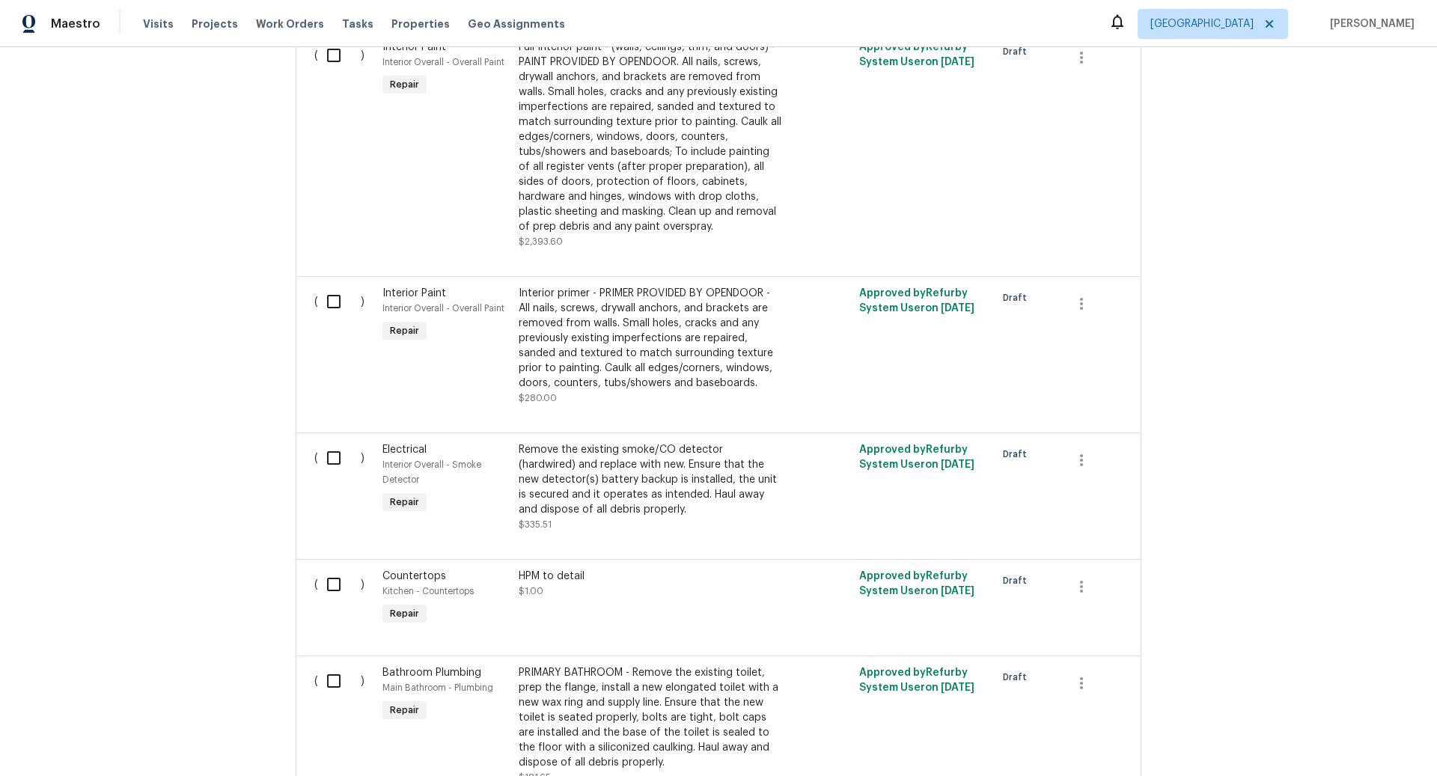
scroll to position [1953, 0]
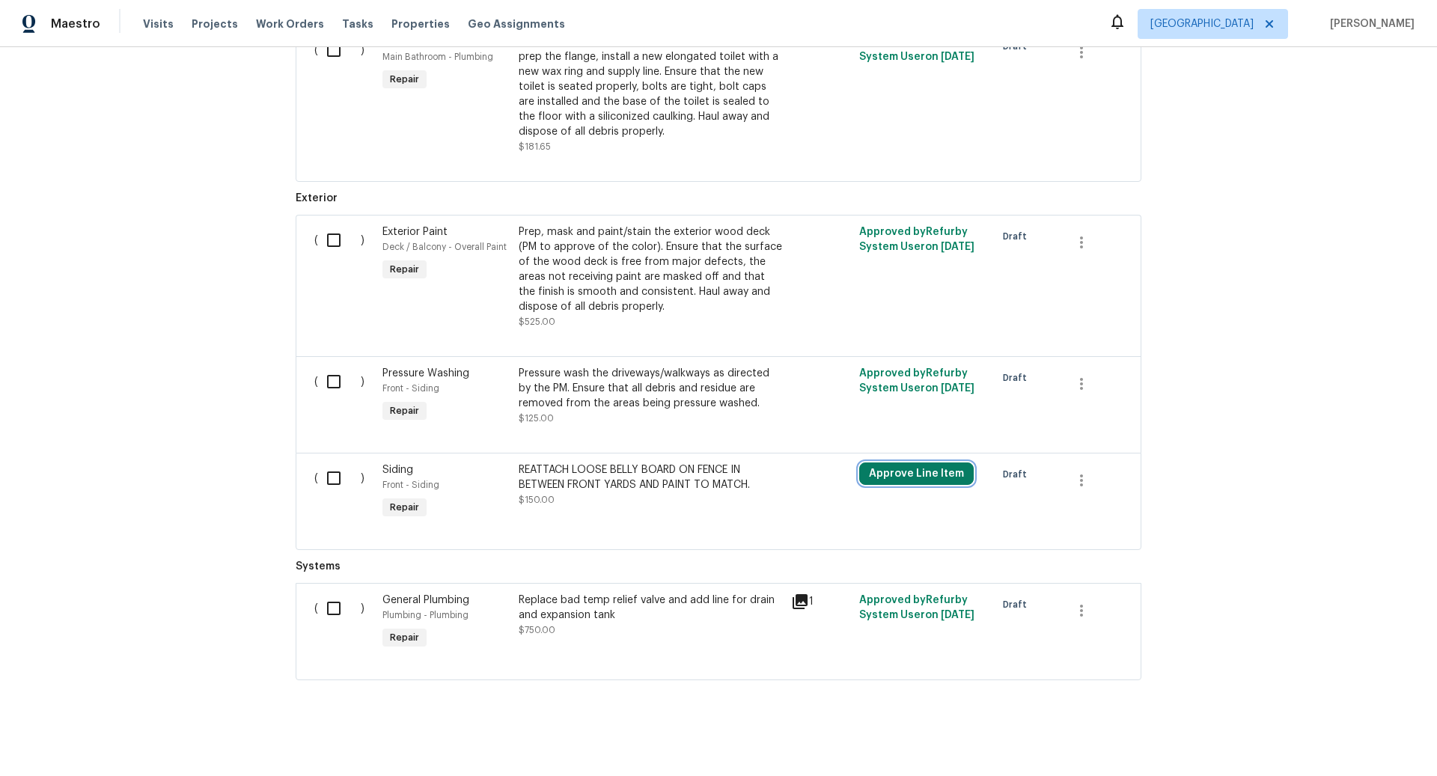
click at [927, 467] on button "Approve Line Item" at bounding box center [916, 474] width 115 height 22
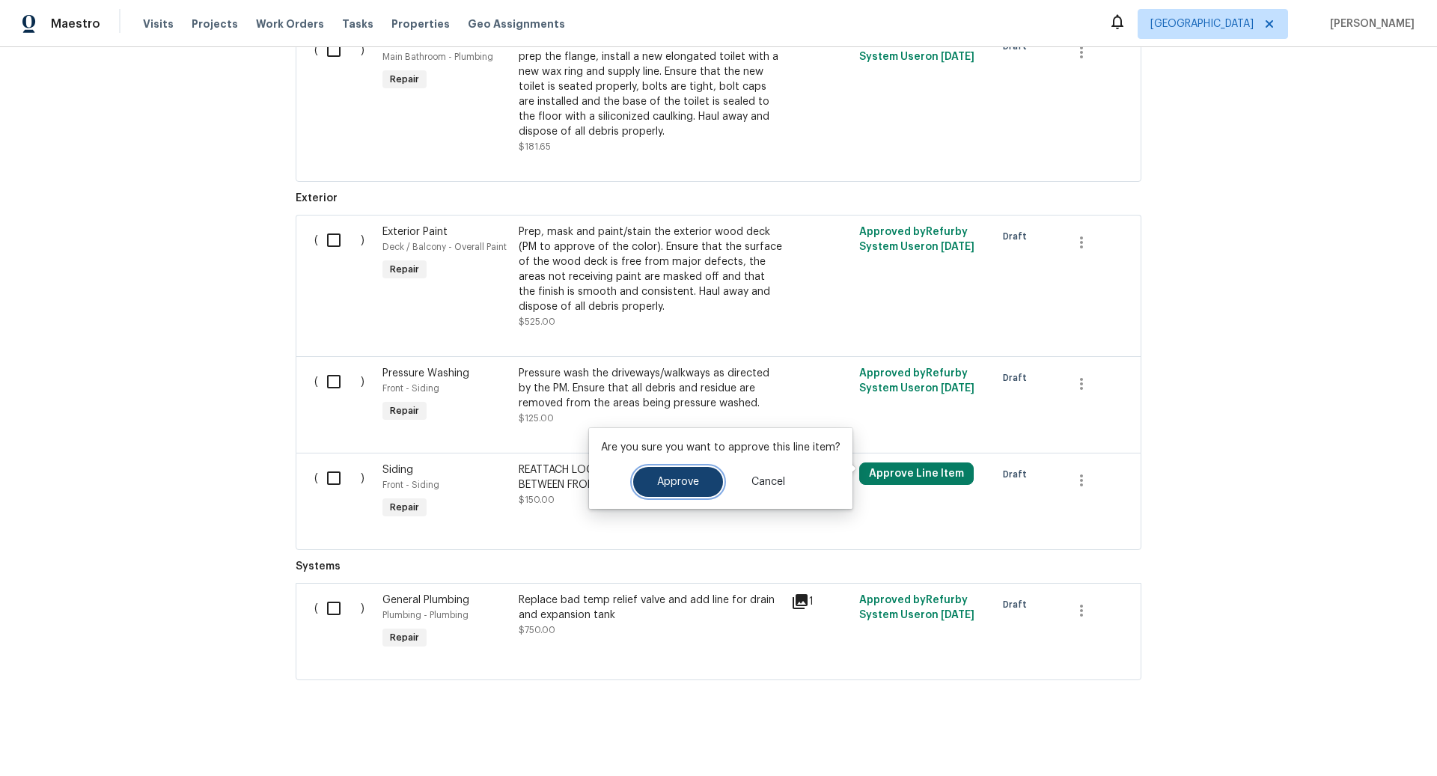
click at [679, 483] on span "Approve" at bounding box center [678, 482] width 42 height 11
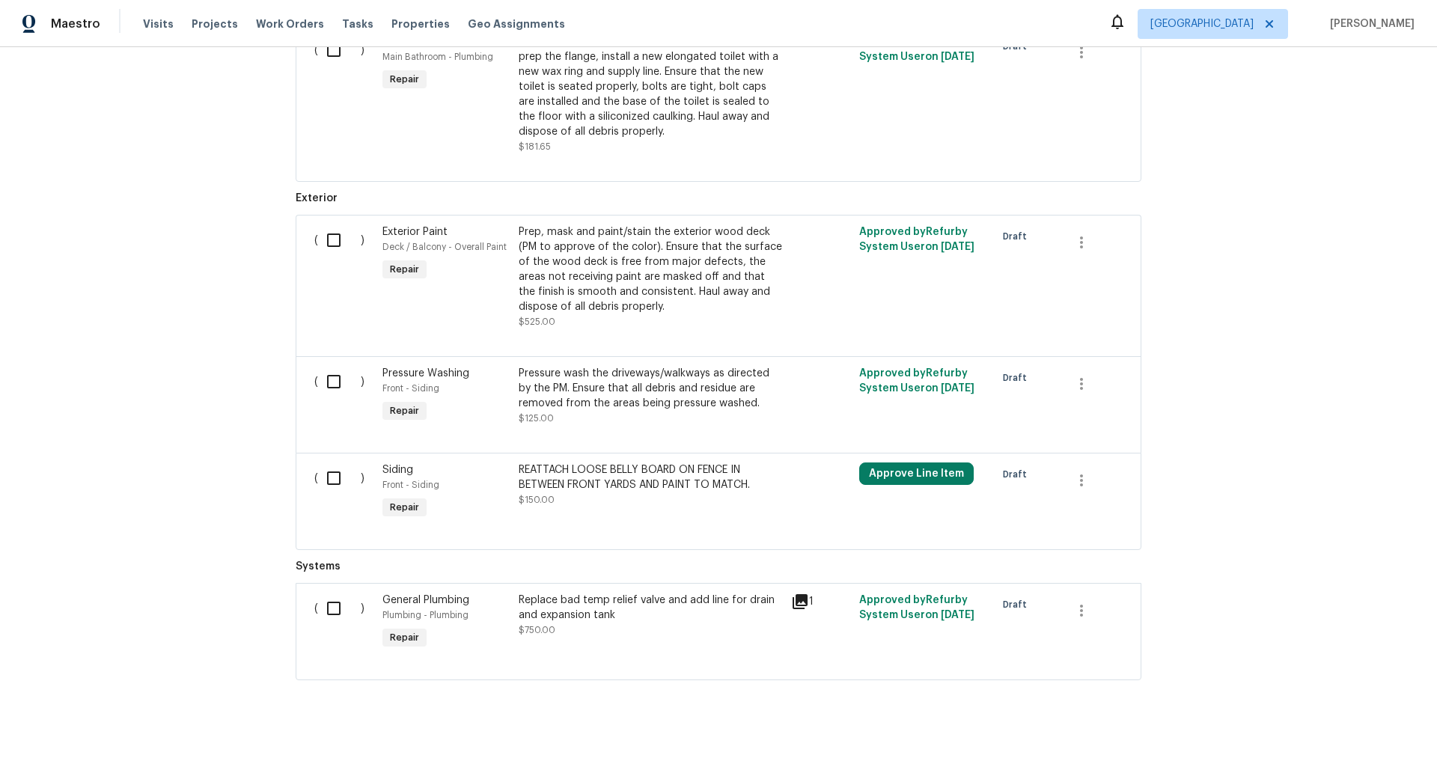
click at [335, 601] on input "checkbox" at bounding box center [339, 608] width 43 height 31
checkbox input "true"
click at [334, 472] on input "checkbox" at bounding box center [339, 478] width 43 height 31
checkbox input "true"
click at [332, 370] on input "checkbox" at bounding box center [339, 381] width 43 height 31
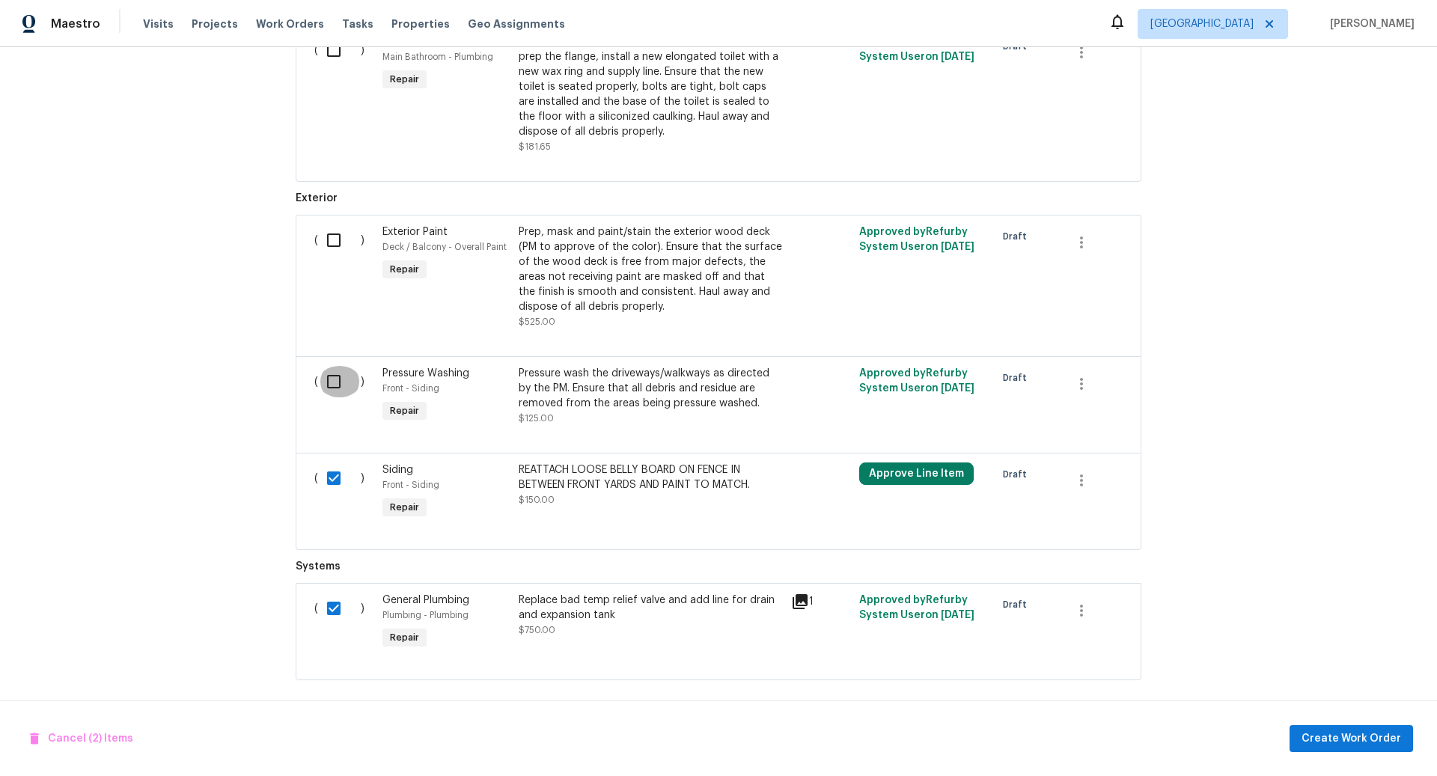
checkbox input "true"
click at [336, 234] on input "checkbox" at bounding box center [339, 240] width 43 height 31
checkbox input "true"
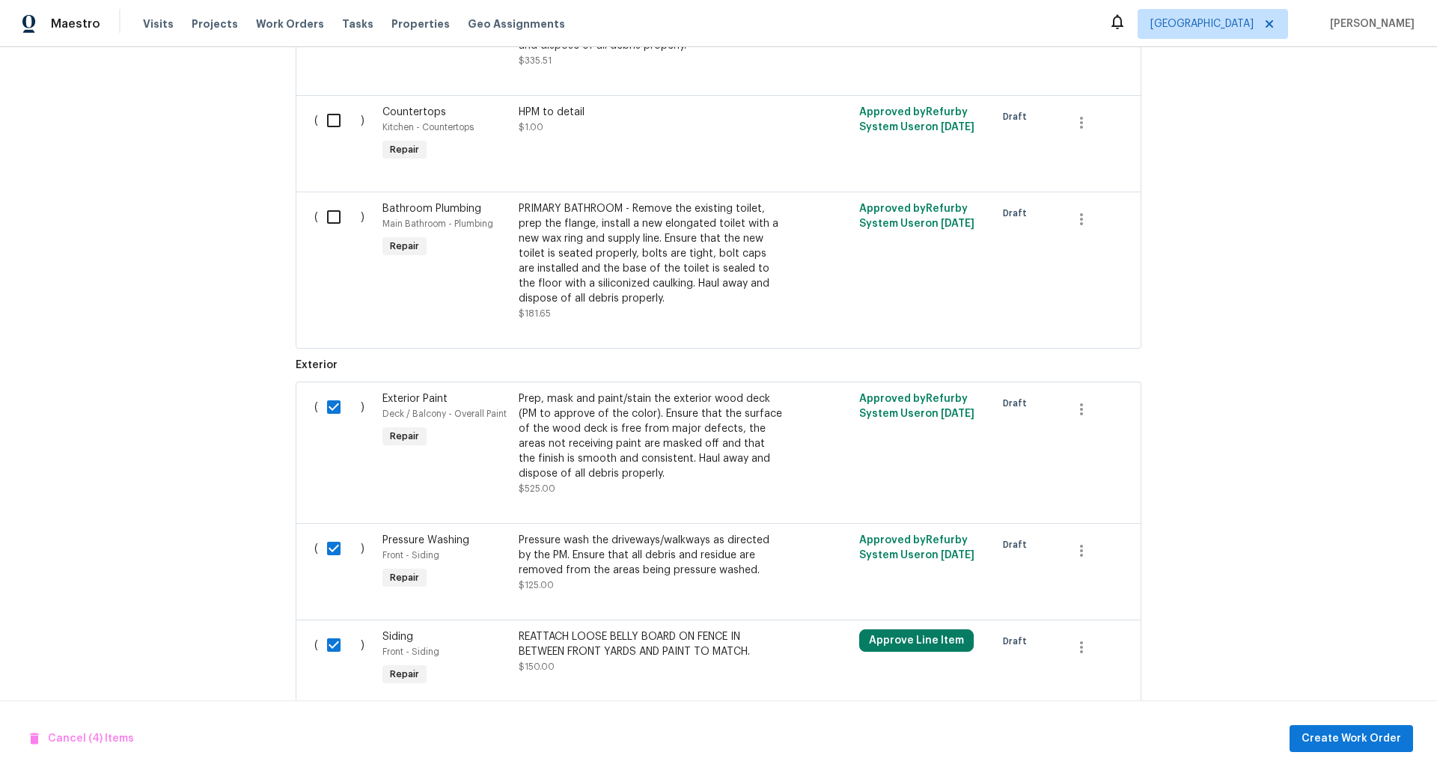
scroll to position [1765, 0]
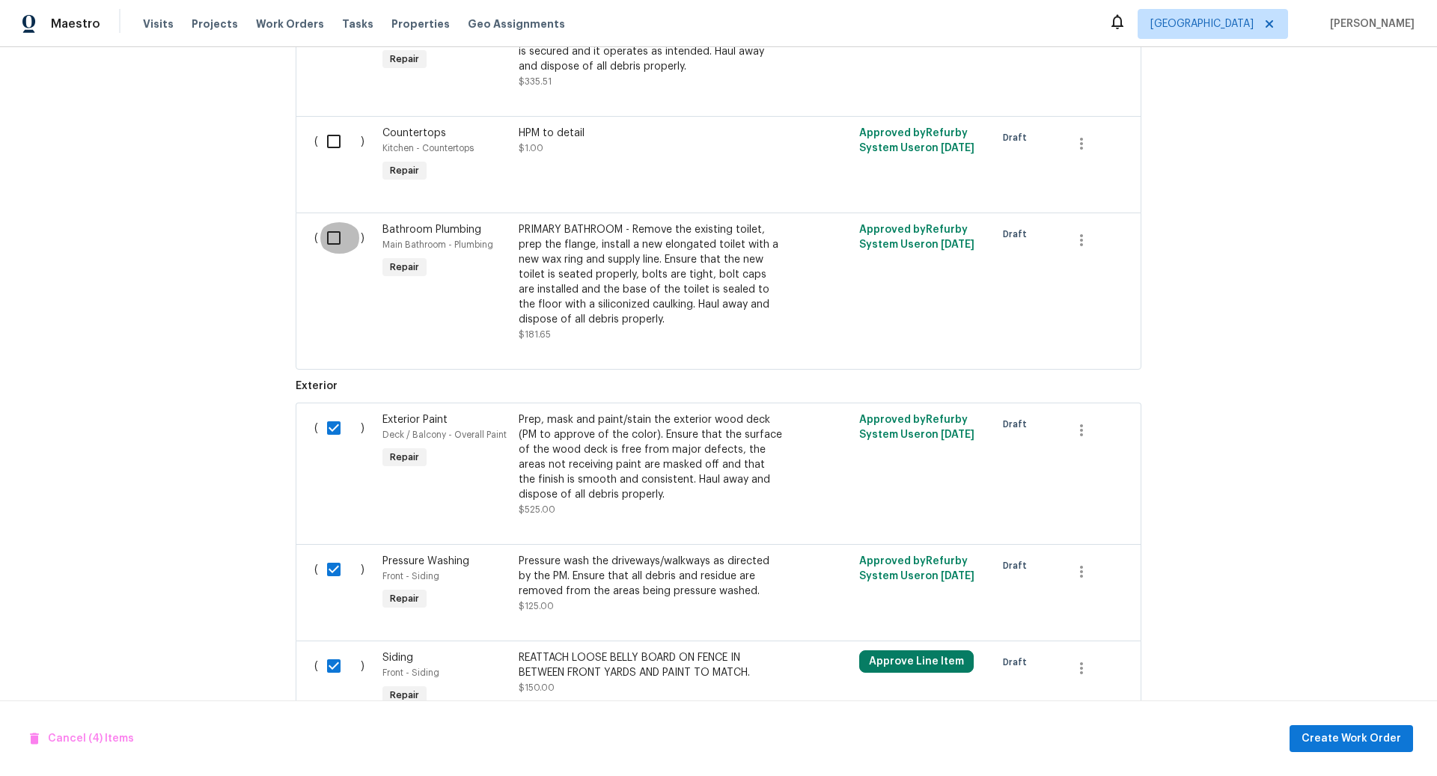
click at [336, 234] on input "checkbox" at bounding box center [339, 237] width 43 height 31
checkbox input "true"
click at [333, 134] on input "checkbox" at bounding box center [339, 141] width 43 height 31
checkbox input "true"
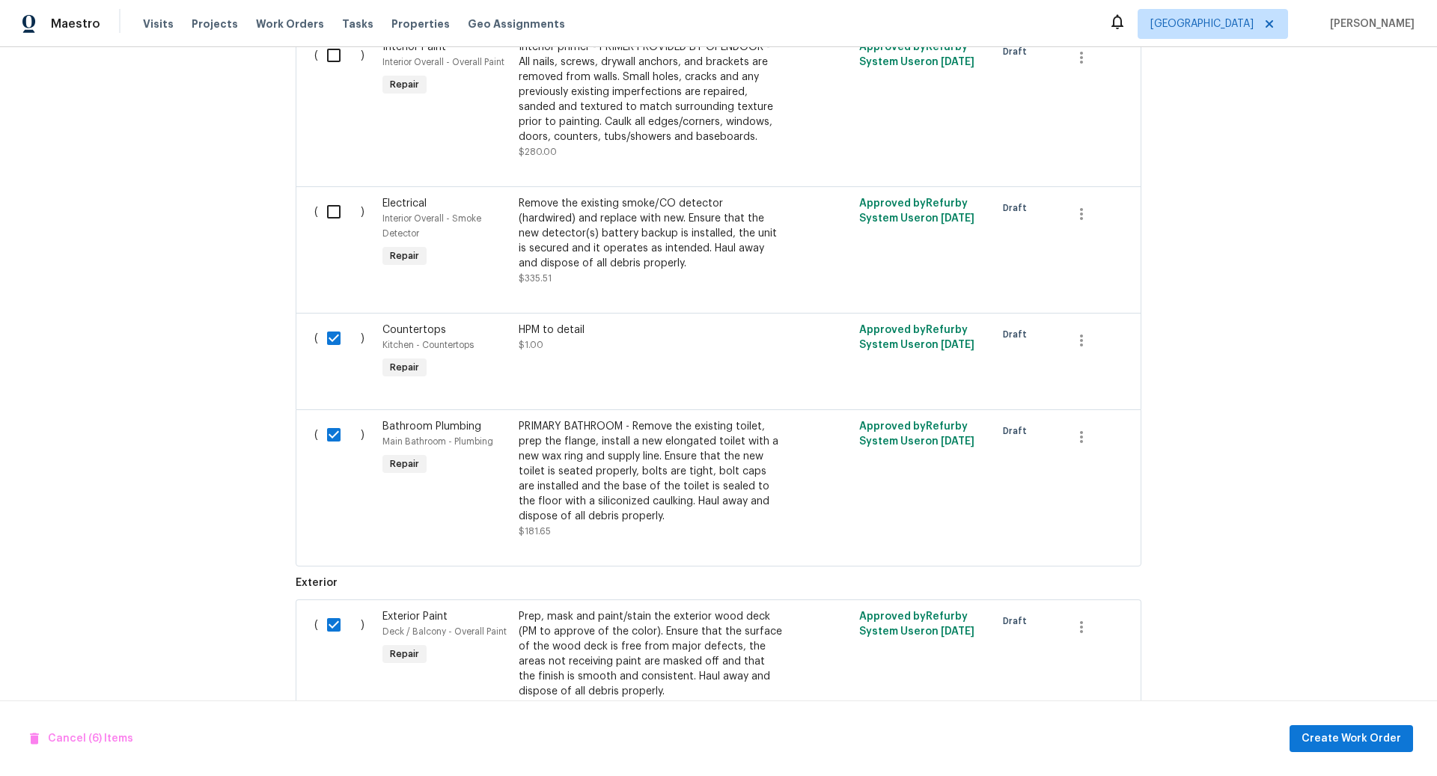
scroll to position [1567, 0]
click at [335, 201] on input "checkbox" at bounding box center [339, 212] width 43 height 31
checkbox input "true"
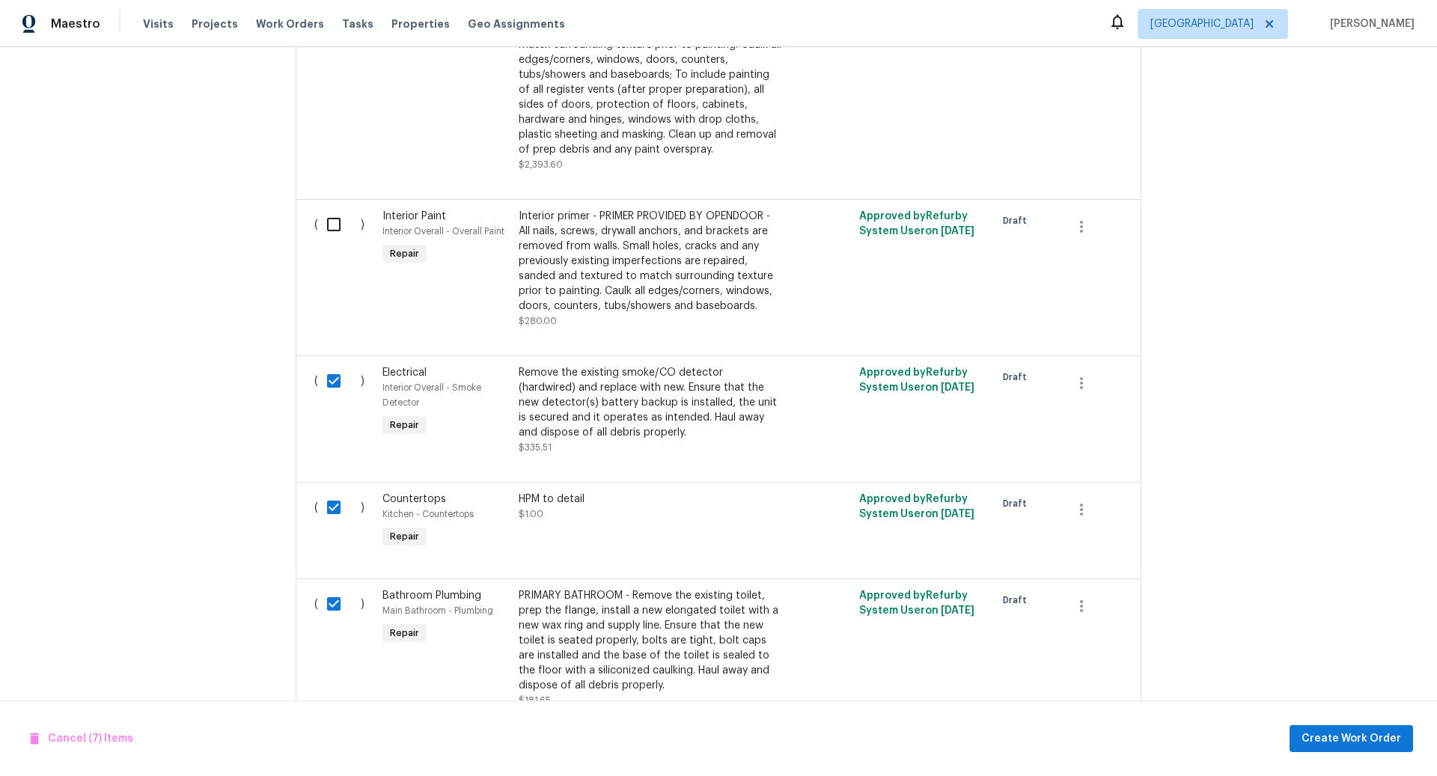
scroll to position [1378, 0]
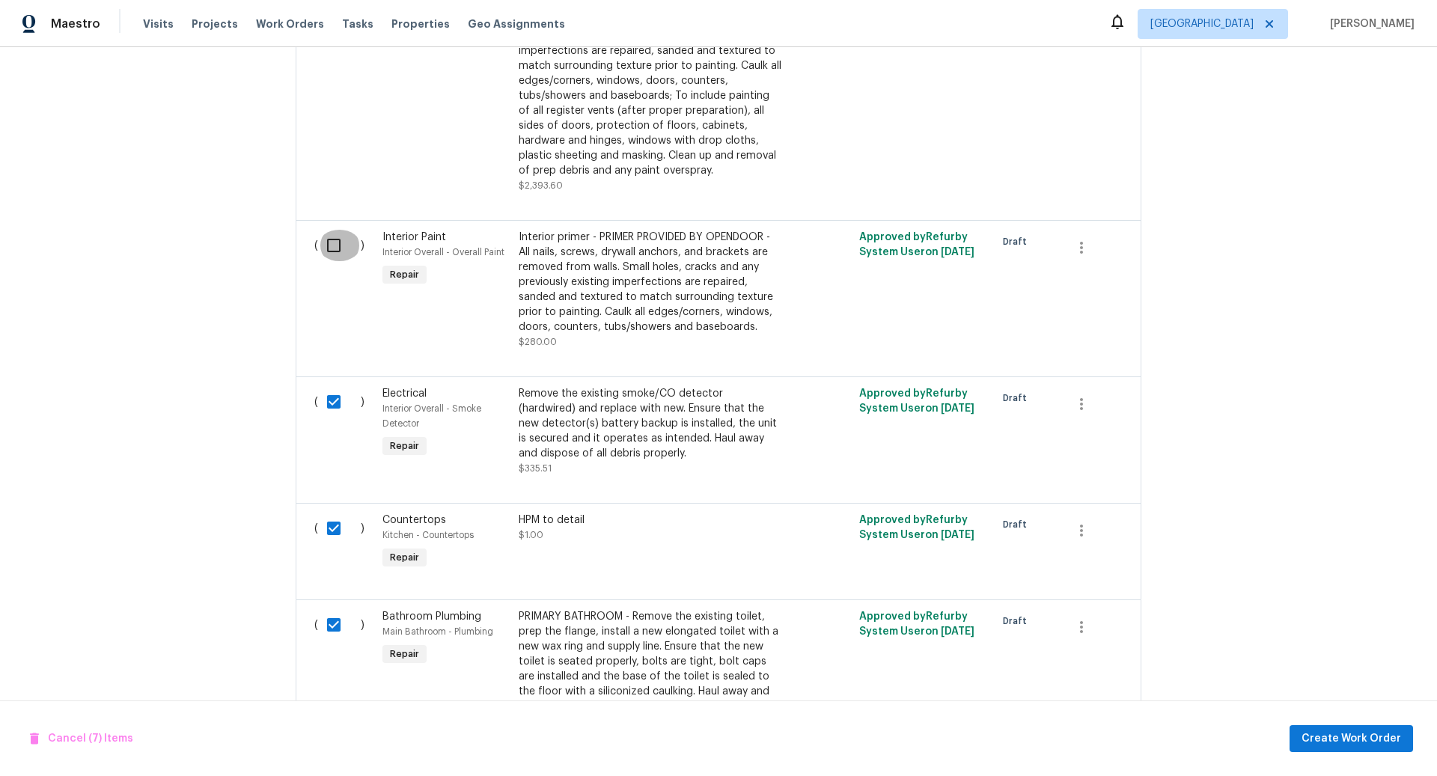
click at [334, 242] on input "checkbox" at bounding box center [339, 245] width 43 height 31
checkbox input "true"
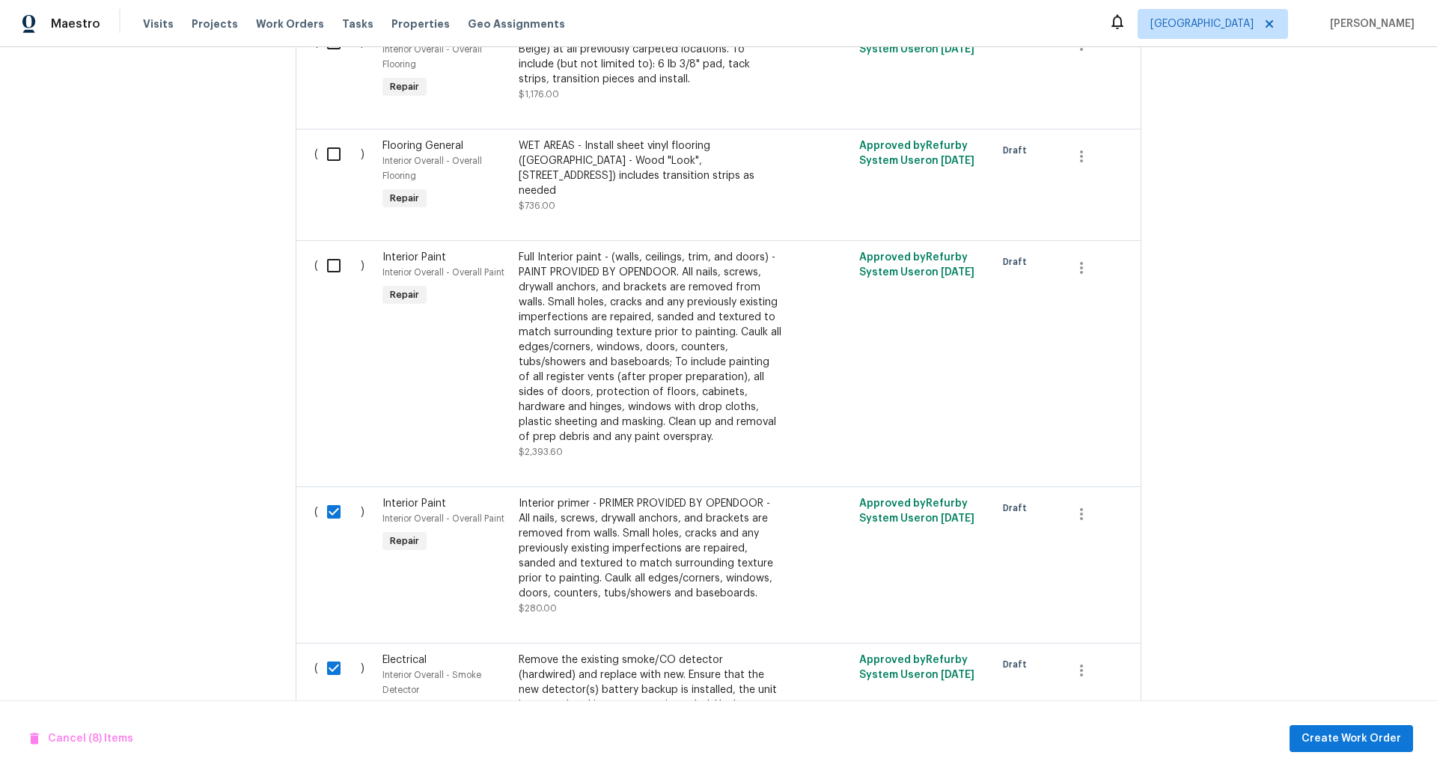
scroll to position [1103, 0]
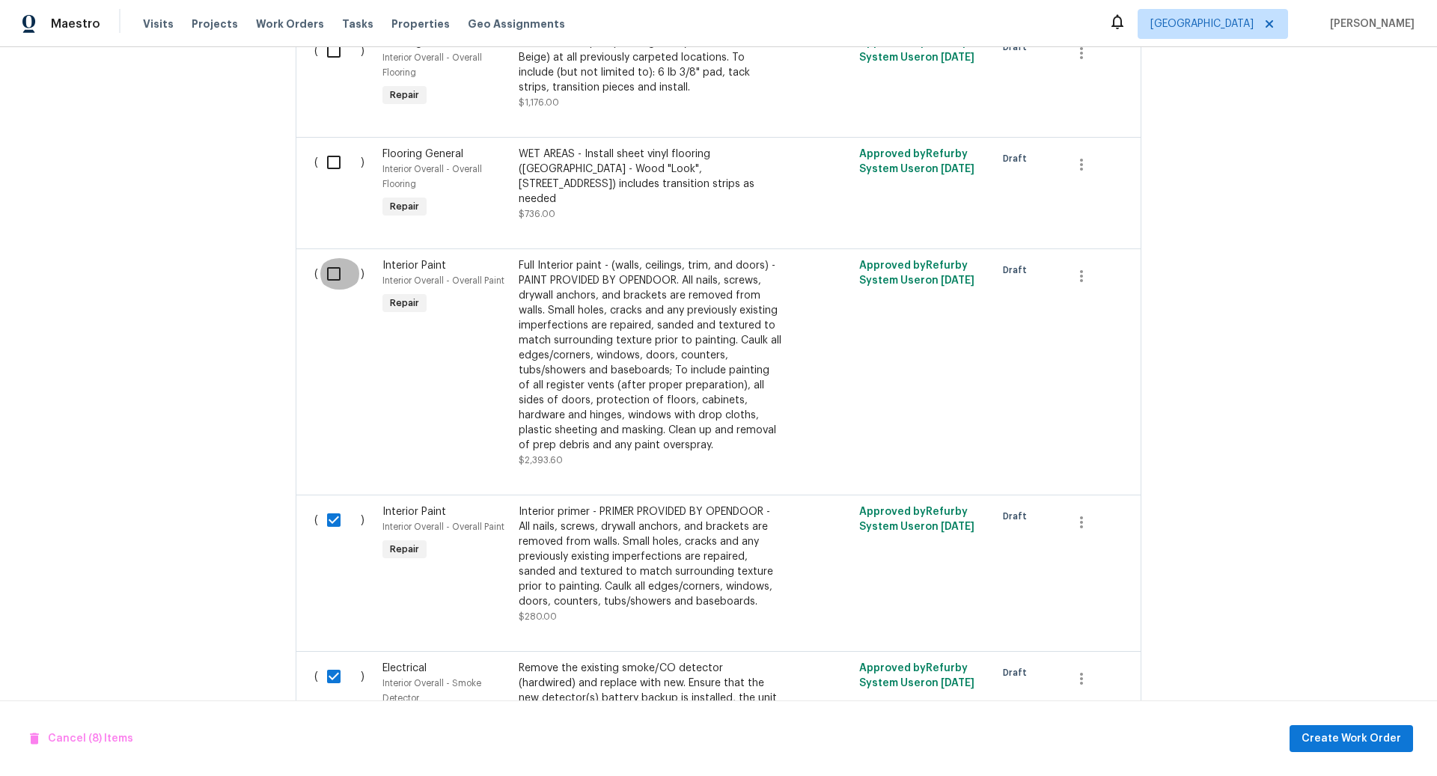
click at [336, 270] on input "checkbox" at bounding box center [339, 273] width 43 height 31
checkbox input "true"
click at [335, 158] on input "checkbox" at bounding box center [339, 162] width 43 height 31
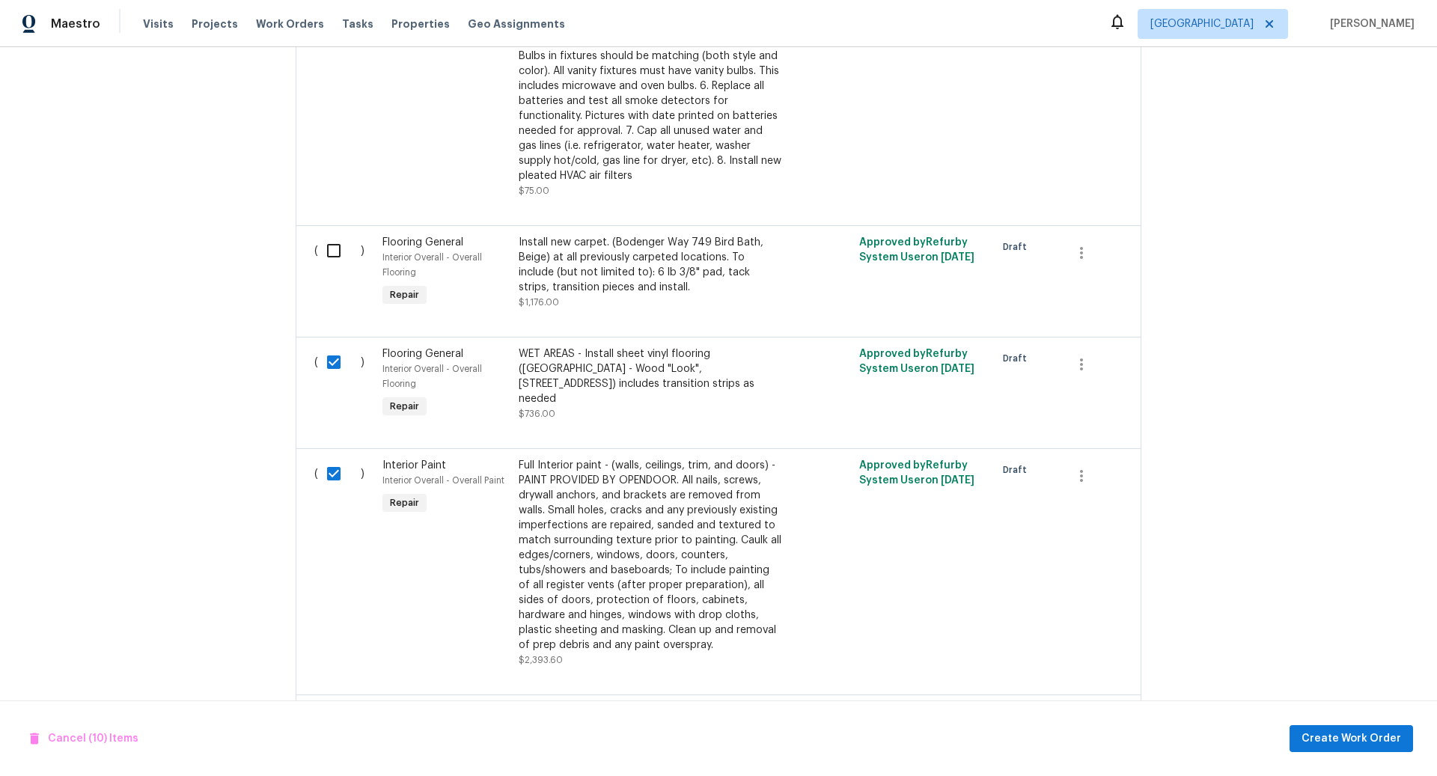
scroll to position [887, 0]
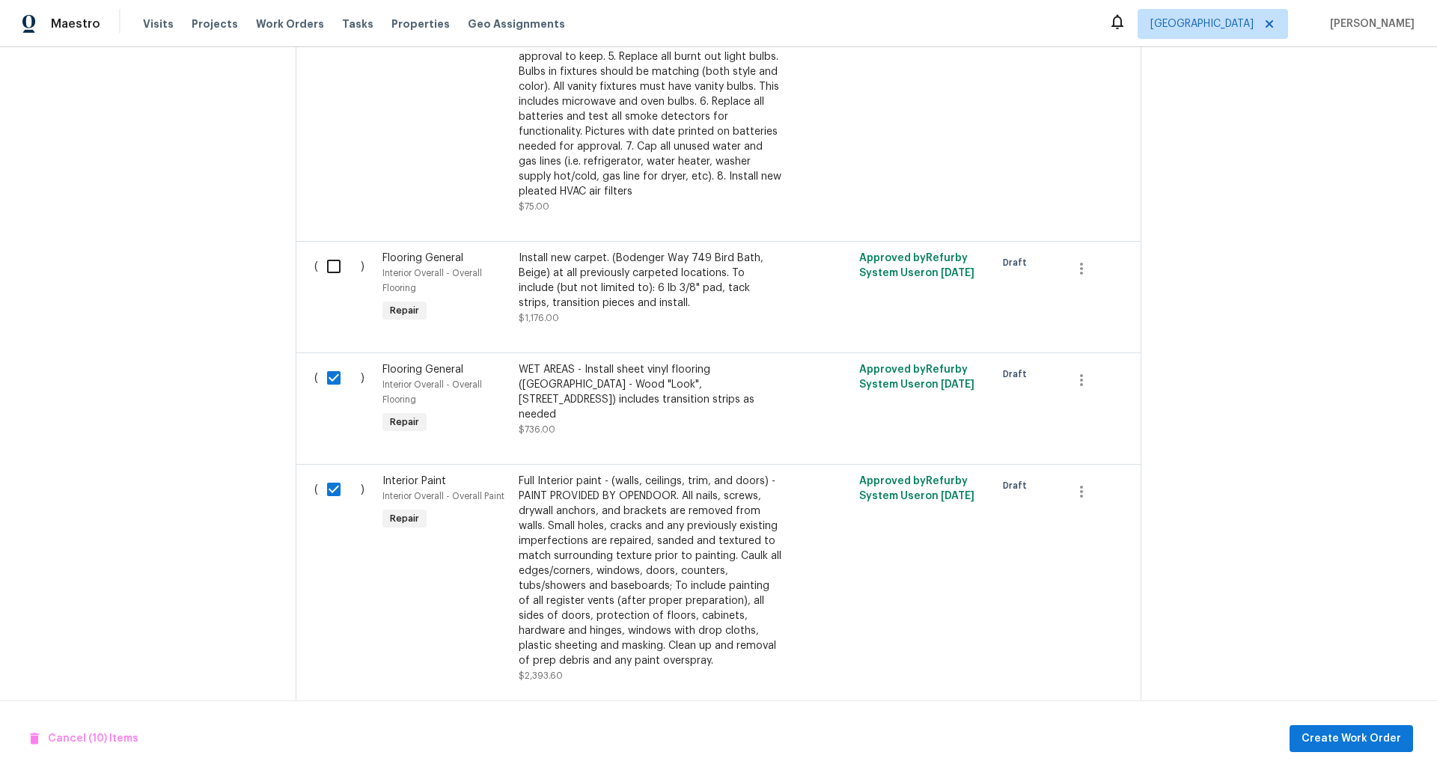
click at [335, 375] on input "checkbox" at bounding box center [339, 377] width 43 height 31
checkbox input "false"
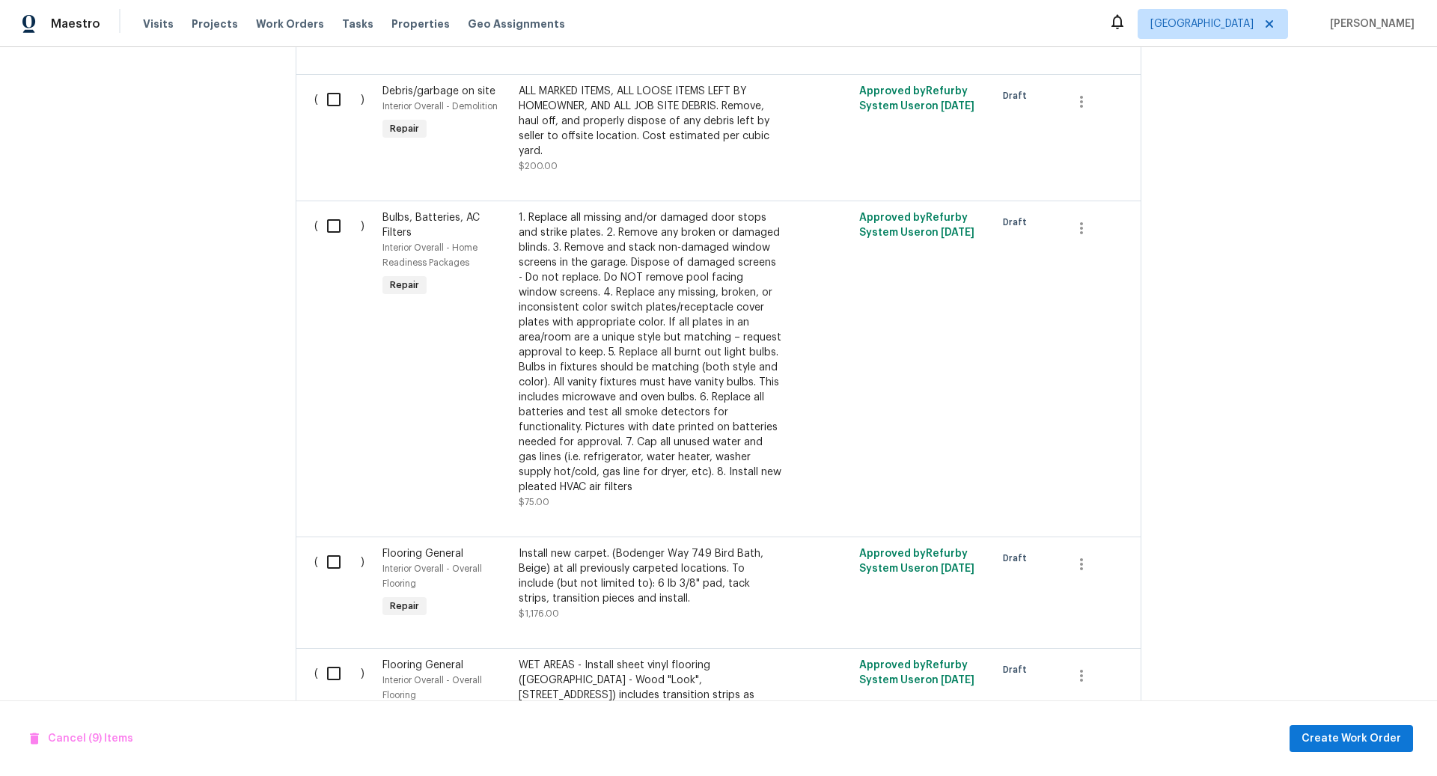
scroll to position [541, 0]
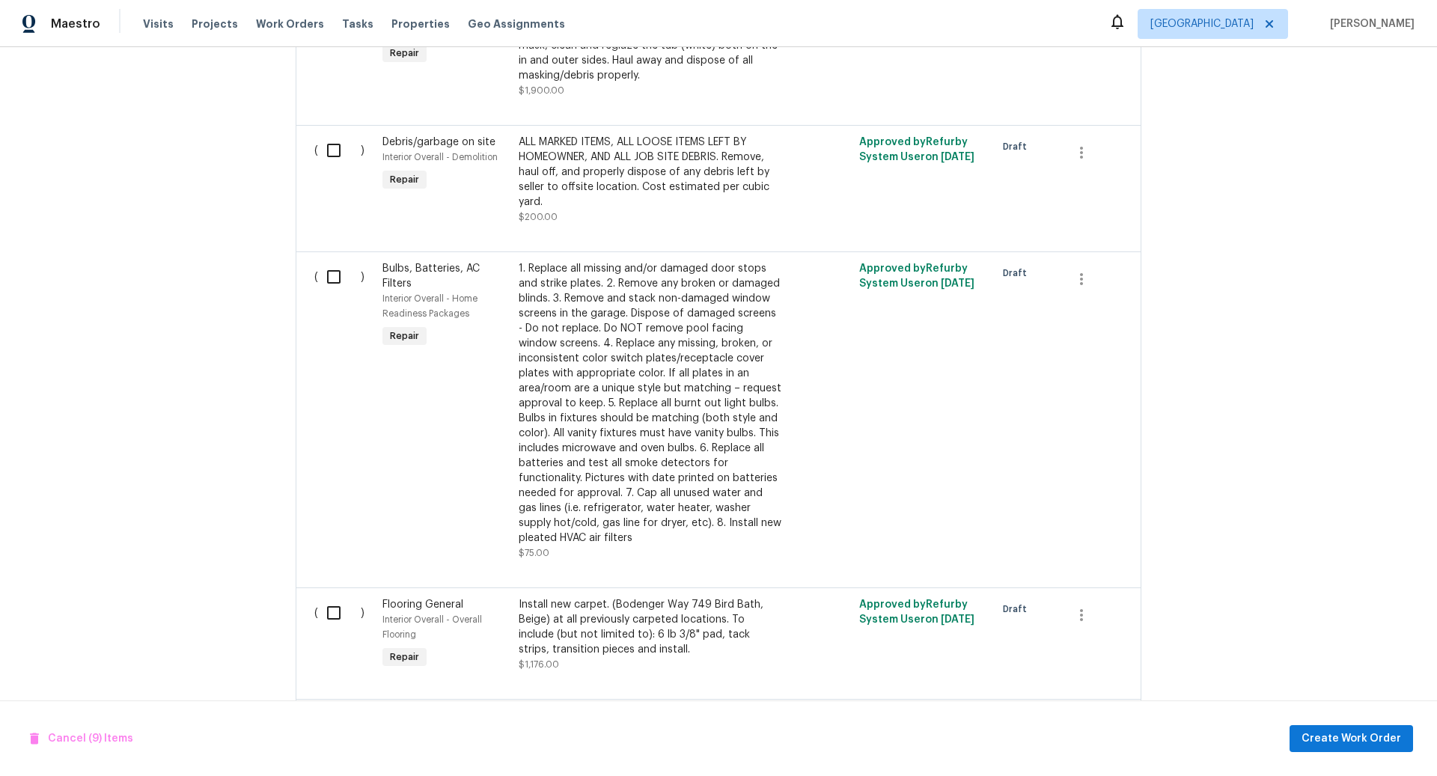
click at [329, 274] on input "checkbox" at bounding box center [339, 276] width 43 height 31
checkbox input "true"
click at [335, 145] on input "checkbox" at bounding box center [339, 150] width 43 height 31
checkbox input "true"
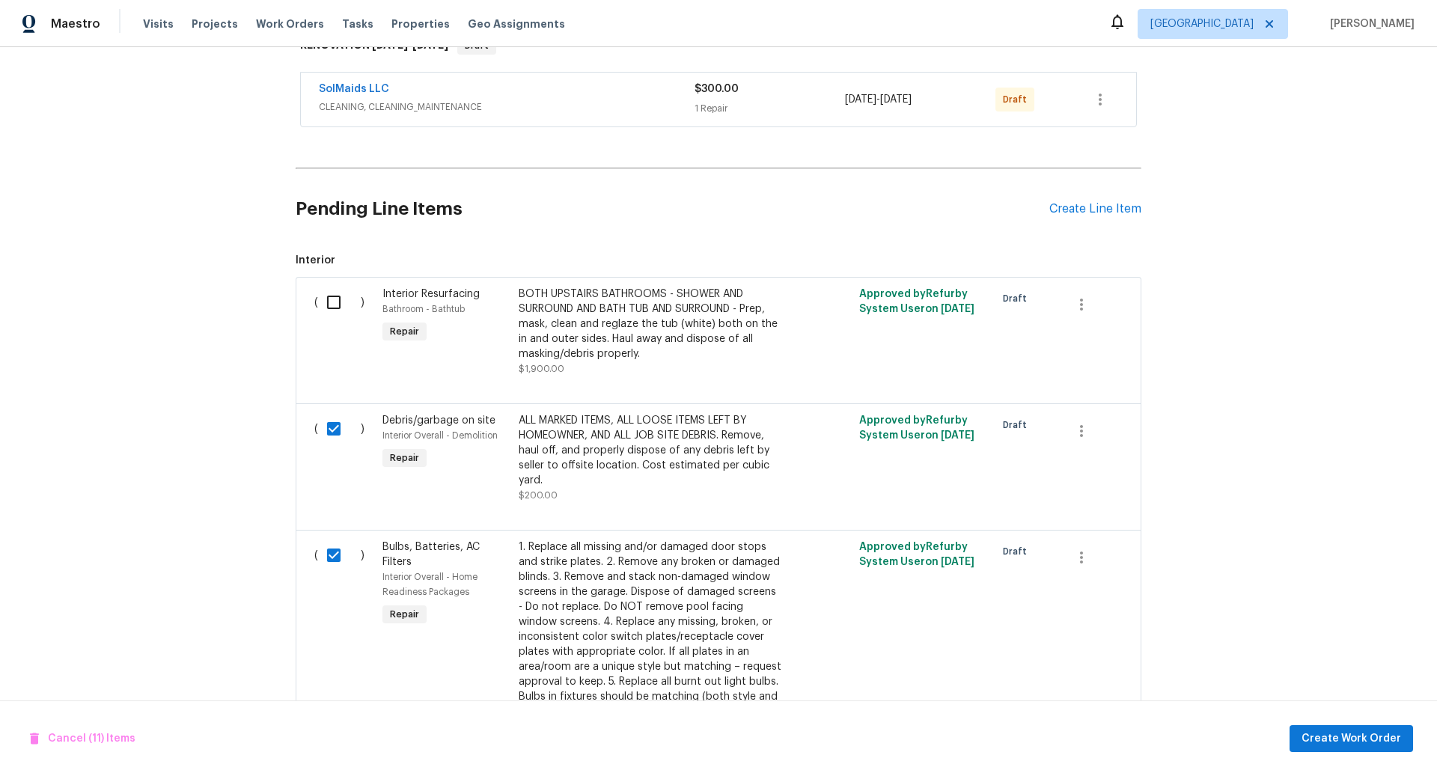
scroll to position [249, 0]
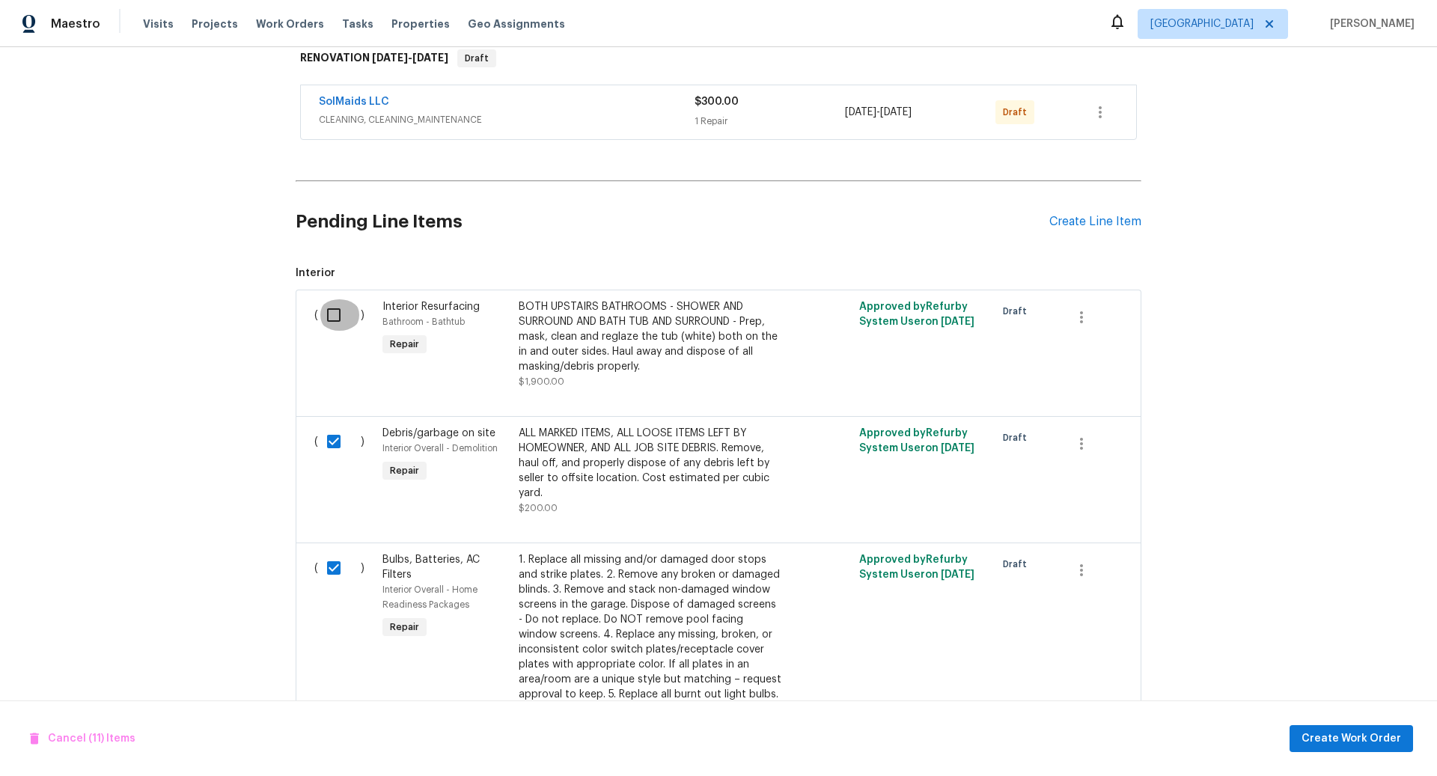
click at [334, 314] on input "checkbox" at bounding box center [339, 314] width 43 height 31
checkbox input "true"
click at [1354, 734] on span "Create Work Order" at bounding box center [1352, 739] width 100 height 19
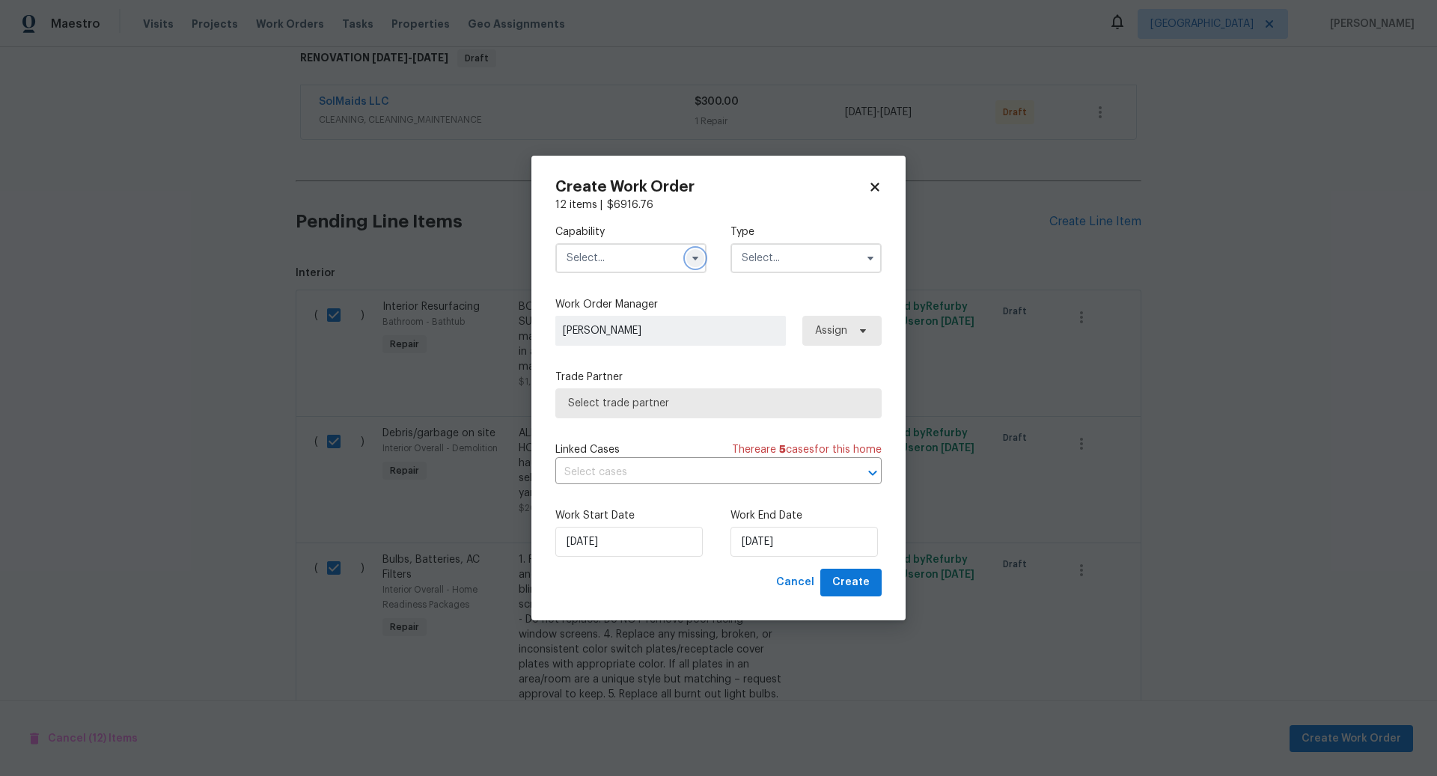
click at [693, 256] on icon "button" at bounding box center [696, 258] width 12 height 12
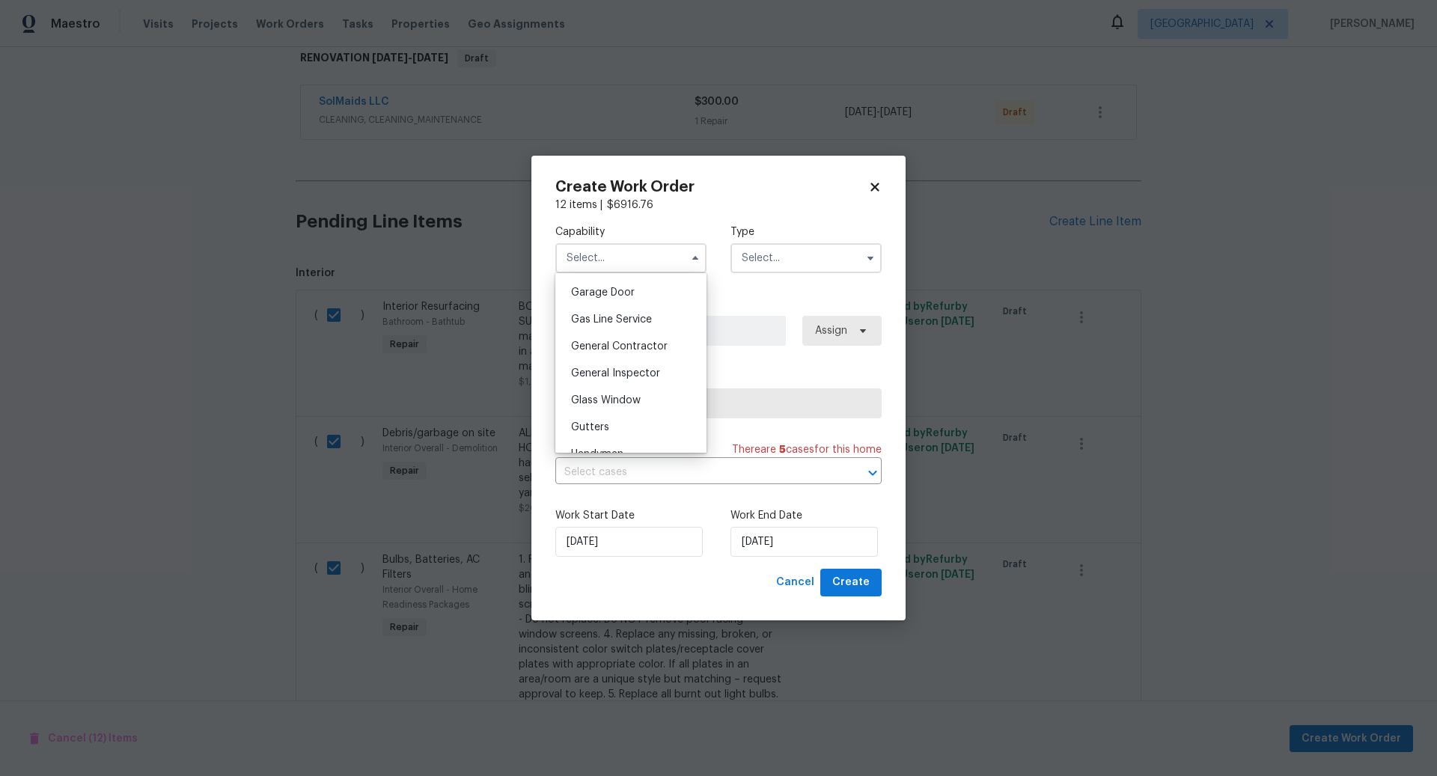
scroll to position [654, 0]
click at [611, 348] on span "General Contractor" at bounding box center [619, 352] width 97 height 10
type input "General Contractor"
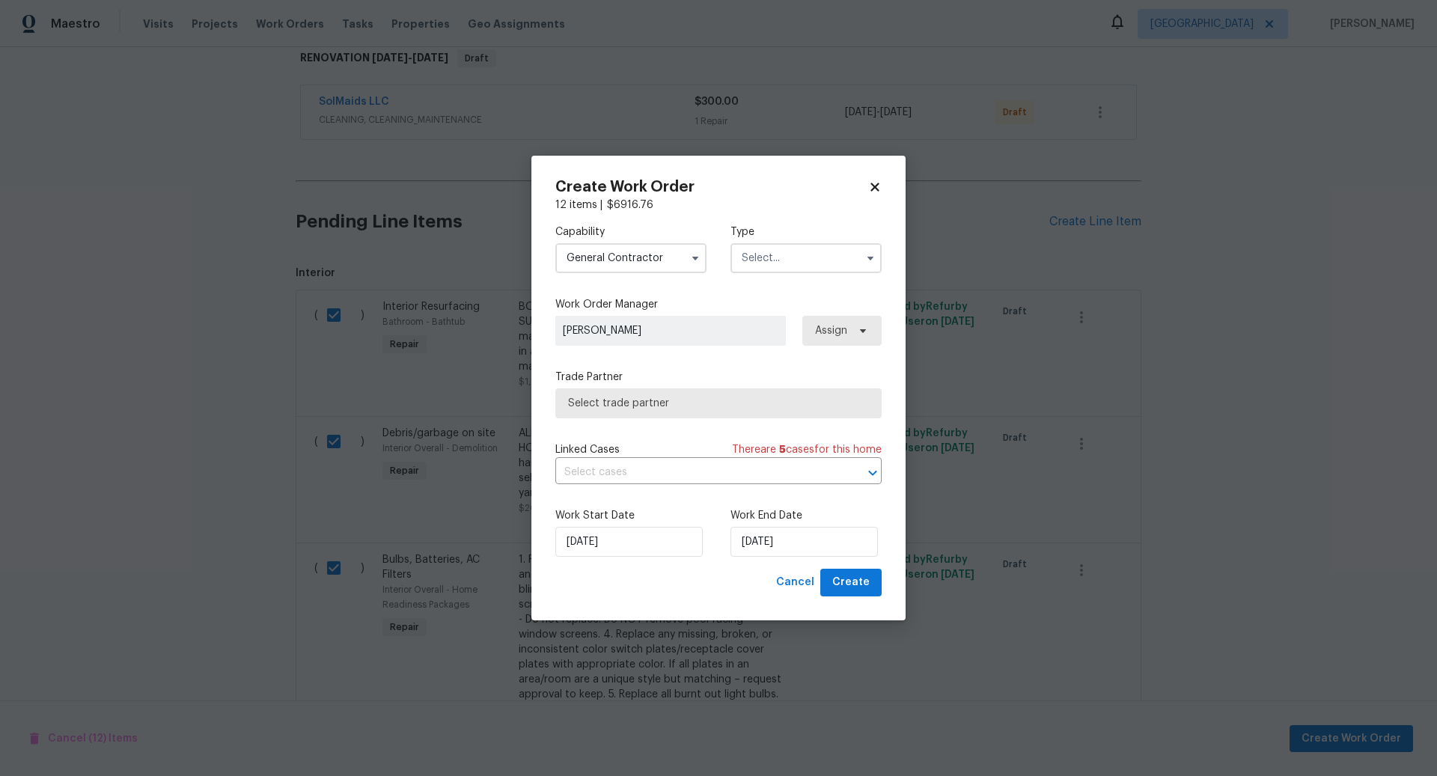
click at [803, 256] on input "text" at bounding box center [806, 258] width 151 height 30
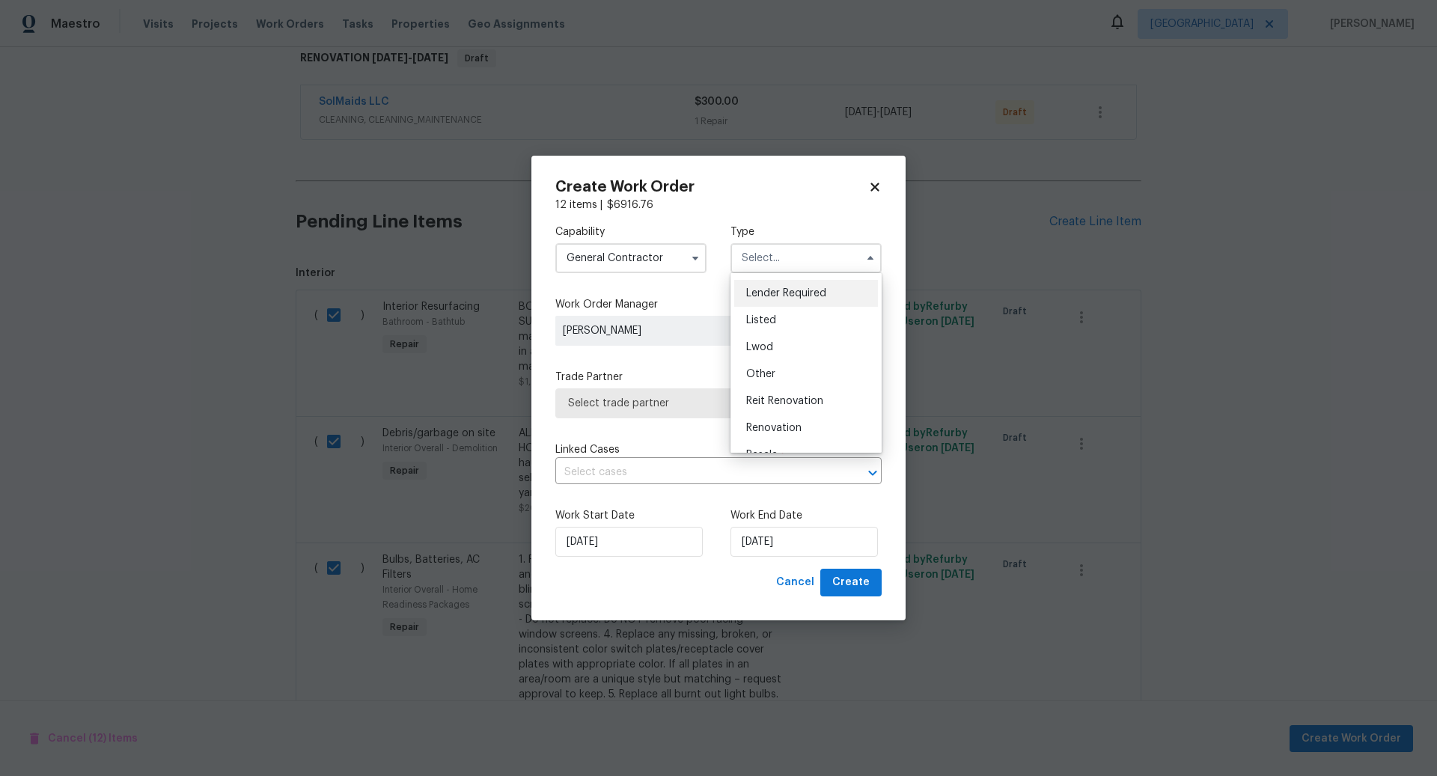
scroll to position [178, 0]
click at [776, 350] on span "Renovation" at bounding box center [773, 355] width 55 height 10
type input "Renovation"
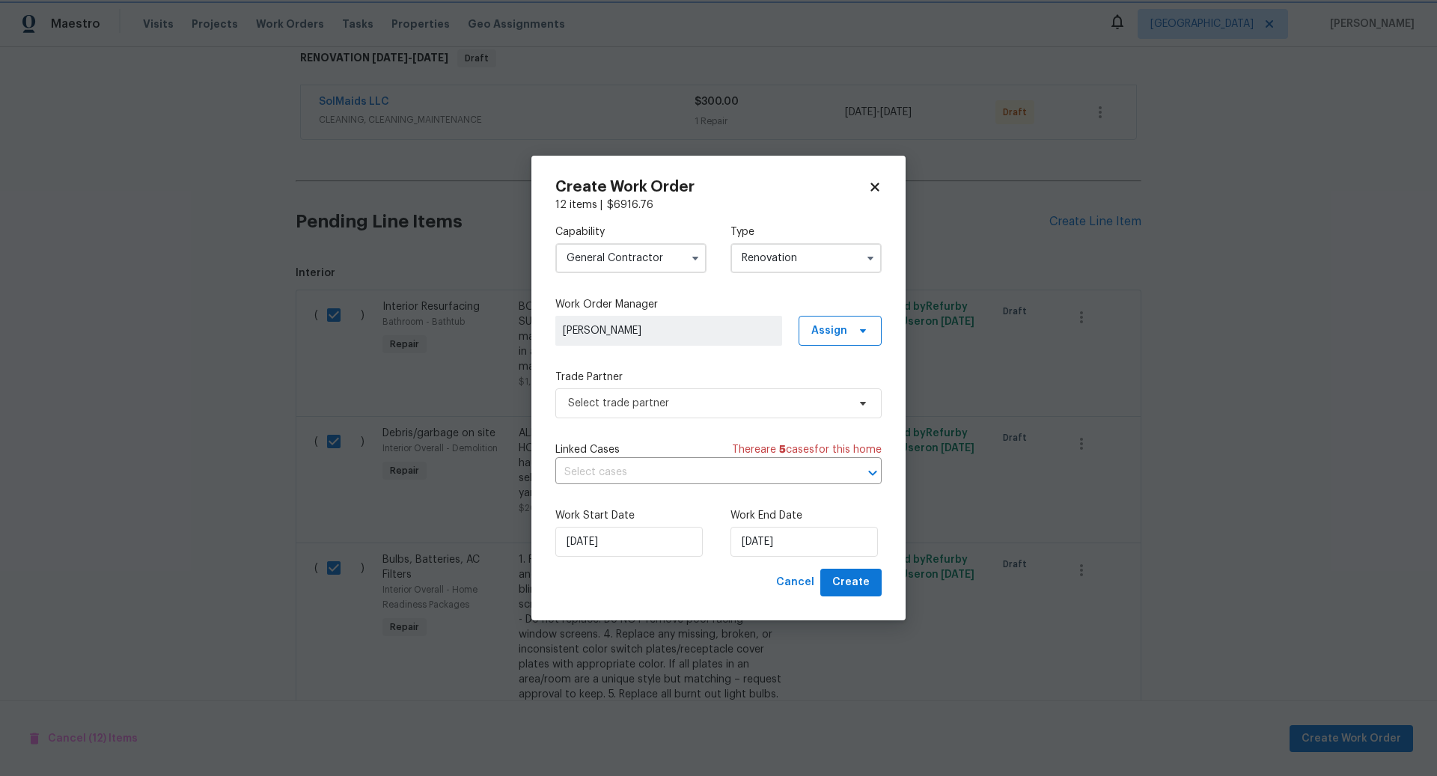
scroll to position [0, 0]
click at [704, 406] on span "Select trade partner" at bounding box center [707, 403] width 279 height 15
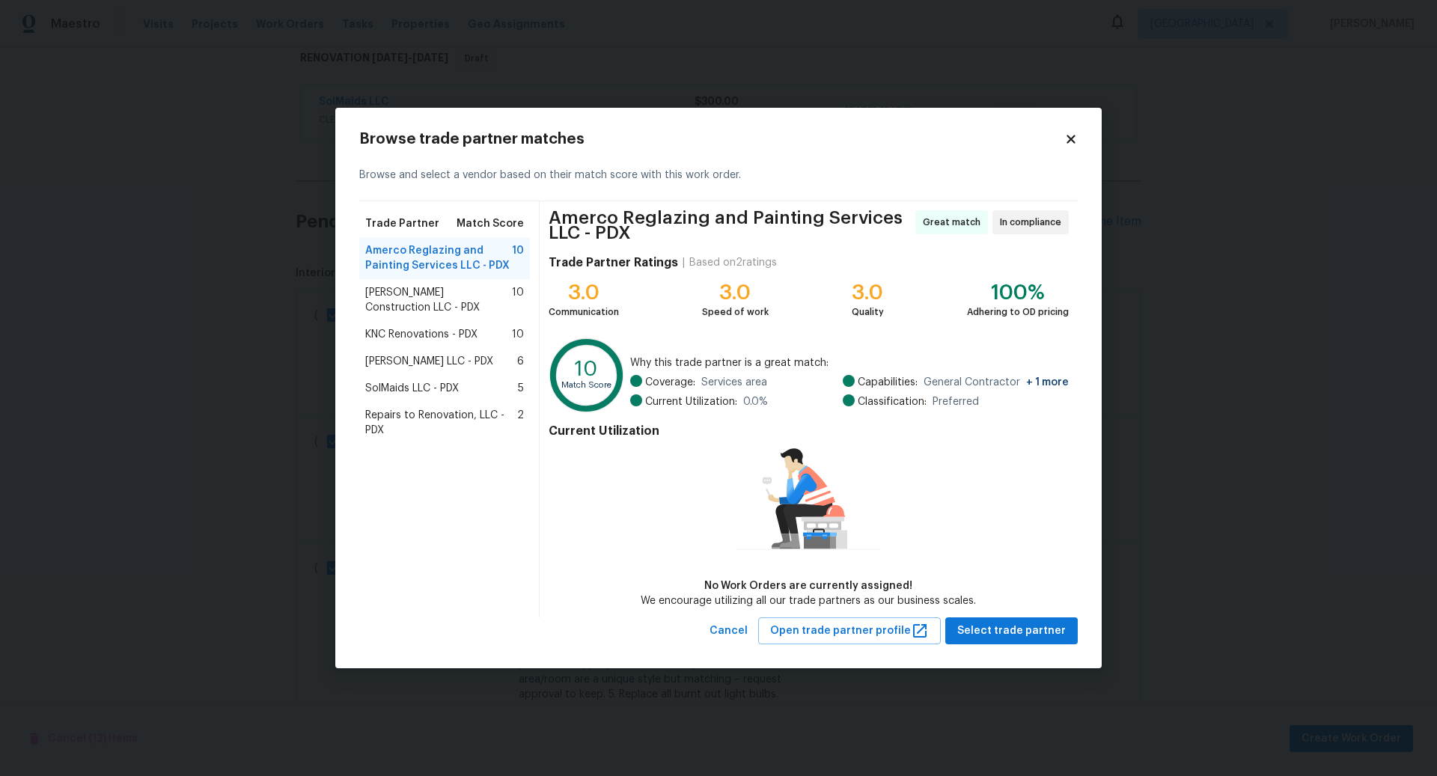
click at [431, 335] on span "KNC Renovations - PDX" at bounding box center [421, 334] width 112 height 15
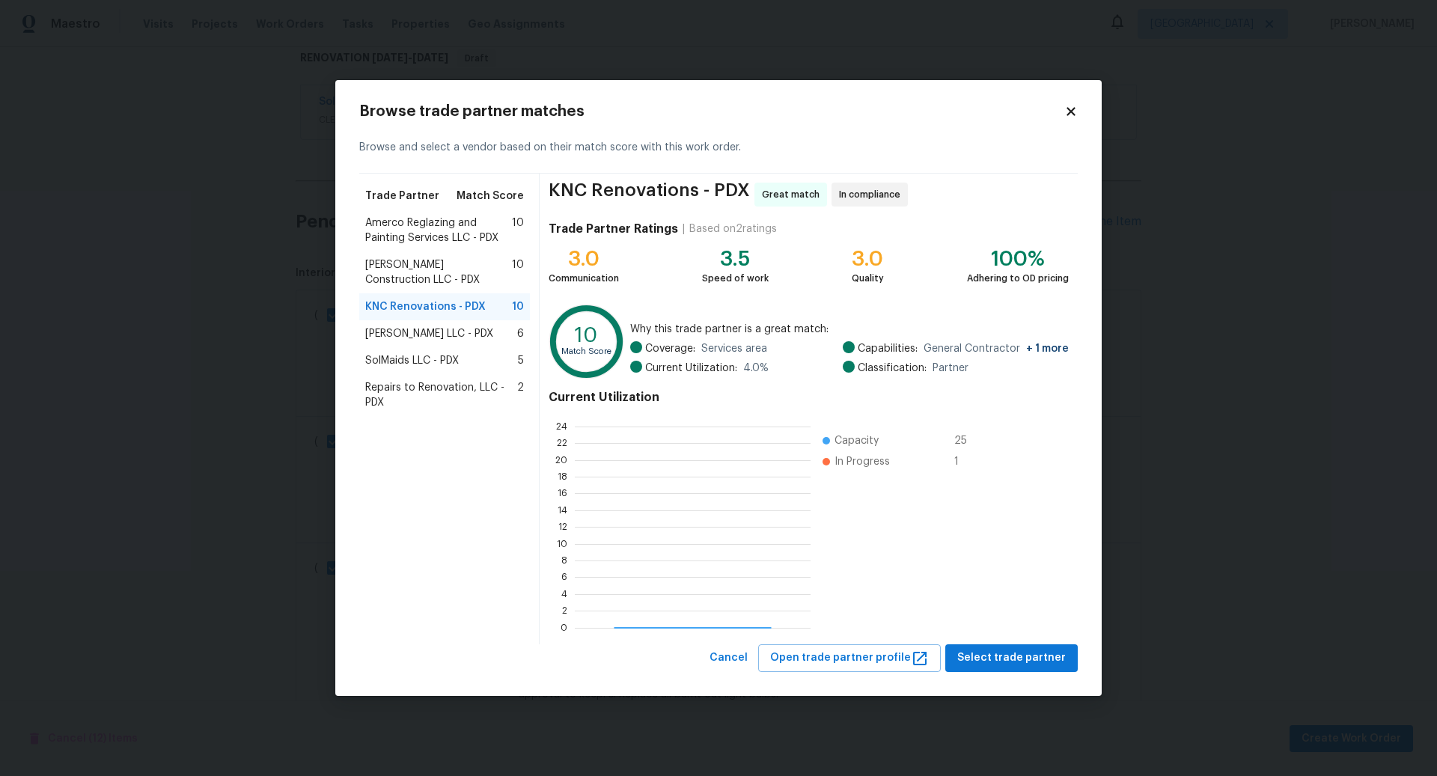
scroll to position [210, 236]
click at [1019, 654] on span "Select trade partner" at bounding box center [1012, 658] width 109 height 19
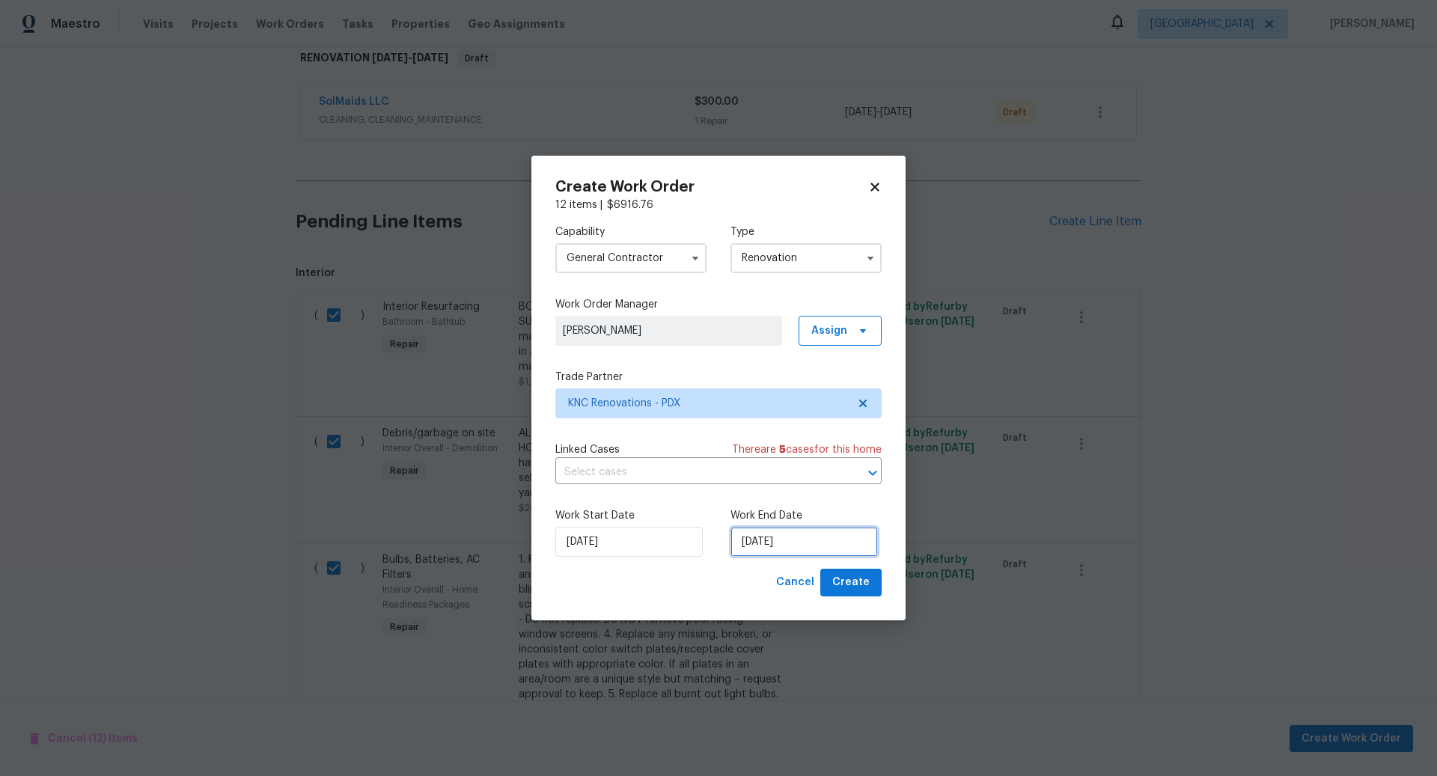
click at [824, 544] on input "9/22/2025" at bounding box center [804, 542] width 147 height 30
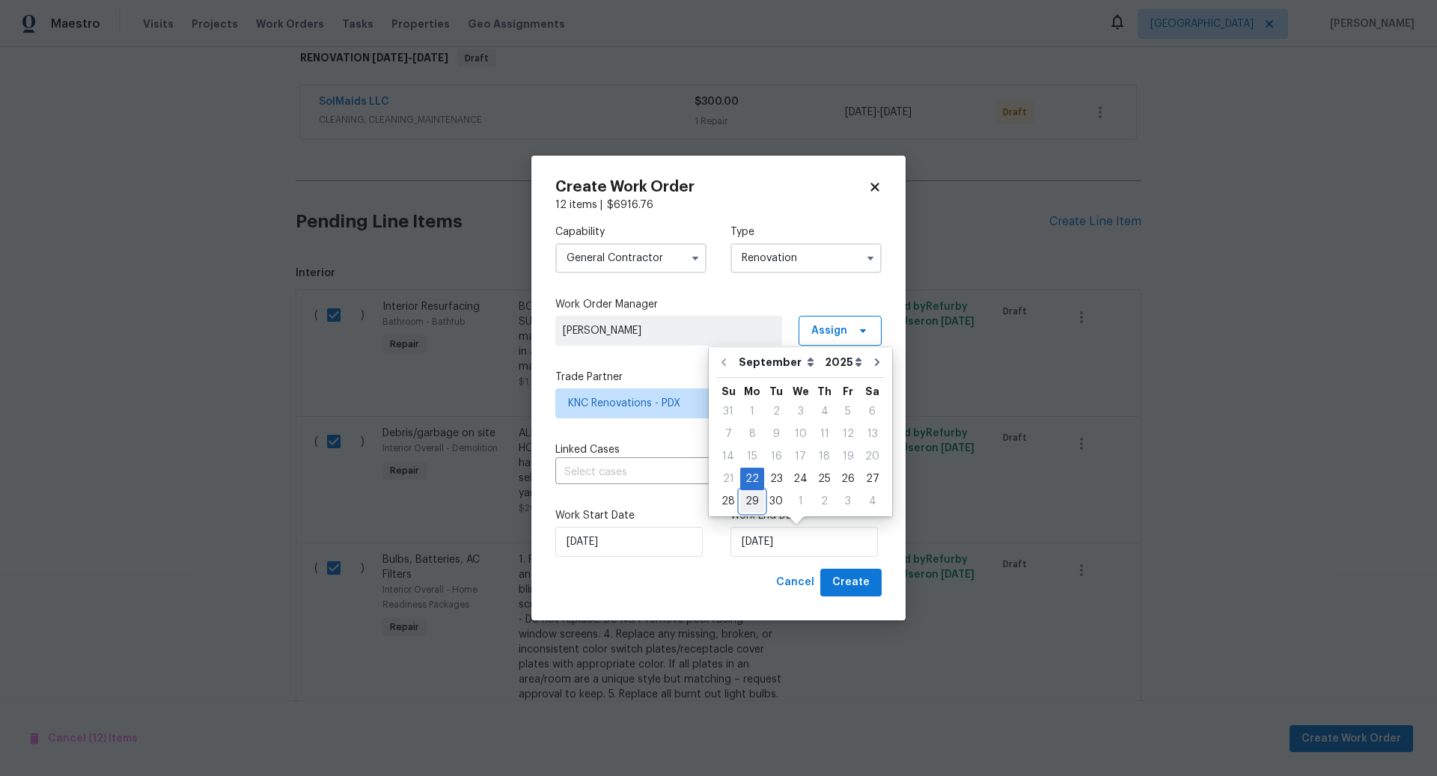
click at [749, 498] on div "29" at bounding box center [752, 501] width 24 height 21
type input "9/29/2025"
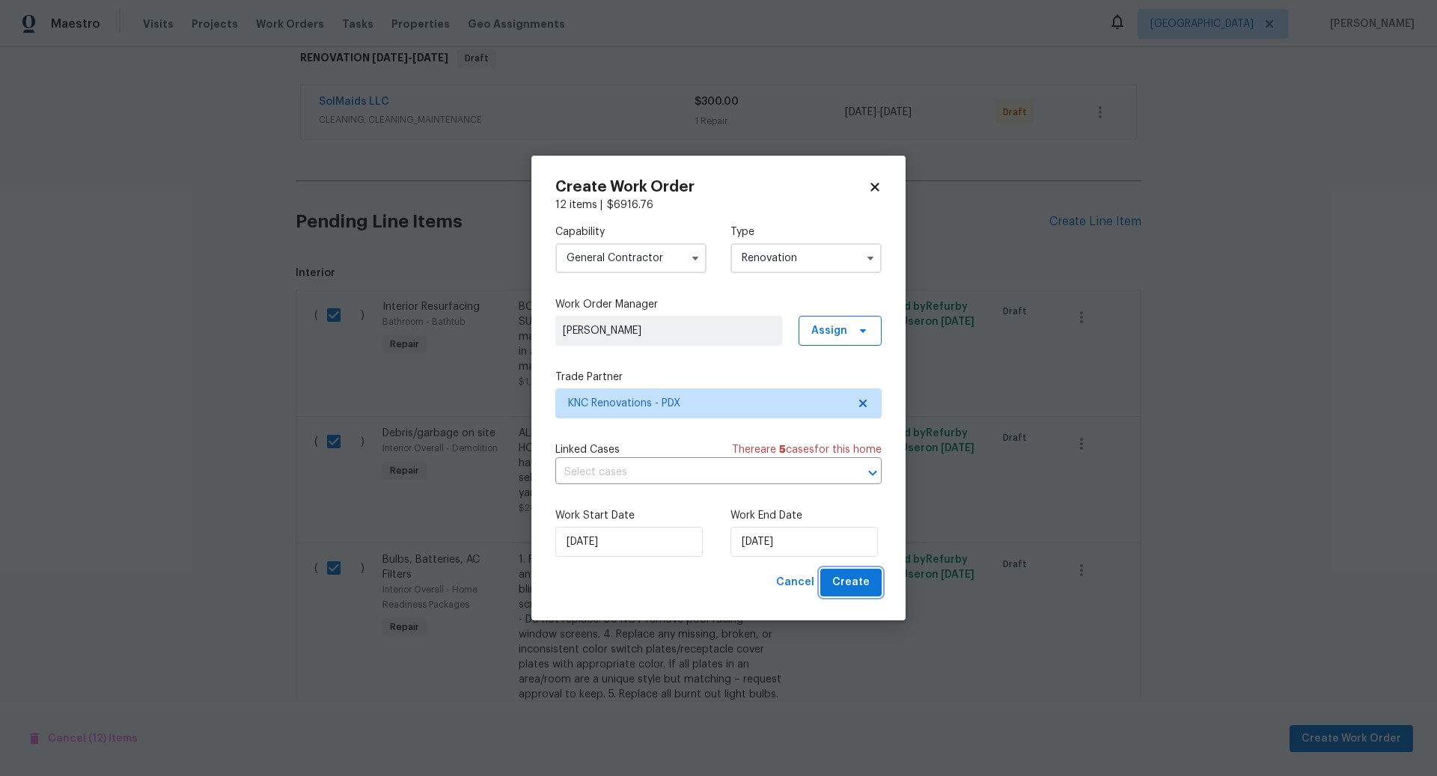
click at [855, 576] on span "Create" at bounding box center [851, 582] width 37 height 19
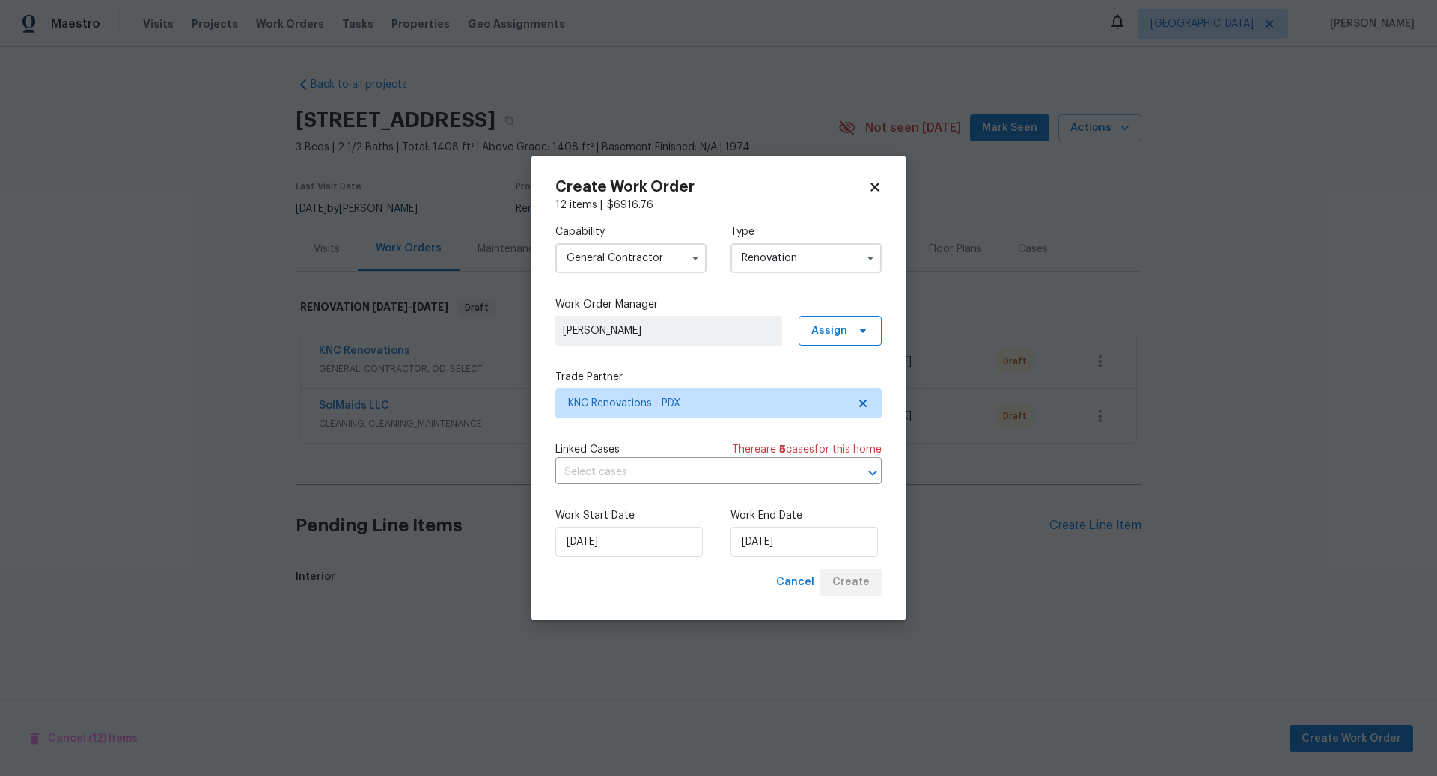
scroll to position [0, 0]
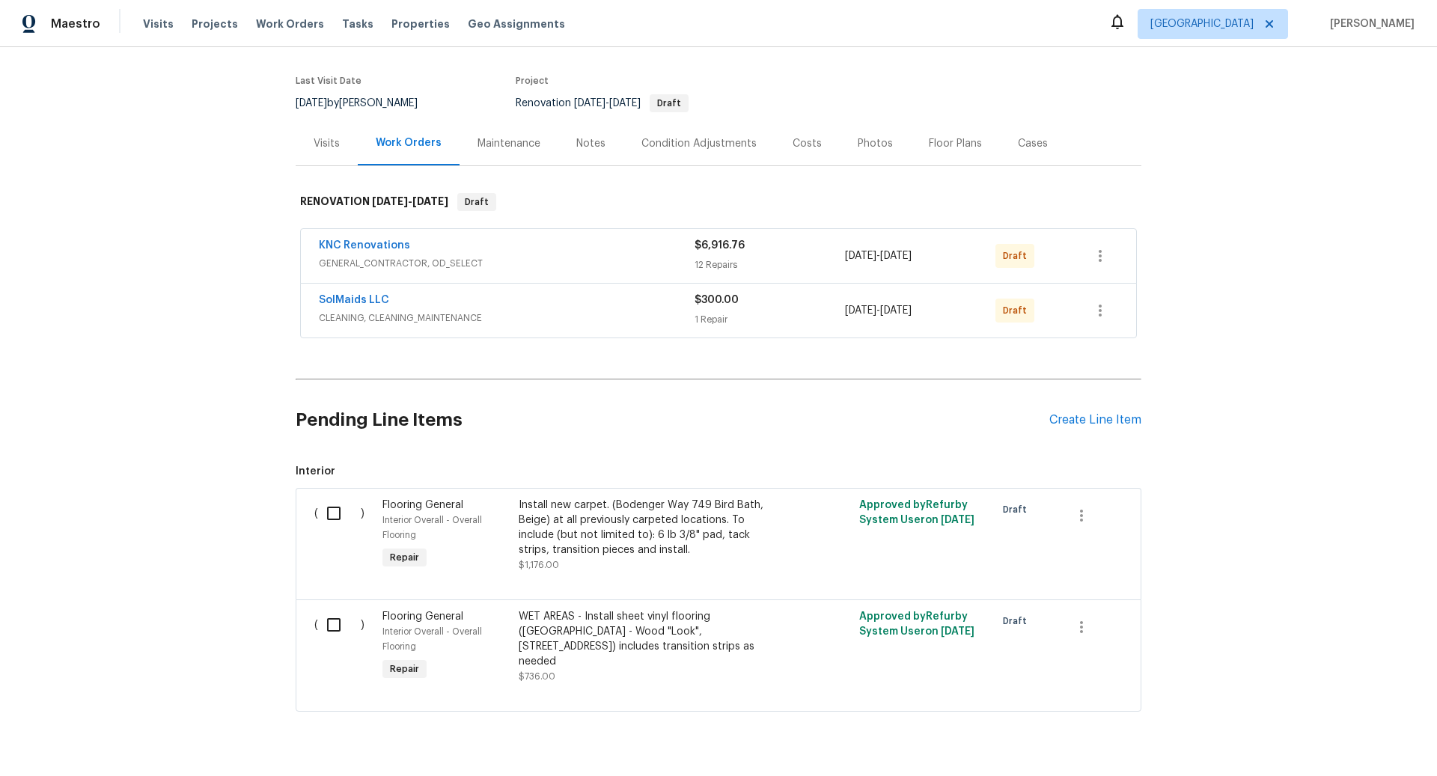
scroll to position [140, 0]
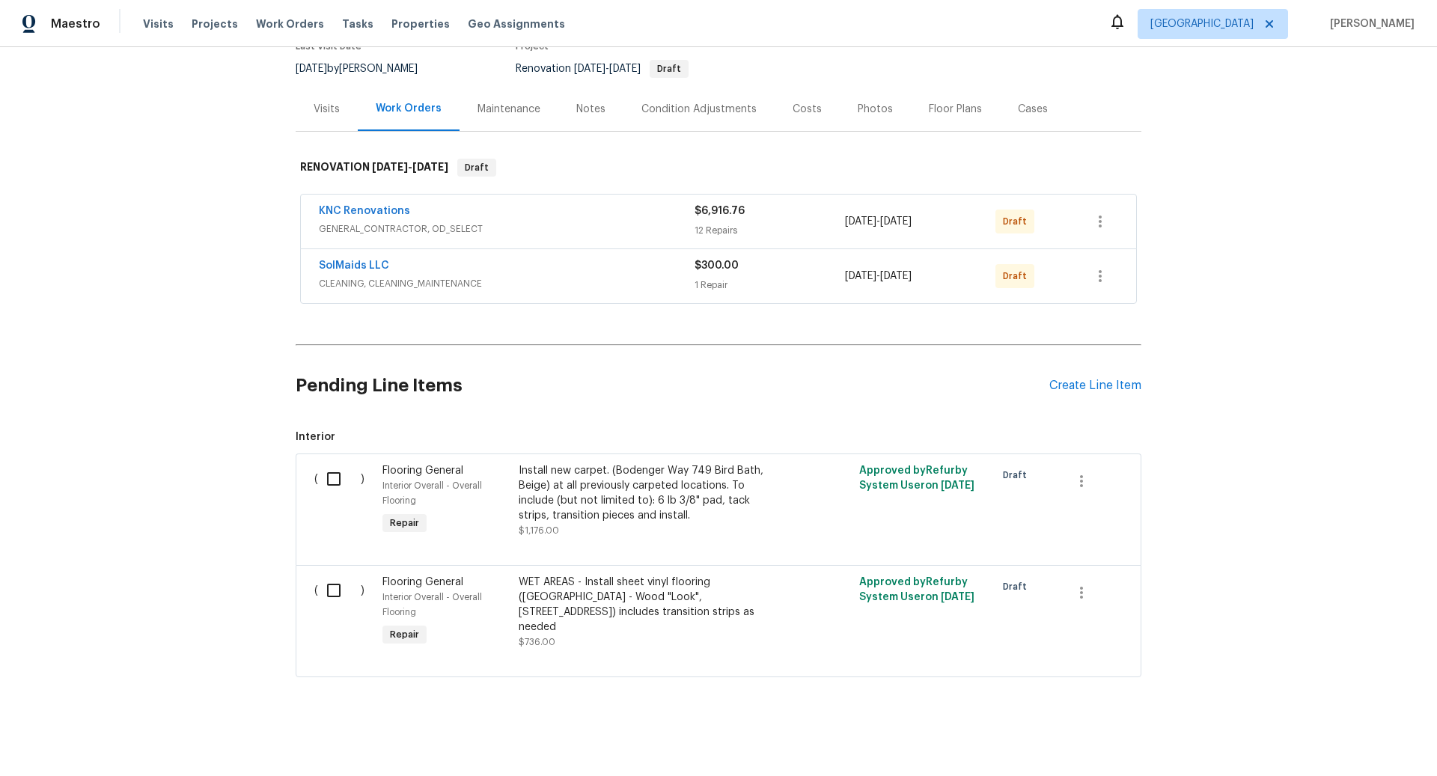
click at [336, 475] on input "checkbox" at bounding box center [339, 478] width 43 height 31
checkbox input "true"
click at [336, 588] on input "checkbox" at bounding box center [339, 590] width 43 height 31
checkbox input "true"
click at [1349, 735] on span "Create Work Order" at bounding box center [1352, 739] width 100 height 19
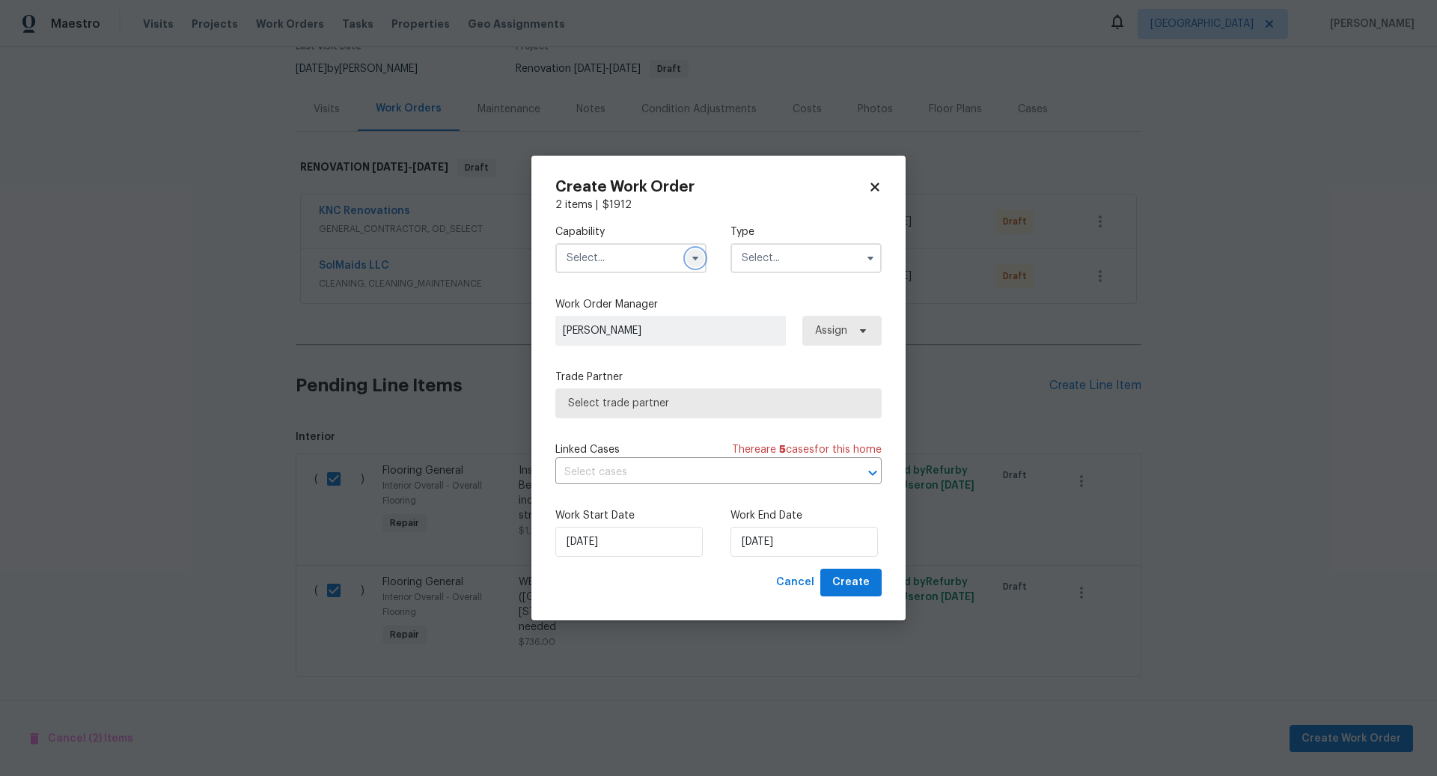
click at [695, 260] on icon "button" at bounding box center [696, 259] width 6 height 4
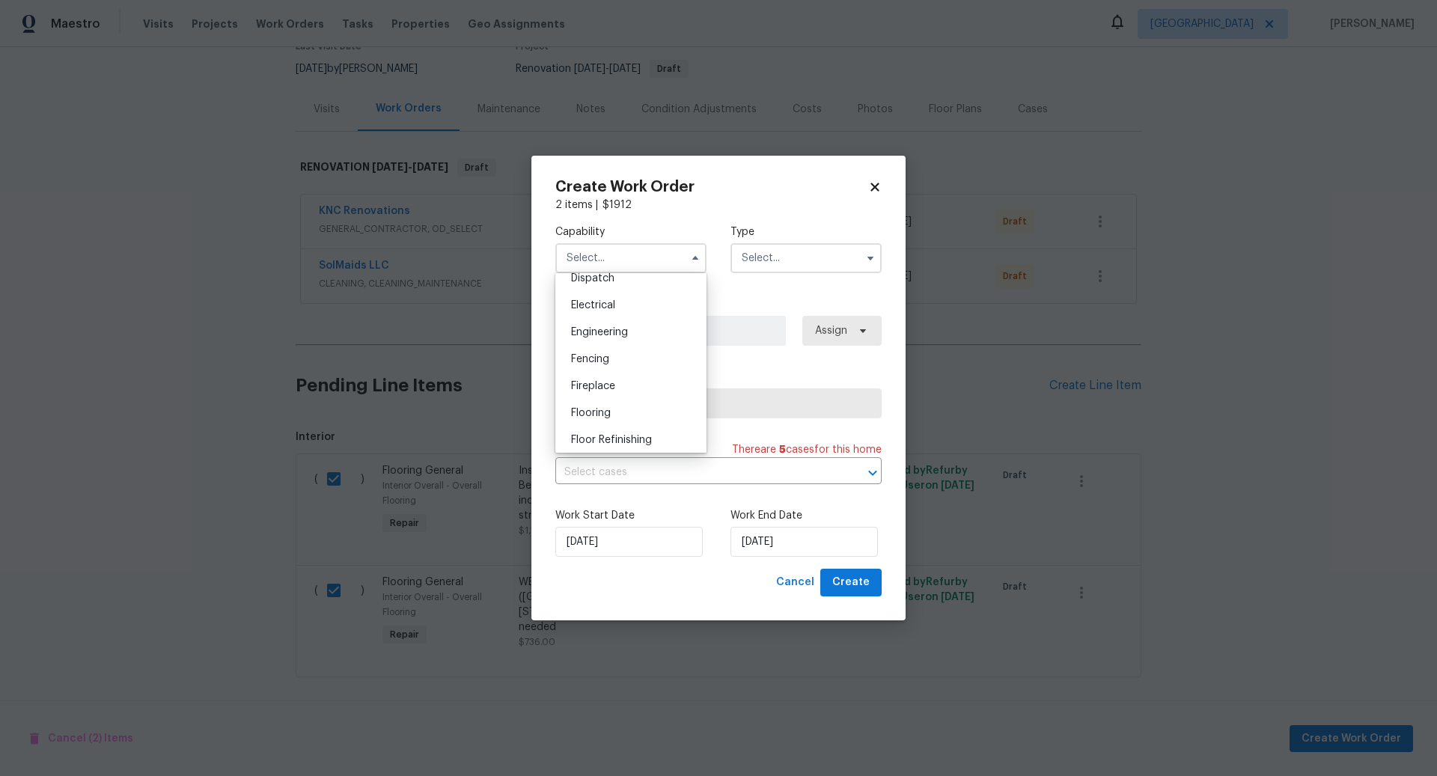
scroll to position [475, 0]
click at [619, 395] on div "Flooring" at bounding box center [631, 396] width 144 height 27
type input "Flooring"
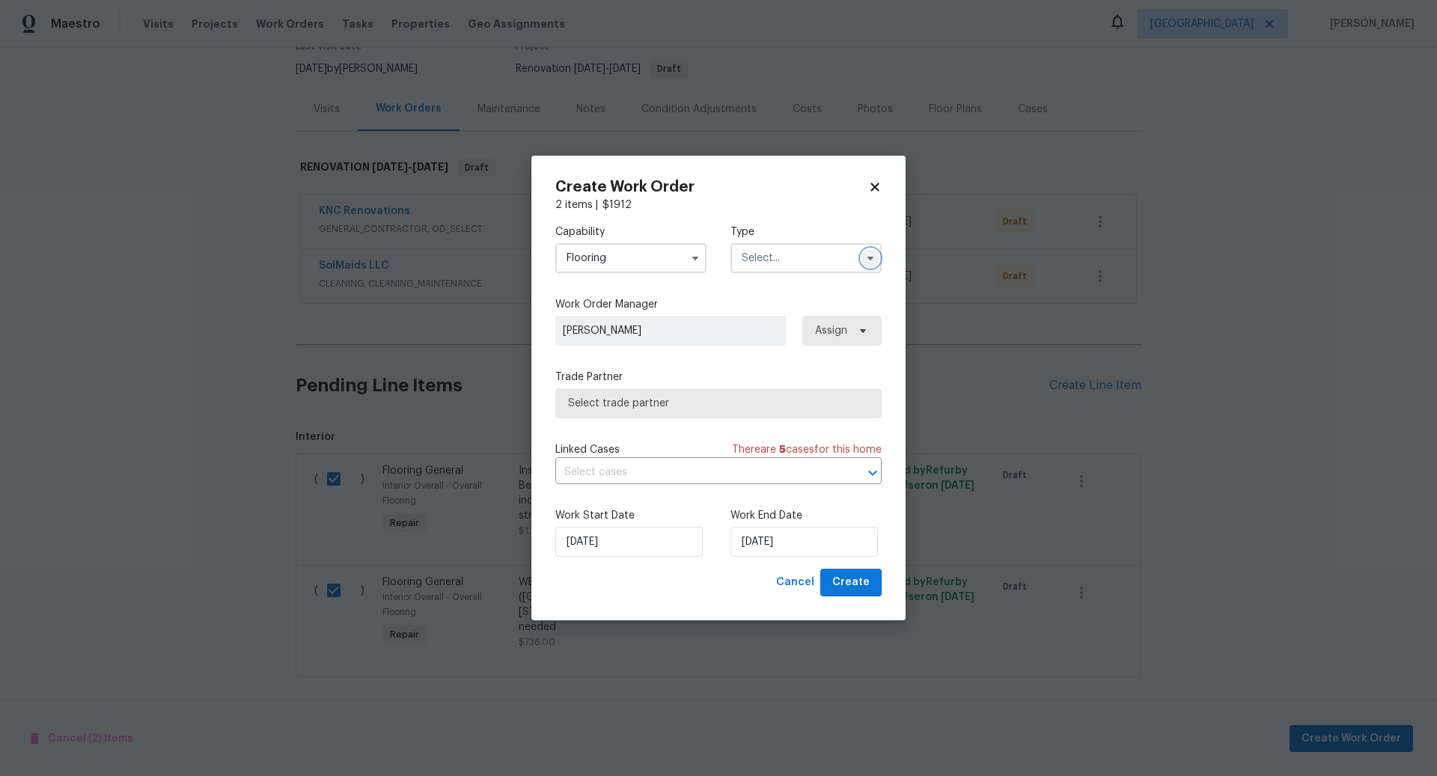
click at [872, 257] on icon "button" at bounding box center [871, 259] width 6 height 4
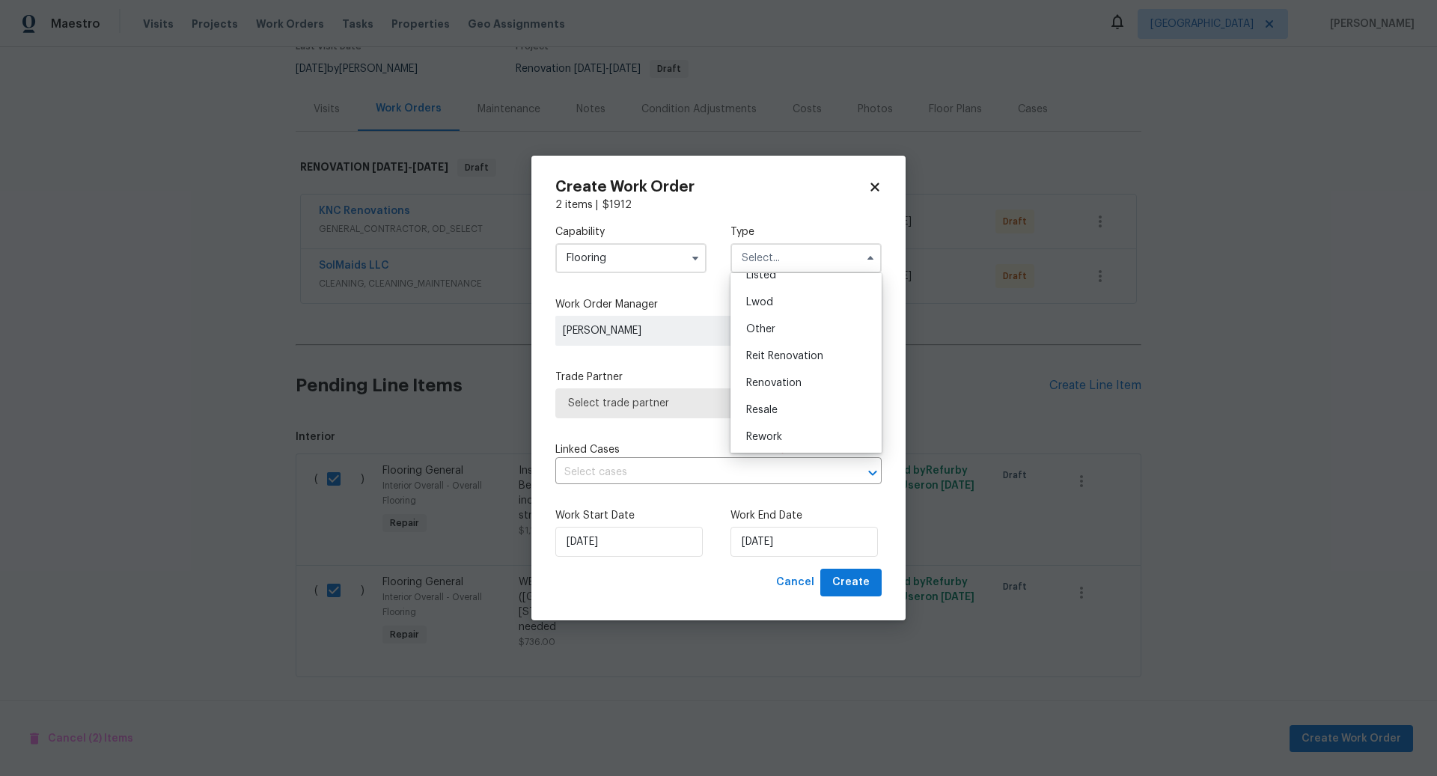
scroll to position [178, 0]
click at [789, 350] on span "Renovation" at bounding box center [773, 355] width 55 height 10
type input "Renovation"
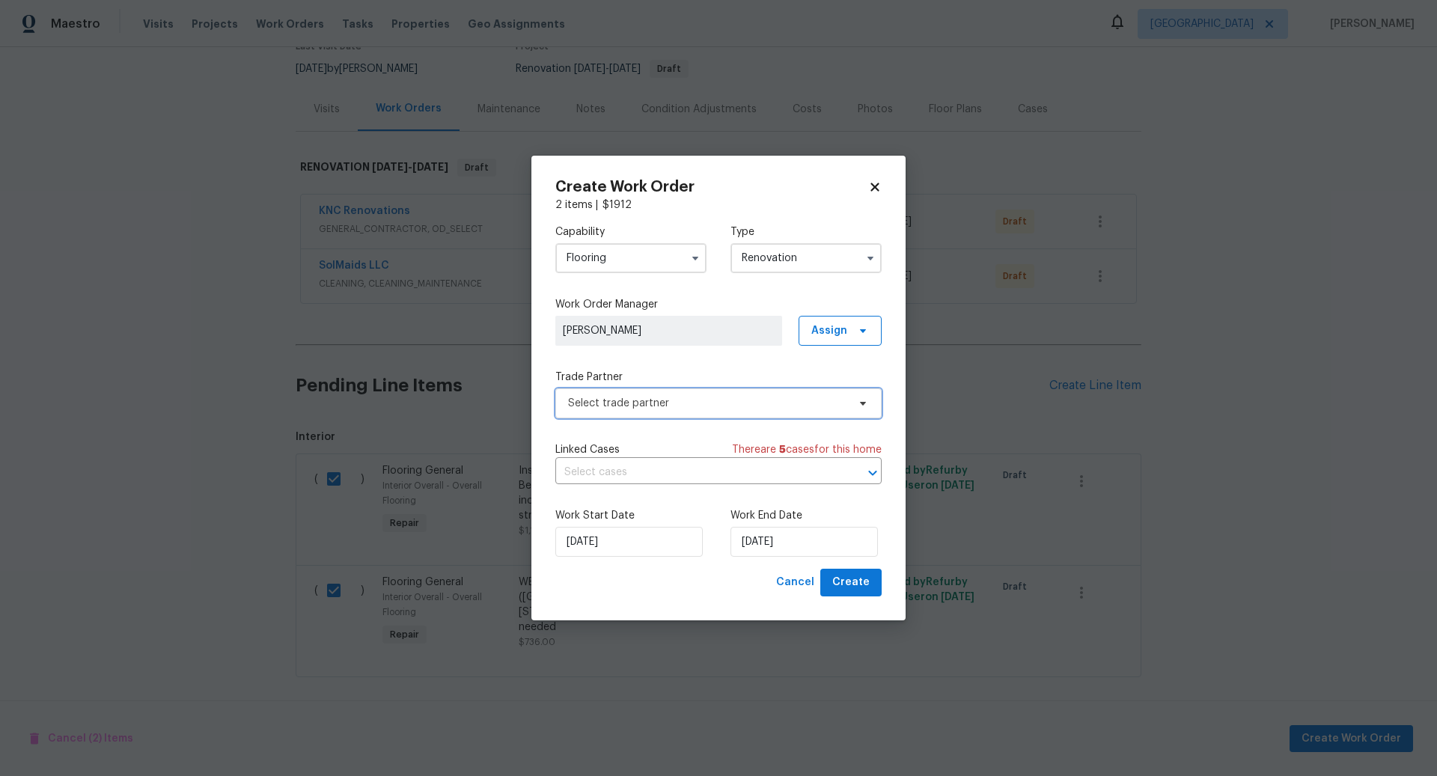
click at [698, 399] on span "Select trade partner" at bounding box center [707, 403] width 279 height 15
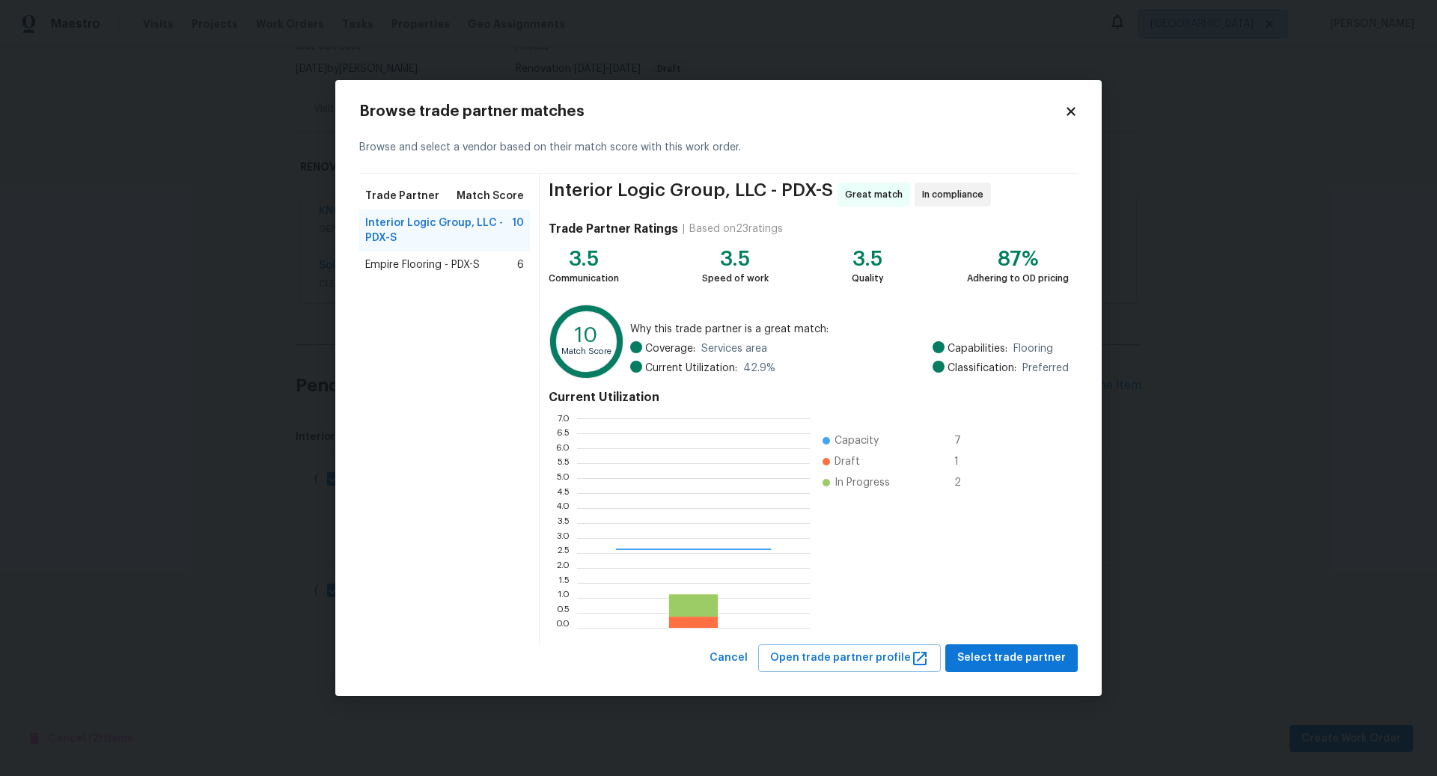
scroll to position [210, 233]
click at [1003, 652] on span "Select trade partner" at bounding box center [1012, 658] width 109 height 19
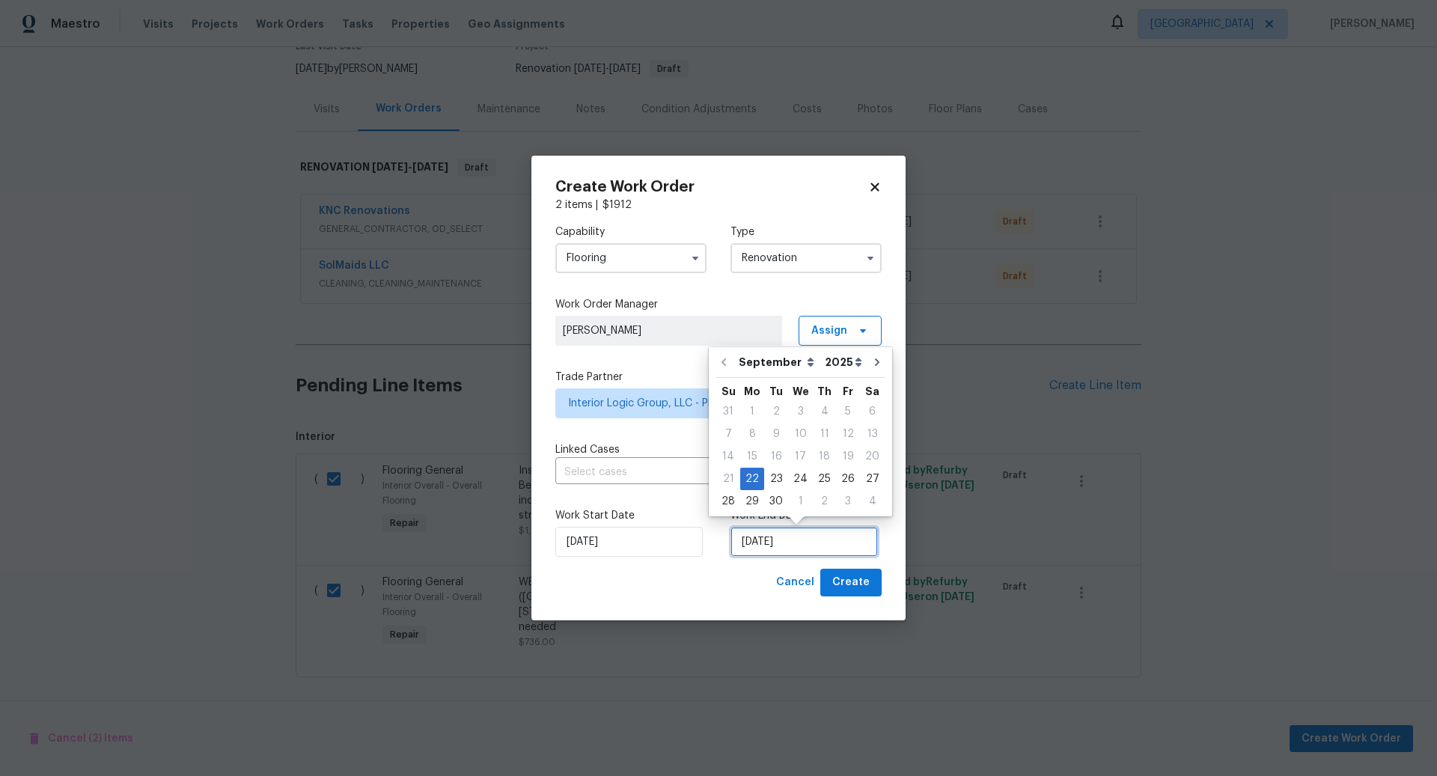
click at [813, 540] on input "[DATE]" at bounding box center [804, 542] width 147 height 30
click at [781, 499] on div "30" at bounding box center [776, 501] width 24 height 21
type input "[DATE]"
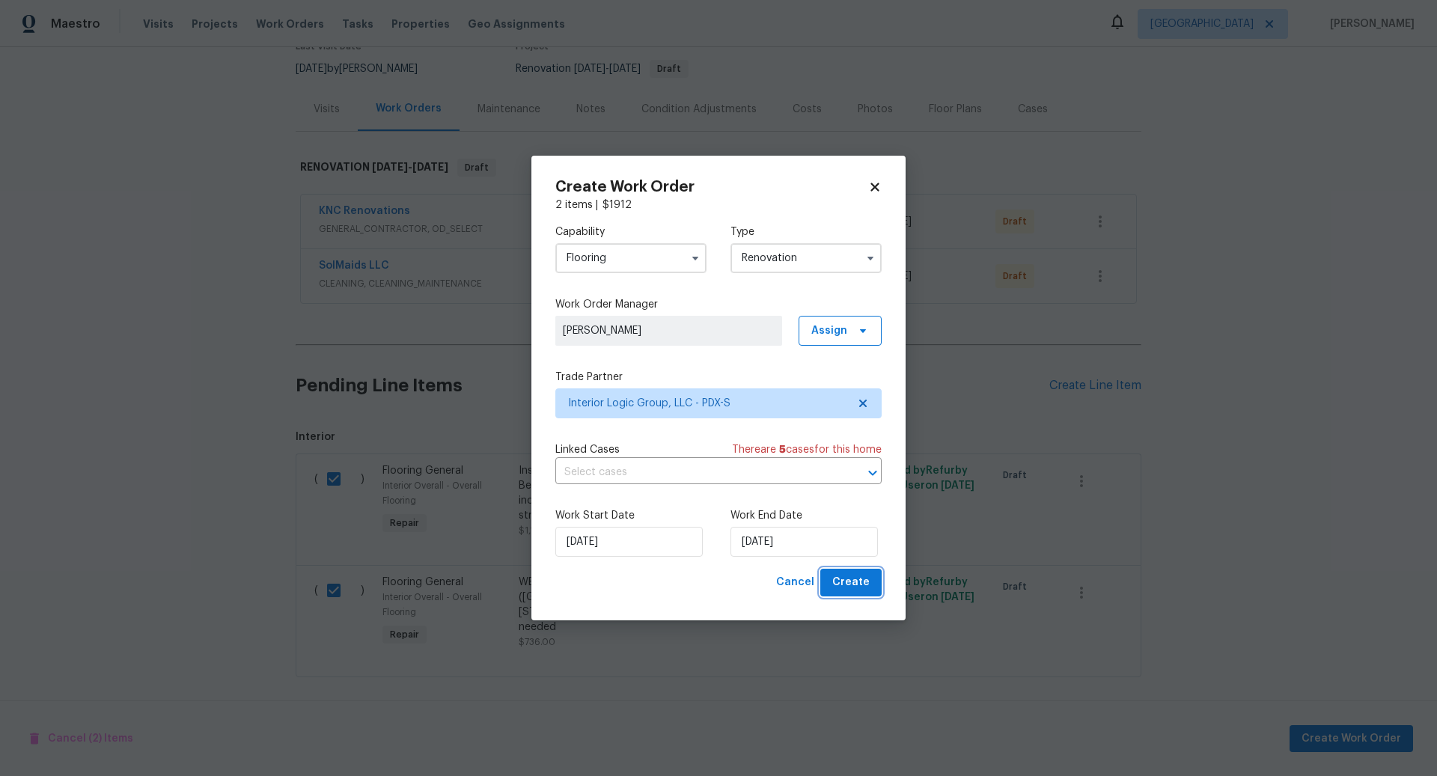
click at [851, 579] on span "Create" at bounding box center [851, 582] width 37 height 19
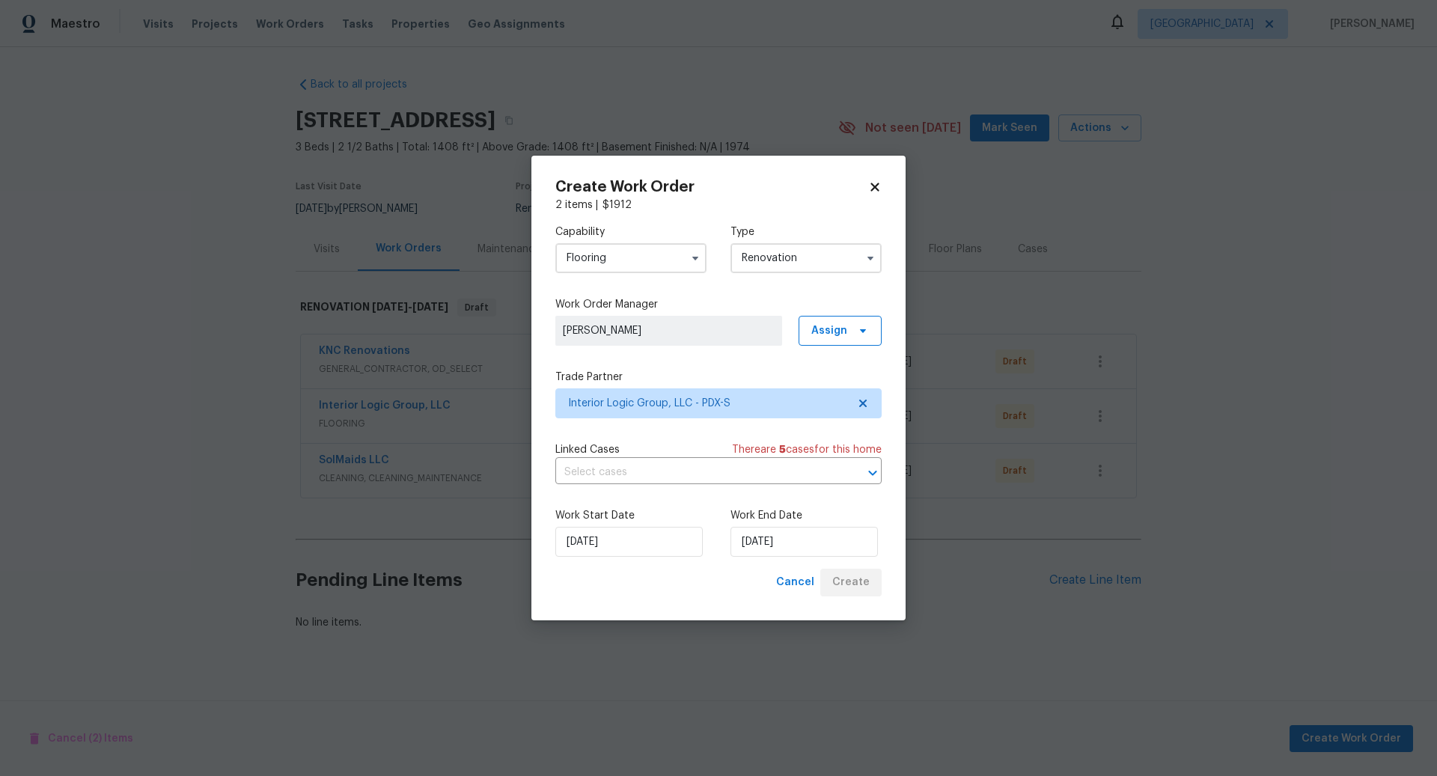
scroll to position [0, 0]
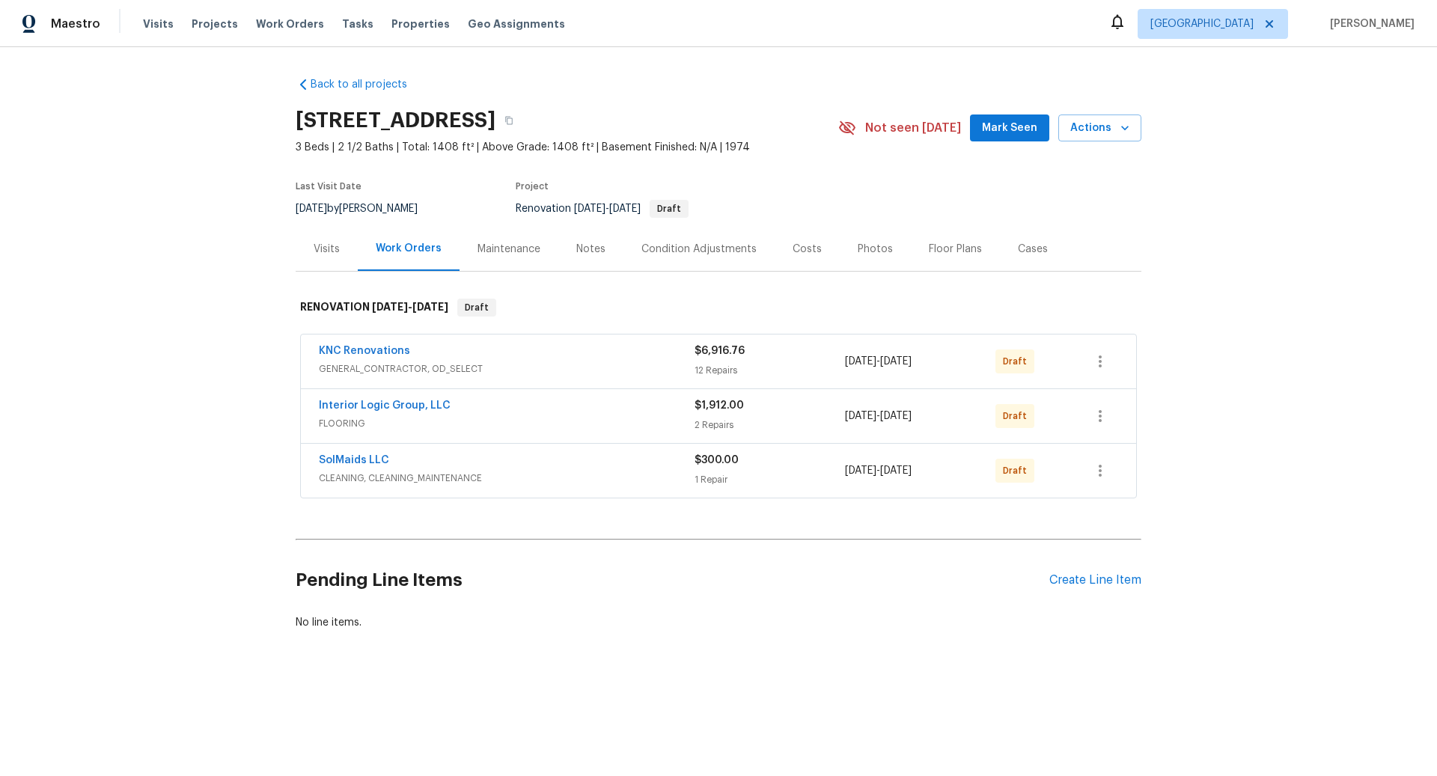
click at [598, 363] on span "GENERAL_CONTRACTOR, OD_SELECT" at bounding box center [507, 369] width 376 height 15
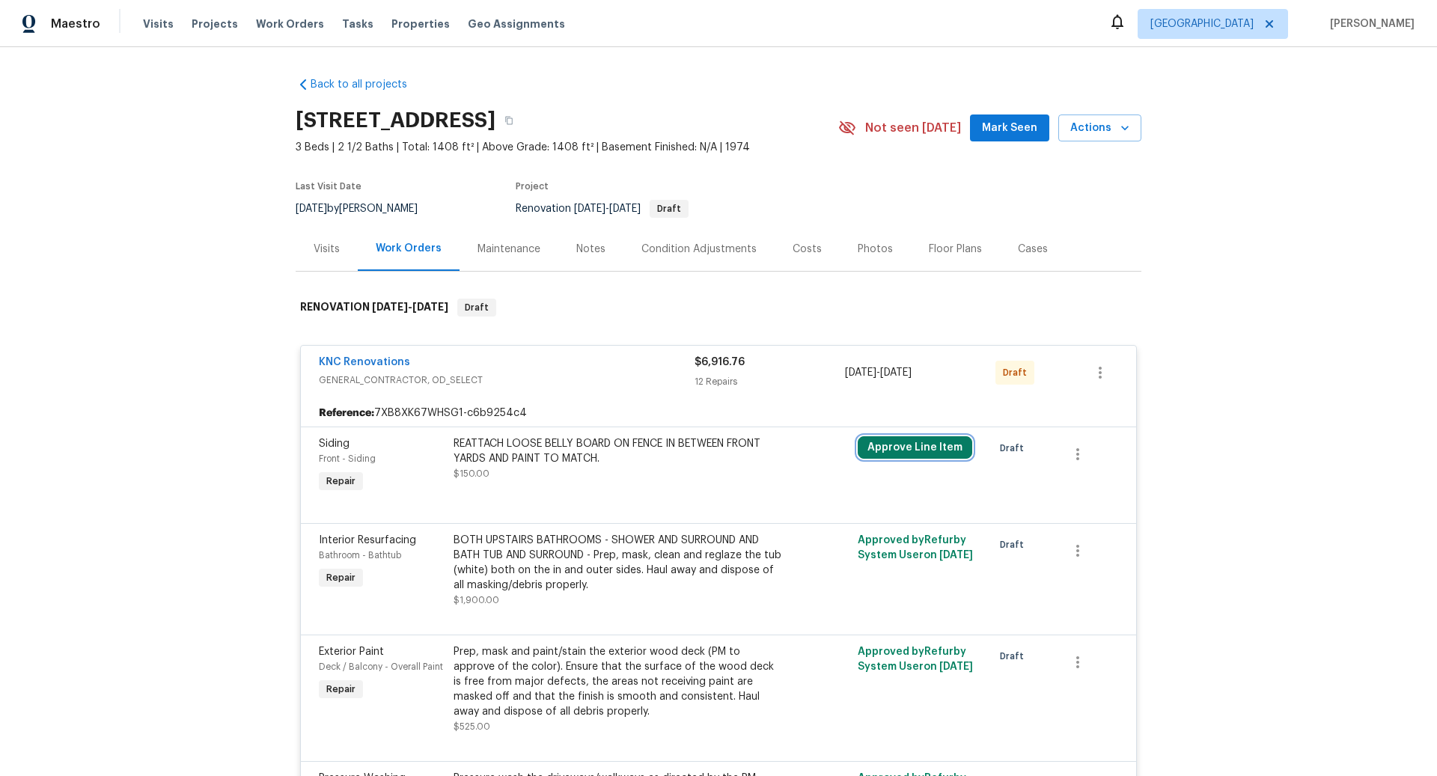
click at [901, 441] on button "Approve Line Item" at bounding box center [915, 447] width 115 height 22
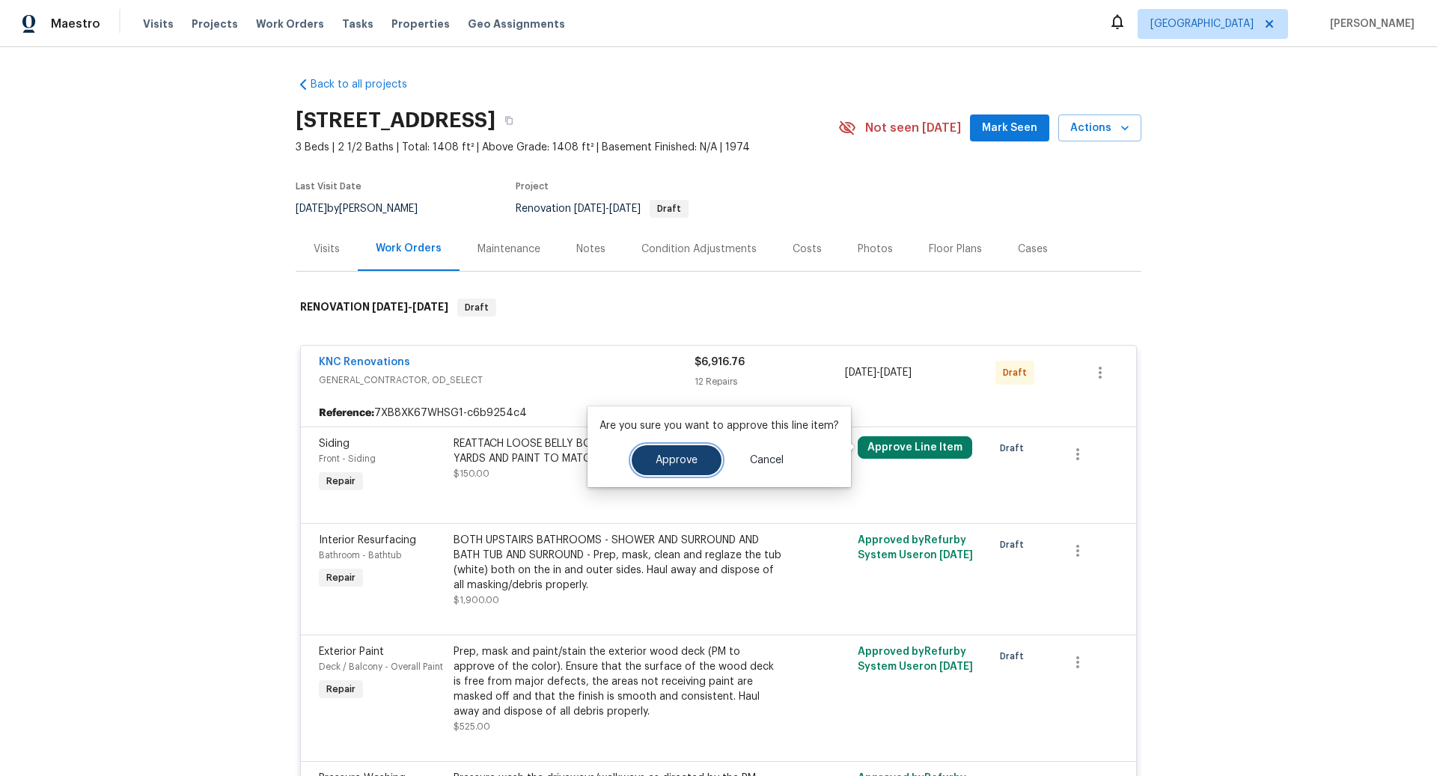
click at [667, 458] on span "Approve" at bounding box center [677, 460] width 42 height 11
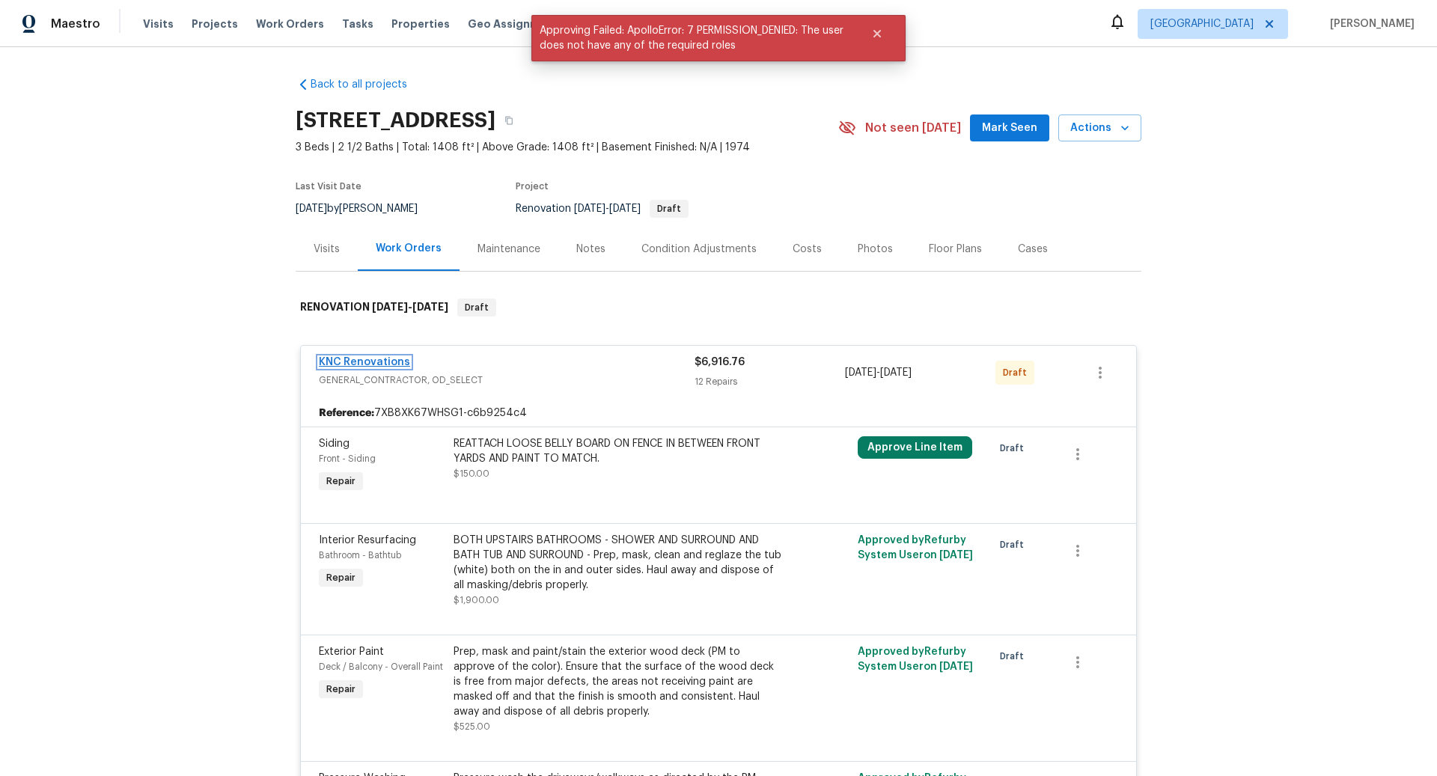
click at [385, 361] on link "KNC Renovations" at bounding box center [364, 362] width 91 height 10
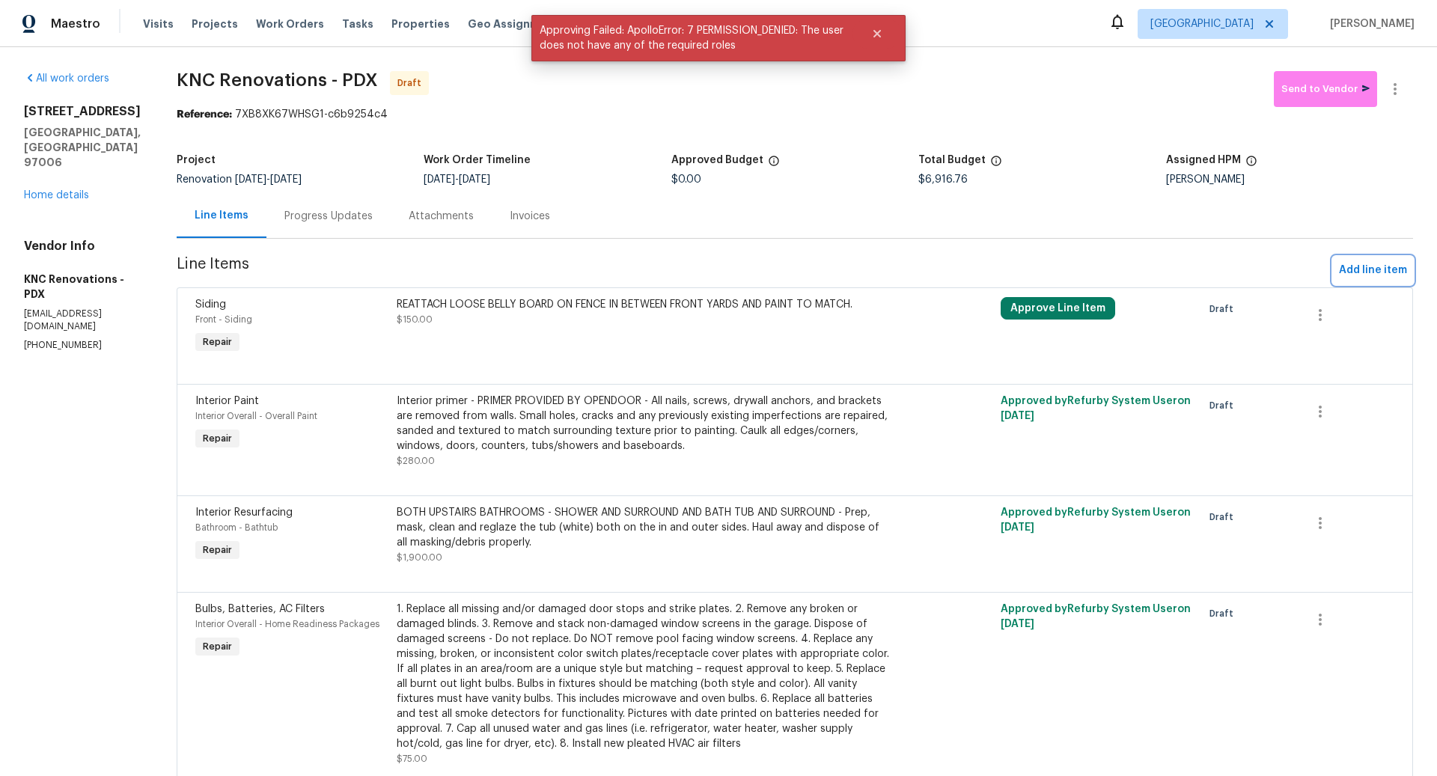
click at [1372, 270] on span "Add line item" at bounding box center [1373, 270] width 68 height 19
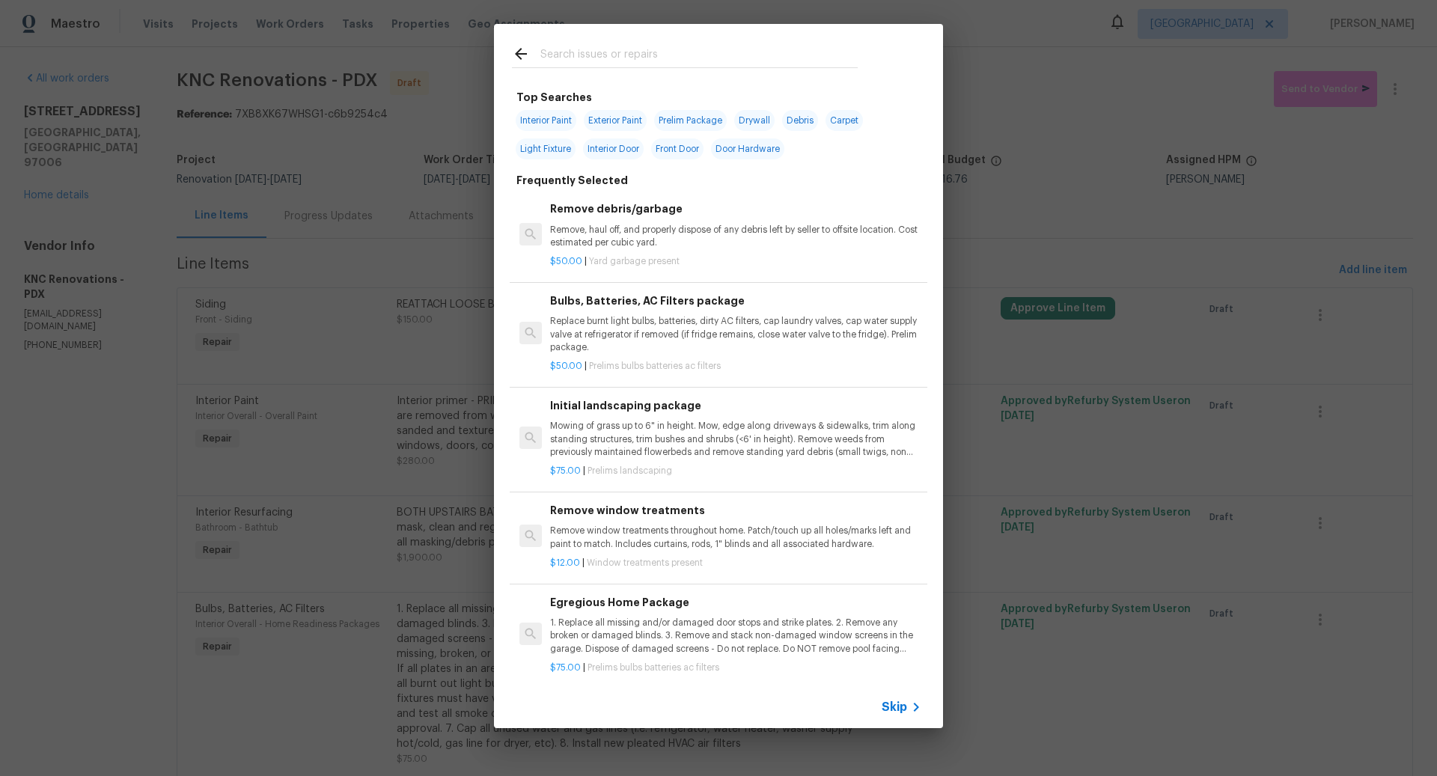
click at [901, 701] on span "Skip" at bounding box center [894, 707] width 25 height 15
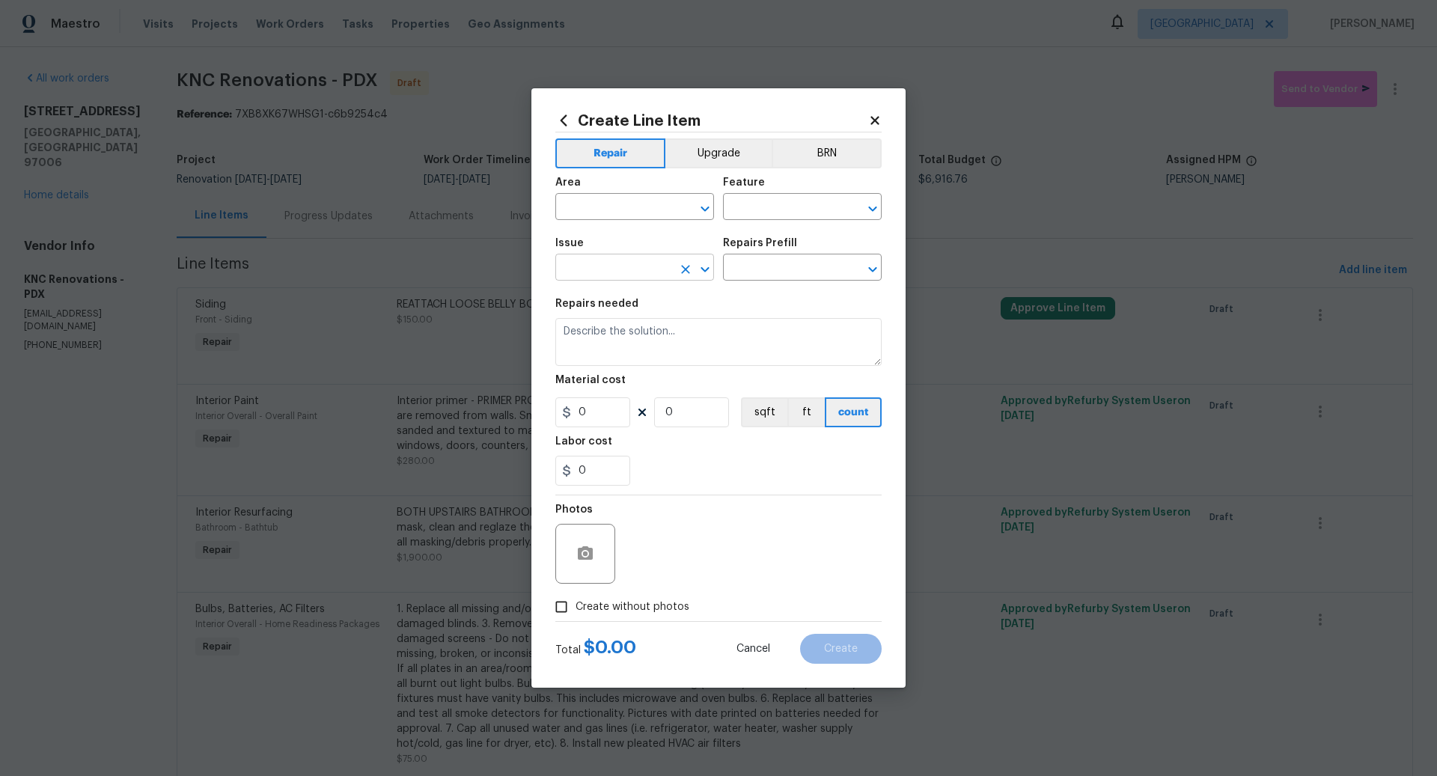
click at [584, 273] on input "text" at bounding box center [614, 269] width 117 height 23
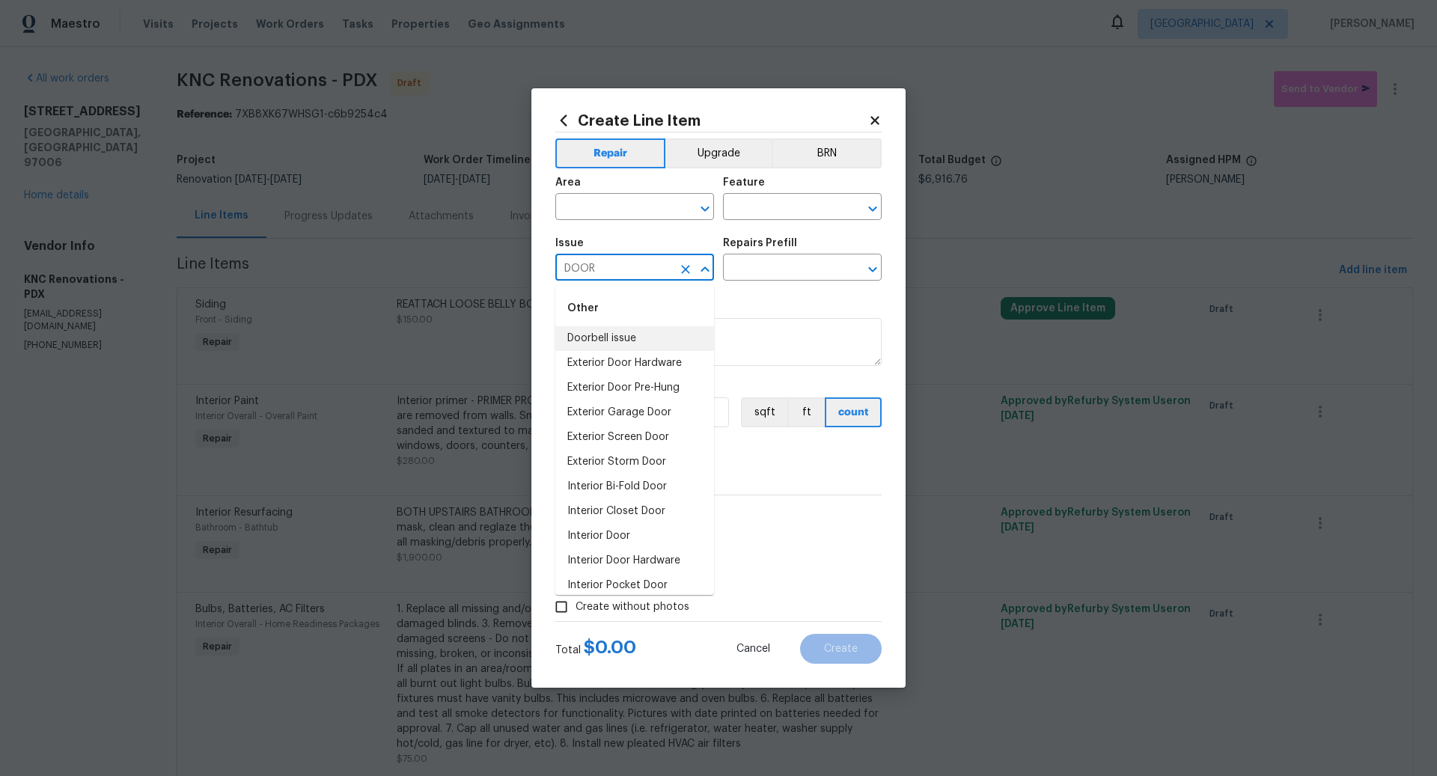
click at [601, 335] on li "Doorbell issue" at bounding box center [635, 338] width 159 height 25
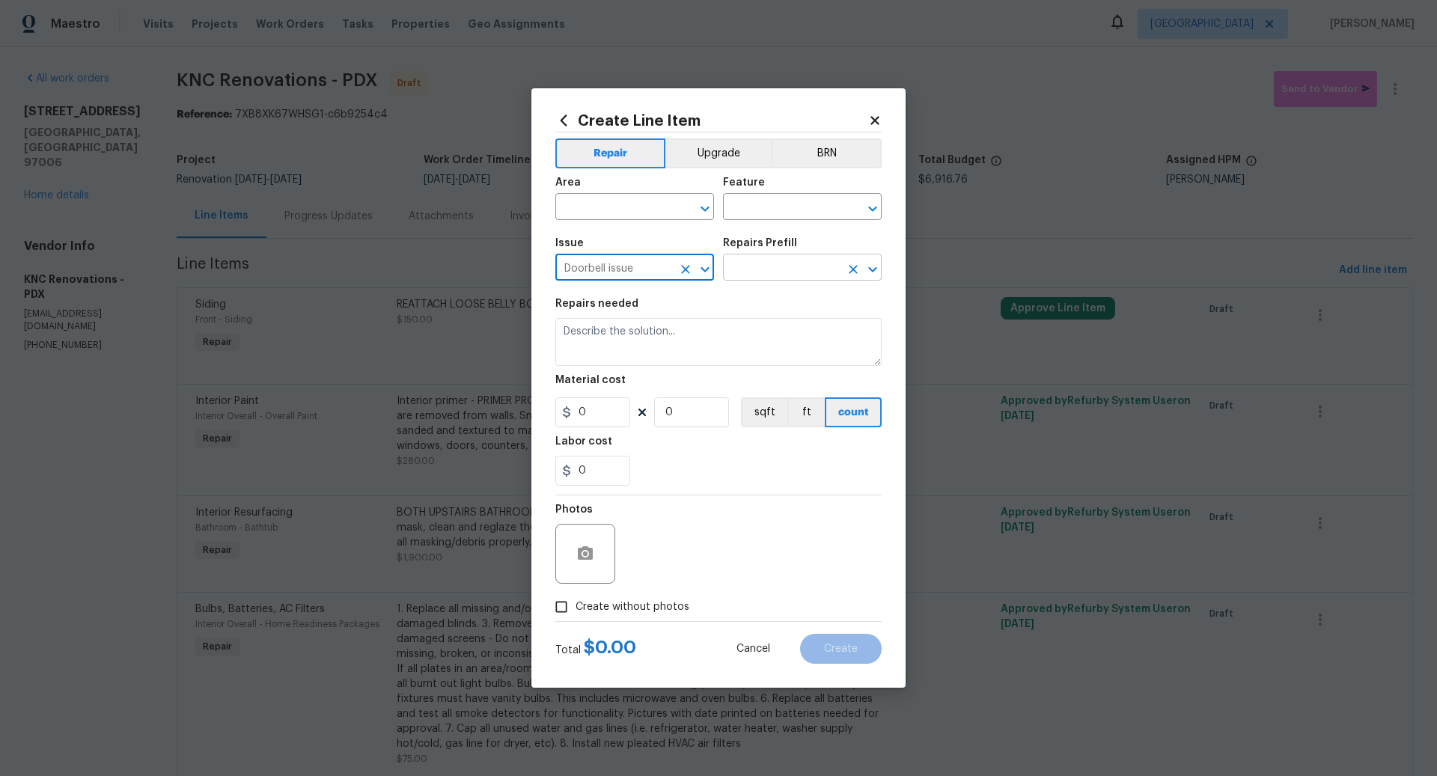
type input "Doorbell issue"
click at [766, 269] on input "text" at bounding box center [781, 269] width 117 height 23
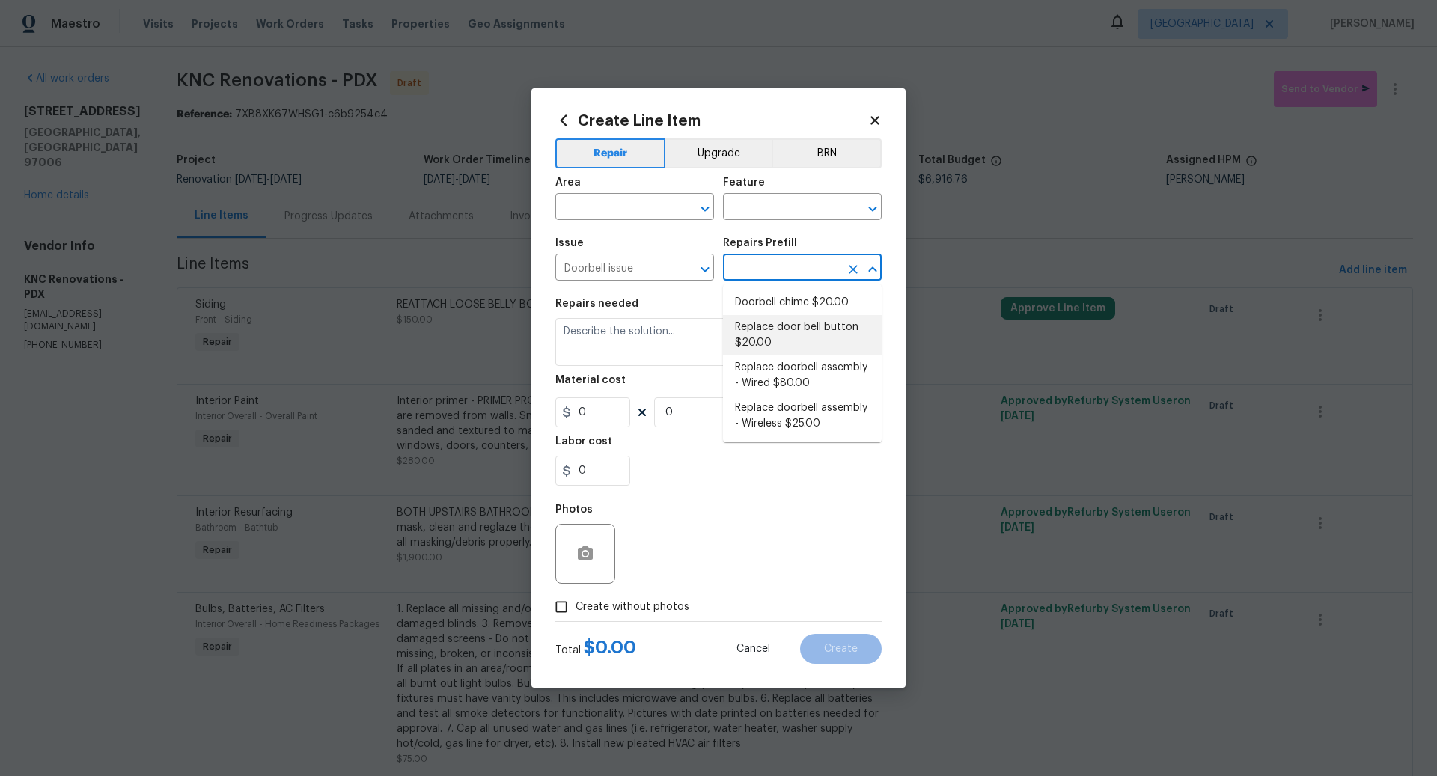
click at [767, 330] on li "Replace door bell button $20.00" at bounding box center [802, 335] width 159 height 40
type input "Replace door bell button $20.00"
type textarea "Door bell button broken/inoperable - Replace door bell button."
type input "1"
type input "20"
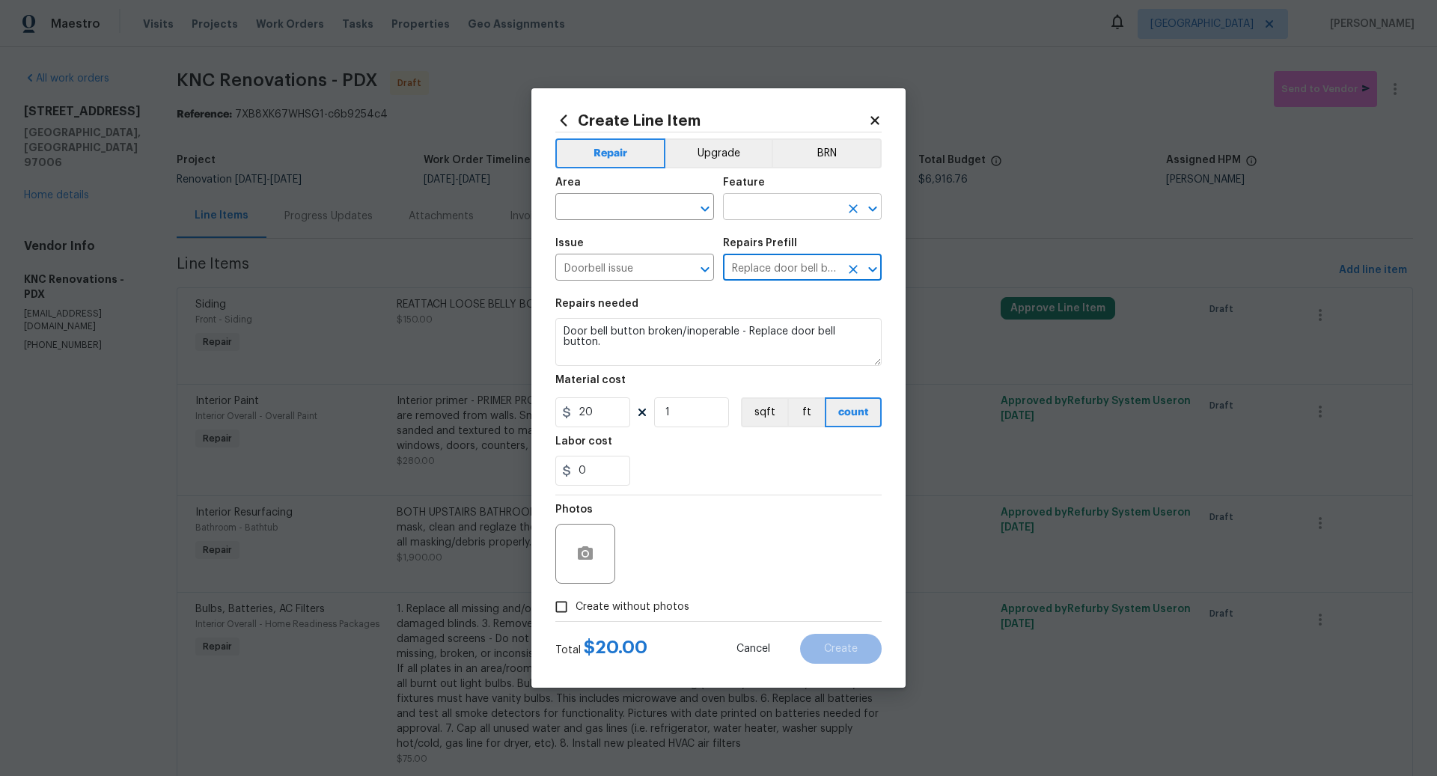
click at [755, 210] on input "text" at bounding box center [781, 208] width 117 height 23
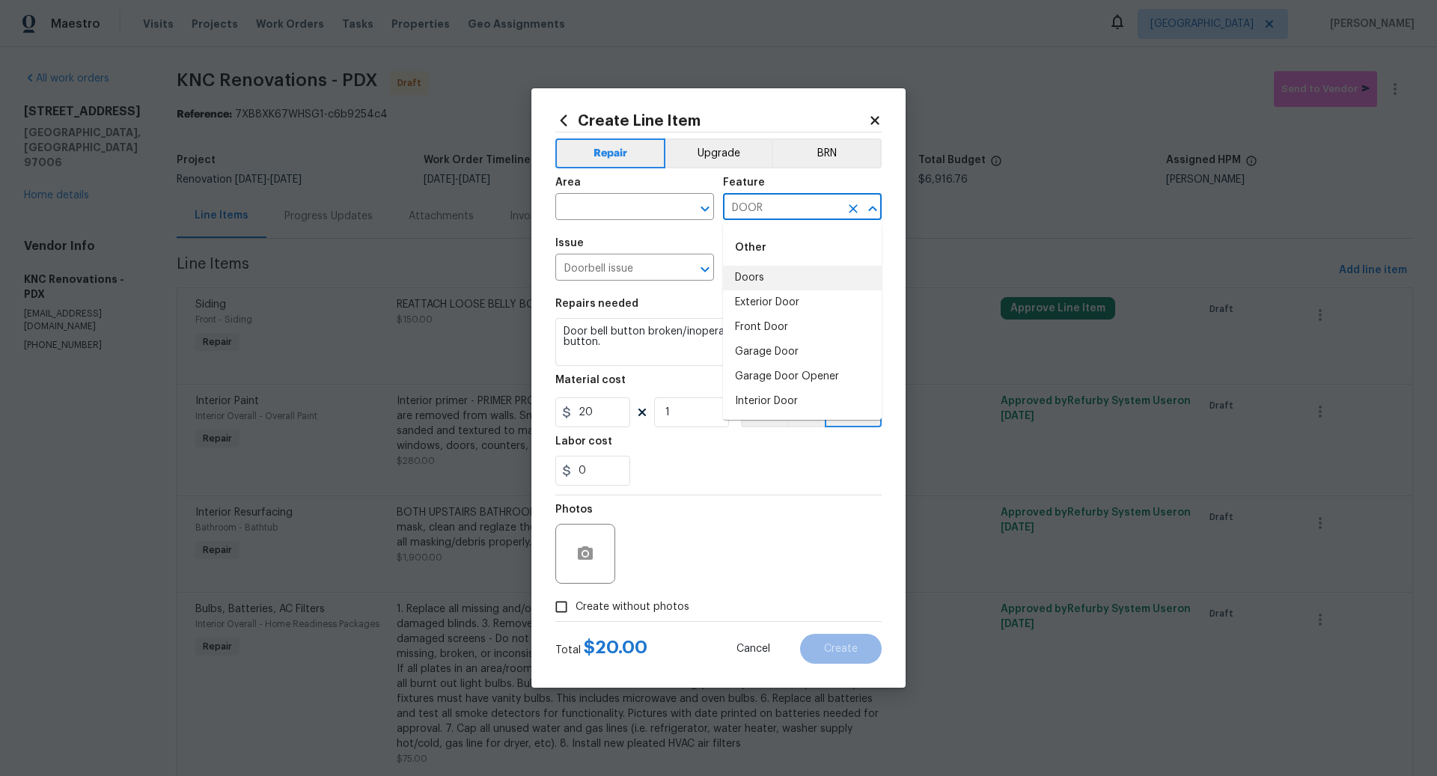
click at [755, 273] on li "Doors" at bounding box center [802, 278] width 159 height 25
type input "Doors"
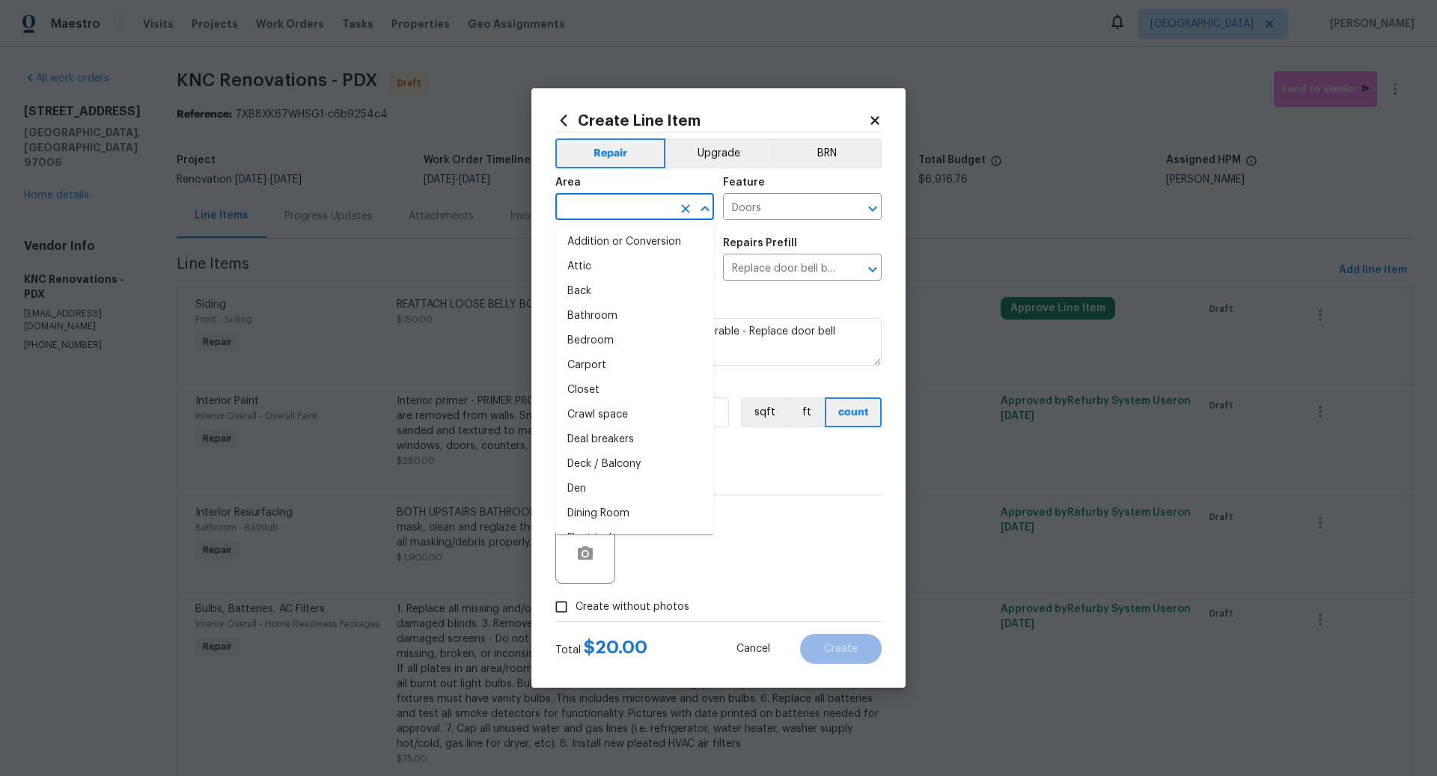
click at [597, 207] on input "text" at bounding box center [614, 208] width 117 height 23
click at [588, 238] on li "Front" at bounding box center [635, 242] width 159 height 25
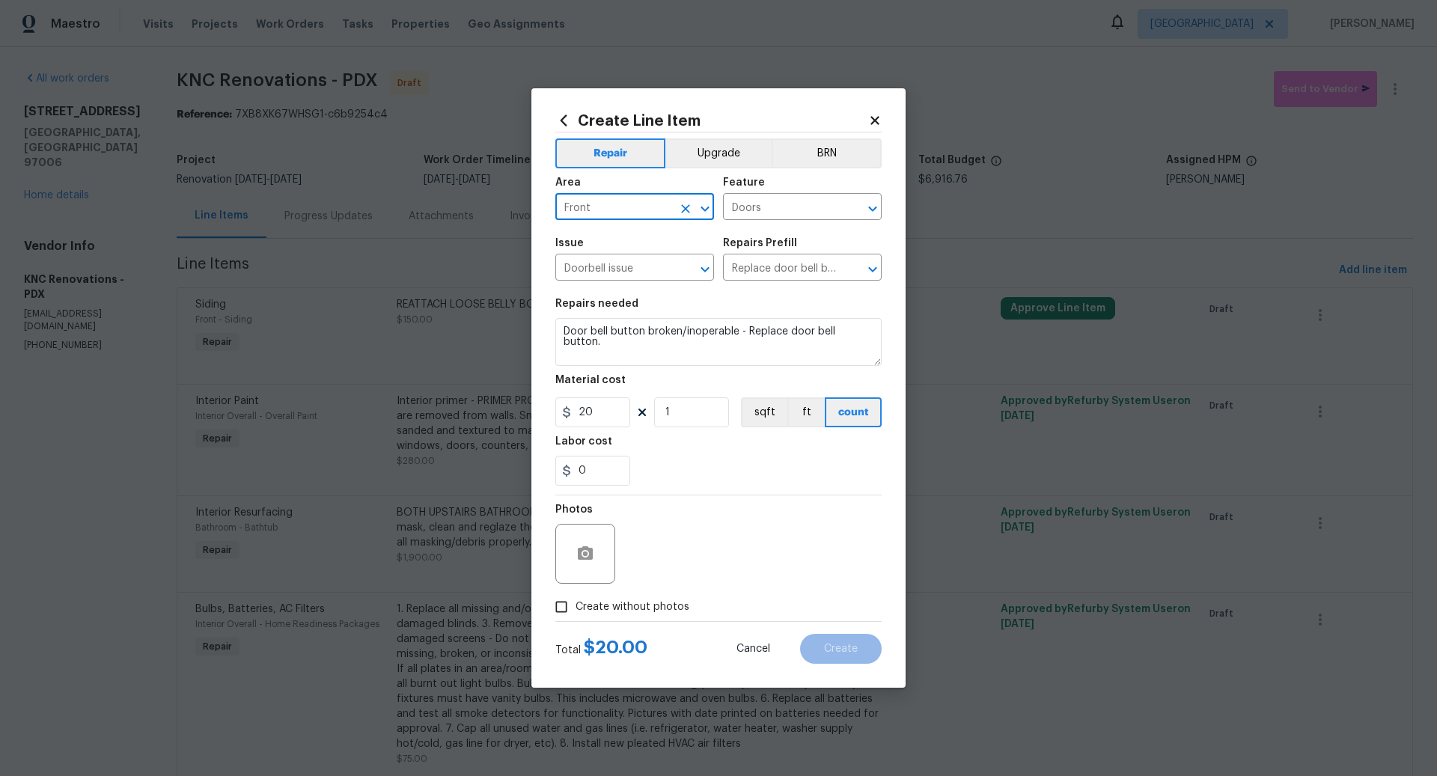
type input "Front"
click at [565, 605] on input "Create without photos" at bounding box center [561, 607] width 28 height 28
checkbox input "true"
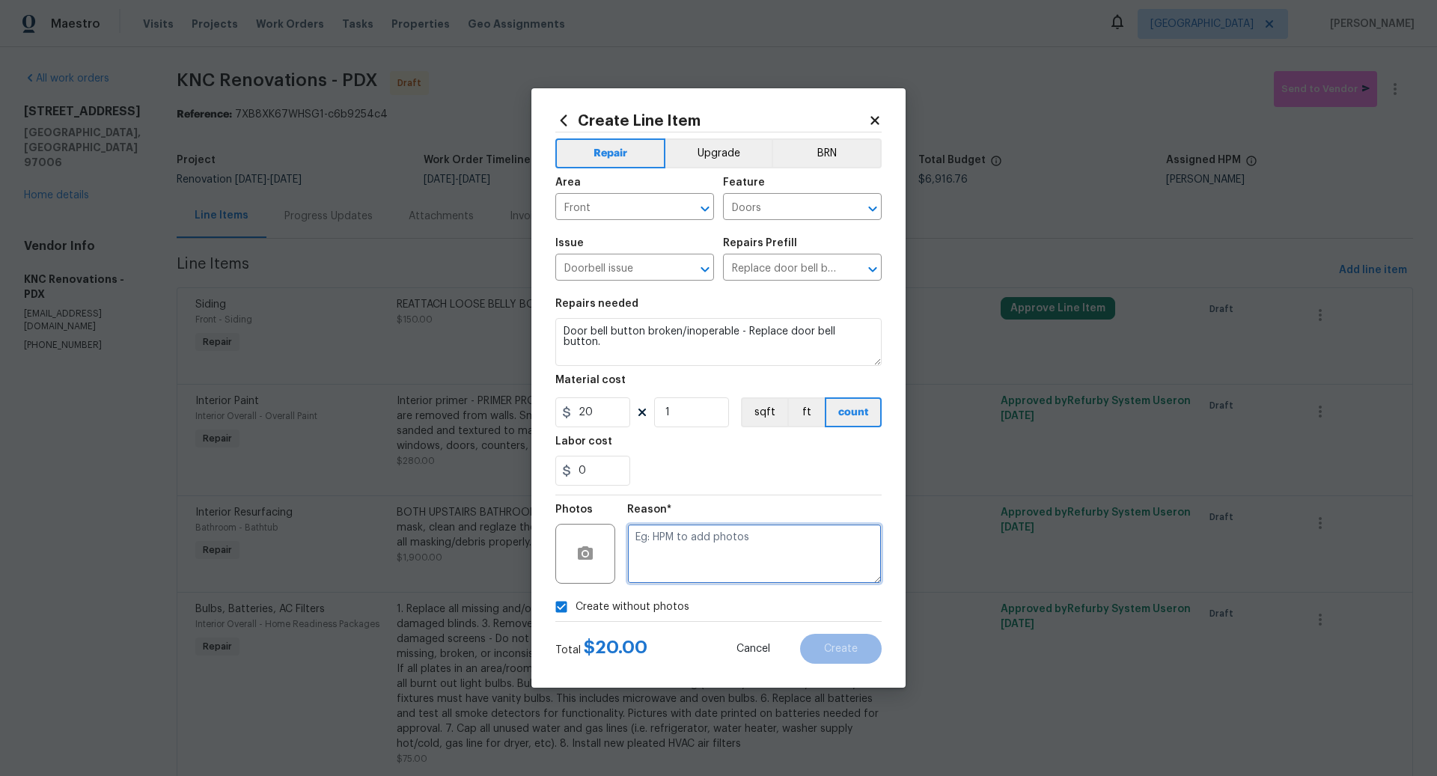
click at [704, 556] on textarea at bounding box center [754, 554] width 255 height 60
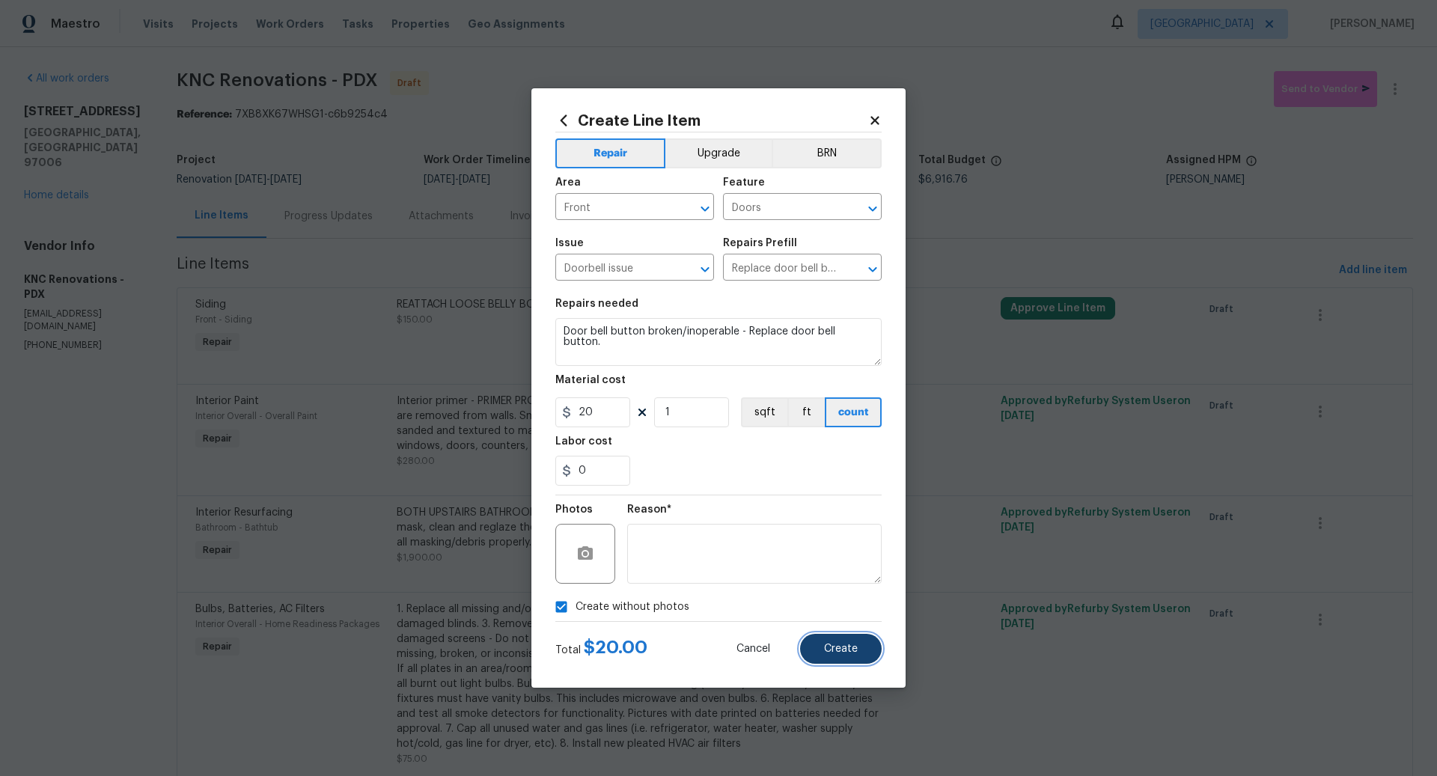
click at [841, 644] on span "Create" at bounding box center [841, 649] width 34 height 11
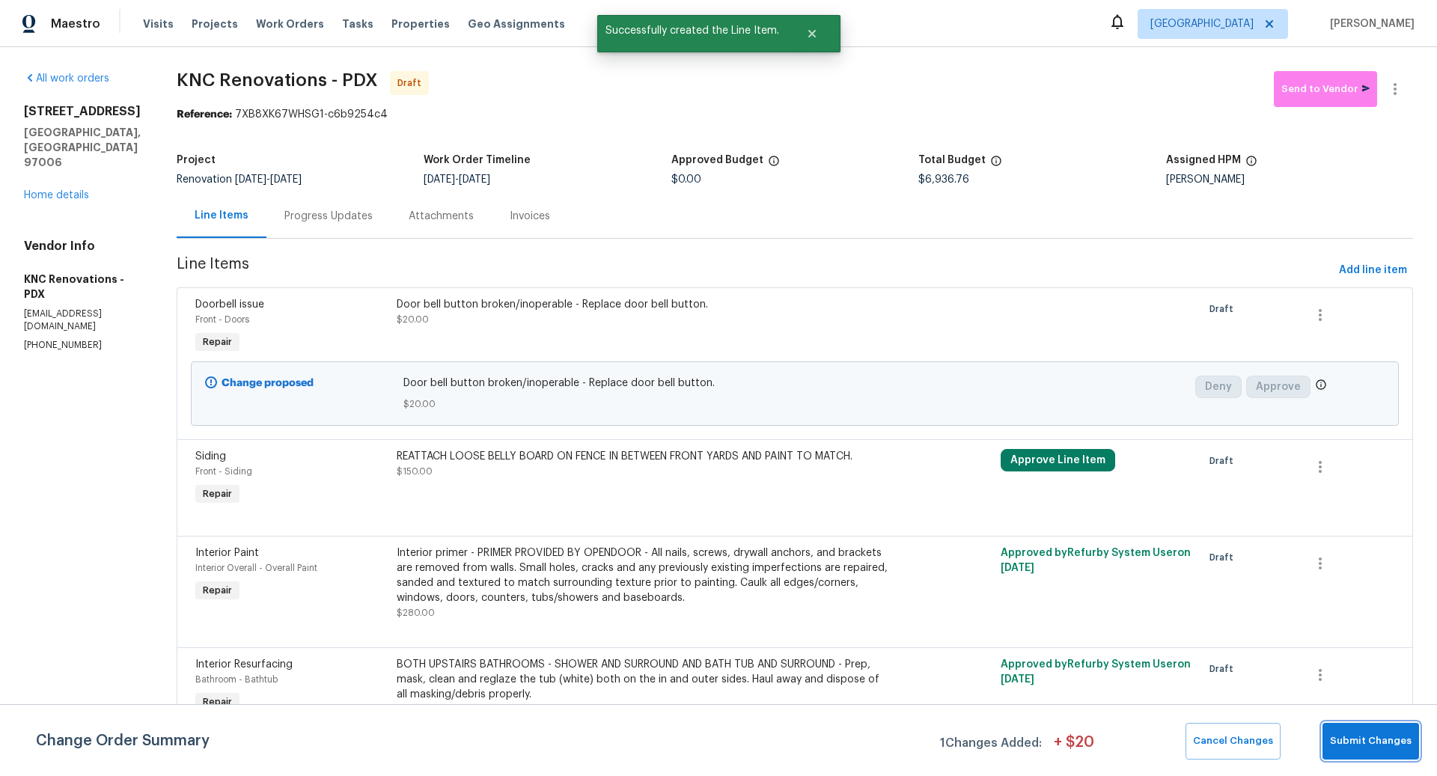
click at [1356, 740] on span "Submit Changes" at bounding box center [1371, 741] width 82 height 17
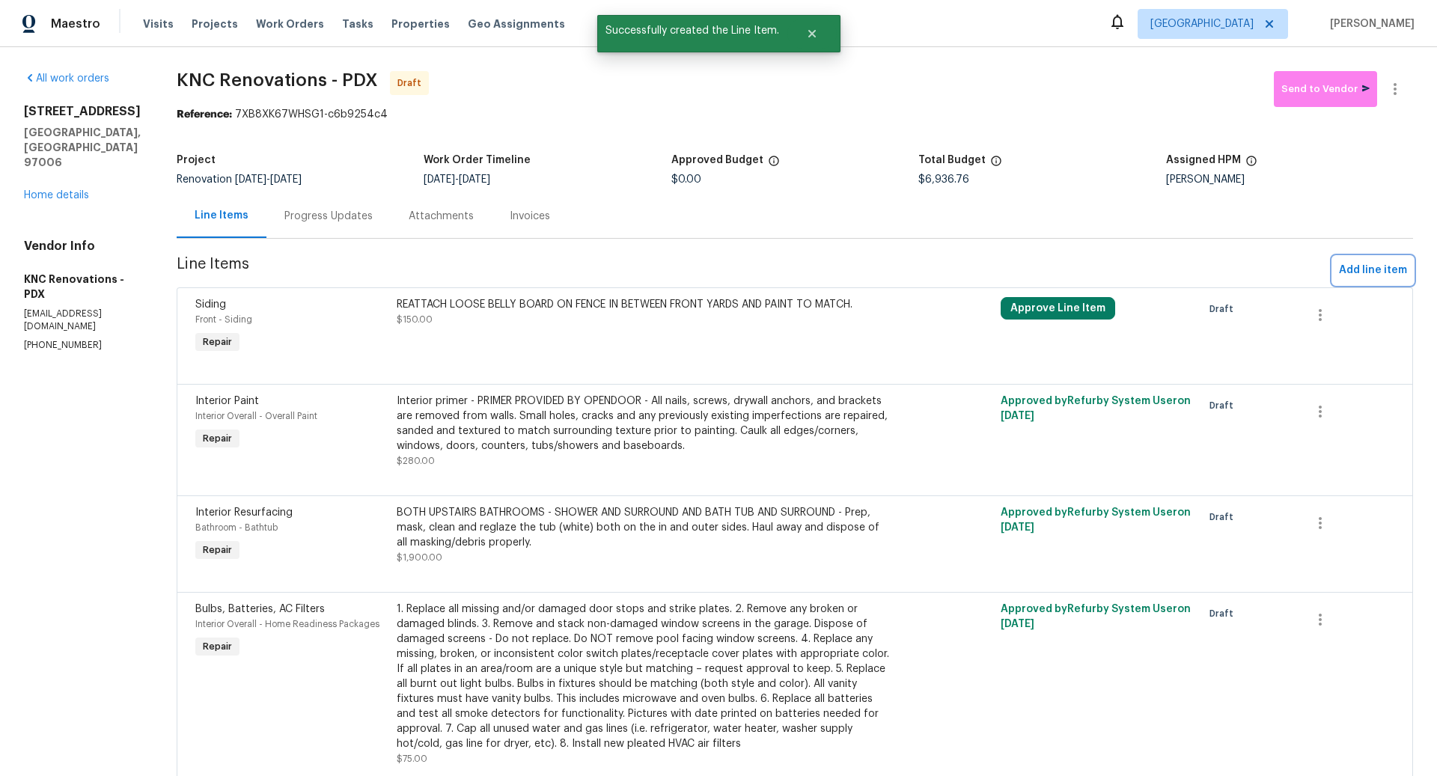
click at [1356, 270] on span "Add line item" at bounding box center [1373, 270] width 68 height 19
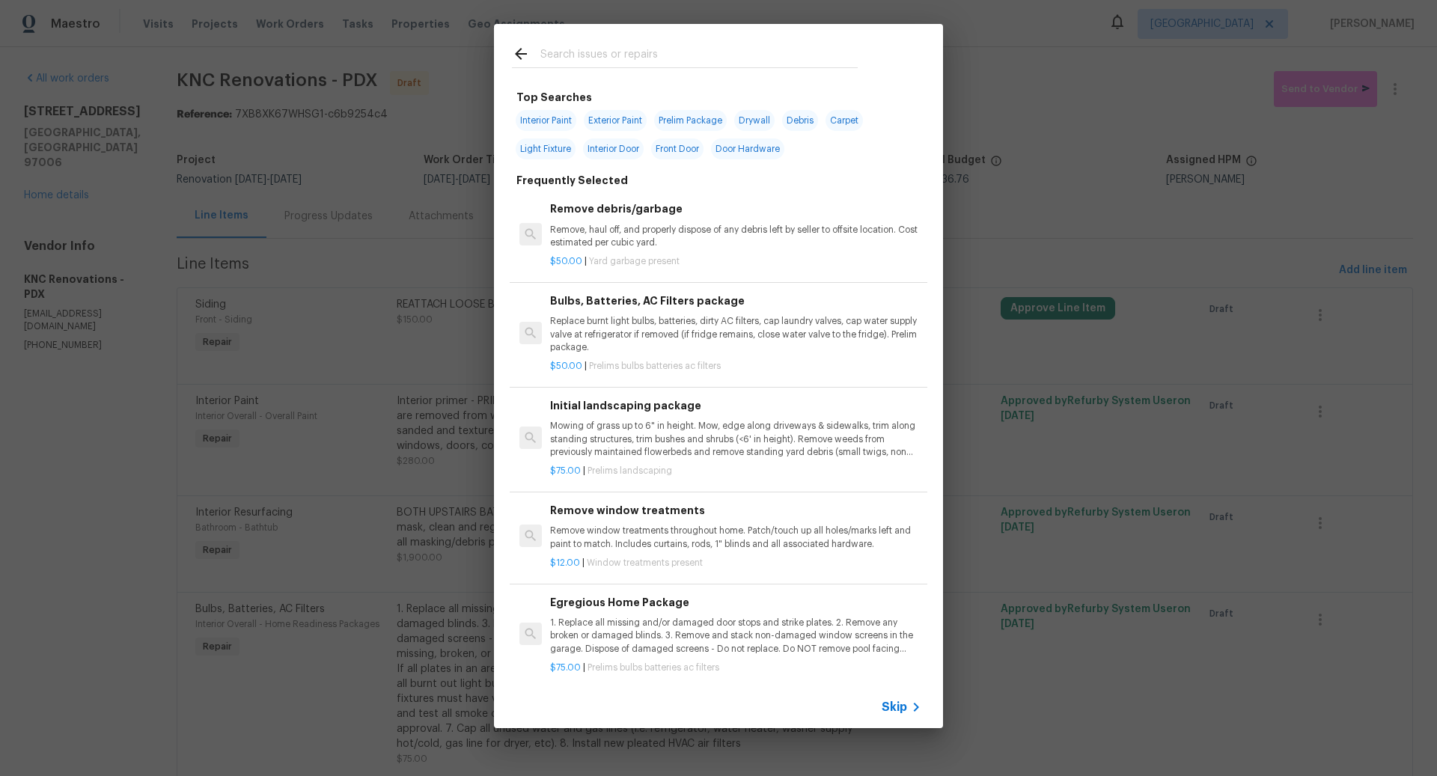
click at [899, 707] on span "Skip" at bounding box center [894, 707] width 25 height 15
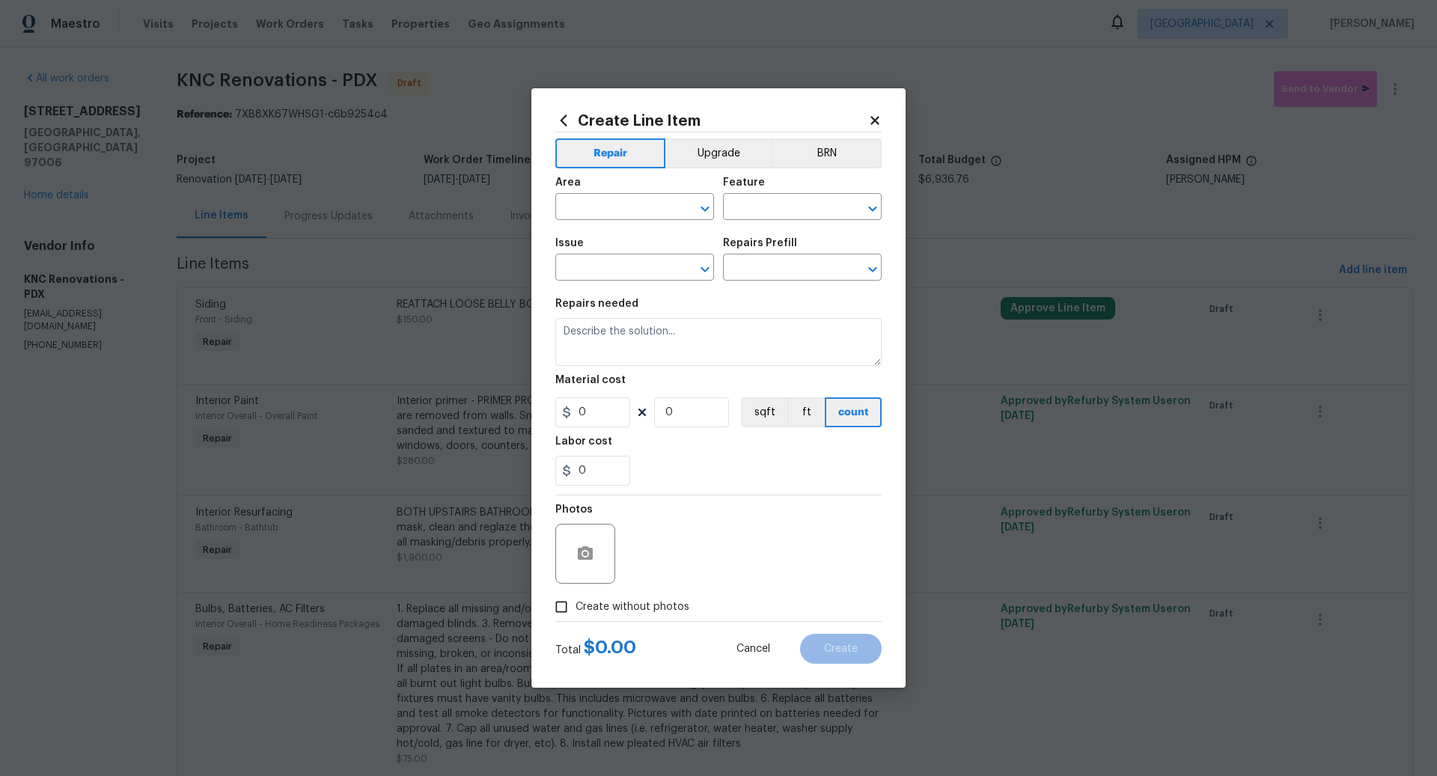
click at [875, 118] on icon at bounding box center [874, 120] width 13 height 13
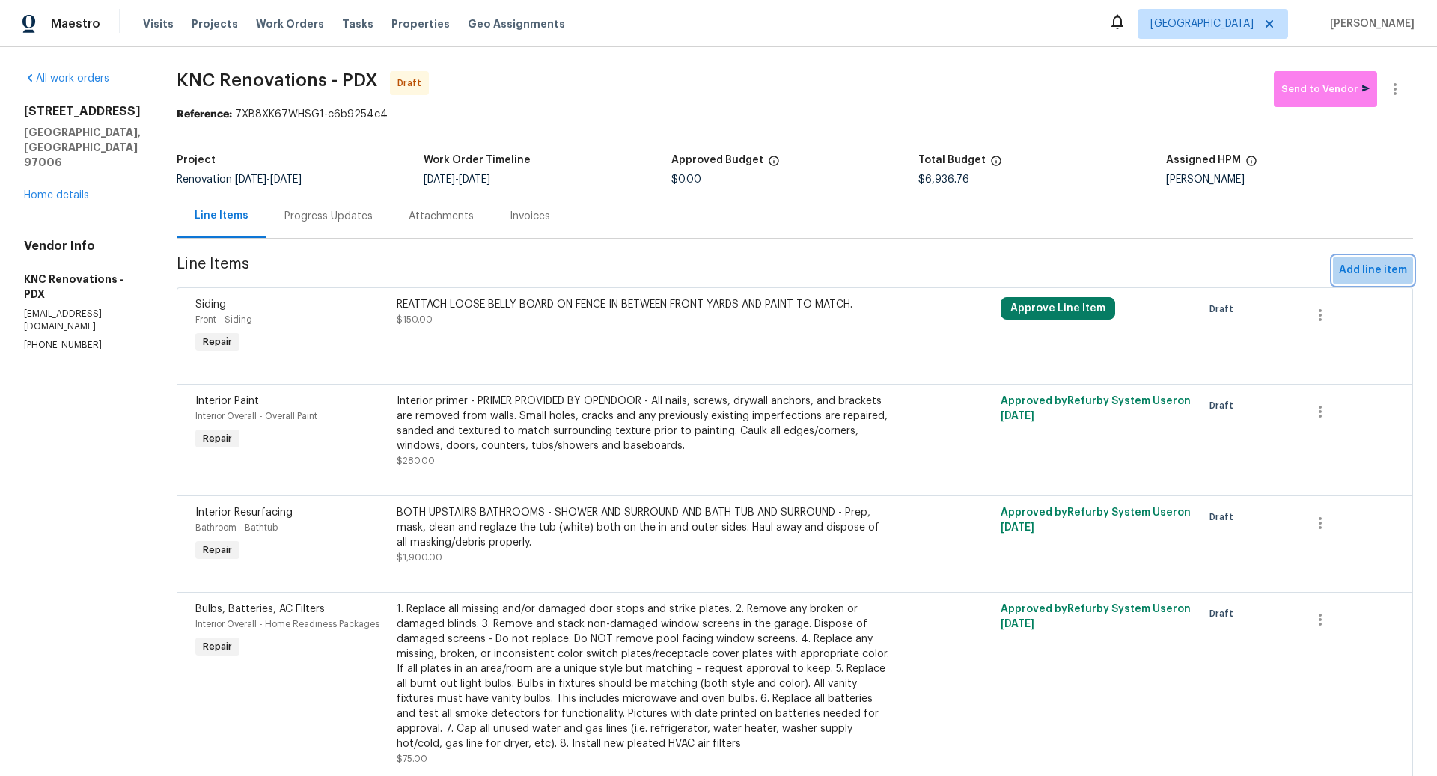
click at [1371, 267] on span "Add line item" at bounding box center [1373, 270] width 68 height 19
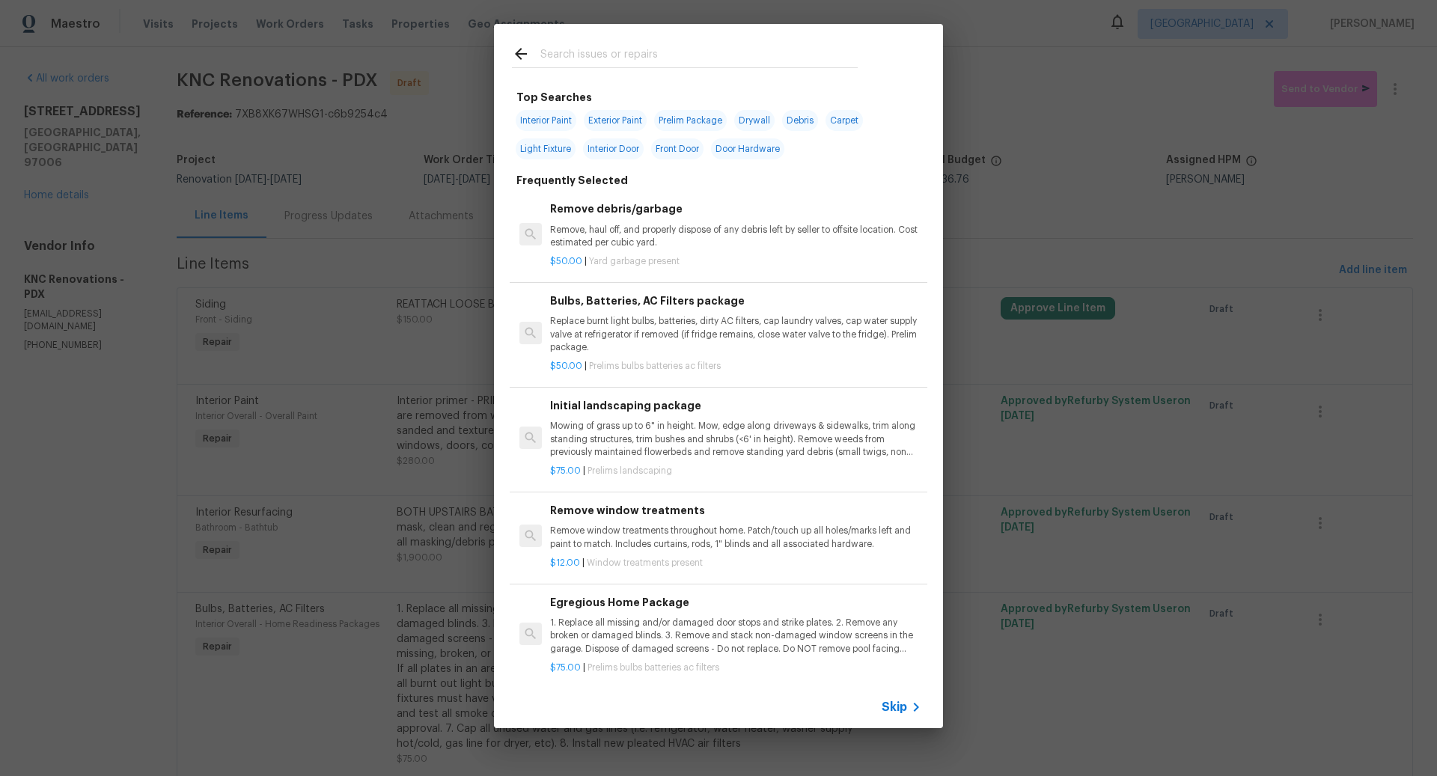
click at [892, 703] on span "Skip" at bounding box center [894, 707] width 25 height 15
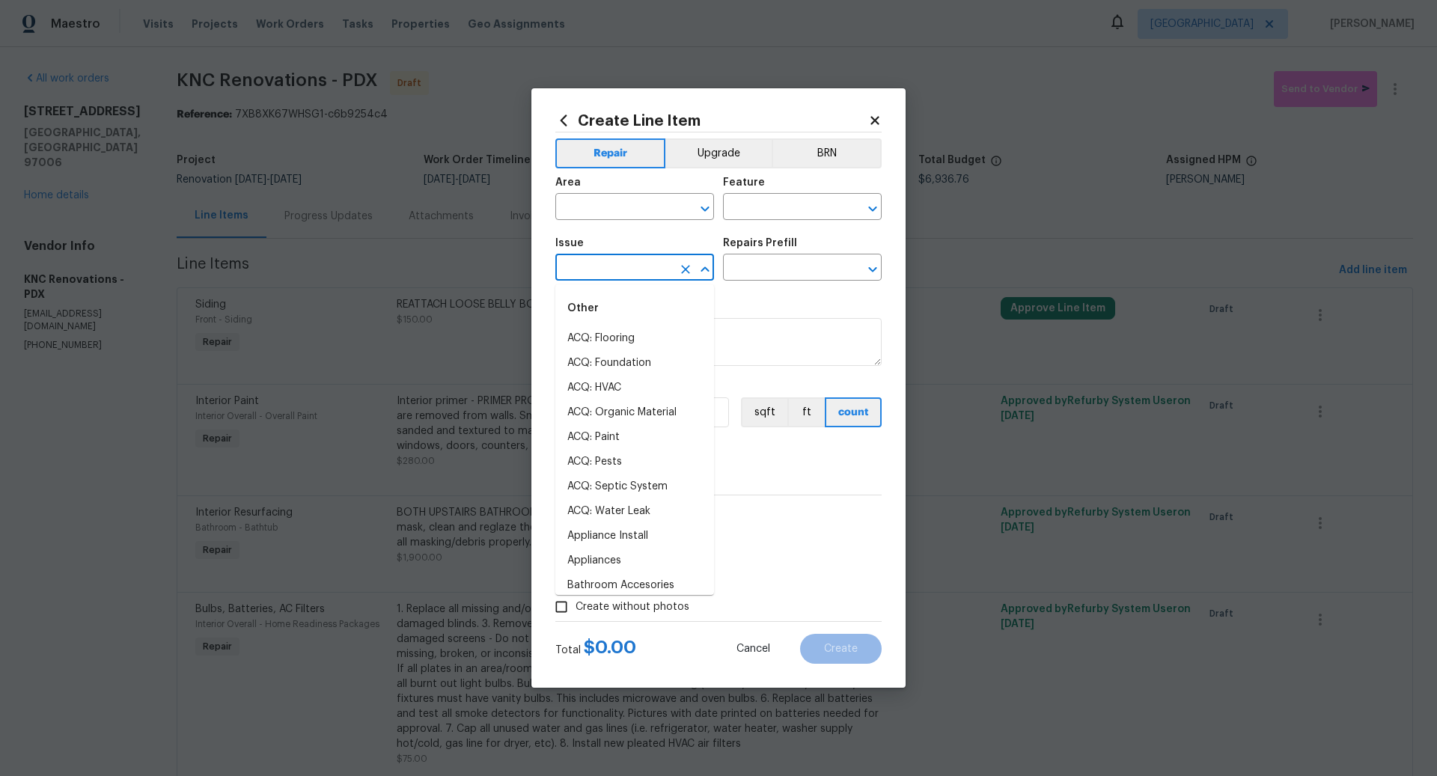
click at [580, 258] on input "text" at bounding box center [614, 269] width 117 height 23
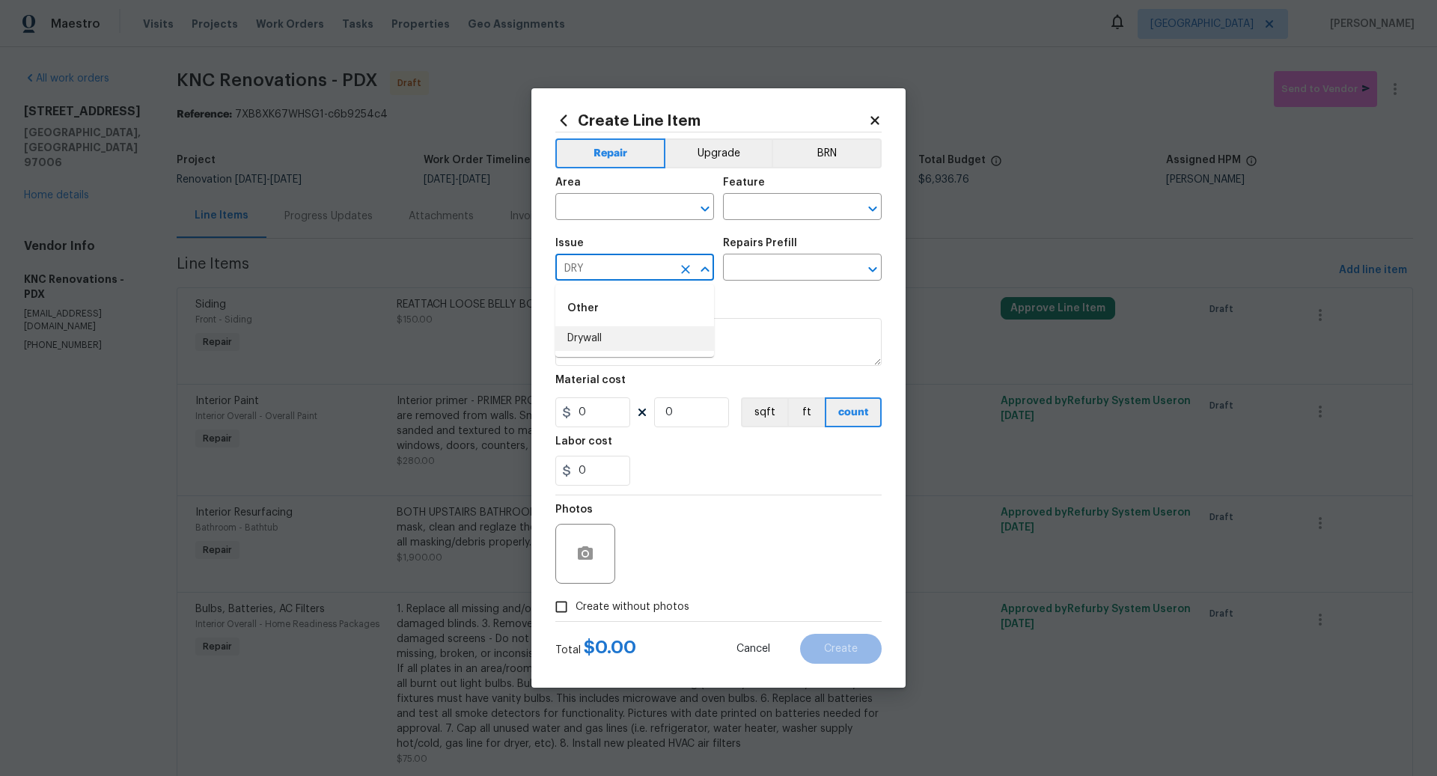
click at [585, 339] on li "Drywall" at bounding box center [635, 338] width 159 height 25
type input "Drywall"
click at [753, 273] on input "text" at bounding box center [781, 269] width 117 height 23
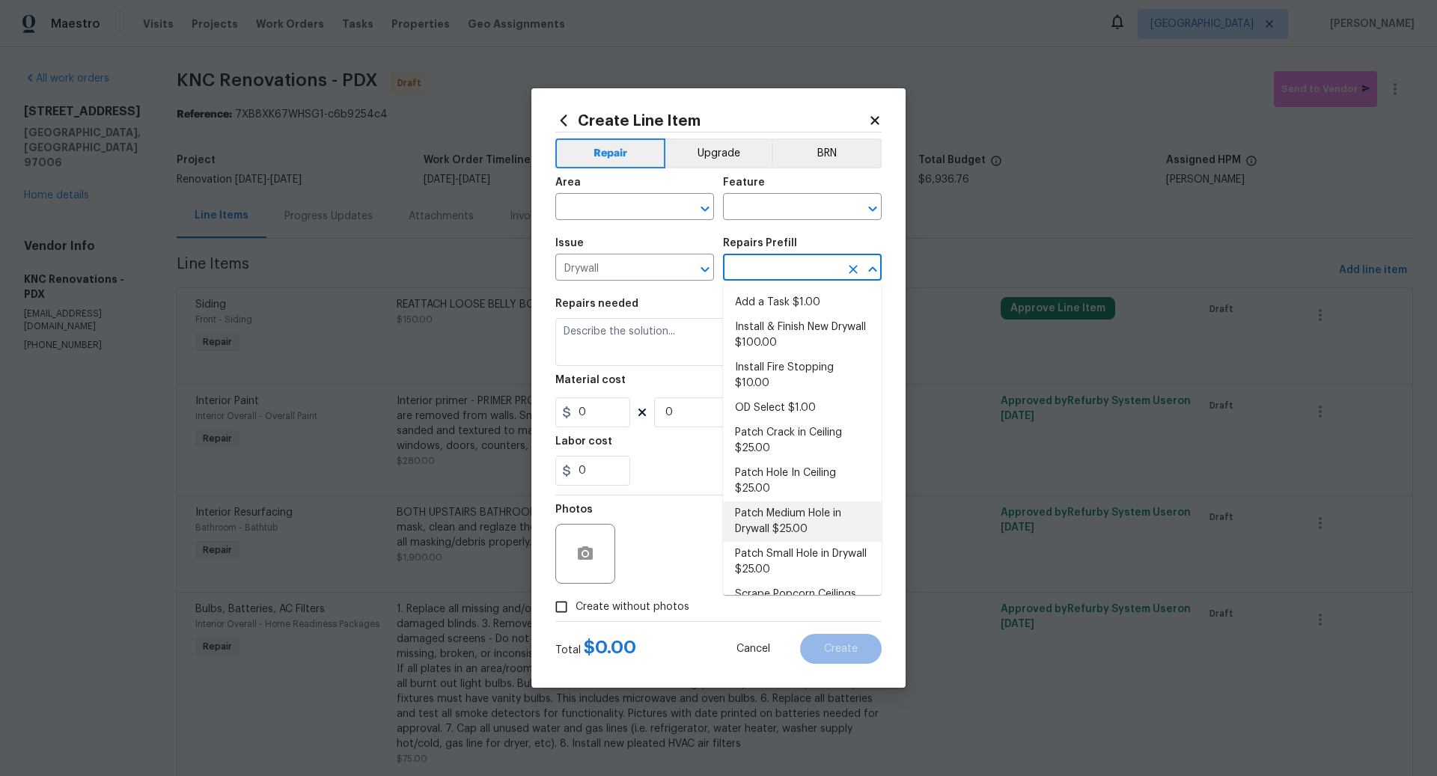
click at [775, 502] on li "Patch Medium Hole in Drywall $25.00" at bounding box center [802, 522] width 159 height 40
type input "Walls and Ceiling"
type input "Patch Medium Hole in Drywall $25.00"
type textarea "Prep/scrape all loose material from the damaged area; prime if needed. Patch th…"
type input "25"
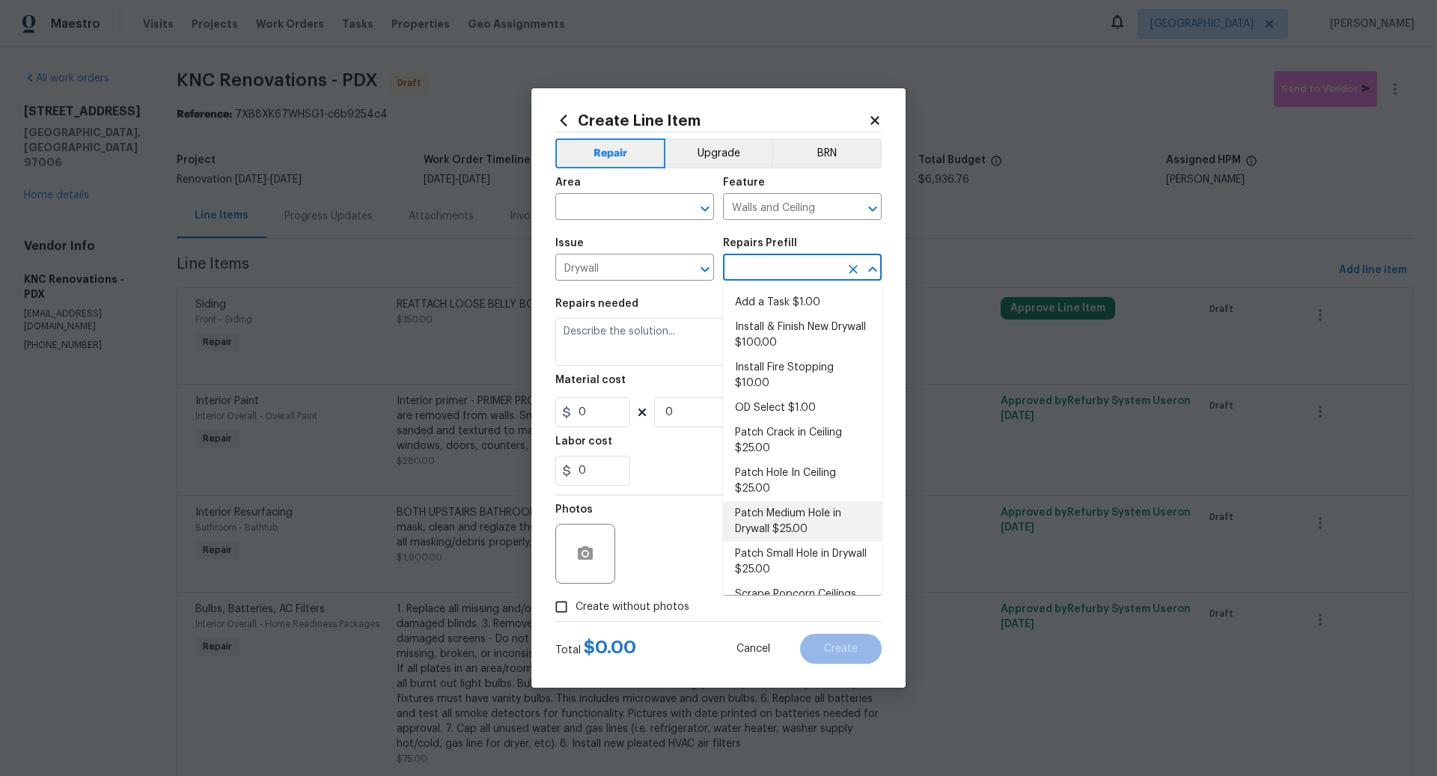
type input "1"
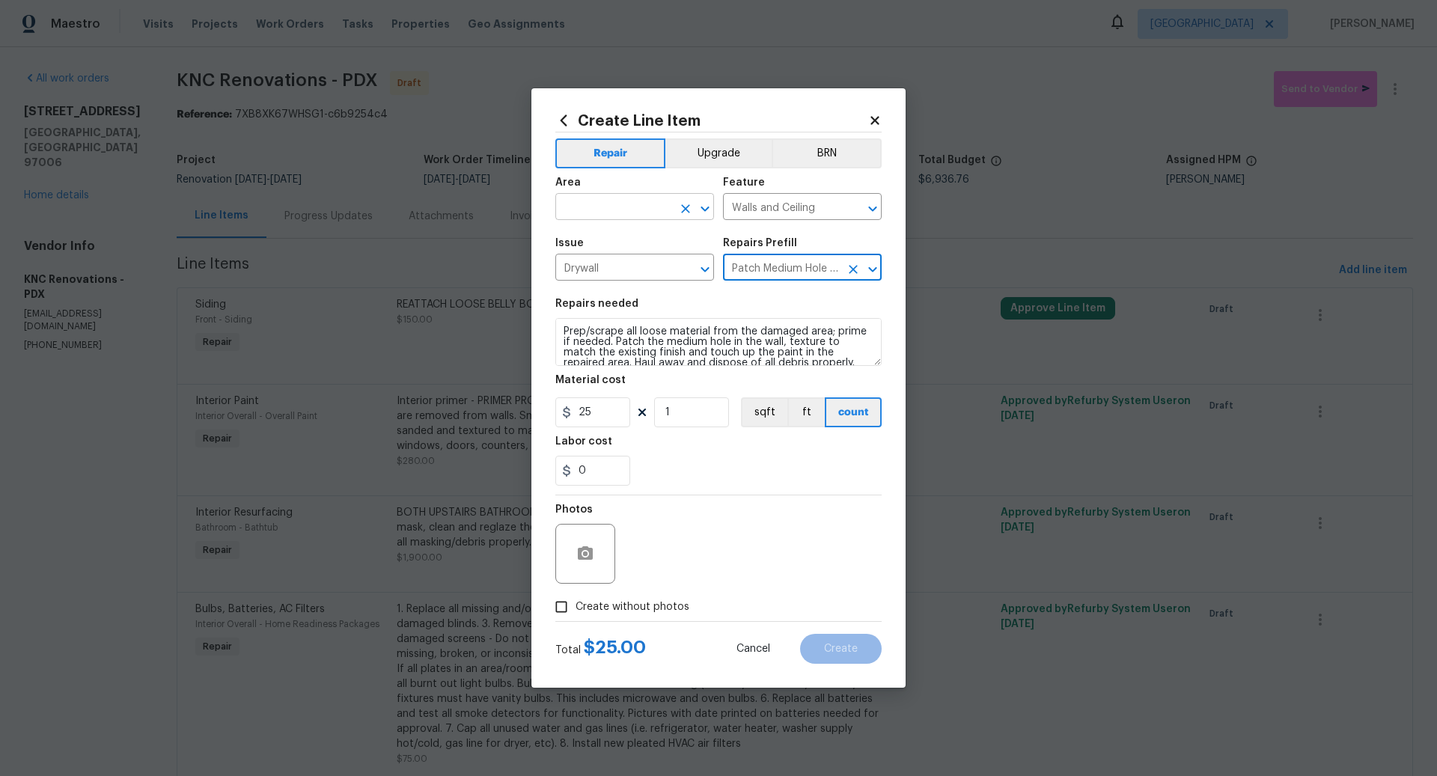
click at [592, 207] on input "text" at bounding box center [614, 208] width 117 height 23
click at [606, 265] on li "Interior Overall" at bounding box center [635, 267] width 159 height 25
type input "Interior Overall"
click at [681, 412] on input "1" at bounding box center [691, 413] width 75 height 30
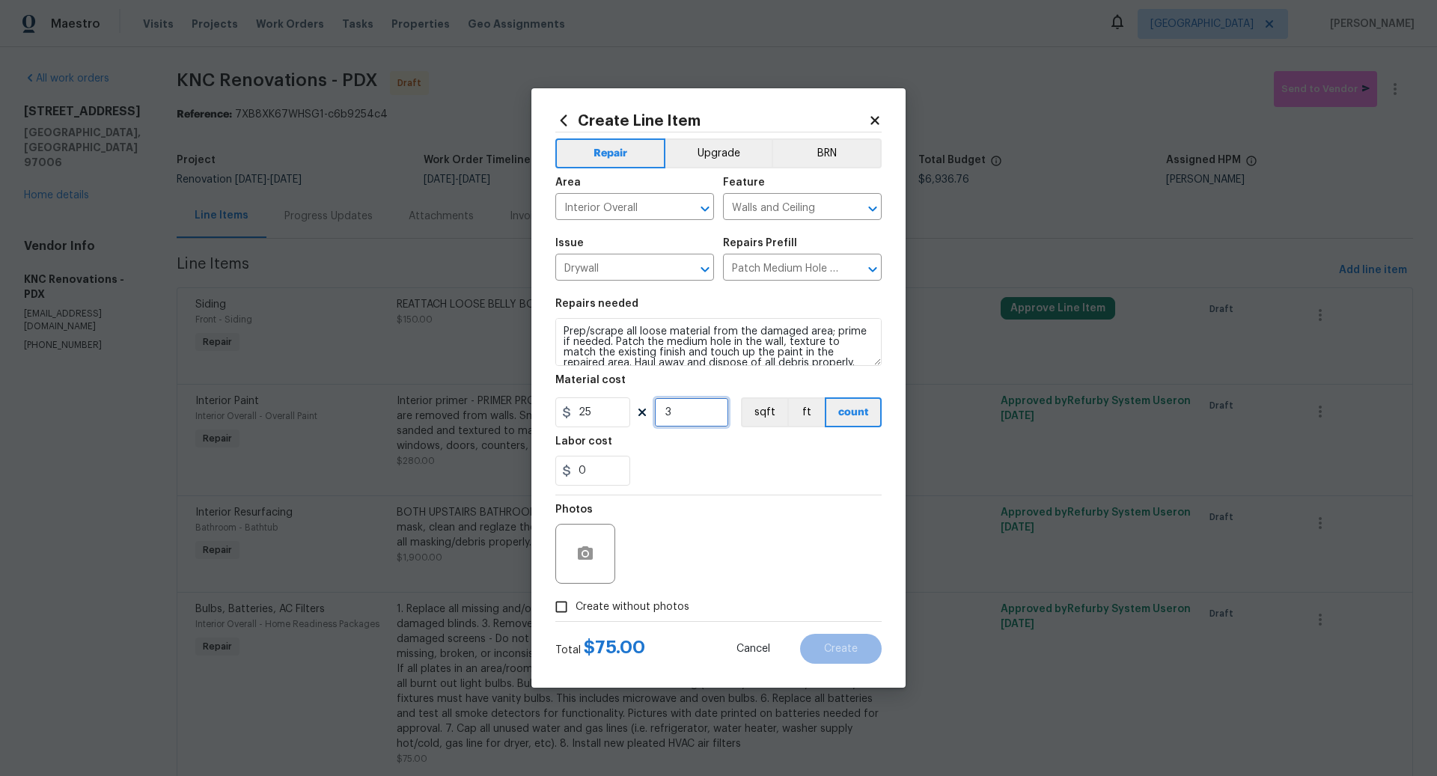
type input "3"
click at [561, 603] on input "Create without photos" at bounding box center [561, 607] width 28 height 28
checkbox input "true"
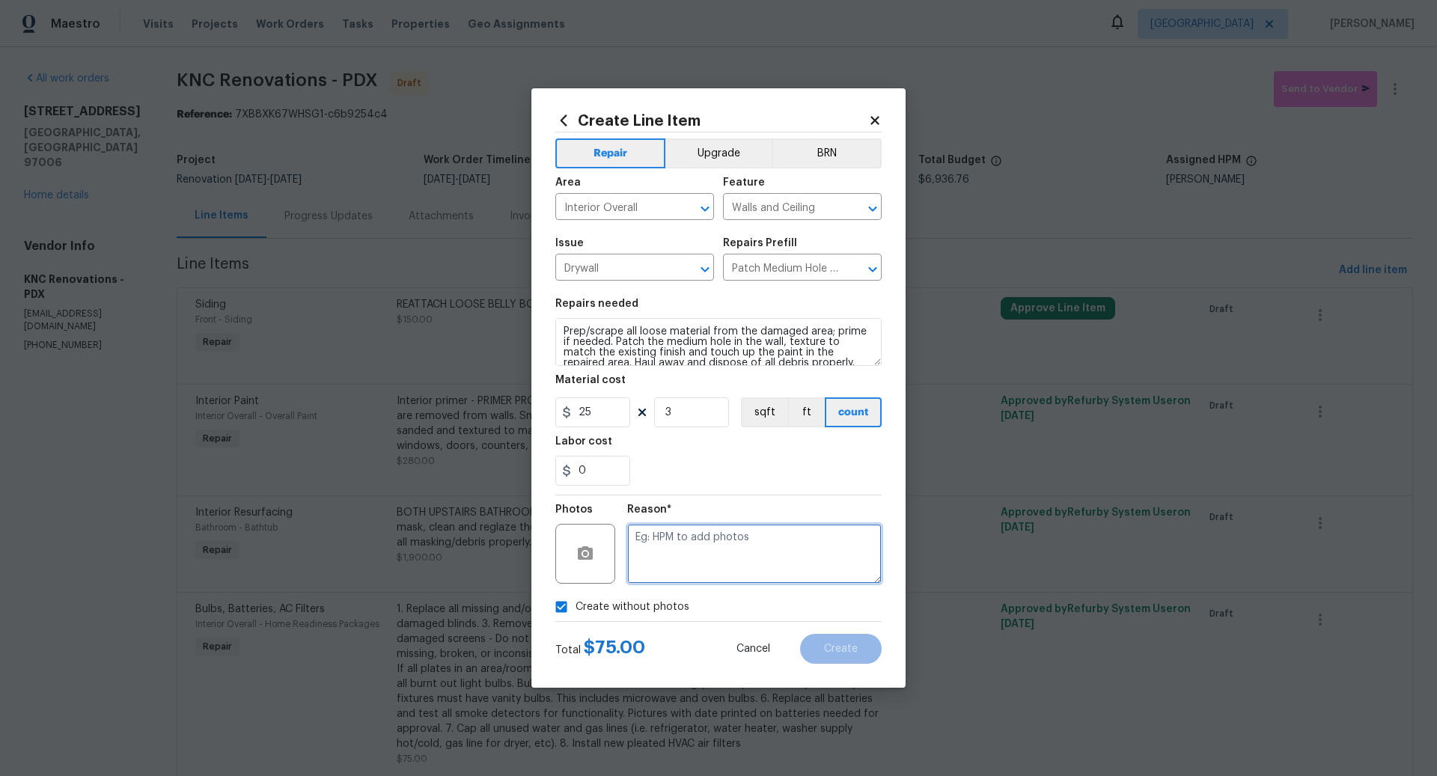
click at [693, 545] on textarea at bounding box center [754, 554] width 255 height 60
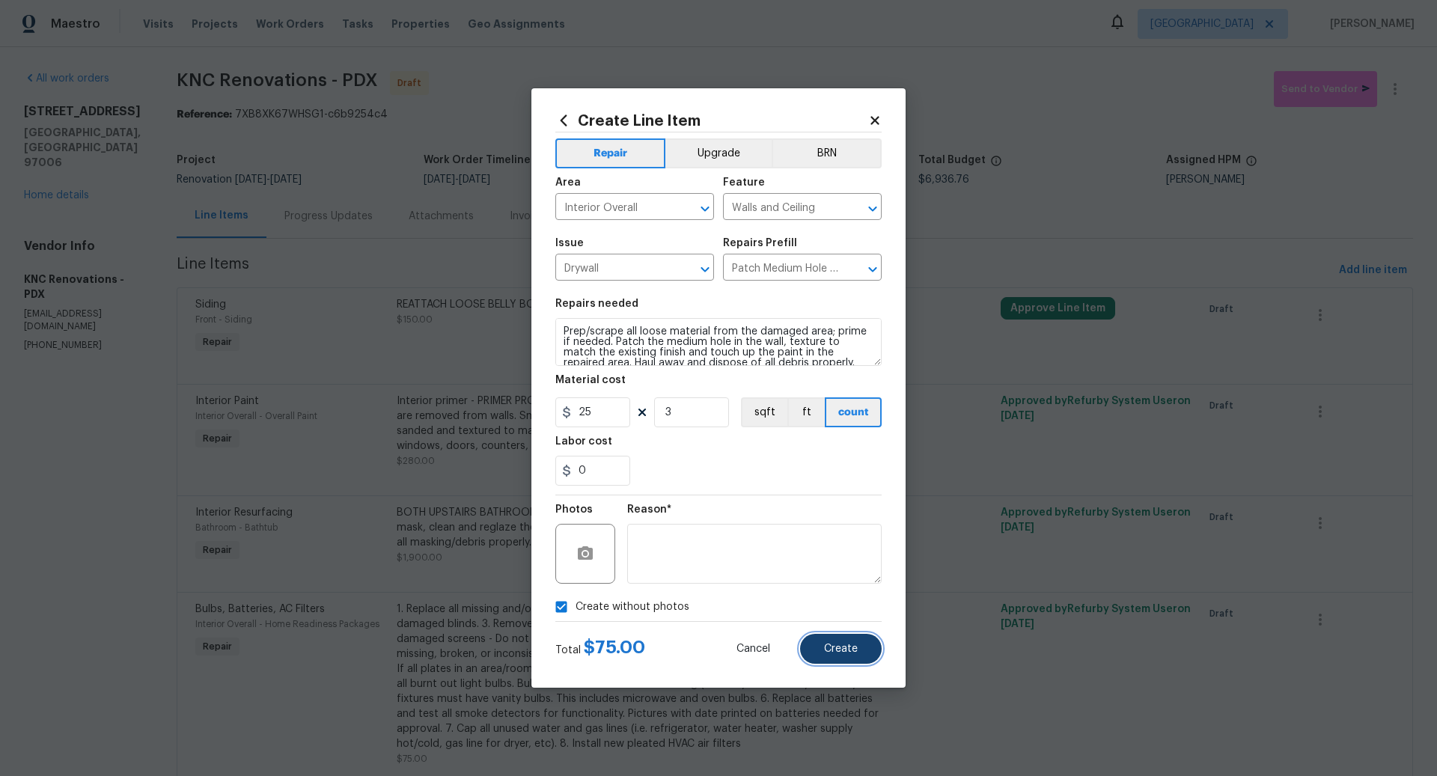
click at [851, 641] on button "Create" at bounding box center [841, 649] width 82 height 30
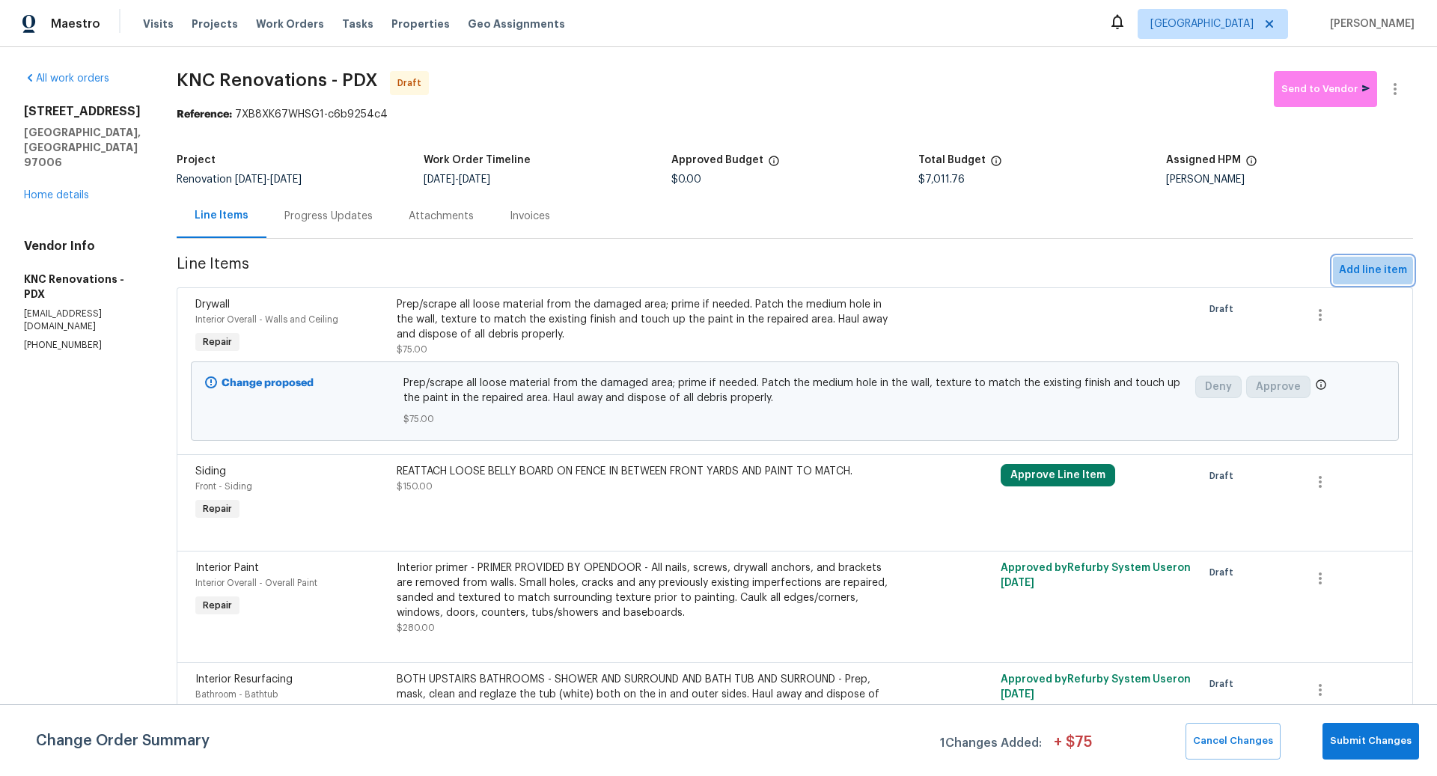
click at [1359, 270] on span "Add line item" at bounding box center [1373, 270] width 68 height 19
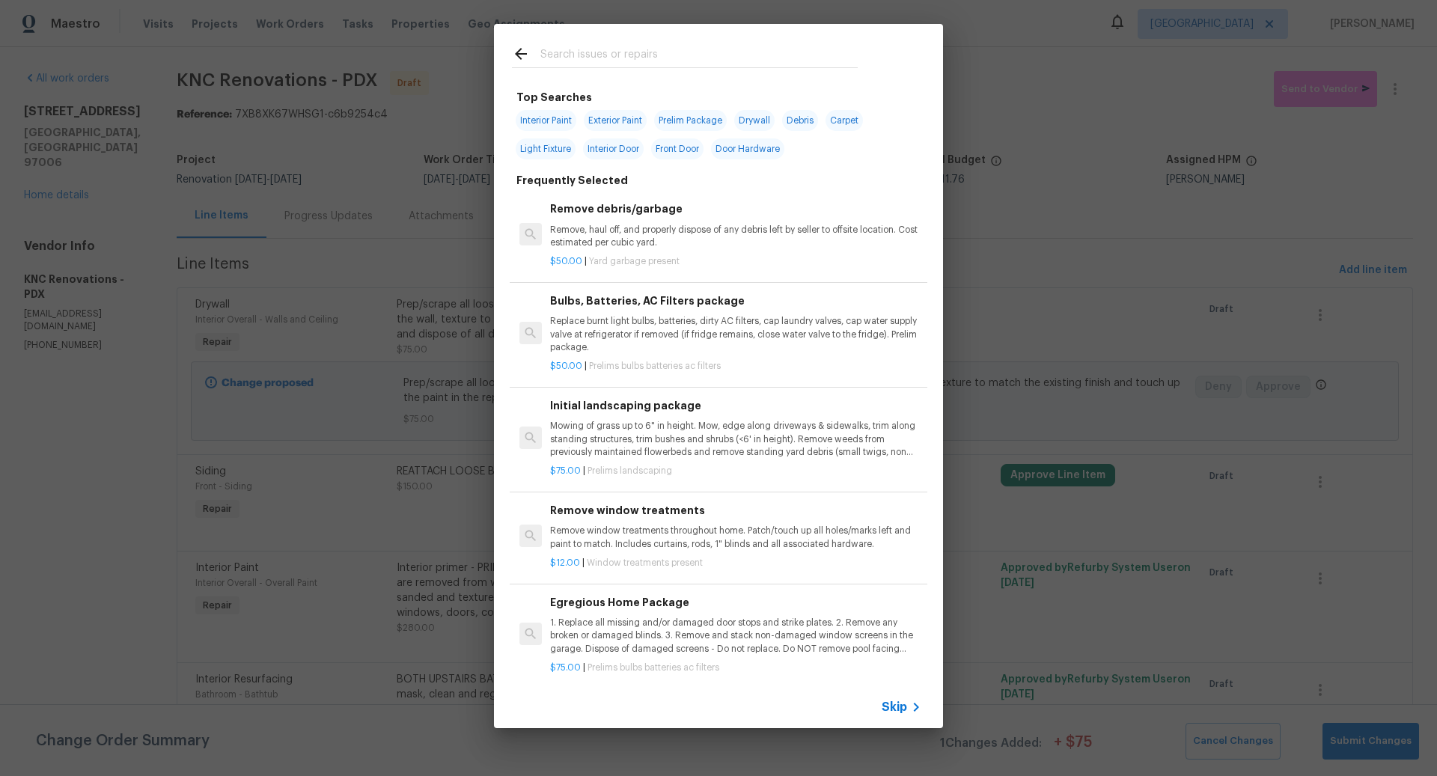
click at [898, 707] on span "Skip" at bounding box center [894, 707] width 25 height 15
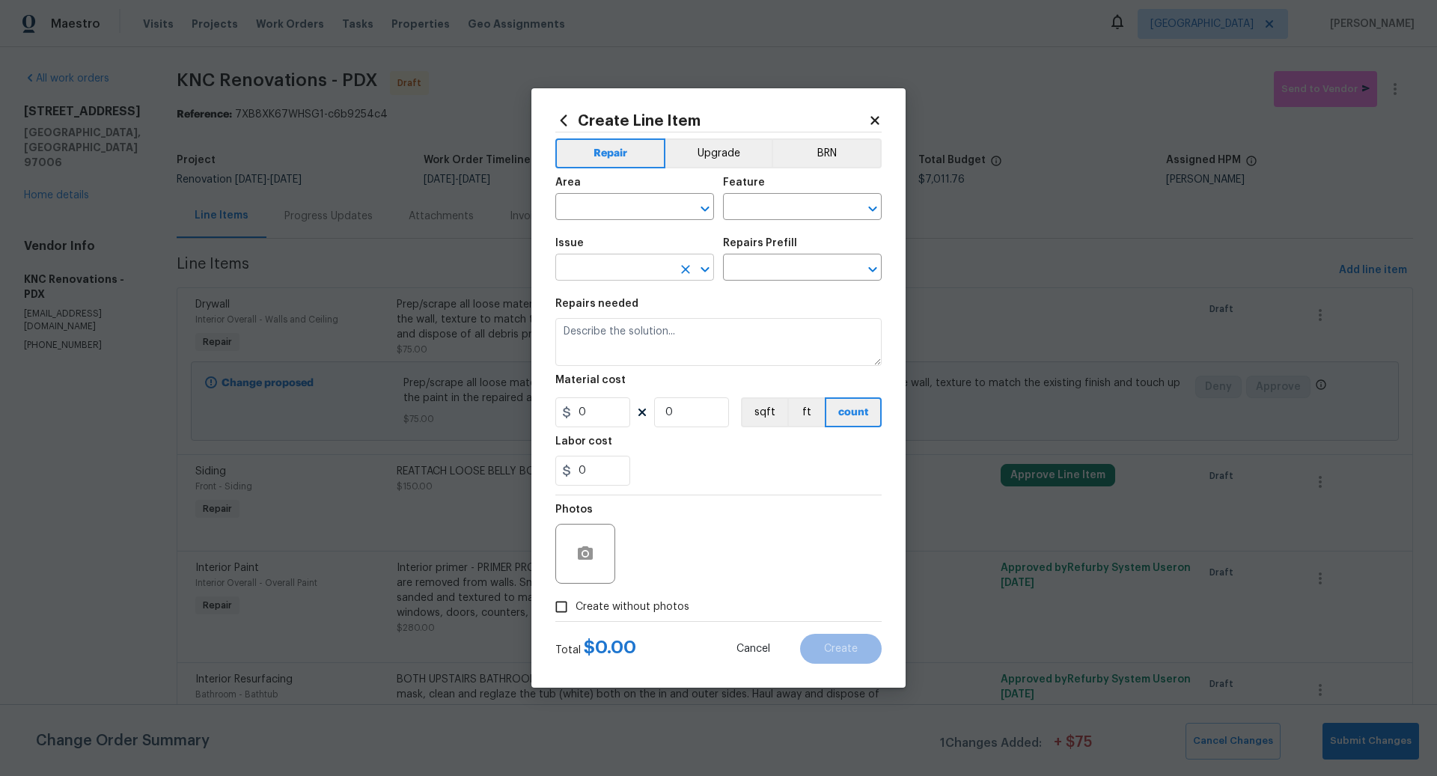
click at [600, 270] on input "text" at bounding box center [614, 269] width 117 height 23
click at [618, 331] on li "Interior Closet Door" at bounding box center [635, 338] width 159 height 25
type input "Interior Closet Door"
click at [774, 262] on input "text" at bounding box center [781, 269] width 117 height 23
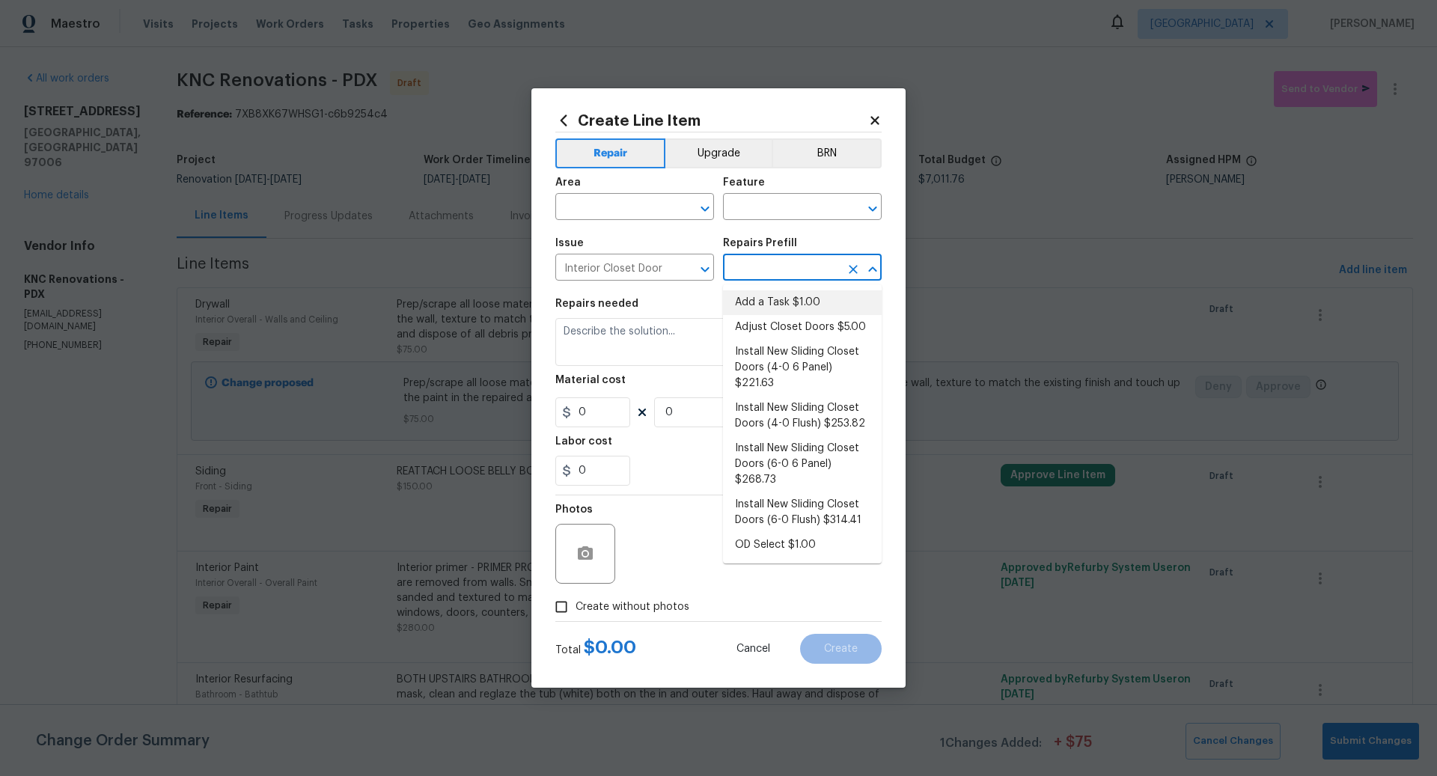
click at [771, 305] on li "Add a Task $1.00" at bounding box center [802, 302] width 159 height 25
type input "Interior Door"
type input "Add a Task $1.00"
type textarea "HPM to detail"
type input "1"
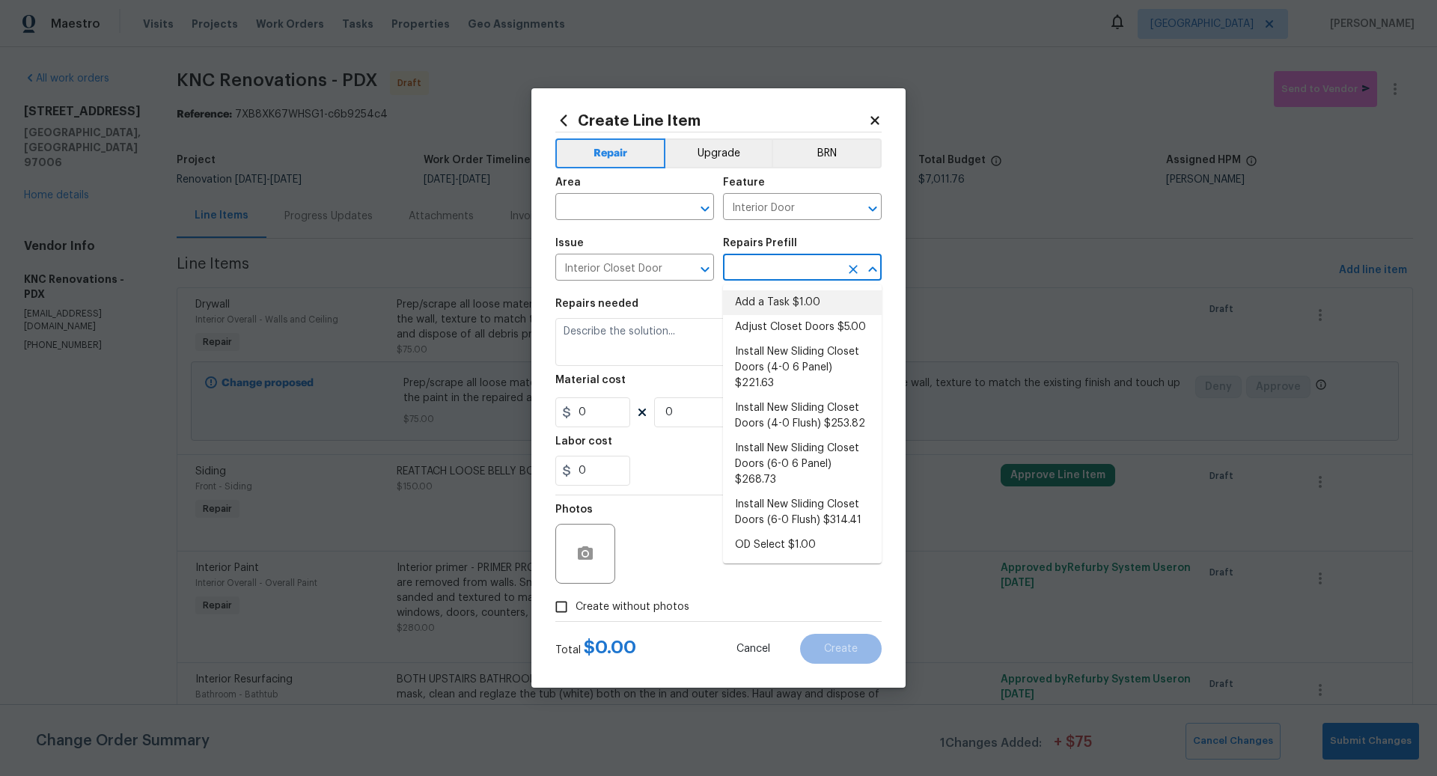
type input "1"
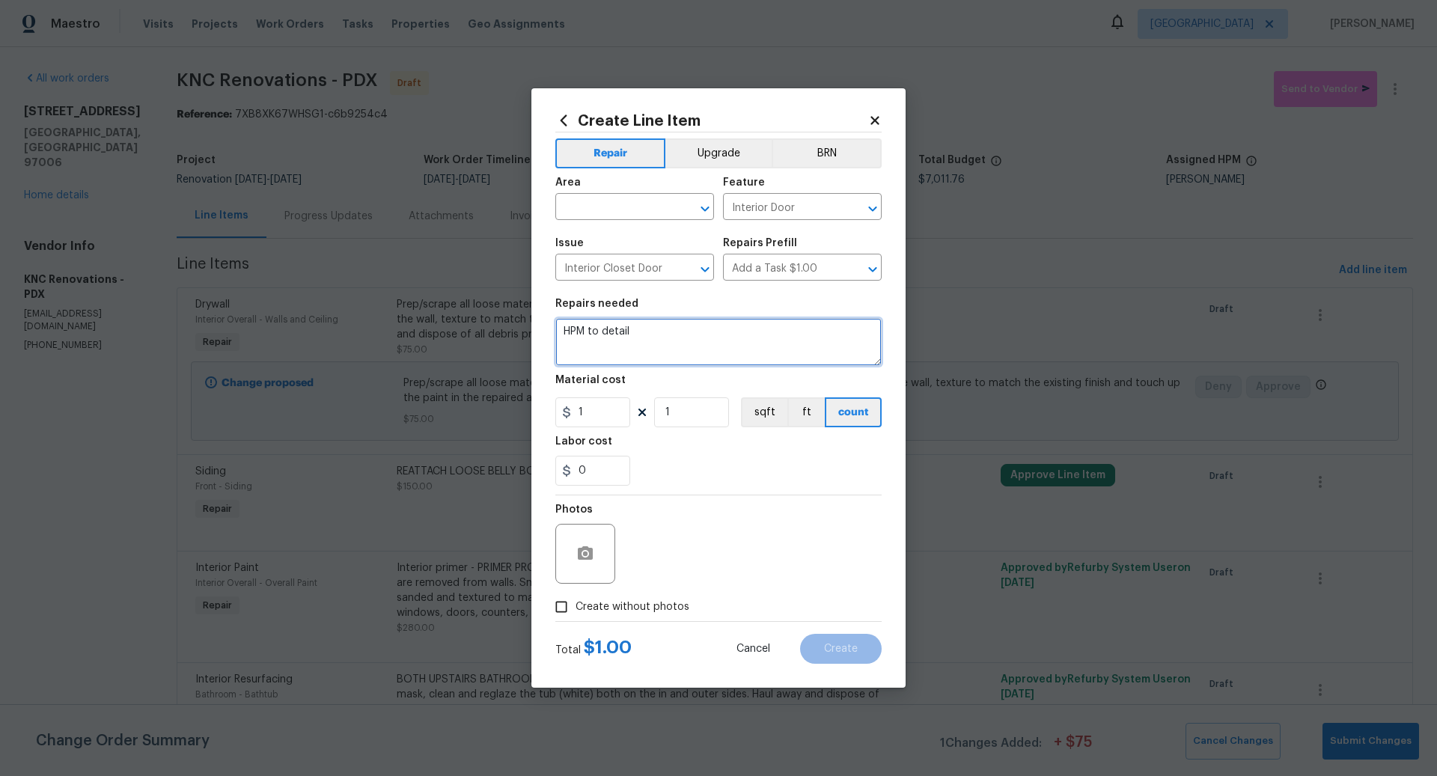
click at [646, 329] on textarea "HPM to detail" at bounding box center [719, 342] width 326 height 48
type textarea "REINSTALL CLOSET DOORS."
click at [594, 204] on input "text" at bounding box center [614, 208] width 117 height 23
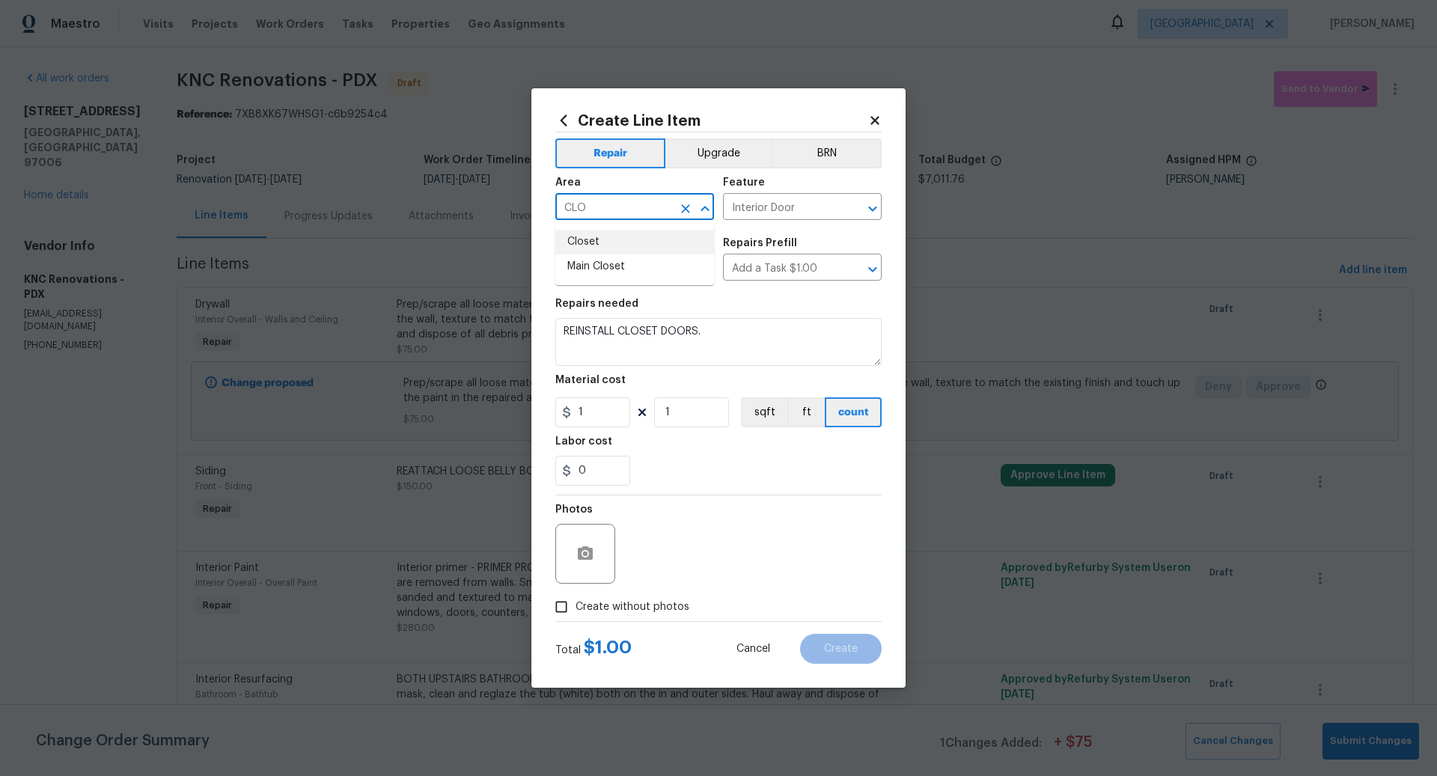
click at [591, 245] on li "Closet" at bounding box center [635, 242] width 159 height 25
type input "Closet"
click at [597, 415] on input "1" at bounding box center [593, 413] width 75 height 30
type input "45"
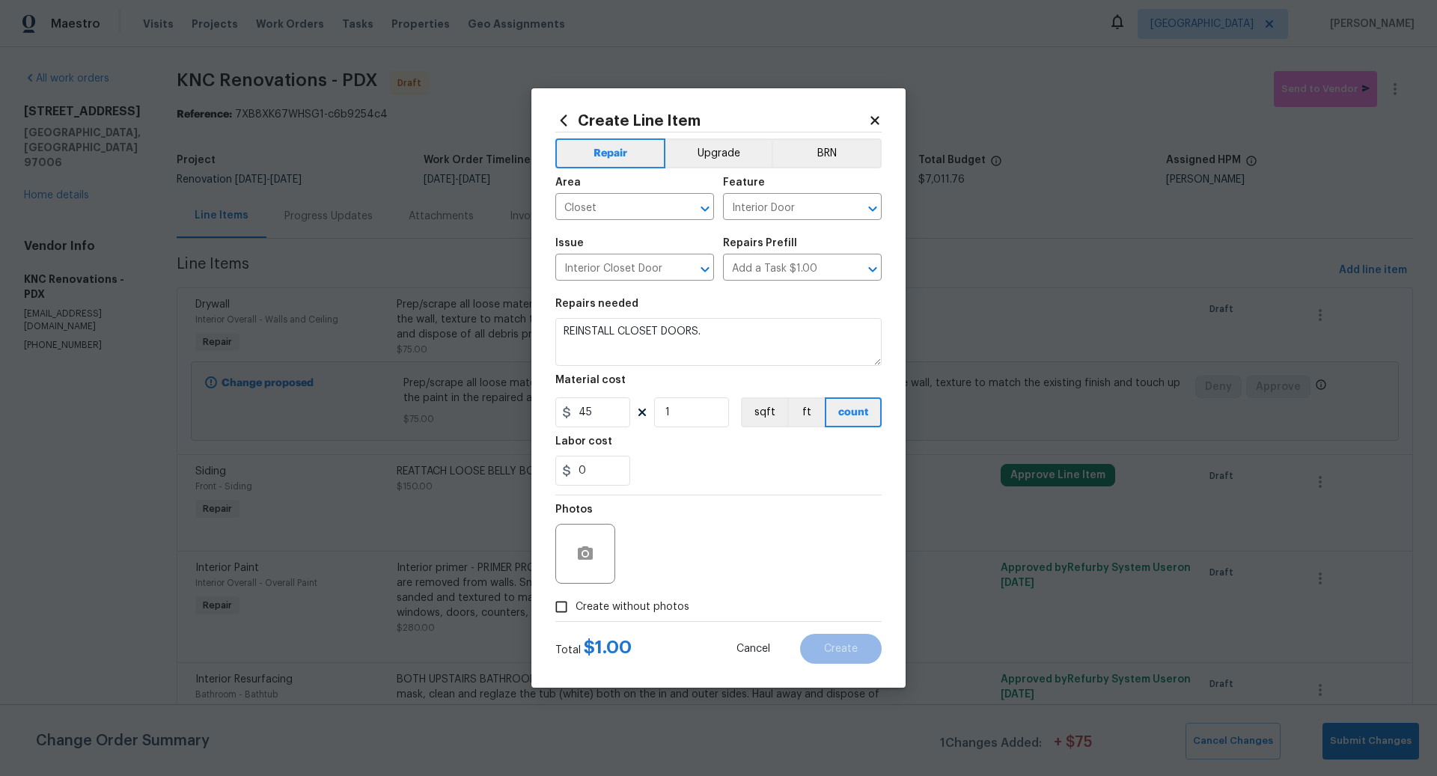
click at [564, 606] on input "Create without photos" at bounding box center [561, 607] width 28 height 28
checkbox input "true"
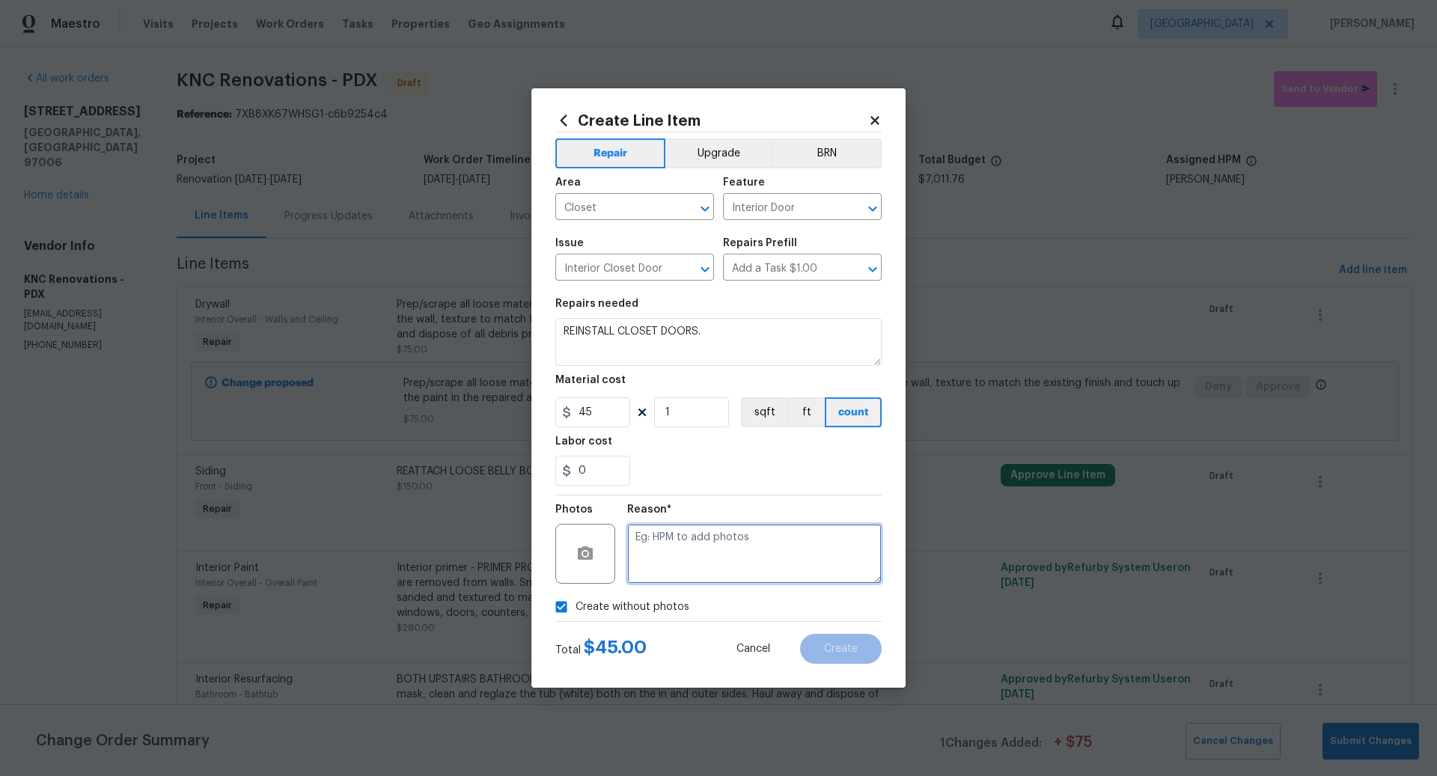
click at [722, 548] on textarea at bounding box center [754, 554] width 255 height 60
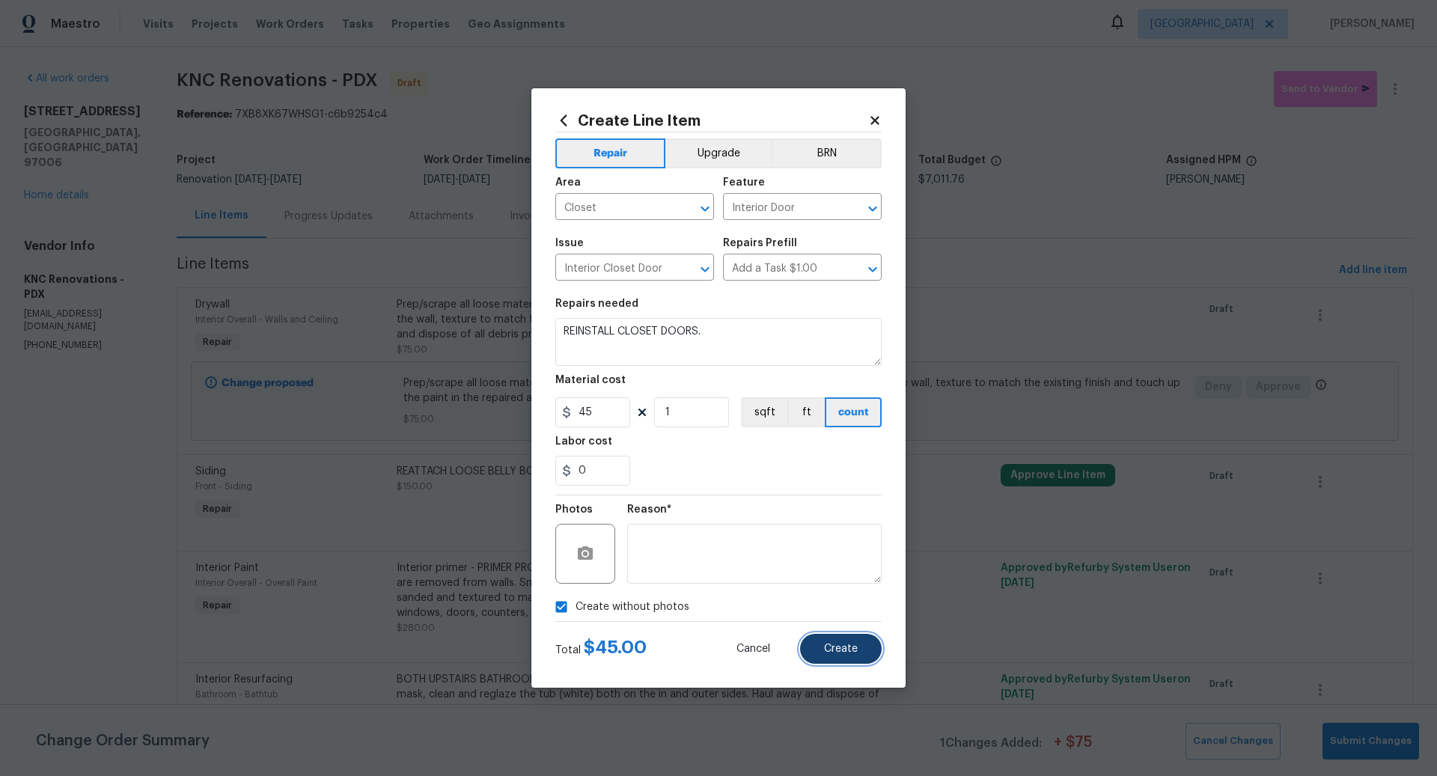
click at [842, 652] on span "Create" at bounding box center [841, 649] width 34 height 11
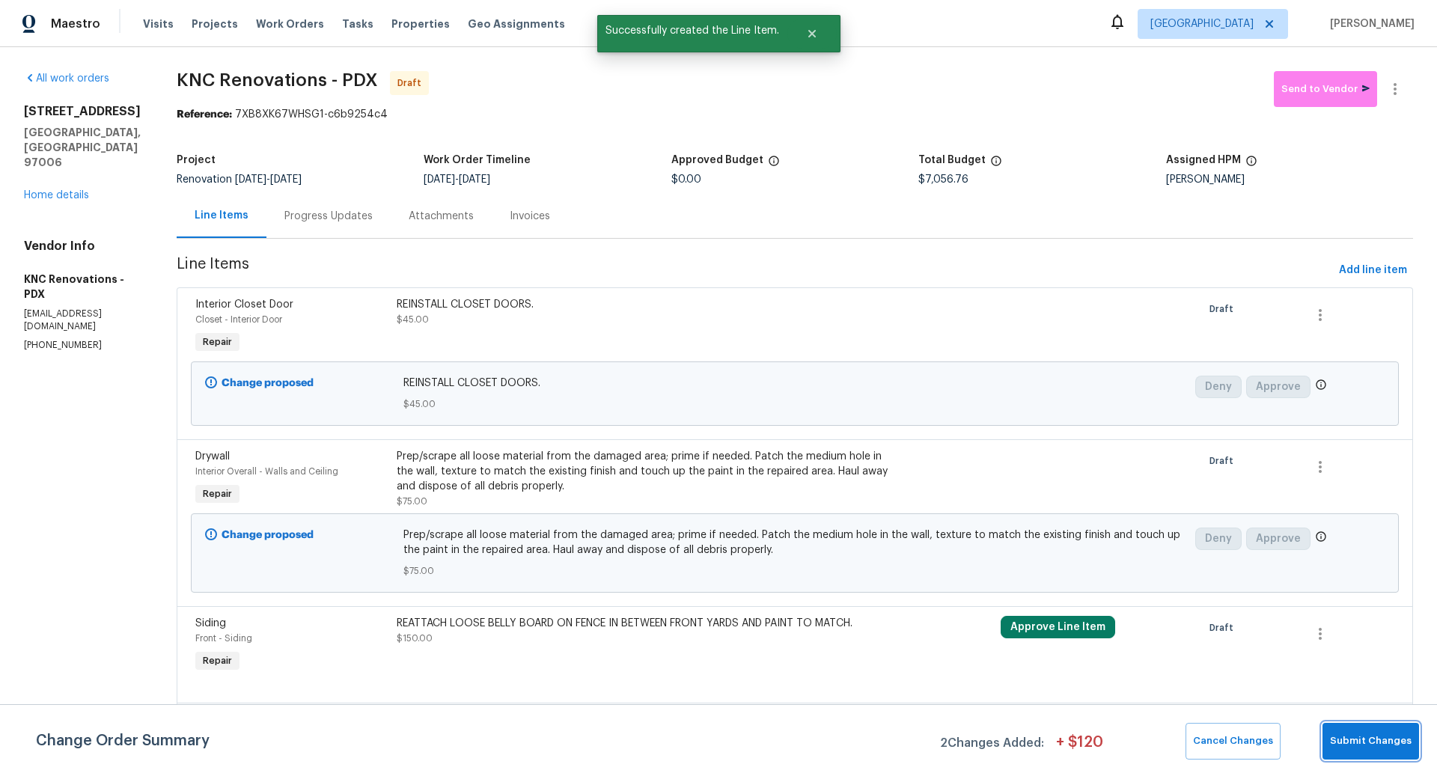
click at [1364, 738] on span "Submit Changes" at bounding box center [1371, 741] width 82 height 17
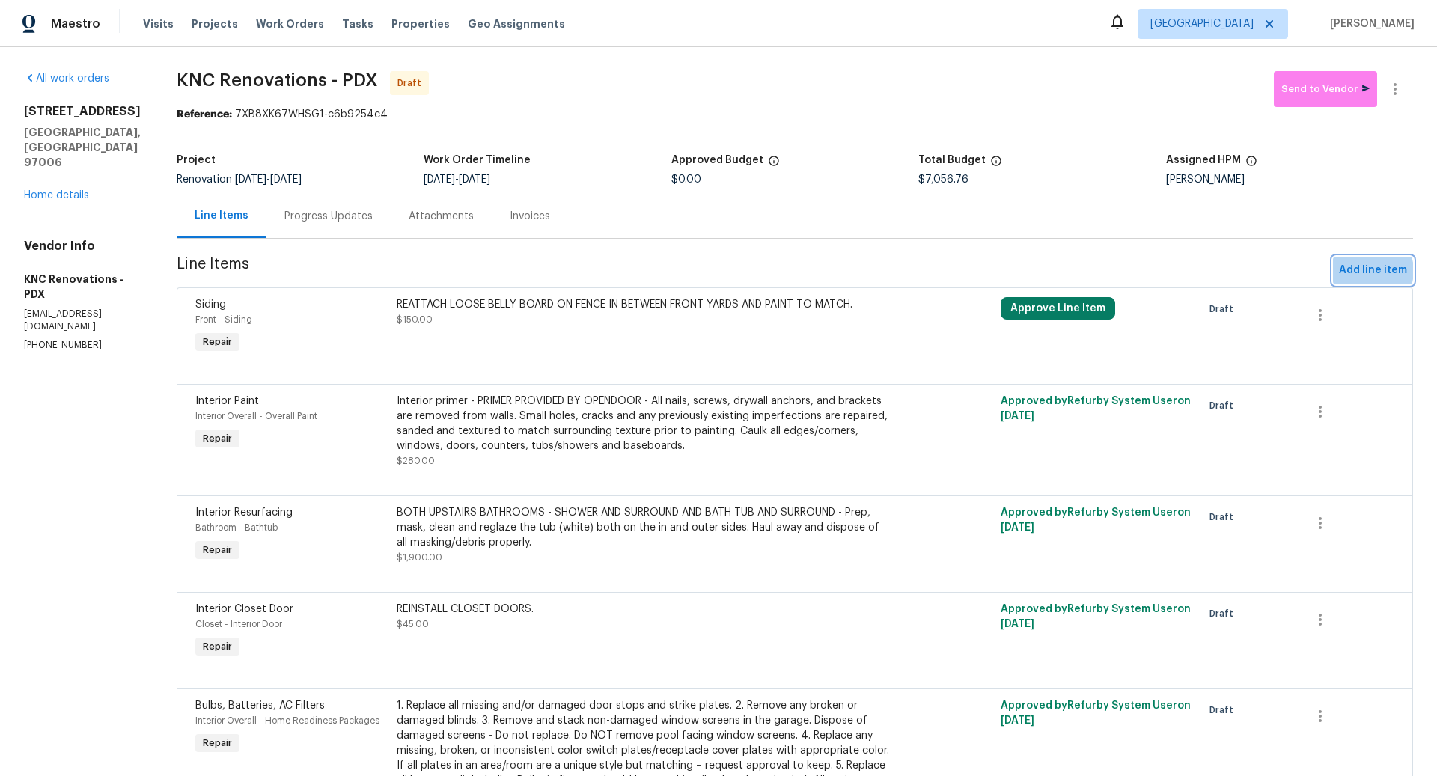
click at [1371, 271] on span "Add line item" at bounding box center [1373, 270] width 68 height 19
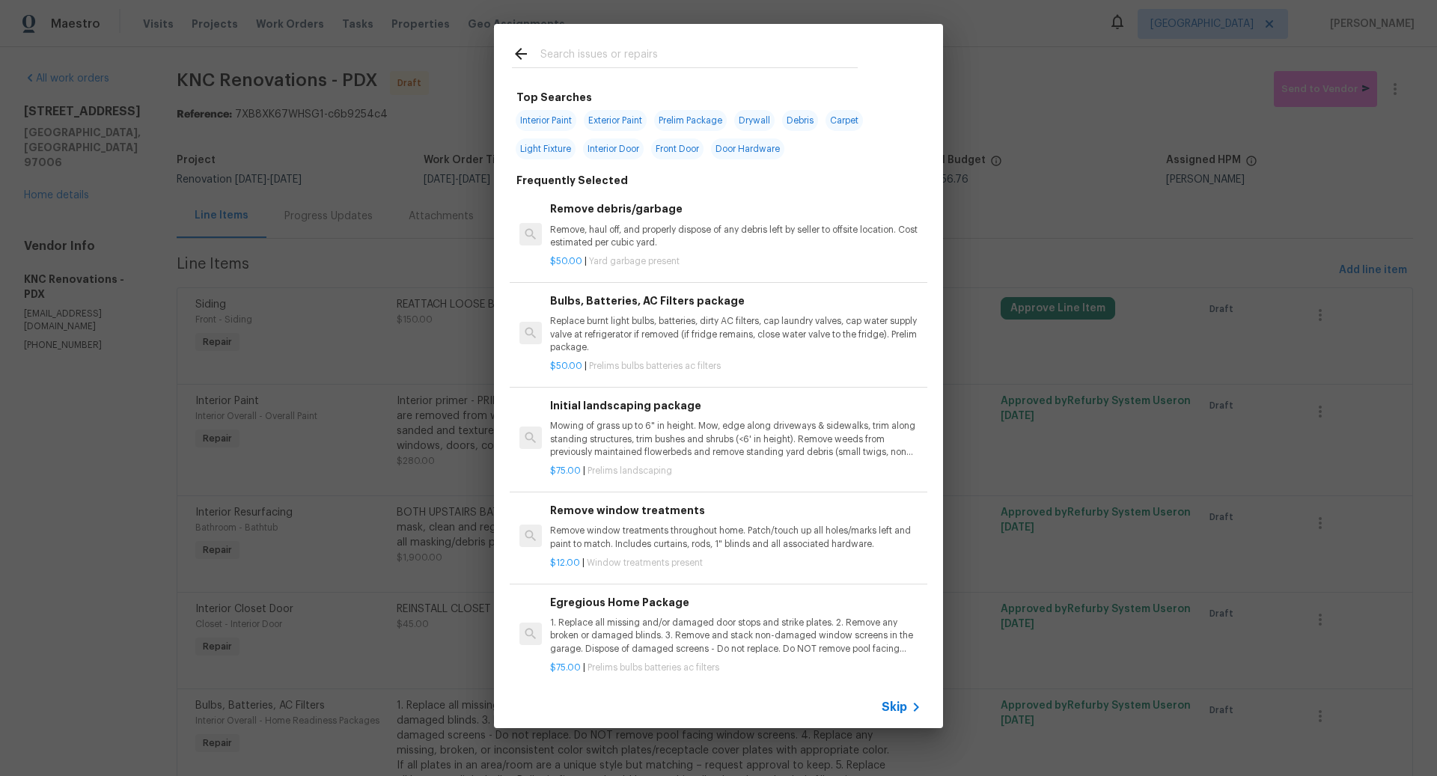
click at [894, 708] on span "Skip" at bounding box center [894, 707] width 25 height 15
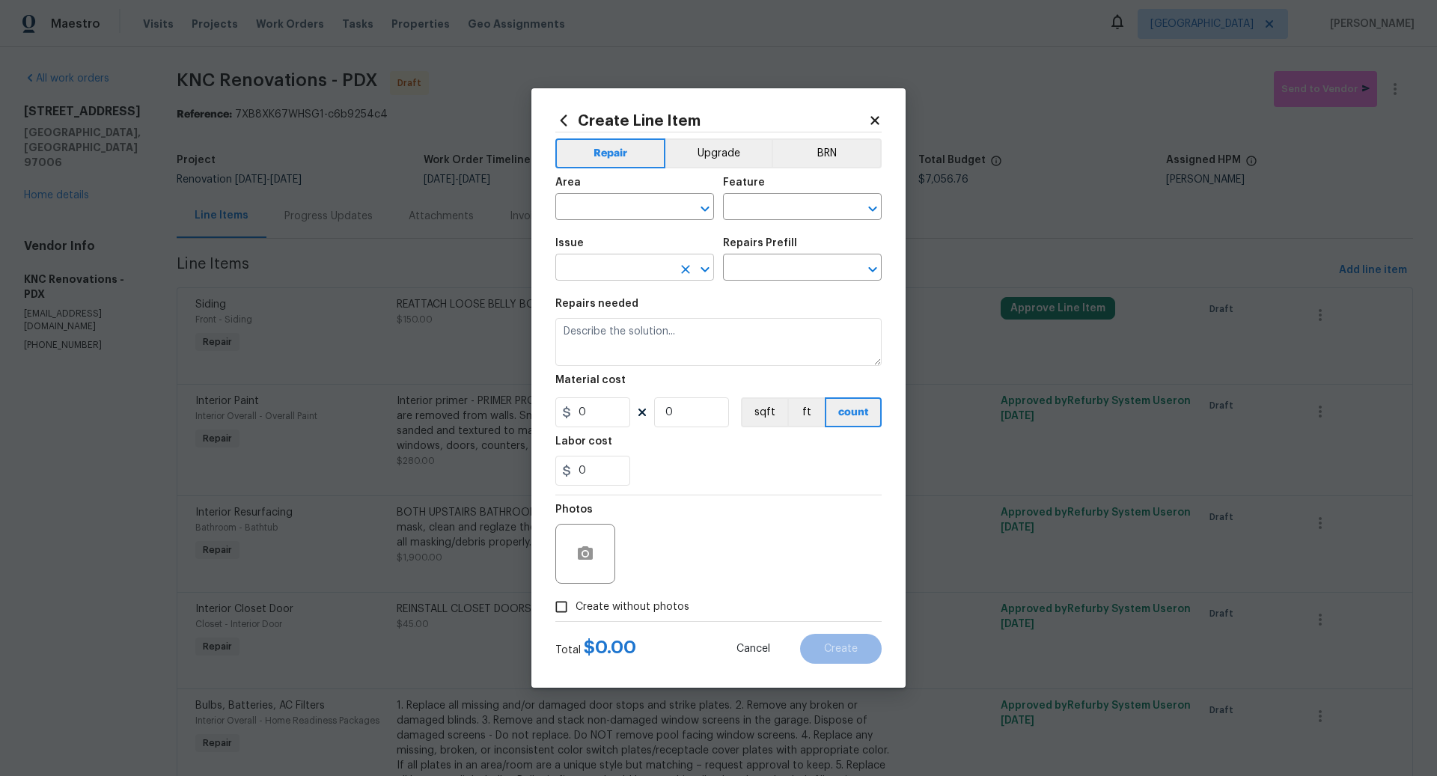
click at [590, 273] on input "text" at bounding box center [614, 269] width 117 height 23
click at [614, 336] on li "Bathroom Plumbing" at bounding box center [635, 338] width 159 height 25
type input "Bathroom Plumbing"
click at [760, 268] on input "text" at bounding box center [781, 269] width 117 height 23
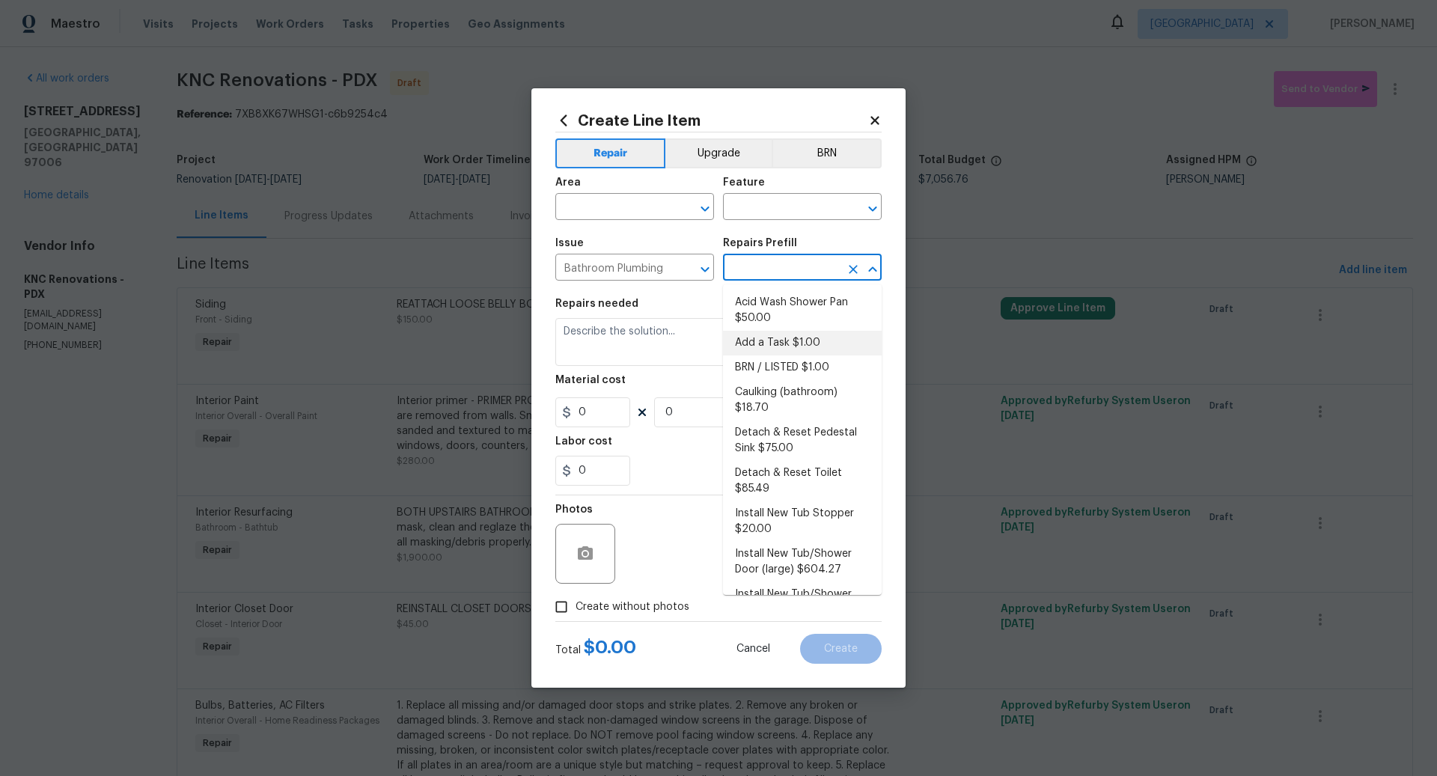
click at [775, 346] on li "Add a Task $1.00" at bounding box center [802, 343] width 159 height 25
type input "Plumbing"
type input "Add a Task $1.00"
type textarea "HPM to detail"
type input "1"
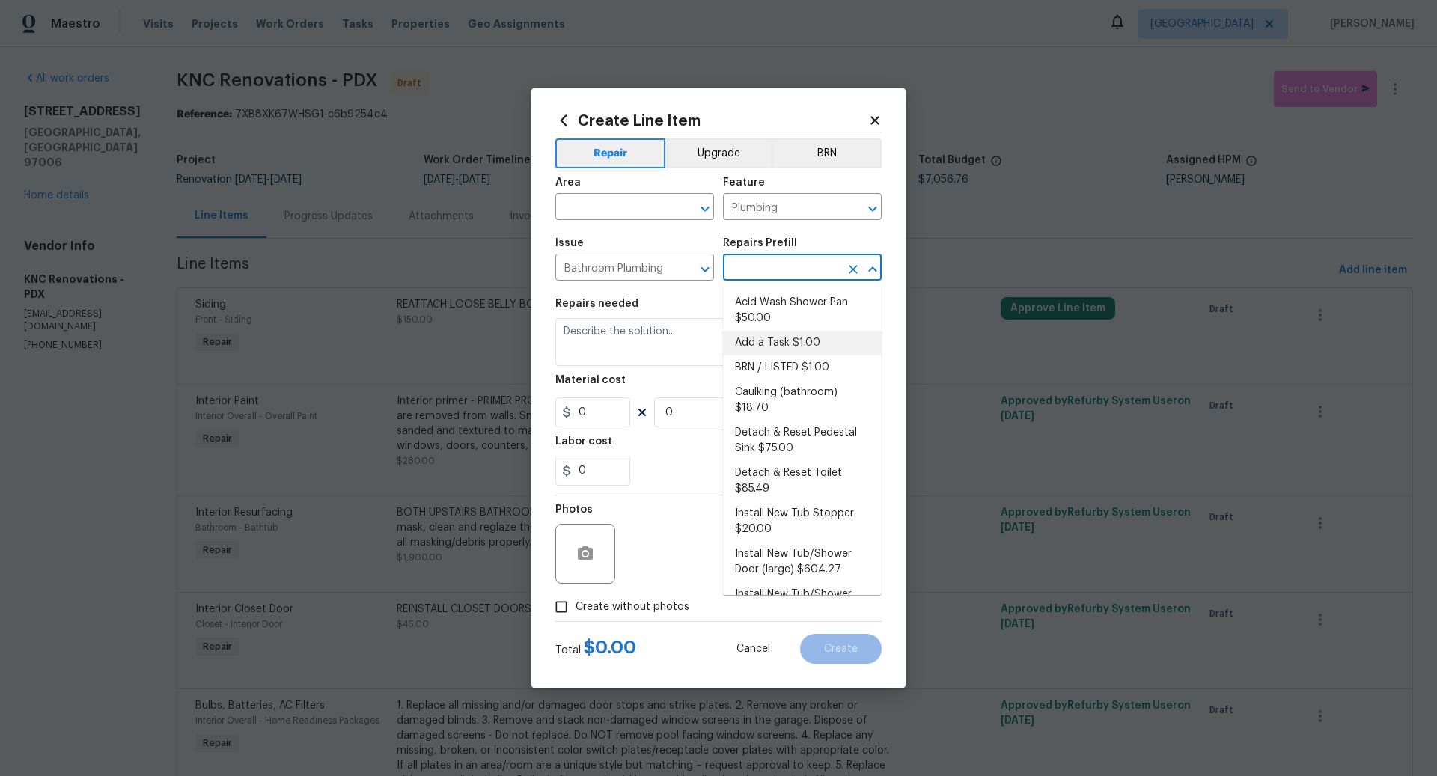
type input "1"
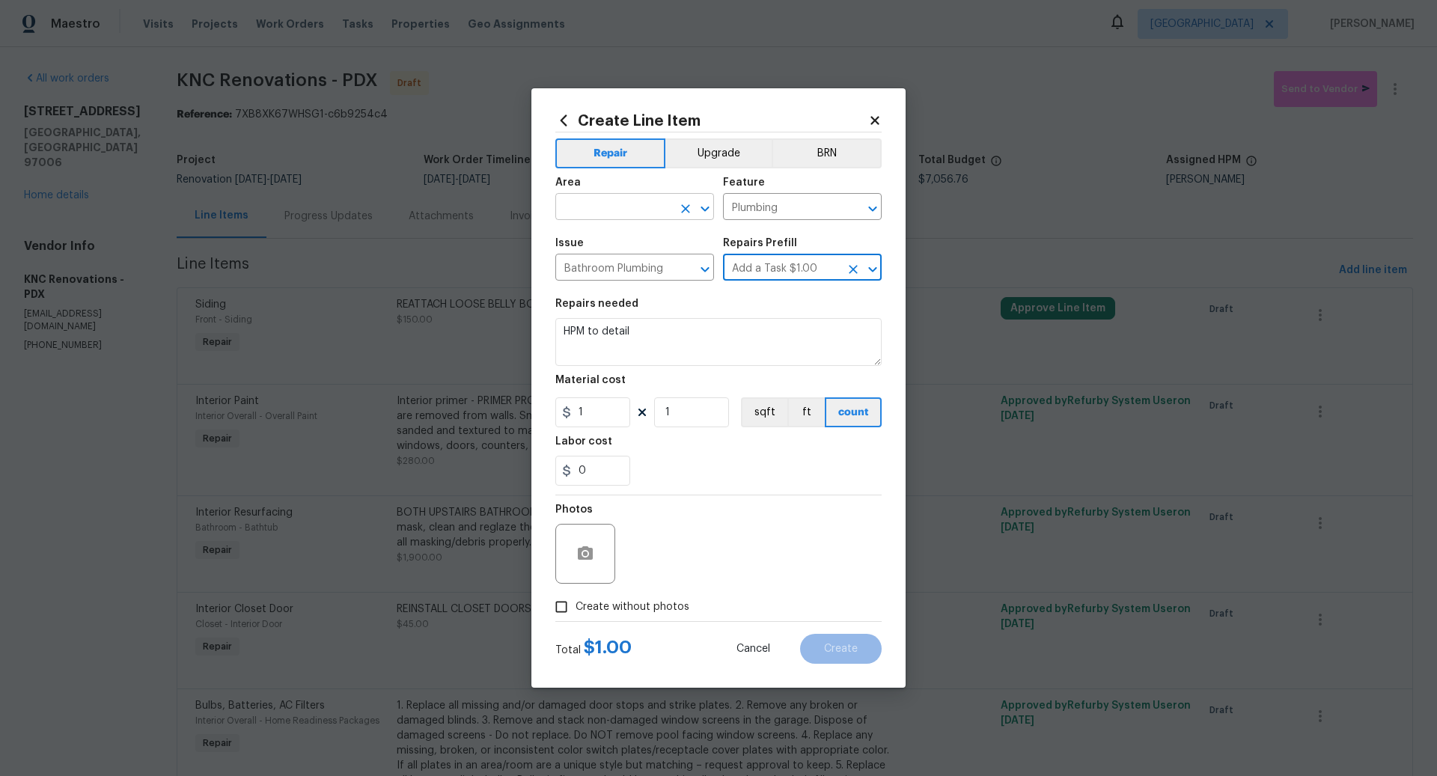
click at [587, 216] on input "text" at bounding box center [614, 208] width 117 height 23
click at [594, 240] on li "Bathroom" at bounding box center [635, 242] width 159 height 25
type input "Bathroom"
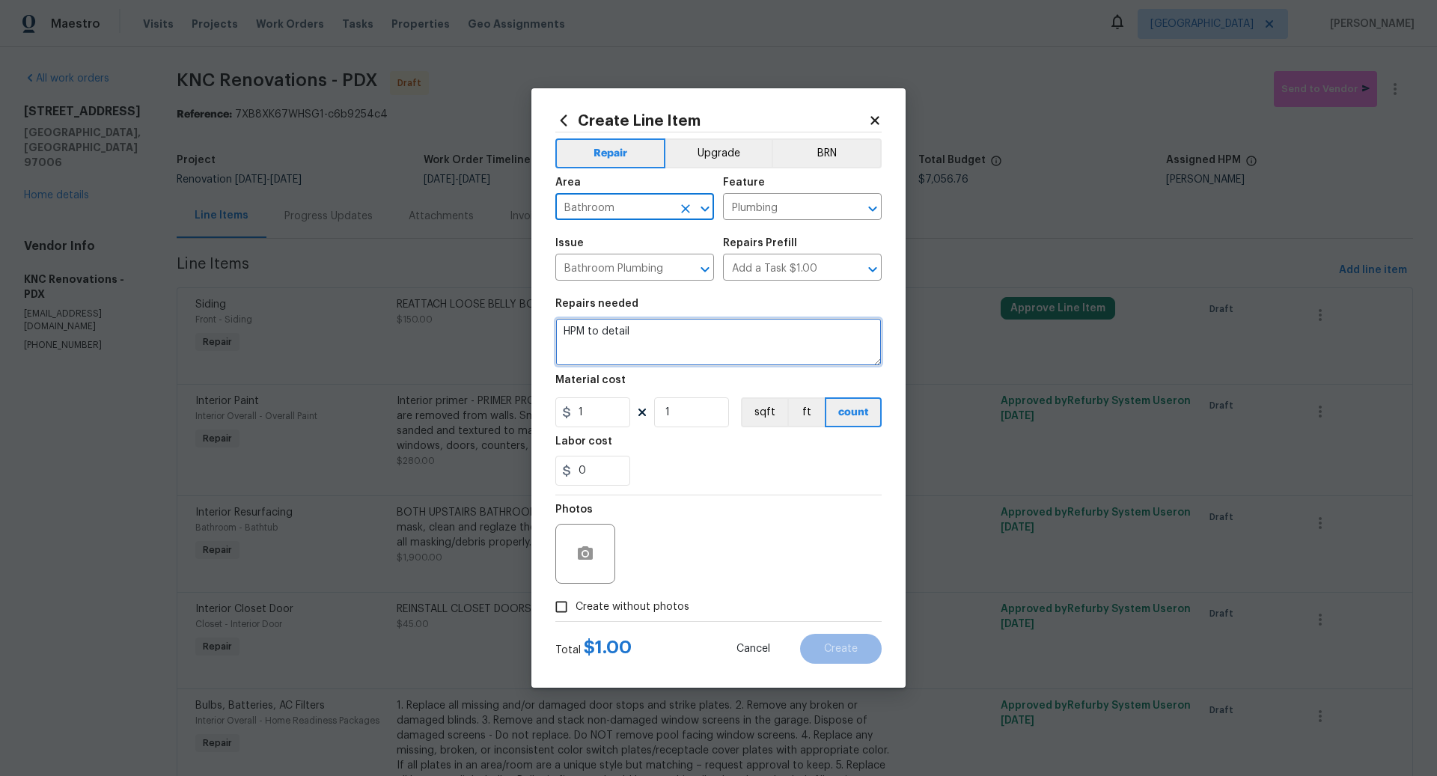
click at [612, 327] on textarea "HPM to detail" at bounding box center [719, 342] width 326 height 48
type textarea "INSTALL SHOWER HEADS IN BOTH UPSTAIRS BATHROOMS TO MATCH EXISTING FINISH."
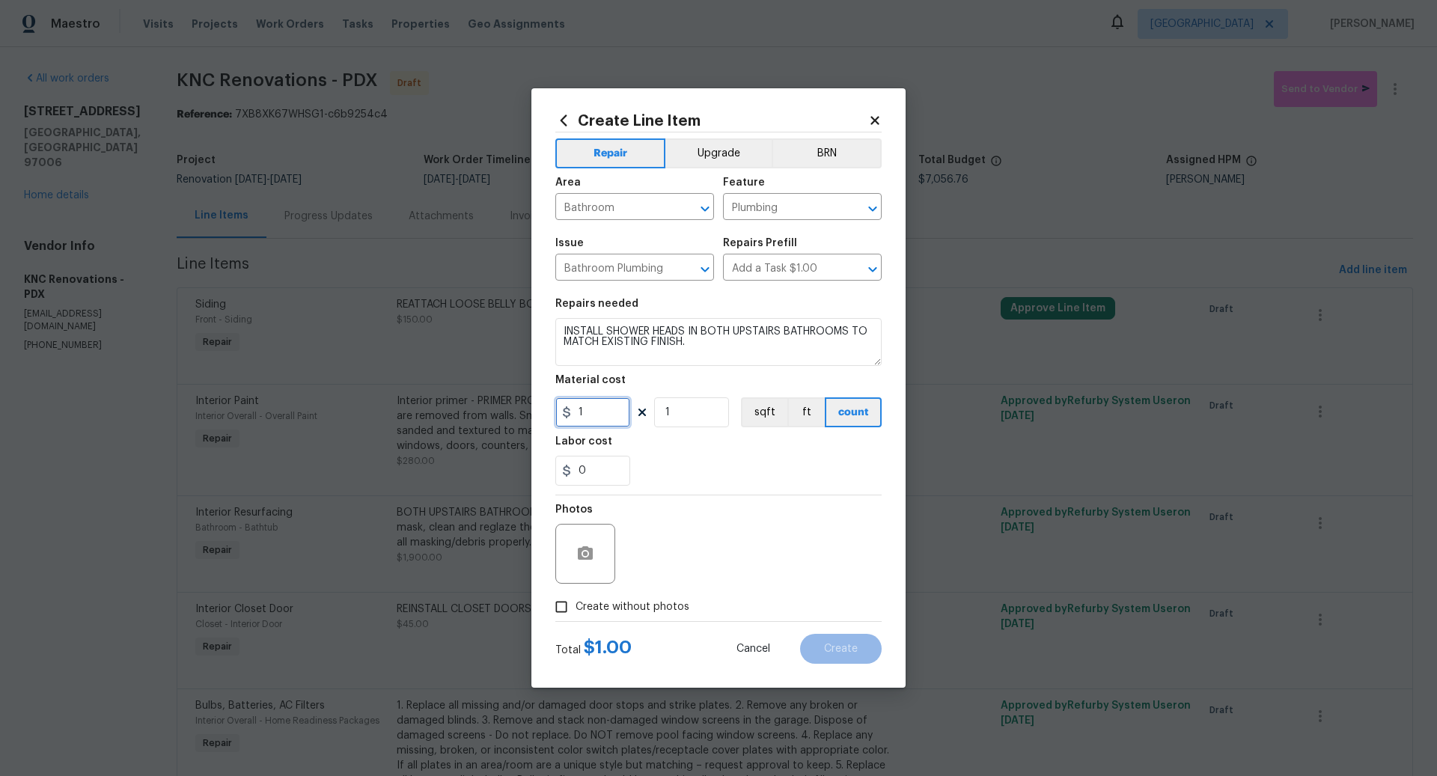
click at [593, 410] on input "1" at bounding box center [593, 413] width 75 height 30
type input "25"
type input "2"
click at [562, 605] on input "Create without photos" at bounding box center [561, 607] width 28 height 28
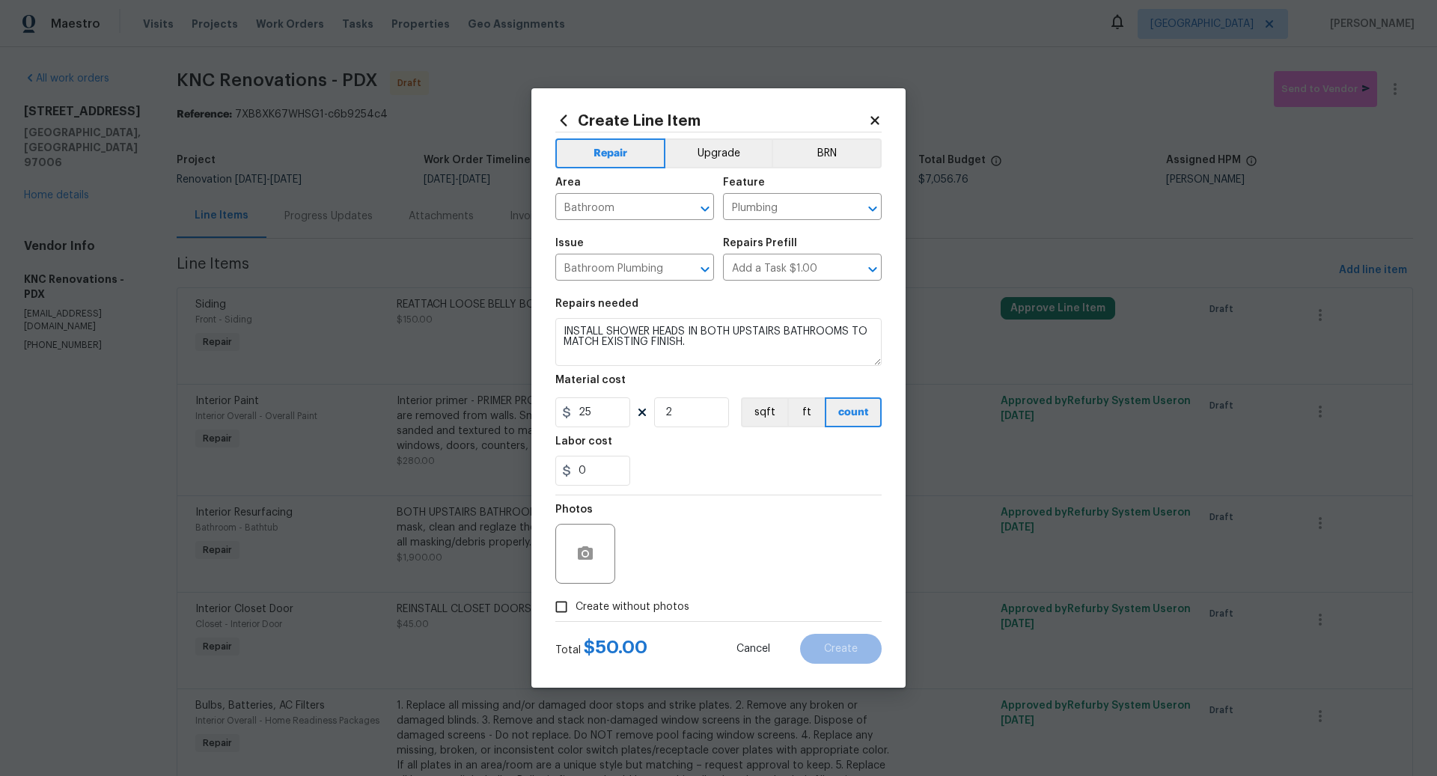
checkbox input "true"
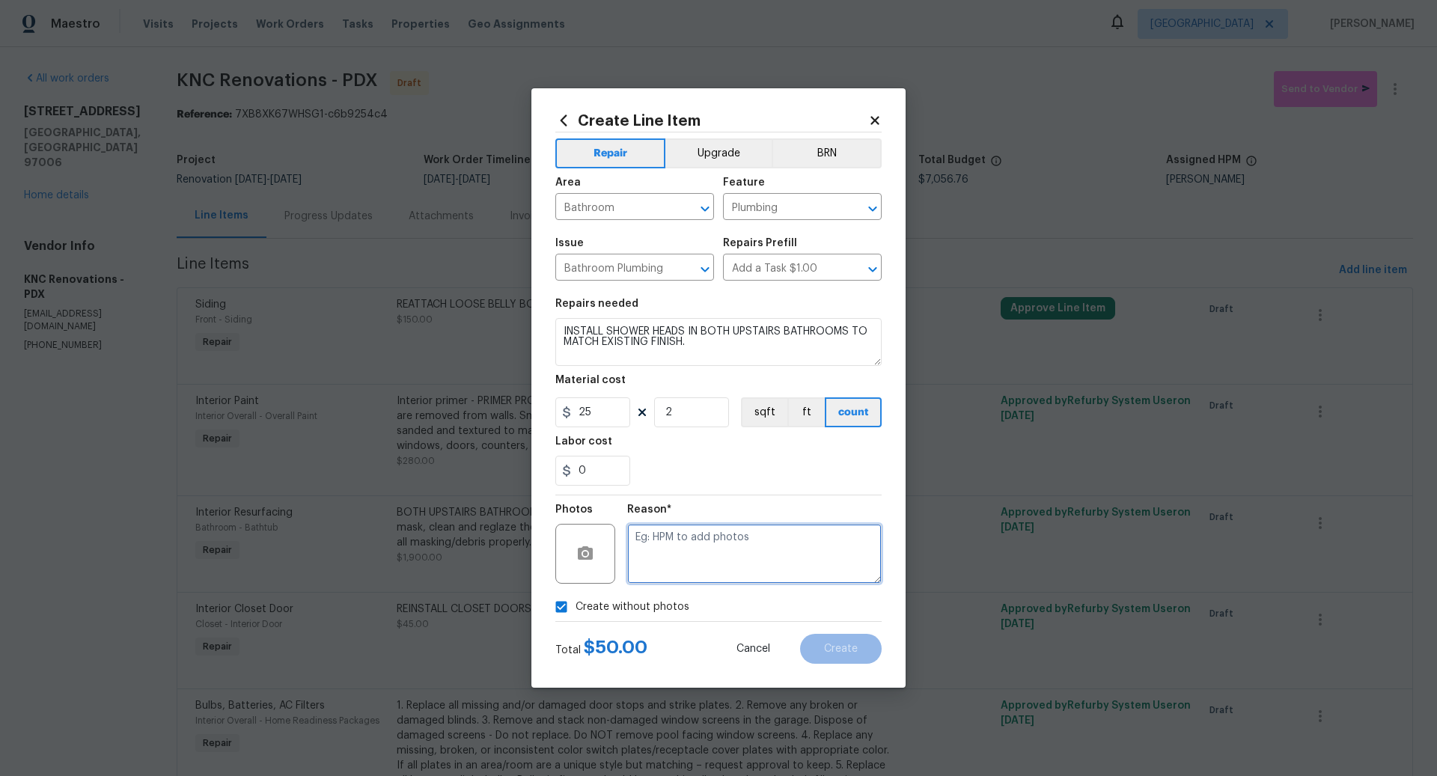
click at [714, 538] on textarea at bounding box center [754, 554] width 255 height 60
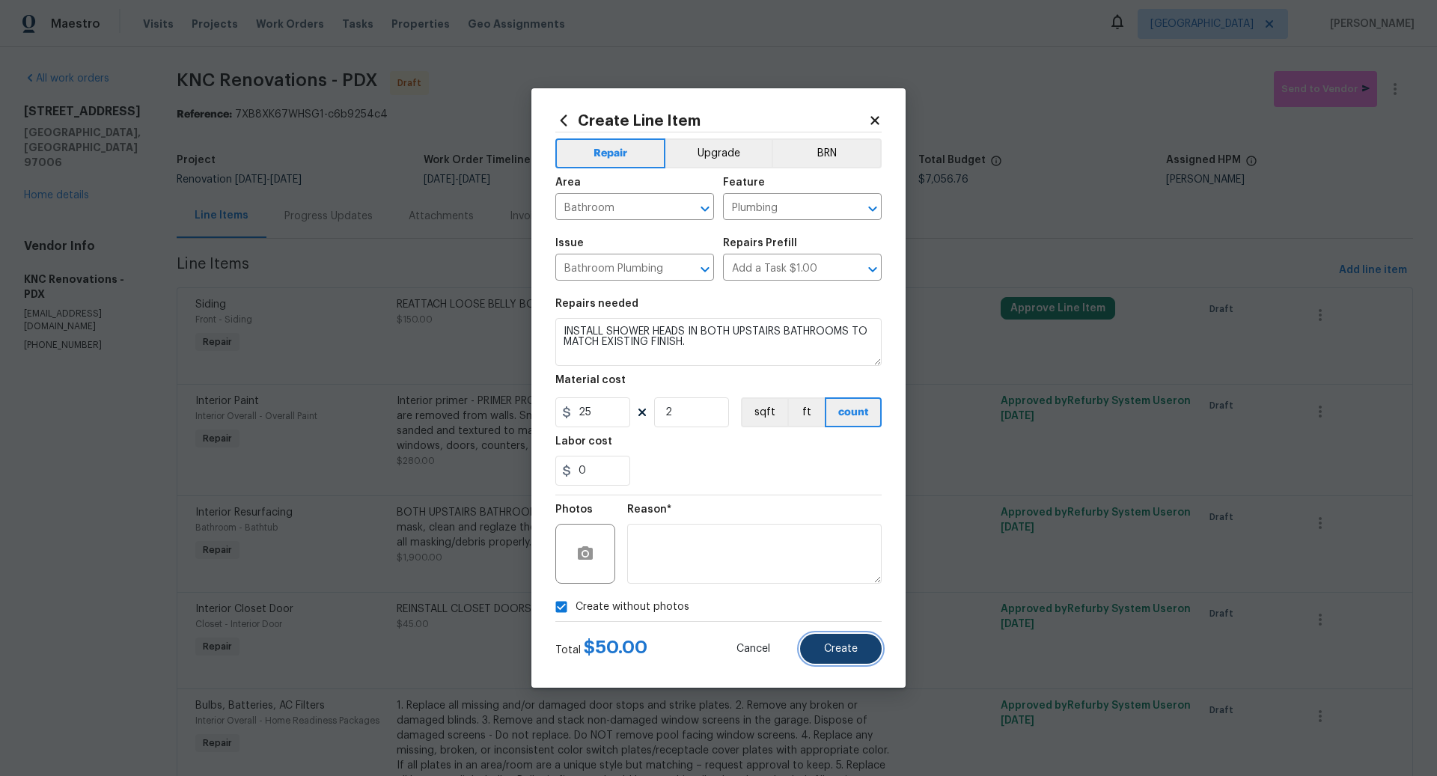
click at [842, 647] on span "Create" at bounding box center [841, 649] width 34 height 11
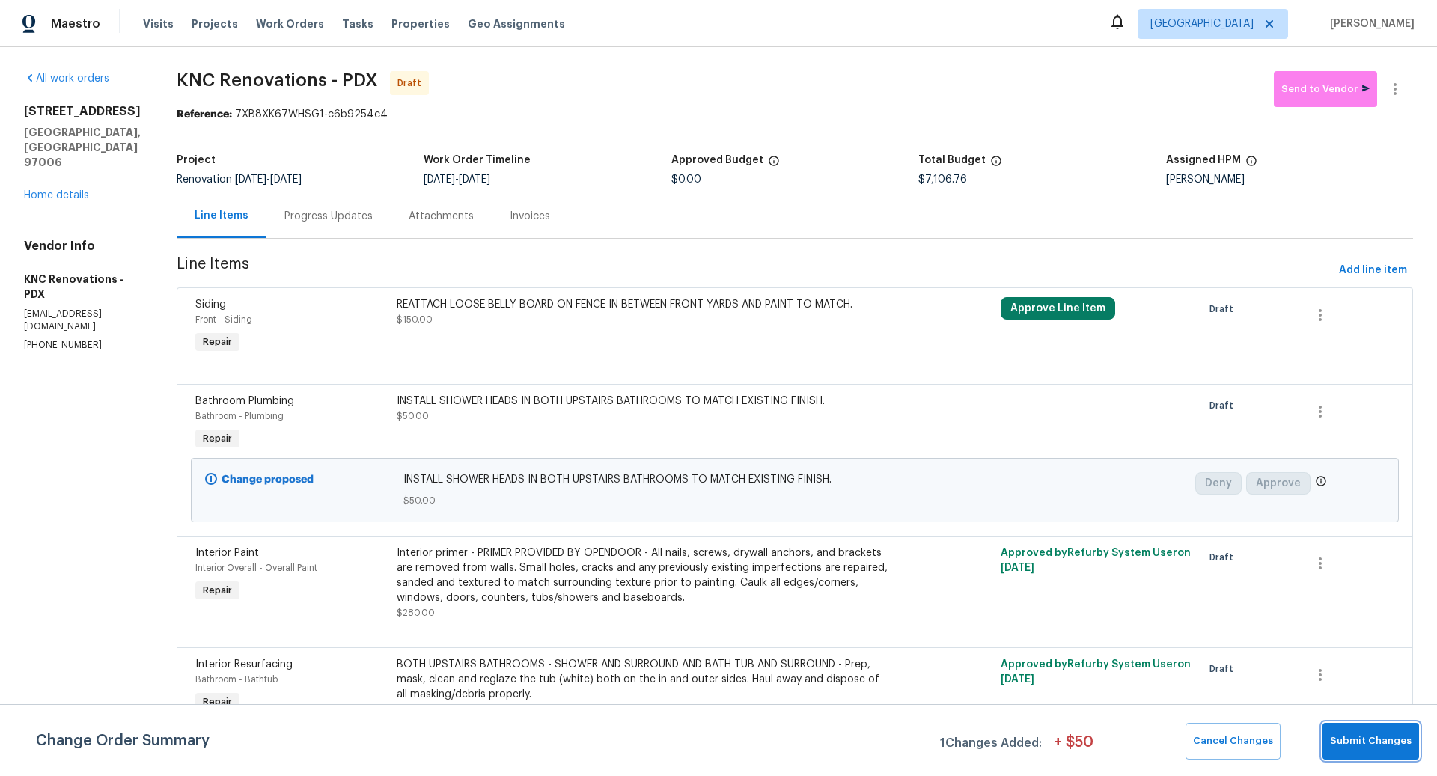
click at [1375, 734] on span "Submit Changes" at bounding box center [1371, 741] width 82 height 17
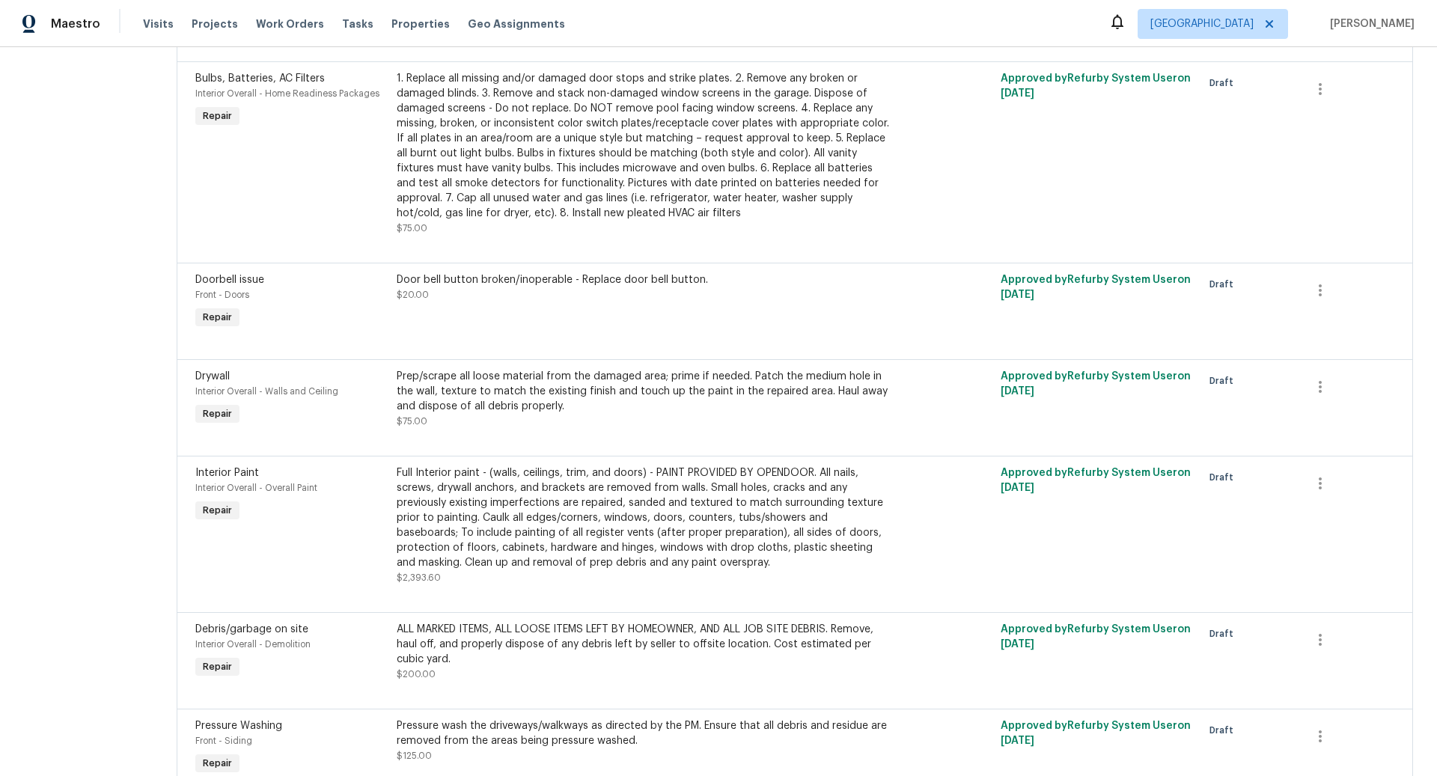
scroll to position [657, 0]
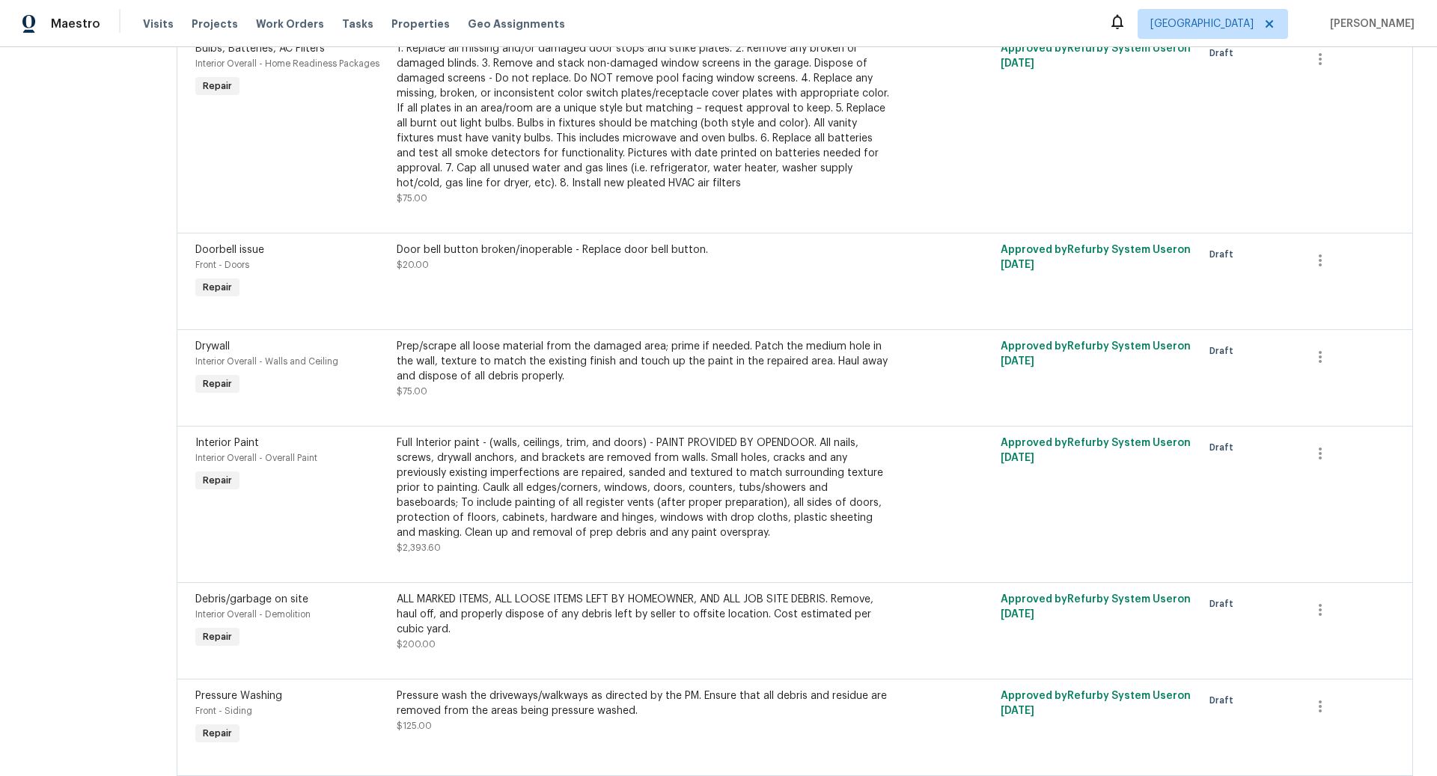
click at [541, 356] on div "Prep/scrape all loose material from the damaged area; prime if needed. Patch th…" at bounding box center [644, 361] width 495 height 45
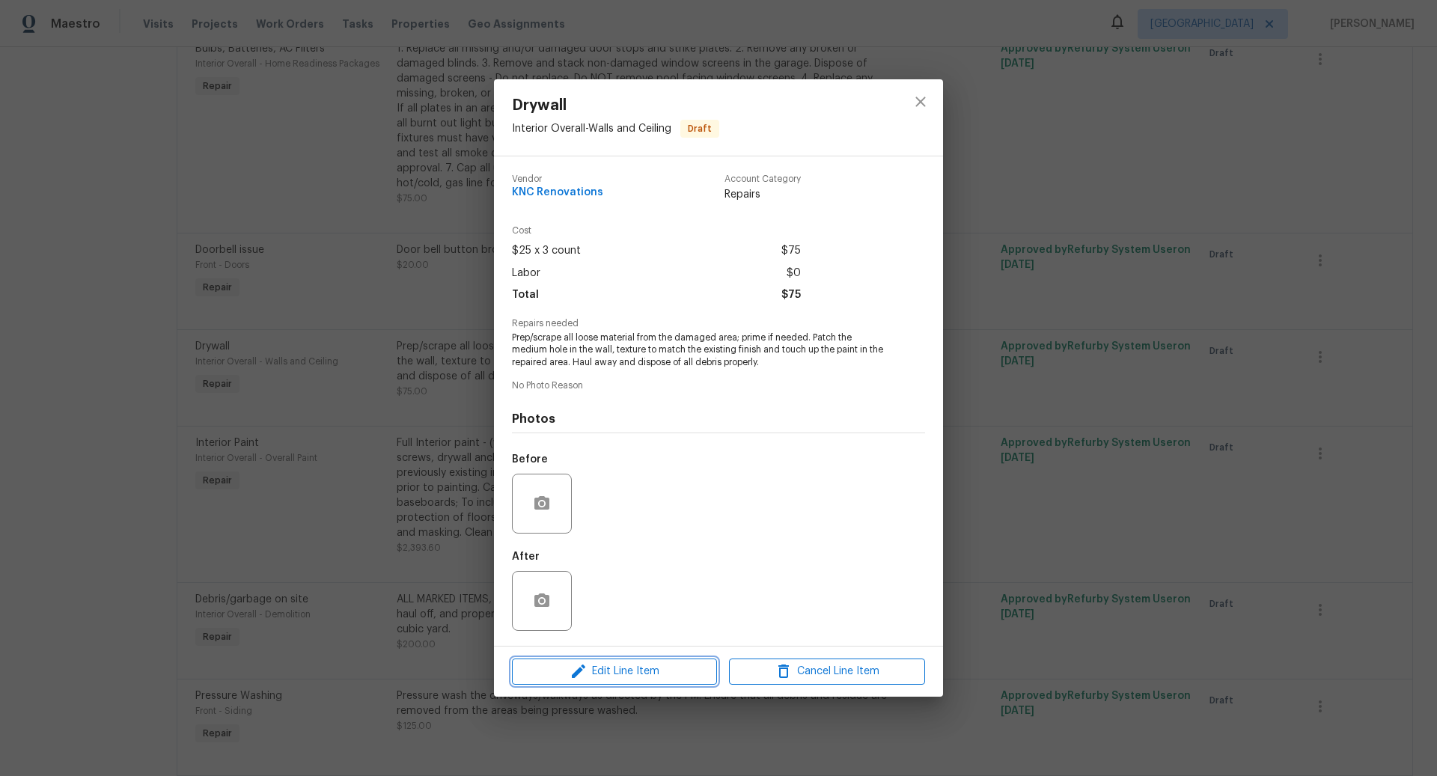
click at [626, 670] on span "Edit Line Item" at bounding box center [615, 672] width 196 height 19
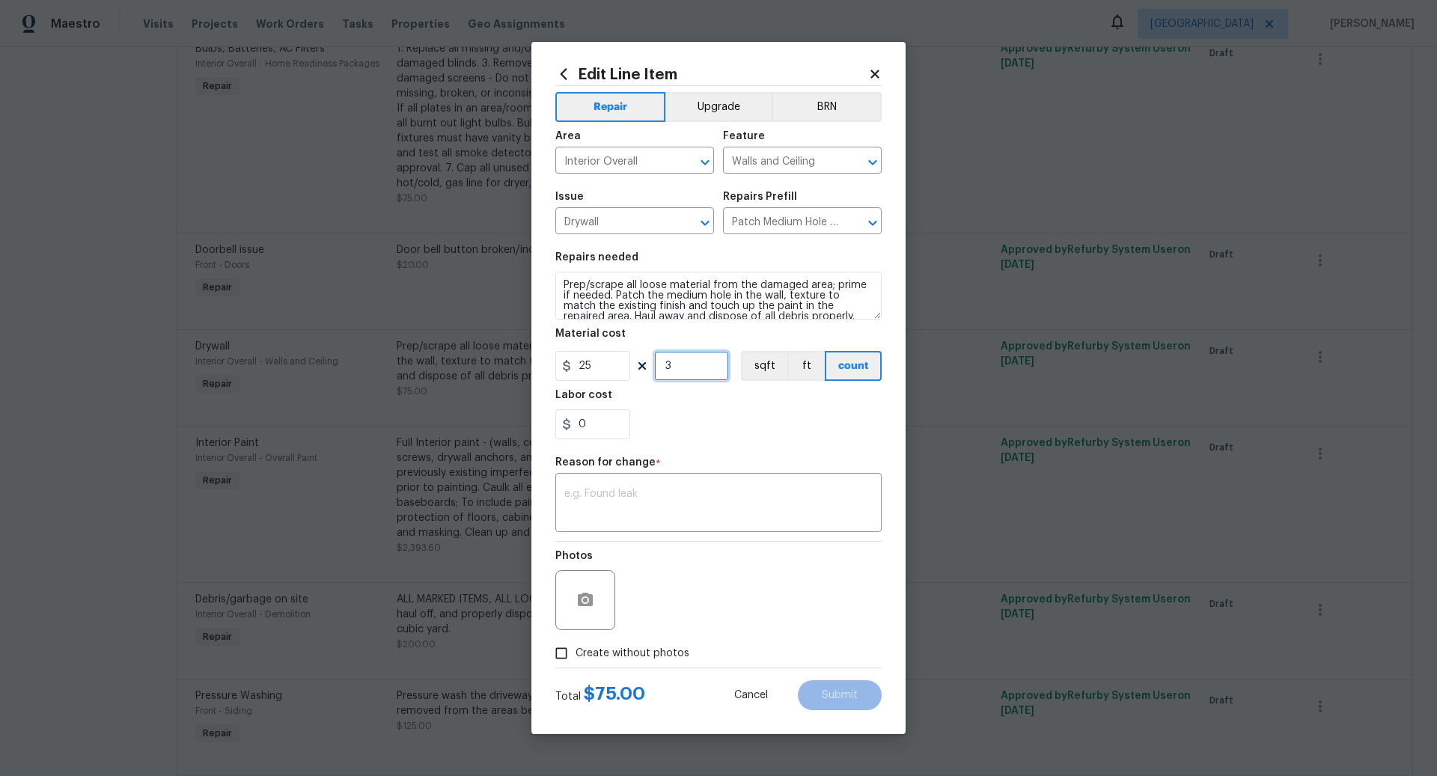
click at [690, 366] on input "3" at bounding box center [691, 366] width 75 height 30
type input "7"
click at [639, 499] on textarea at bounding box center [719, 504] width 308 height 31
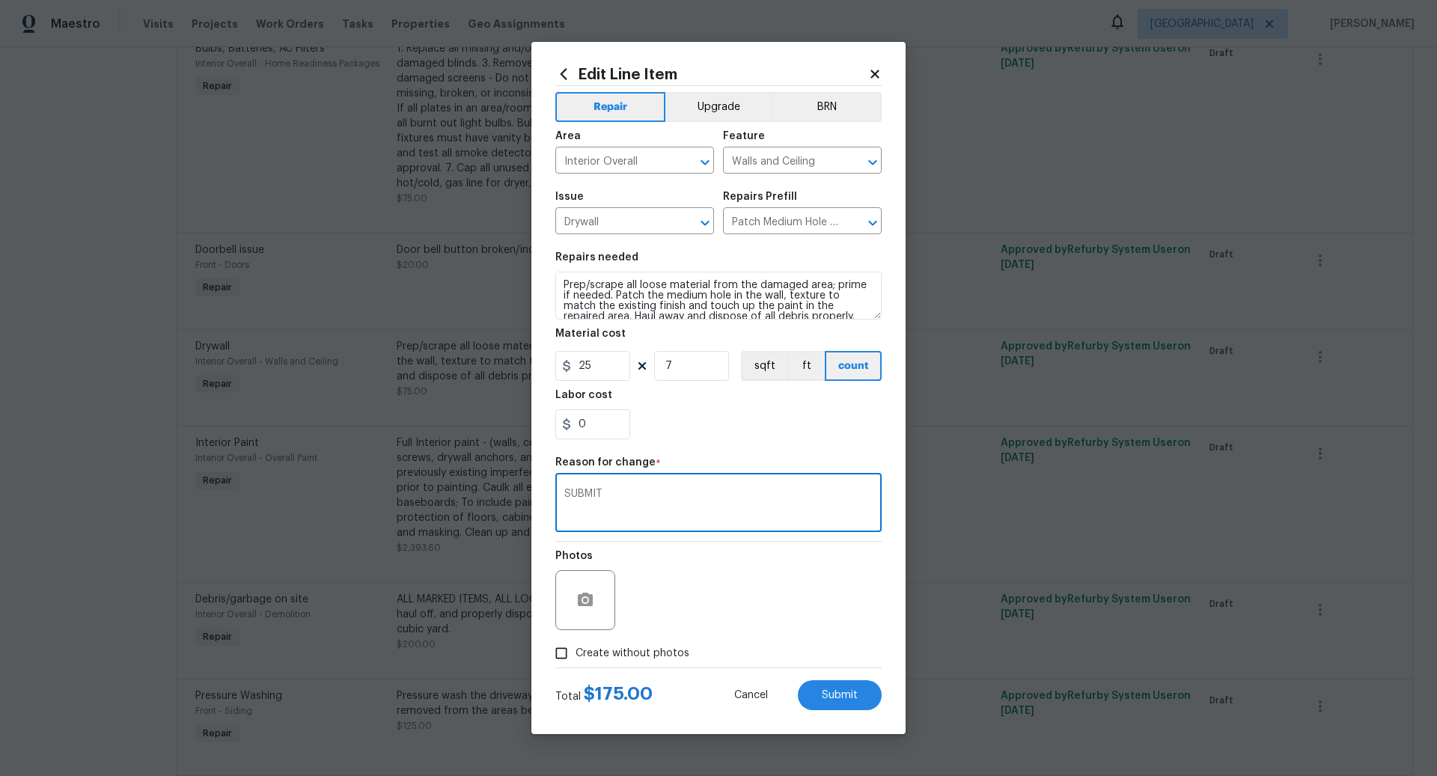
type textarea "SUBMIT"
click at [560, 655] on input "Create without photos" at bounding box center [561, 653] width 28 height 28
checkbox input "true"
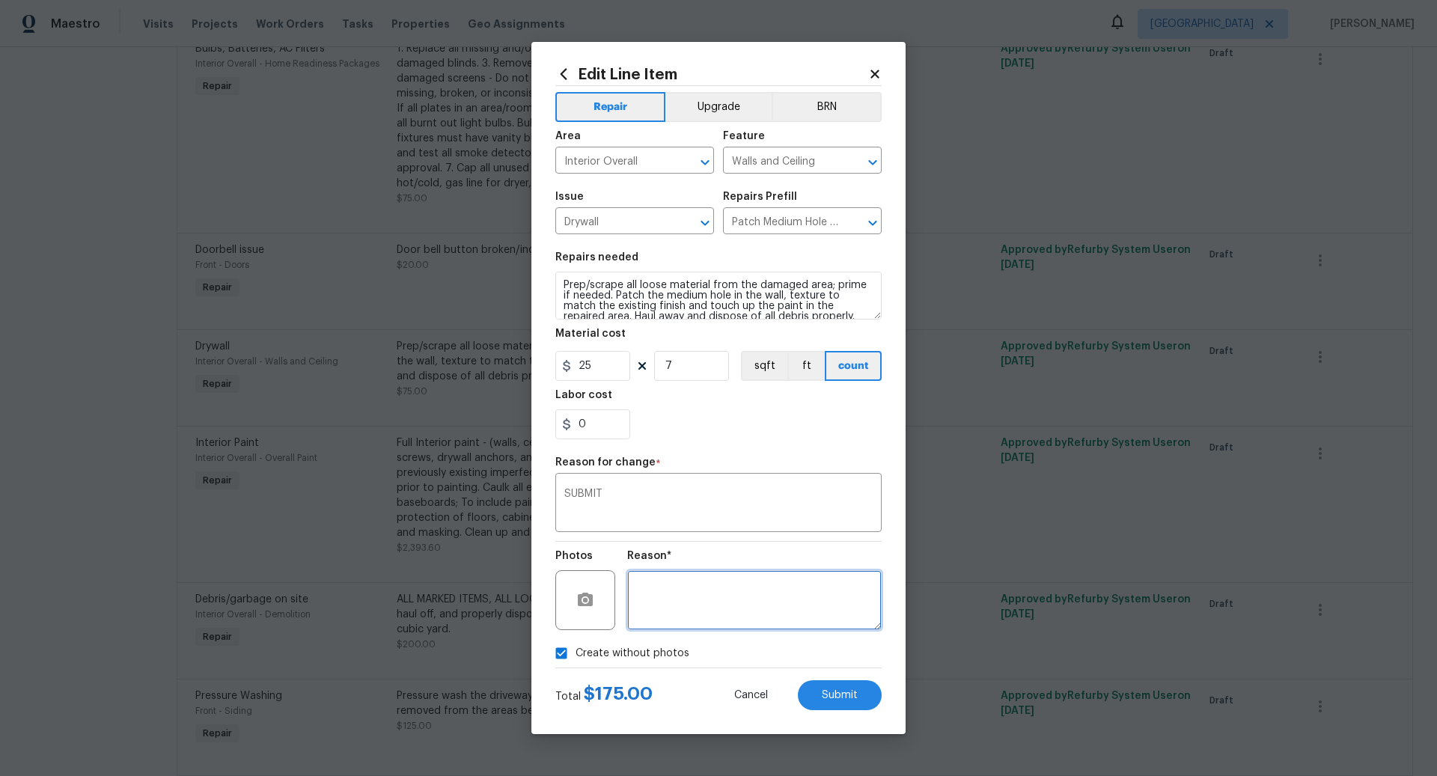
click at [682, 608] on textarea at bounding box center [754, 601] width 255 height 60
click at [840, 699] on span "Submit" at bounding box center [840, 695] width 36 height 11
type input "3"
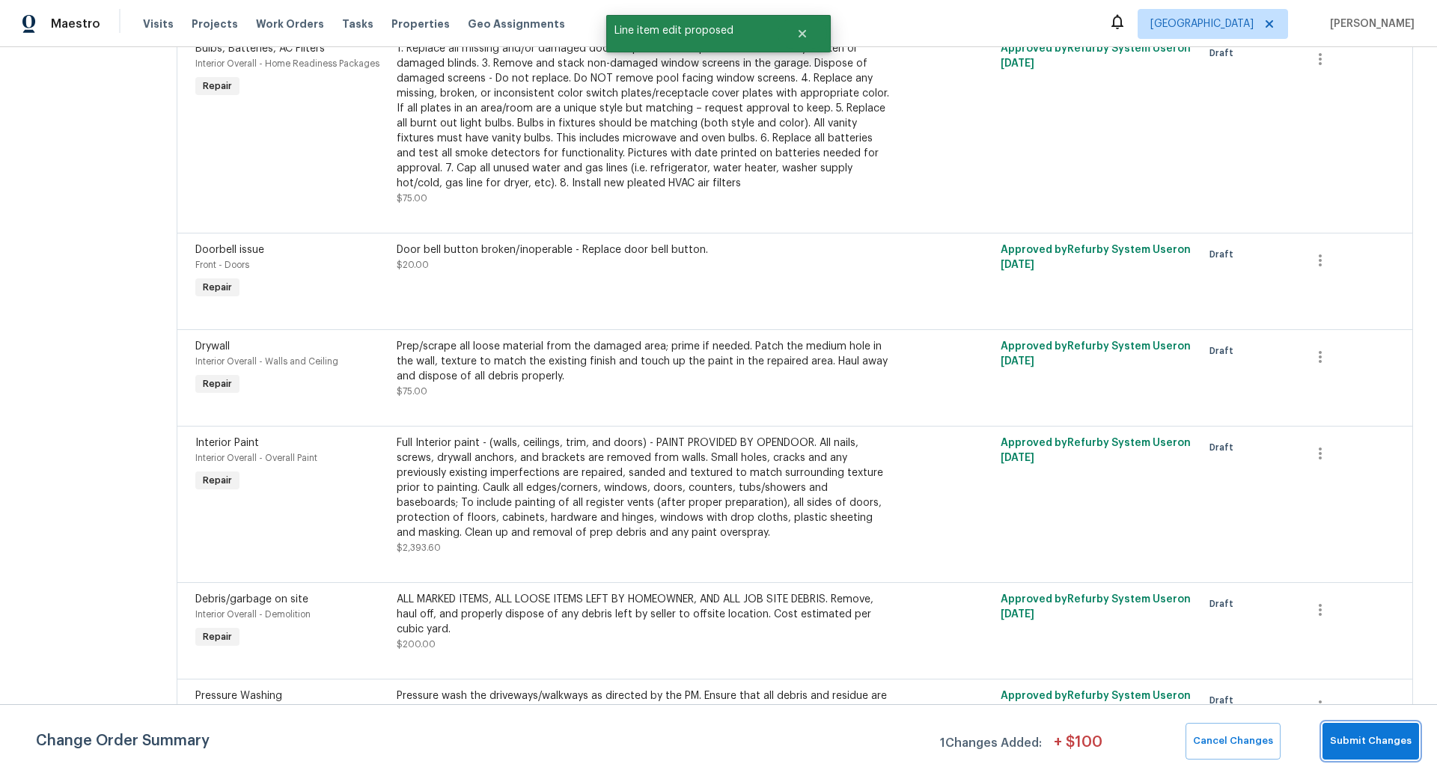
click at [1366, 745] on span "Submit Changes" at bounding box center [1371, 741] width 82 height 17
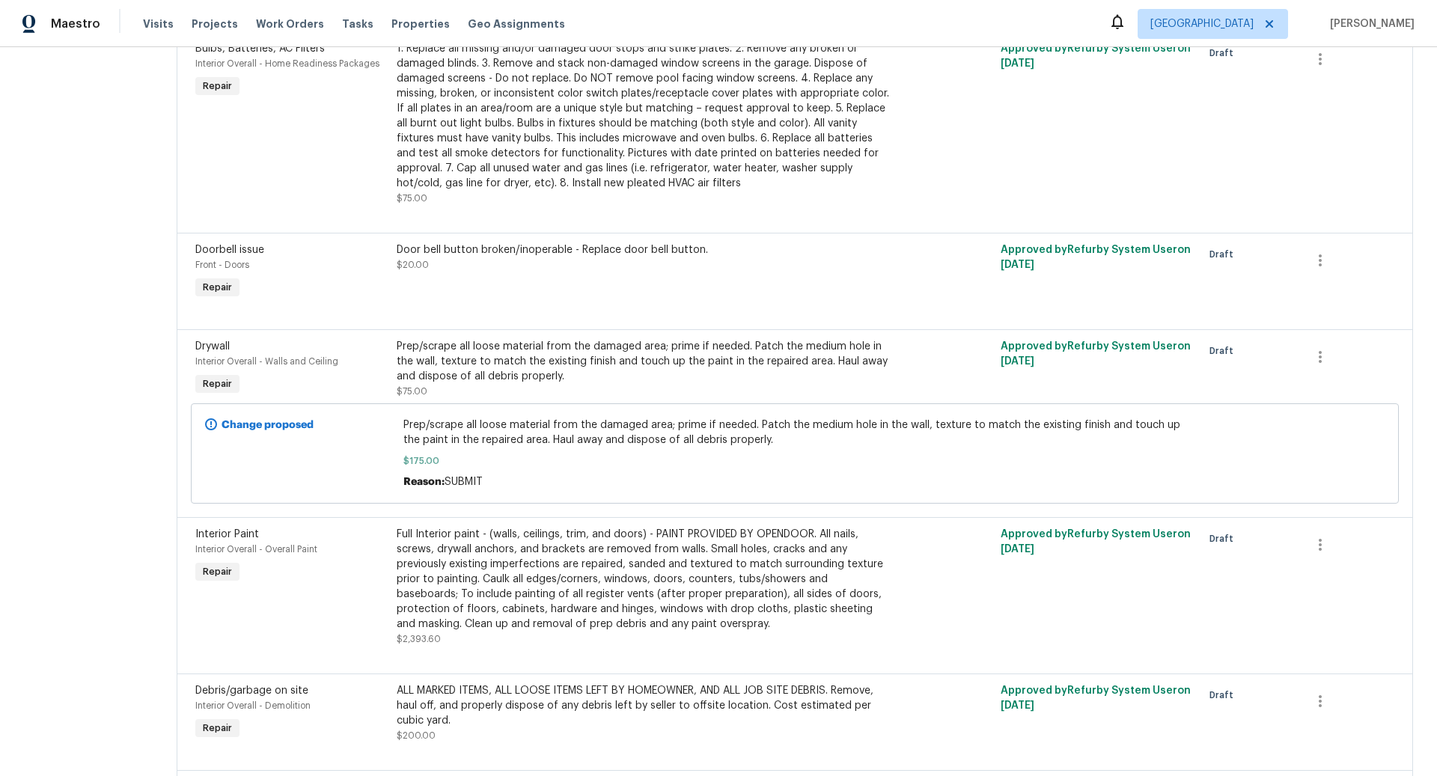
scroll to position [0, 0]
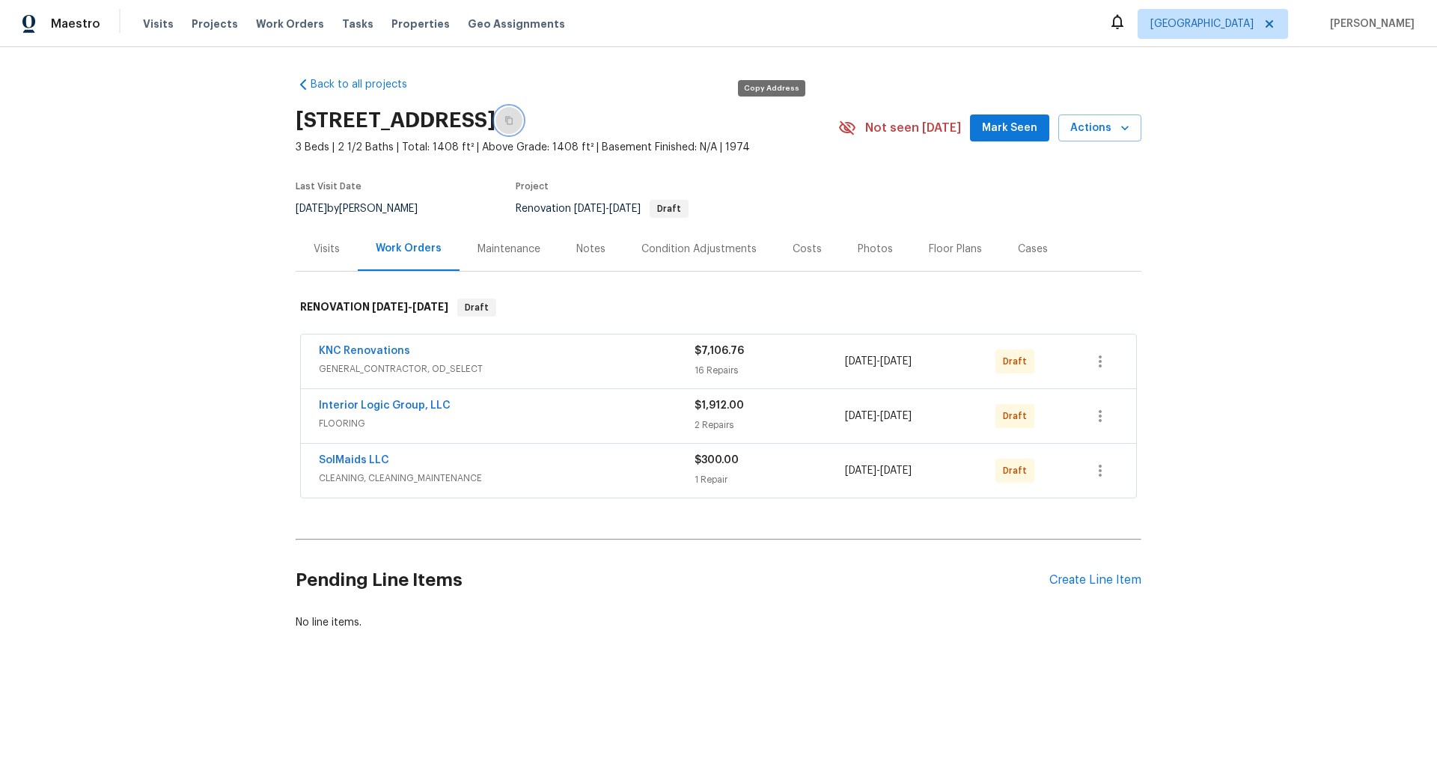
click at [514, 121] on icon "button" at bounding box center [509, 120] width 9 height 9
click at [1098, 368] on icon "button" at bounding box center [1101, 362] width 18 height 18
click at [1107, 365] on li "Send to Vendor" at bounding box center [1164, 361] width 162 height 25
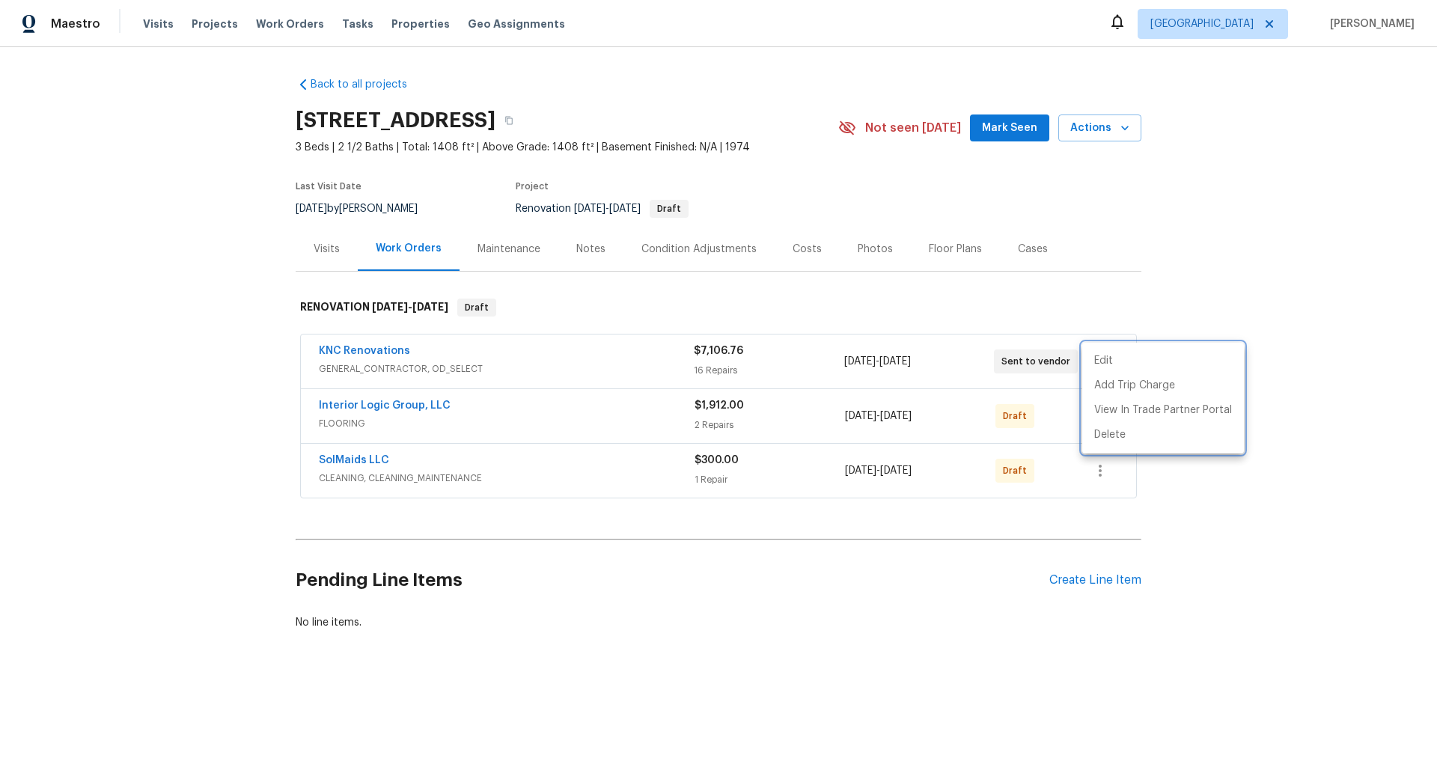
click at [955, 317] on div at bounding box center [718, 388] width 1437 height 776
click at [1101, 360] on icon "button" at bounding box center [1100, 362] width 3 height 12
click at [1104, 357] on li "Edit" at bounding box center [1164, 361] width 162 height 25
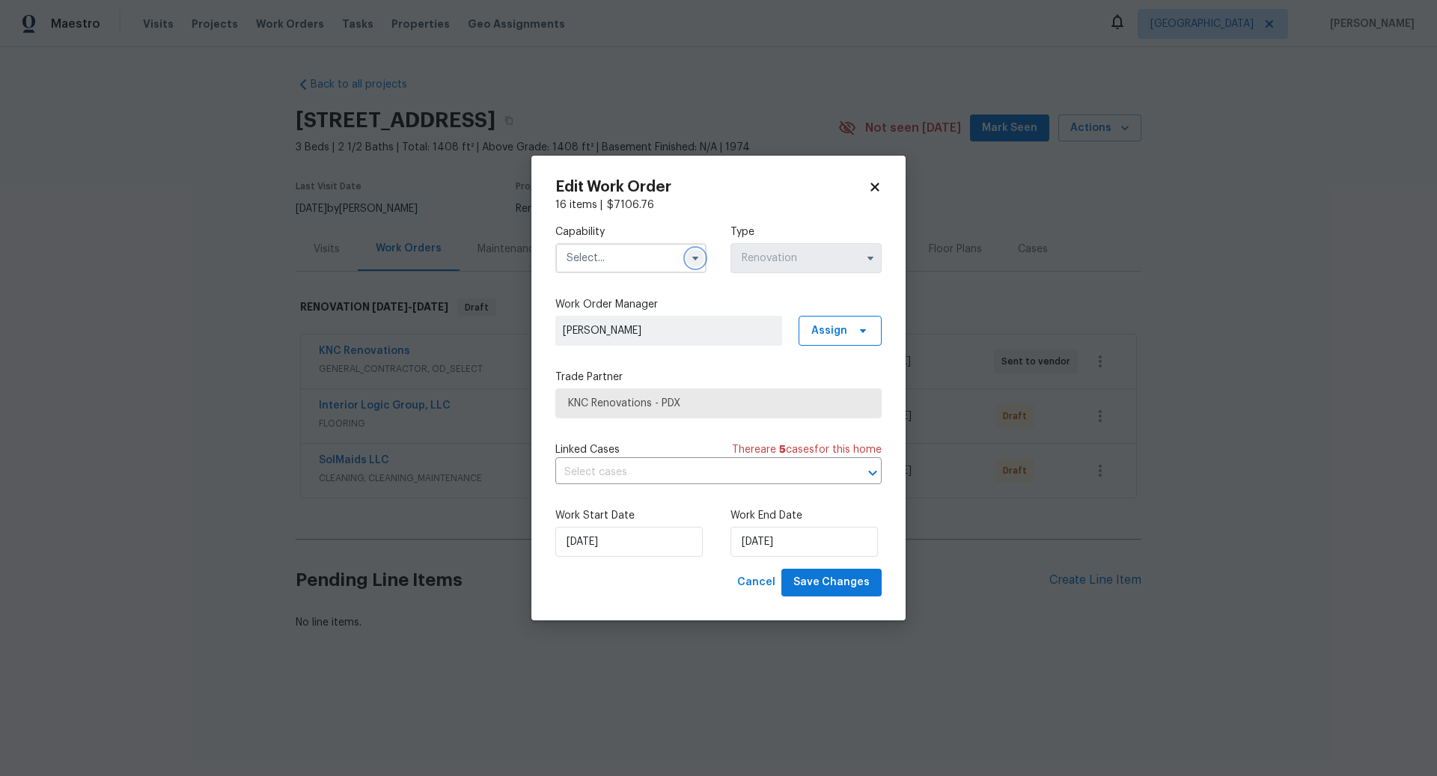
click at [695, 261] on icon "button" at bounding box center [696, 258] width 12 height 12
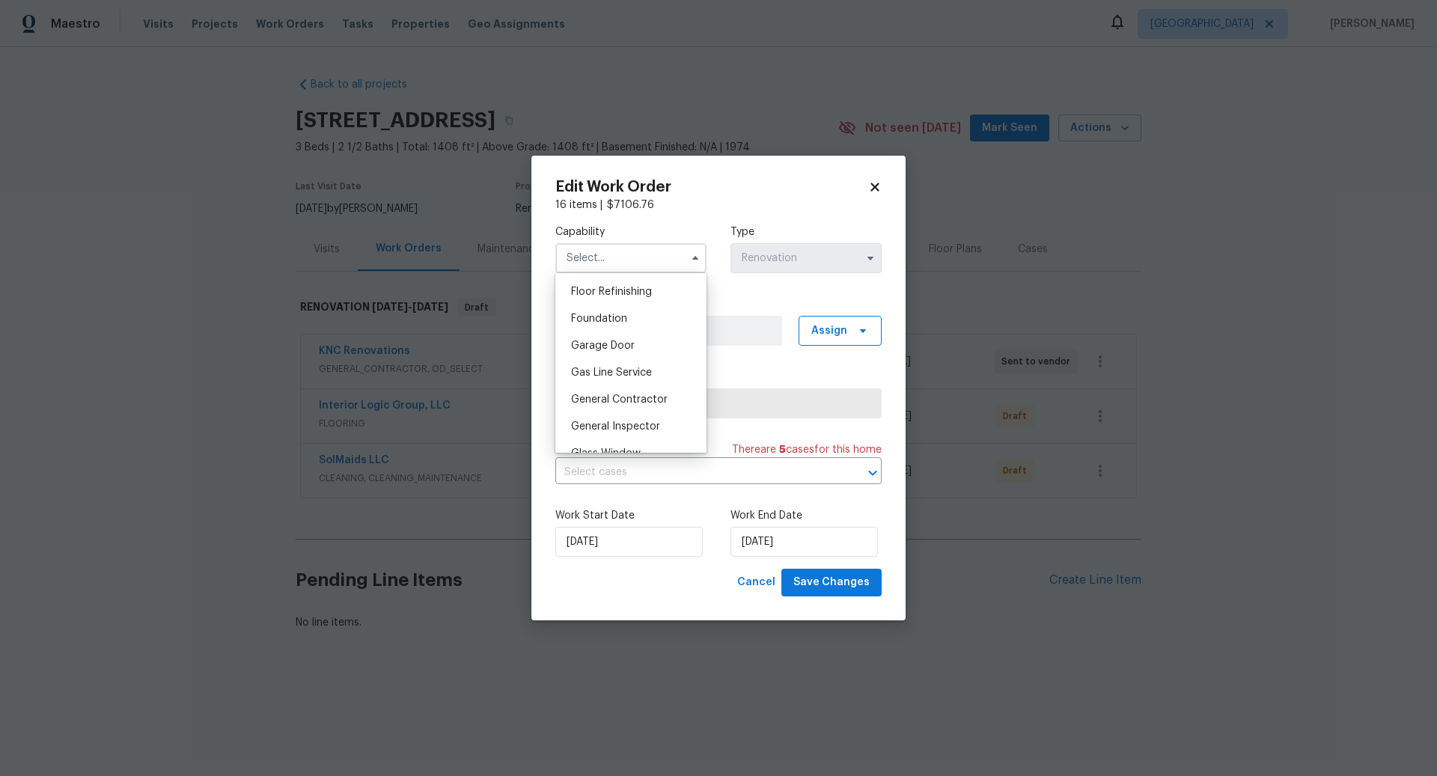
scroll to position [617, 0]
click at [630, 383] on div "General Contractor" at bounding box center [631, 389] width 144 height 27
type input "General Contractor"
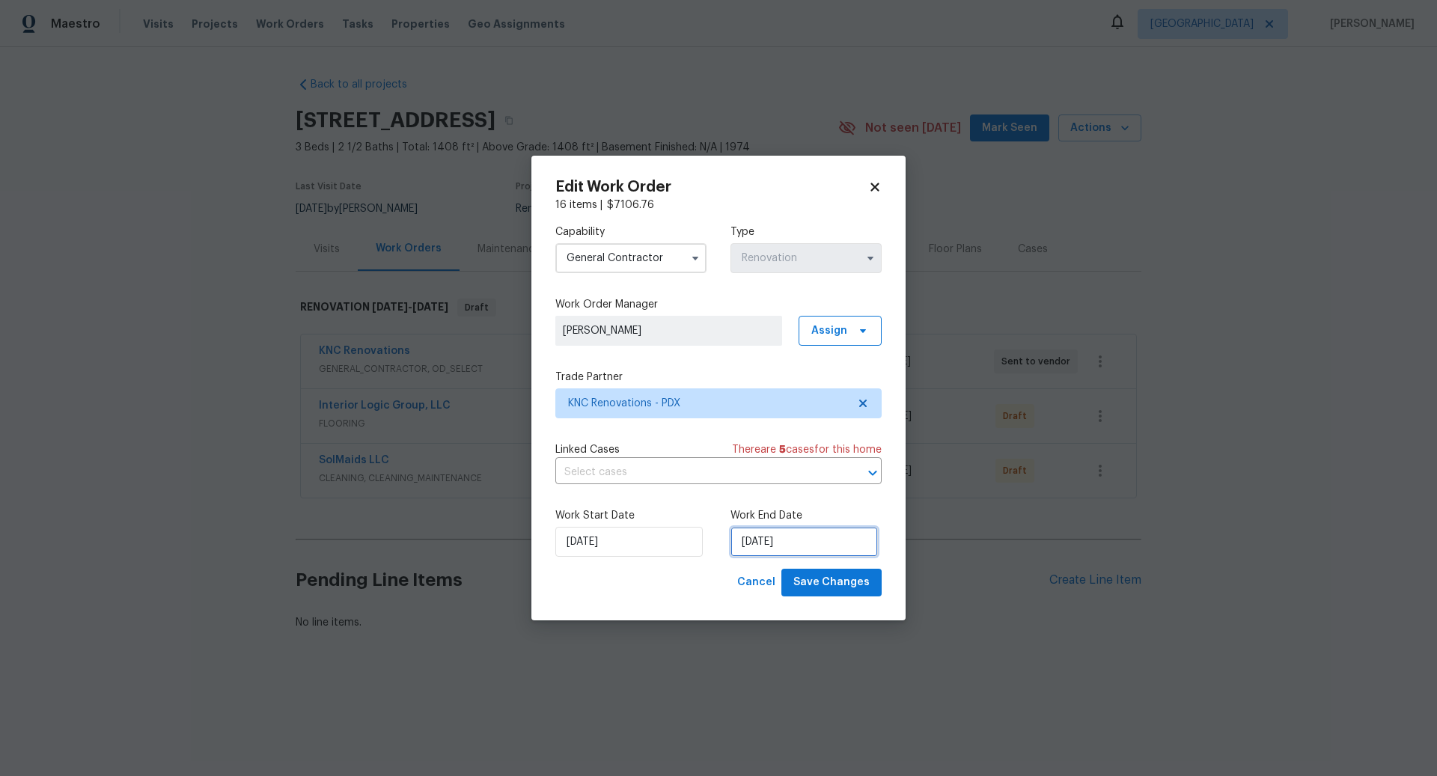
click at [803, 546] on input "[DATE]" at bounding box center [804, 542] width 147 height 30
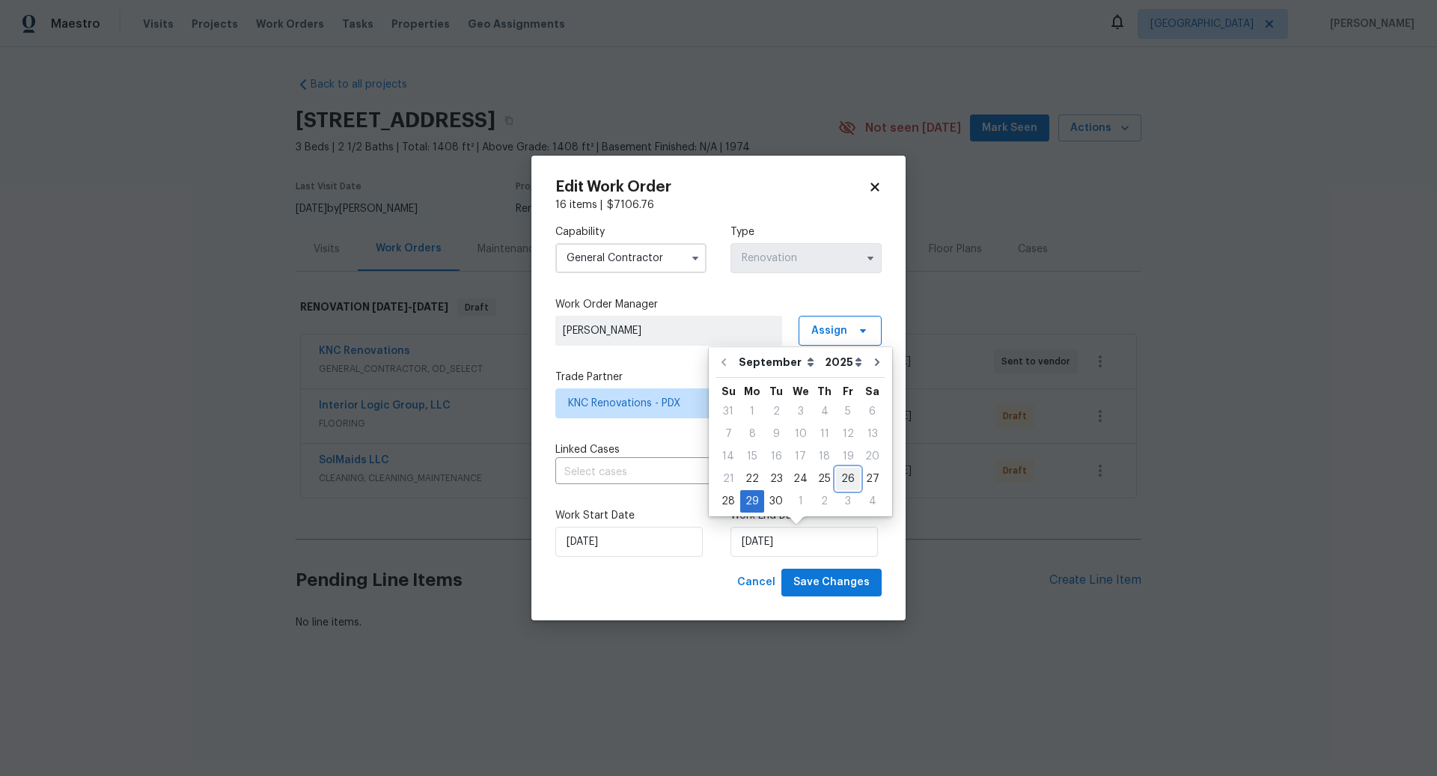
click at [840, 477] on div "26" at bounding box center [848, 479] width 24 height 21
type input "[DATE]"
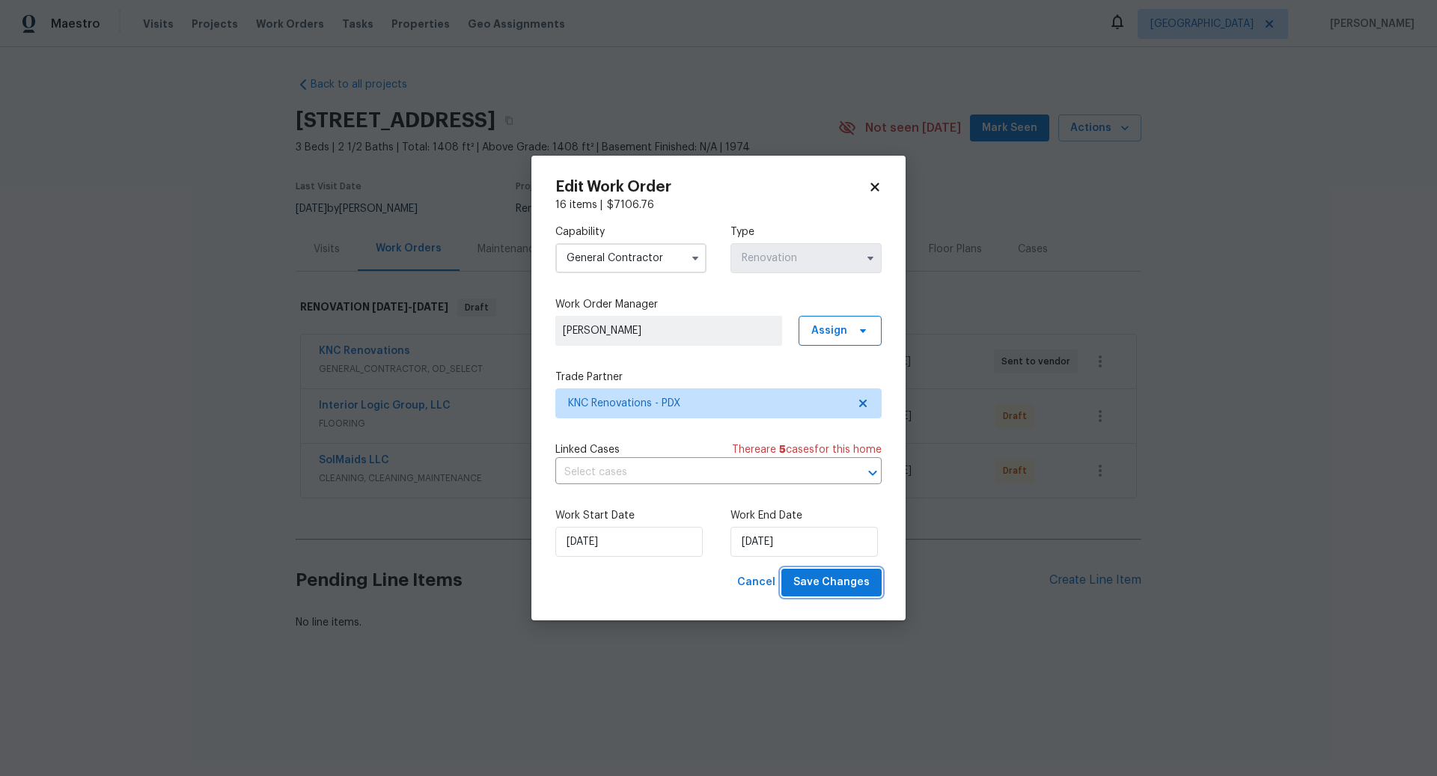
click at [835, 576] on span "Save Changes" at bounding box center [832, 582] width 76 height 19
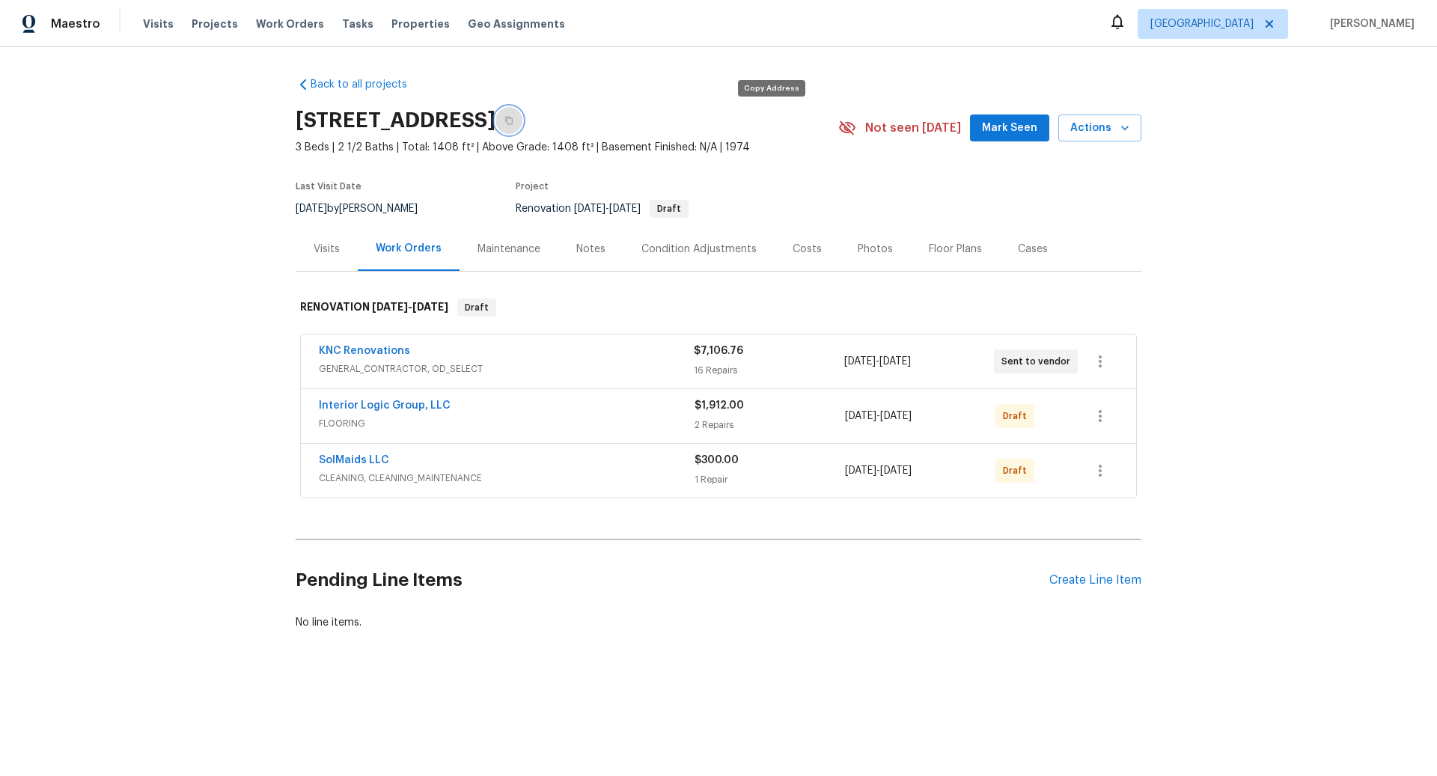
click at [514, 120] on icon "button" at bounding box center [509, 120] width 9 height 9
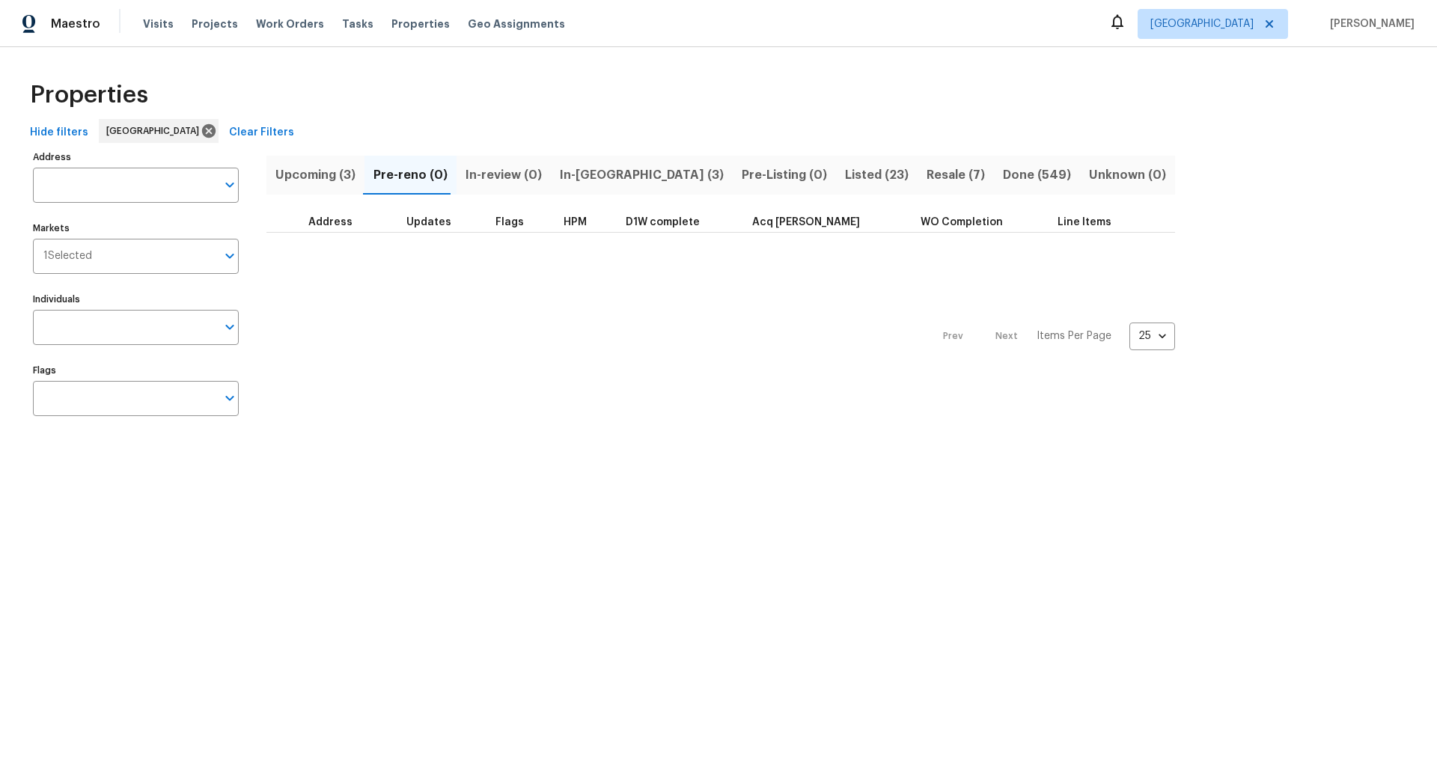
click at [326, 172] on span "Upcoming (3)" at bounding box center [316, 175] width 80 height 21
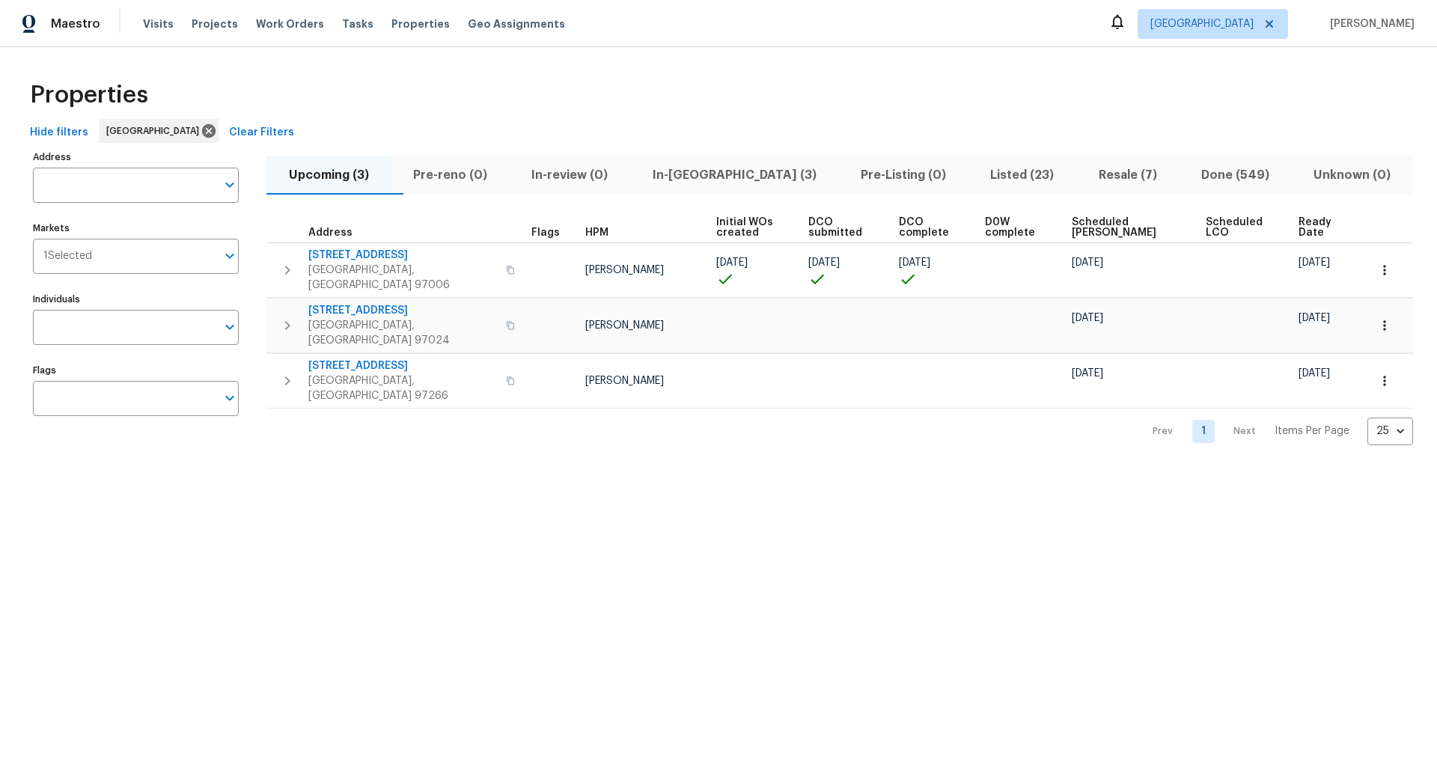
click at [407, 89] on div "Properties" at bounding box center [719, 95] width 1390 height 48
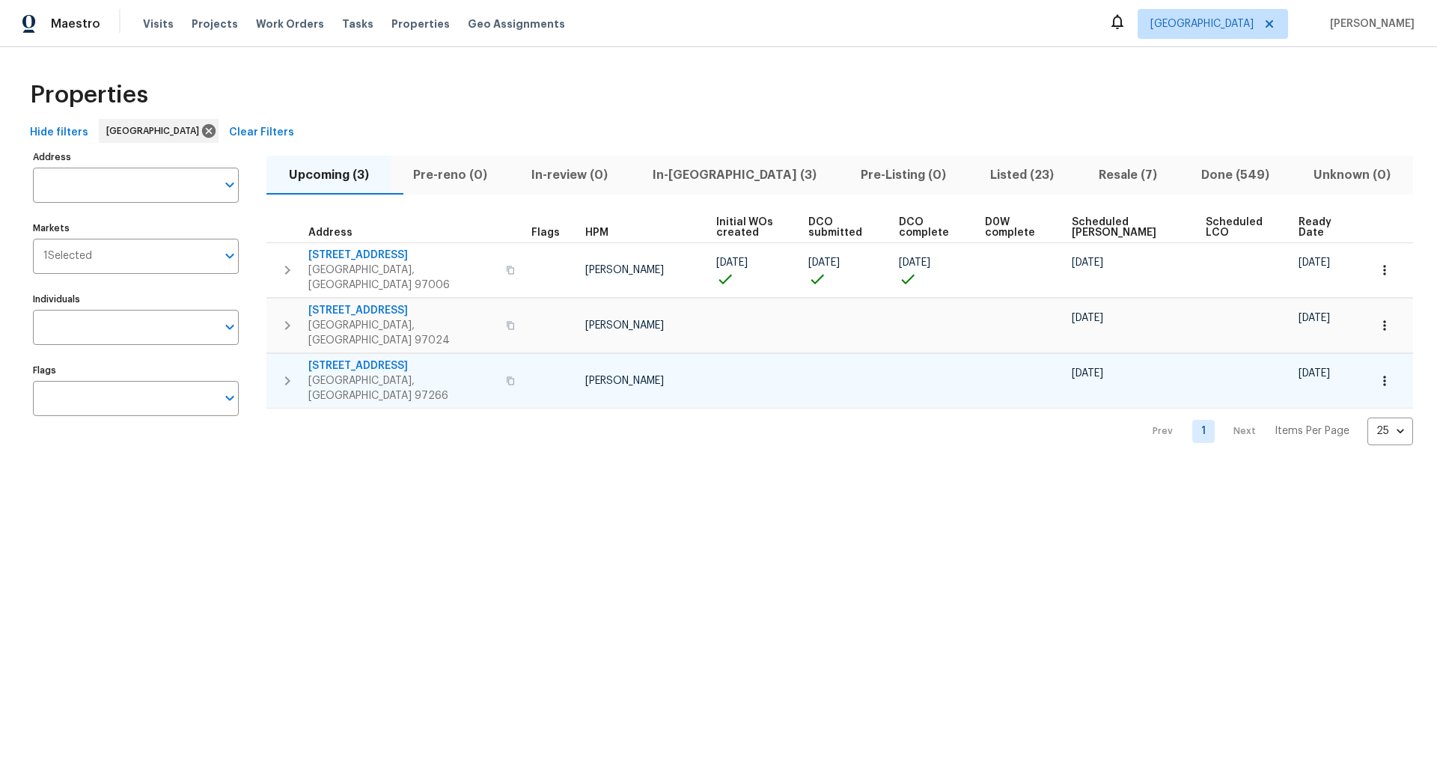
click at [288, 372] on icon "button" at bounding box center [288, 381] width 18 height 18
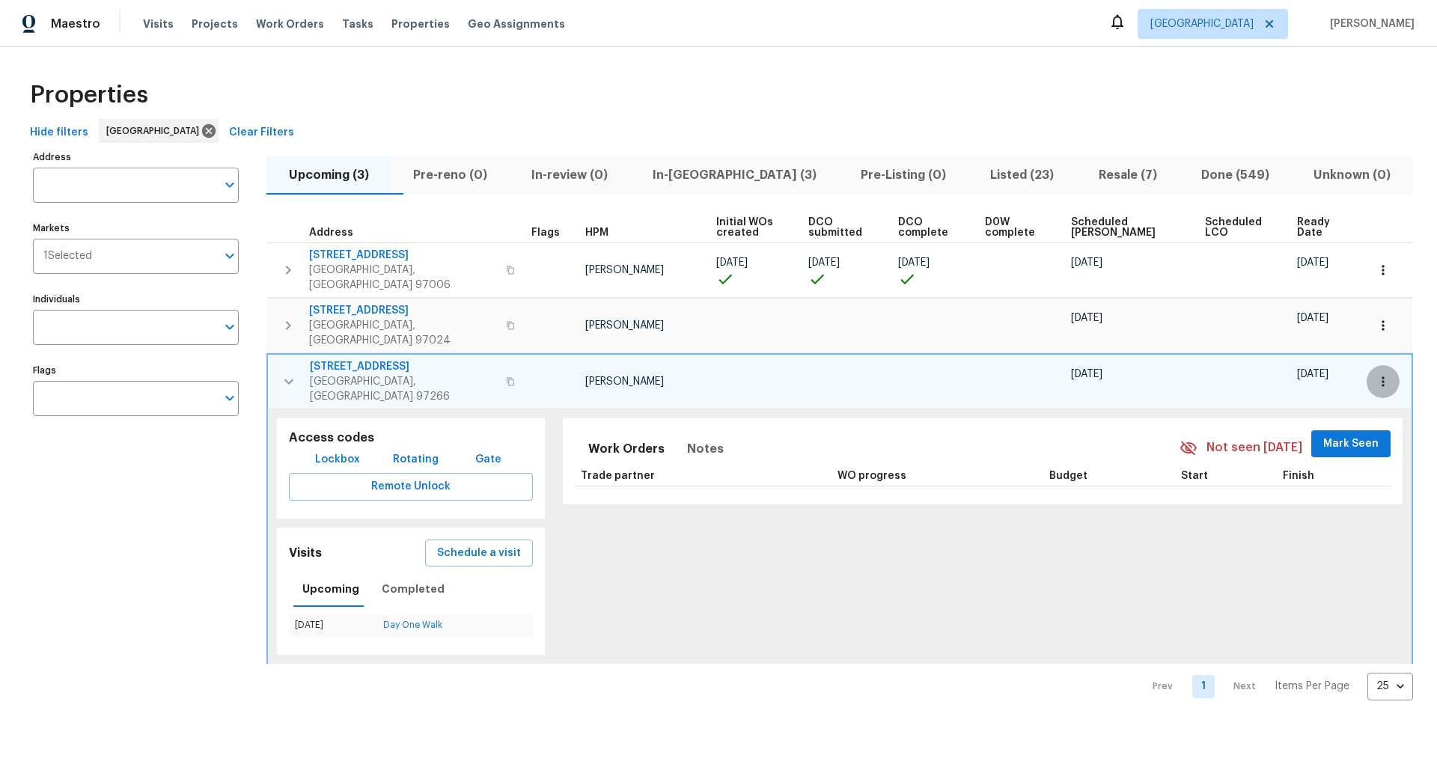
click at [1386, 374] on icon "button" at bounding box center [1383, 381] width 15 height 15
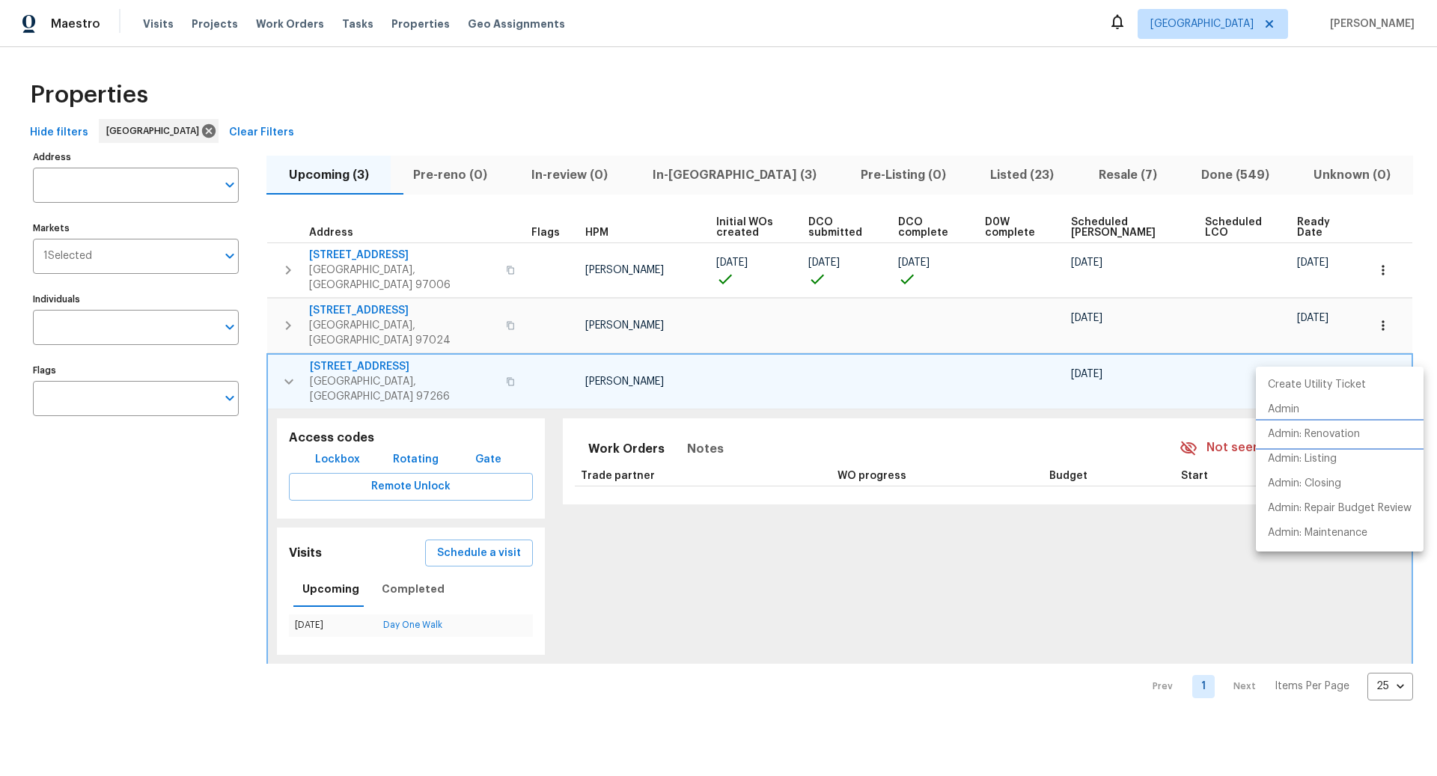
click at [1321, 436] on p "Admin: Renovation" at bounding box center [1314, 435] width 92 height 16
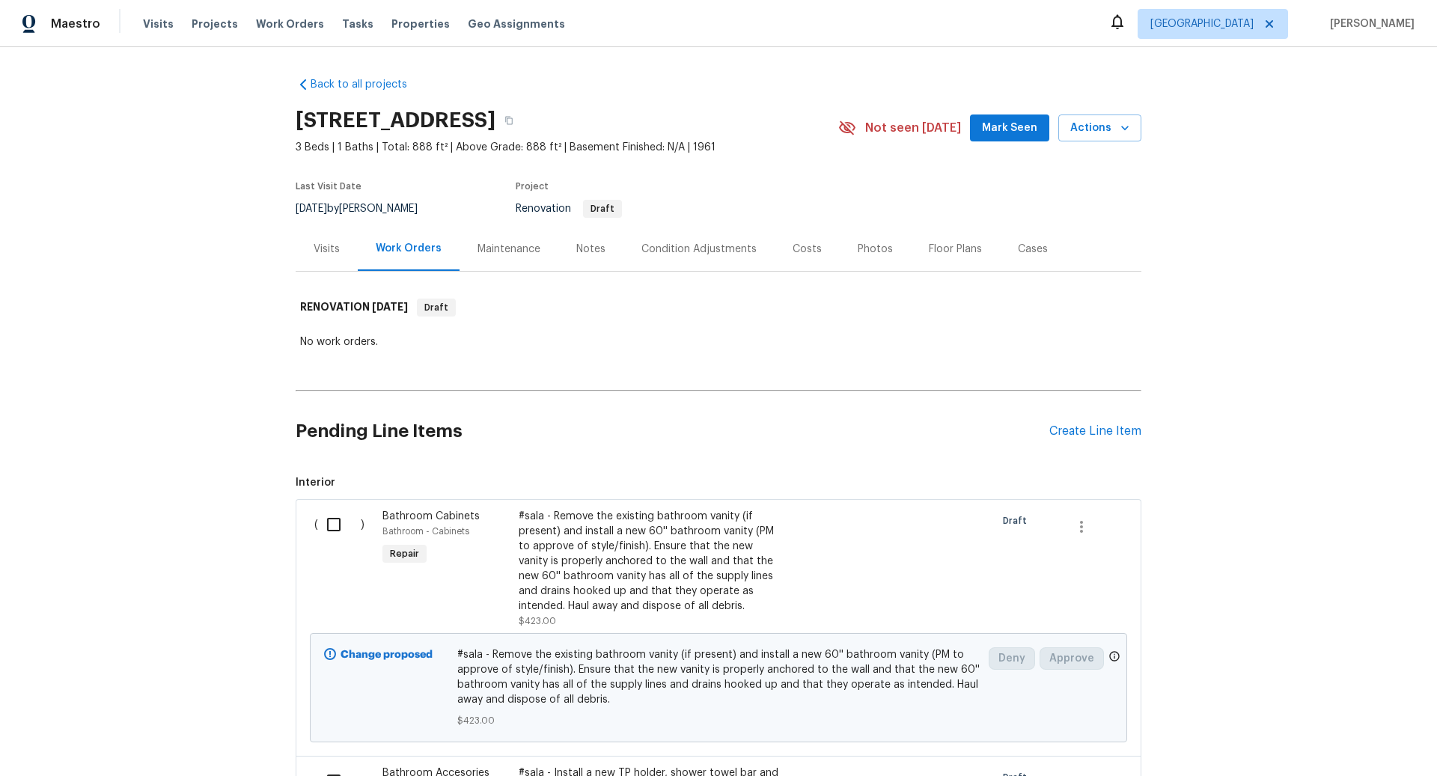
click at [709, 248] on div "Condition Adjustments" at bounding box center [699, 249] width 115 height 15
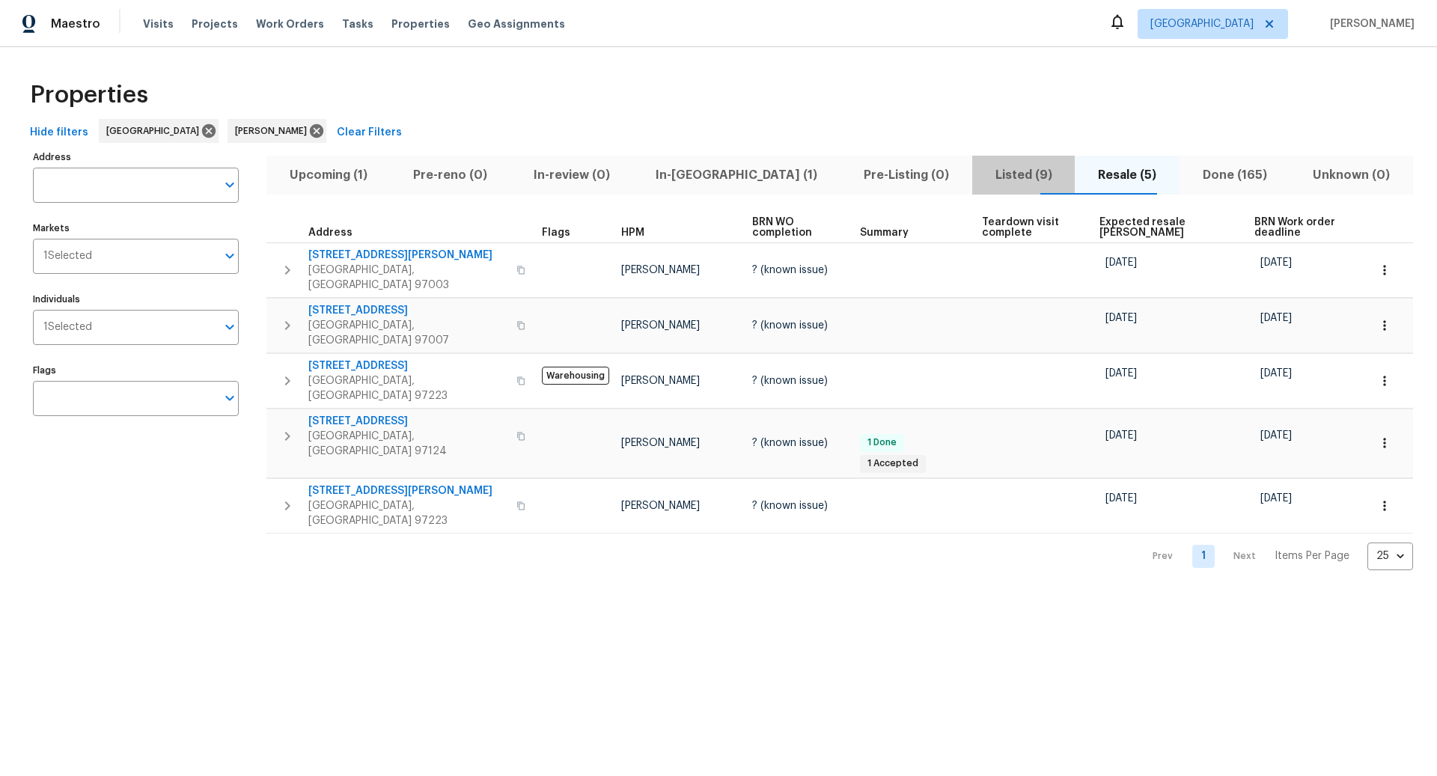
click at [984, 172] on span "Listed (9)" at bounding box center [1024, 175] width 85 height 21
